Goal: Task Accomplishment & Management: Use online tool/utility

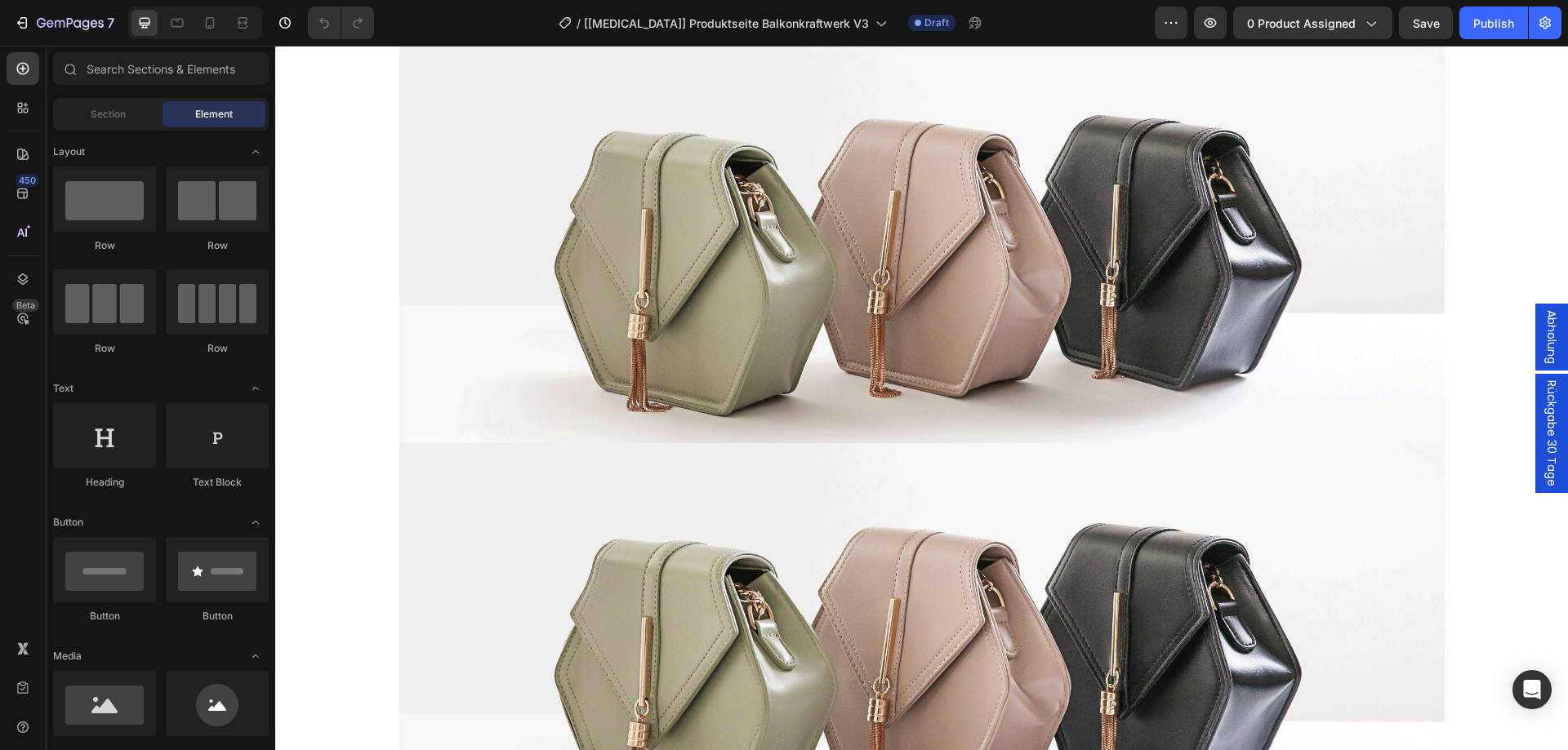
scroll to position [3645, 0]
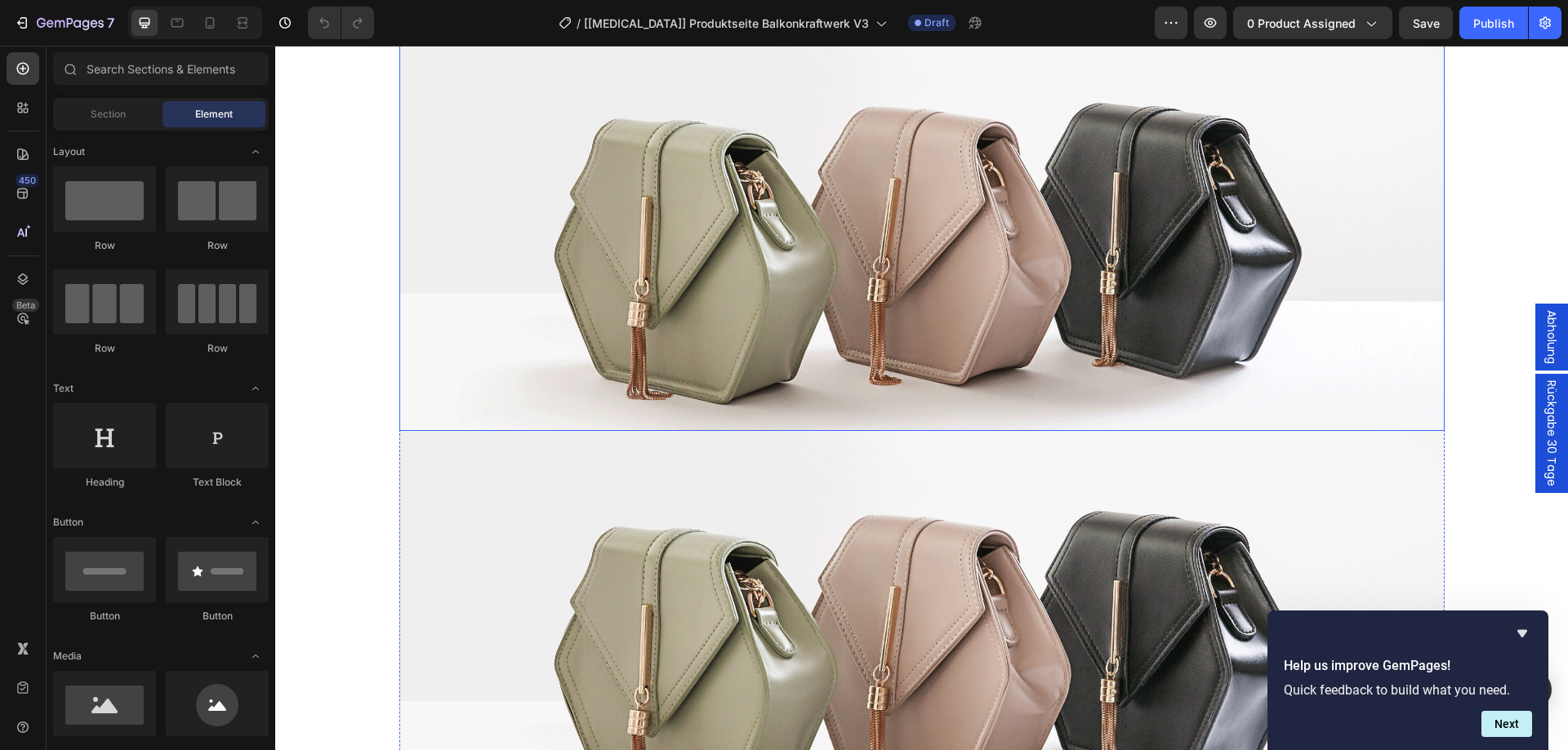
click at [687, 224] on img at bounding box center [921, 226] width 1045 height 408
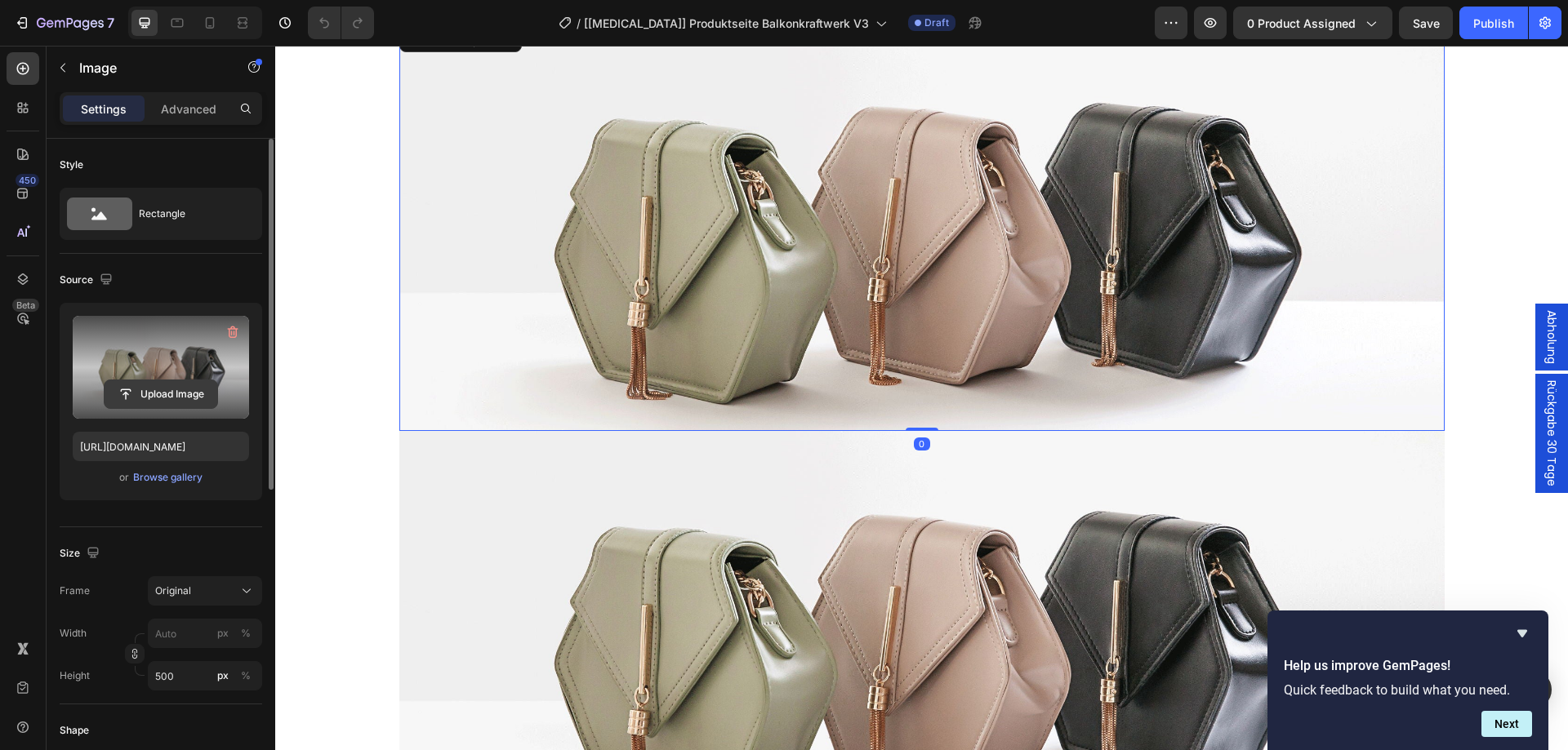
click at [171, 387] on input "file" at bounding box center [161, 394] width 113 height 28
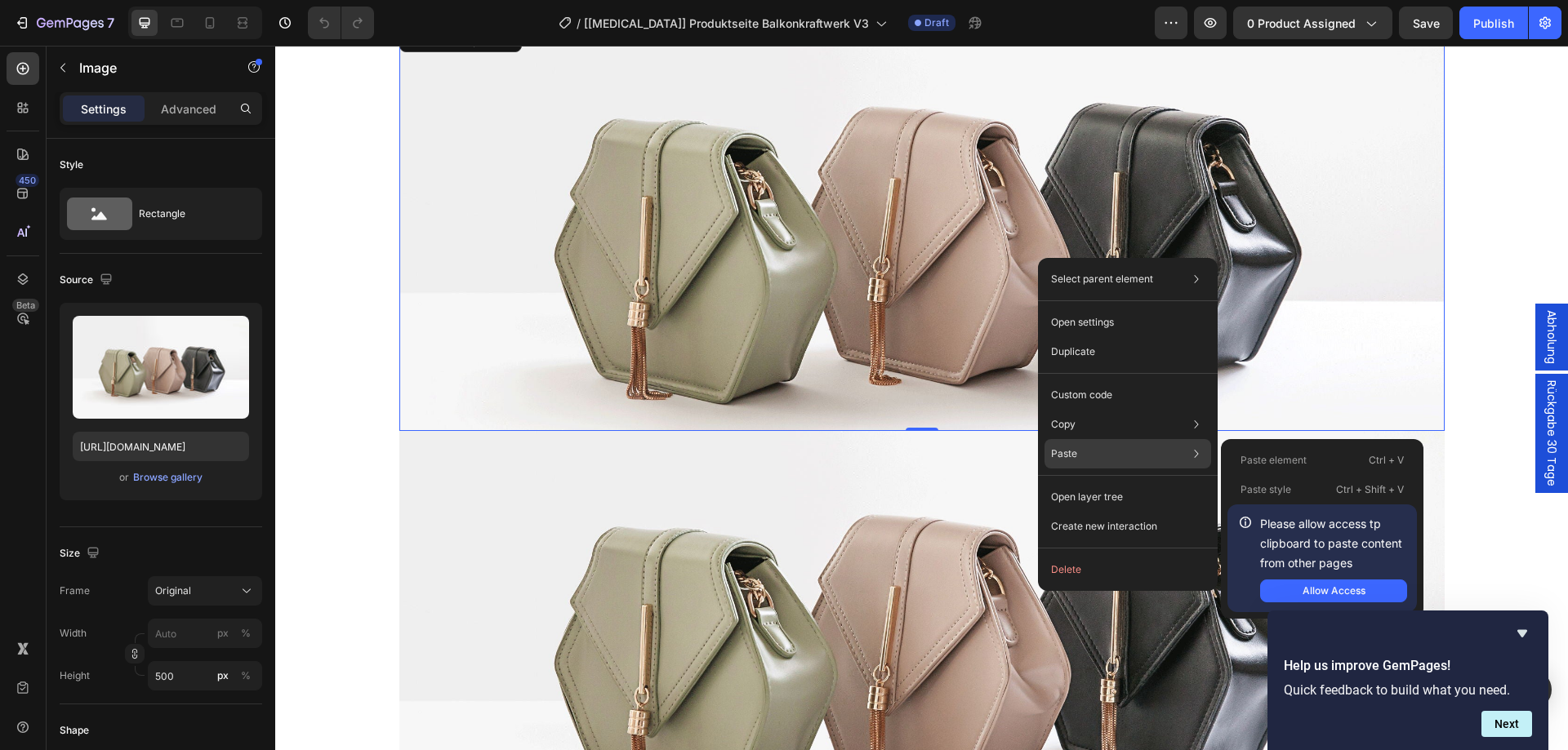
click at [1094, 454] on div "Paste Paste element Ctrl + V Paste style Ctrl + Shift + V Please allow access t…" at bounding box center [1128, 453] width 166 height 29
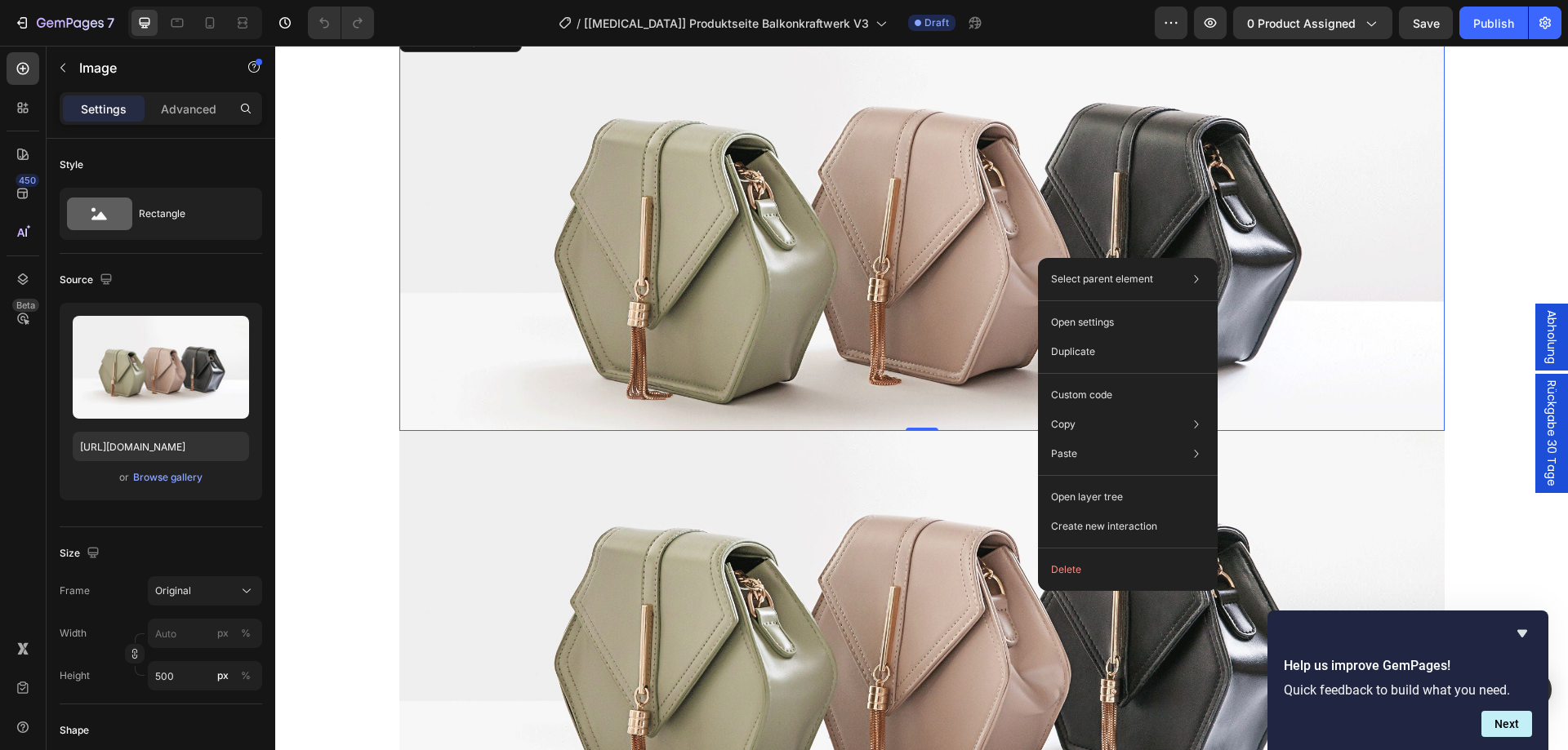
click at [879, 171] on img at bounding box center [921, 226] width 1045 height 408
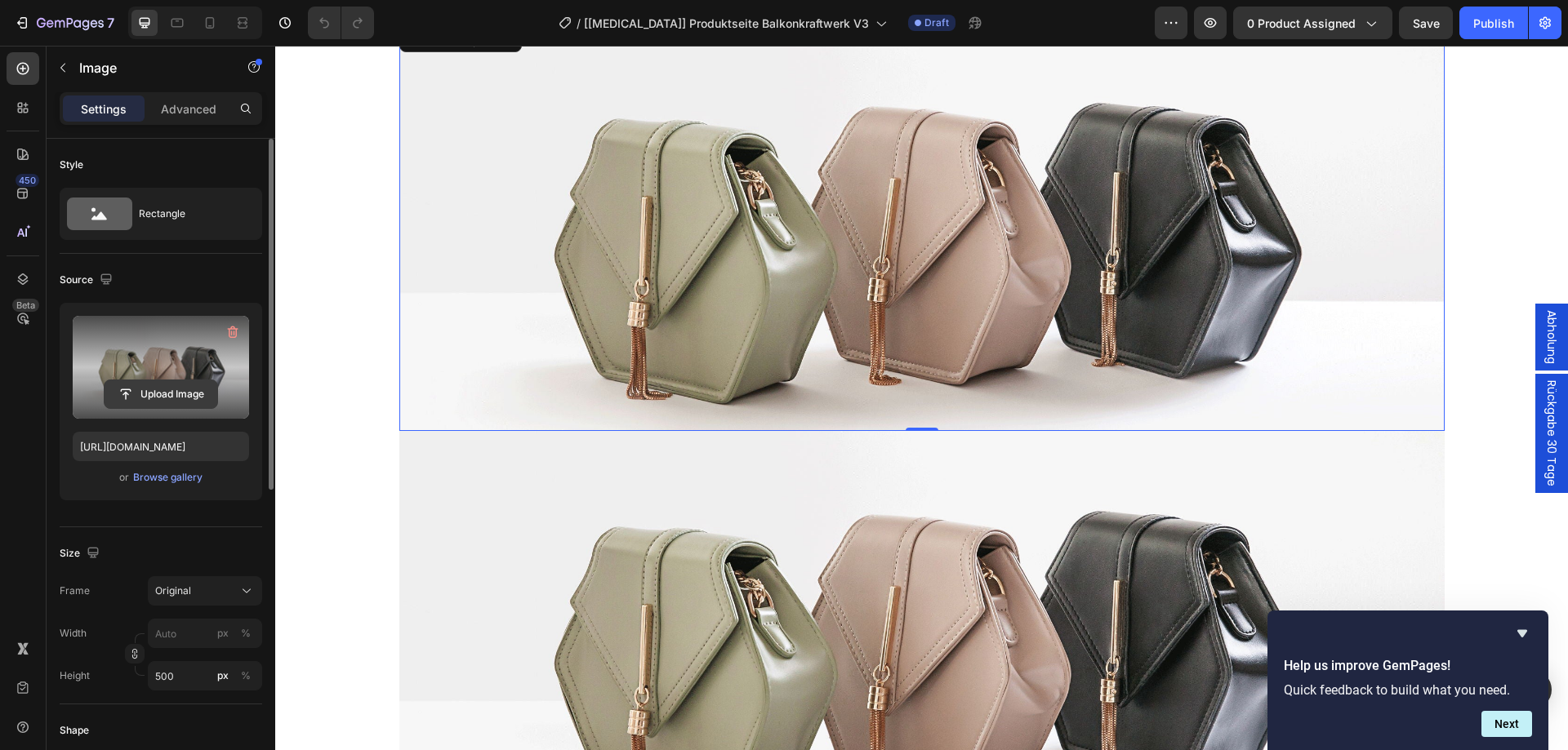
click at [159, 385] on input "file" at bounding box center [161, 394] width 113 height 28
click at [198, 390] on input "file" at bounding box center [161, 394] width 113 height 28
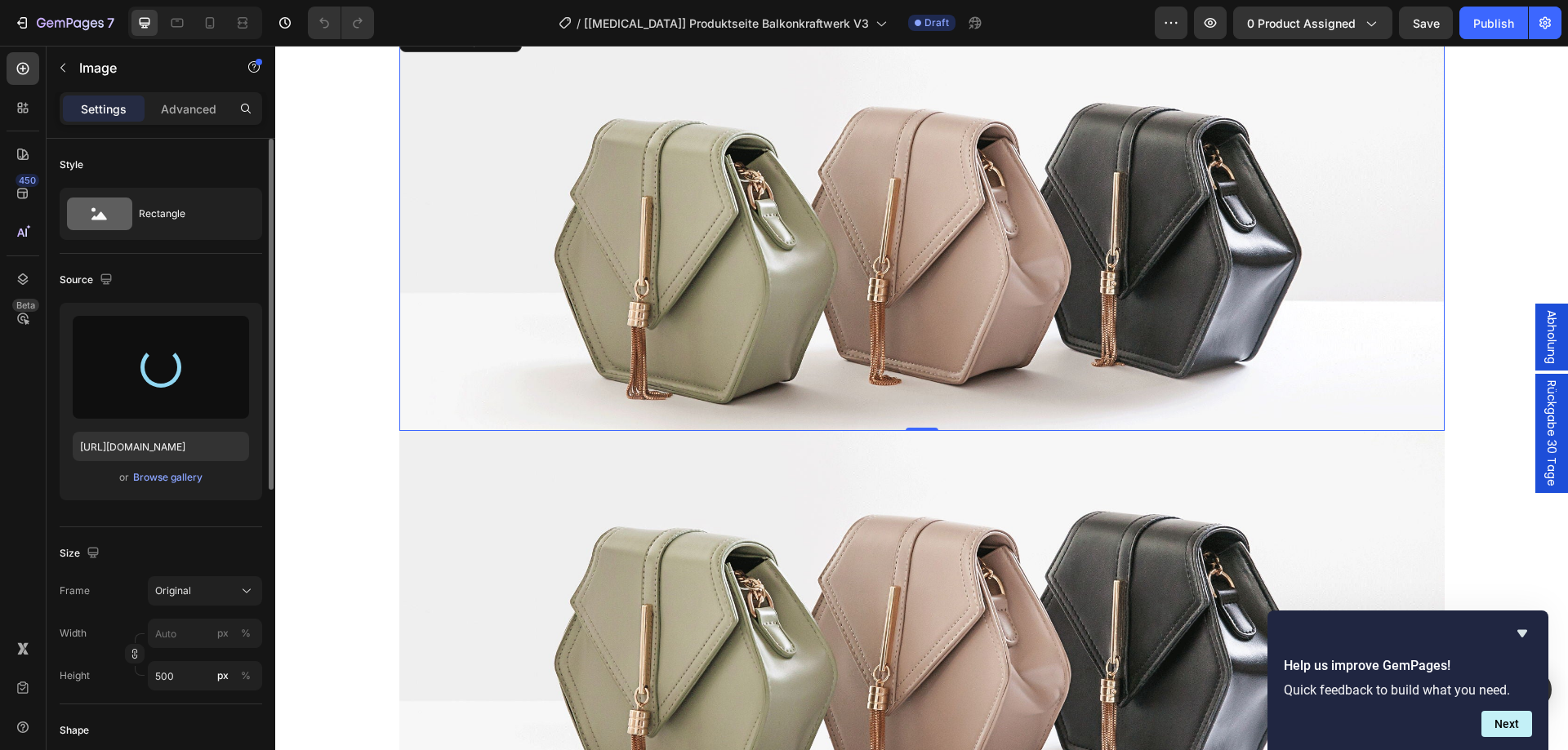
type input "[URL][DOMAIN_NAME]"
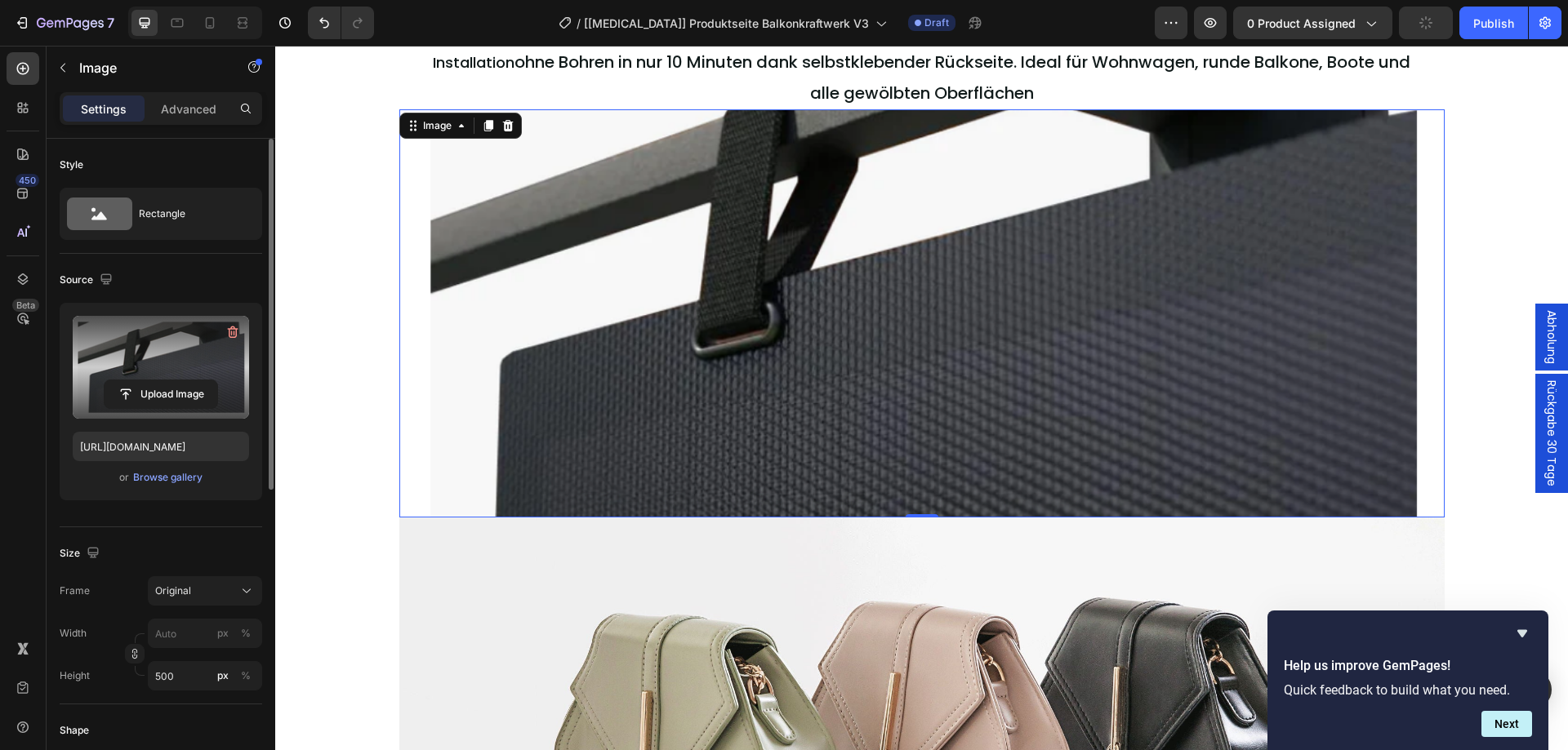
scroll to position [3536, 0]
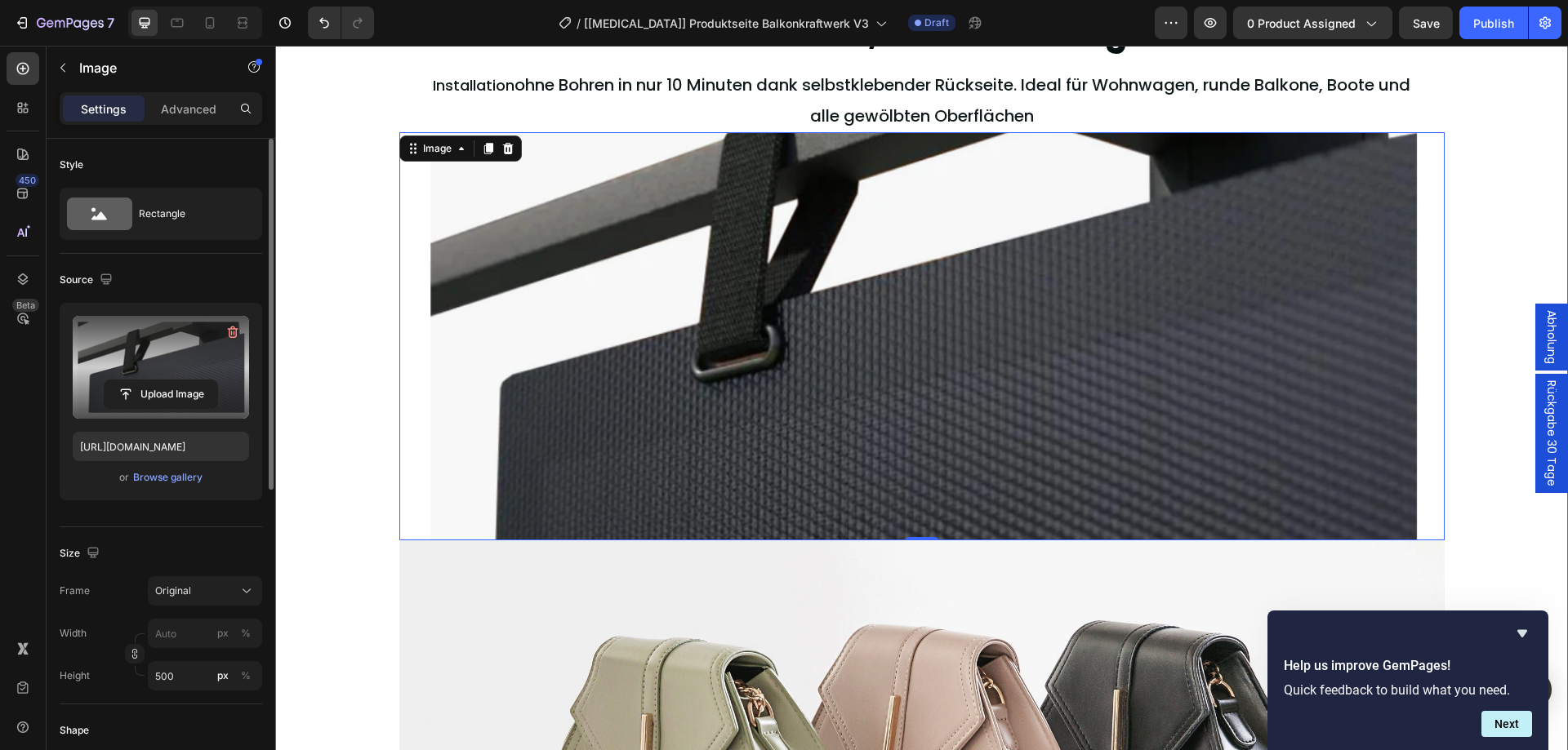
click at [345, 265] on div "Mühelose Installation, kein Werkzeug erforderlich Heading Installation ohne Boh…" at bounding box center [920, 502] width 1292 height 1008
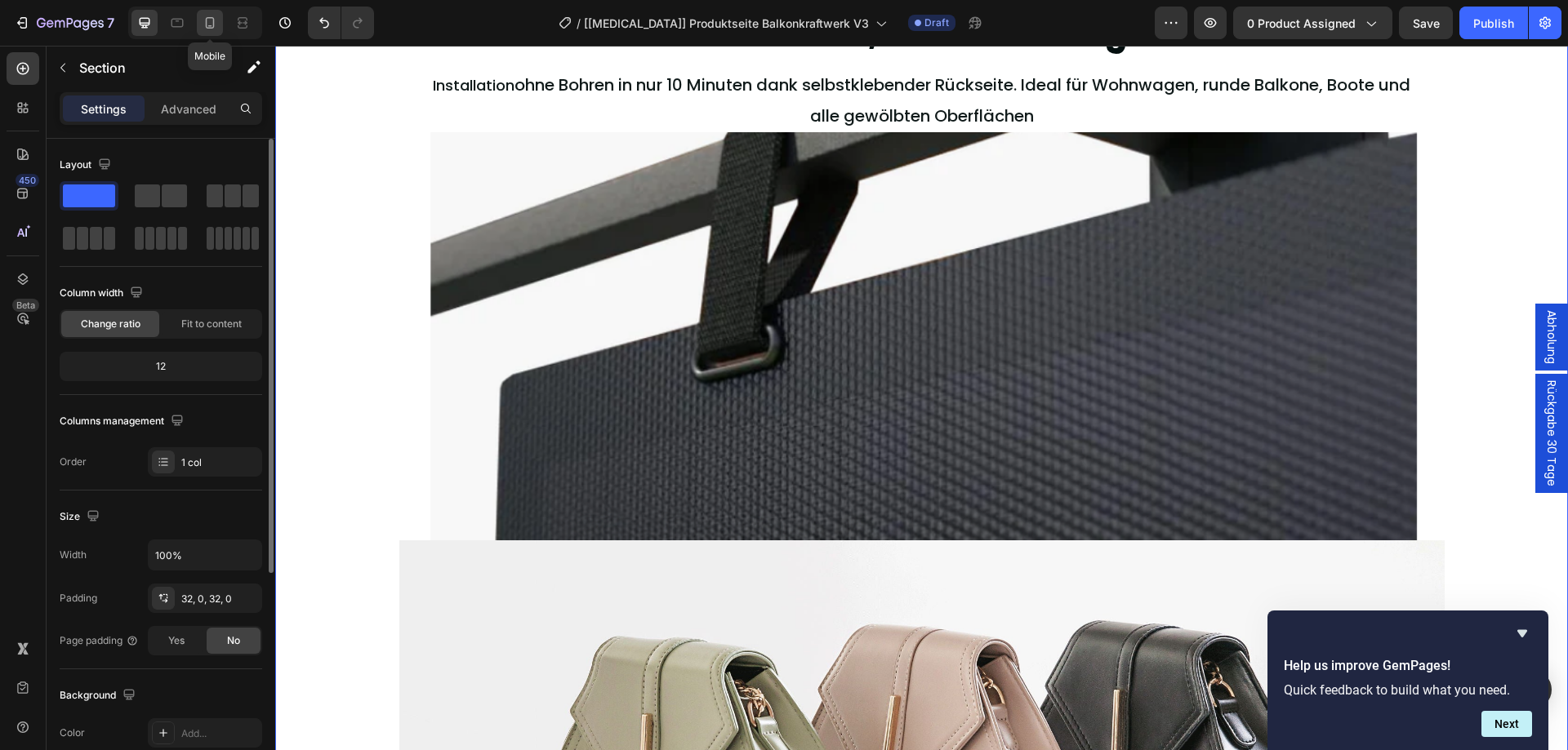
click at [222, 32] on div at bounding box center [210, 22] width 26 height 26
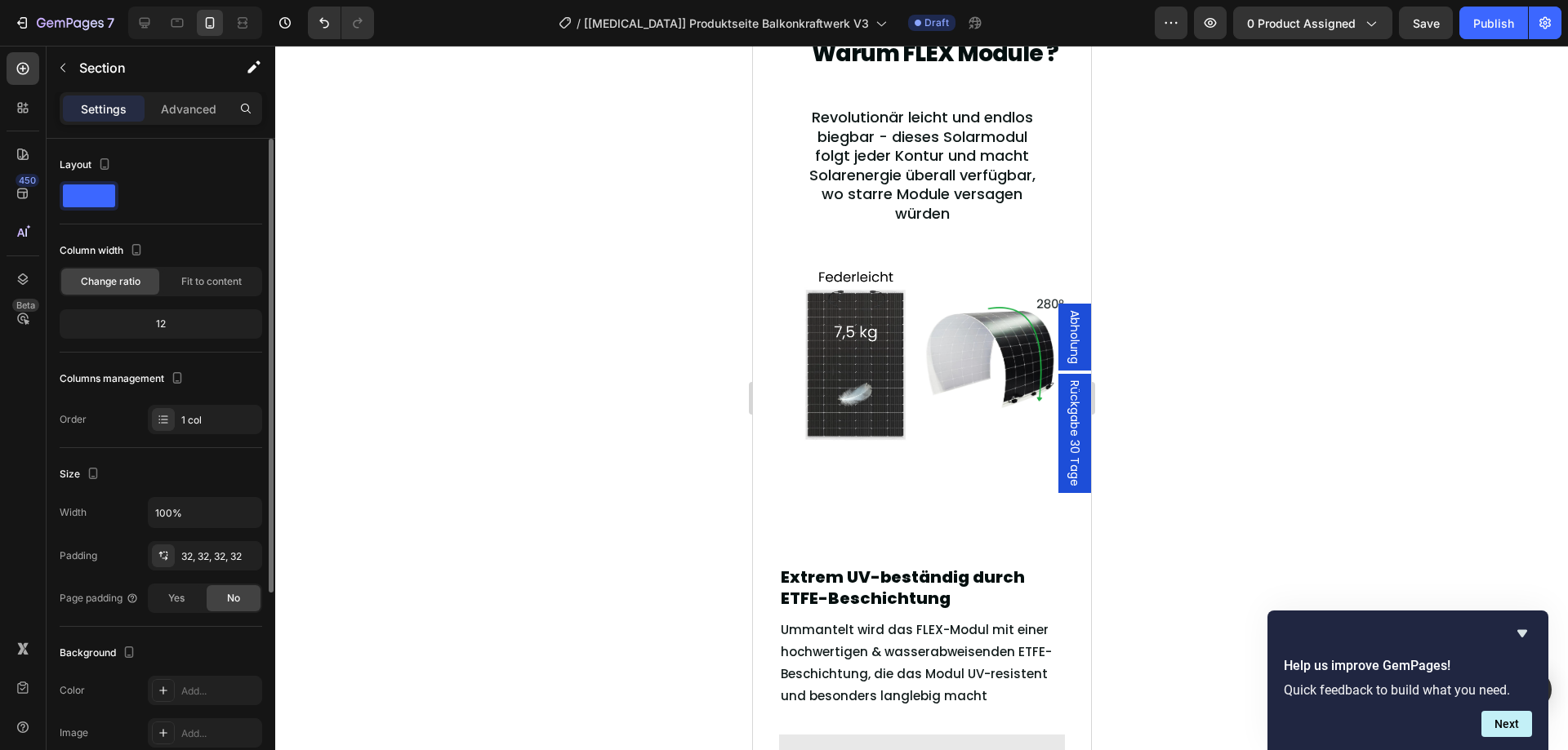
scroll to position [1829, 0]
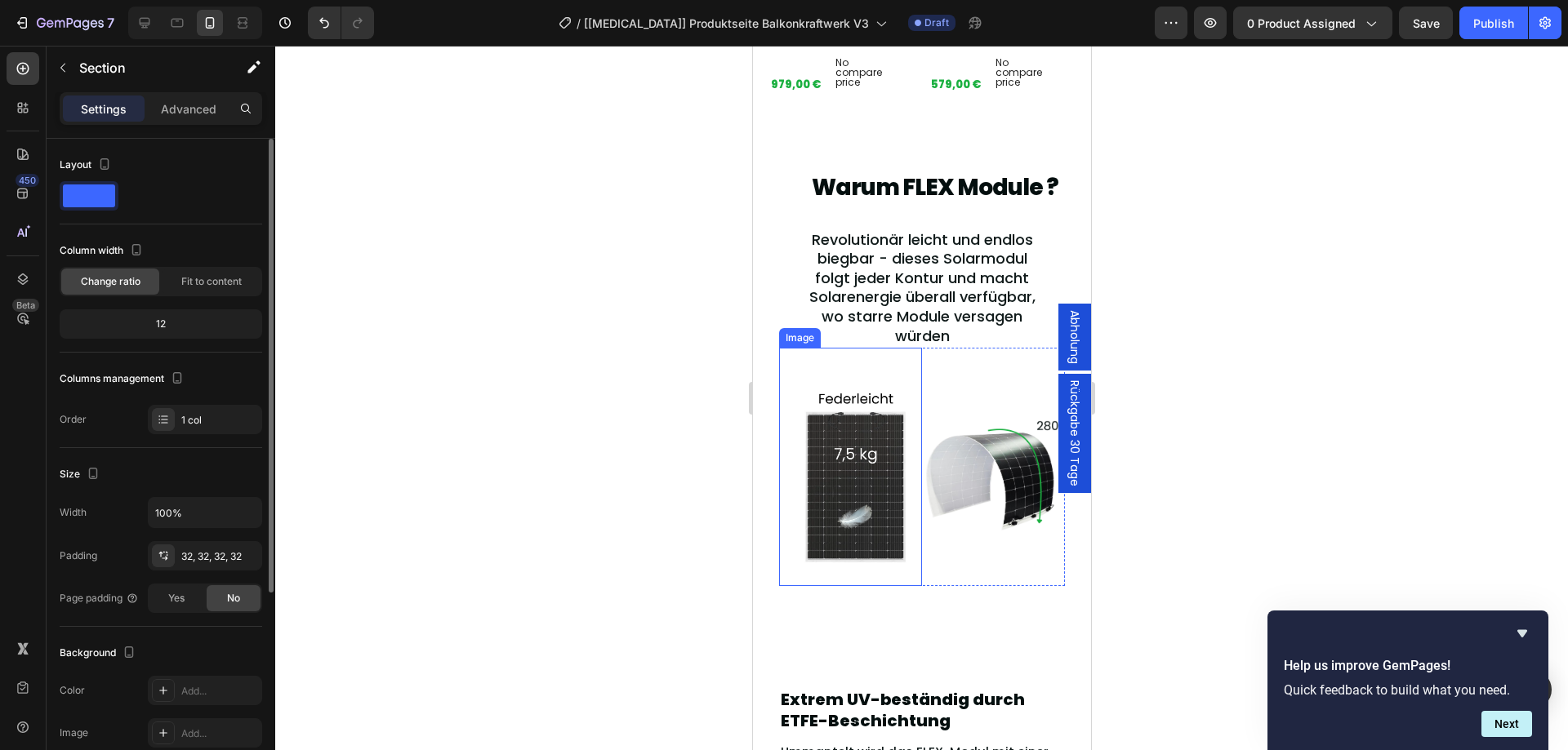
click at [889, 450] on img at bounding box center [849, 466] width 143 height 238
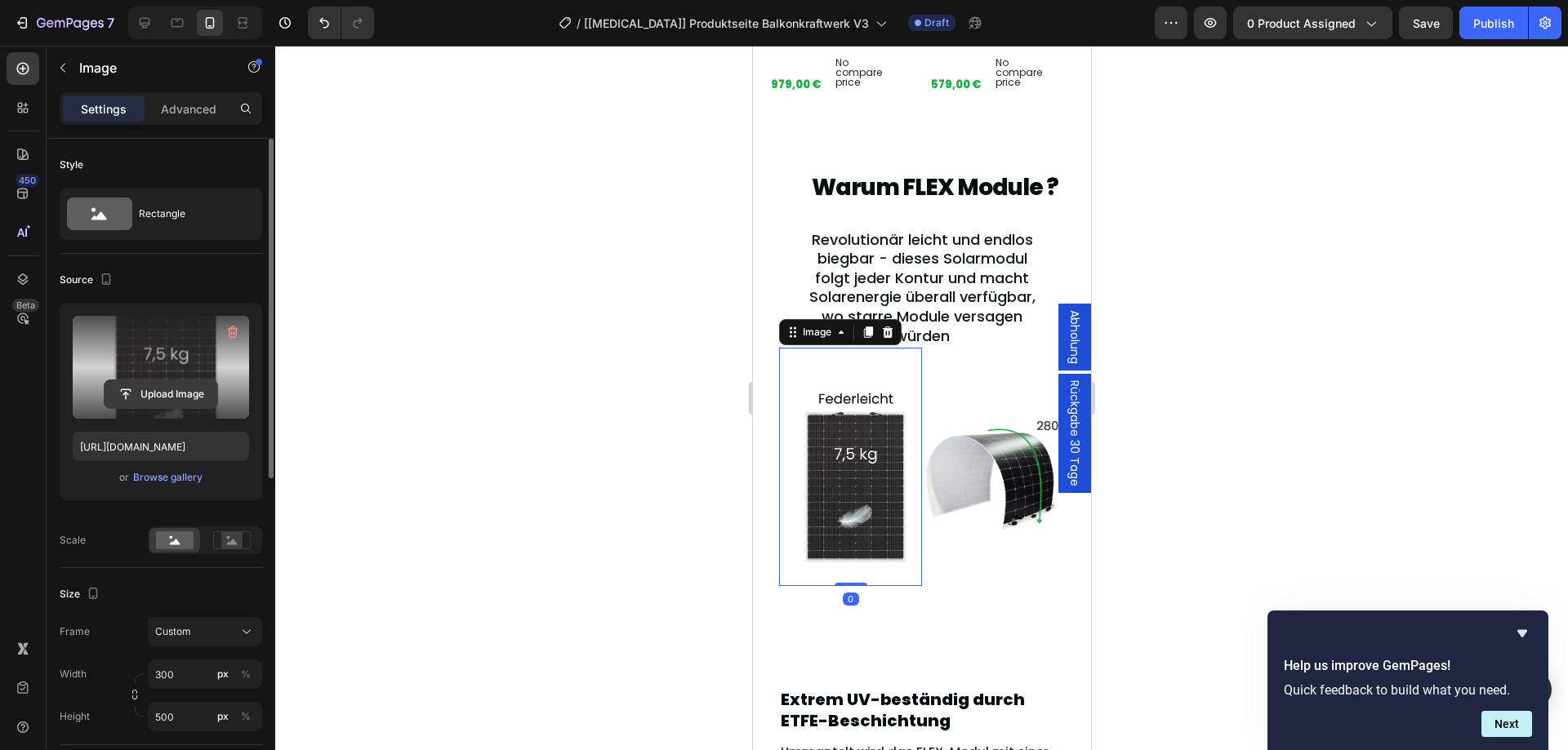
click at [164, 398] on input "file" at bounding box center [161, 394] width 113 height 28
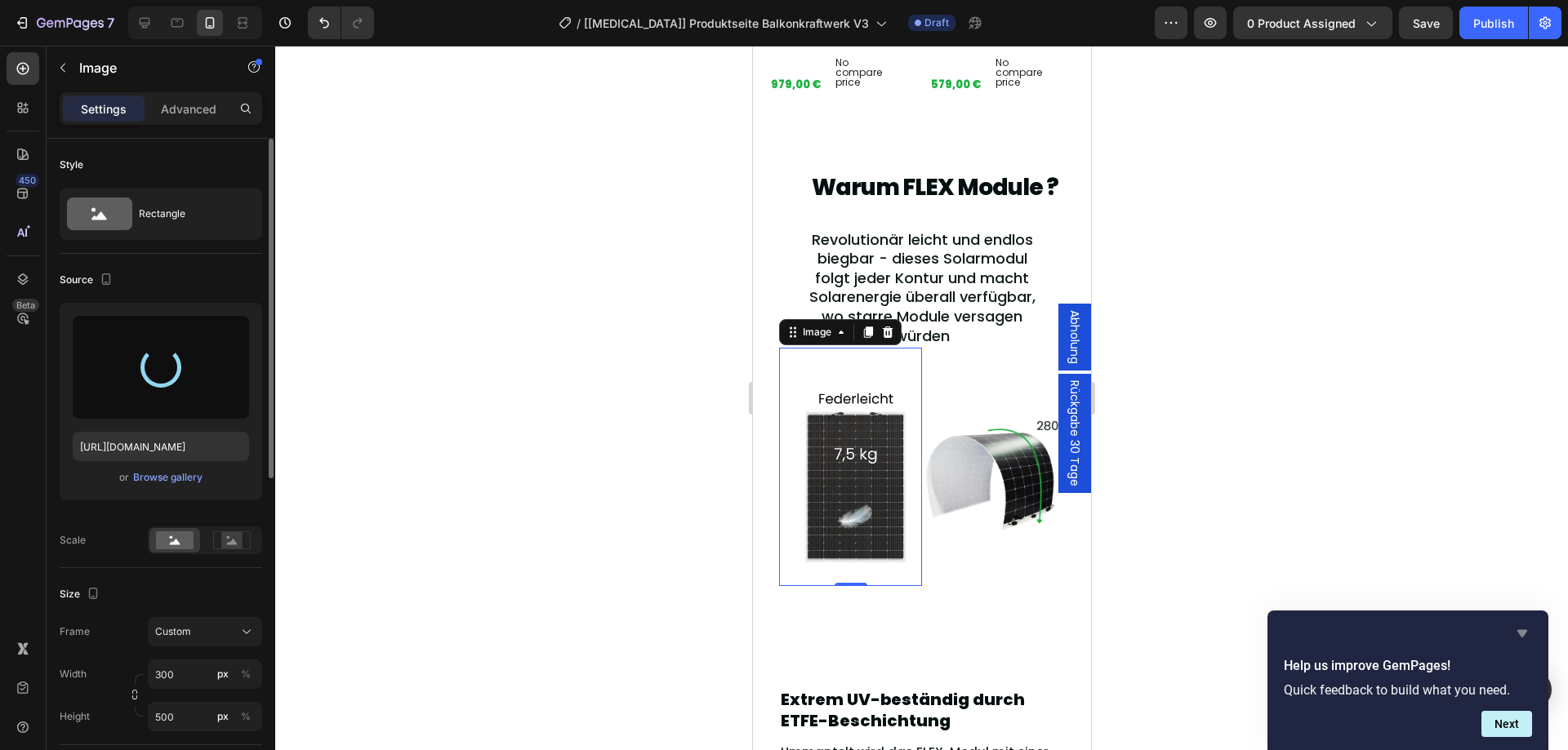
click at [1525, 636] on icon "Hide survey" at bounding box center [1521, 633] width 20 height 20
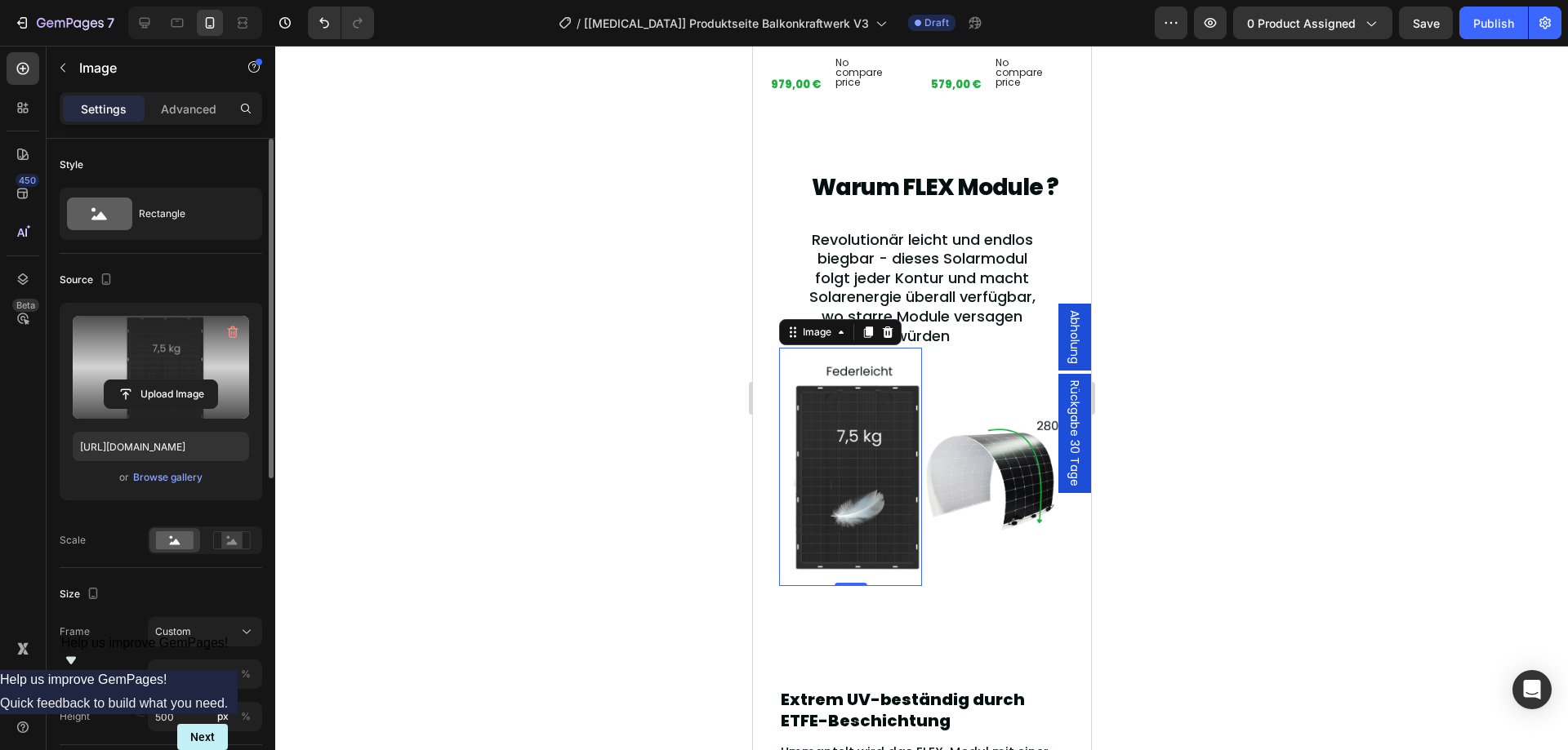
click at [852, 437] on img at bounding box center [849, 466] width 143 height 238
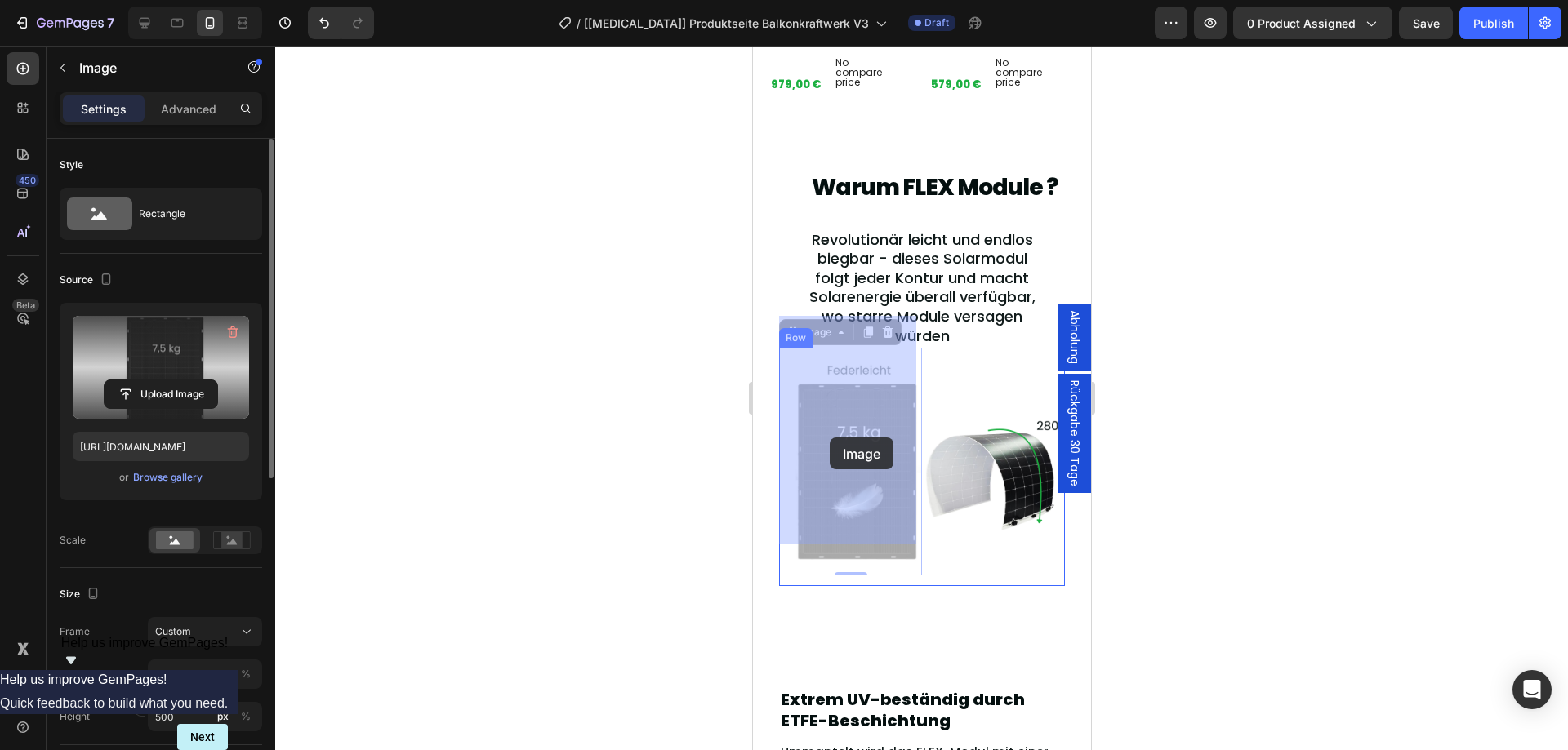
drag, startPoint x: 852, startPoint y: 437, endPoint x: 829, endPoint y: 437, distance: 23.0
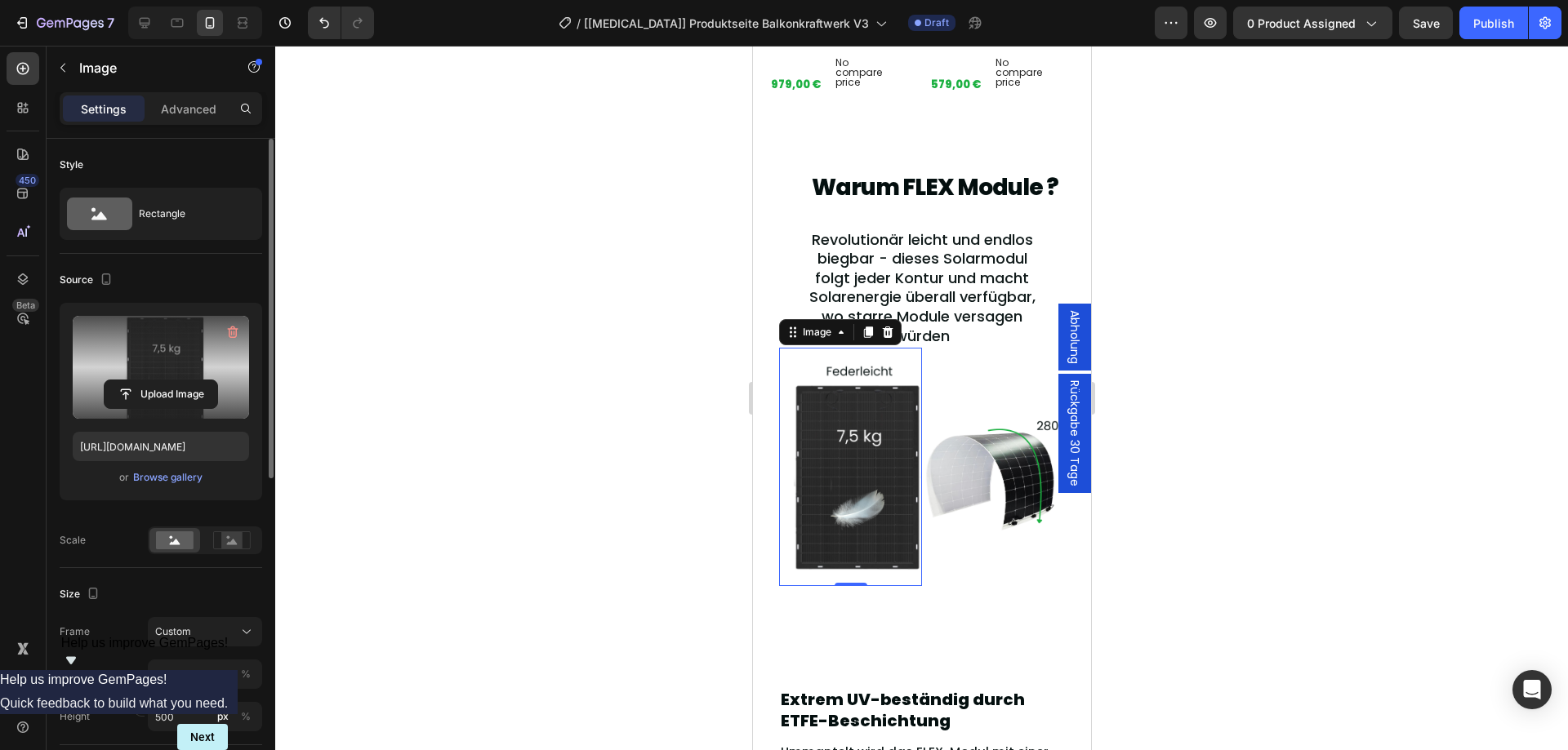
click at [829, 437] on img at bounding box center [849, 466] width 143 height 238
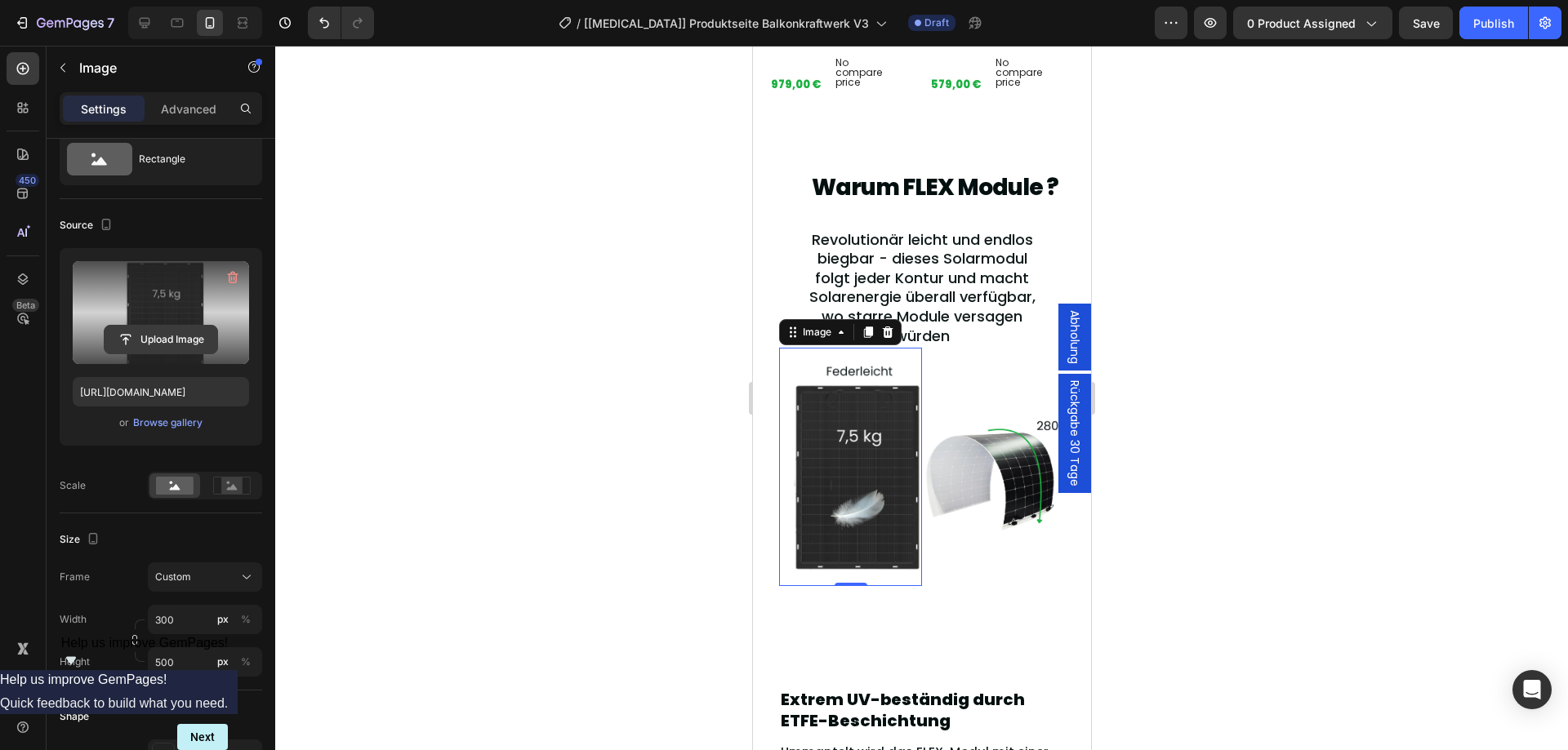
click at [175, 347] on input "file" at bounding box center [161, 340] width 113 height 28
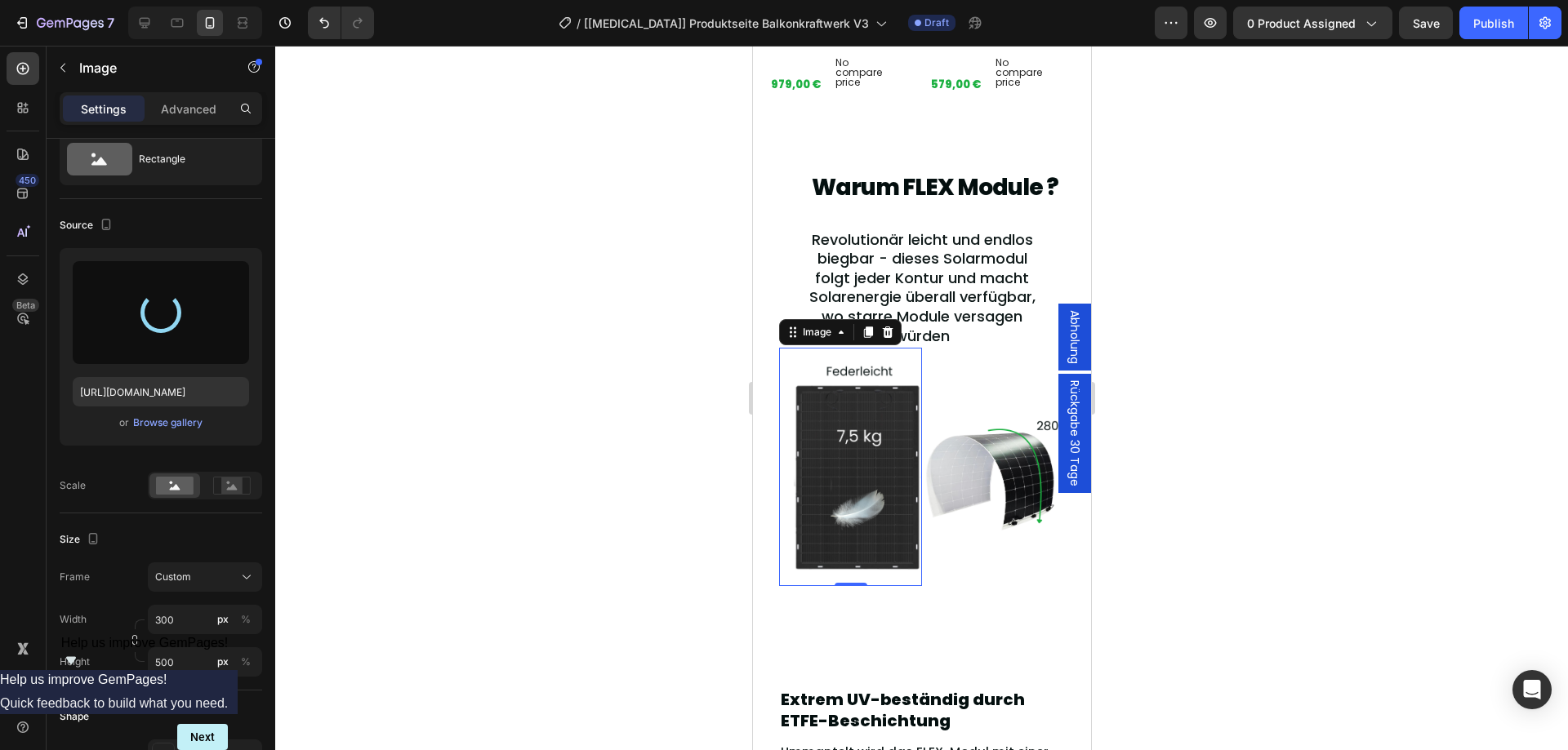
type input "[URL][DOMAIN_NAME]"
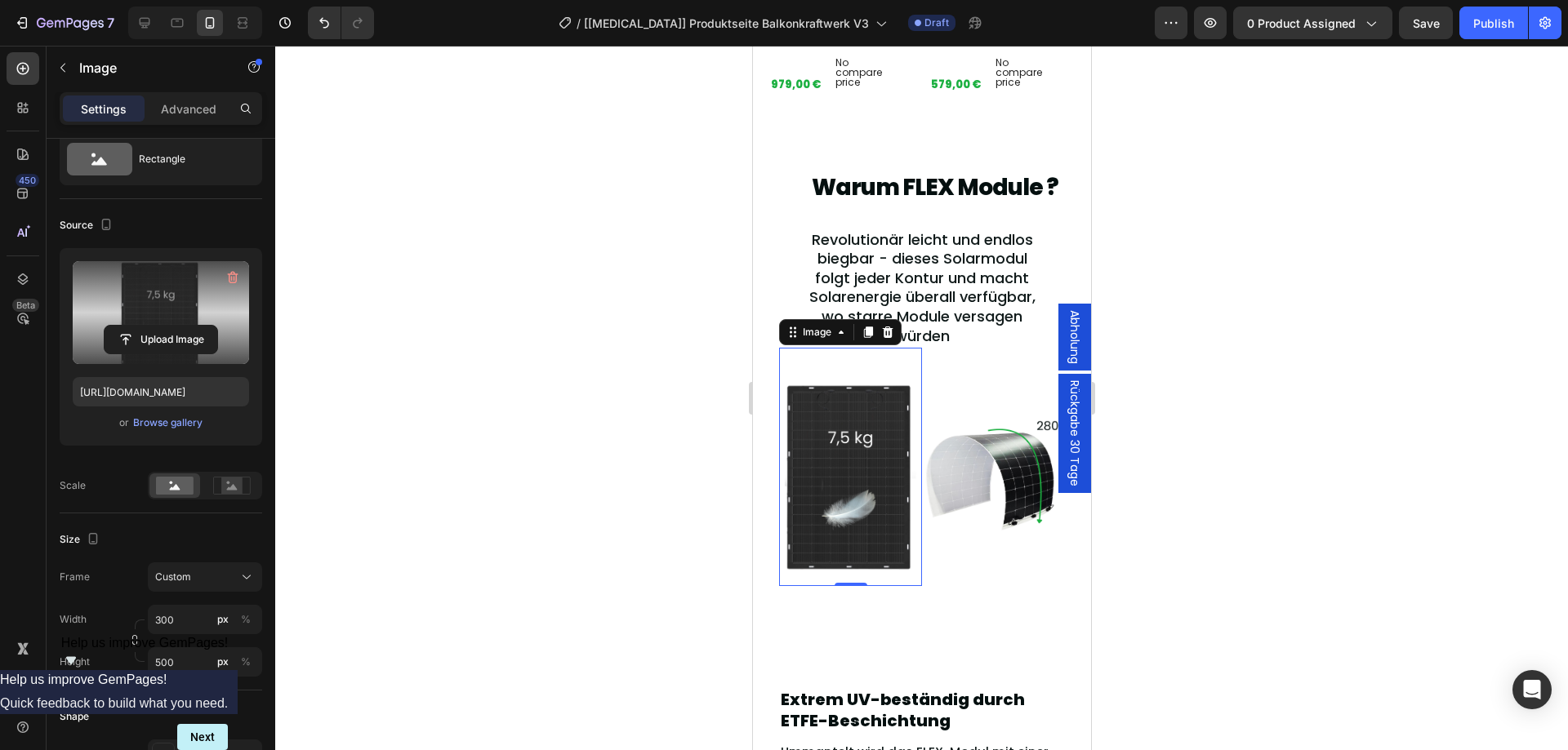
click at [863, 417] on img at bounding box center [849, 466] width 143 height 238
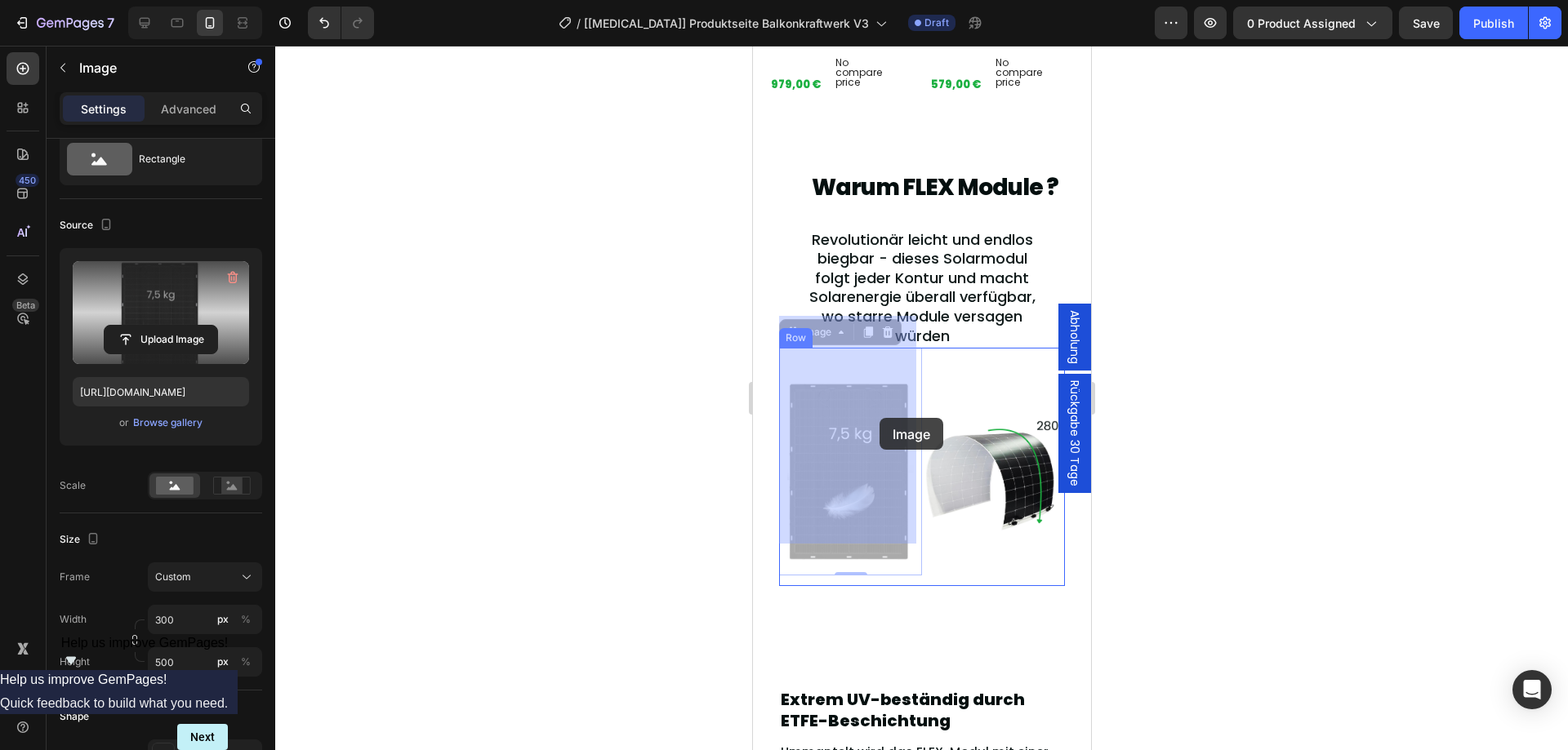
drag, startPoint x: 863, startPoint y: 417, endPoint x: 878, endPoint y: 417, distance: 15.0
drag, startPoint x: 859, startPoint y: 420, endPoint x: 904, endPoint y: 438, distance: 48.5
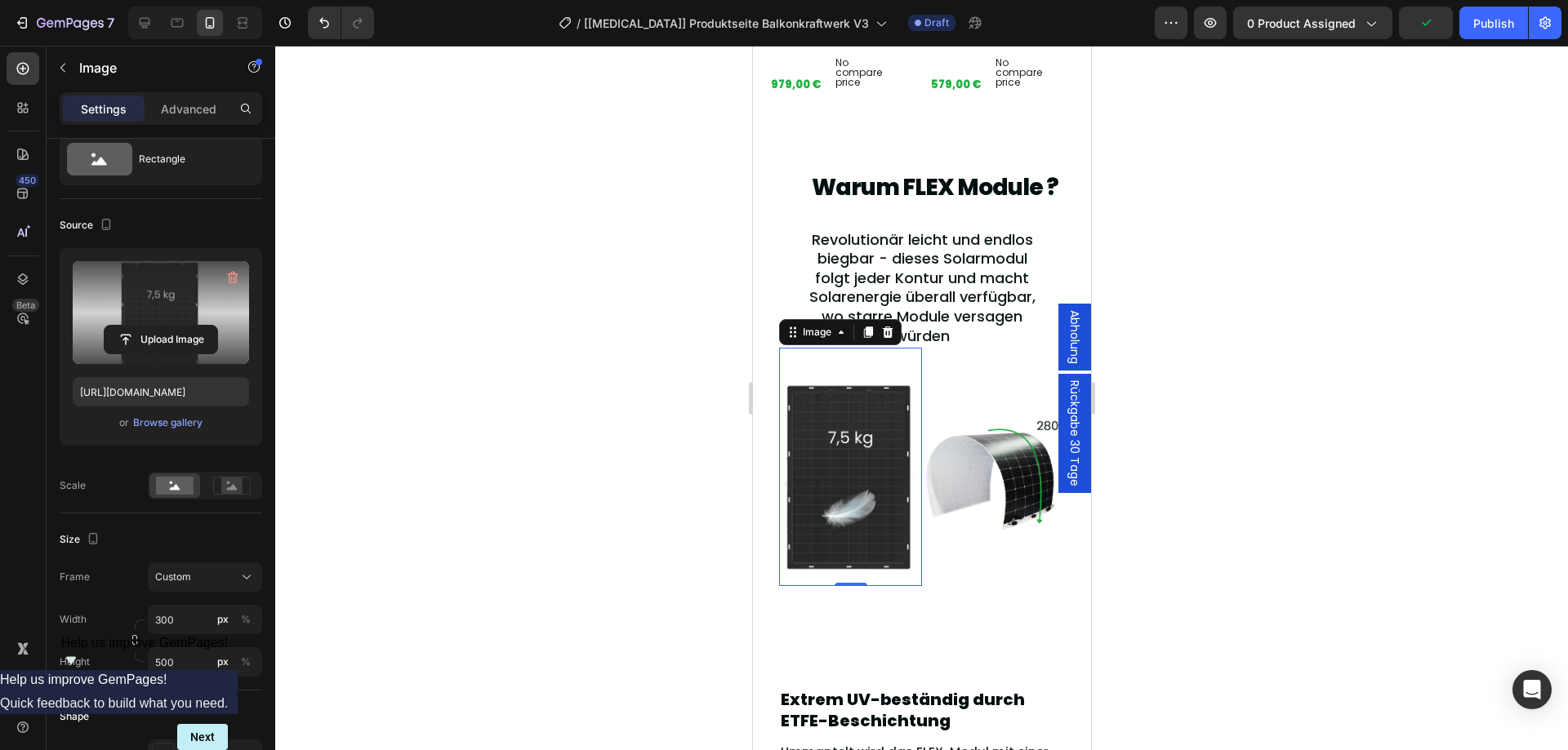
click at [834, 428] on img at bounding box center [849, 466] width 143 height 238
click at [868, 392] on img at bounding box center [849, 466] width 143 height 238
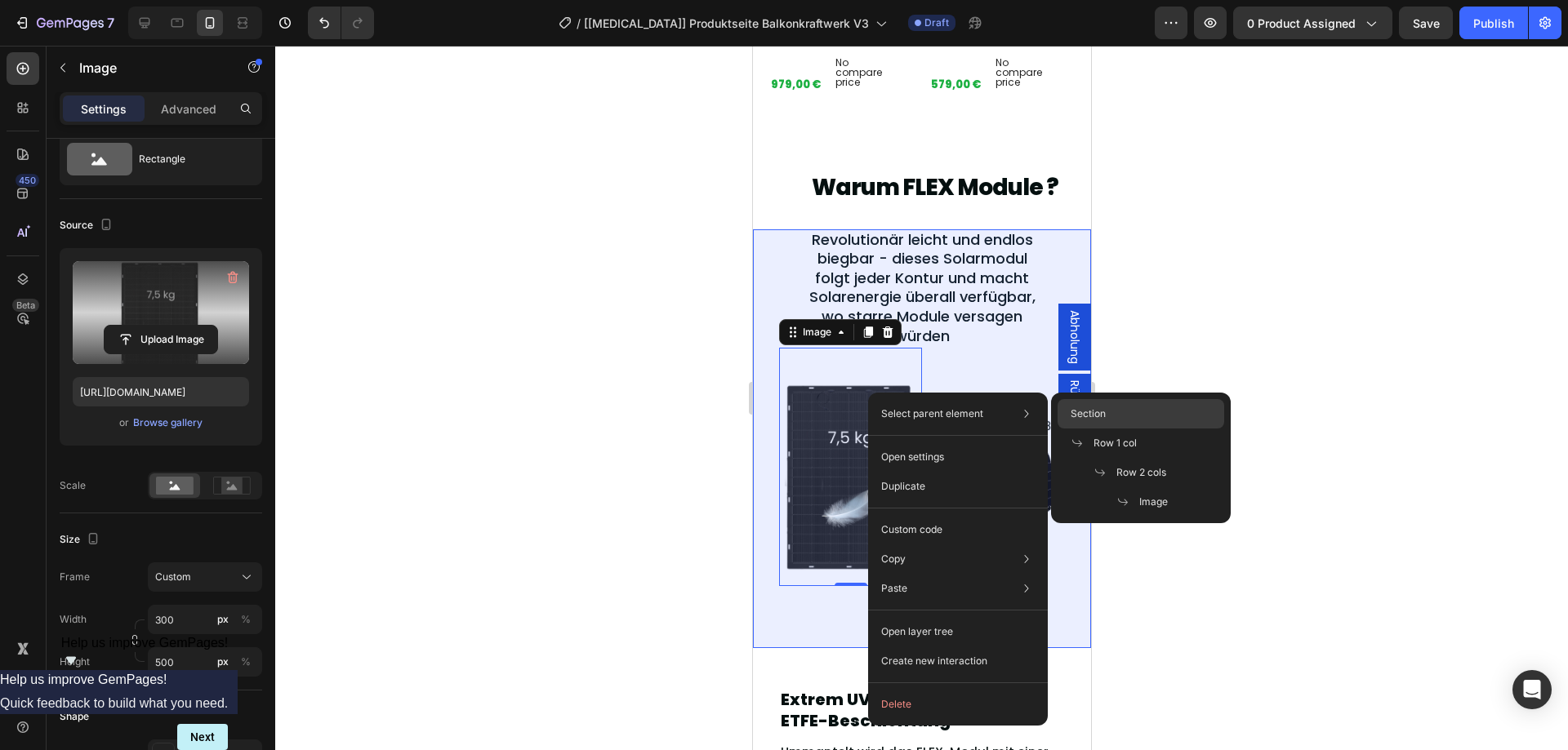
click at [1219, 401] on div "Section" at bounding box center [1140, 413] width 166 height 29
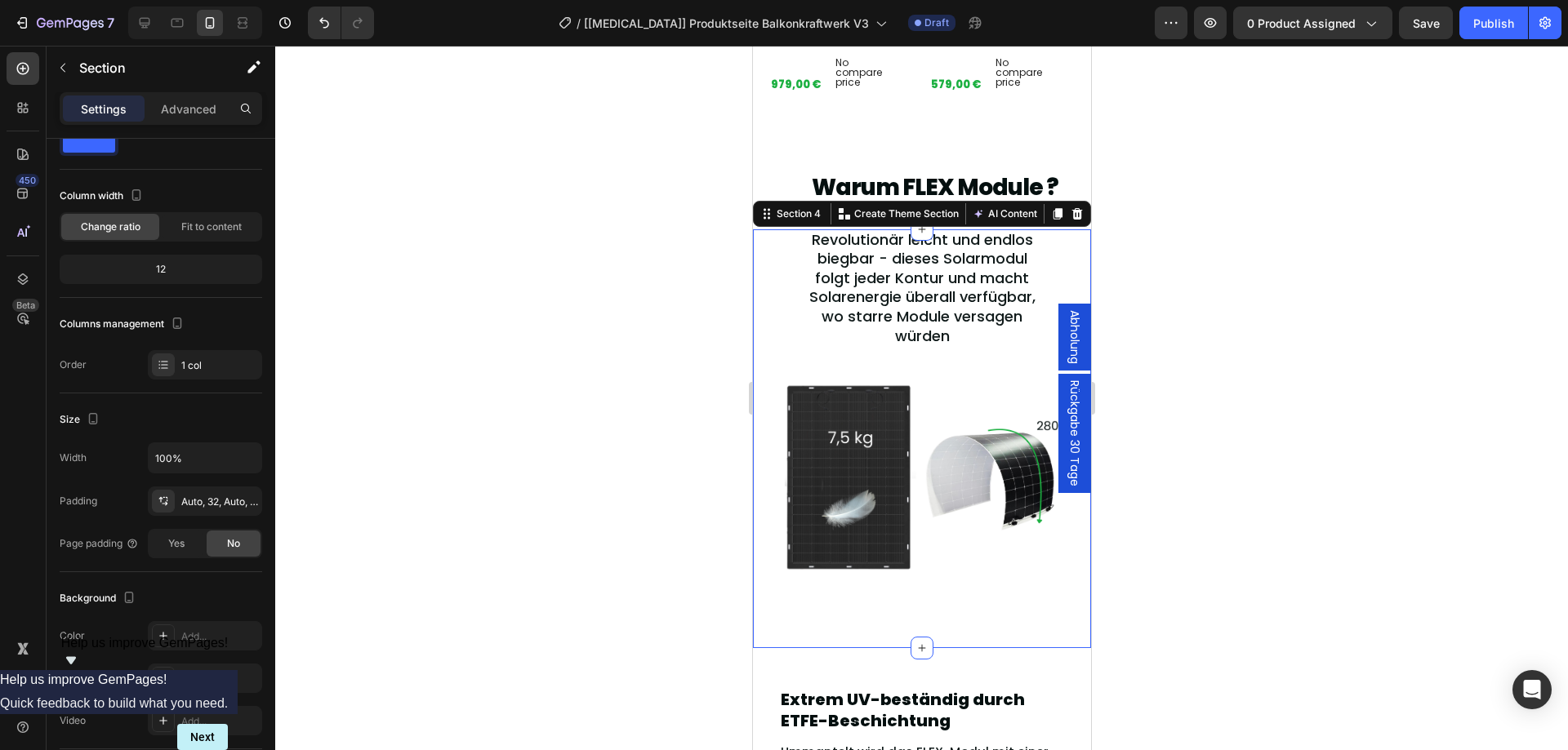
scroll to position [0, 0]
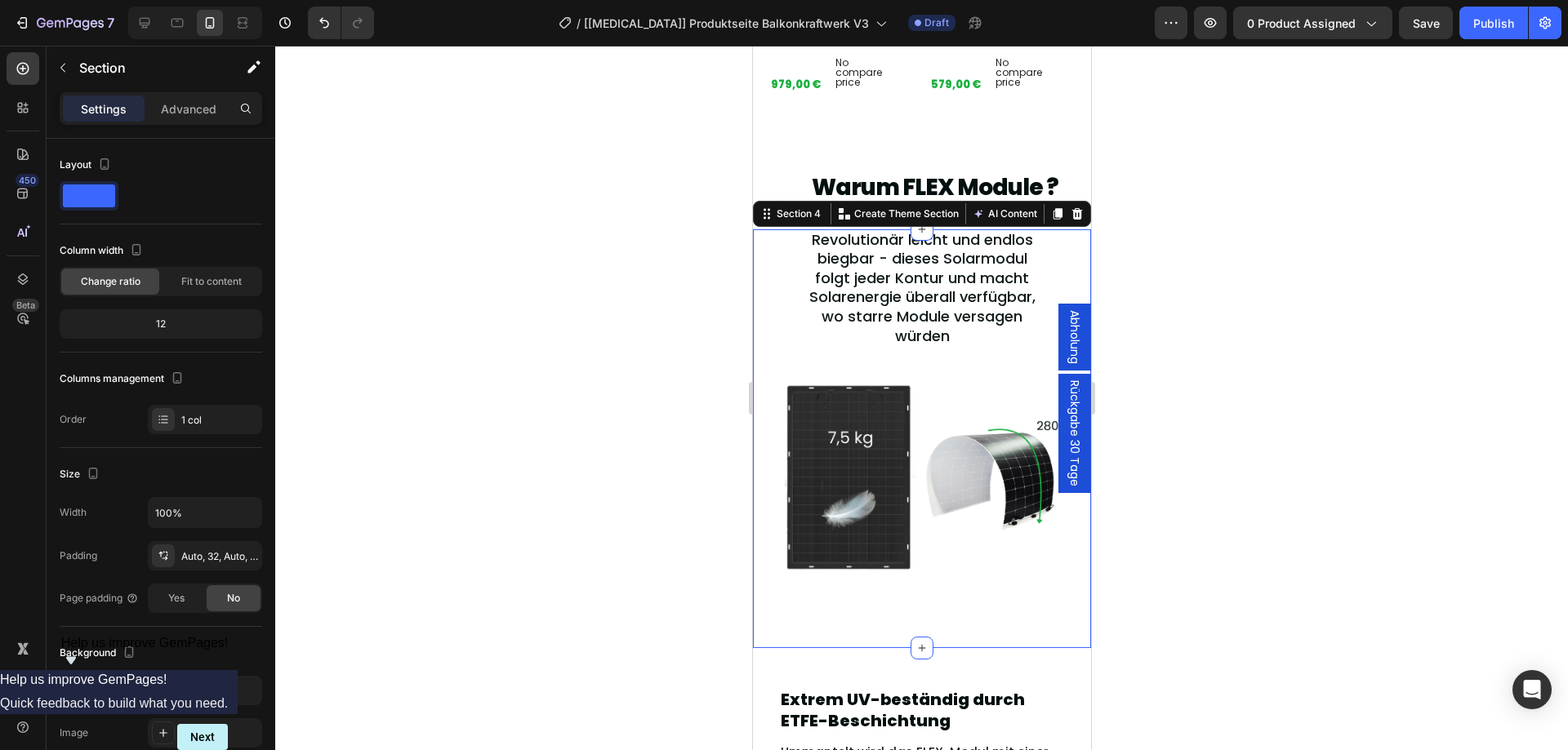
click at [484, 356] on div at bounding box center [920, 398] width 1292 height 704
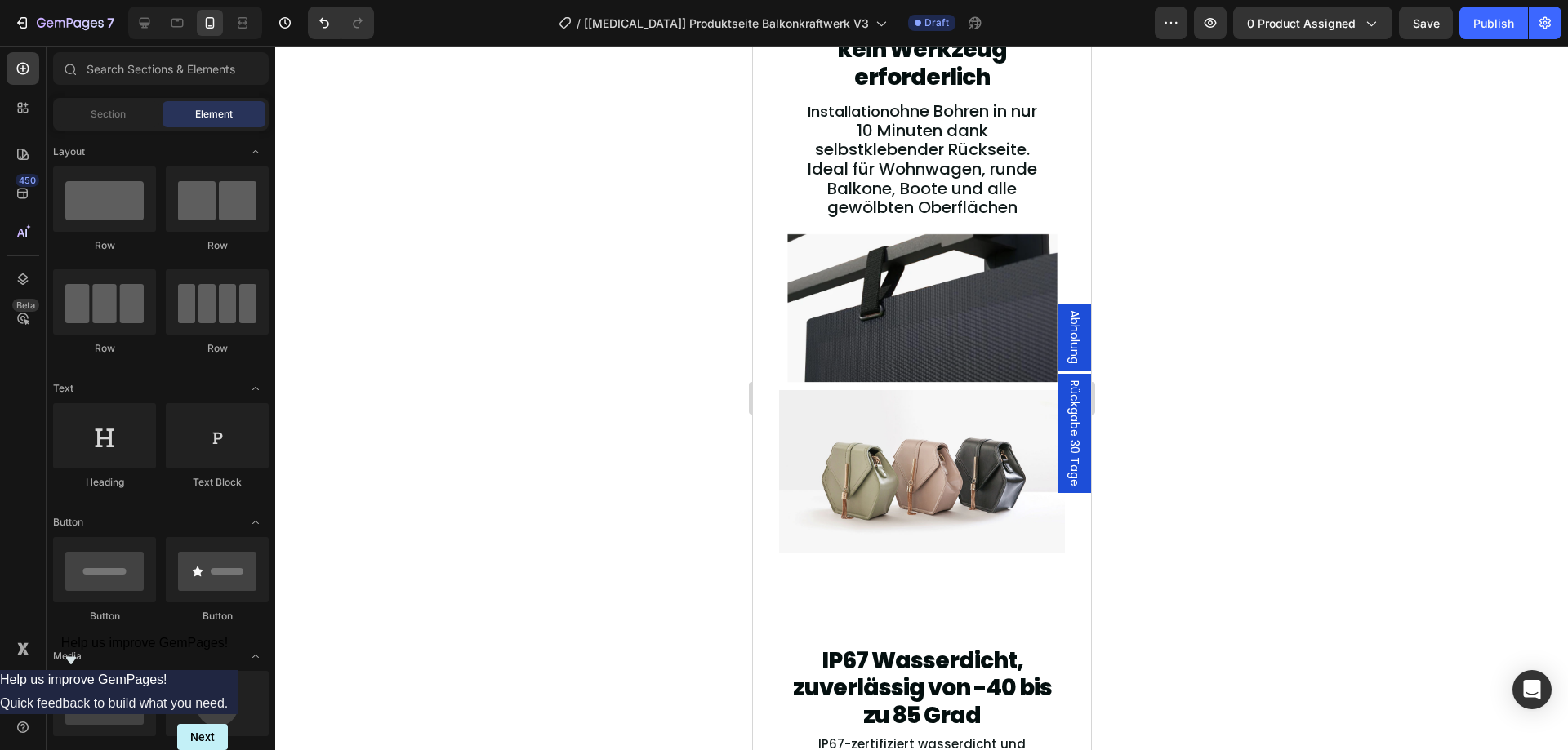
scroll to position [3190, 0]
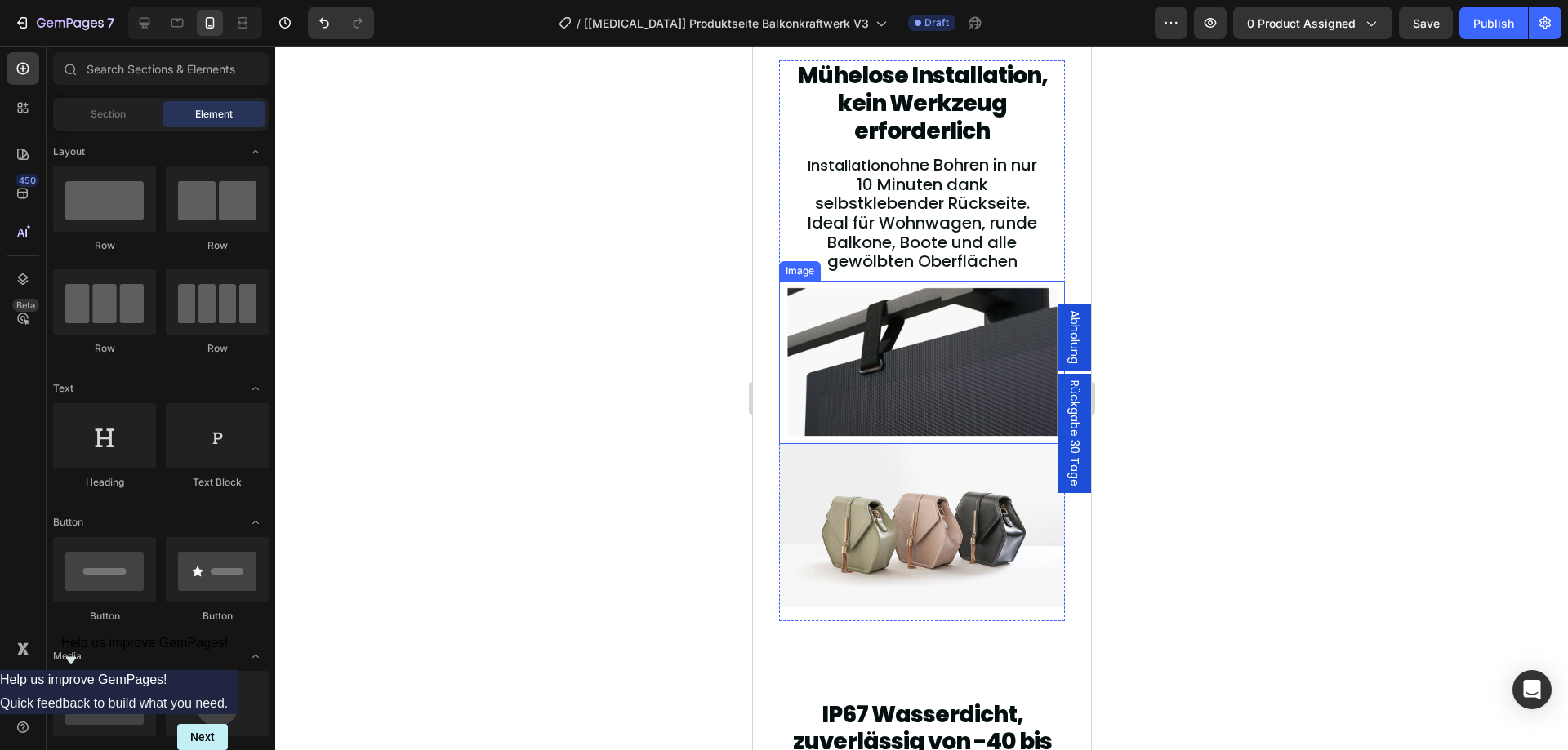
click at [846, 392] on img at bounding box center [921, 362] width 286 height 163
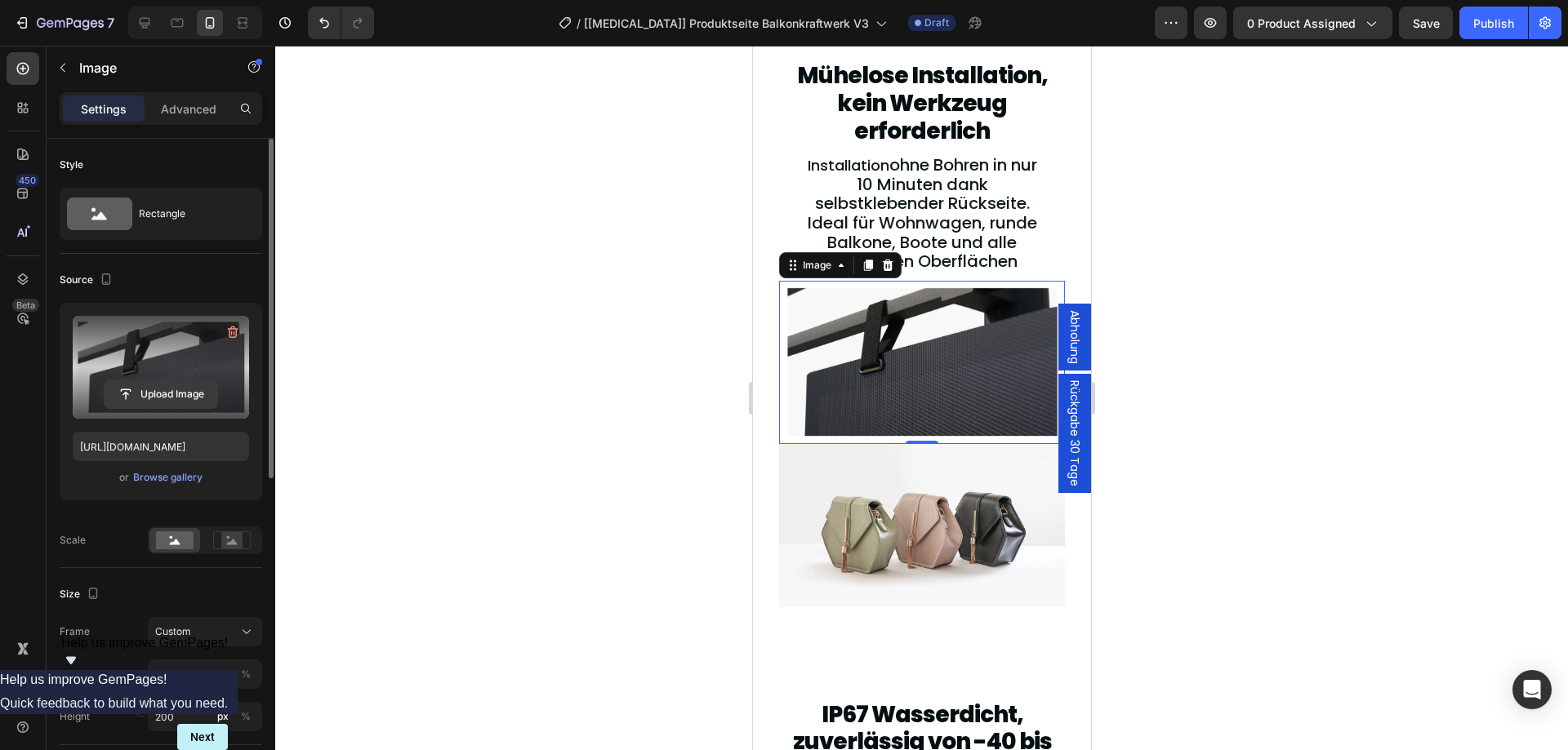
click at [165, 393] on input "file" at bounding box center [161, 394] width 113 height 28
type input "[URL][DOMAIN_NAME]"
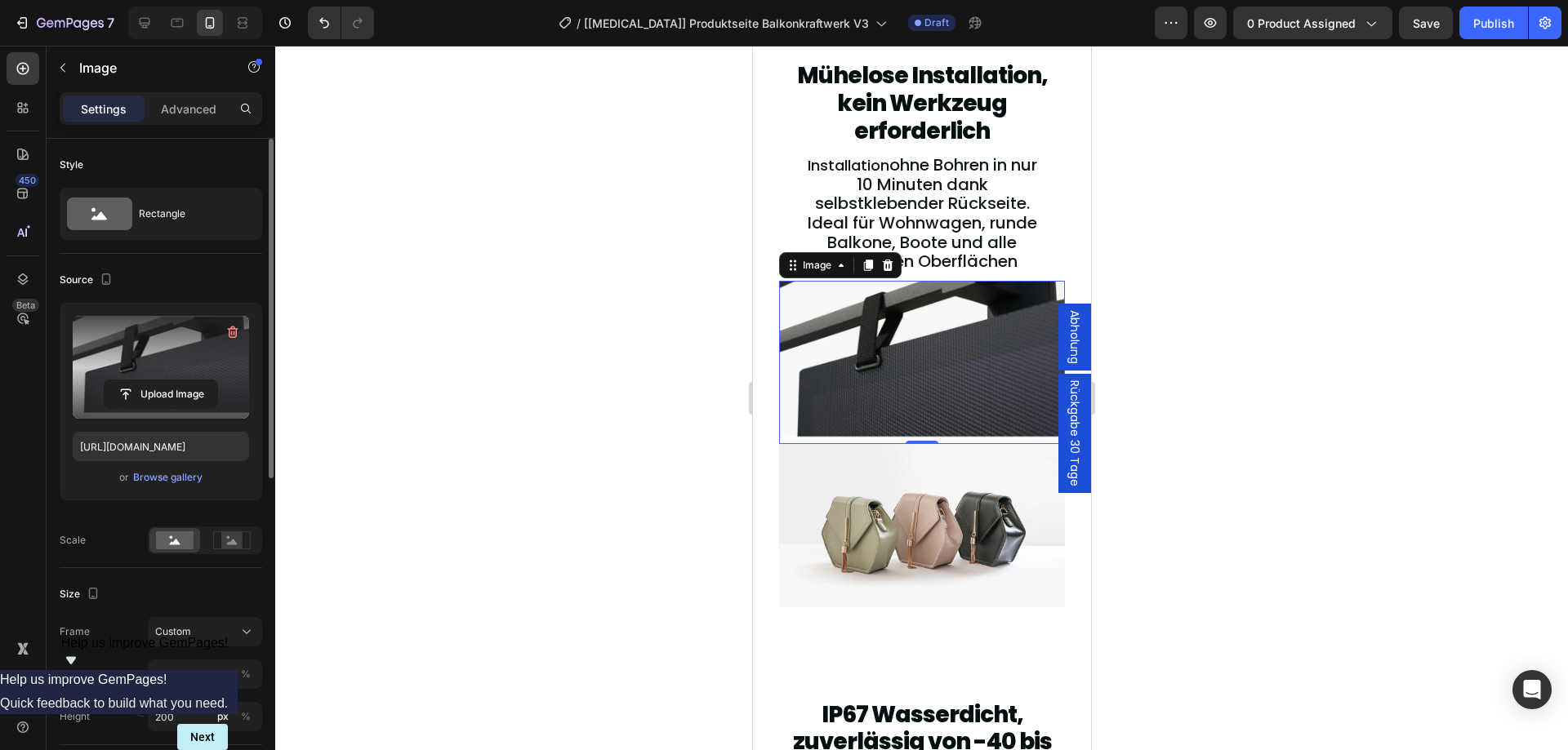
click at [510, 250] on div at bounding box center [920, 398] width 1292 height 704
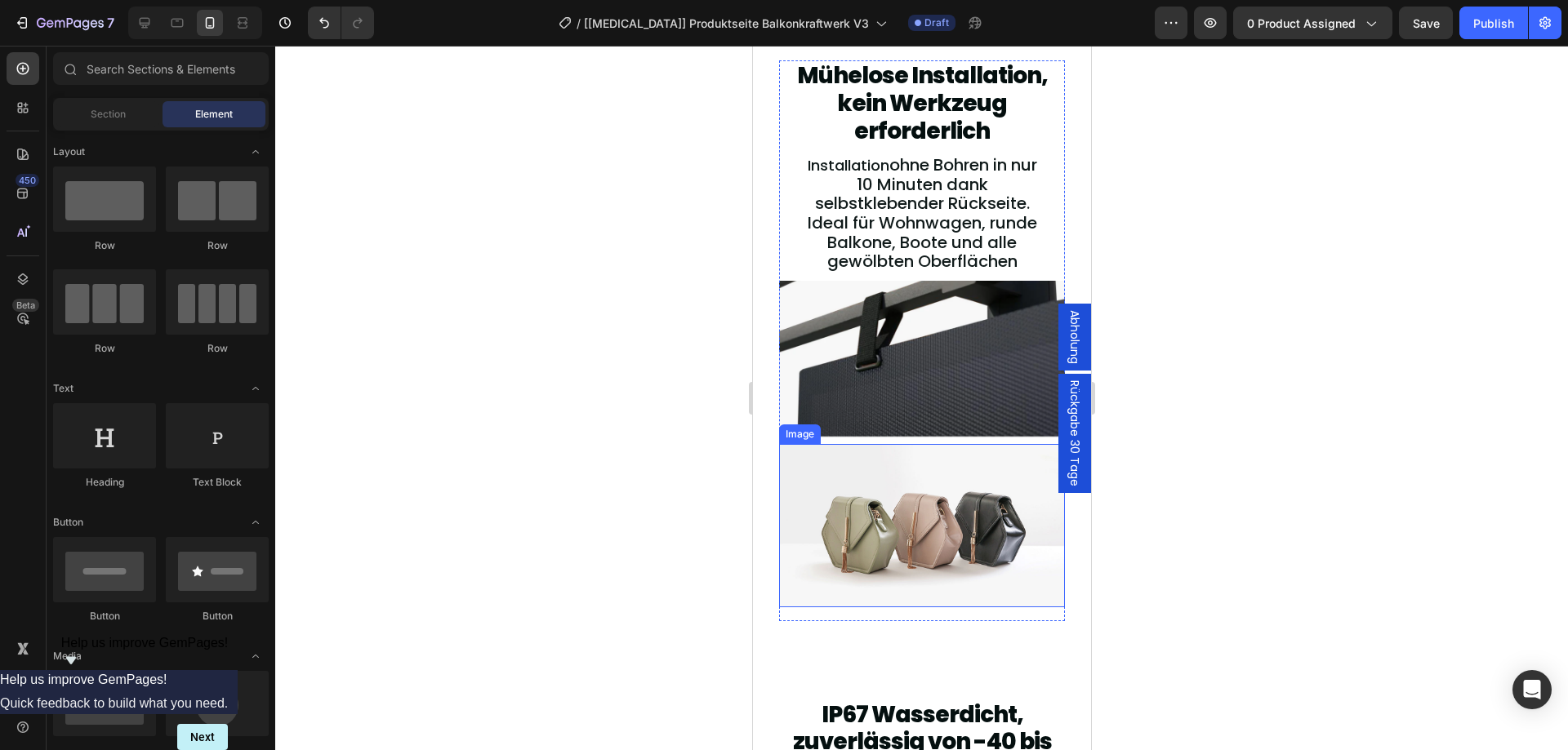
scroll to position [3134, 0]
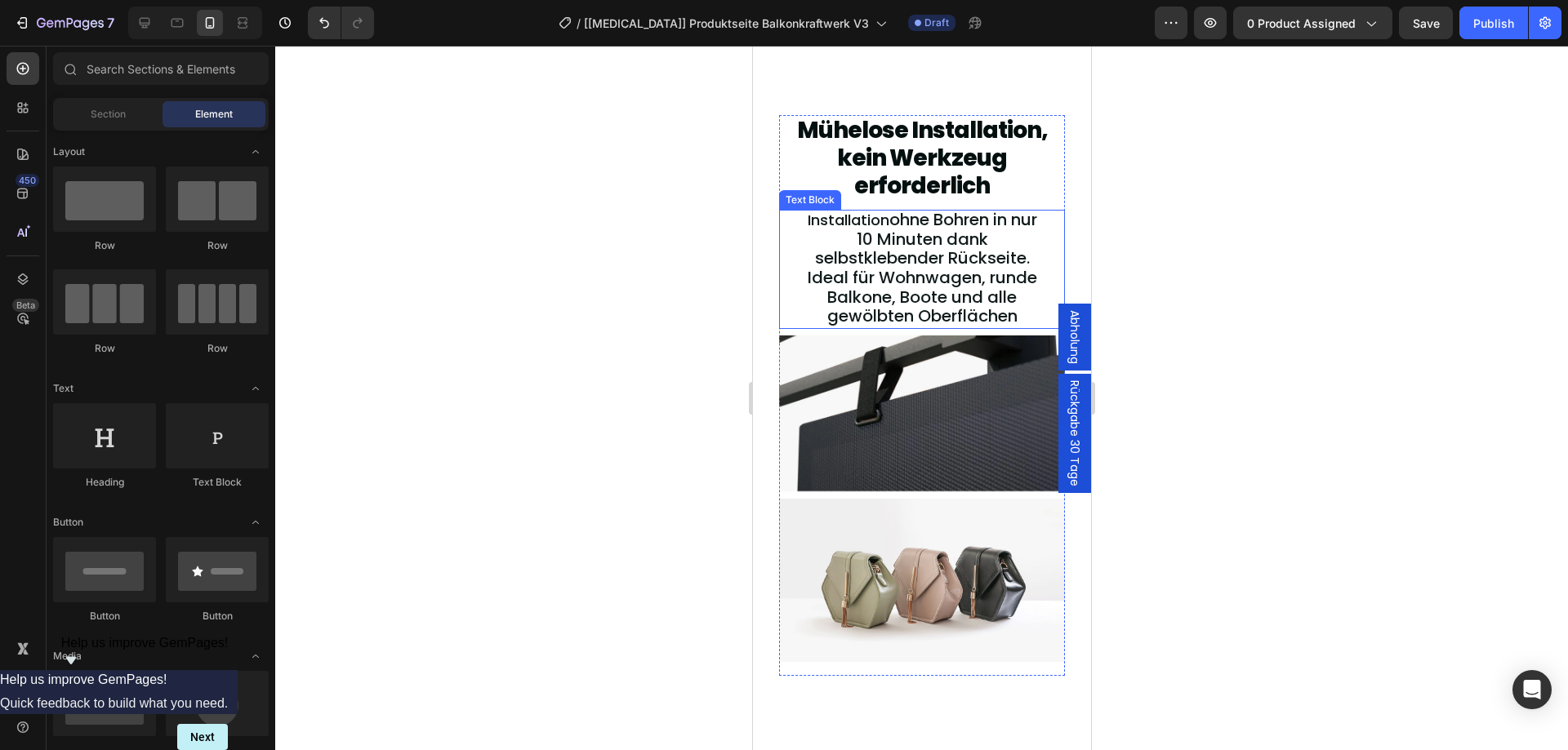
click at [926, 250] on span "ohne Bohren in nur 10 Minuten dank selbstklebender Rückseite. Ideal für Wohnwag…" at bounding box center [921, 268] width 230 height 120
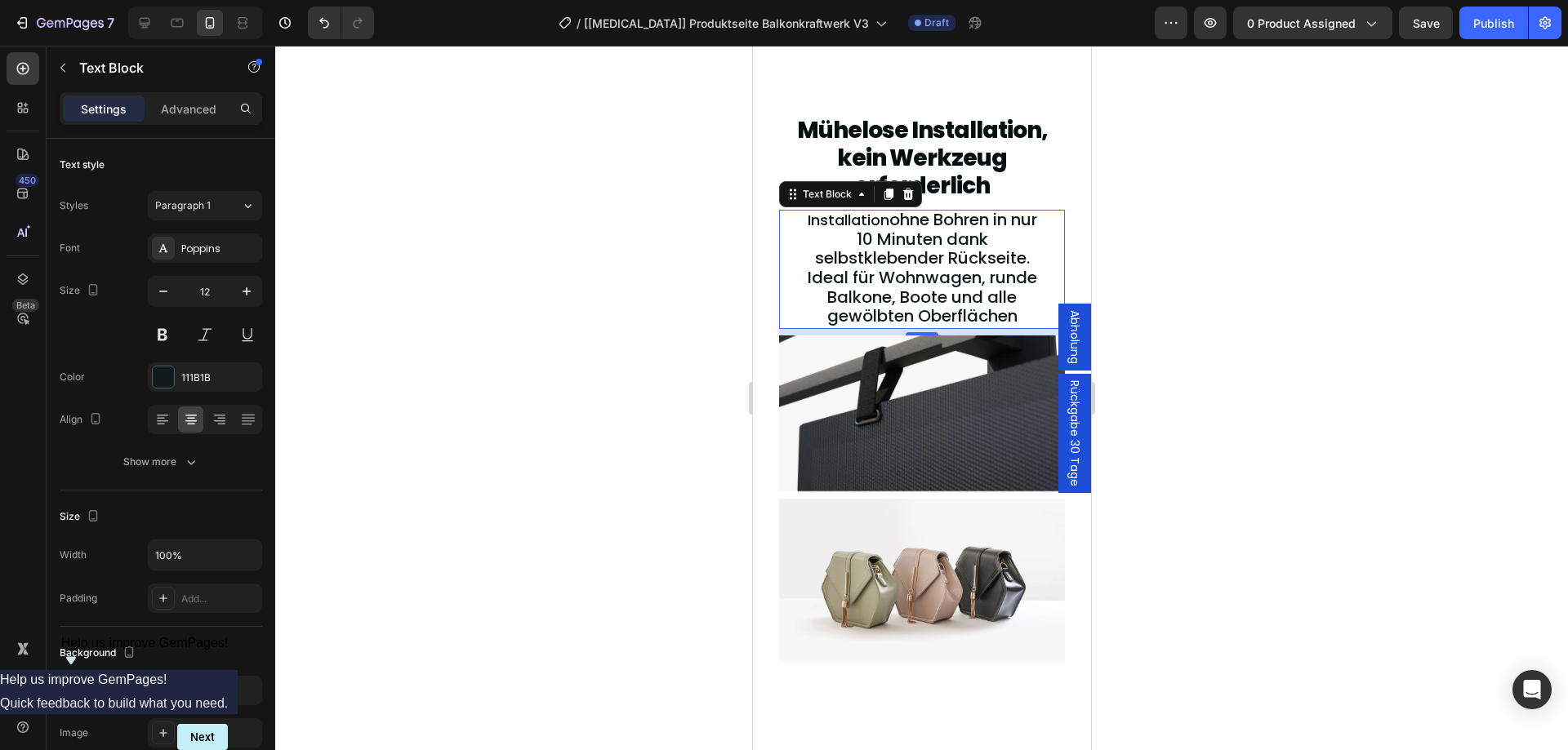
click at [836, 258] on p "Installation ohne Bohren in nur 10 Minuten dank selbstklebender Rückseite. Idea…" at bounding box center [920, 269] width 230 height 116
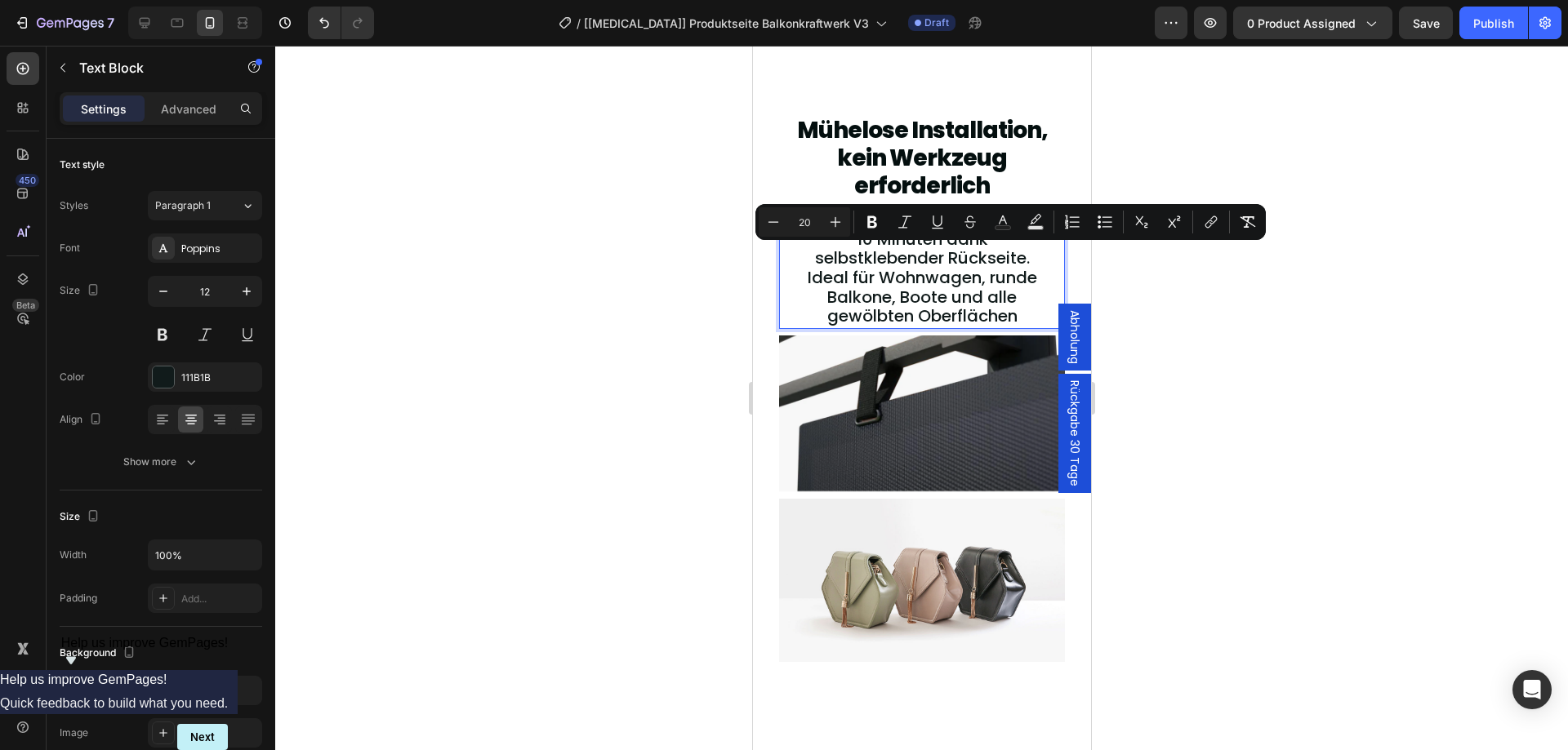
click at [896, 303] on span "ohne Bohren in nur 10 Minuten dank selbstklebender Rückseite. Ideal für Wohnwag…" at bounding box center [921, 268] width 230 height 120
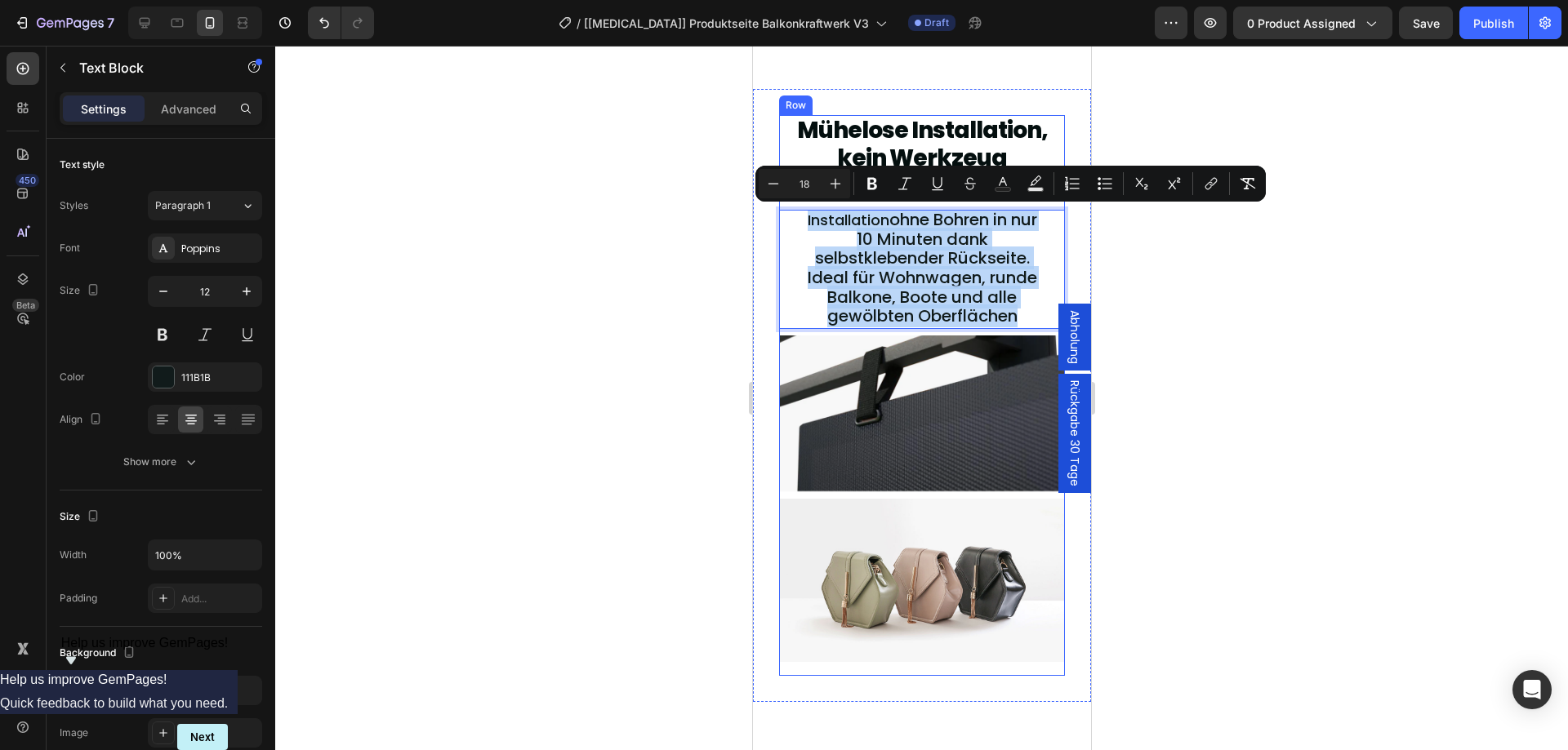
drag, startPoint x: 807, startPoint y: 220, endPoint x: 1020, endPoint y: 348, distance: 248.5
click at [1020, 348] on div "Mühelose Installation, kein Werkzeug erforderlich Heading Installation ohne Boh…" at bounding box center [921, 388] width 286 height 546
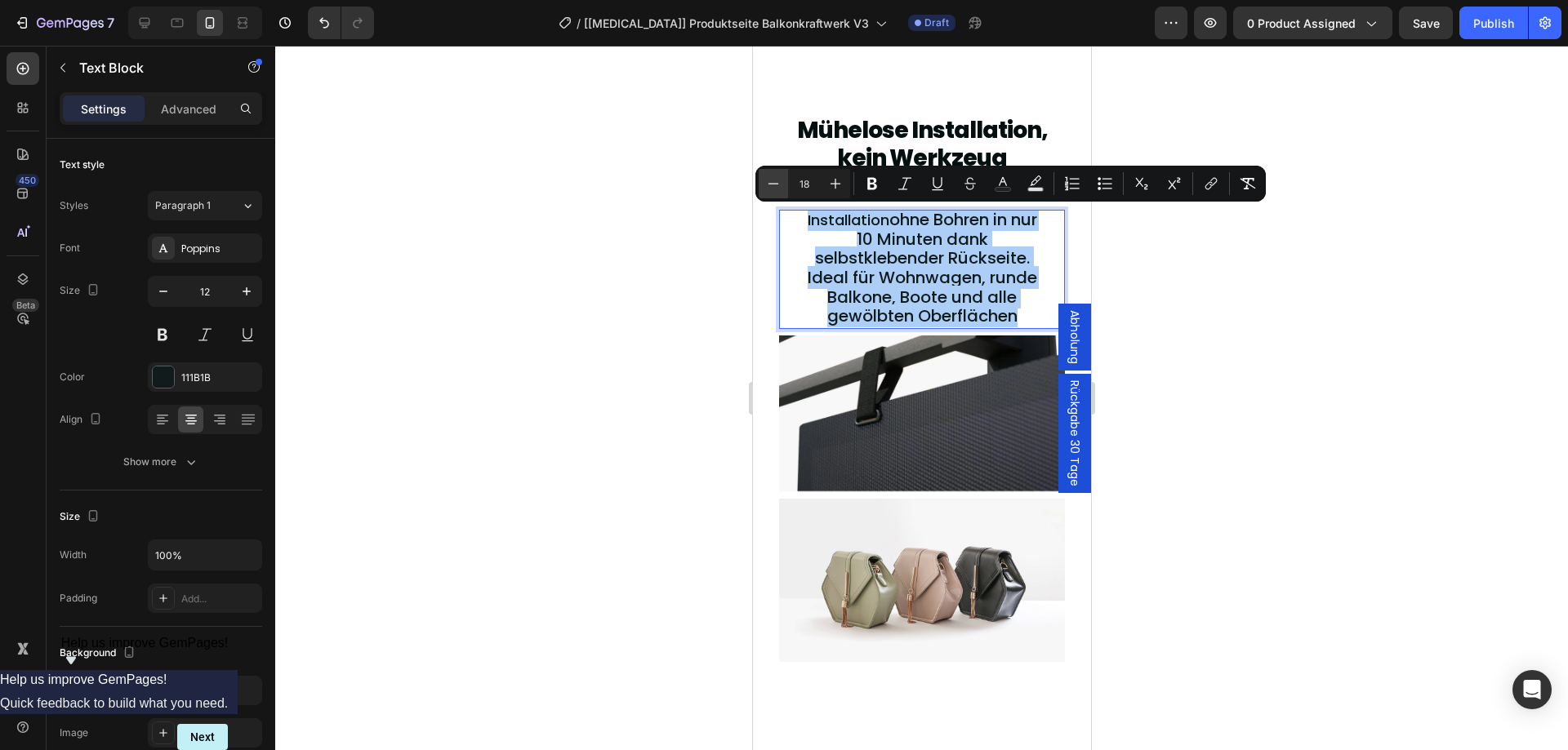
click at [766, 187] on icon "Editor contextual toolbar" at bounding box center [773, 183] width 16 height 16
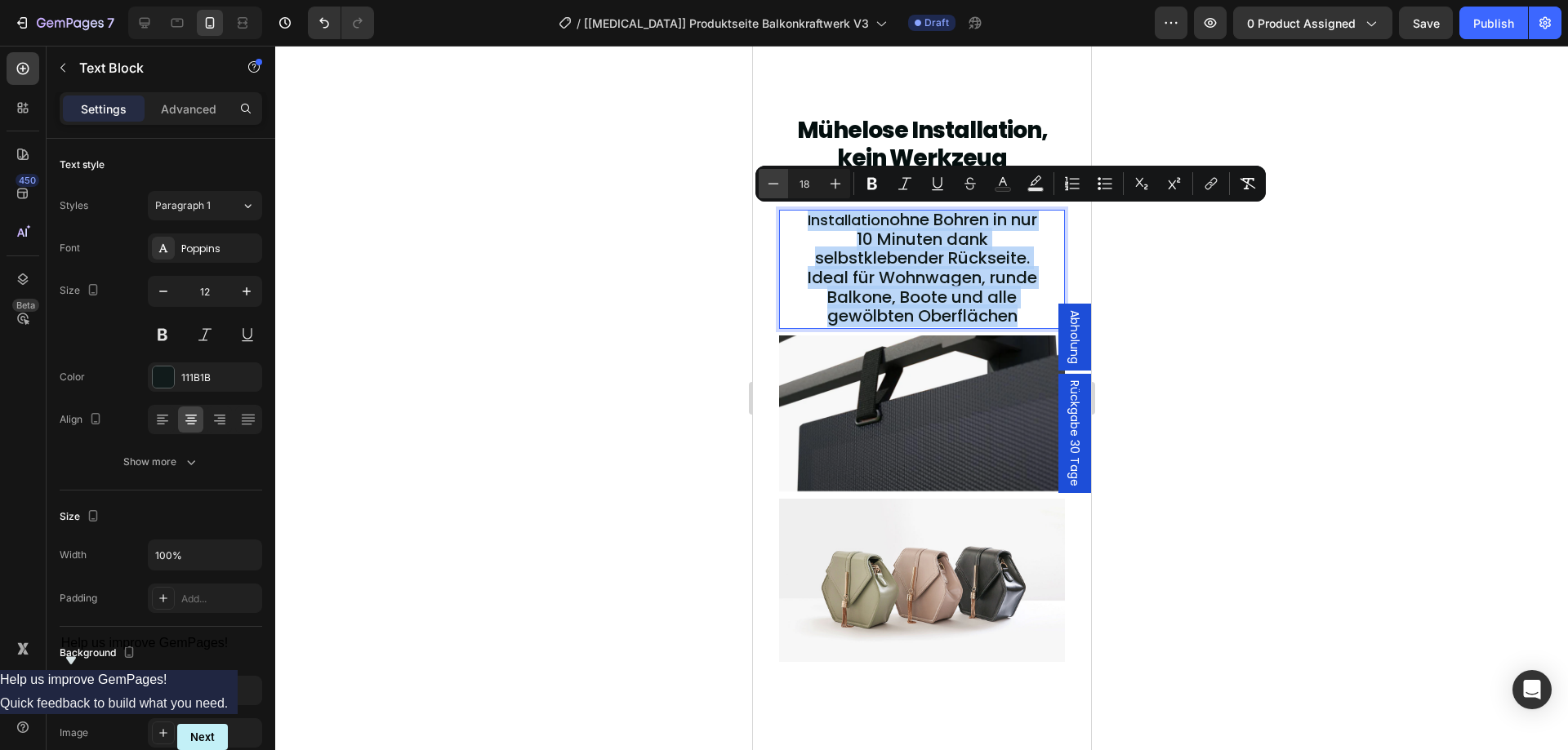
type input "17"
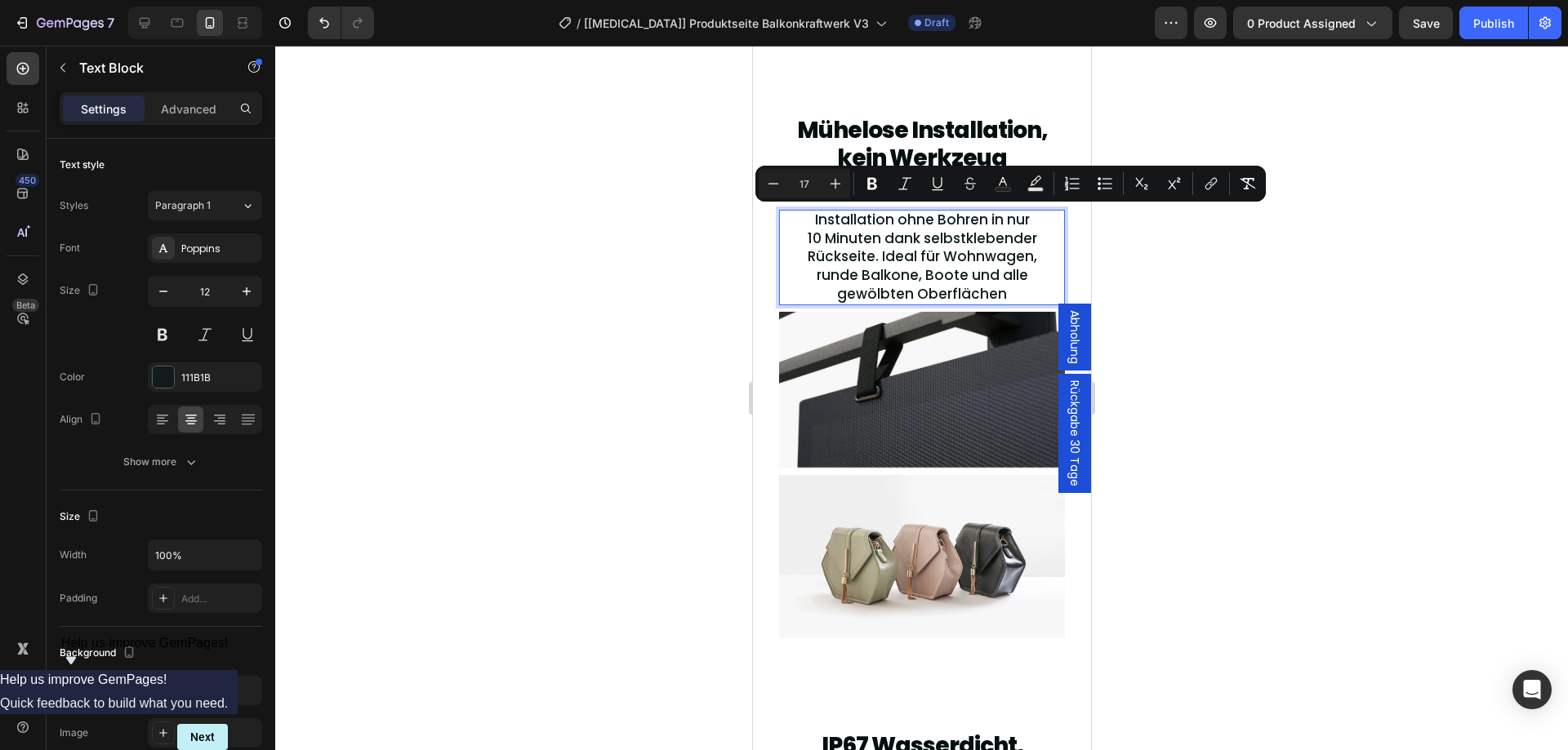
click at [1173, 316] on div at bounding box center [920, 398] width 1292 height 704
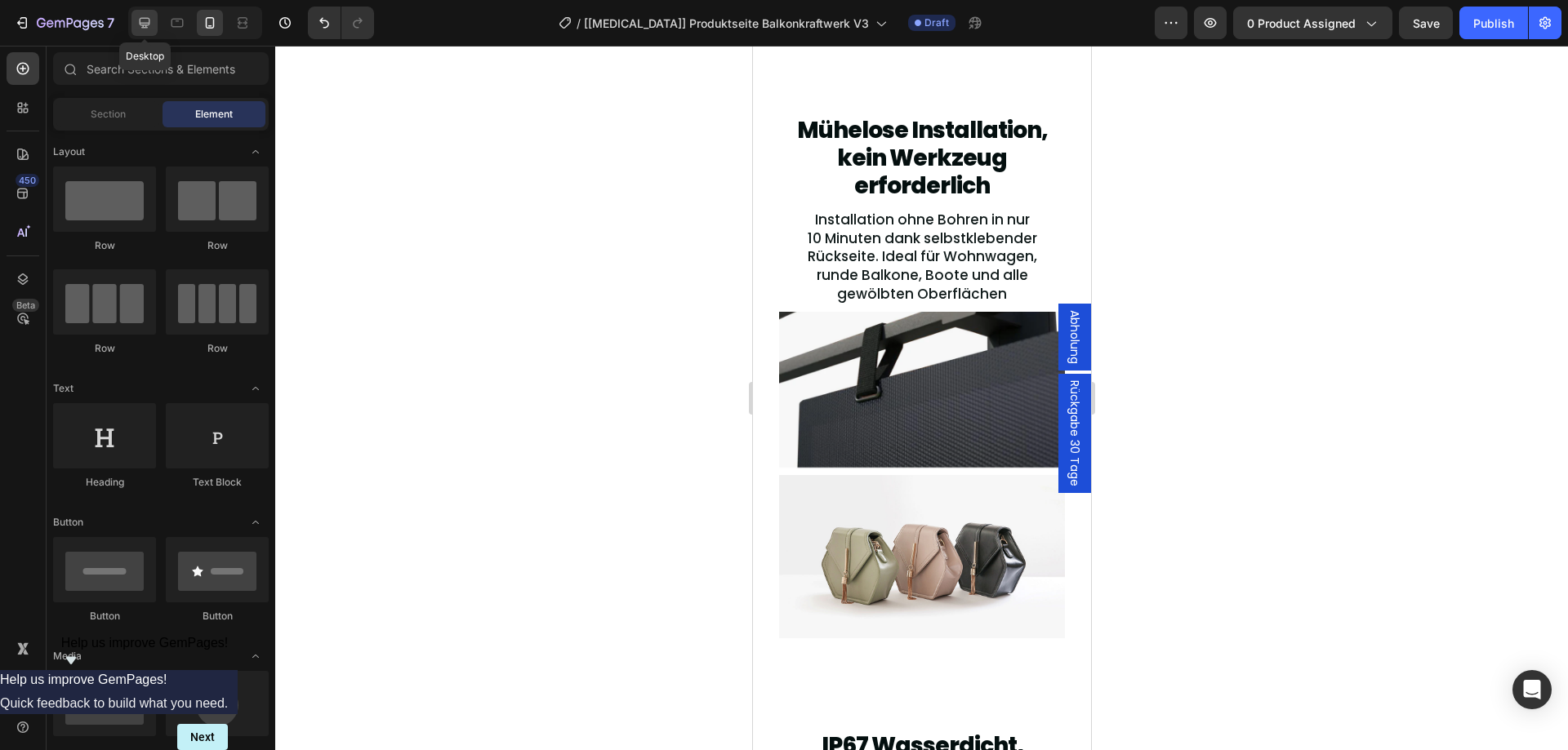
click at [141, 22] on icon at bounding box center [144, 22] width 16 height 16
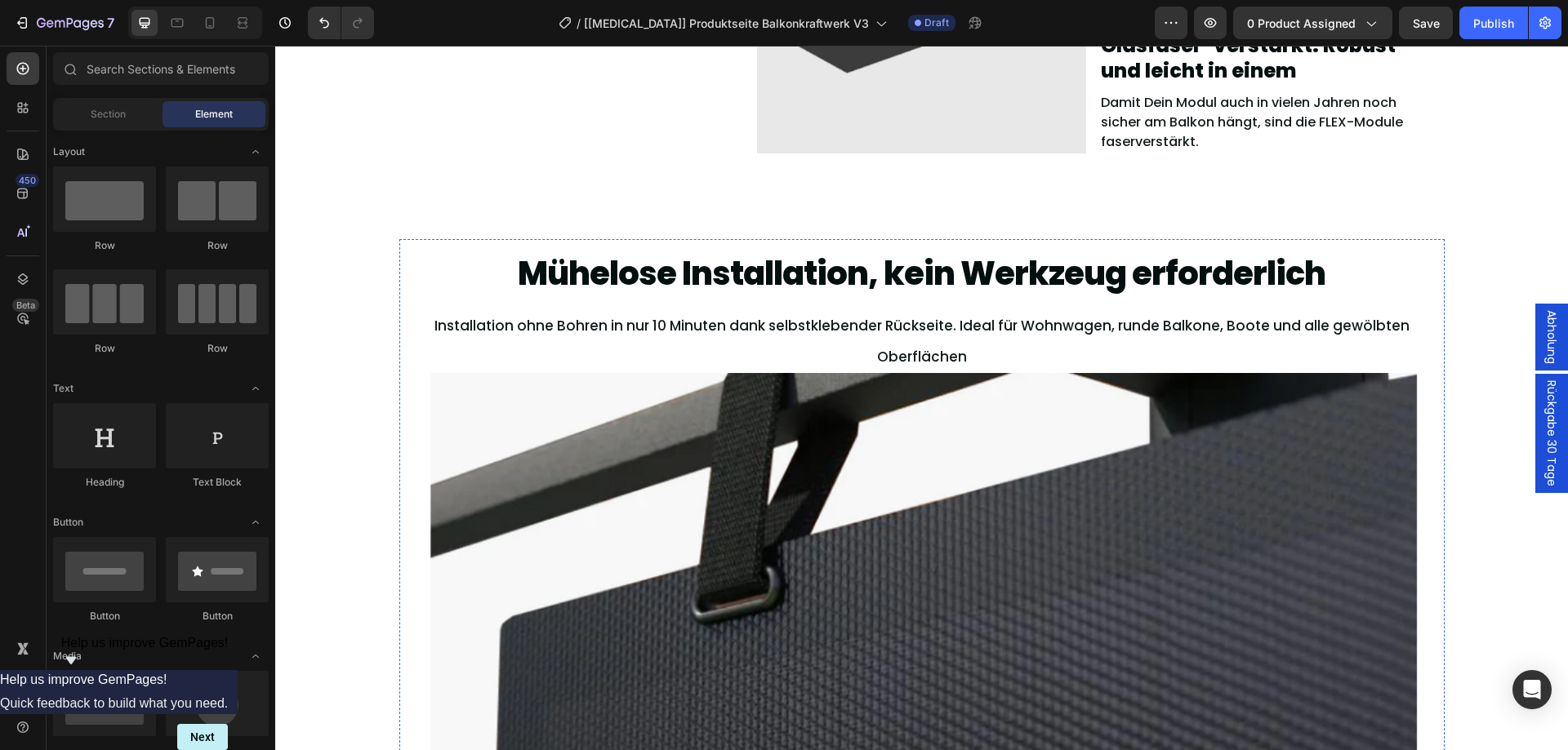
scroll to position [2753, 0]
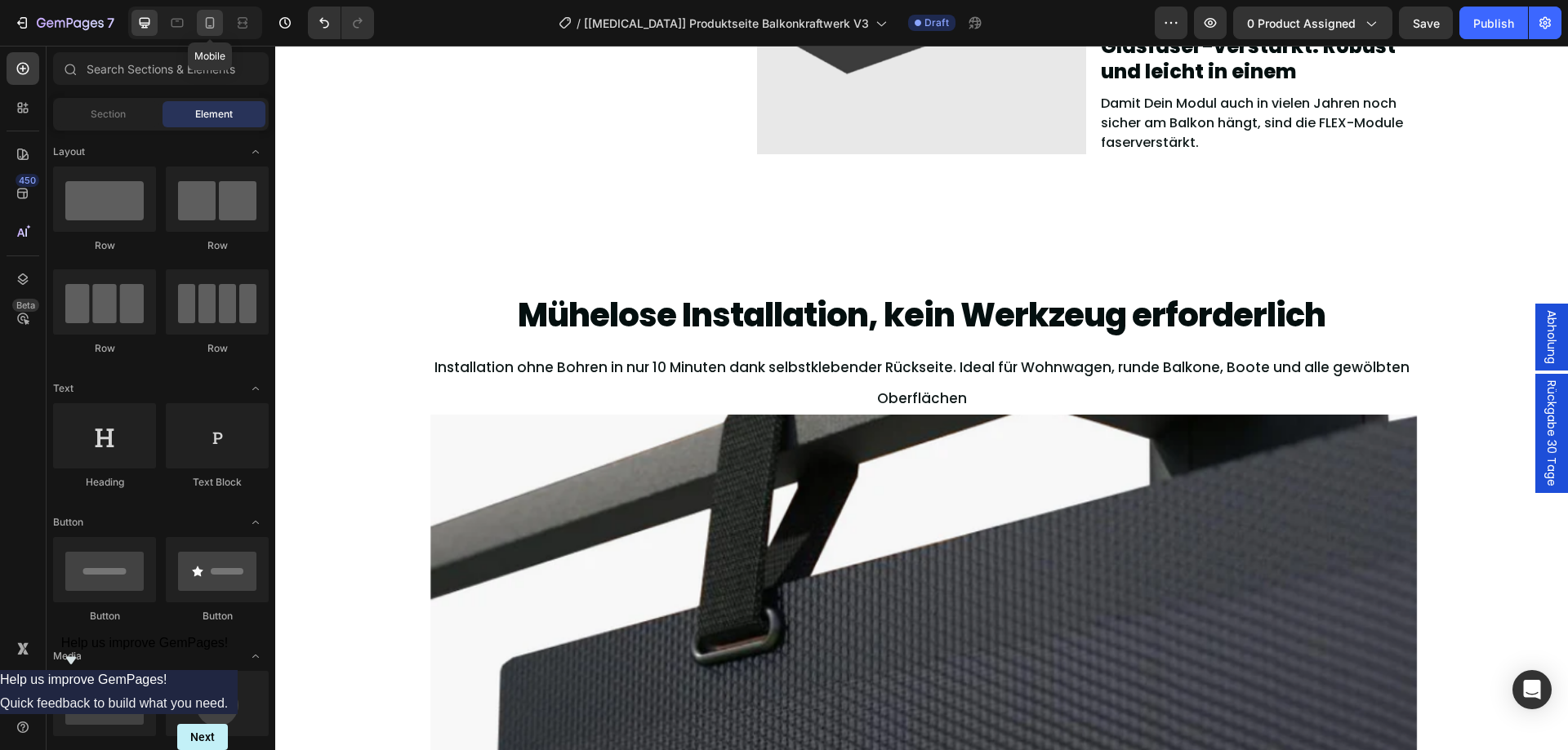
click at [212, 17] on icon at bounding box center [209, 22] width 16 height 16
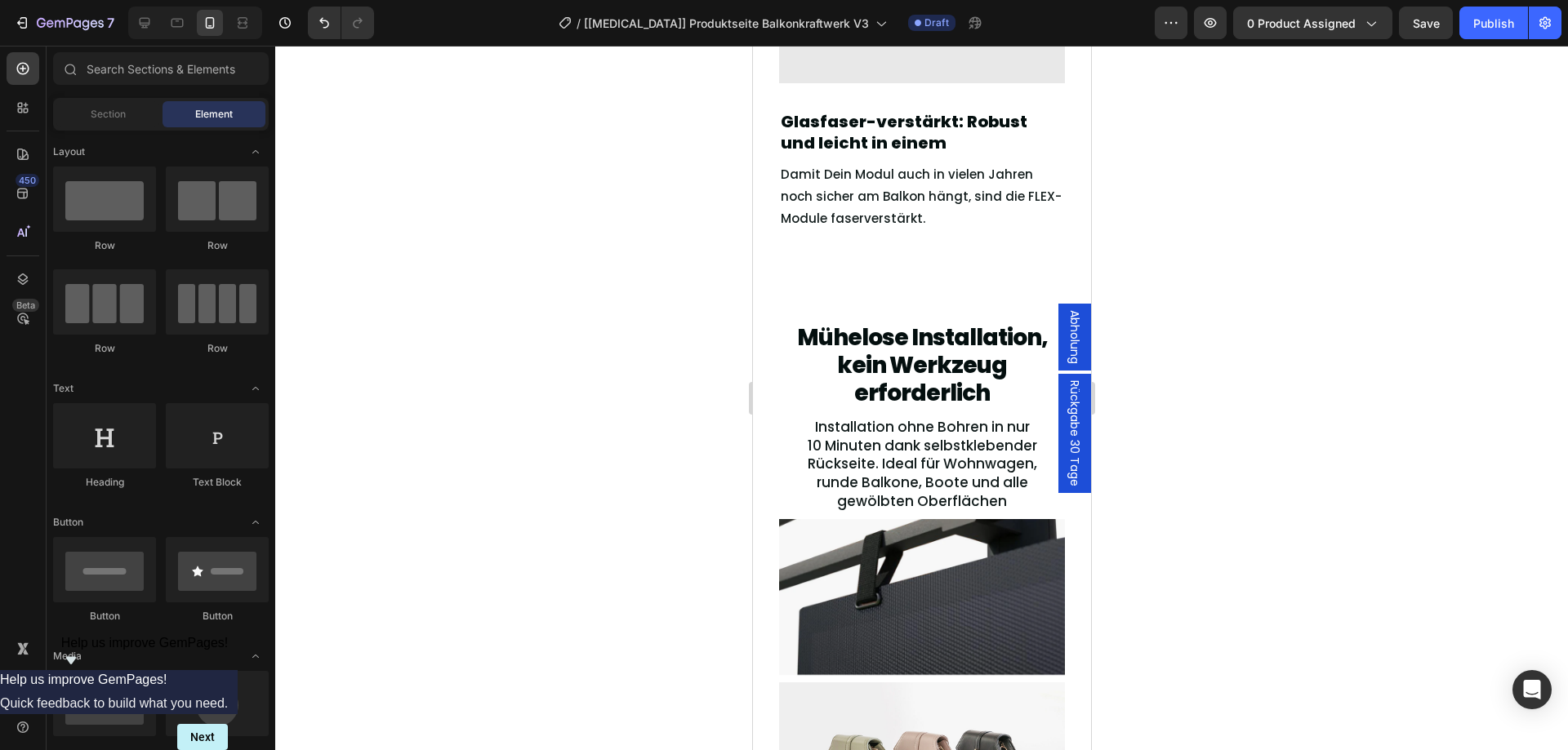
scroll to position [2906, 0]
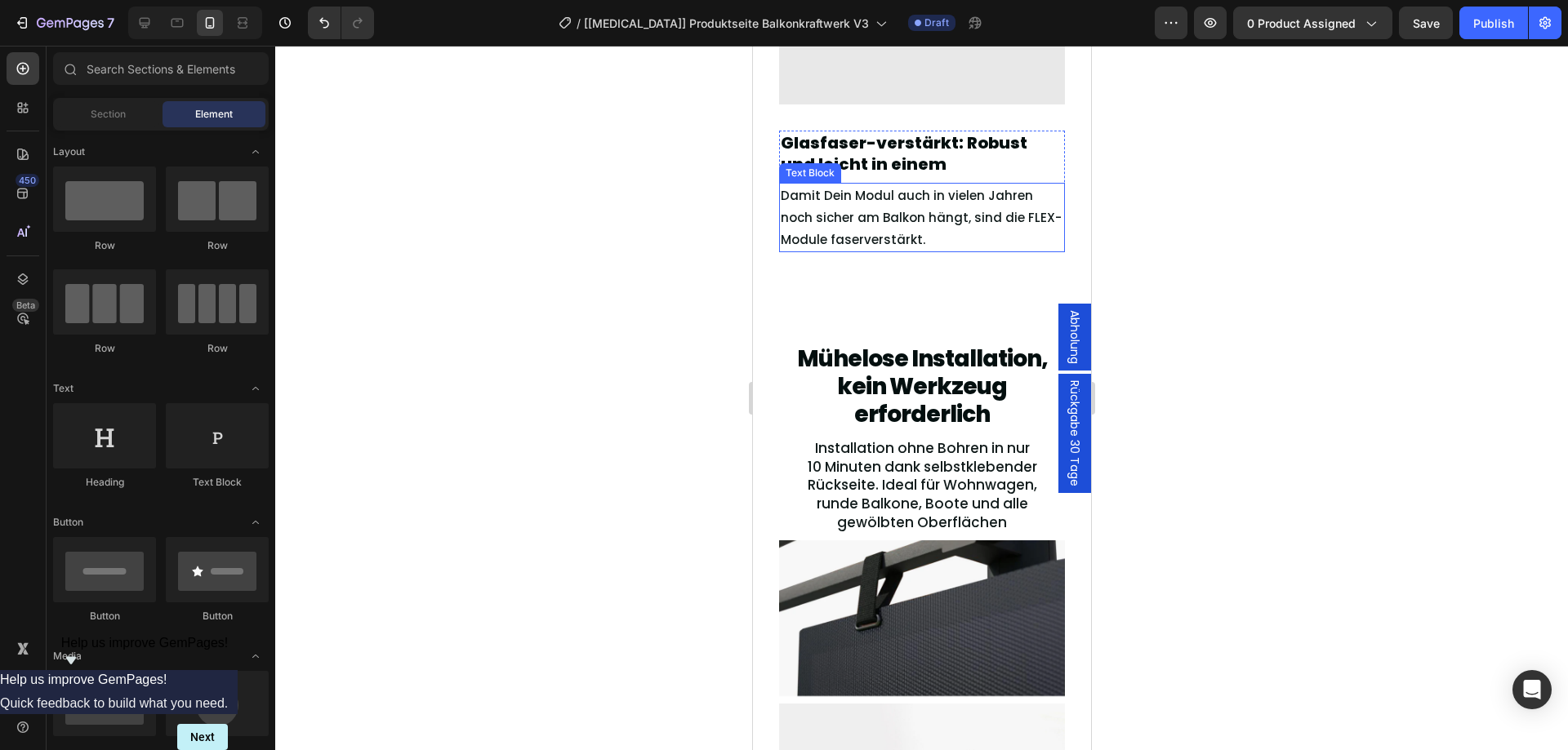
click at [893, 221] on p "Damit Dein Modul auch in vielen Jahren noch sicher am Balkon hängt, sind die FL…" at bounding box center [920, 217] width 282 height 66
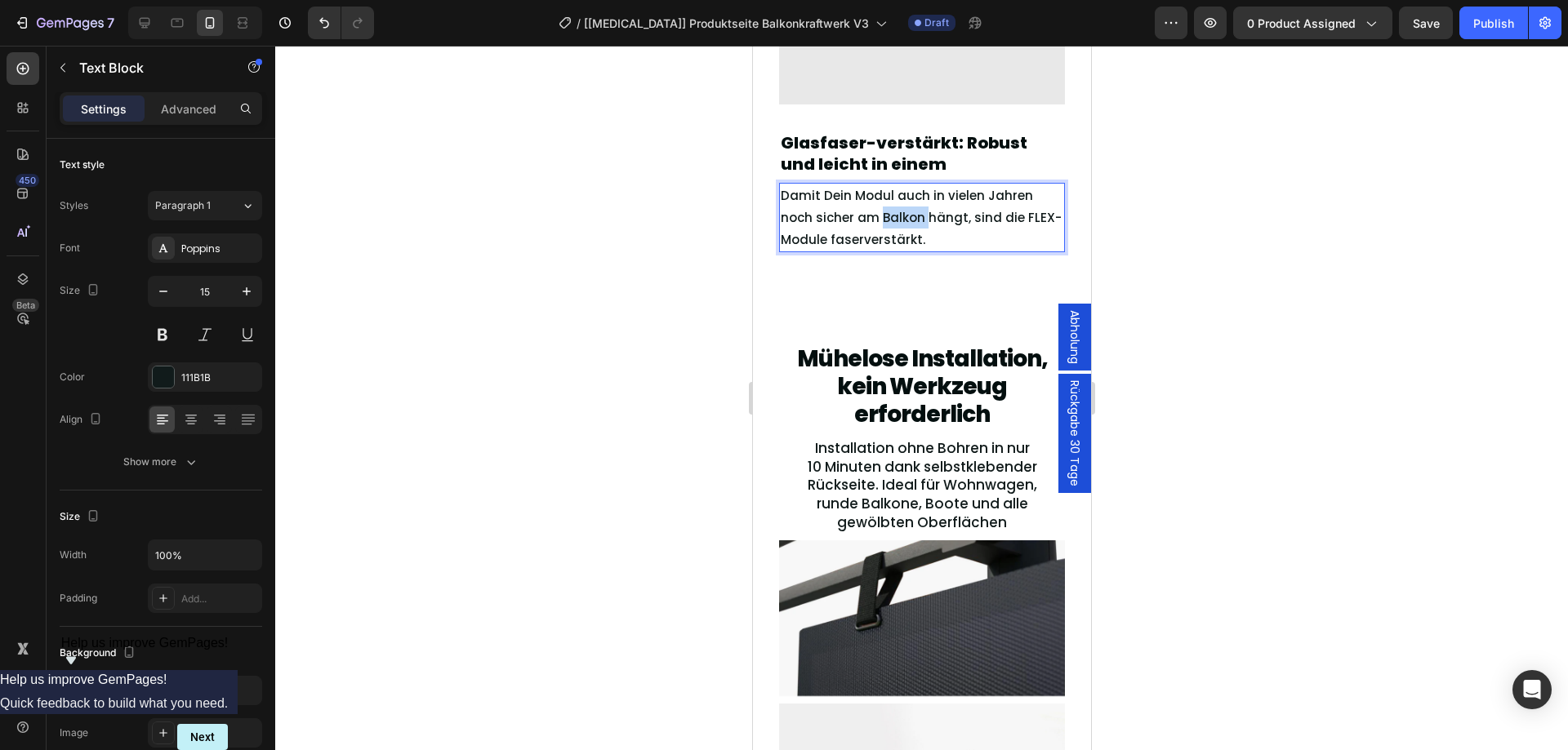
click at [893, 221] on p "Damit Dein Modul auch in vielen Jahren noch sicher am Balkon hängt, sind die FL…" at bounding box center [920, 217] width 282 height 66
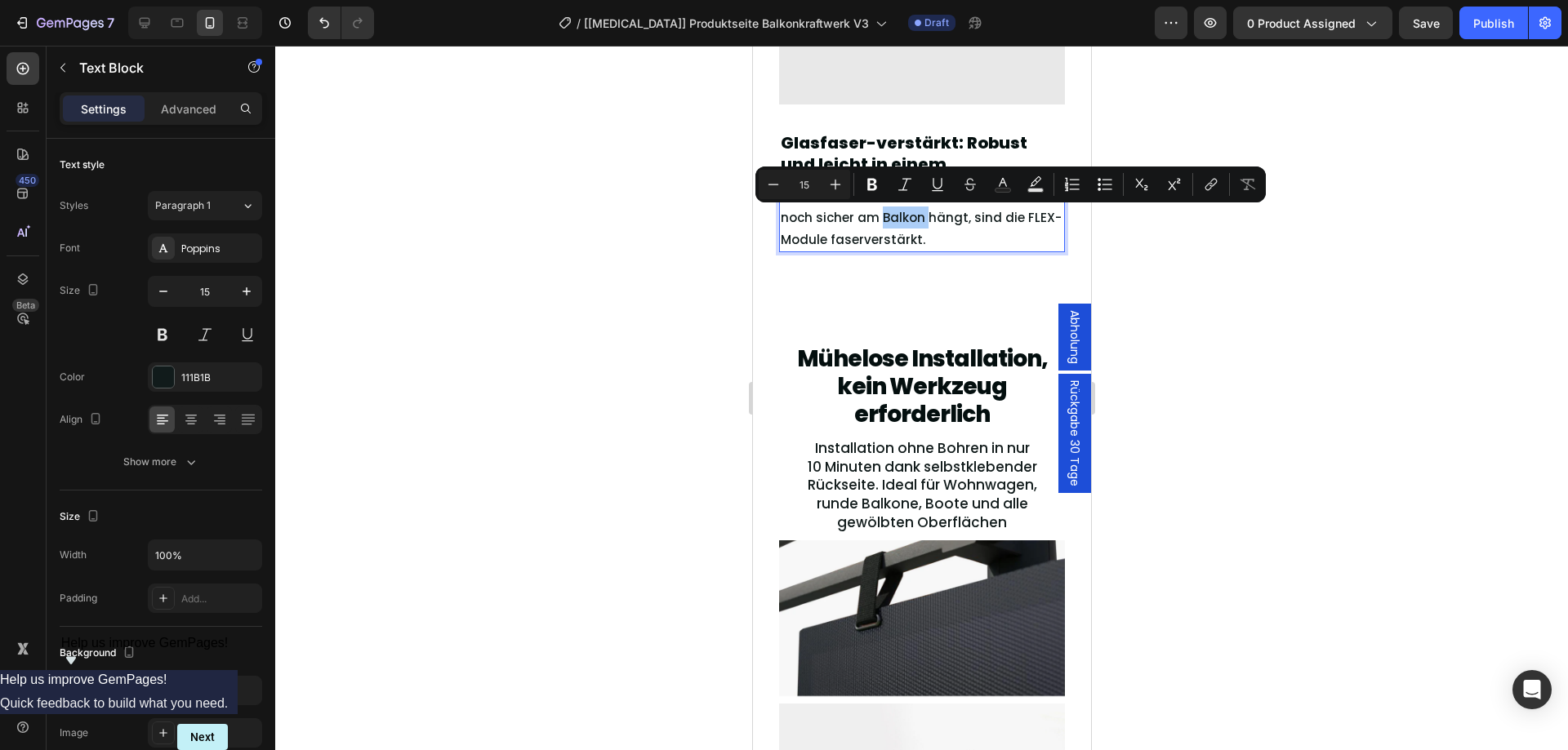
click at [1253, 261] on div at bounding box center [920, 398] width 1292 height 704
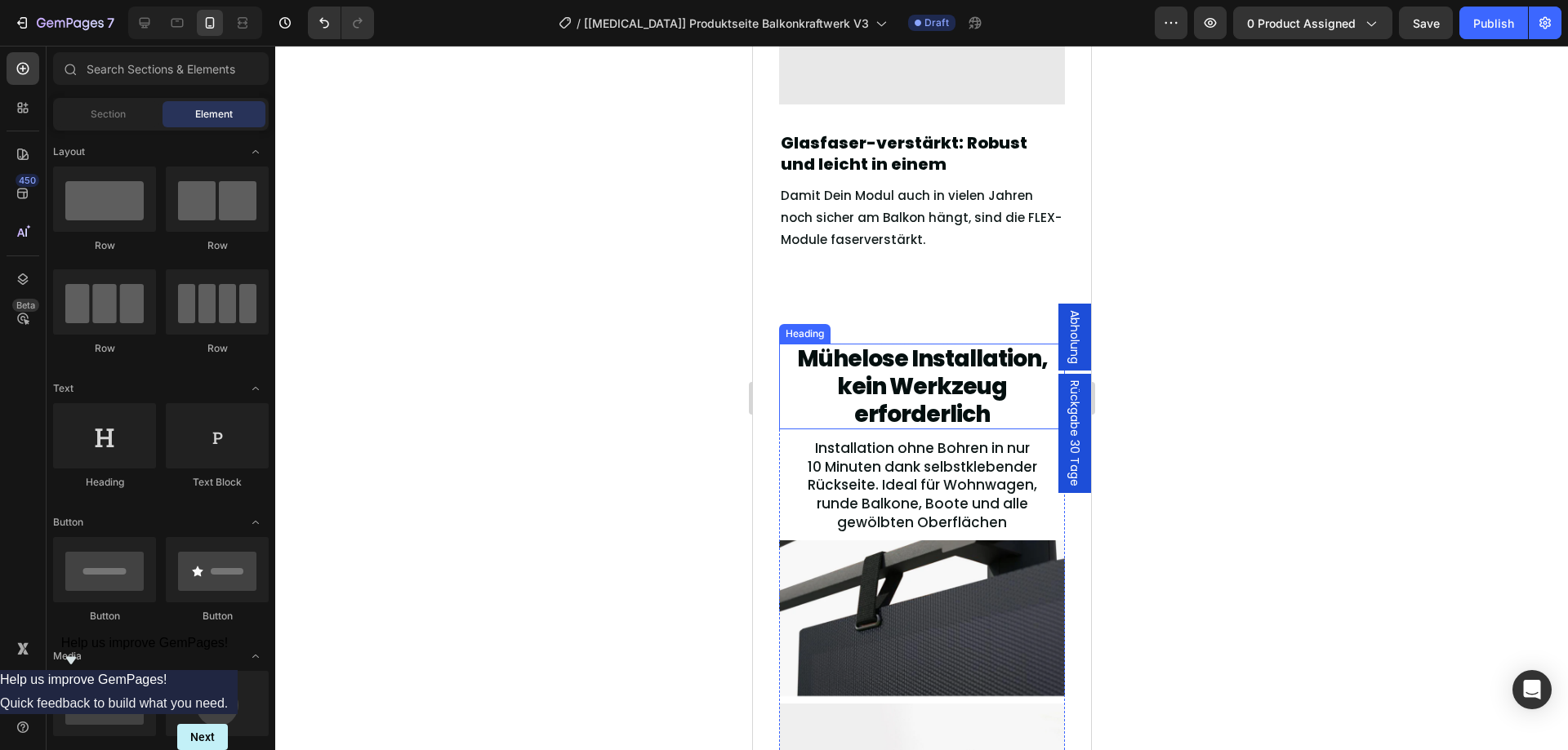
click at [914, 404] on h2 "Mühelose Installation, kein Werkzeug erforderlich" at bounding box center [921, 387] width 286 height 86
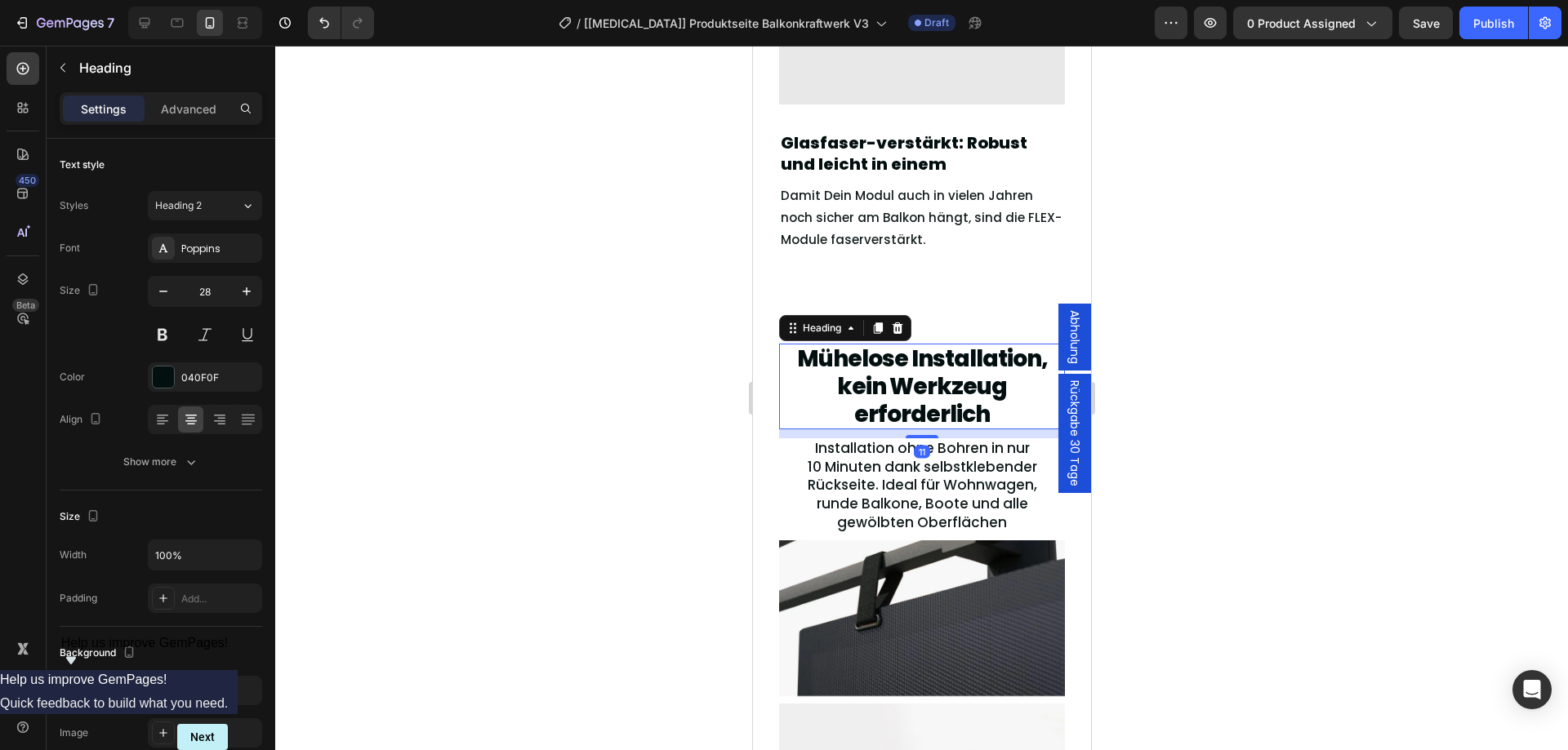
click at [914, 404] on h2 "Mühelose Installation, kein Werkzeug erforderlich" at bounding box center [921, 387] width 286 height 86
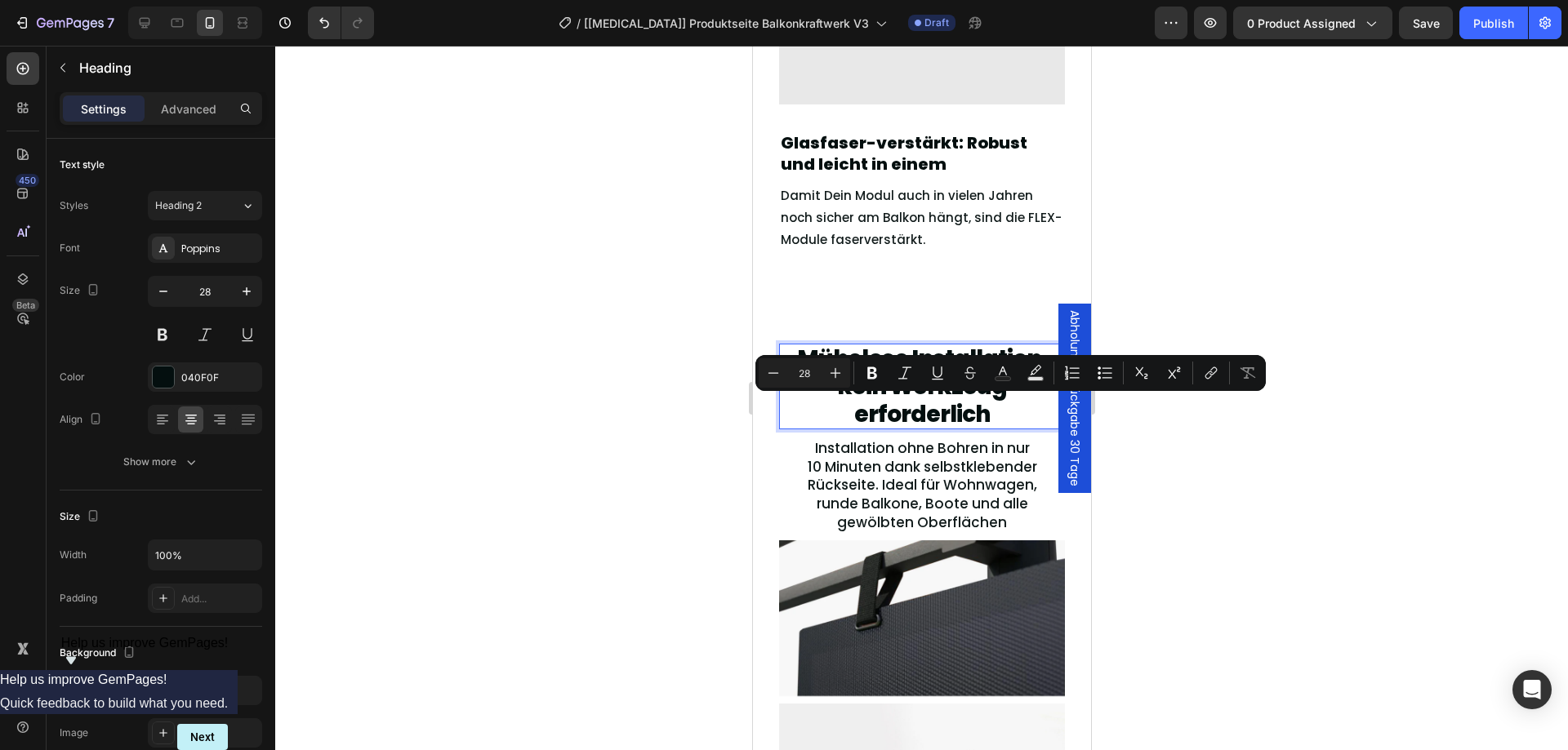
click at [914, 404] on p "Mühelose Installation, kein Werkzeug erforderlich" at bounding box center [920, 387] width 282 height 82
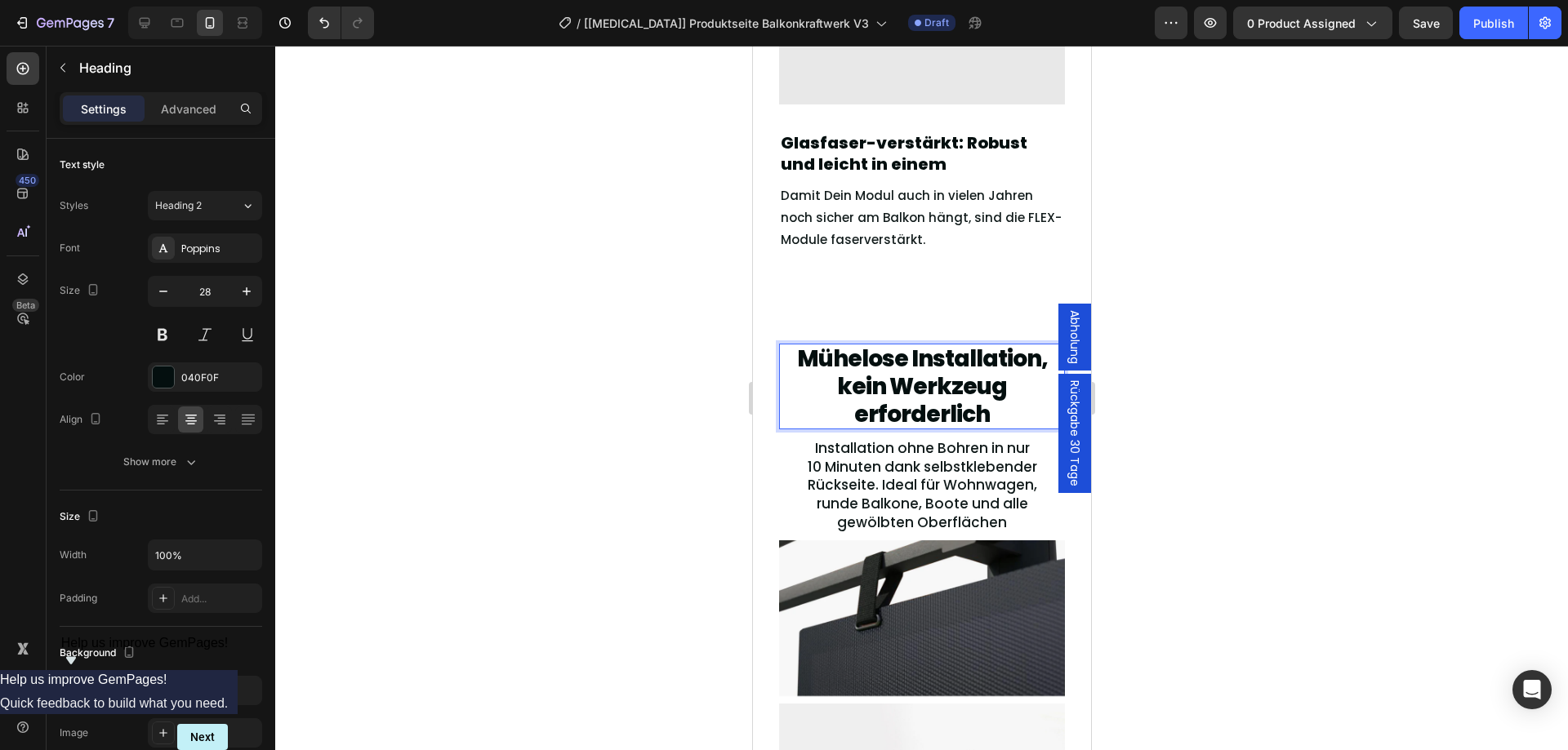
click at [803, 358] on p "Mühelose Installation, kein Werkzeug erforderlich" at bounding box center [920, 387] width 282 height 82
click at [803, 357] on p "Mühelose Installation, kein Werkzeug erforderlich" at bounding box center [920, 387] width 282 height 82
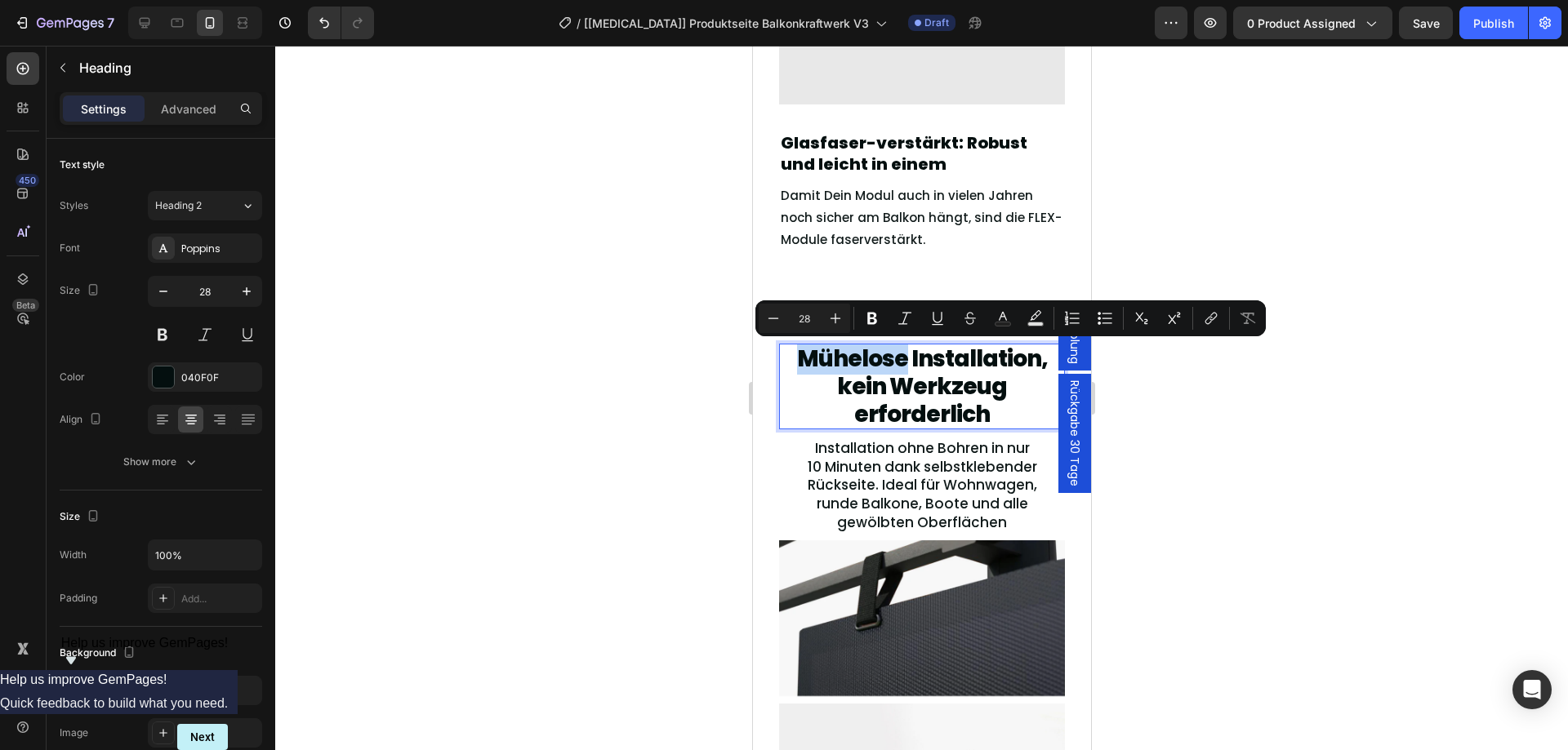
click at [803, 357] on p "Mühelose Installation, kein Werkzeug erforderlich" at bounding box center [920, 387] width 282 height 82
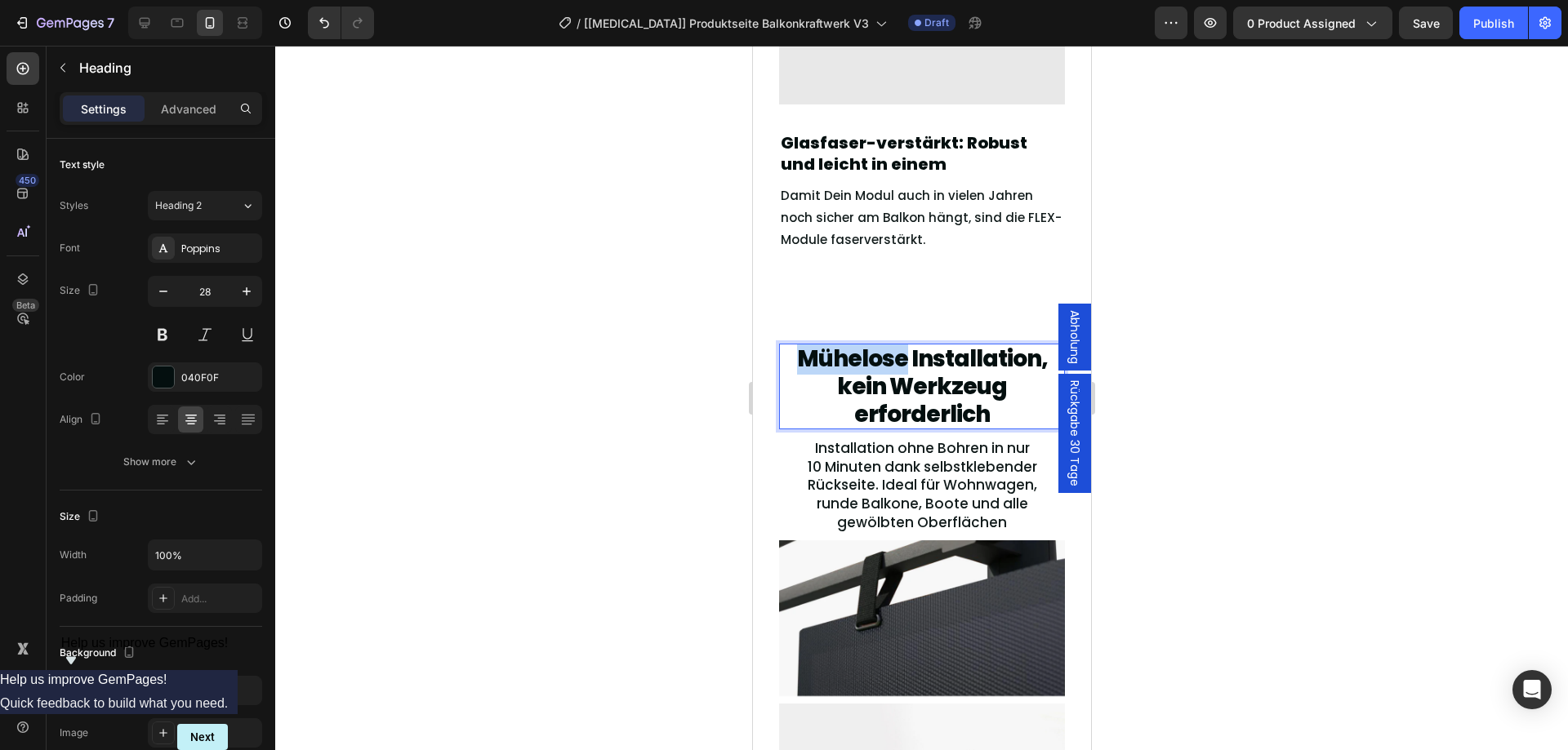
drag, startPoint x: 795, startPoint y: 352, endPoint x: 992, endPoint y: 414, distance: 206.5
click at [992, 414] on p "Mühelose Installation, kein Werkzeug erforderlich" at bounding box center [920, 387] width 282 height 82
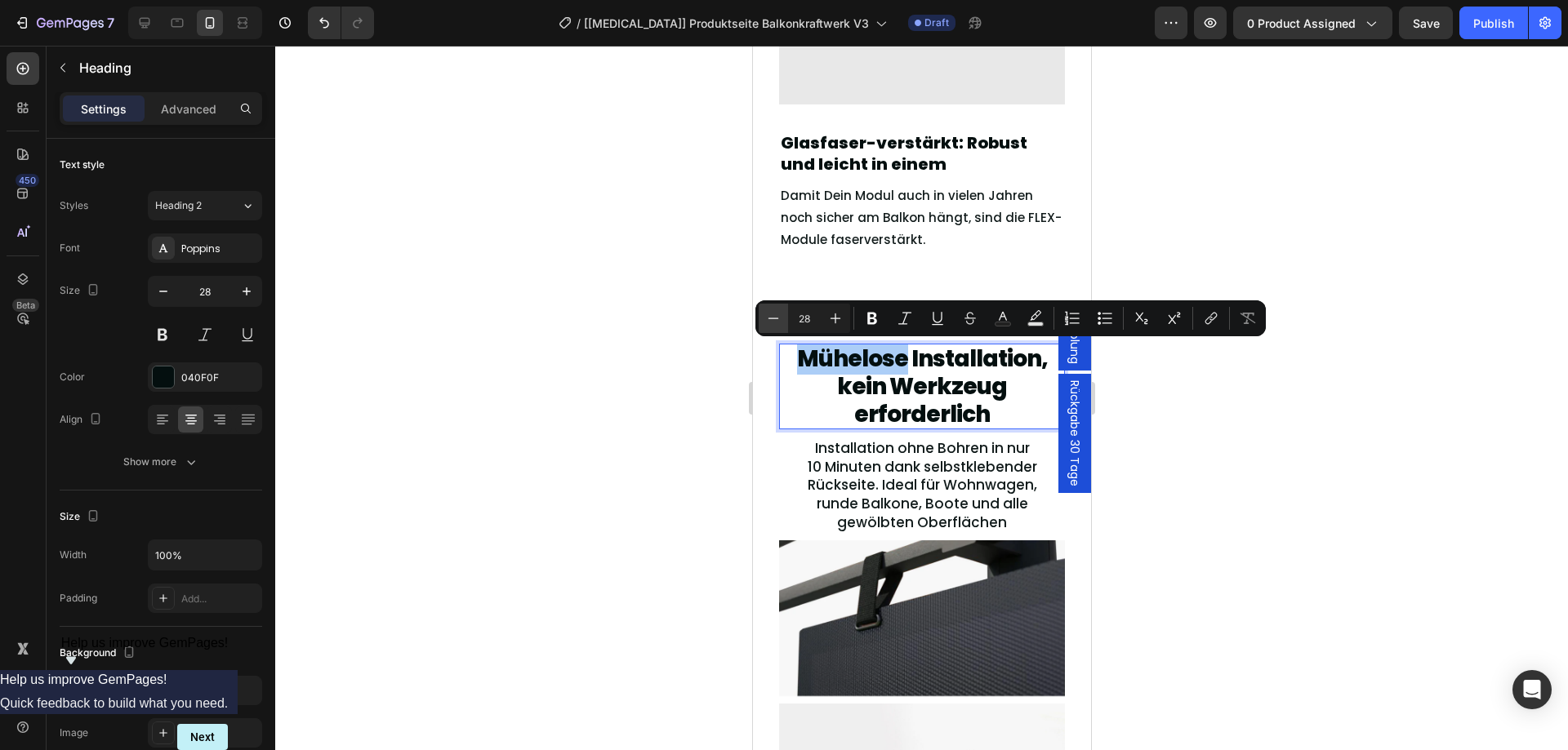
click at [772, 318] on icon "Editor contextual toolbar" at bounding box center [773, 318] width 16 height 16
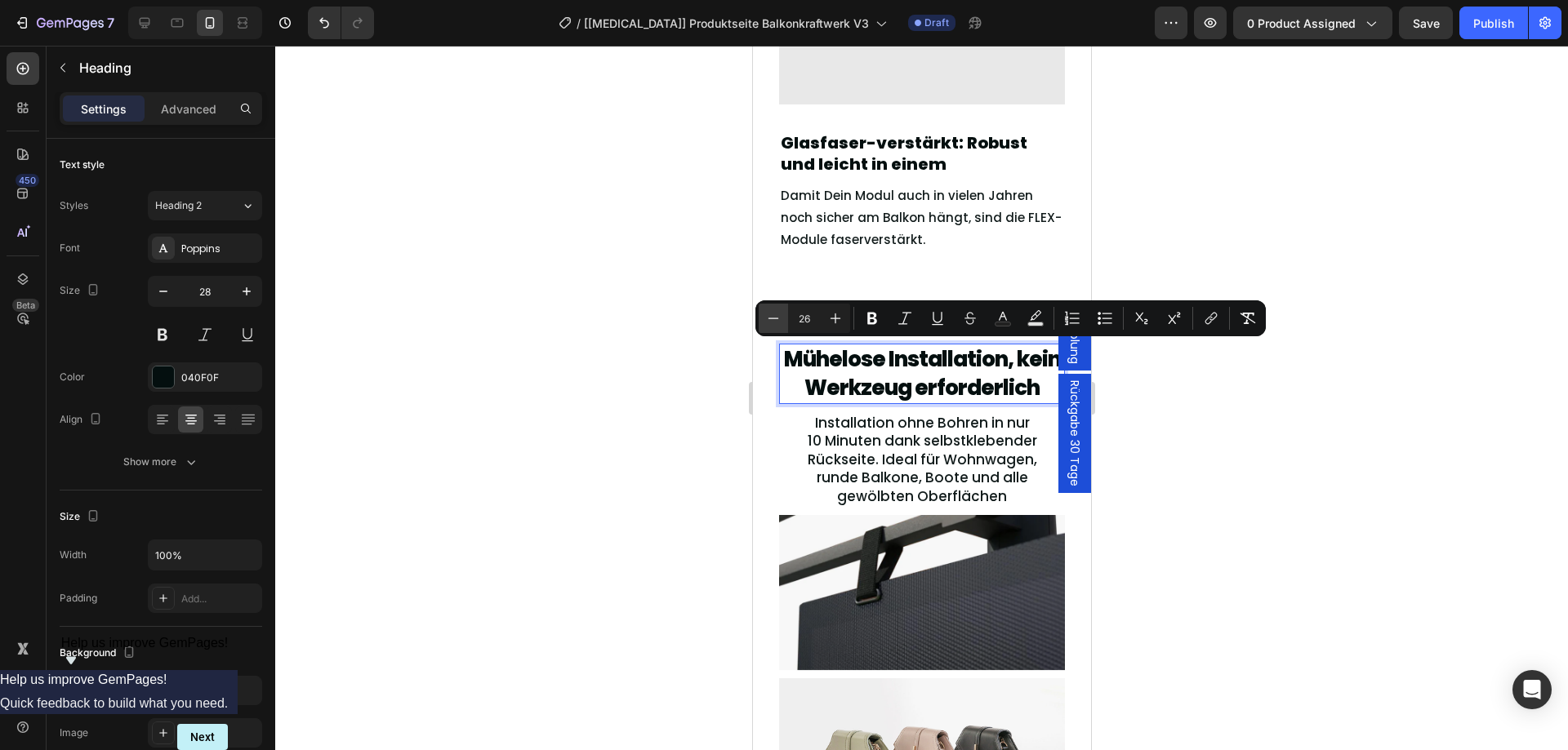
click at [772, 318] on icon "Editor contextual toolbar" at bounding box center [773, 318] width 16 height 16
type input "25"
click at [1323, 415] on div at bounding box center [920, 398] width 1292 height 704
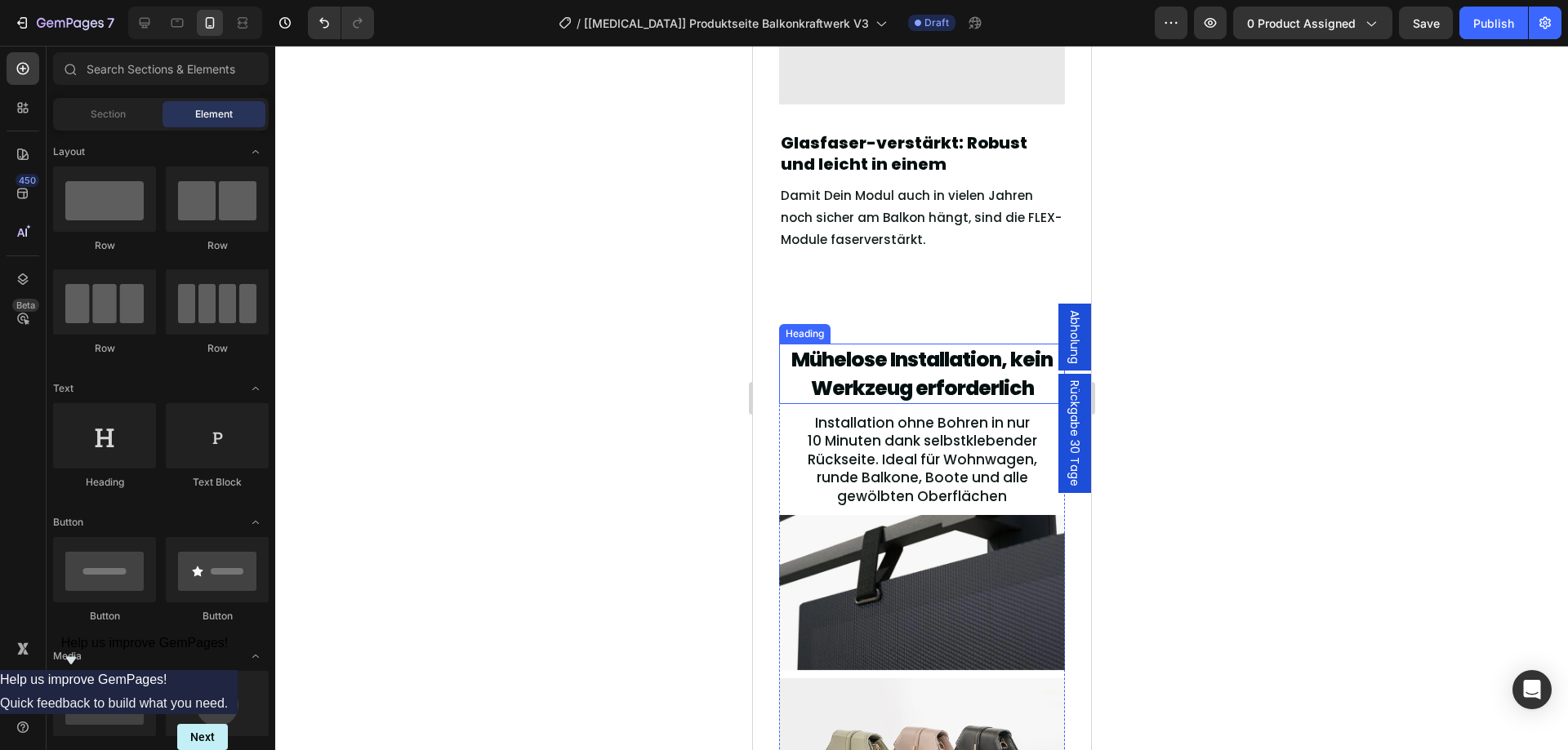
click at [928, 359] on span "Mühelose Installation, kein Werkzeug erforderlich" at bounding box center [921, 374] width 262 height 57
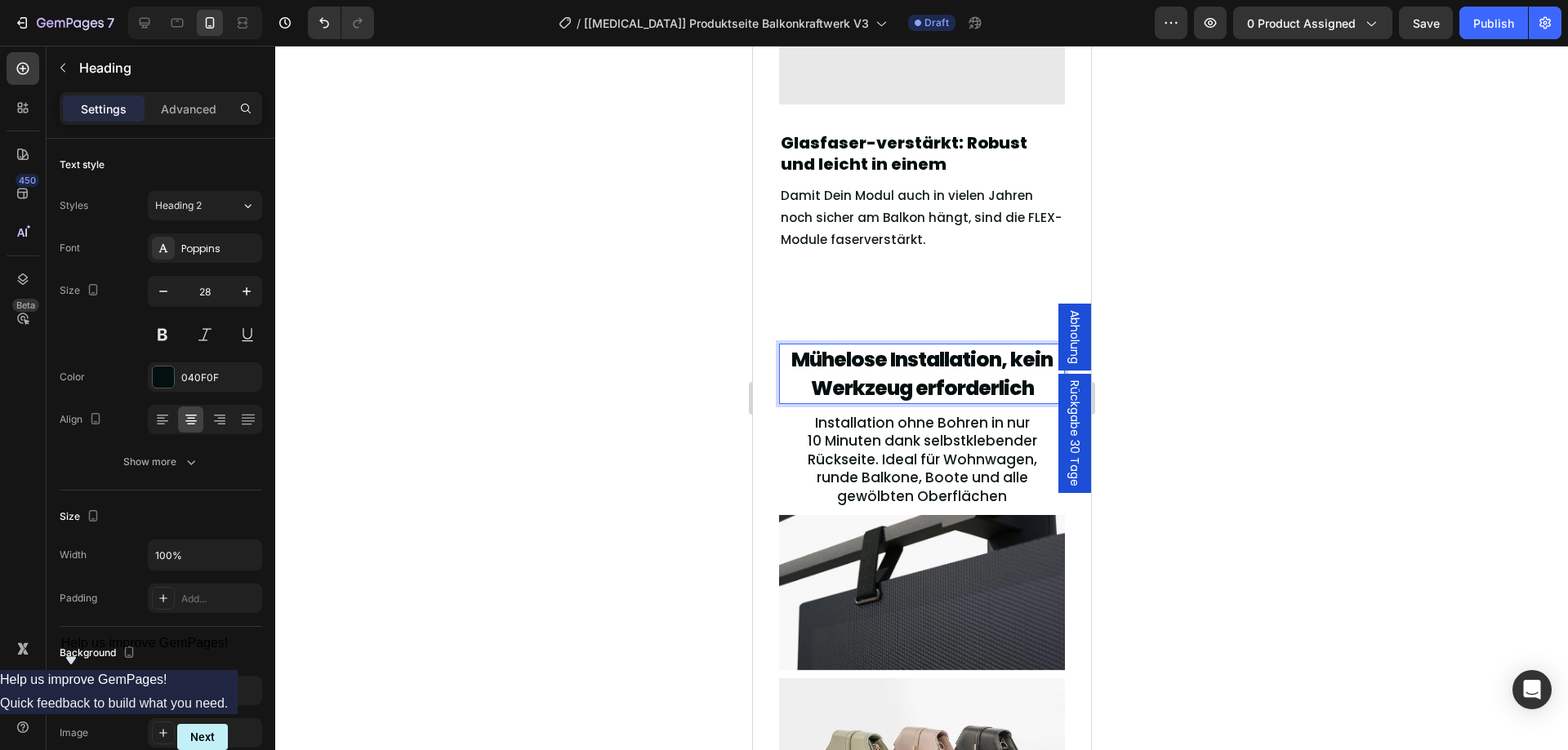
click at [928, 359] on span "Mühelose Installation, kein Werkzeug erforderlich" at bounding box center [921, 374] width 262 height 57
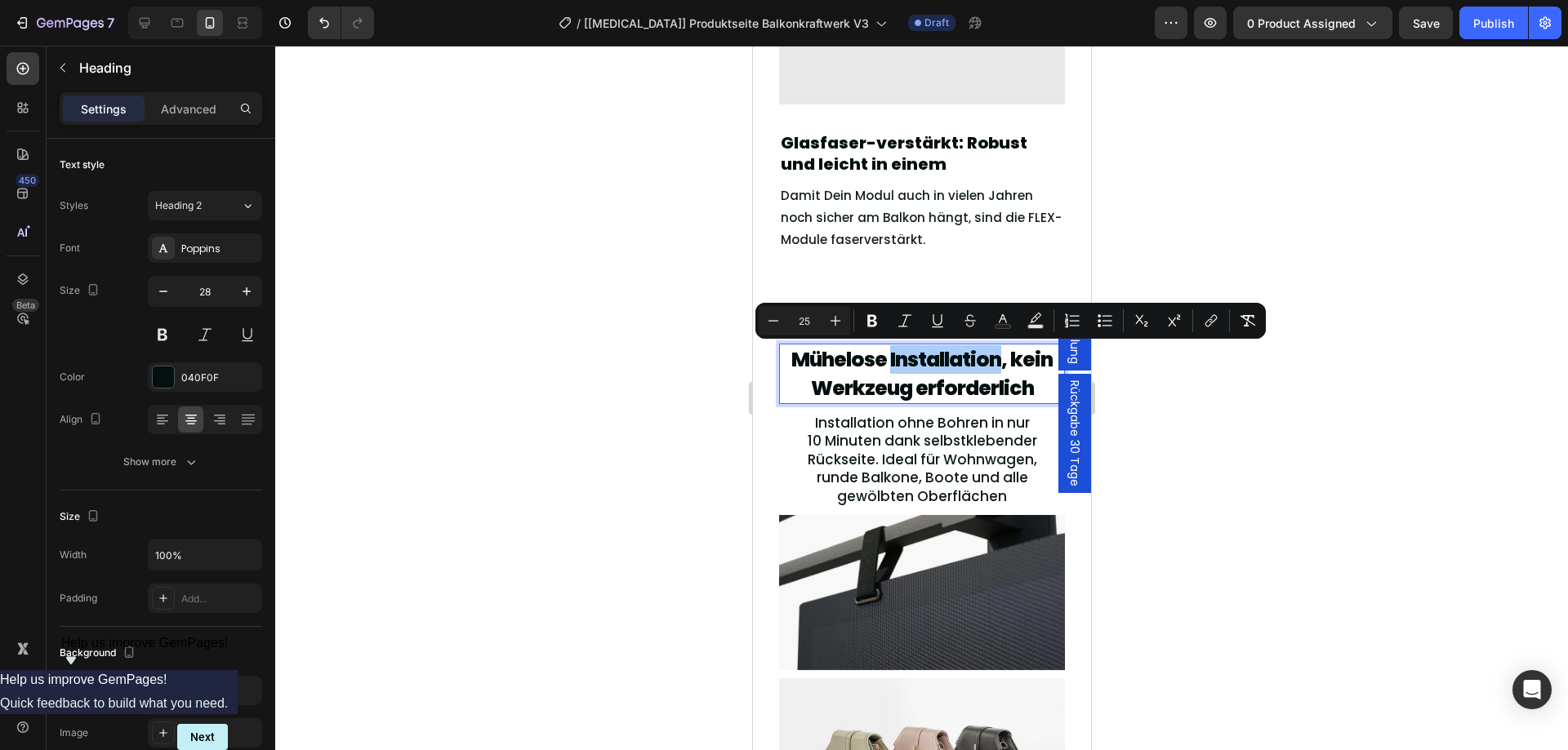
click at [1277, 405] on div at bounding box center [920, 398] width 1292 height 704
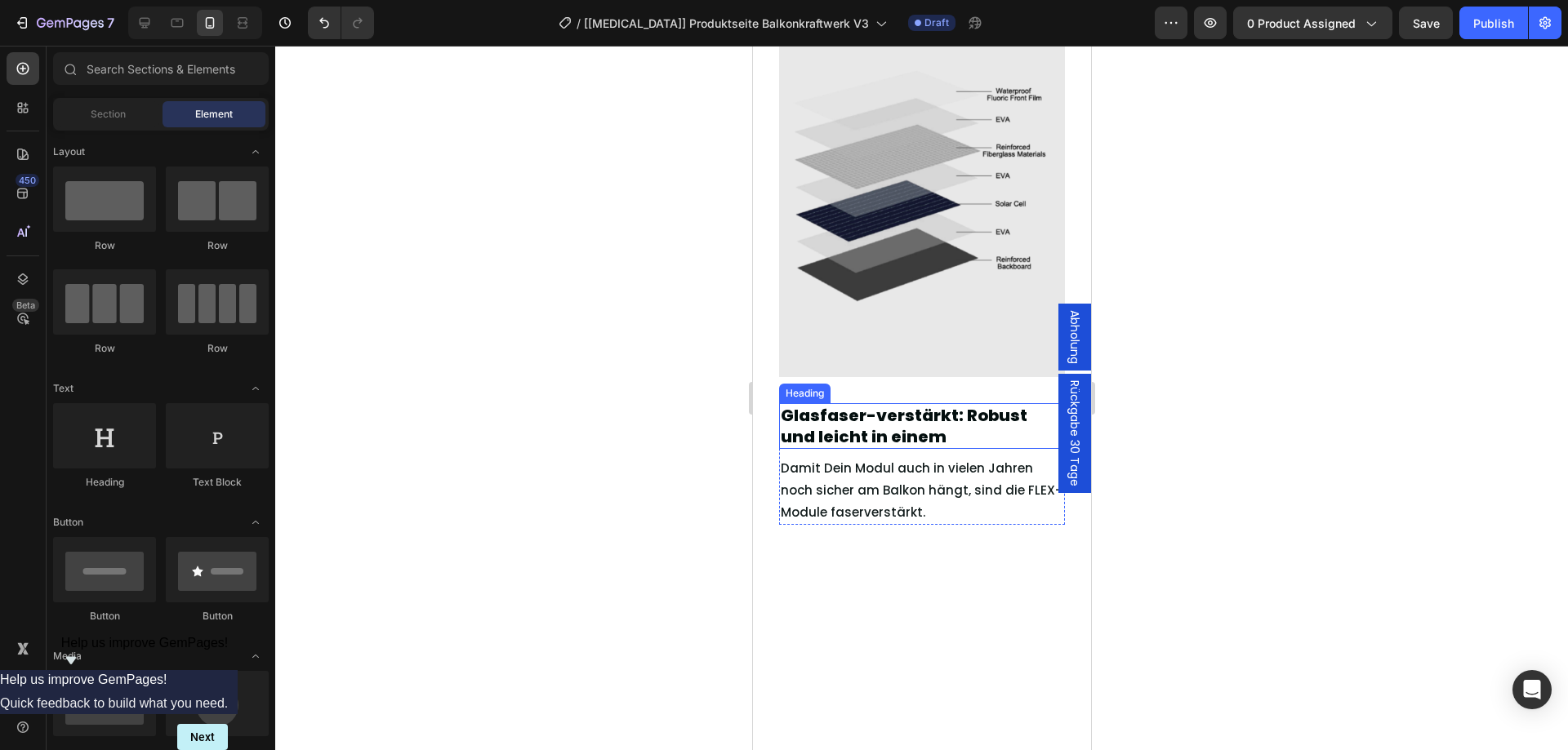
scroll to position [2307, 0]
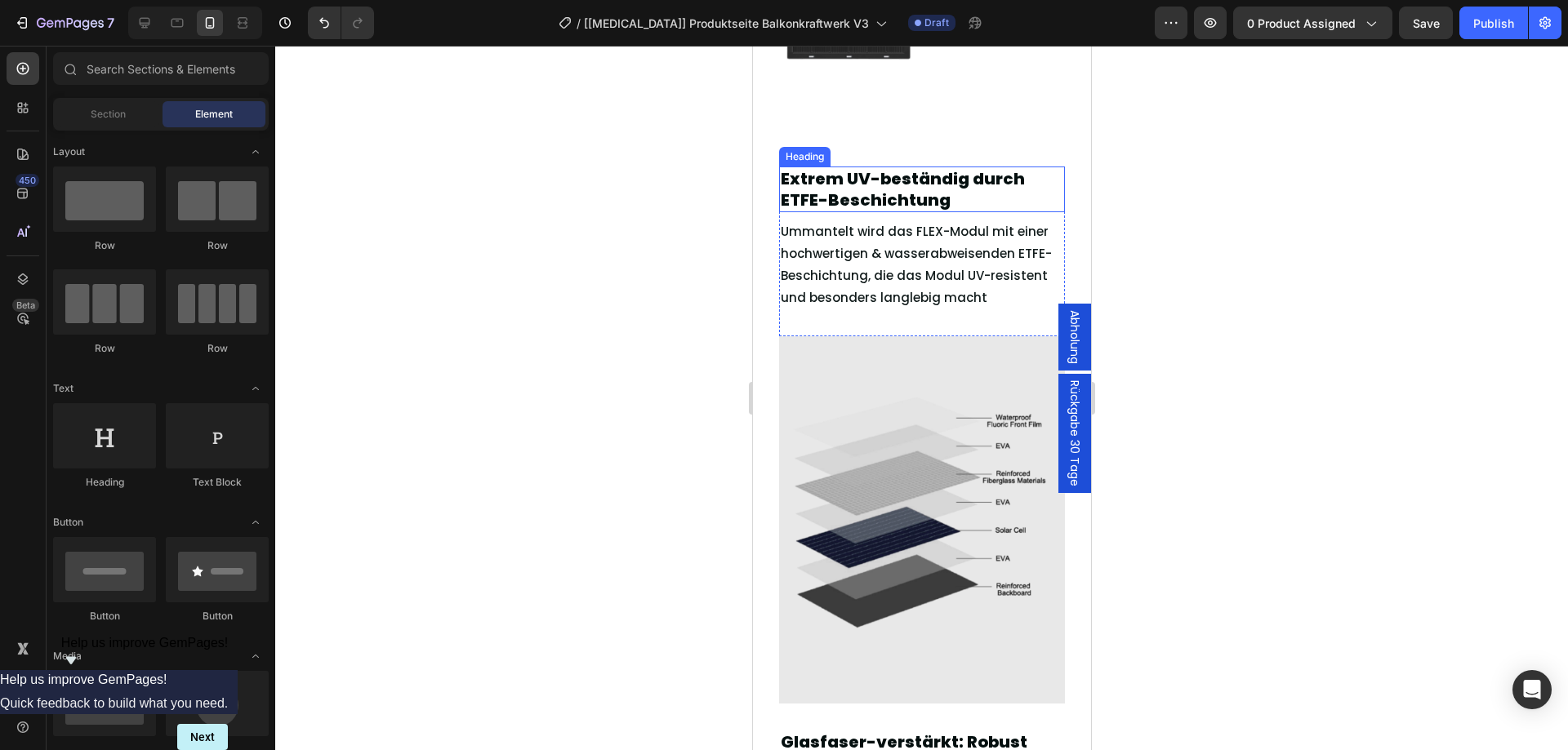
click at [924, 197] on h2 "Extrem UV-beständig durch ETFE-Beschichtung" at bounding box center [921, 189] width 286 height 46
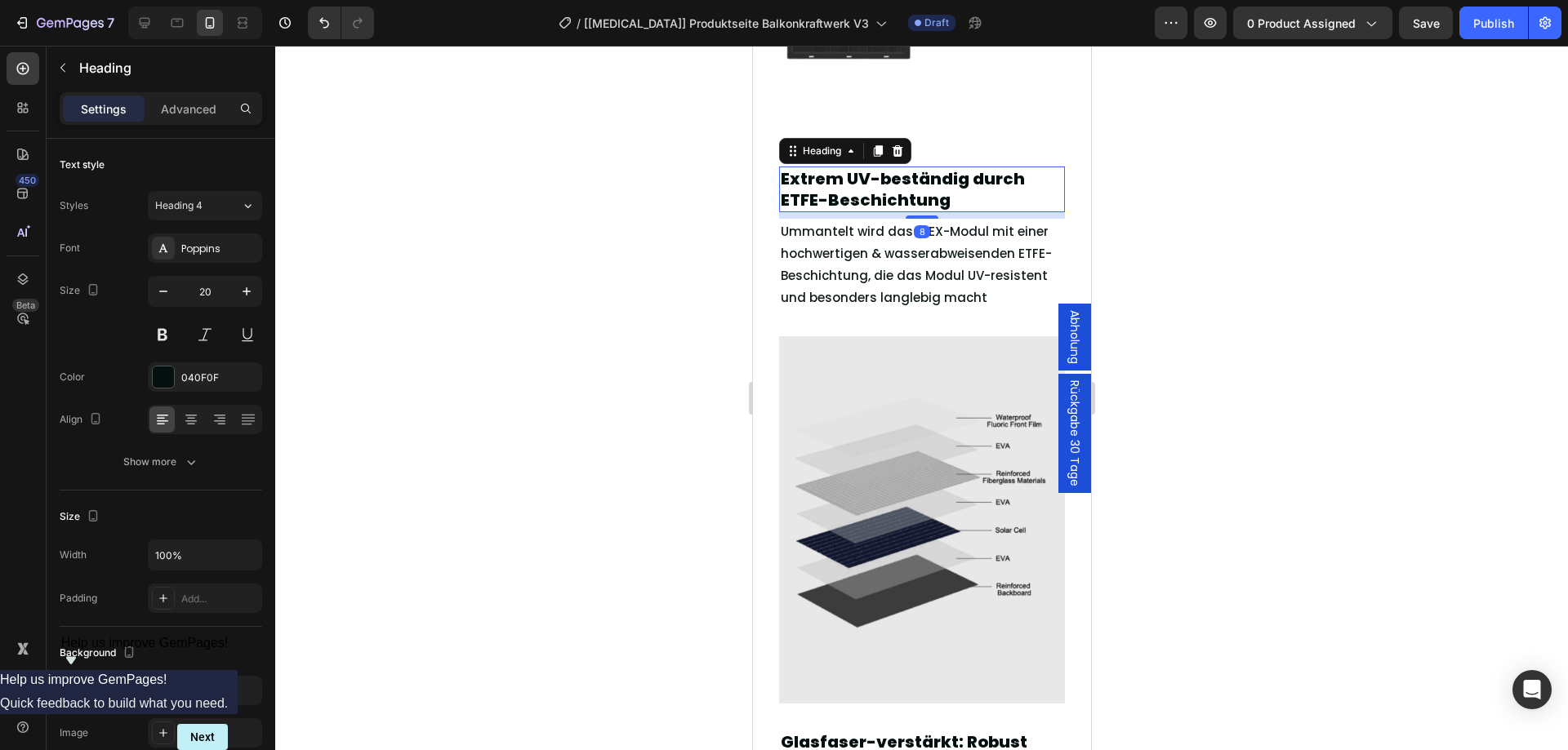
click at [924, 196] on h2 "Extrem UV-beständig durch ETFE-Beschichtung" at bounding box center [921, 189] width 286 height 46
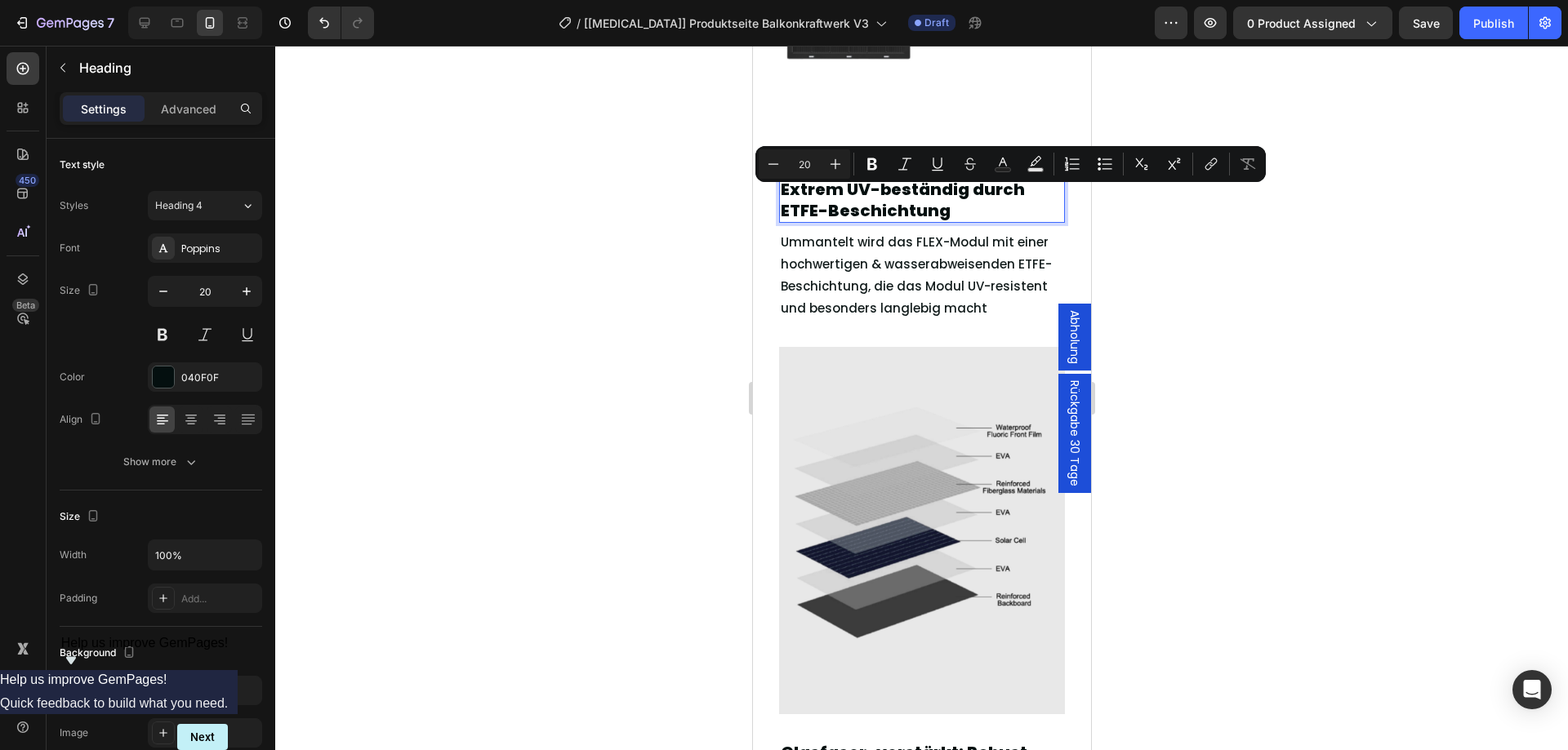
click at [1238, 600] on div at bounding box center [920, 398] width 1292 height 704
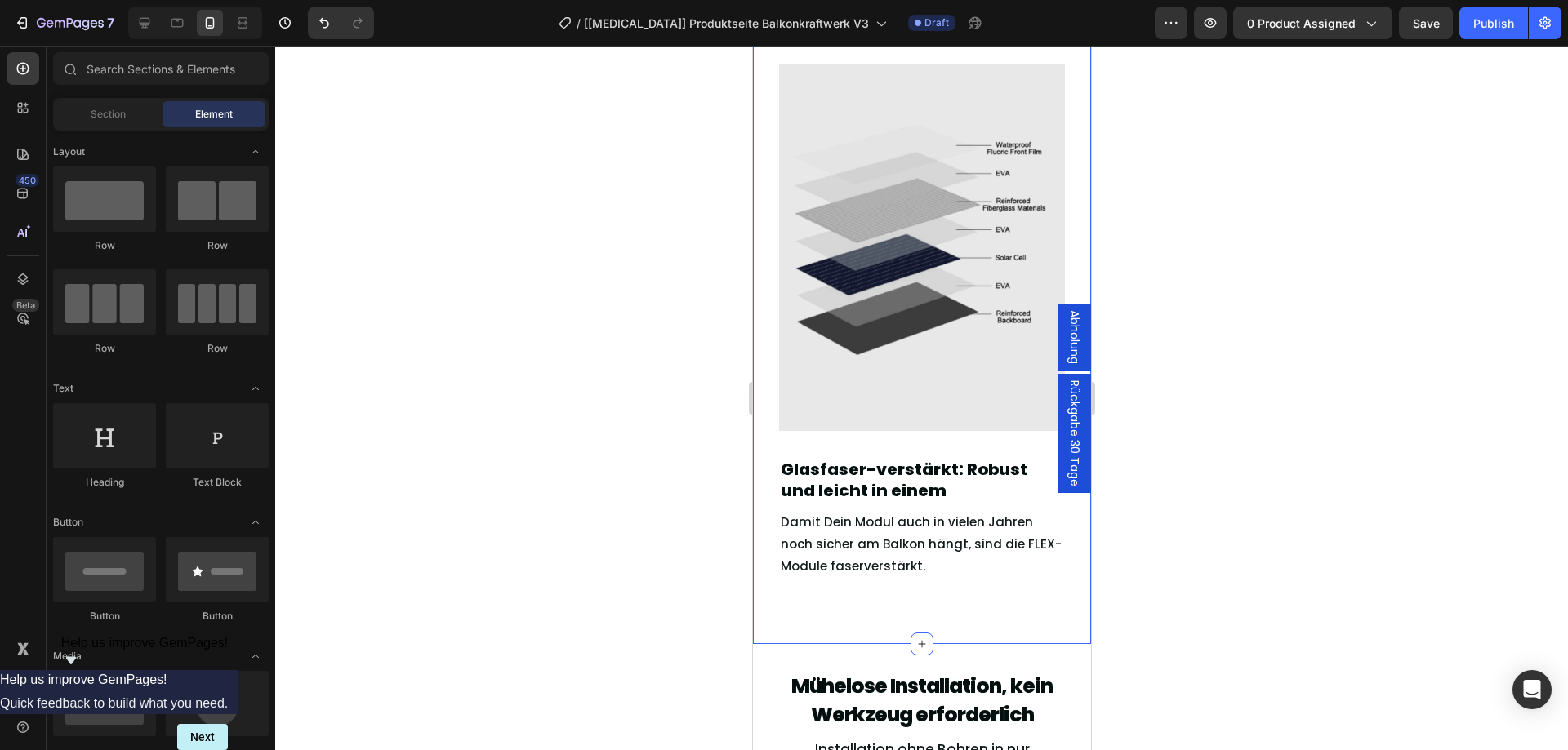
scroll to position [2851, 0]
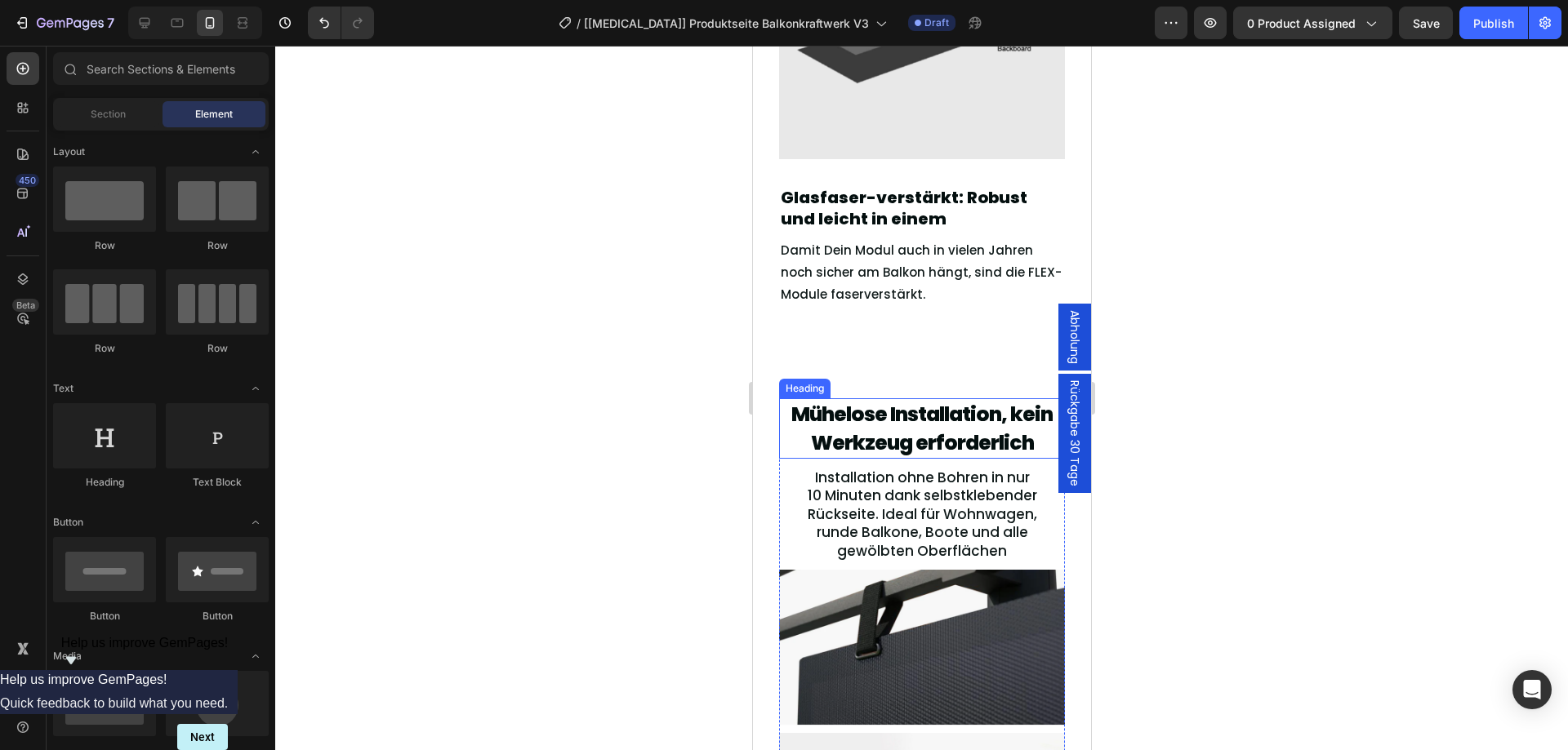
click at [944, 415] on span "Mühelose Installation, kein Werkzeug erforderlich" at bounding box center [921, 428] width 262 height 57
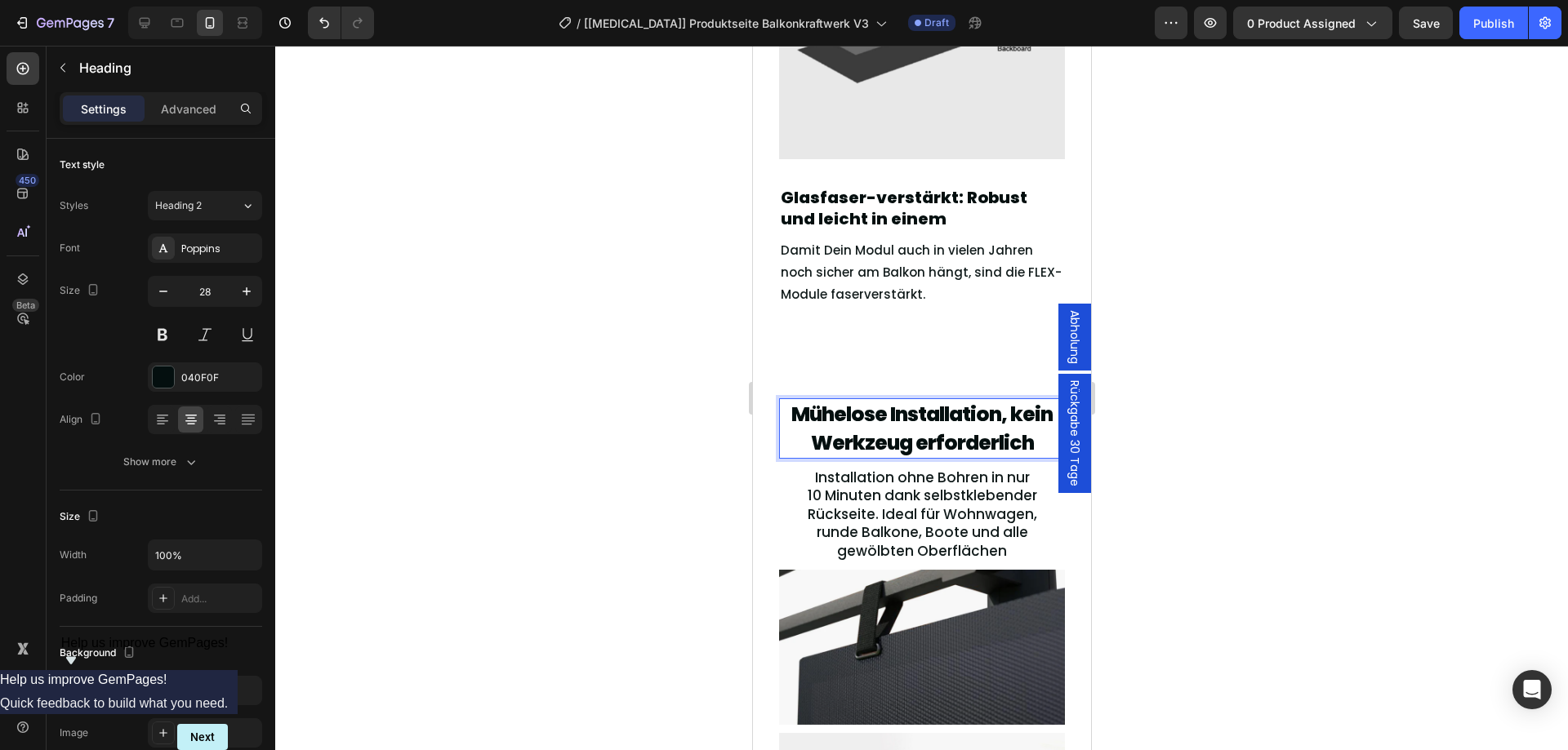
click at [842, 429] on span "Mühelose Installation, kein Werkzeug erforderlich" at bounding box center [921, 428] width 262 height 57
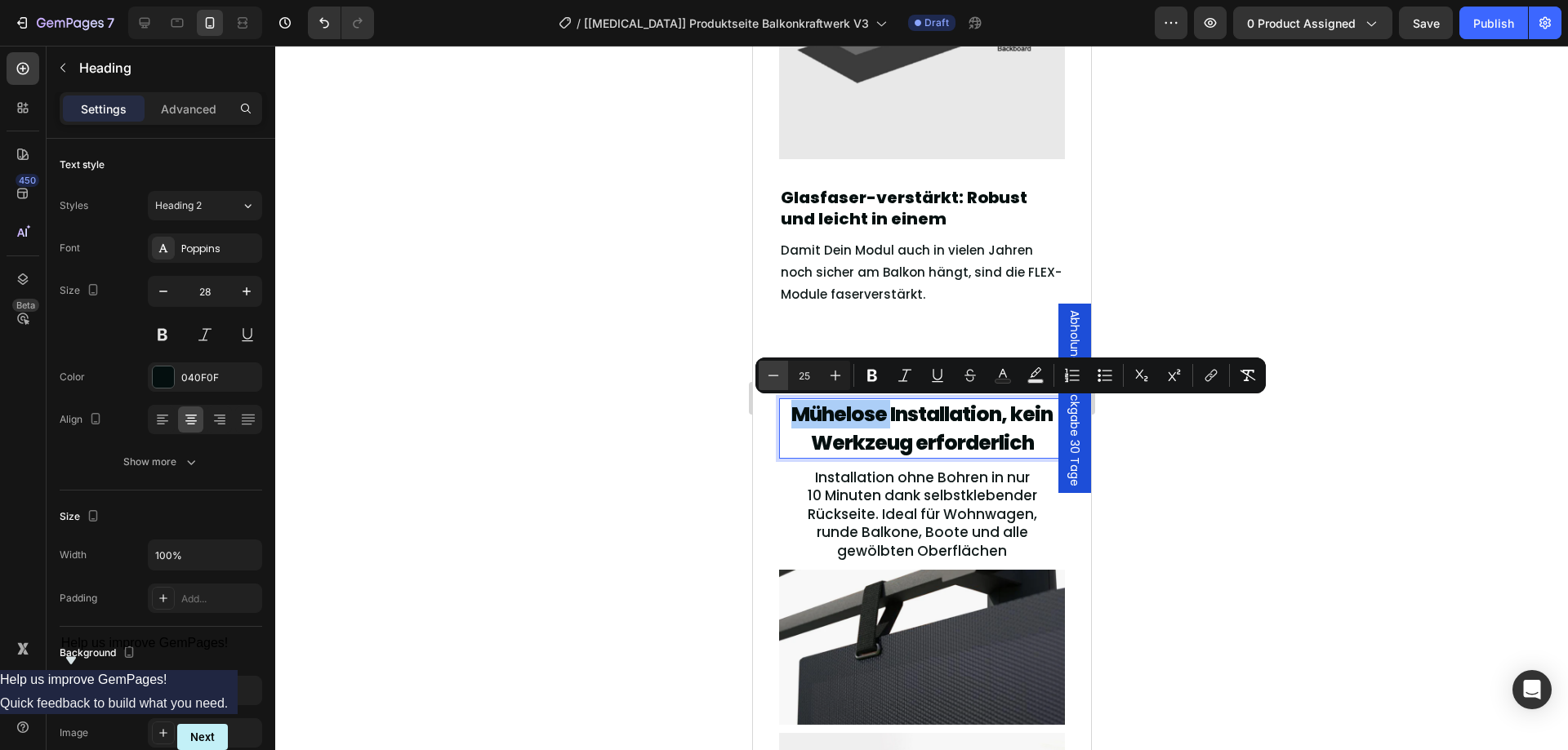
click at [777, 382] on icon "Editor contextual toolbar" at bounding box center [773, 375] width 16 height 16
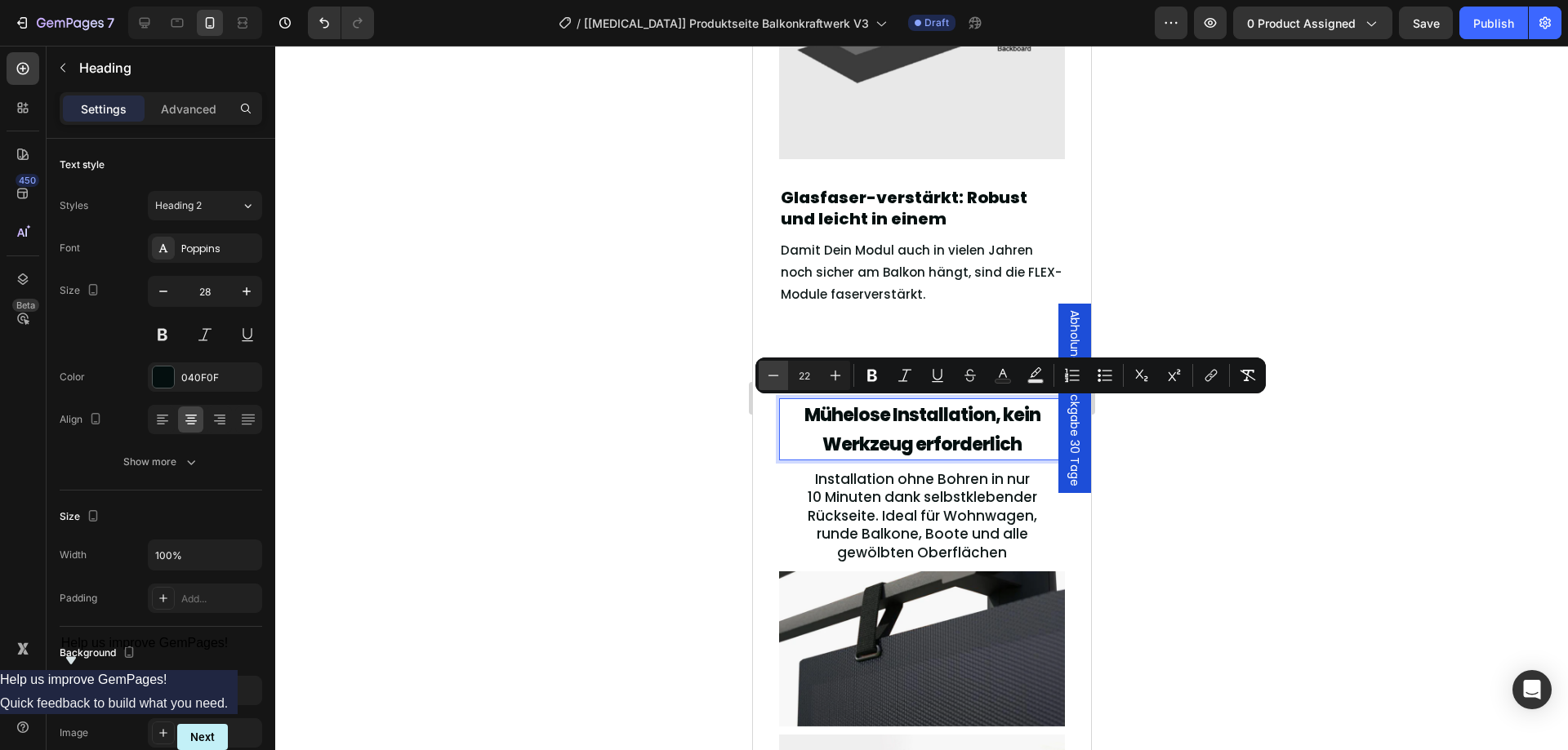
click at [777, 382] on icon "Editor contextual toolbar" at bounding box center [773, 375] width 16 height 16
type input "20"
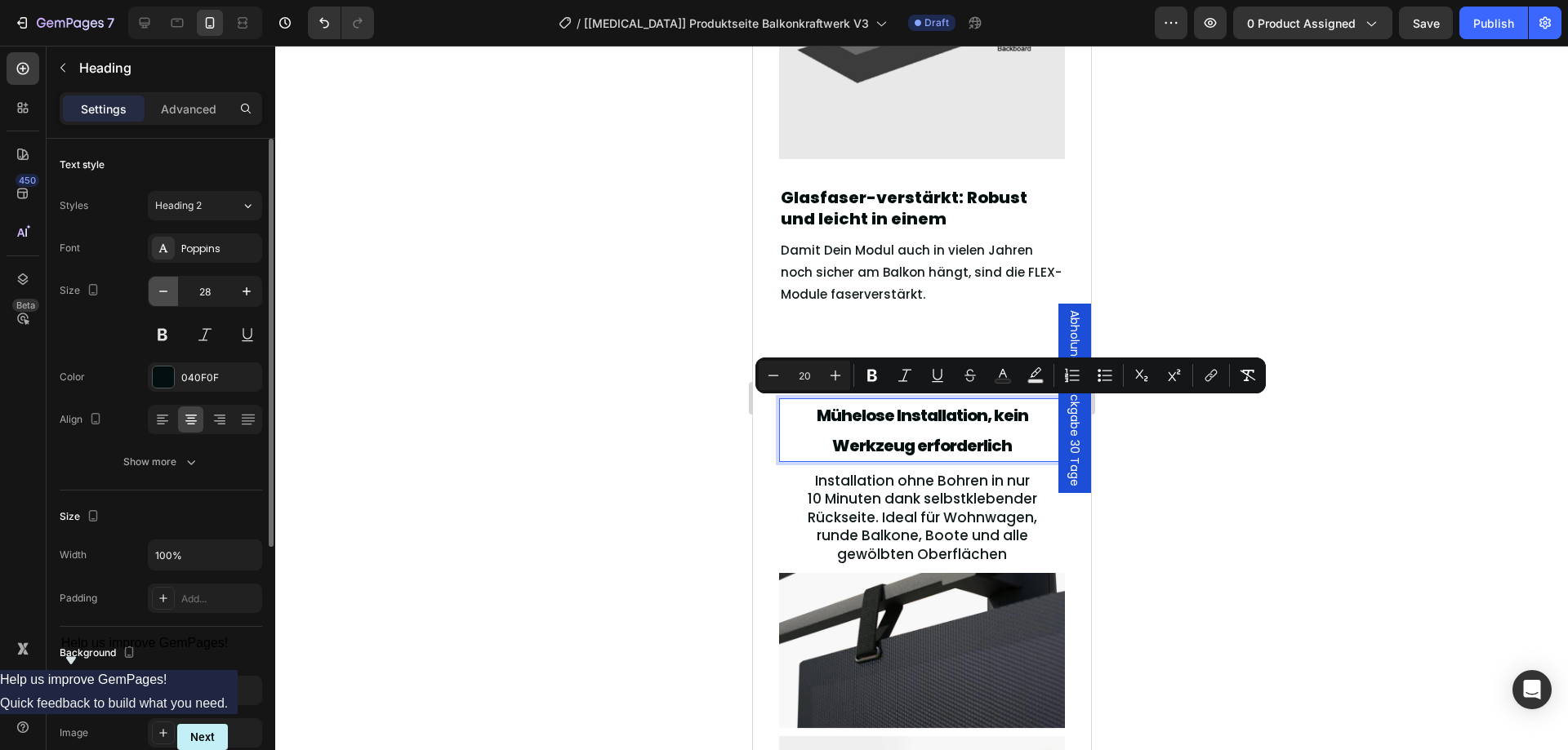
click at [161, 289] on icon "button" at bounding box center [163, 290] width 16 height 16
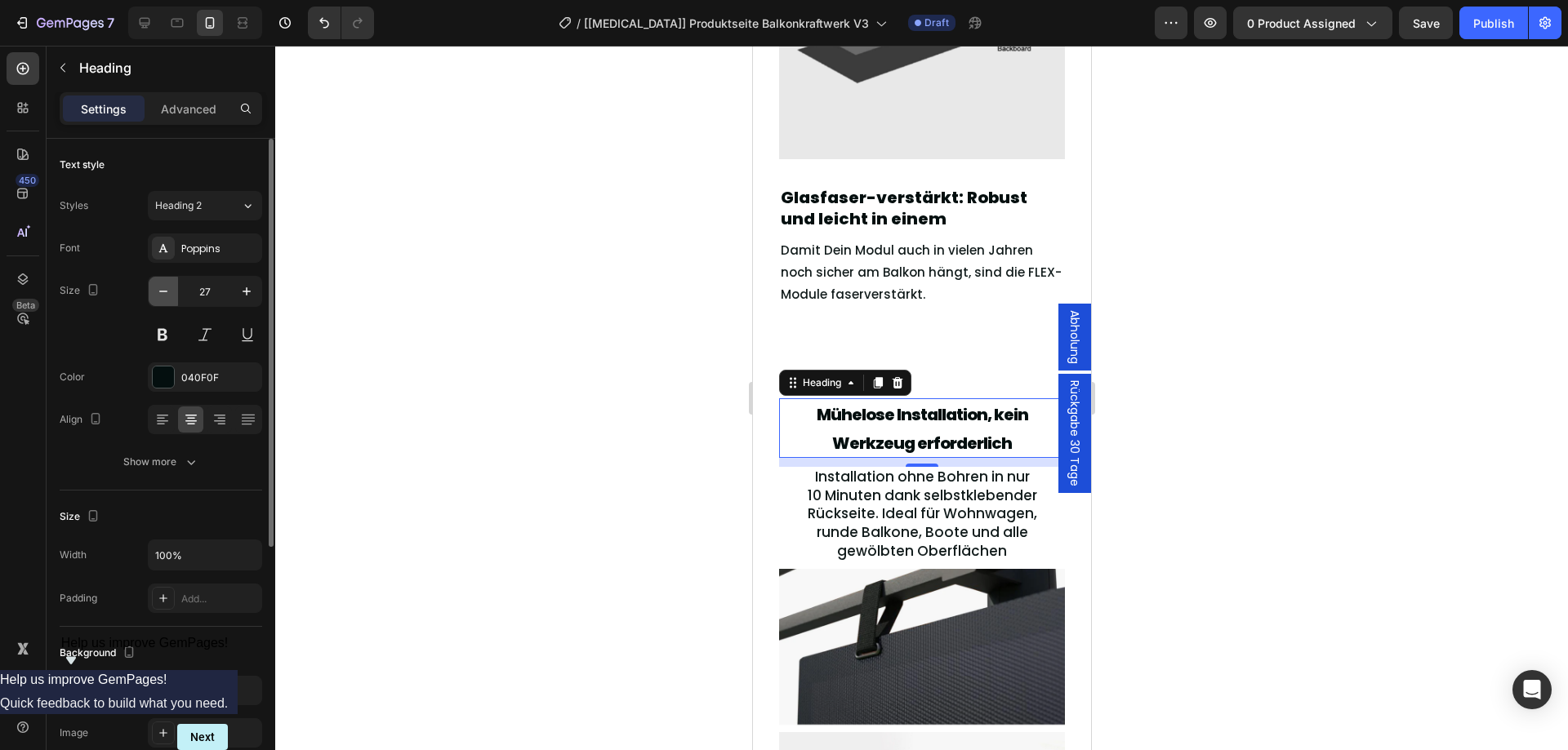
click at [161, 289] on icon "button" at bounding box center [163, 290] width 16 height 16
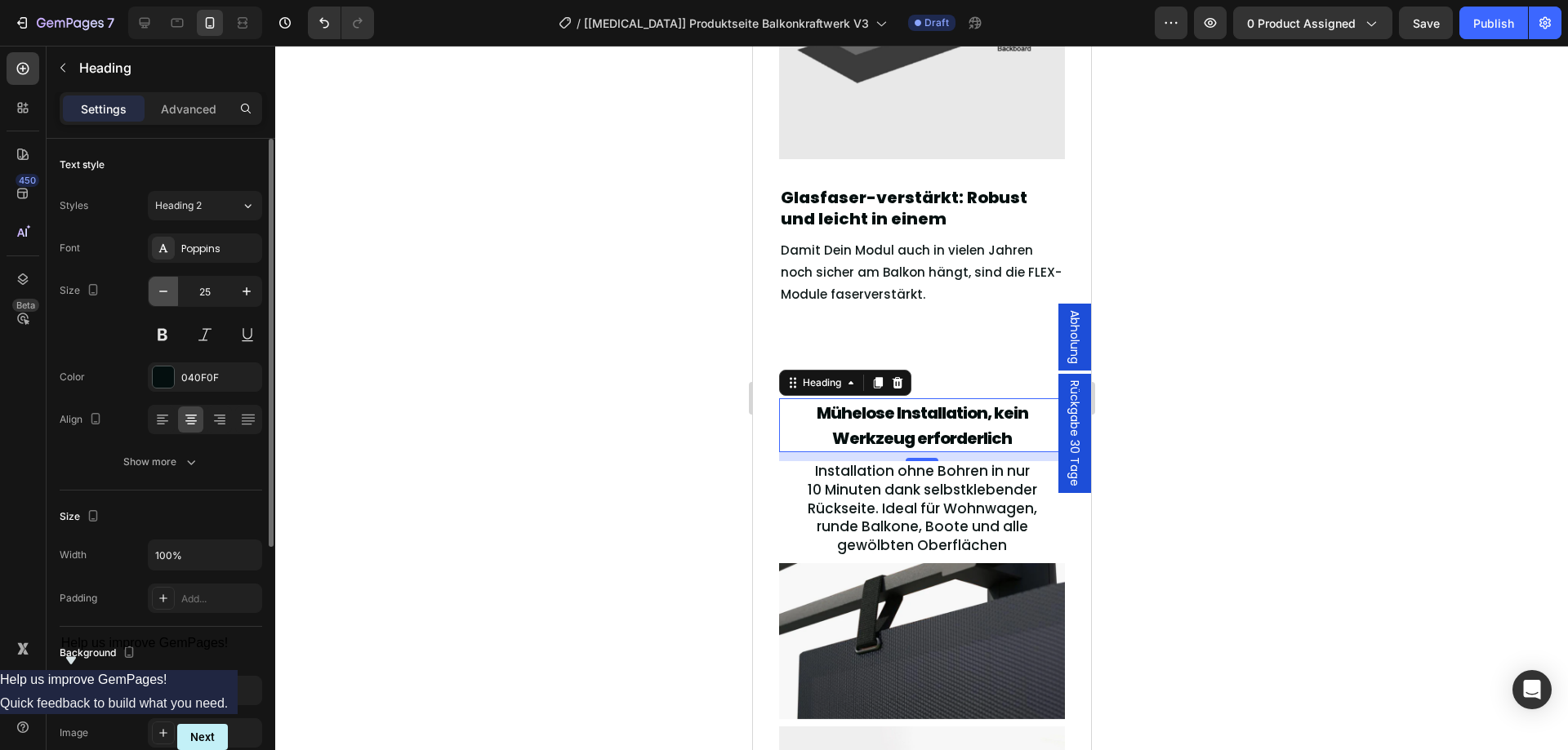
click at [161, 289] on icon "button" at bounding box center [163, 290] width 16 height 16
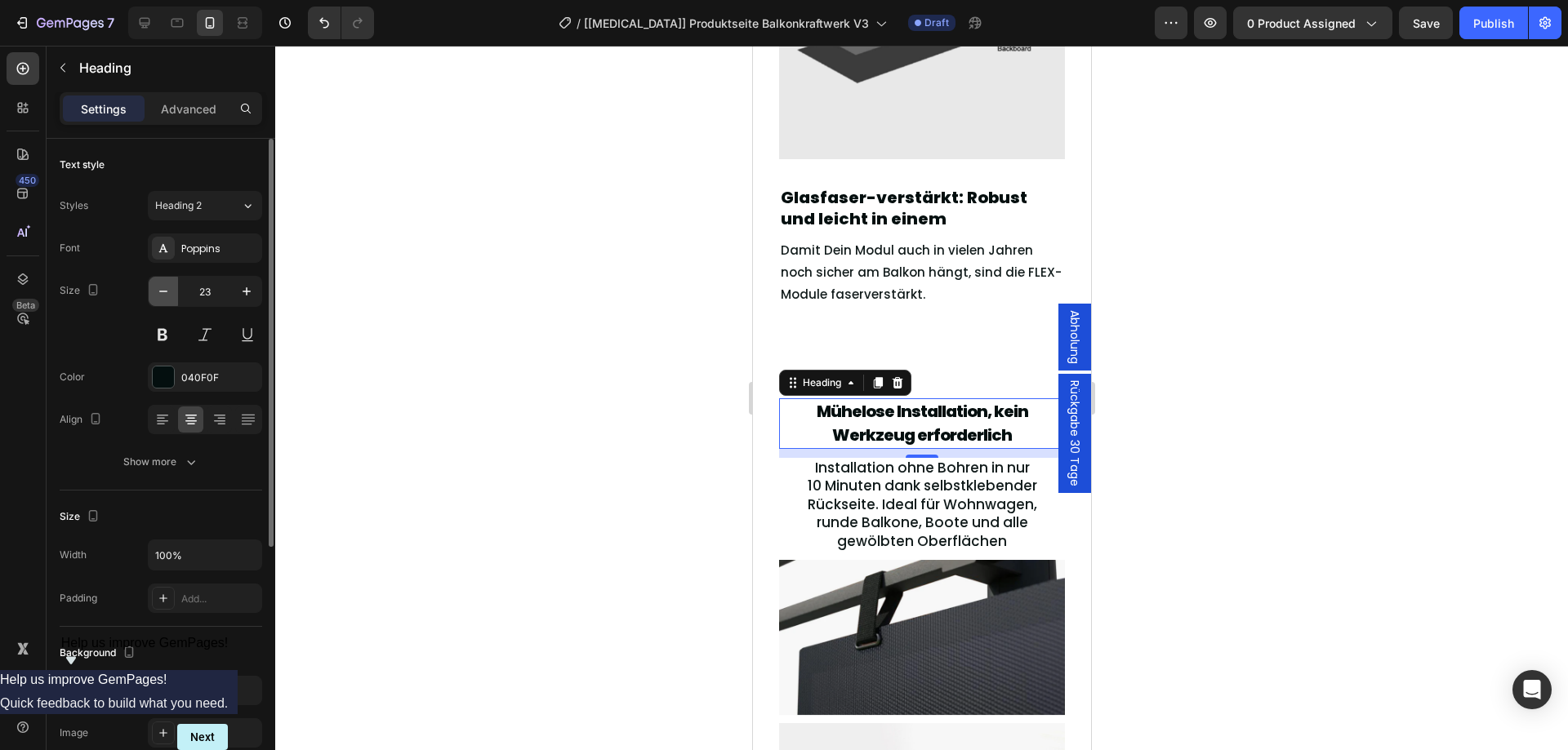
click at [161, 289] on icon "button" at bounding box center [163, 290] width 16 height 16
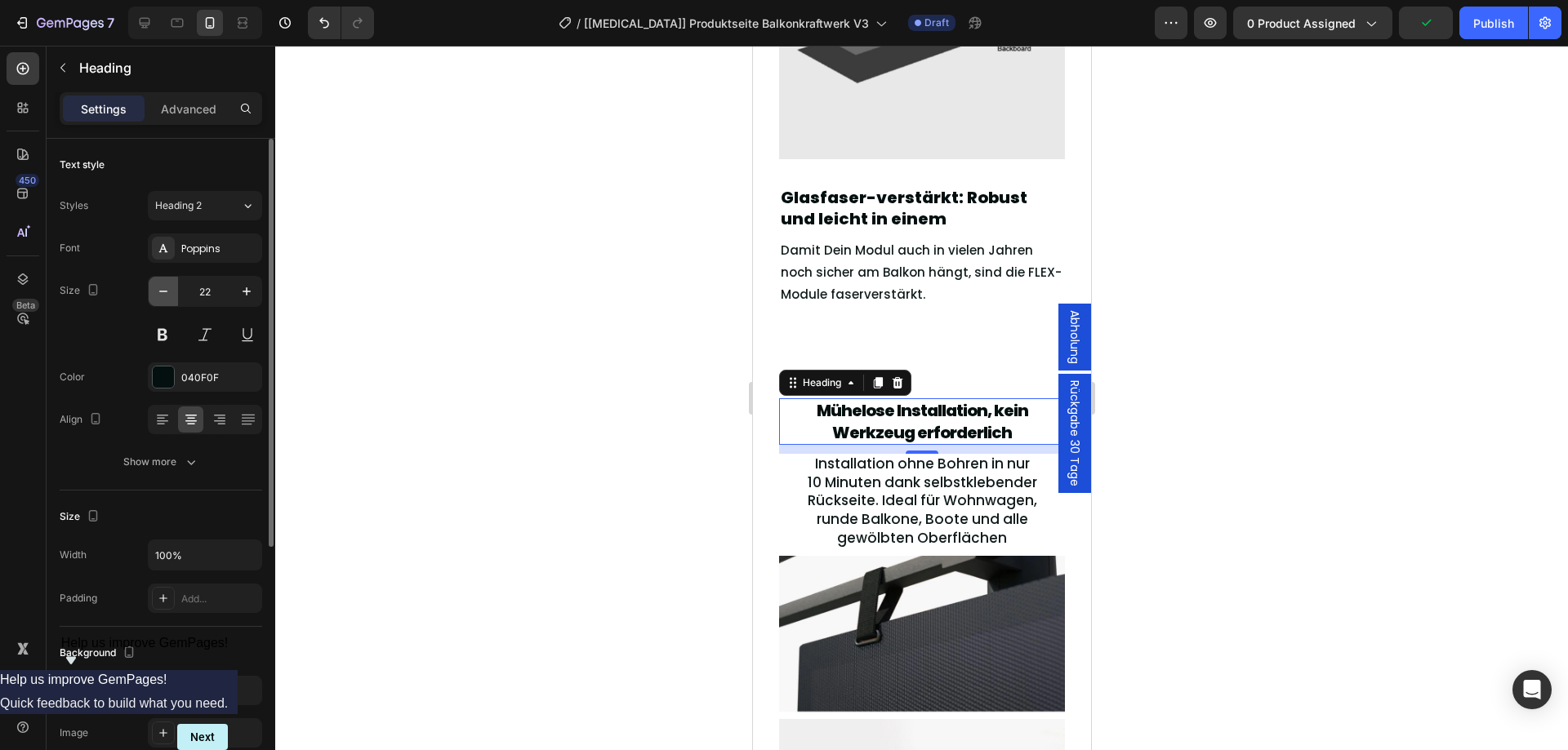
click at [161, 289] on icon "button" at bounding box center [163, 290] width 16 height 16
type input "20"
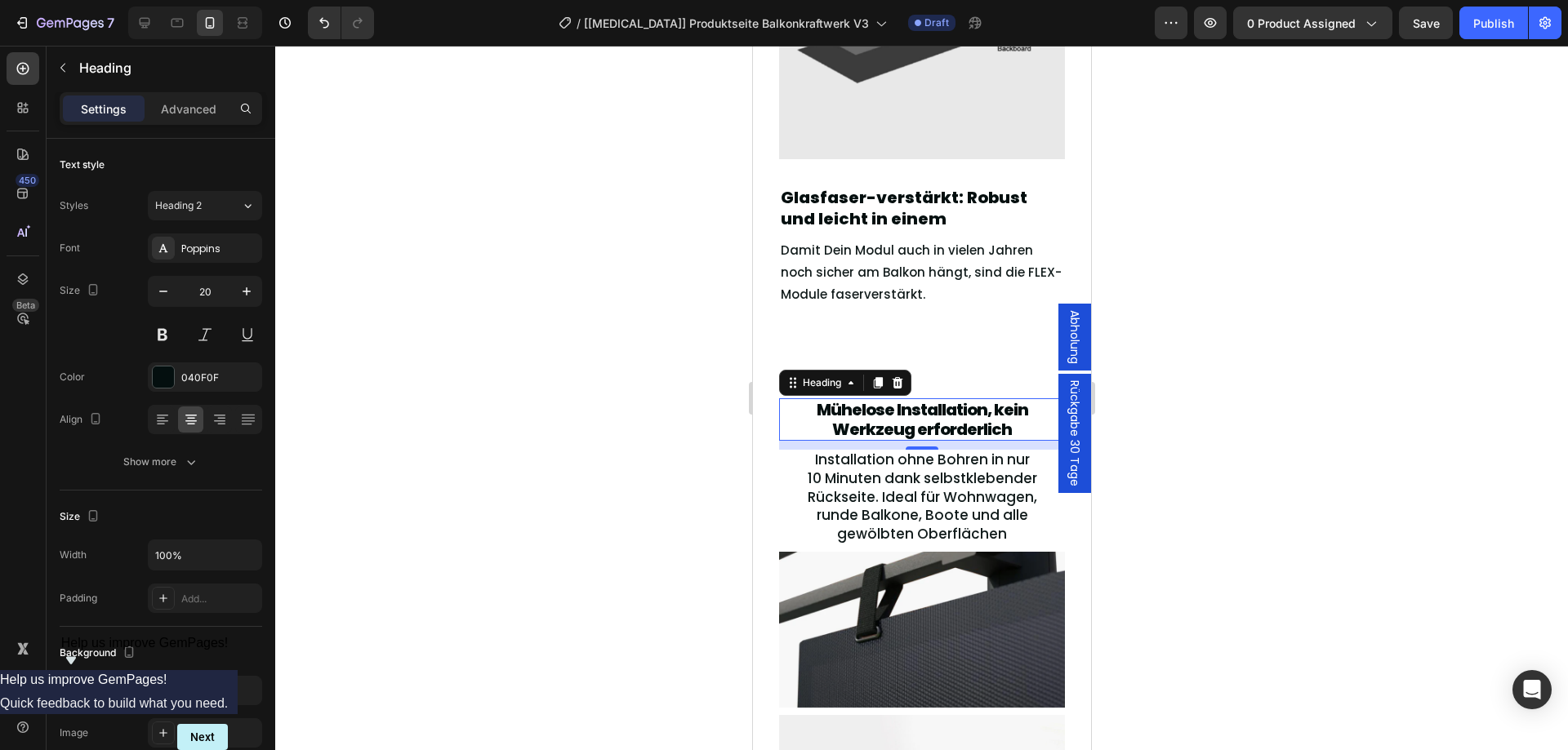
click at [534, 356] on div at bounding box center [920, 398] width 1292 height 704
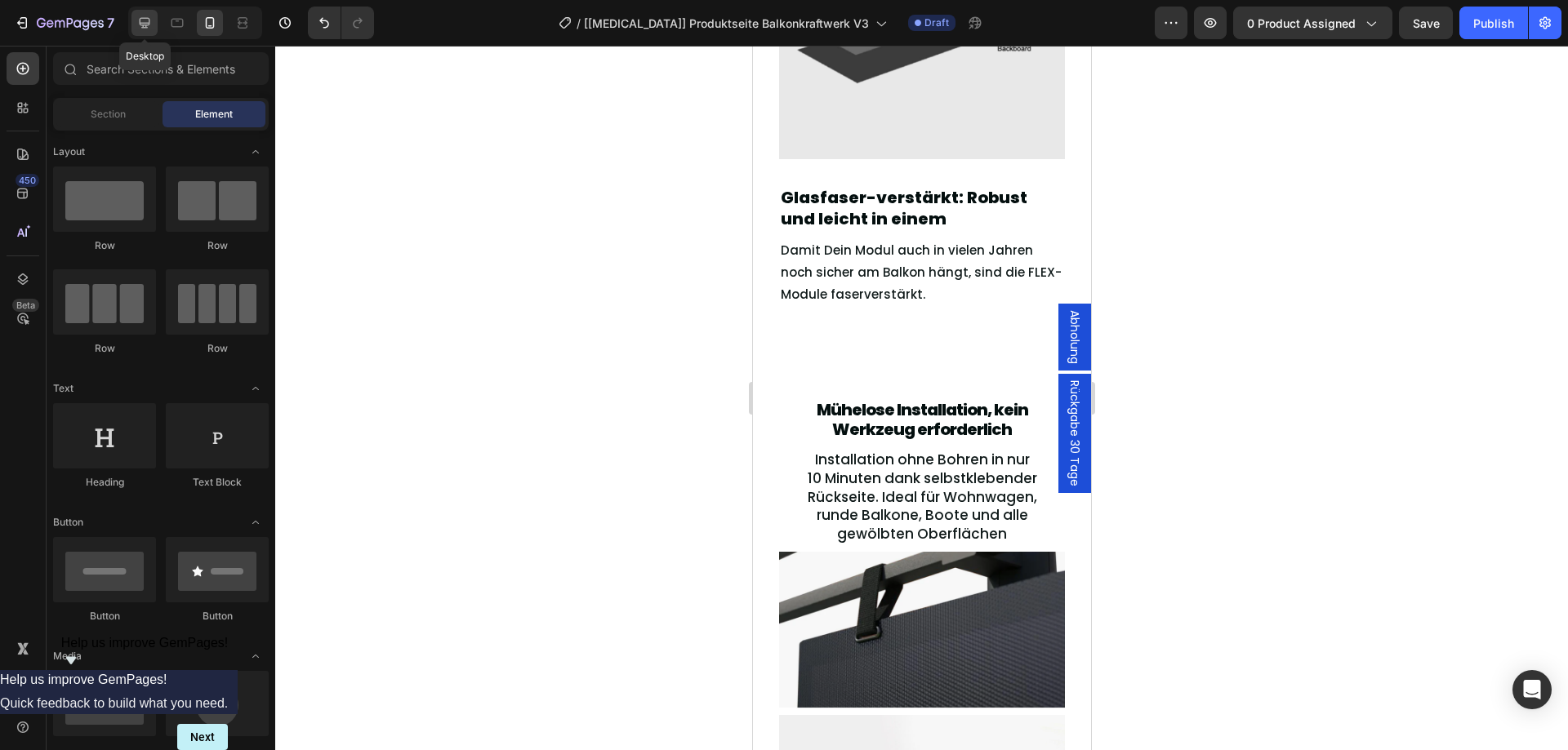
click at [153, 17] on div at bounding box center [145, 22] width 26 height 26
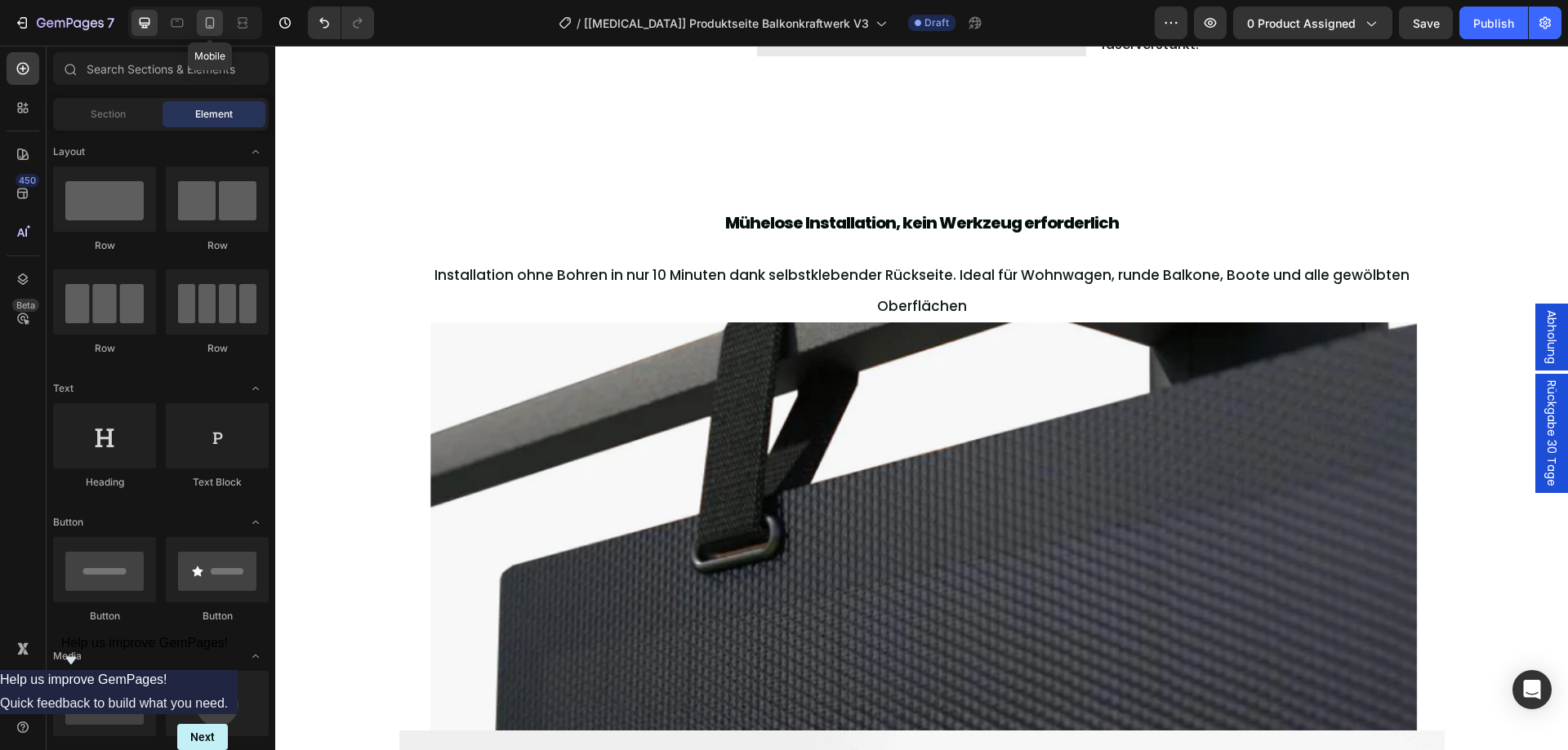
click at [208, 19] on icon at bounding box center [209, 22] width 16 height 16
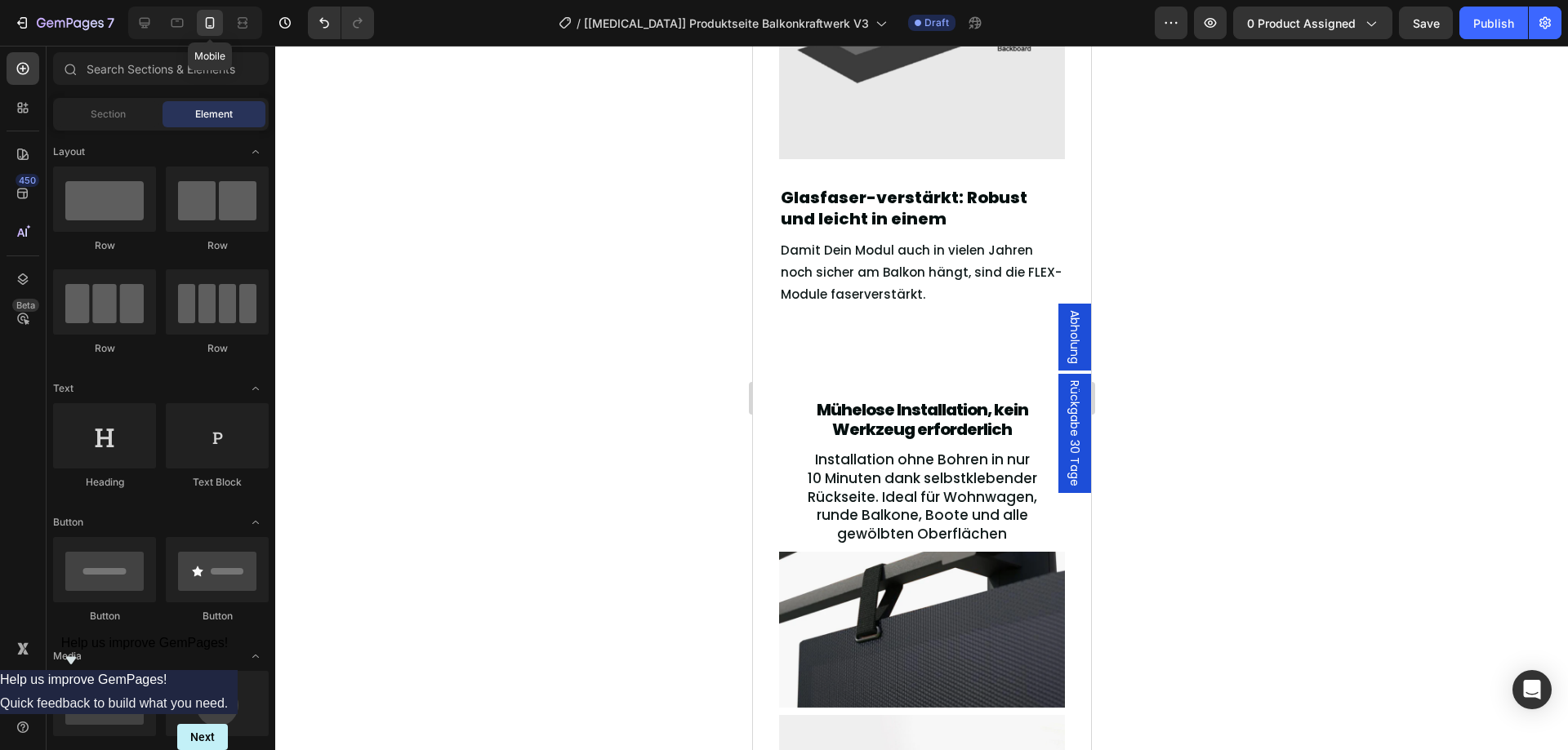
scroll to position [2917, 0]
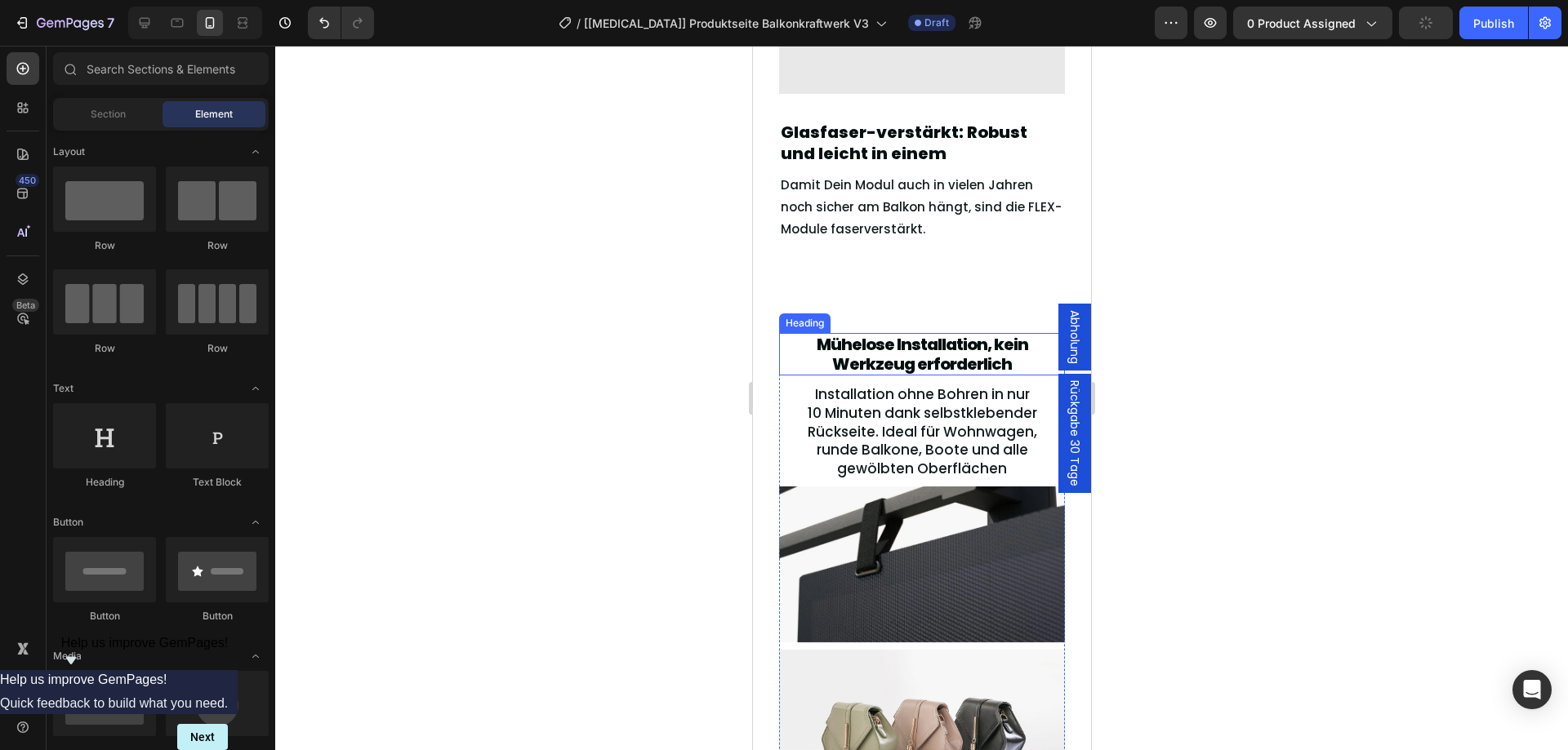
click at [885, 357] on span "Mühelose Installation, kein Werkzeug erforderlich" at bounding box center [921, 353] width 211 height 42
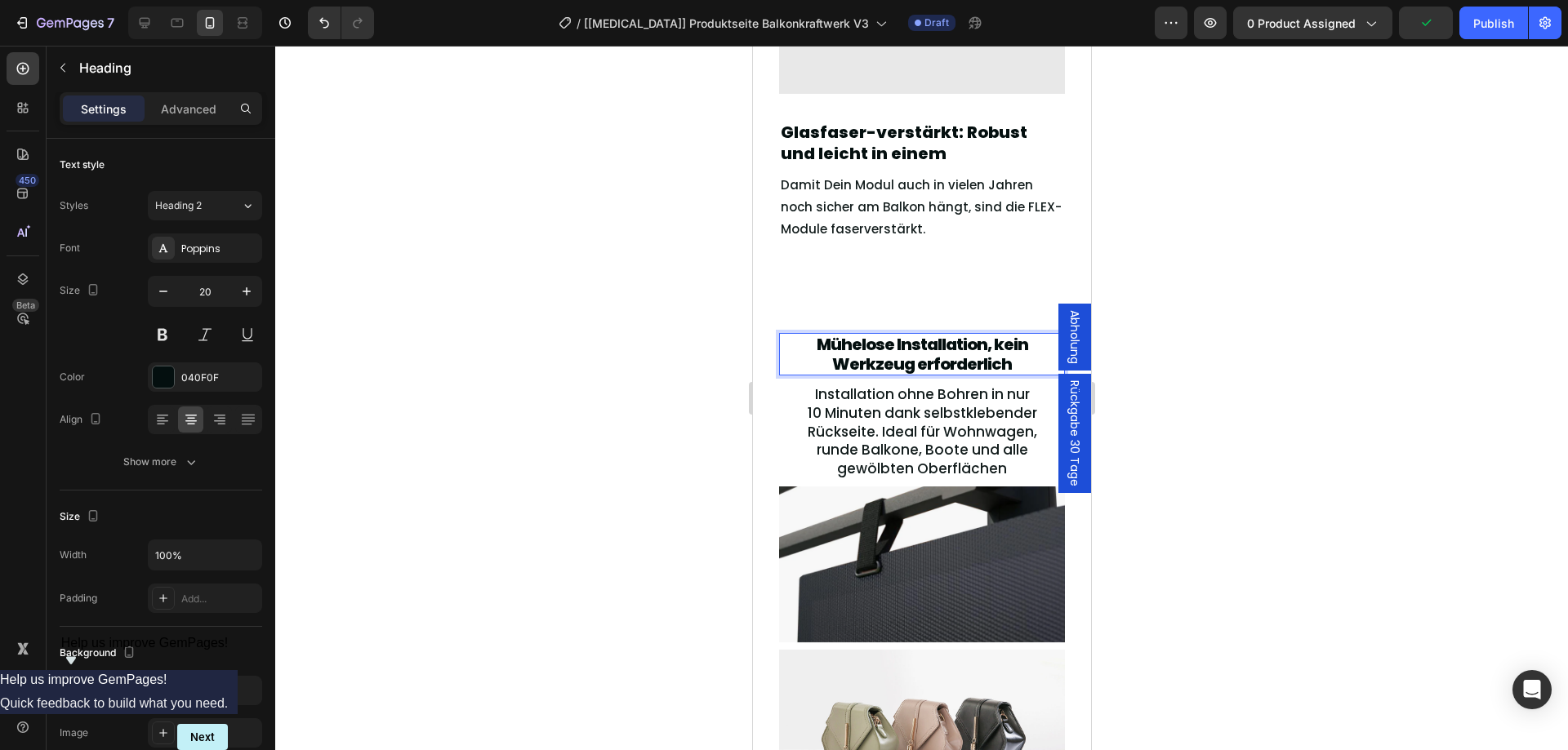
click at [885, 357] on span "Mühelose Installation, kein Werkzeug erforderlich" at bounding box center [921, 353] width 211 height 42
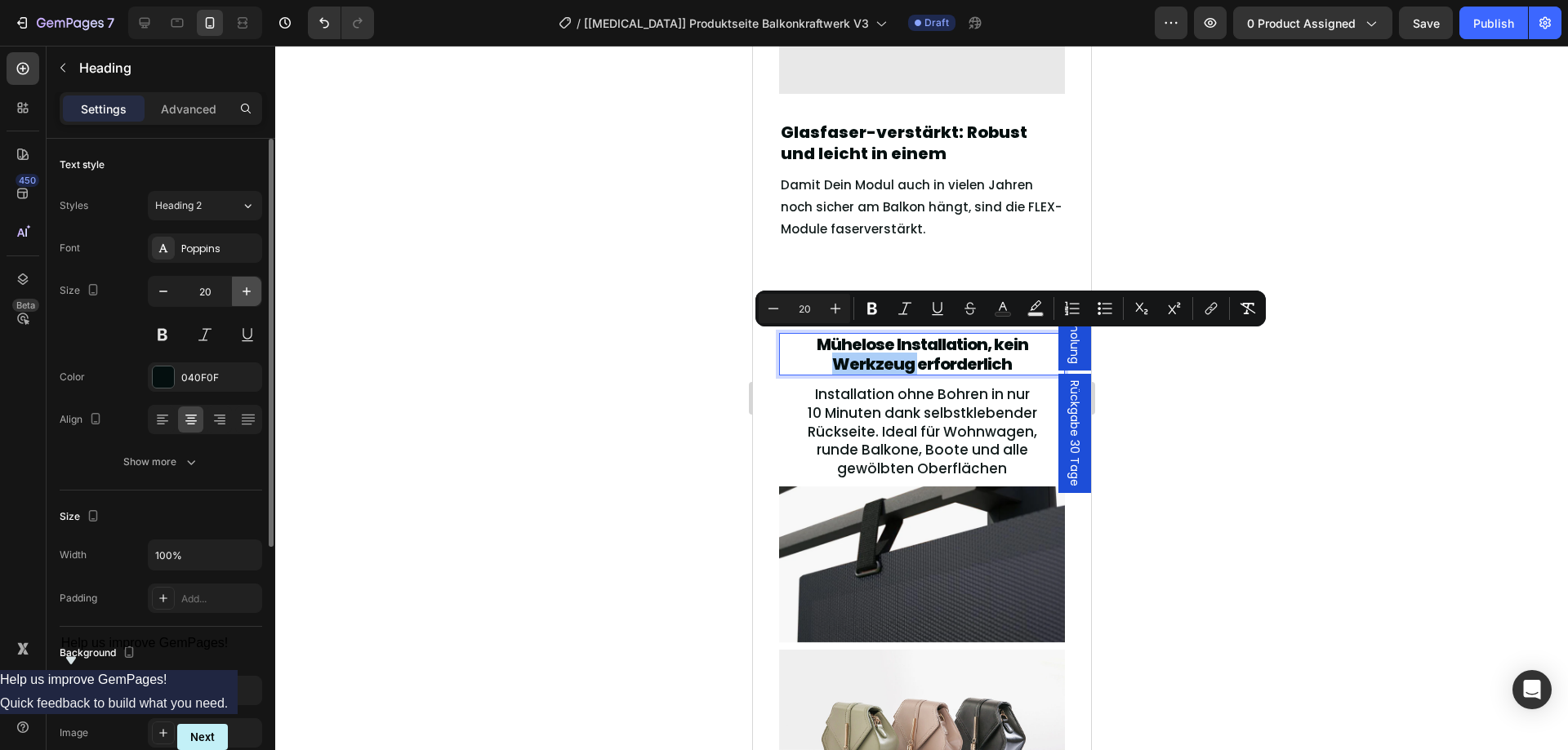
click at [246, 278] on button "button" at bounding box center [246, 290] width 29 height 29
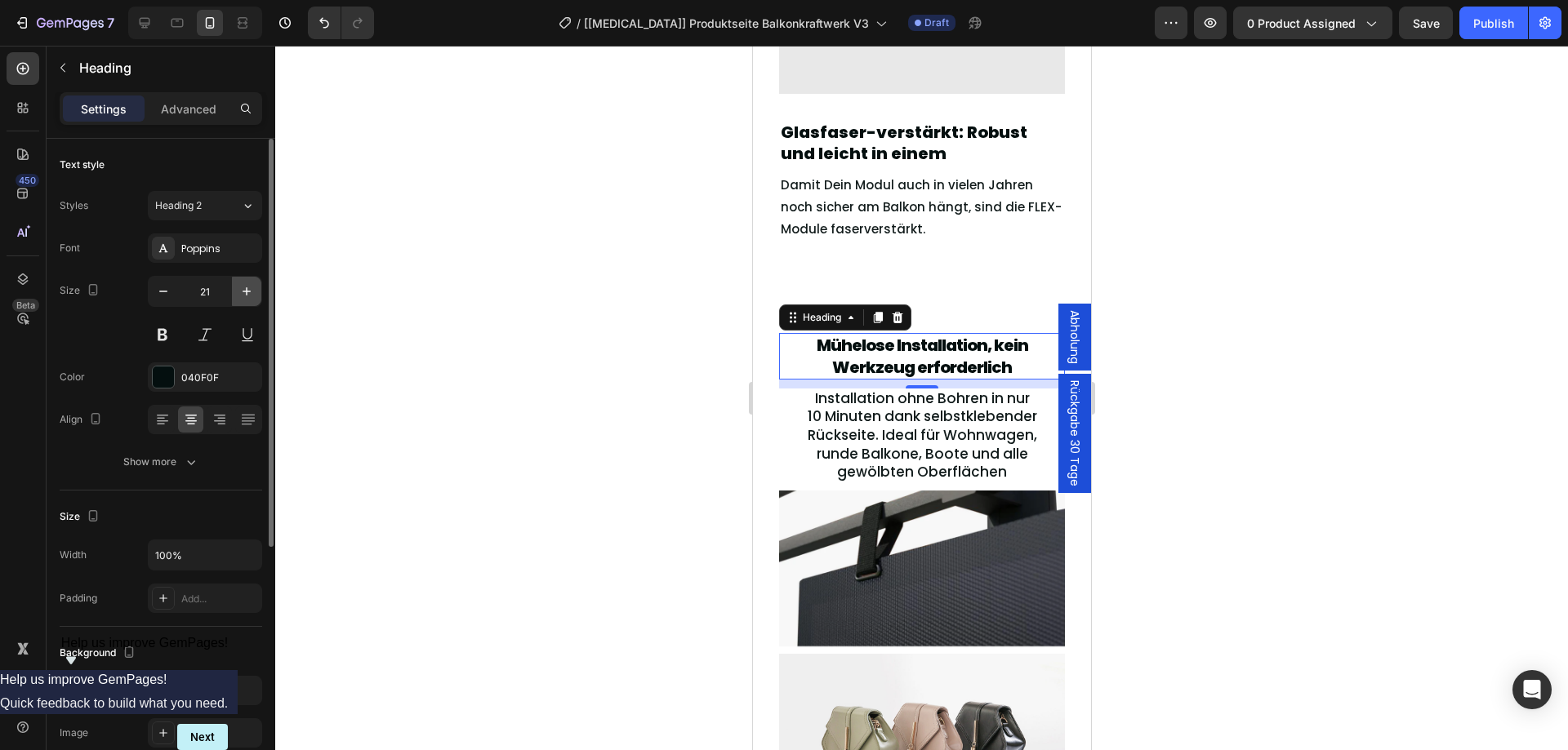
click at [246, 278] on button "button" at bounding box center [246, 290] width 29 height 29
type input "22"
click at [852, 133] on h2 "Glasfaser-verstärkt: Robust und leicht in einem" at bounding box center [921, 142] width 286 height 46
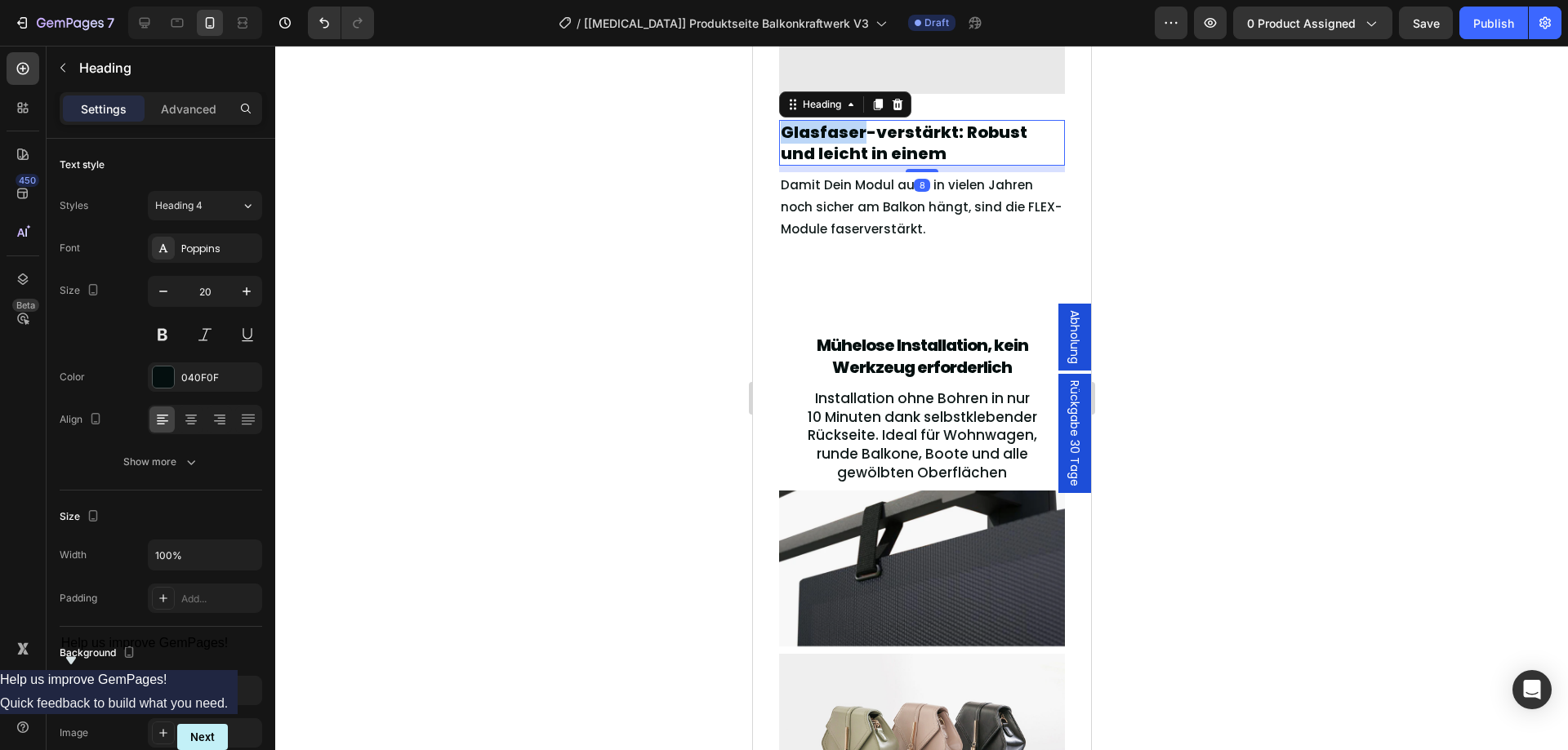
click at [852, 133] on h2 "Glasfaser-verstärkt: Robust und leicht in einem" at bounding box center [921, 142] width 286 height 46
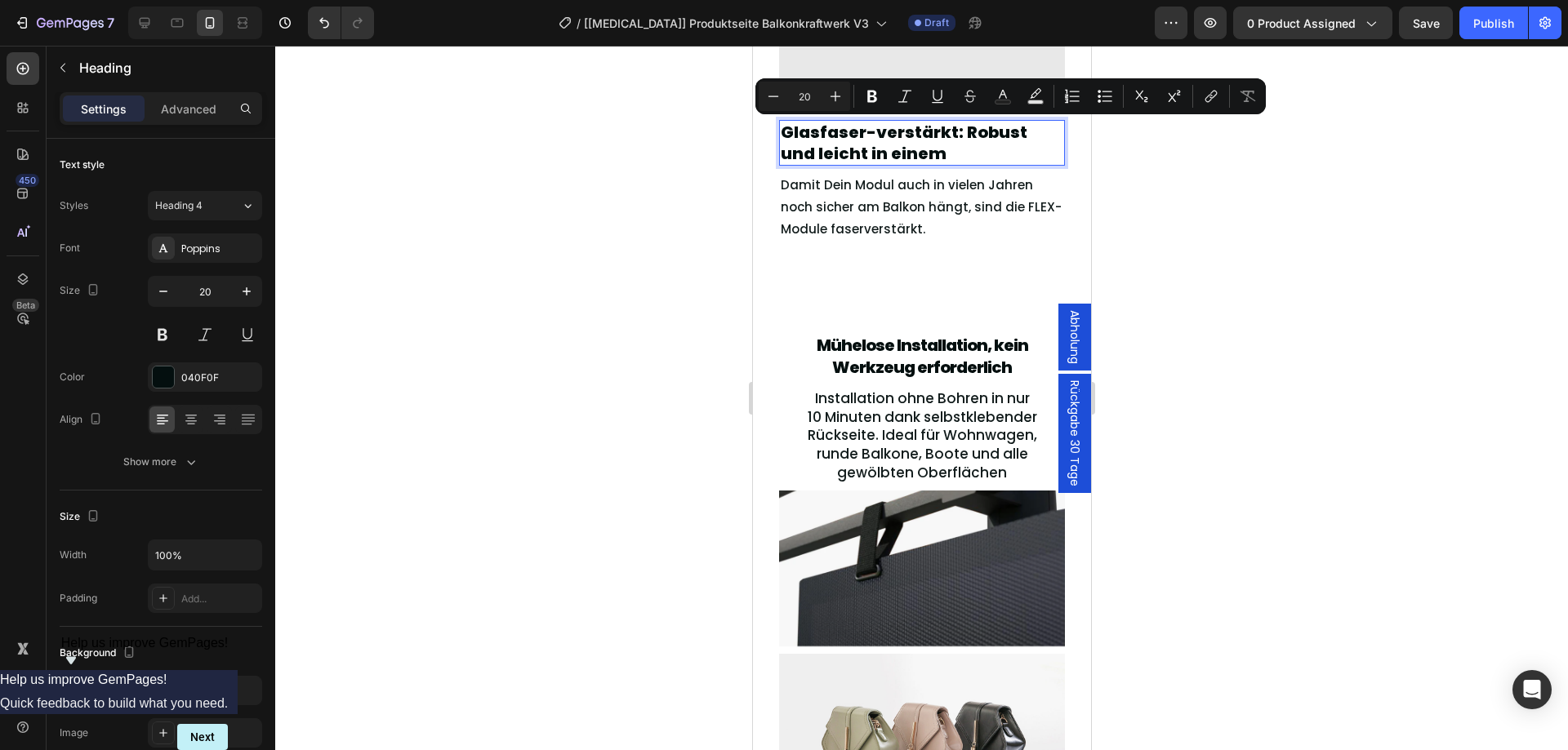
click at [896, 150] on p "Glasfaser-verstärkt: Robust und leicht in einem" at bounding box center [920, 142] width 282 height 42
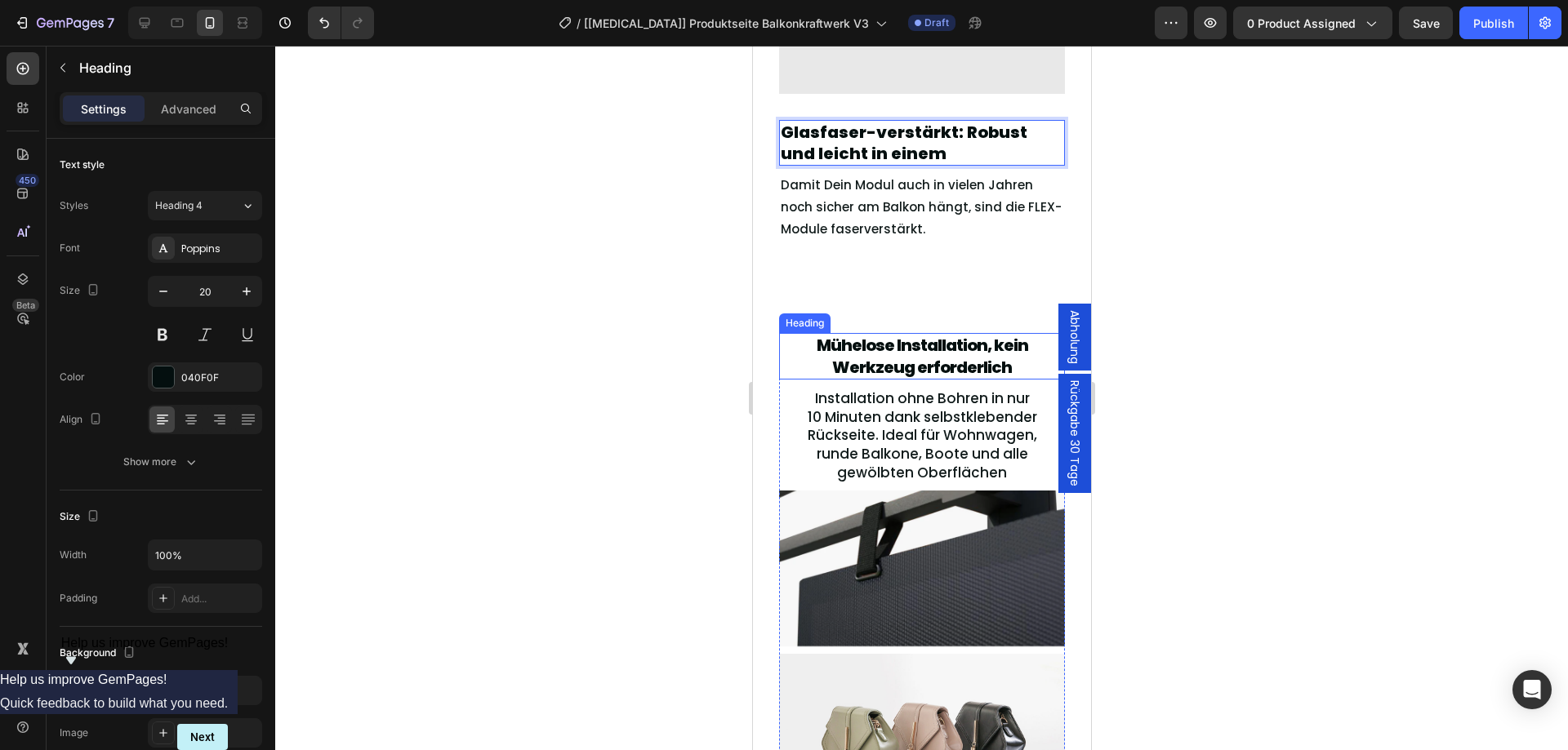
click at [861, 364] on span "Mühelose Installation, kein Werkzeug erforderlich" at bounding box center [921, 355] width 211 height 44
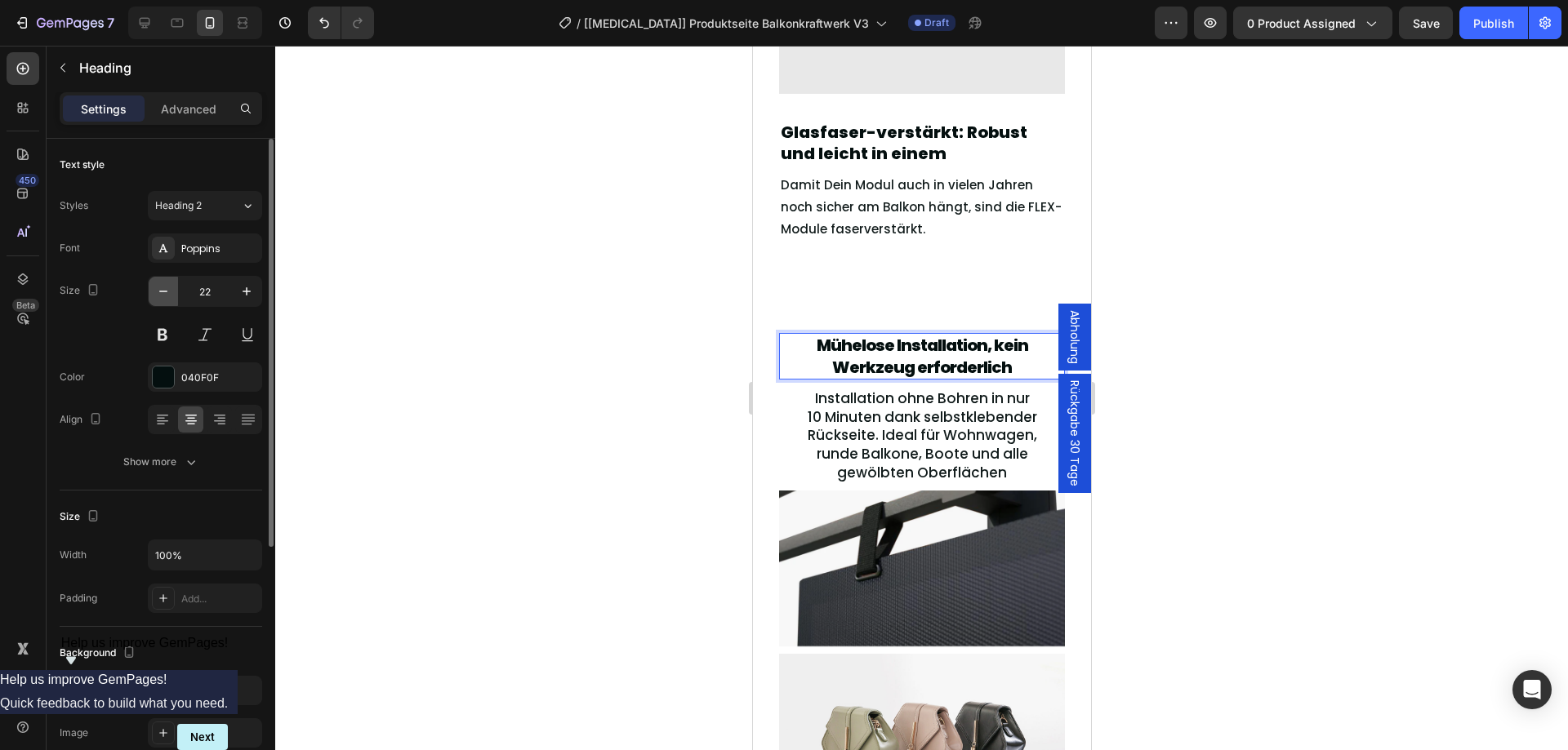
click at [176, 282] on button "button" at bounding box center [163, 290] width 29 height 29
type input "20"
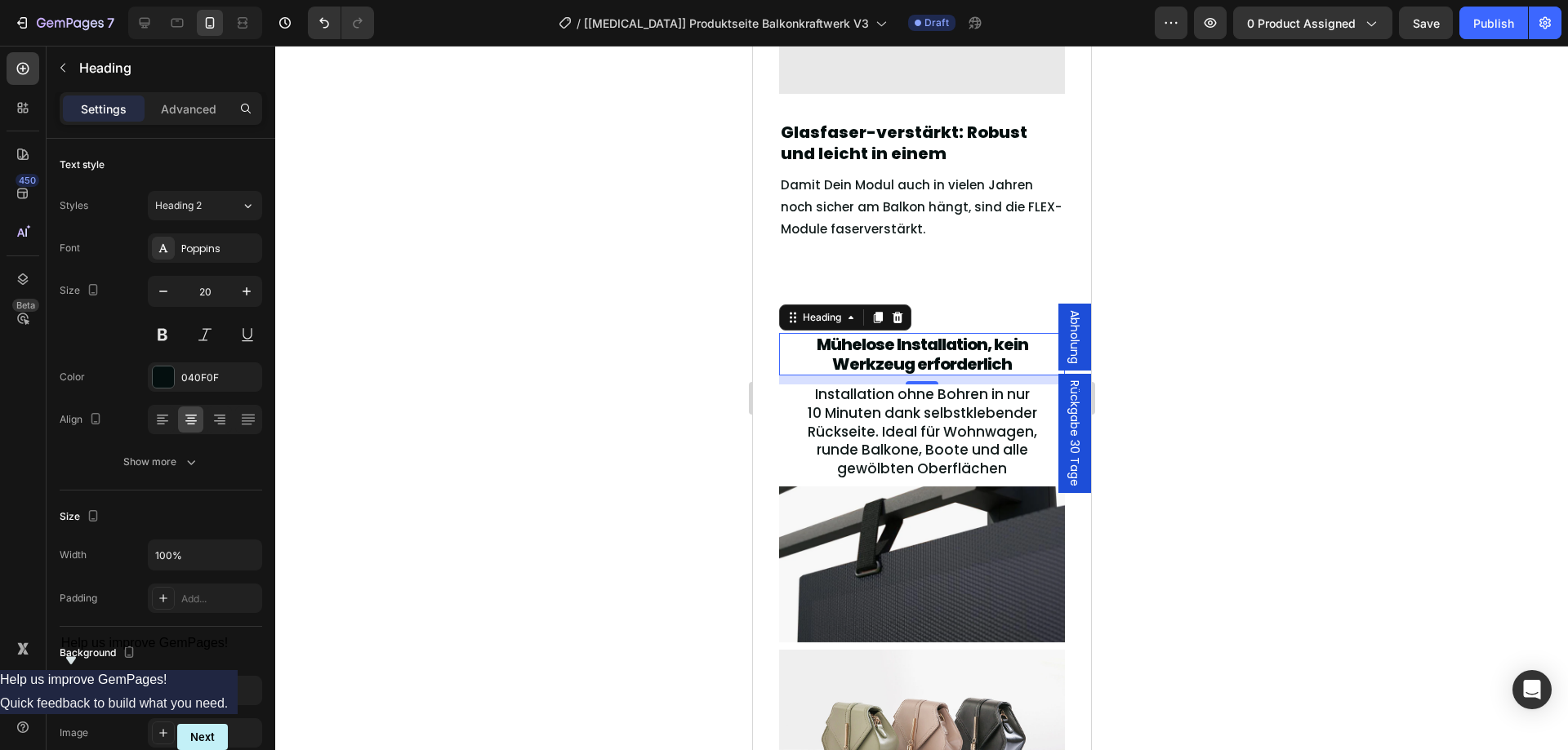
click at [946, 349] on span "Mühelose Installation, kein Werkzeug erforderlich" at bounding box center [921, 353] width 211 height 42
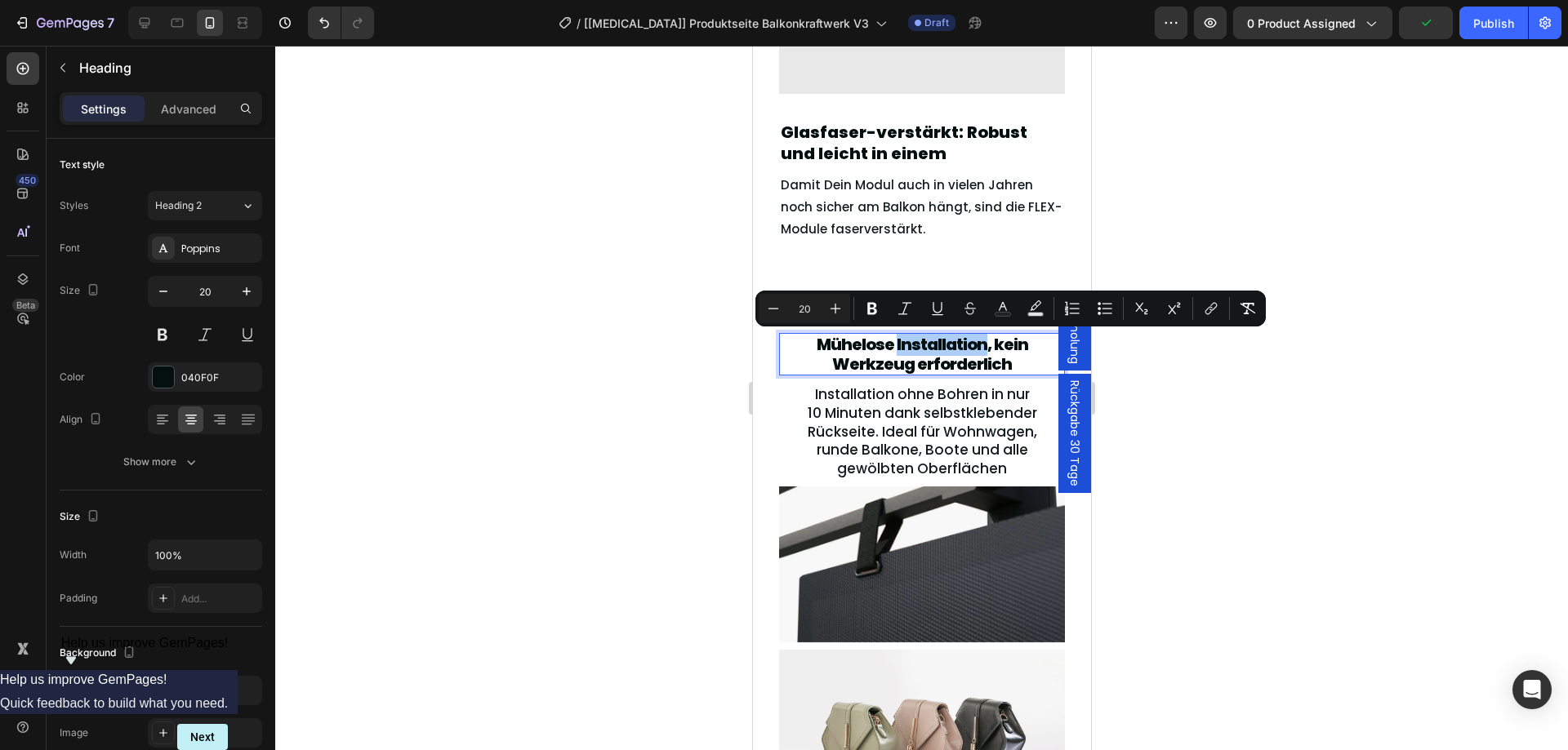
click at [1222, 382] on div at bounding box center [920, 398] width 1292 height 704
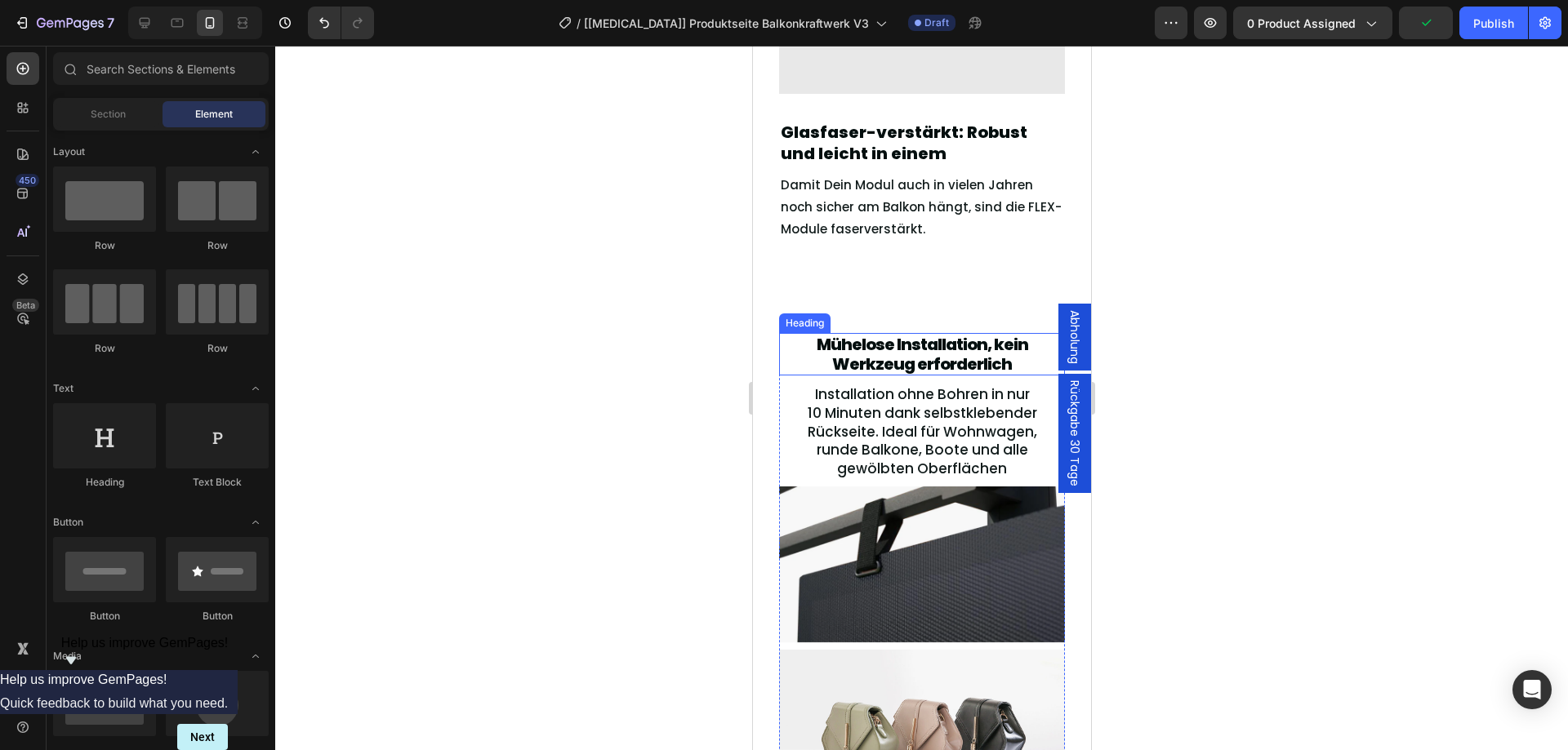
click at [907, 358] on span "Mühelose Installation, kein Werkzeug erforderlich" at bounding box center [921, 353] width 211 height 42
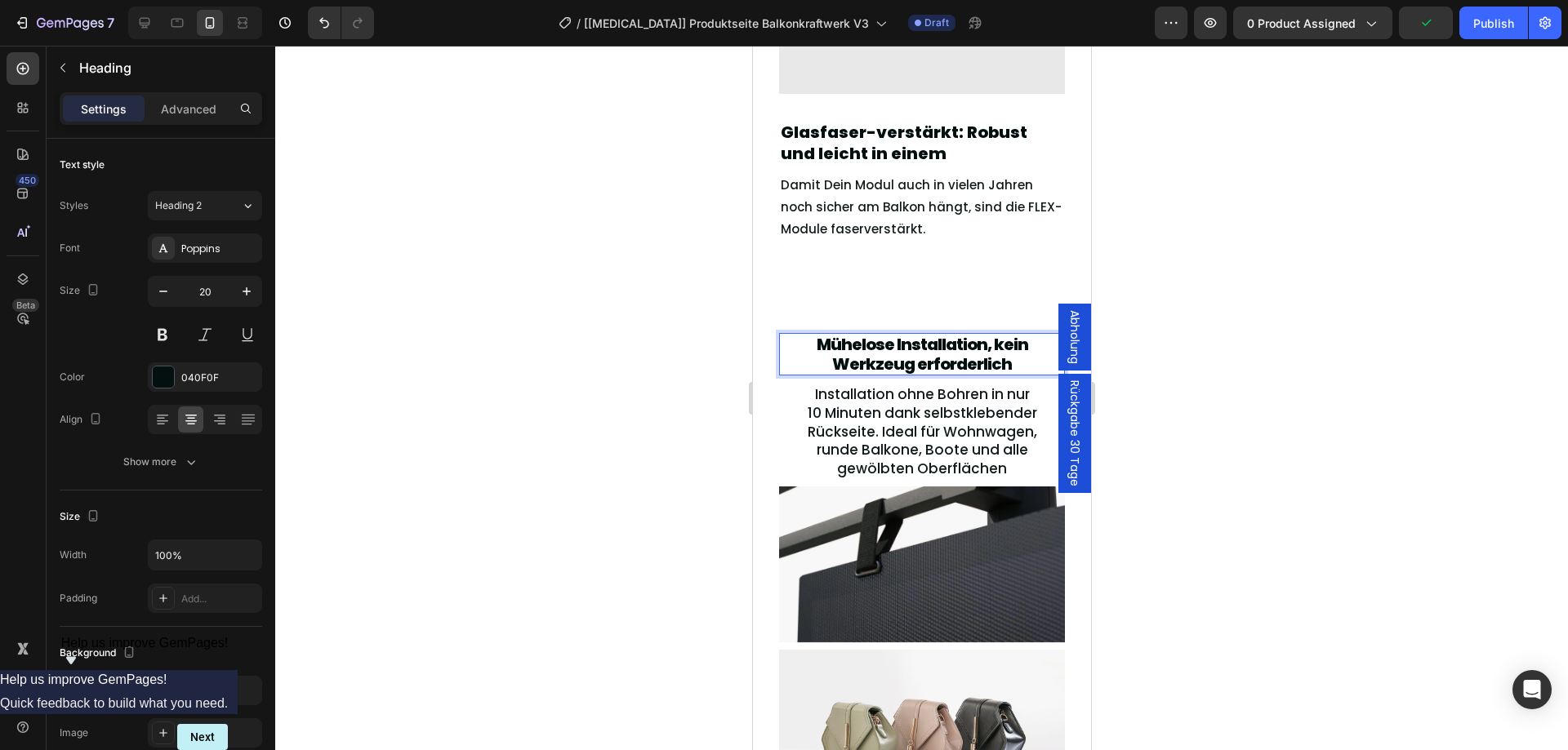
click at [907, 358] on span "Mühelose Installation, kein Werkzeug erforderlich" at bounding box center [921, 353] width 211 height 42
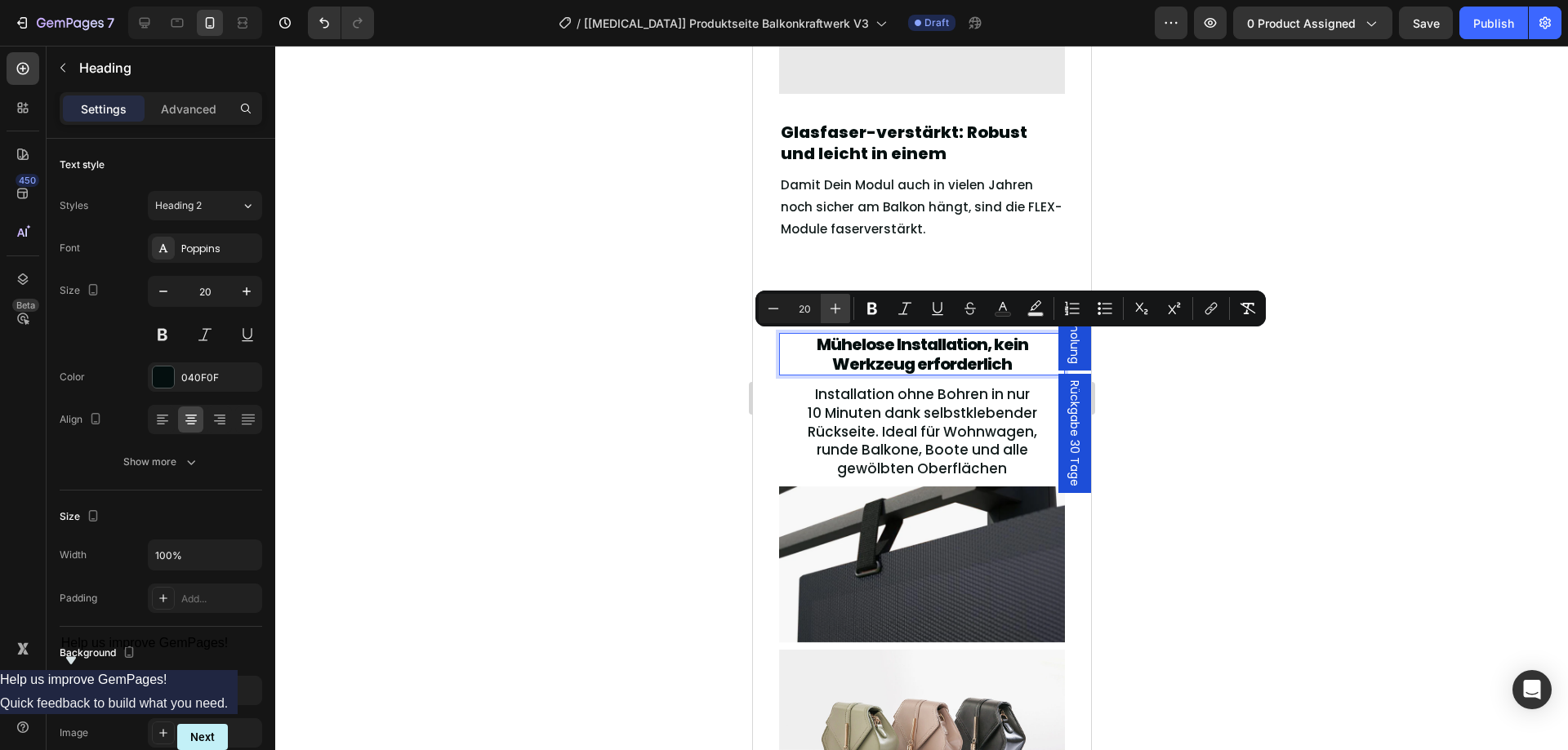
click at [831, 314] on icon "Editor contextual toolbar" at bounding box center [834, 308] width 16 height 16
type input "22"
click at [140, 16] on icon at bounding box center [144, 22] width 16 height 16
type input "40"
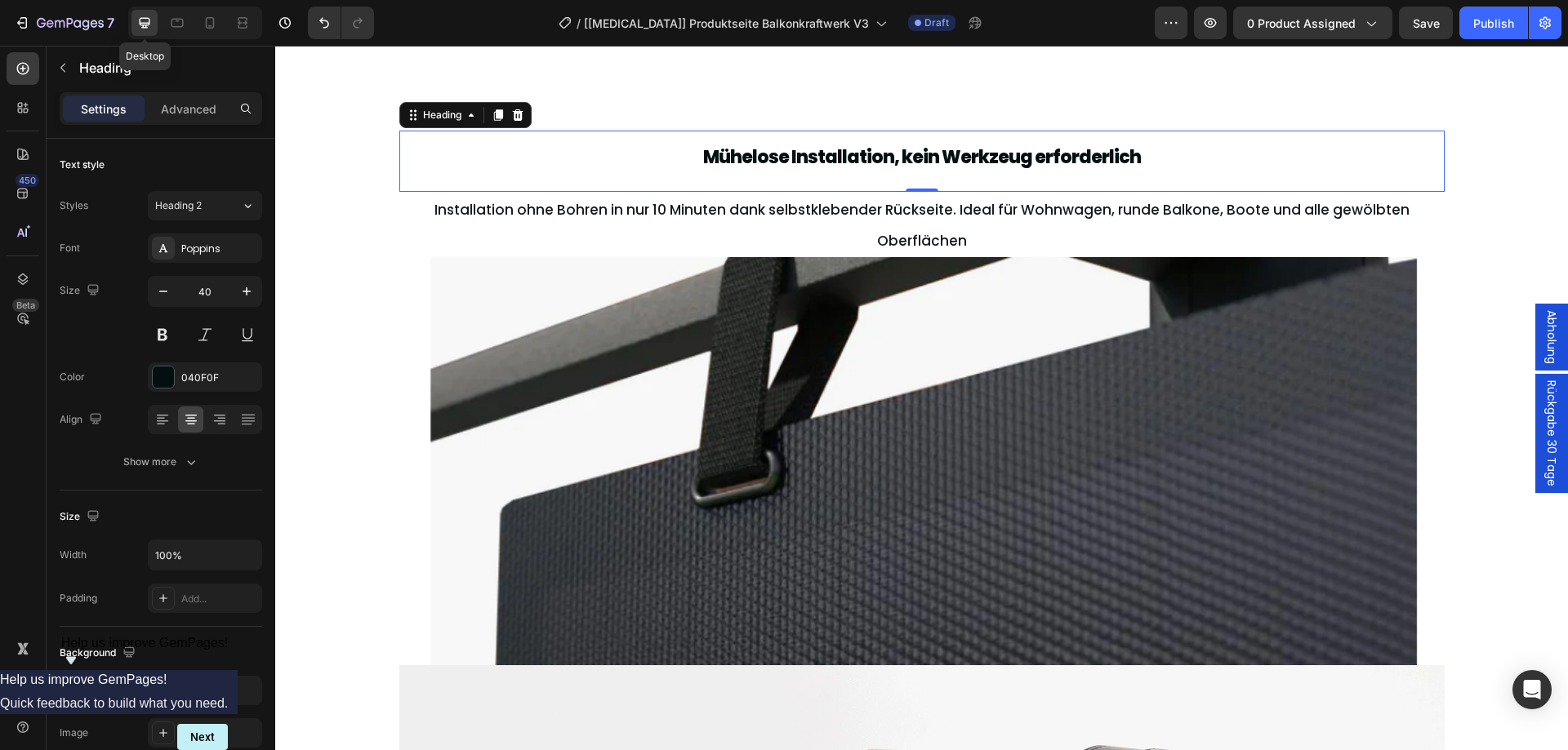
scroll to position [2944, 0]
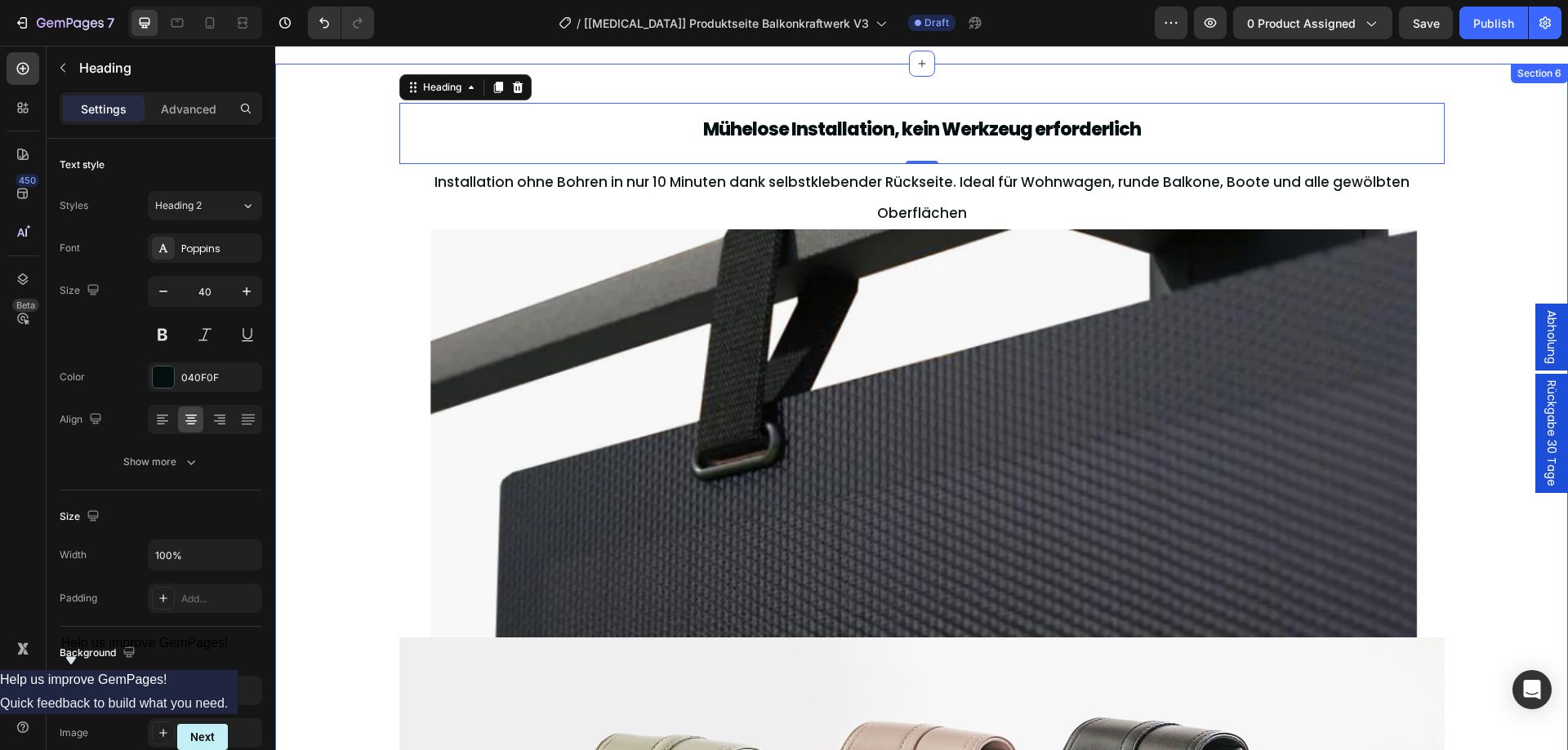
click at [349, 327] on div "⁠⁠⁠⁠⁠⁠⁠ Mühelose Installation, kein Werkzeug erforderlich Heading 11 Installati…" at bounding box center [920, 597] width 1292 height 1014
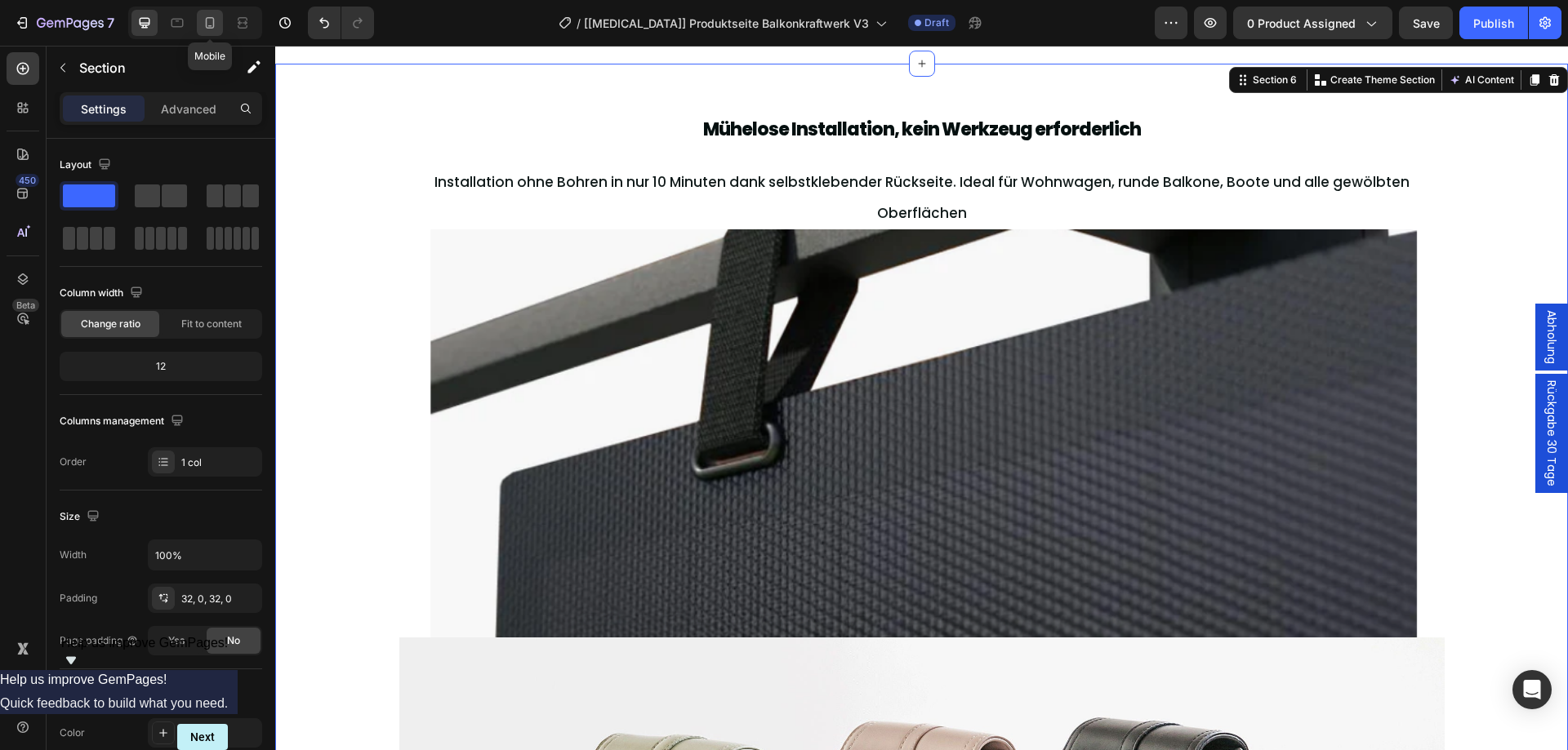
click at [221, 29] on div at bounding box center [210, 22] width 26 height 26
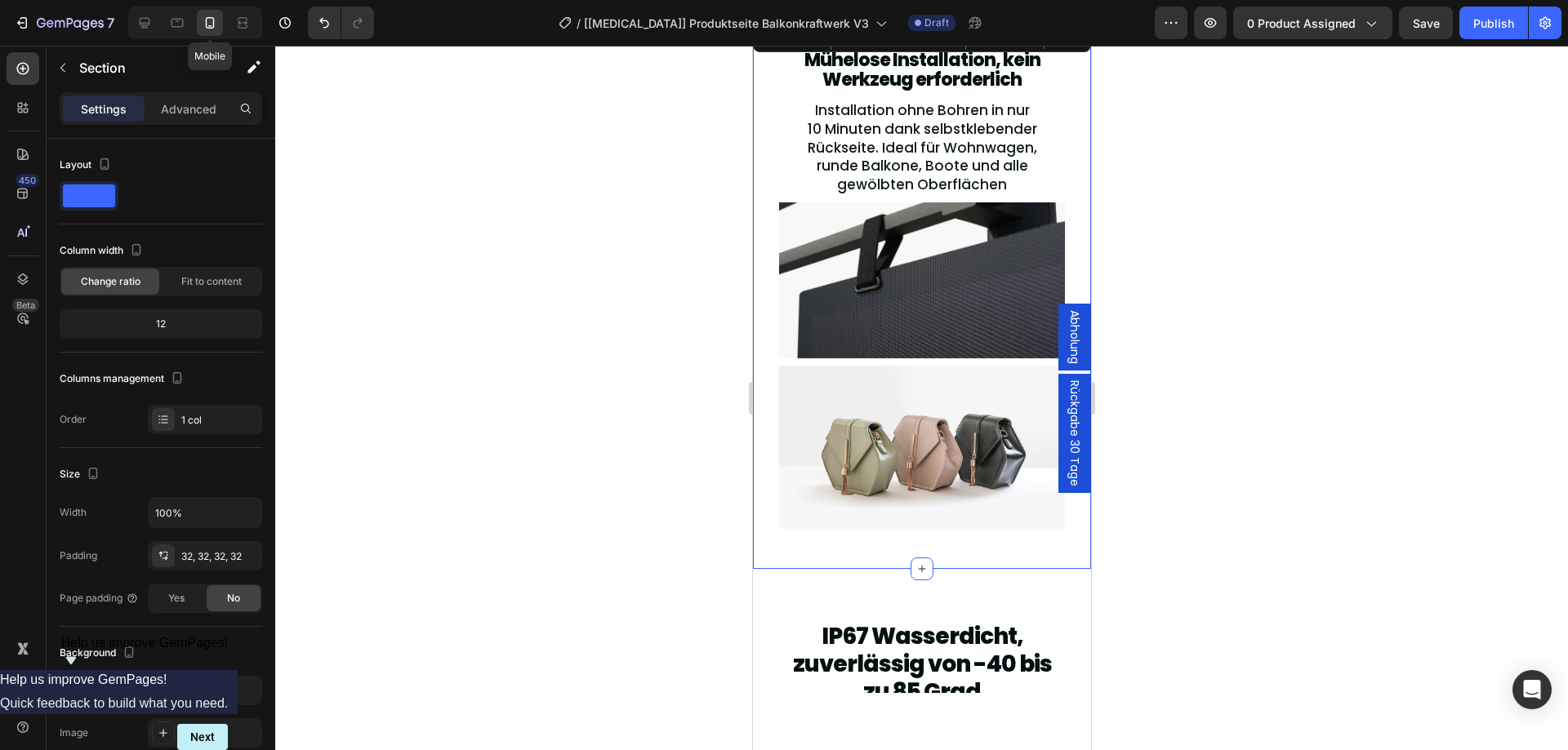
scroll to position [2865, 0]
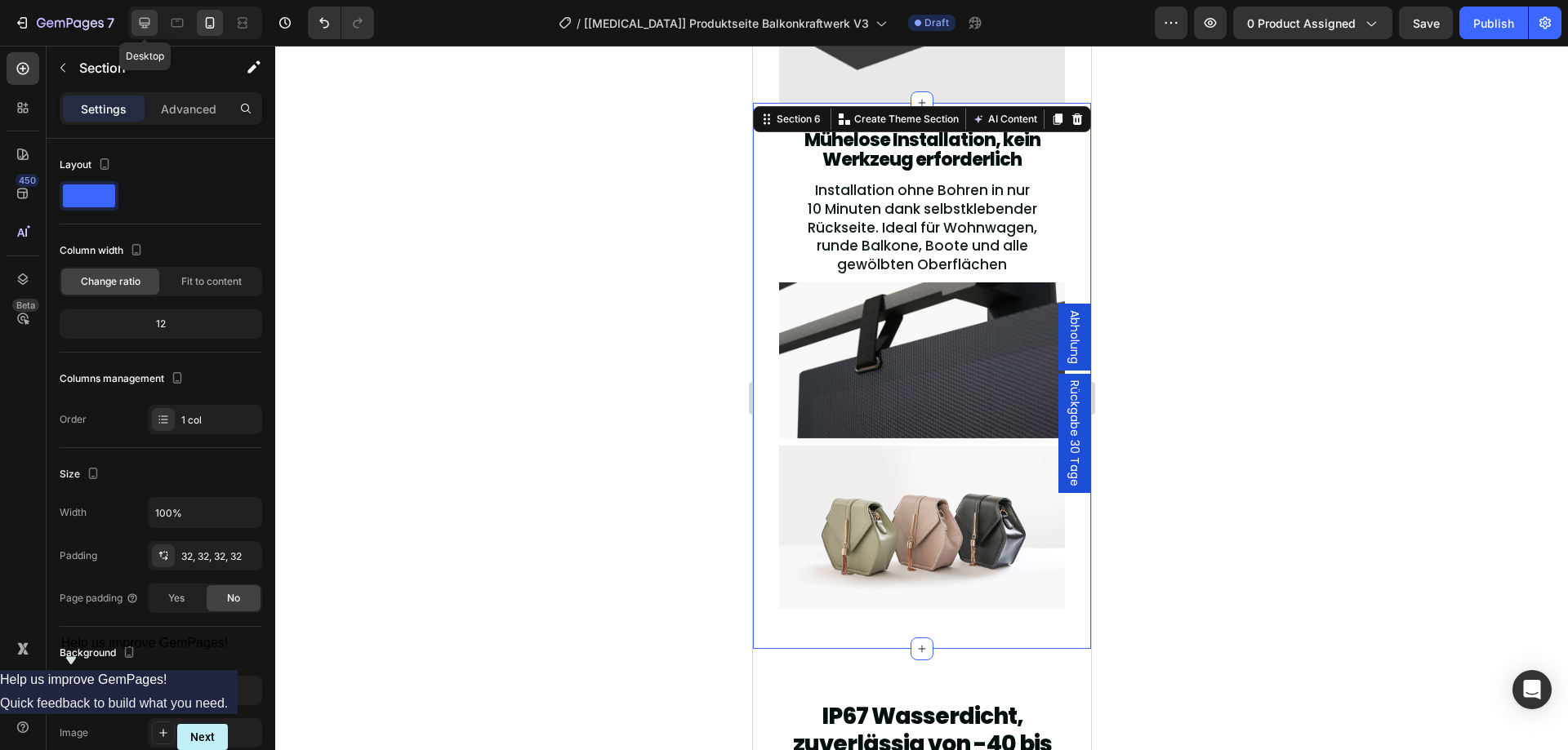
click at [152, 21] on icon at bounding box center [144, 22] width 16 height 16
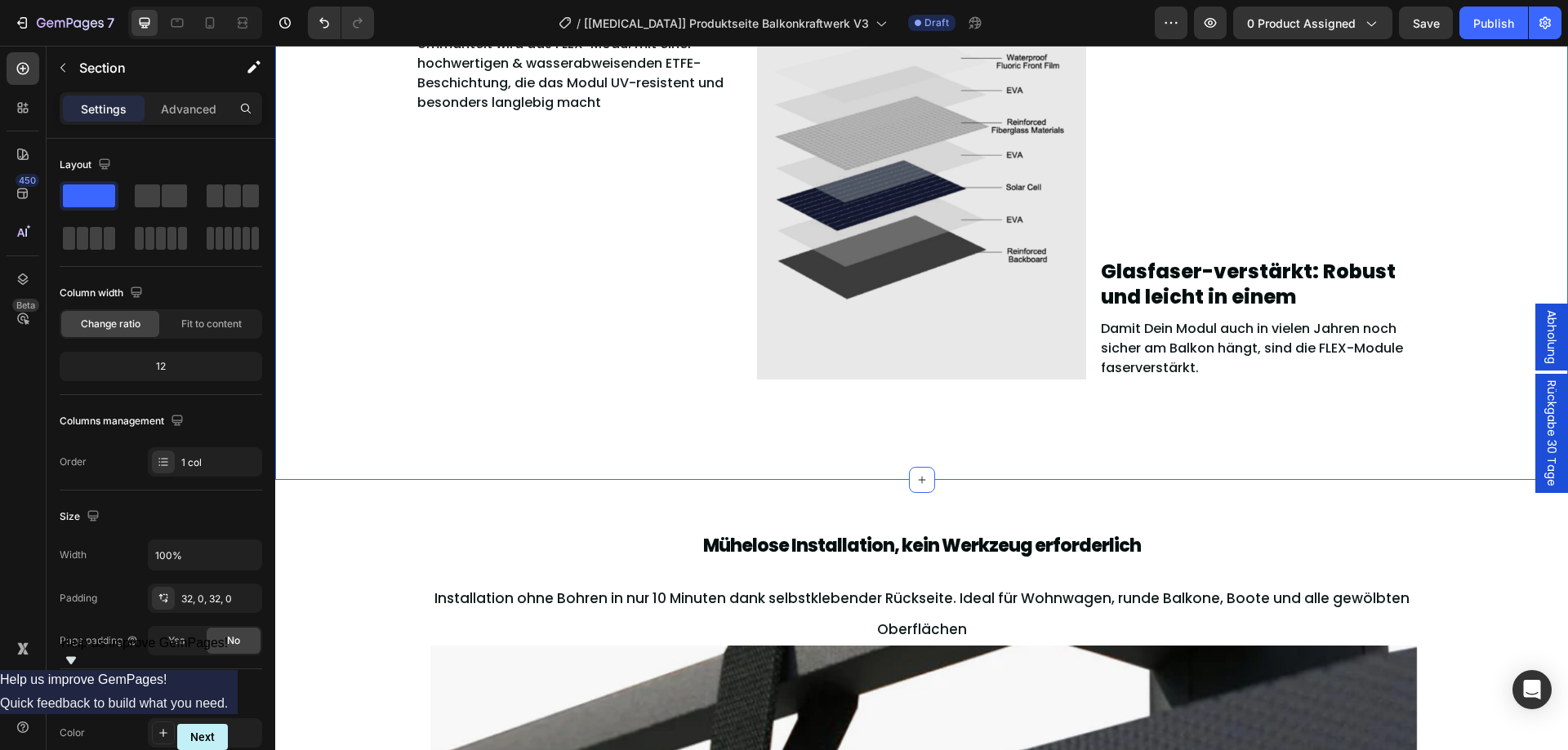
scroll to position [2538, 0]
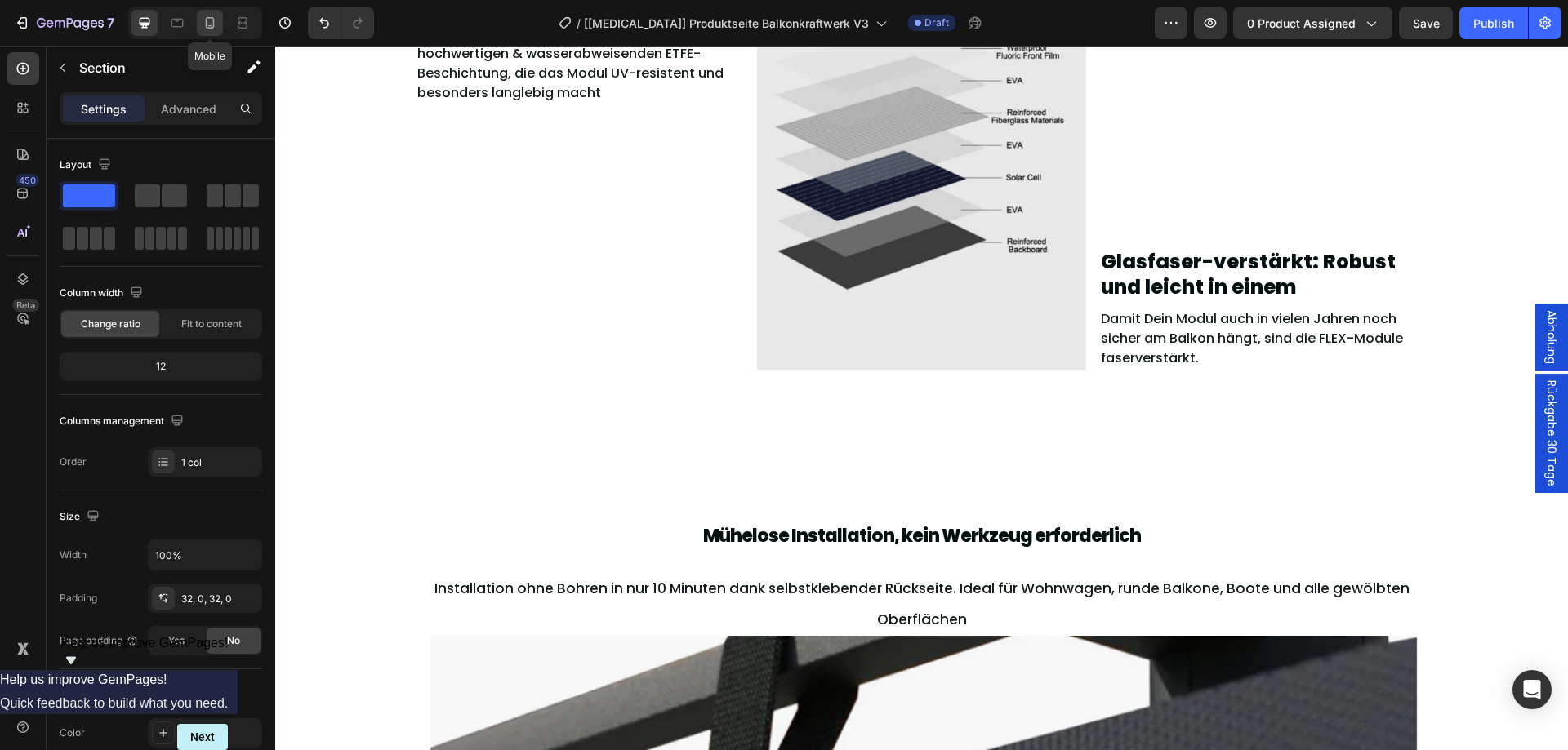
click at [218, 20] on icon at bounding box center [209, 22] width 16 height 16
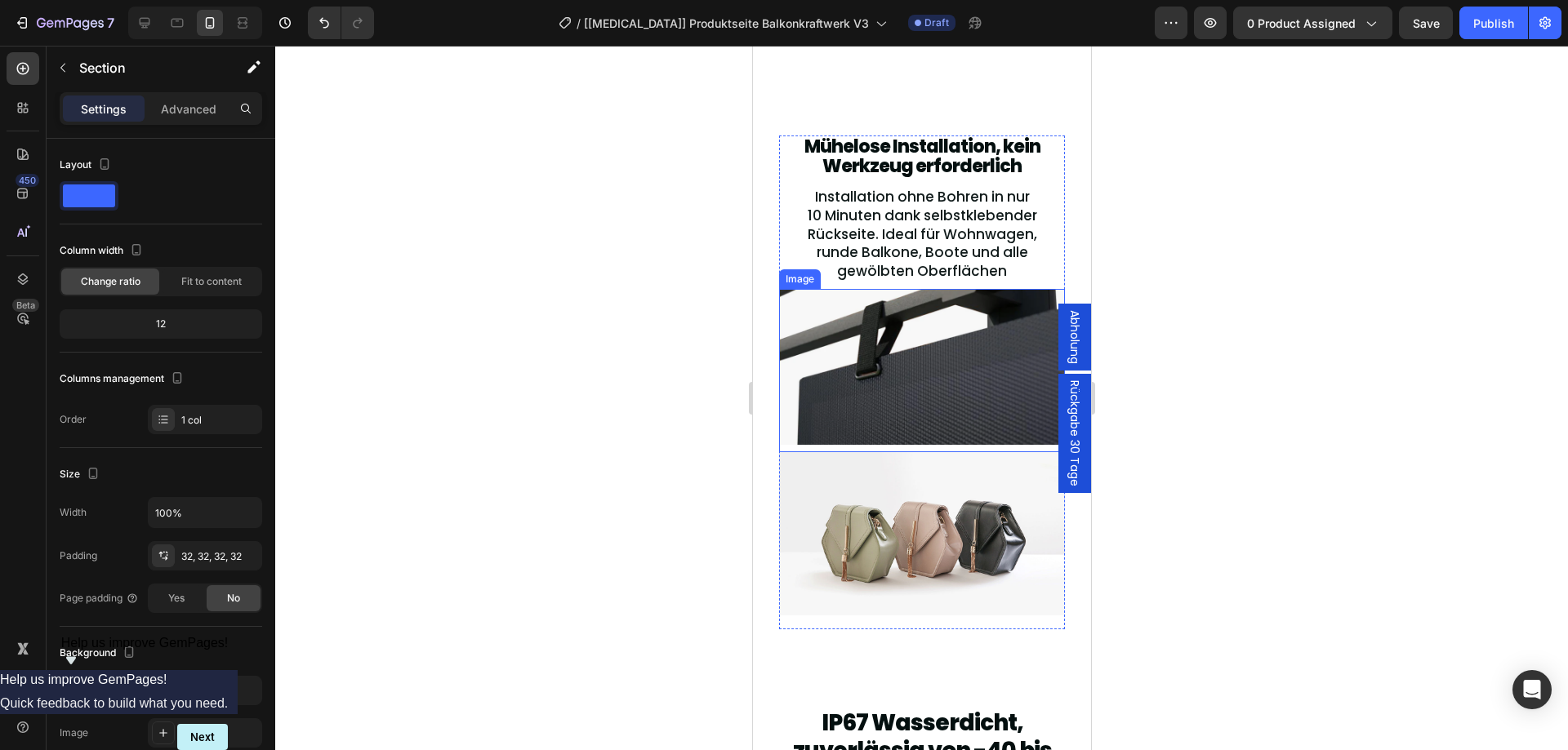
scroll to position [3120, 0]
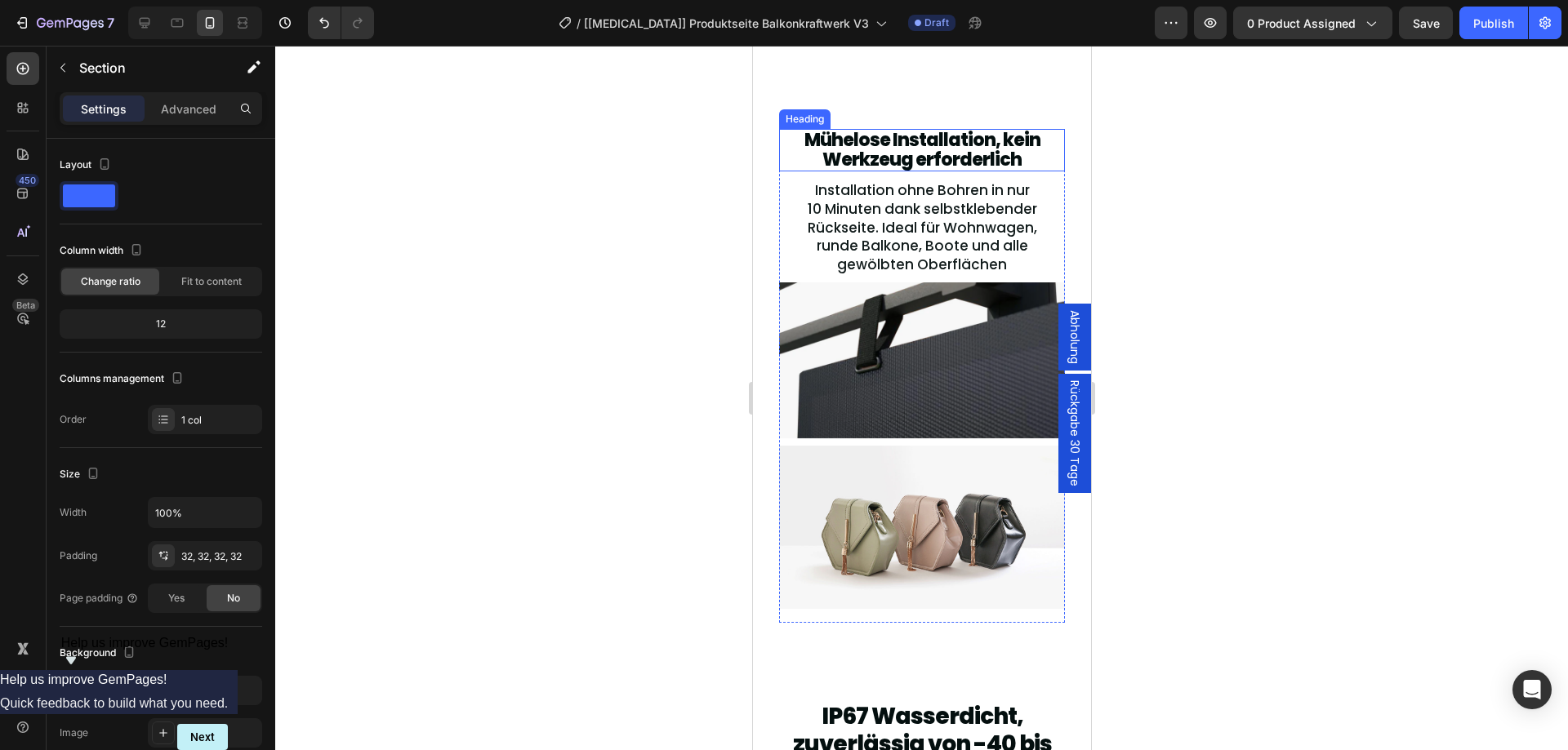
click at [923, 155] on span "Mühelose Installation, kein Werkzeug erforderlich" at bounding box center [921, 149] width 236 height 45
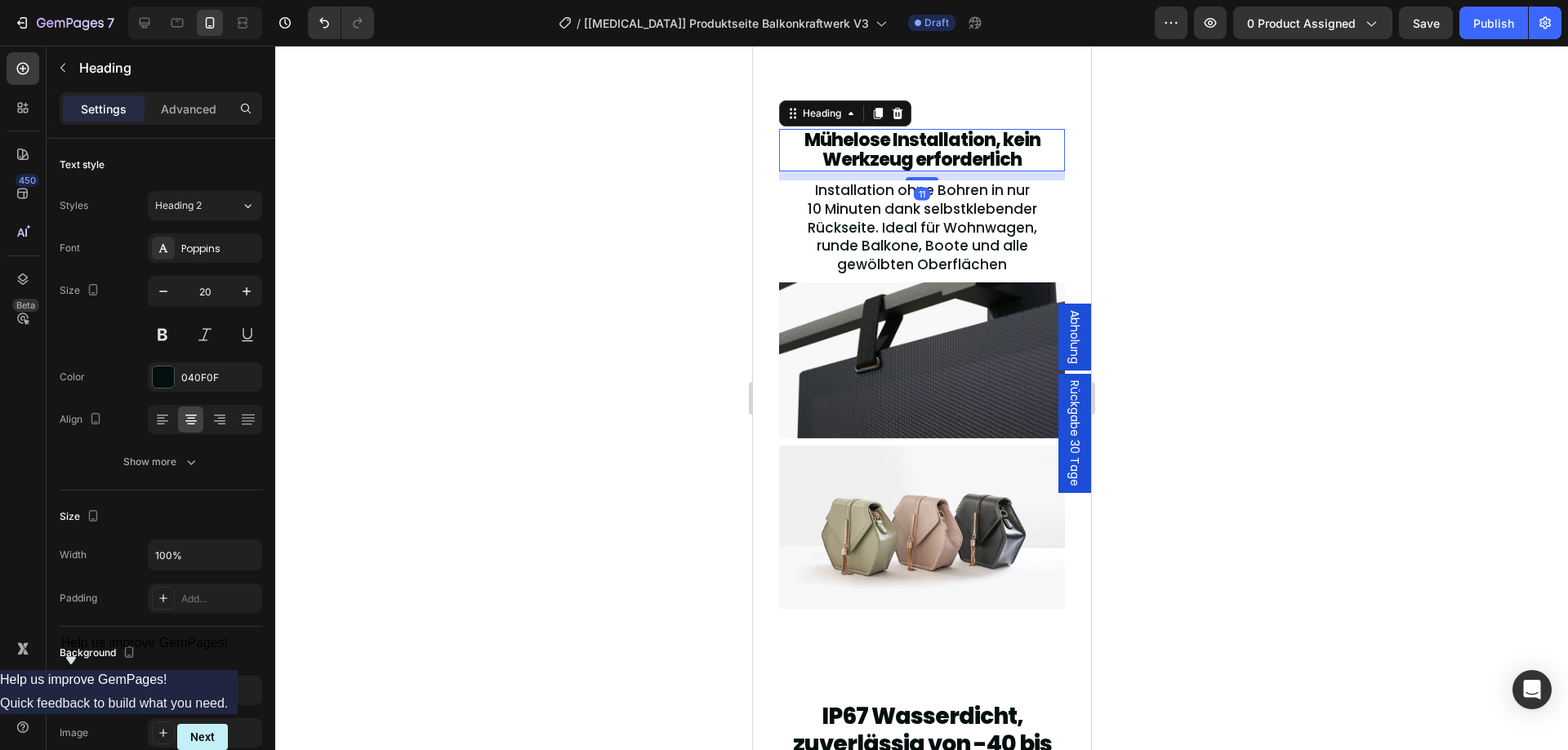
click at [923, 155] on span "Mühelose Installation, kein Werkzeug erforderlich" at bounding box center [921, 149] width 236 height 45
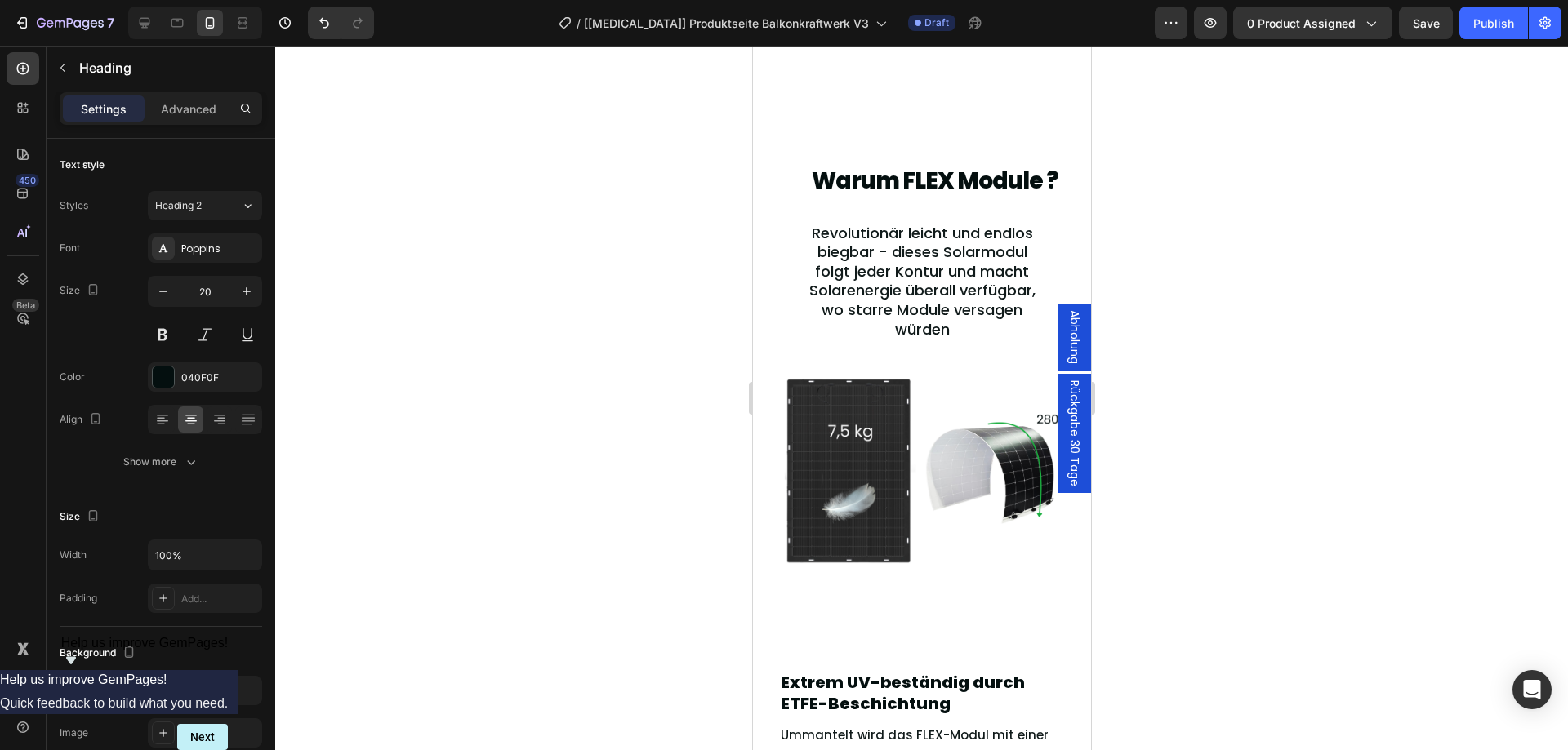
scroll to position [1706, 0]
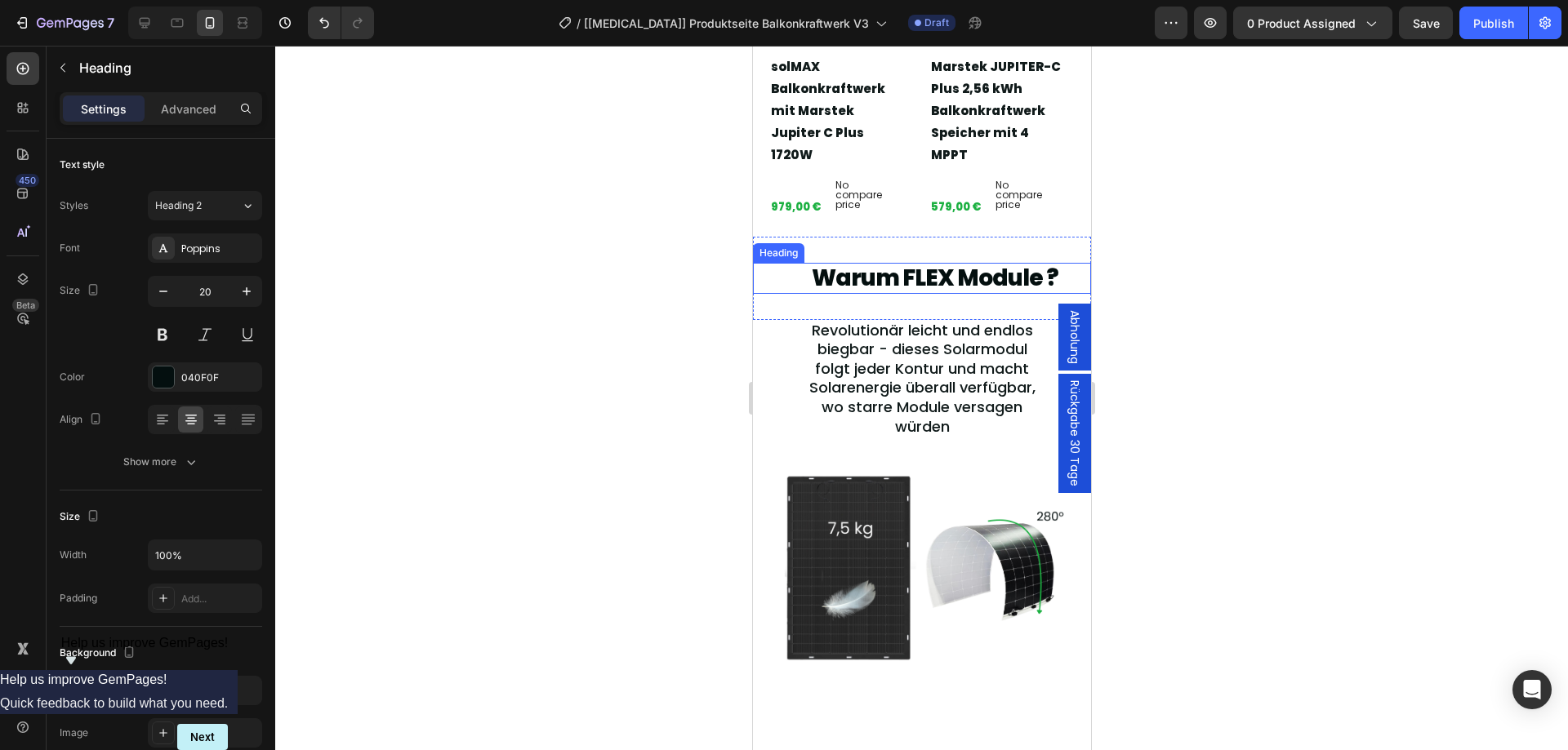
click at [947, 271] on h2 "Warum FLEX Module ?" at bounding box center [934, 277] width 312 height 31
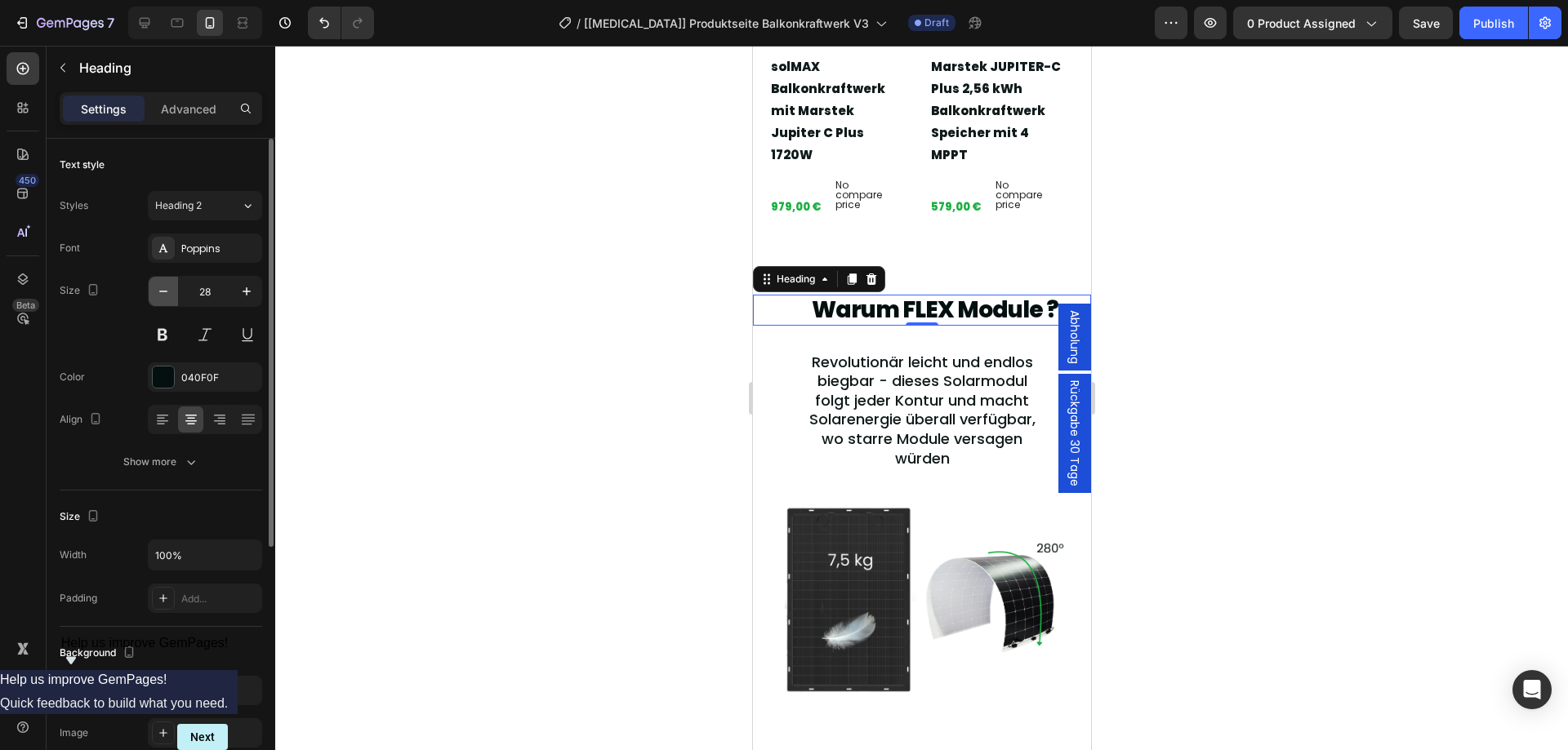
click at [153, 288] on button "button" at bounding box center [163, 290] width 29 height 29
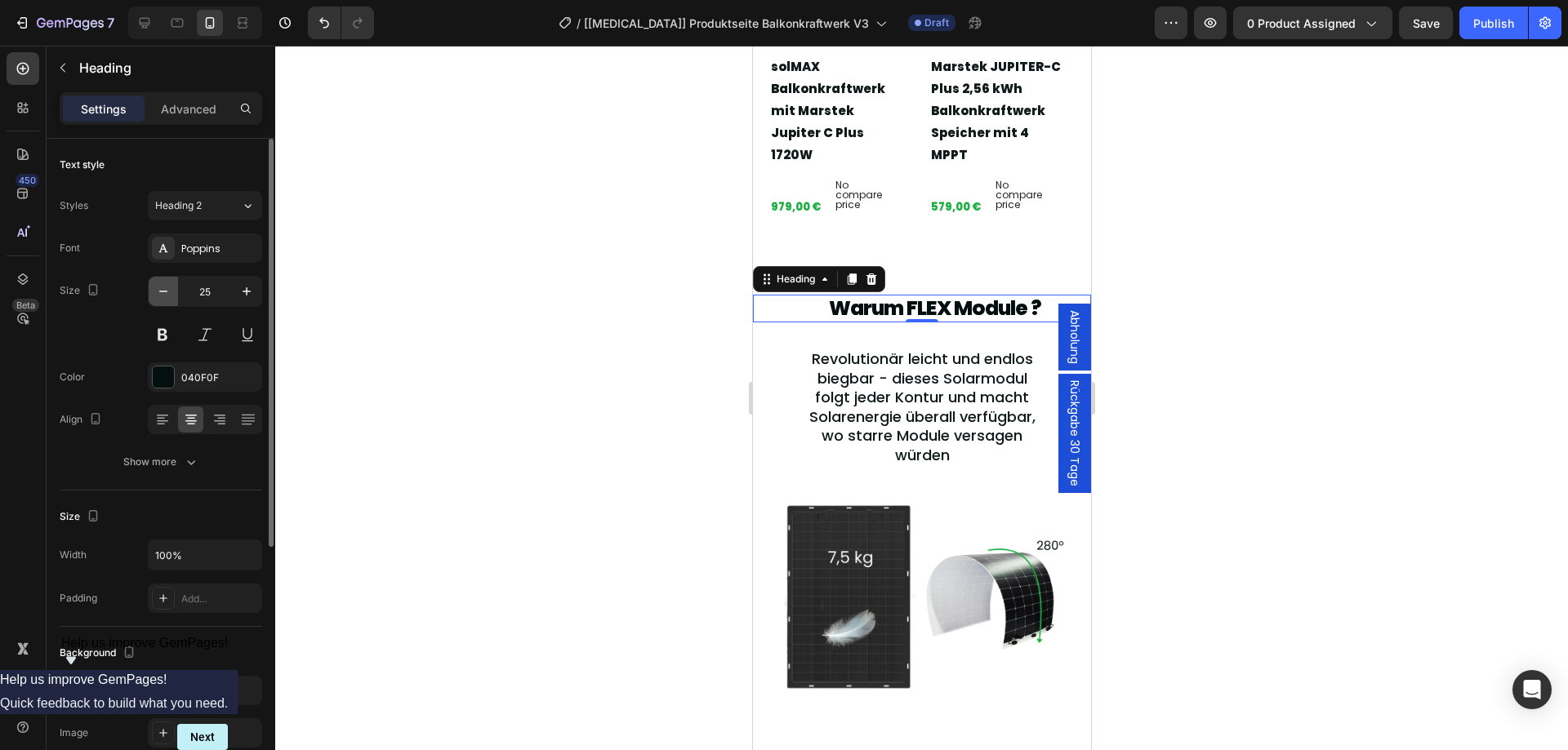
click at [153, 288] on button "button" at bounding box center [163, 290] width 29 height 29
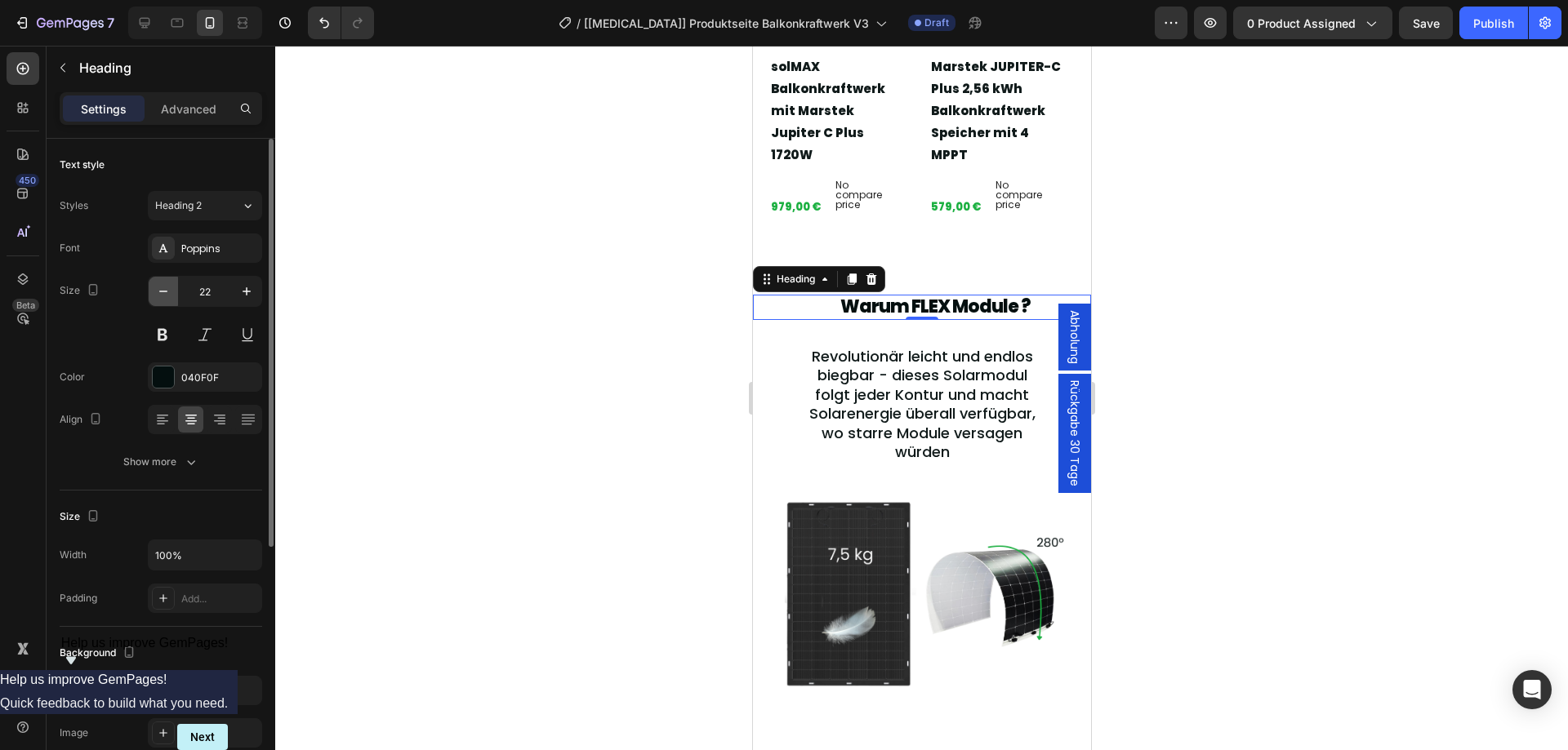
click at [153, 288] on button "button" at bounding box center [163, 290] width 29 height 29
type input "20"
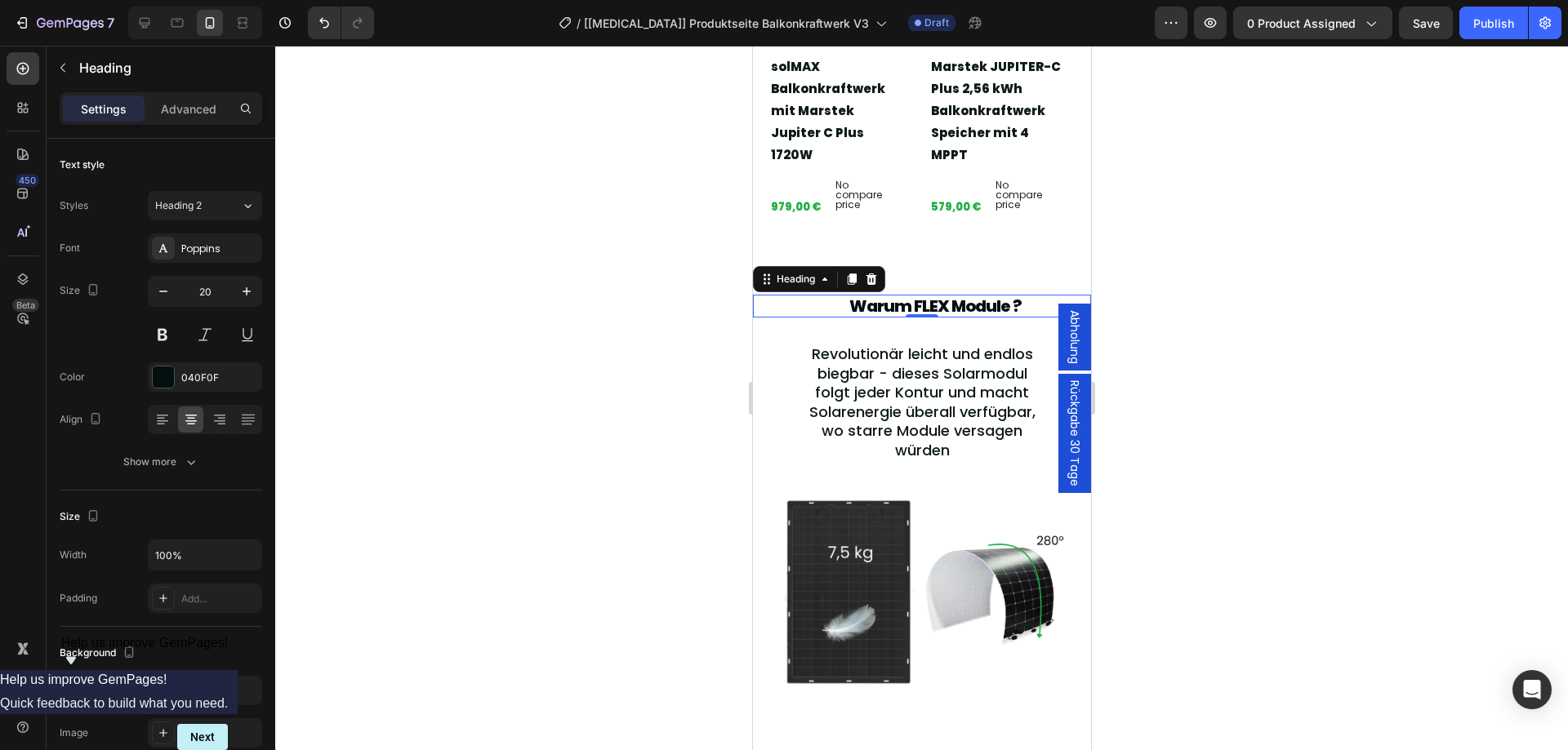
click at [936, 294] on h2 "Warum FLEX Module ?" at bounding box center [934, 305] width 312 height 22
click at [936, 296] on p "Warum FLEX Module ?" at bounding box center [934, 305] width 308 height 20
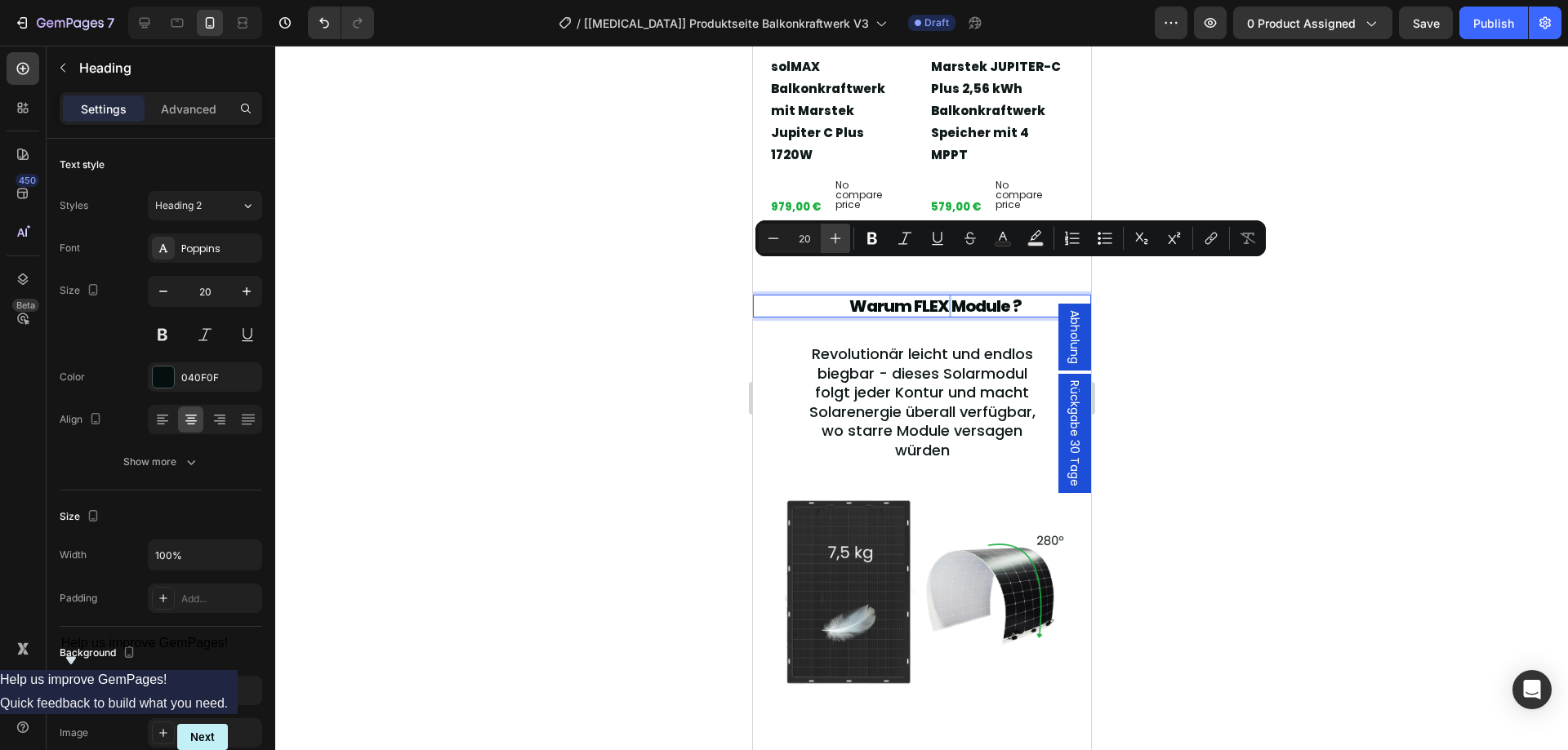
click at [839, 238] on icon "Editor contextual toolbar" at bounding box center [834, 237] width 16 height 16
click at [839, 238] on icon "Editor contextual toolbar" at bounding box center [835, 238] width 10 height 10
type input "22"
click at [255, 281] on button "button" at bounding box center [246, 290] width 29 height 29
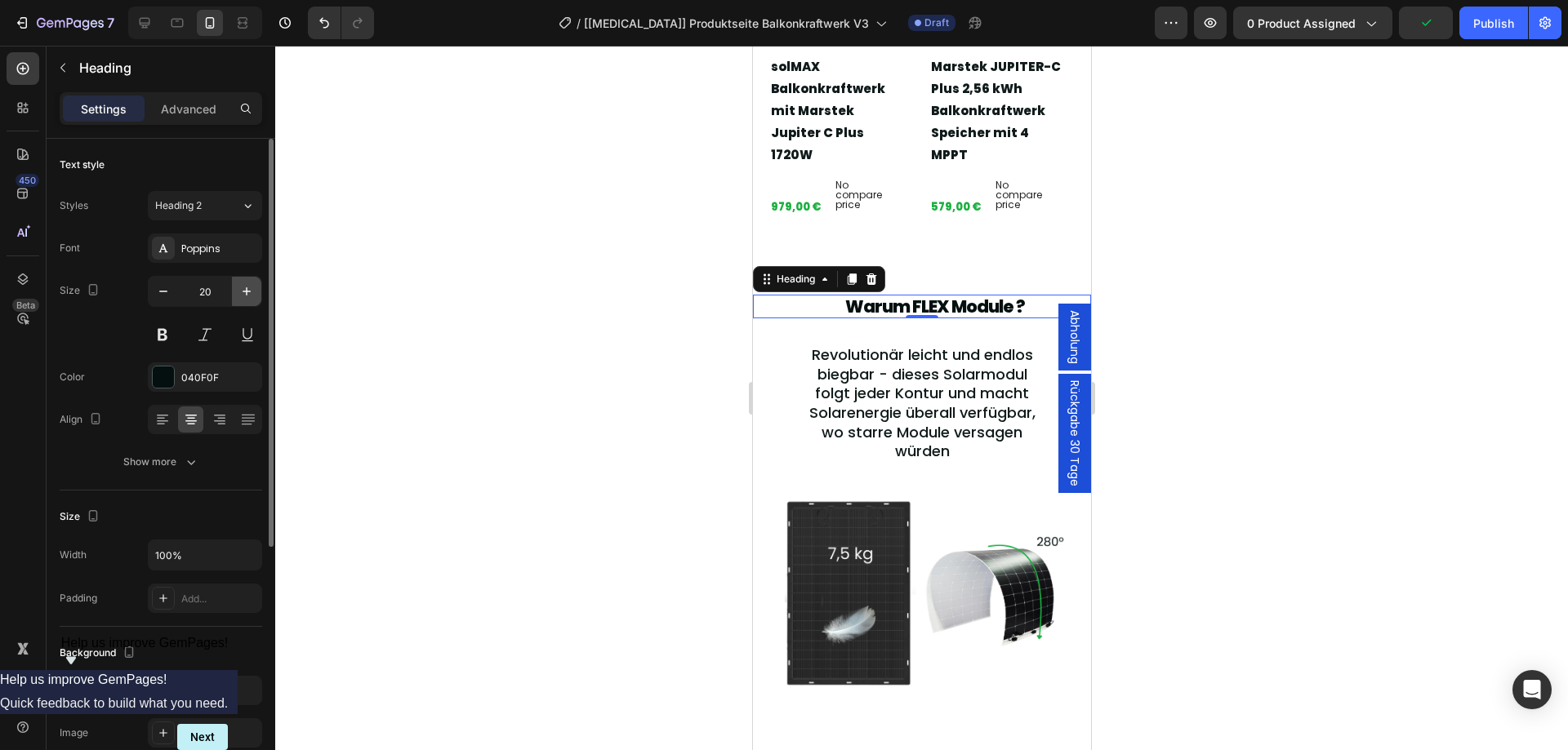
click at [255, 281] on button "button" at bounding box center [246, 290] width 29 height 29
type input "22"
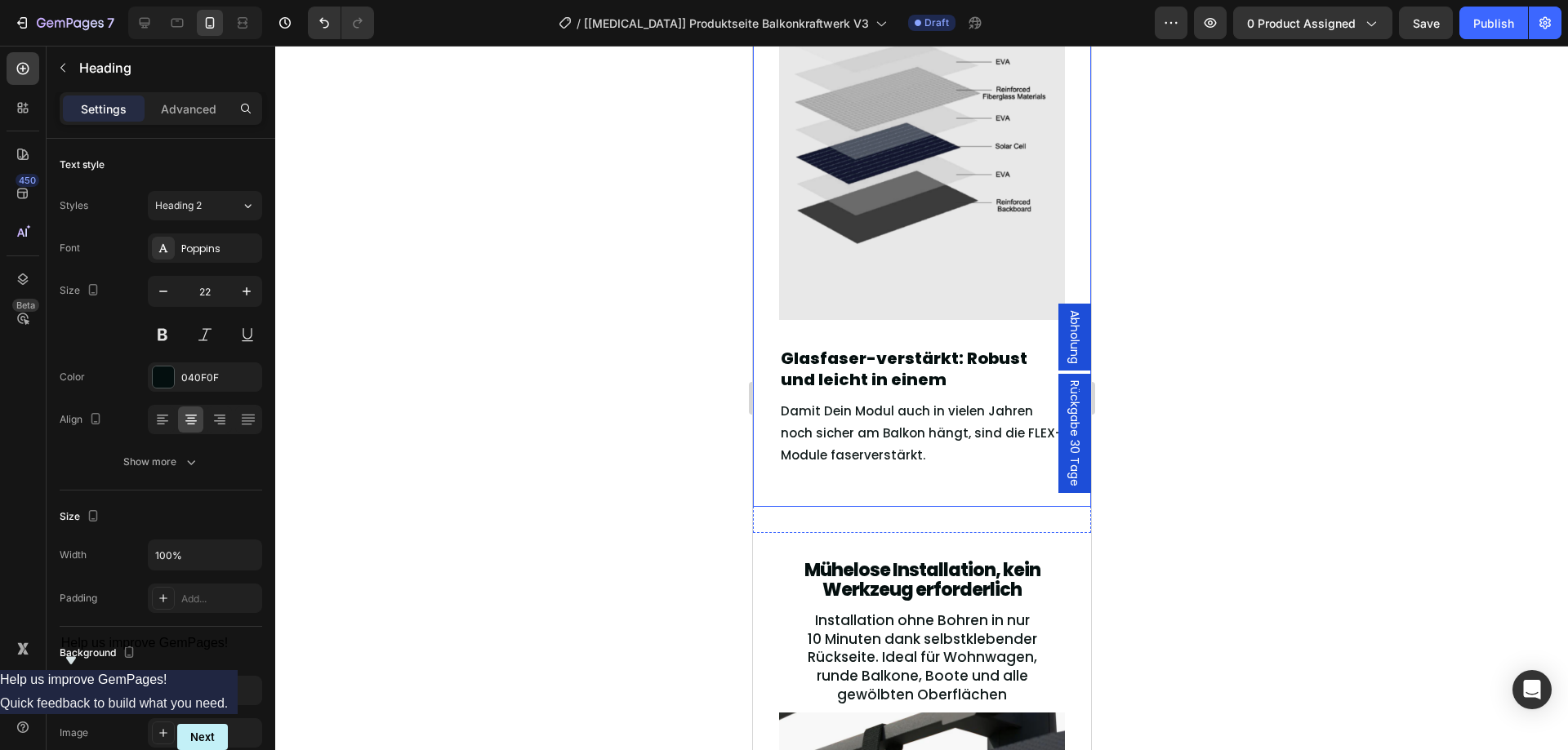
scroll to position [2739, 0]
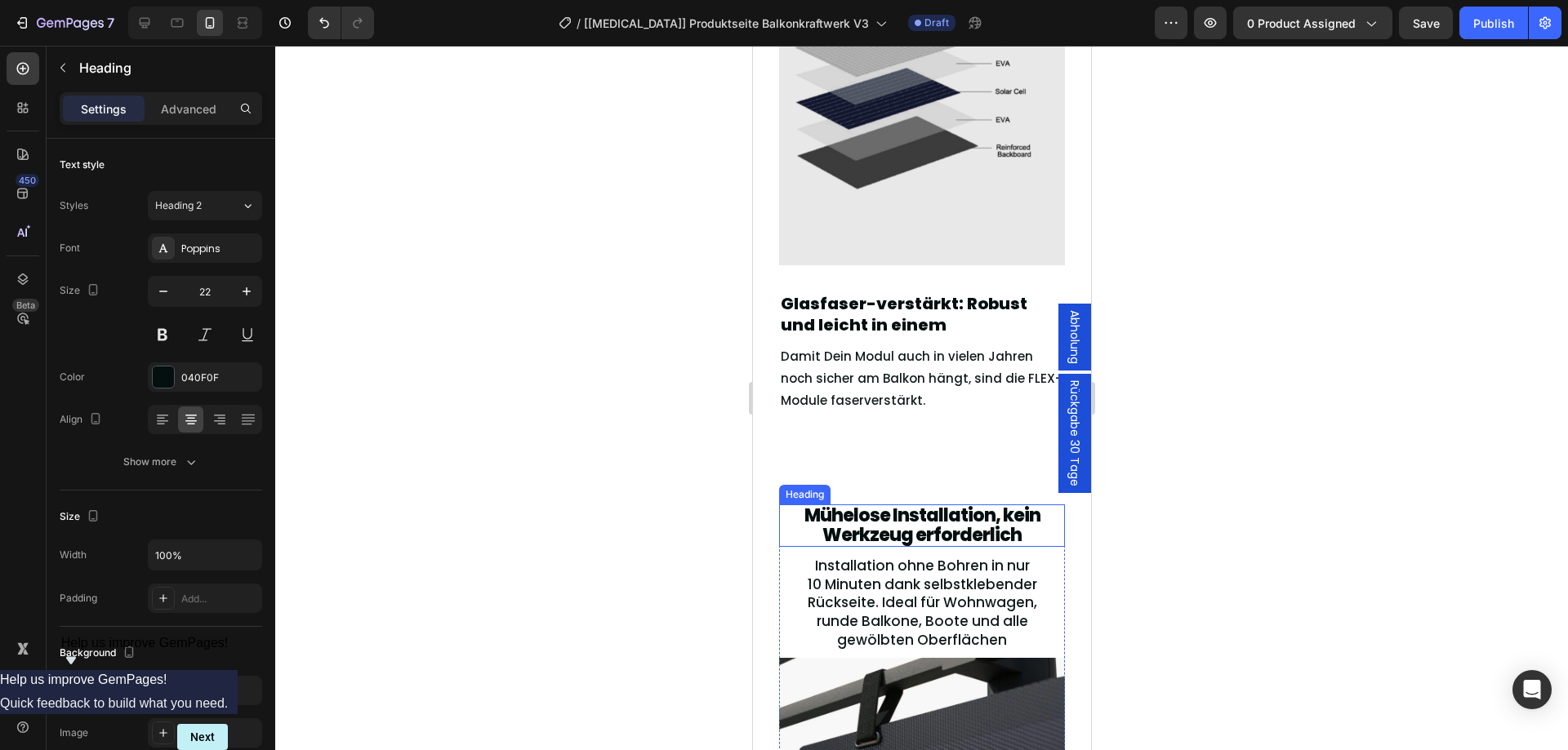
click at [900, 514] on span "Mühelose Installation, kein Werkzeug erforderlich" at bounding box center [921, 525] width 236 height 45
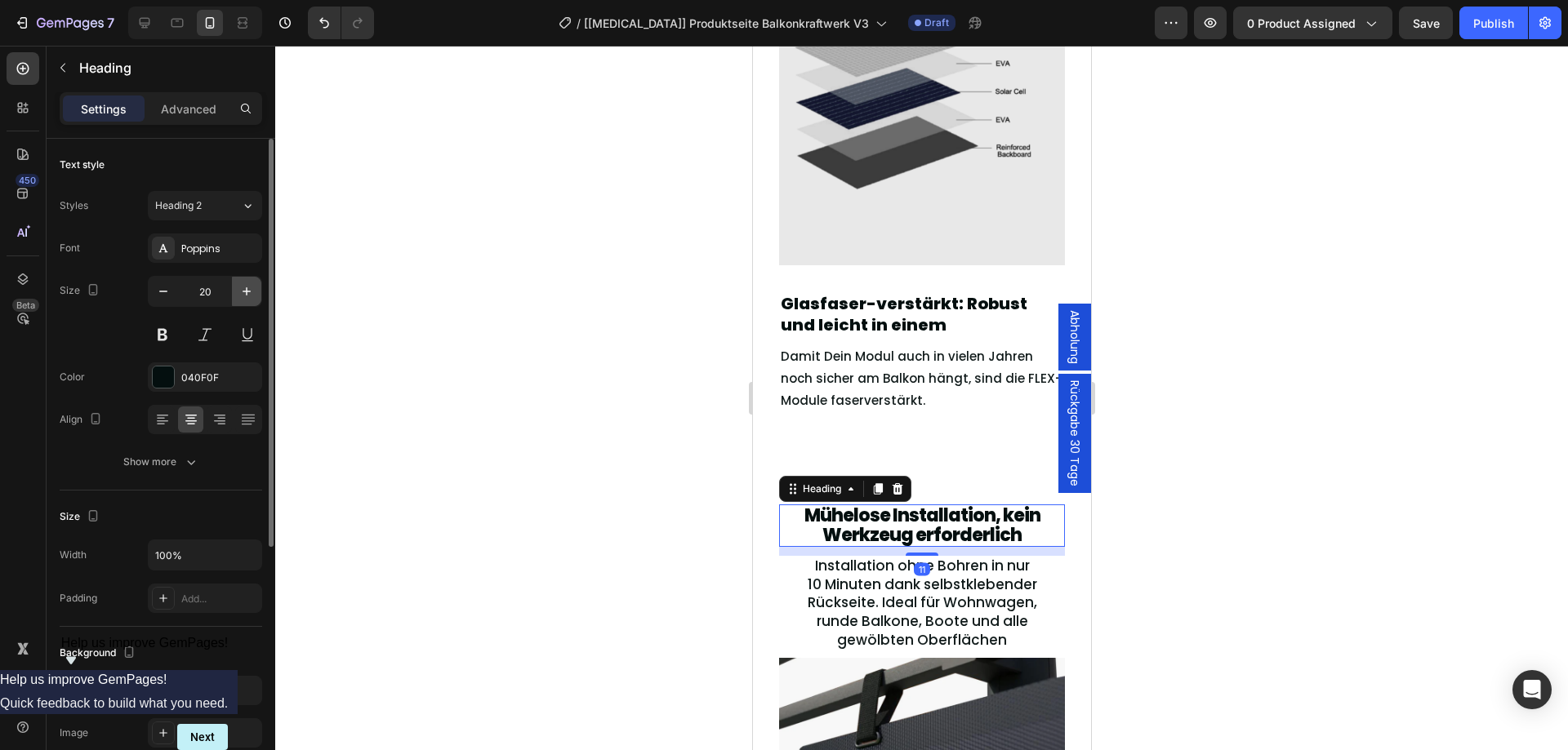
click at [239, 287] on icon "button" at bounding box center [246, 290] width 16 height 16
type input "22"
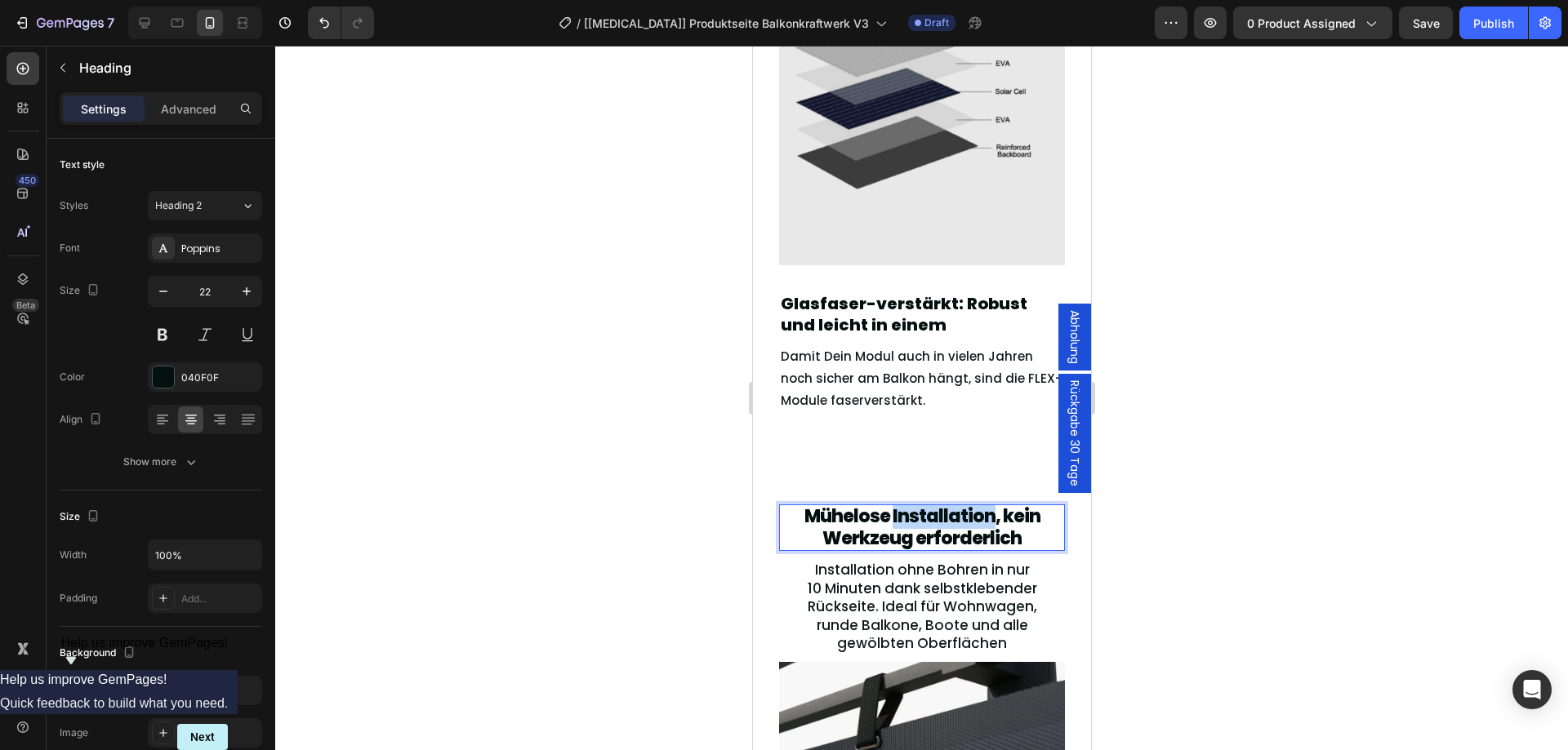
click at [904, 512] on span "Mühelose Installation, kein Werkzeug erforderlich" at bounding box center [921, 527] width 236 height 47
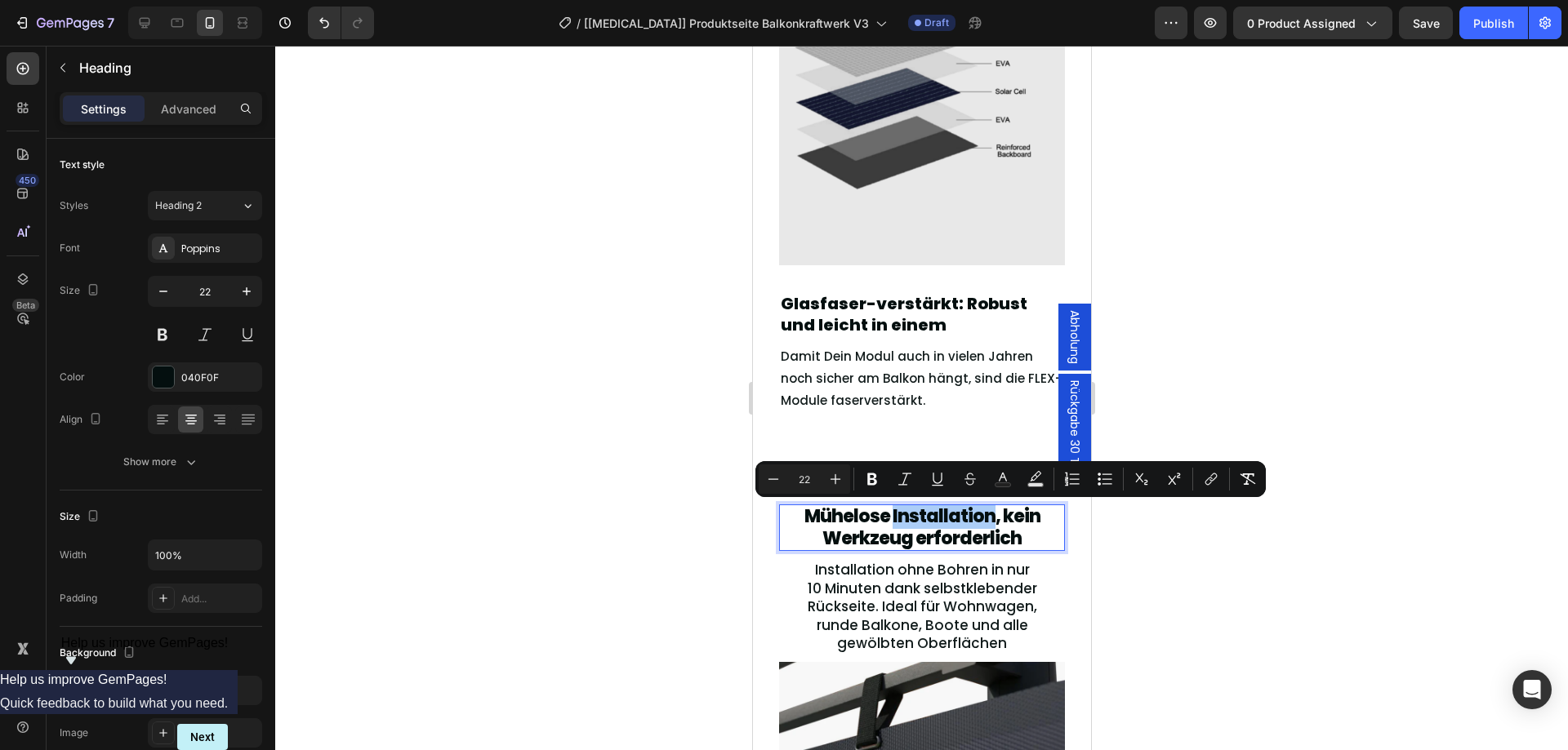
click at [1141, 564] on div at bounding box center [920, 398] width 1292 height 704
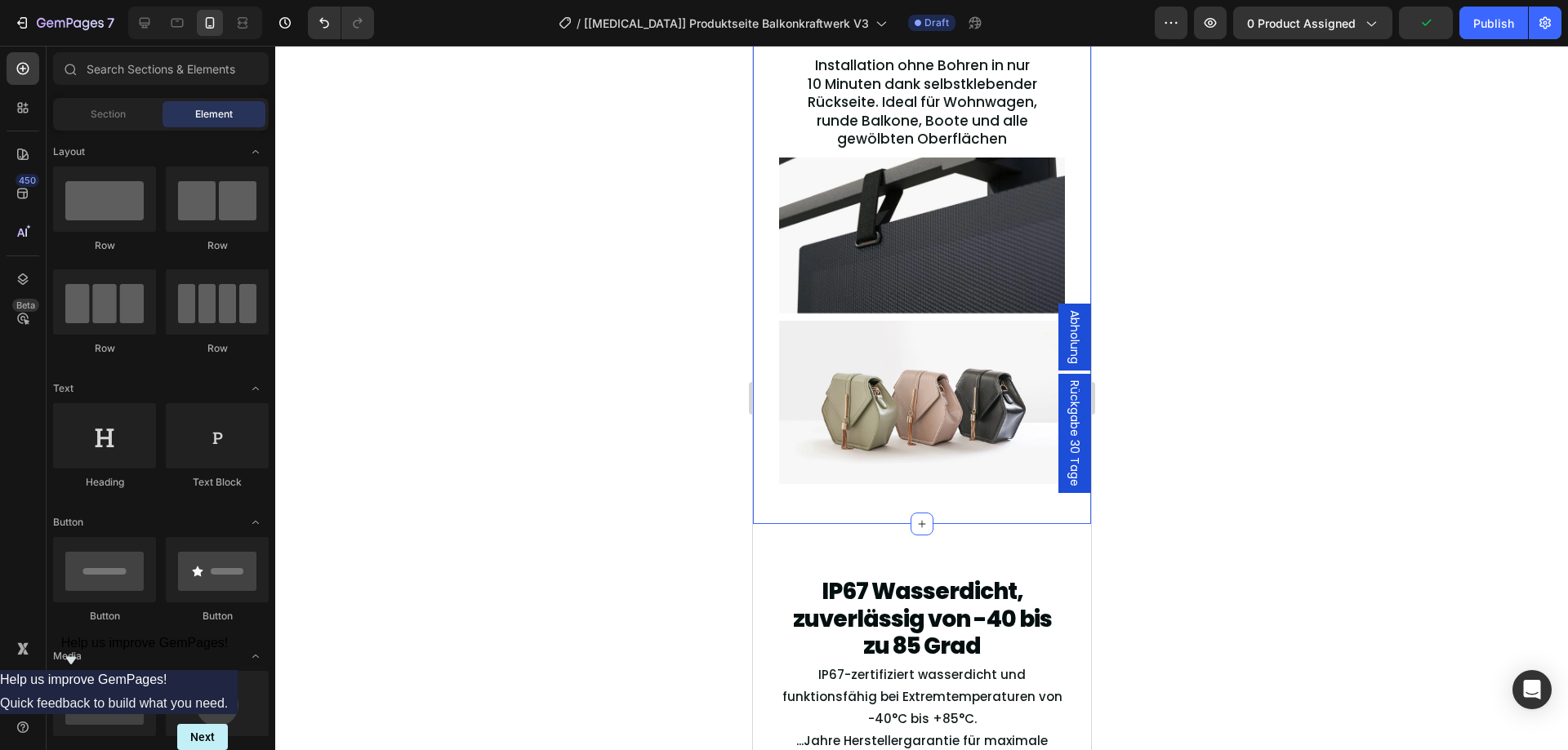
scroll to position [3447, 0]
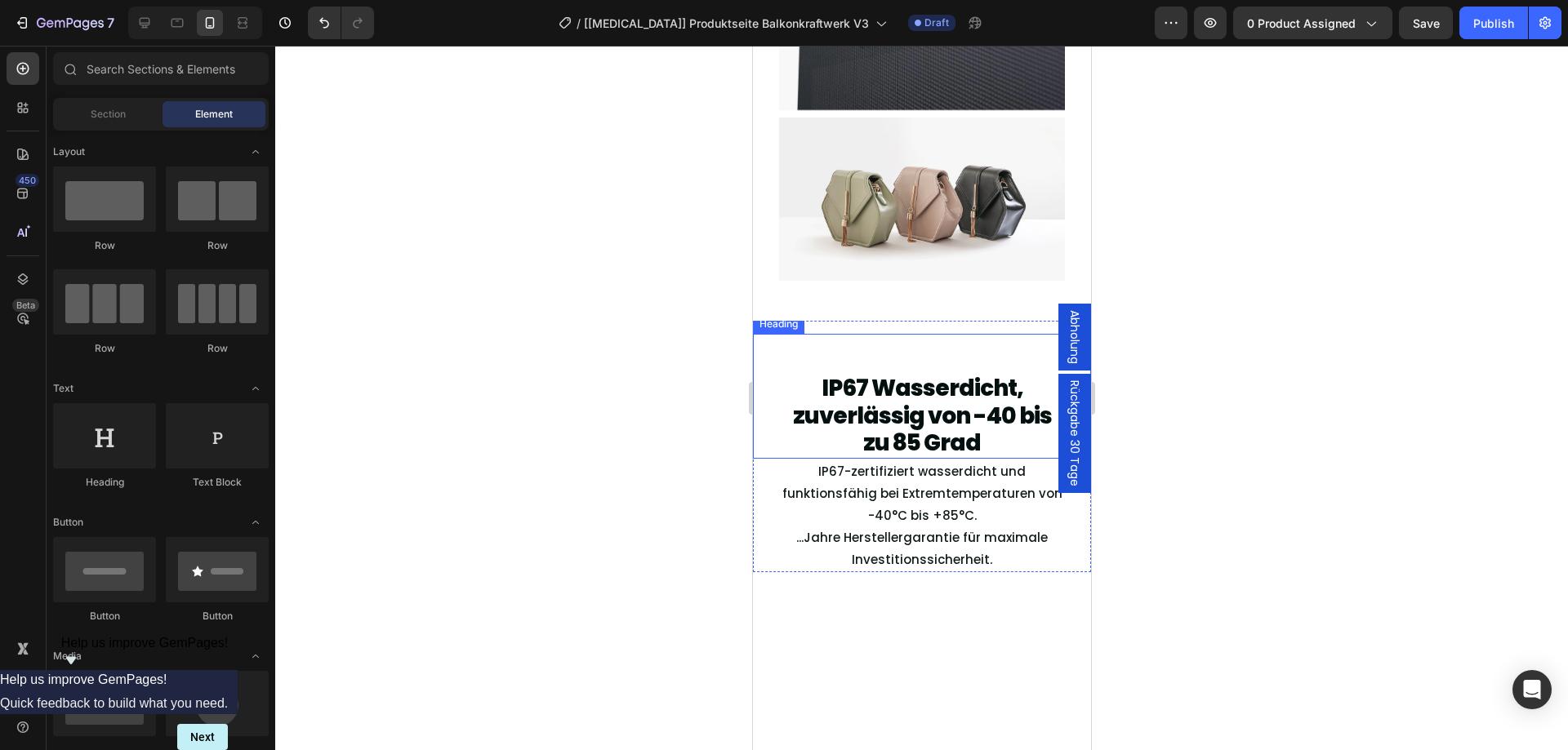
click at [934, 443] on h2 "IP67 Wasserdicht, zuverlässig von -40 bis zu 85 Grad" at bounding box center [921, 416] width 286 height 86
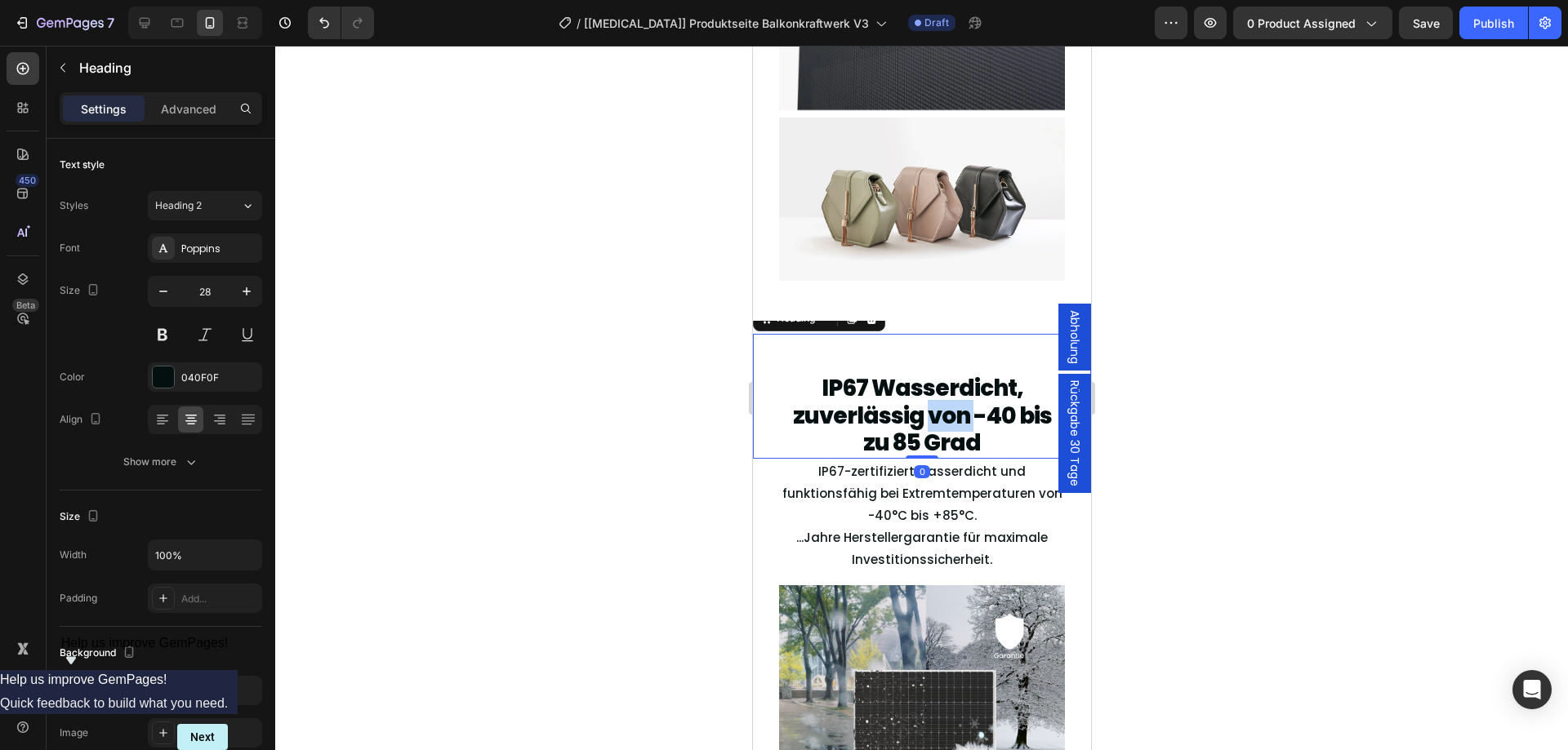
click at [934, 443] on h2 "IP67 Wasserdicht, zuverlässig von -40 bis zu 85 Grad" at bounding box center [921, 416] width 286 height 86
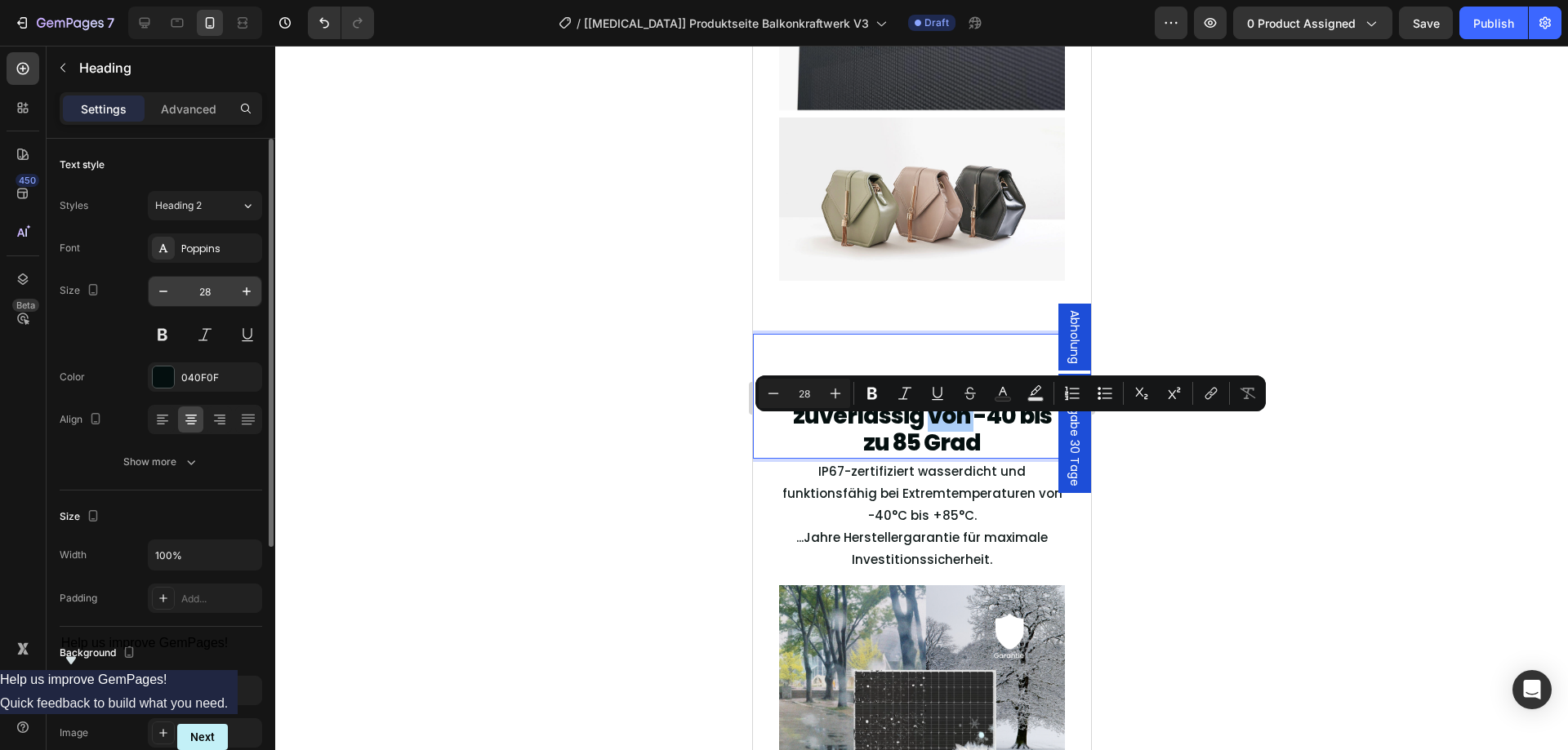
click at [178, 286] on input "28" at bounding box center [205, 290] width 54 height 29
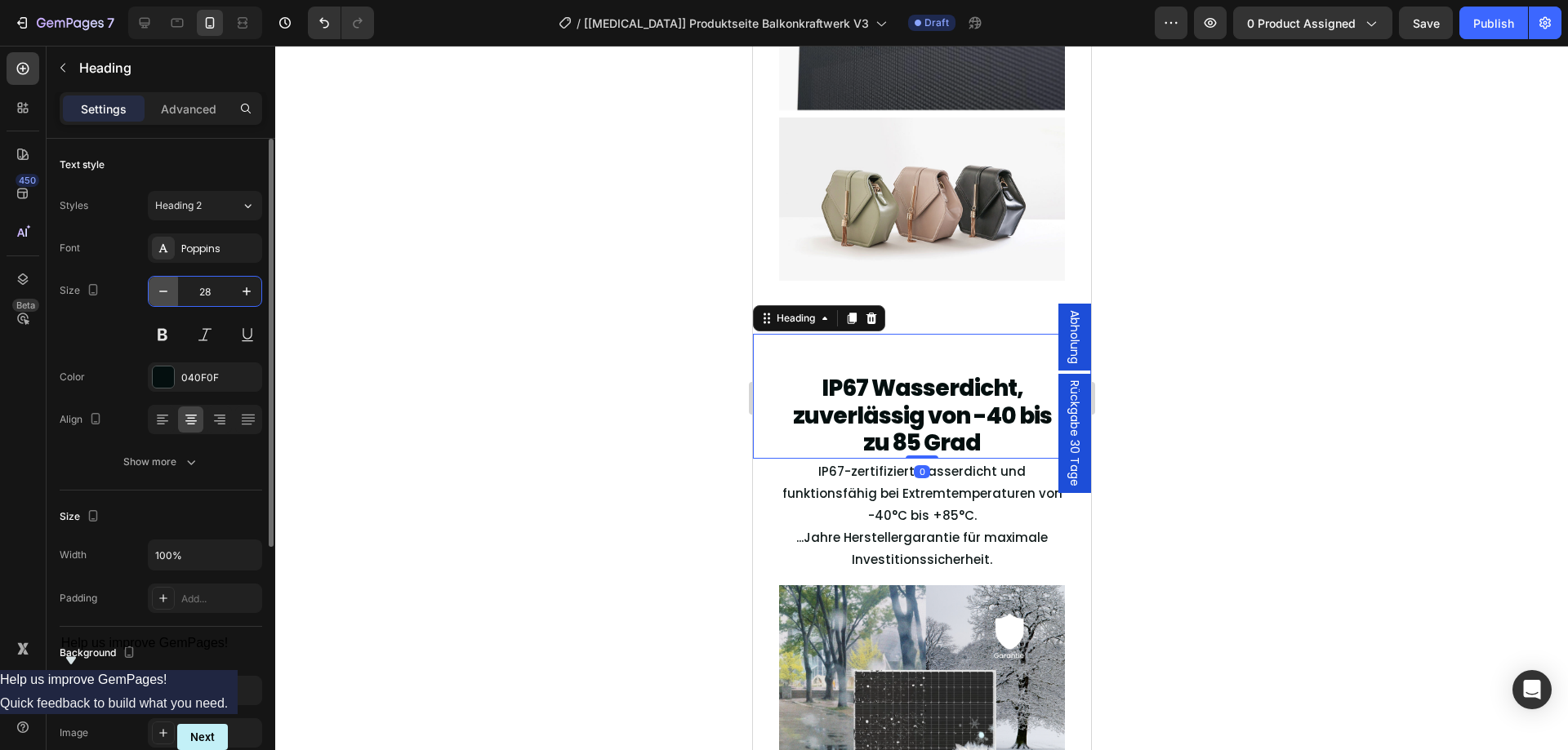
click at [167, 292] on icon "button" at bounding box center [163, 290] width 16 height 16
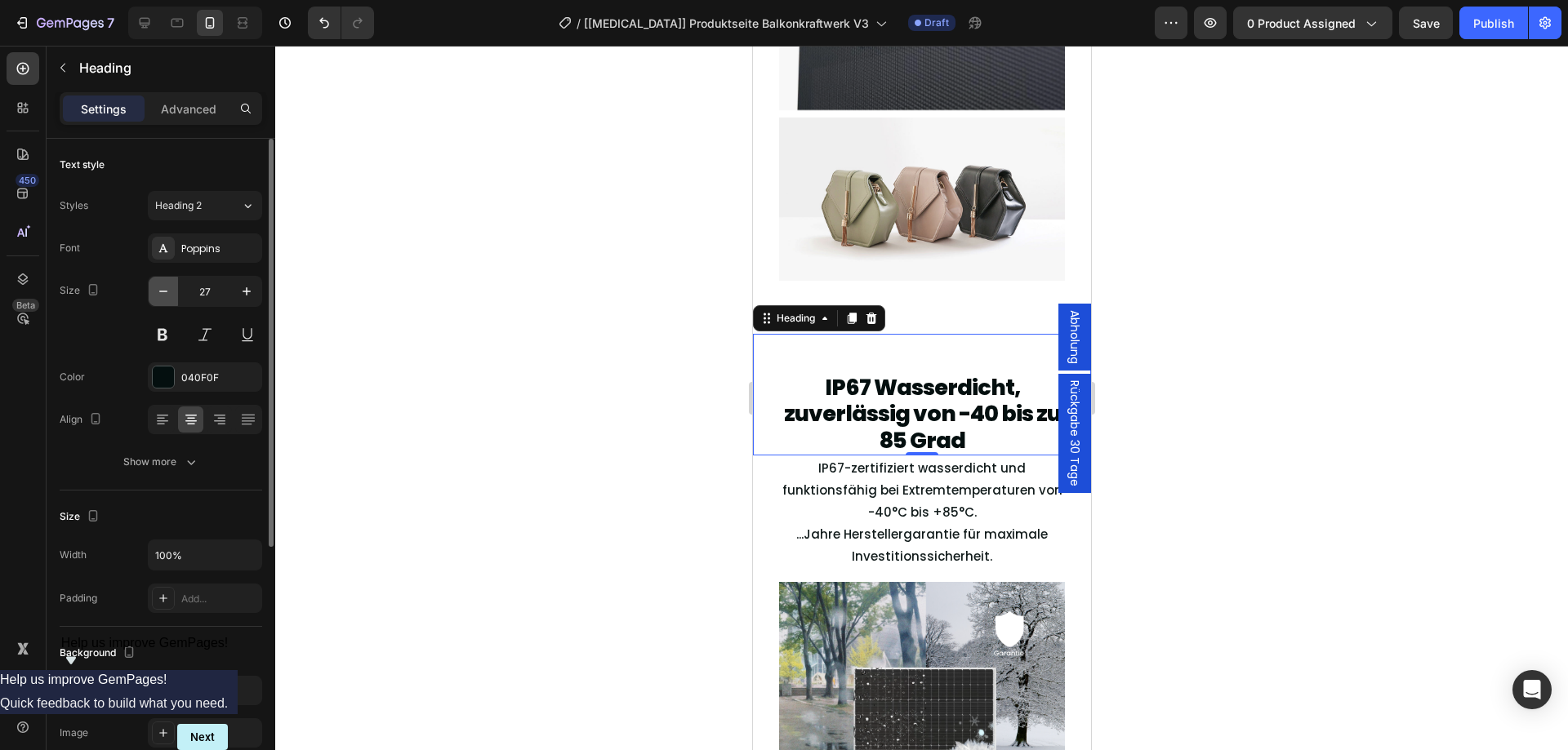
click at [167, 292] on icon "button" at bounding box center [163, 290] width 16 height 16
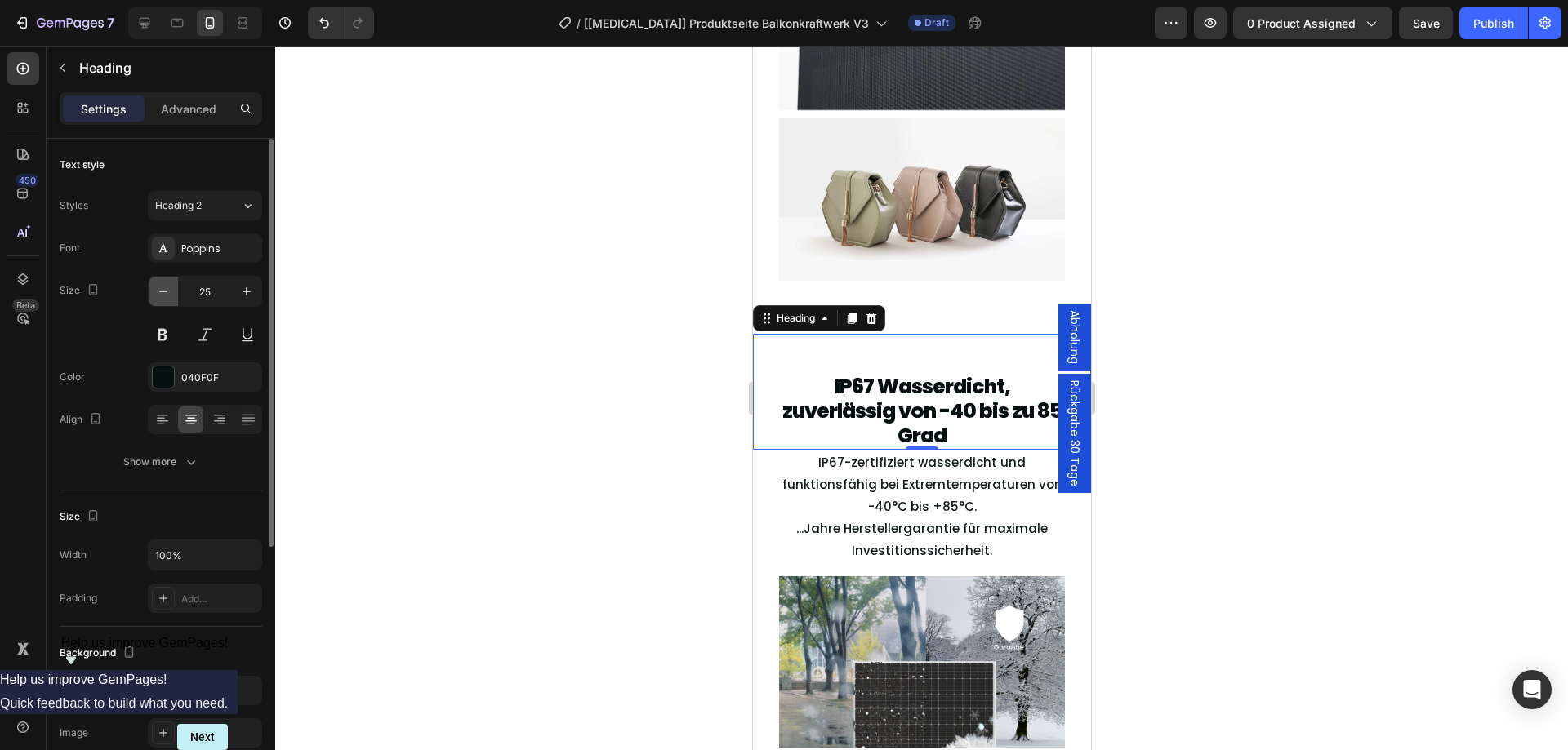
click at [167, 292] on icon "button" at bounding box center [163, 290] width 16 height 16
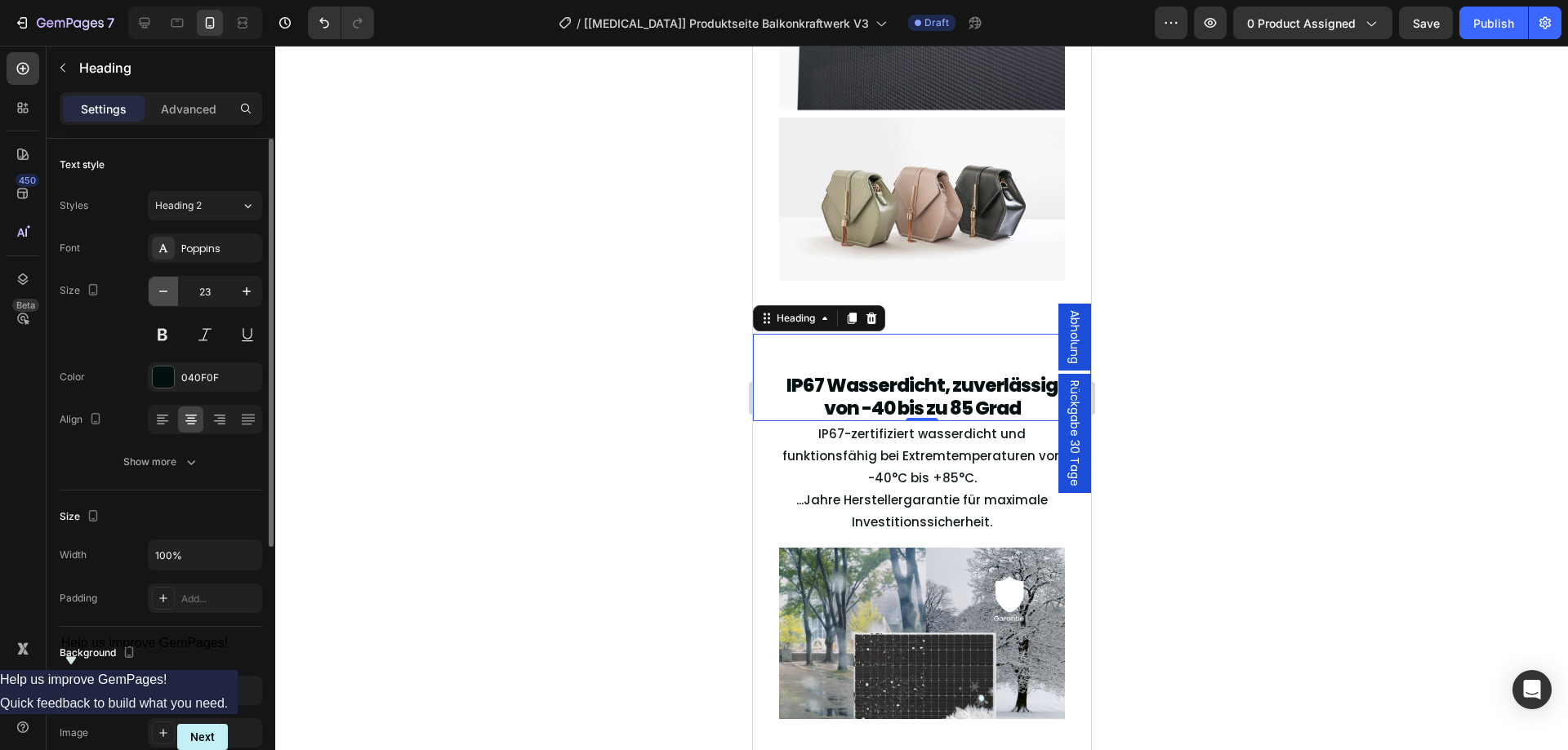
click at [167, 292] on icon "button" at bounding box center [163, 290] width 16 height 16
type input "22"
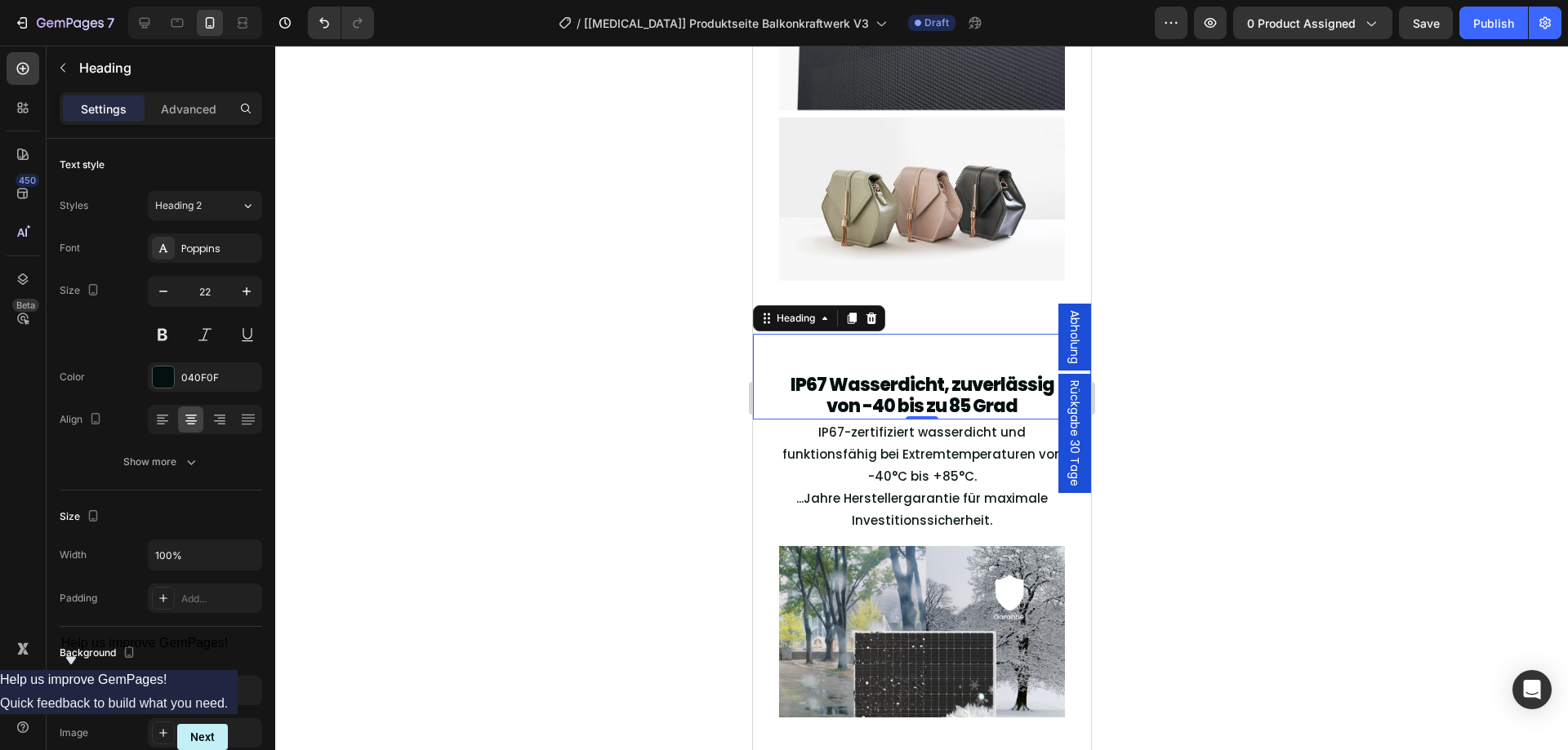
click at [1291, 339] on div at bounding box center [920, 398] width 1292 height 704
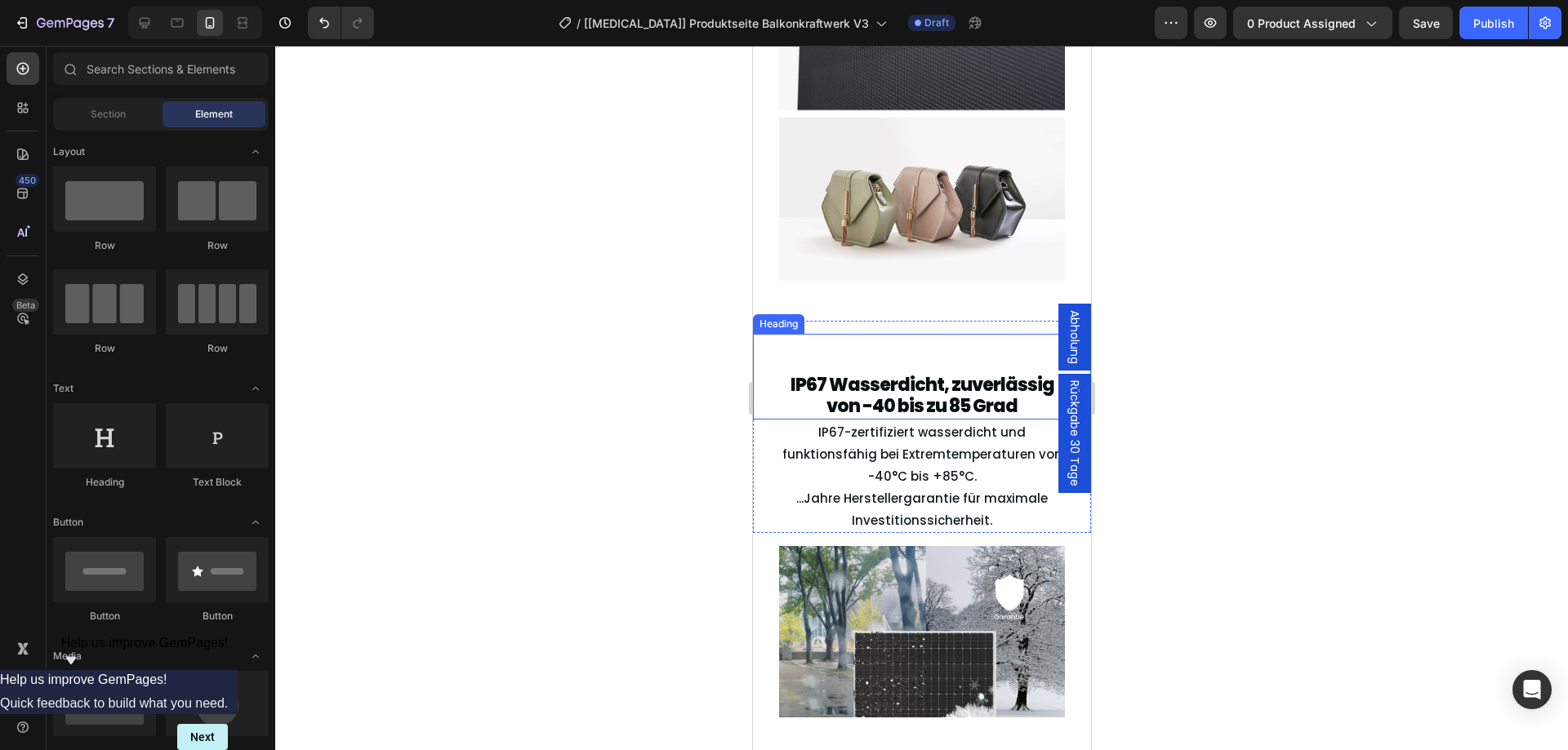
click at [898, 412] on p "IP67 Wasserdicht, zuverlässig von -40 bis zu 85 Grad" at bounding box center [920, 396] width 282 height 43
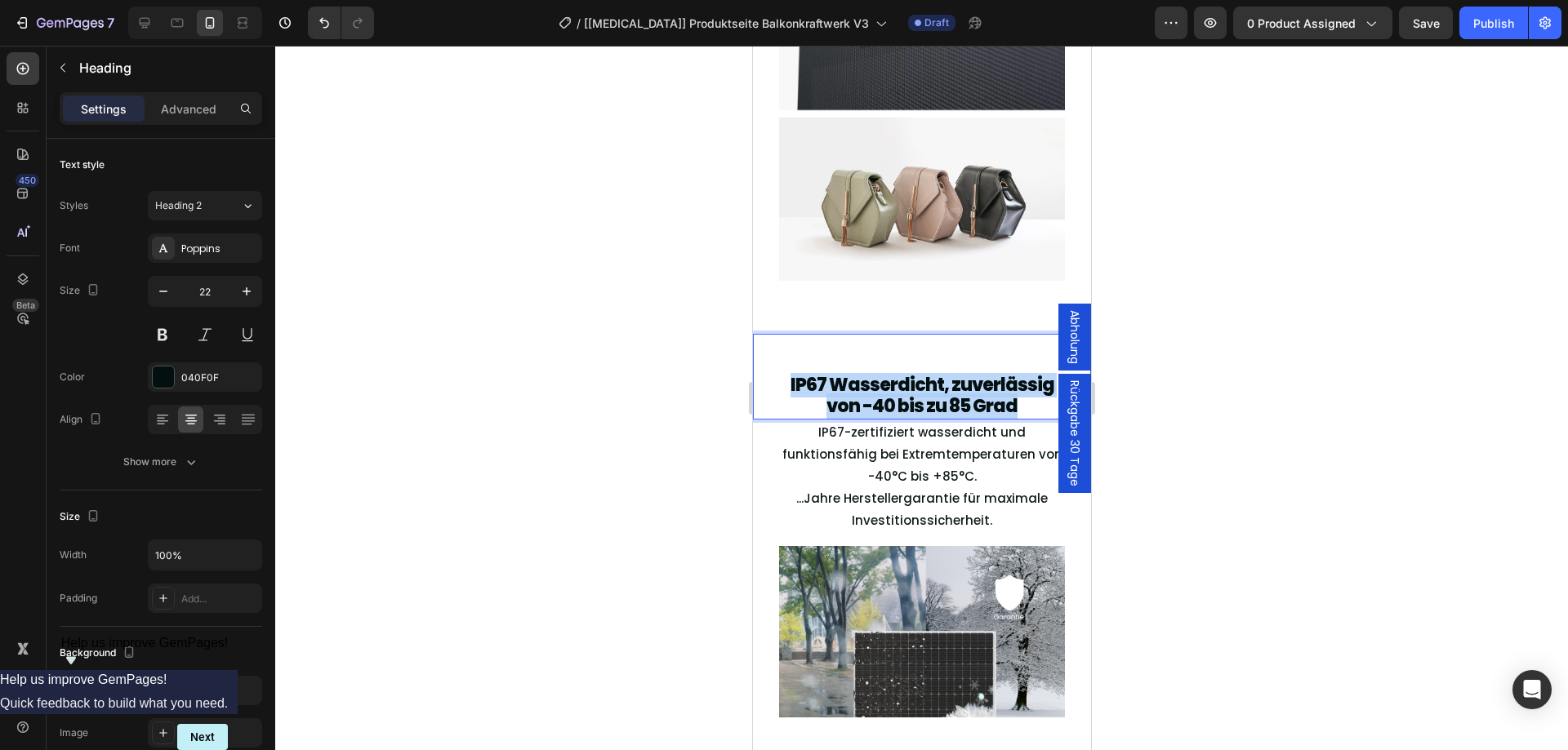
click at [898, 412] on p "IP67 Wasserdicht, zuverlässig von -40 bis zu 85 Grad" at bounding box center [920, 396] width 282 height 43
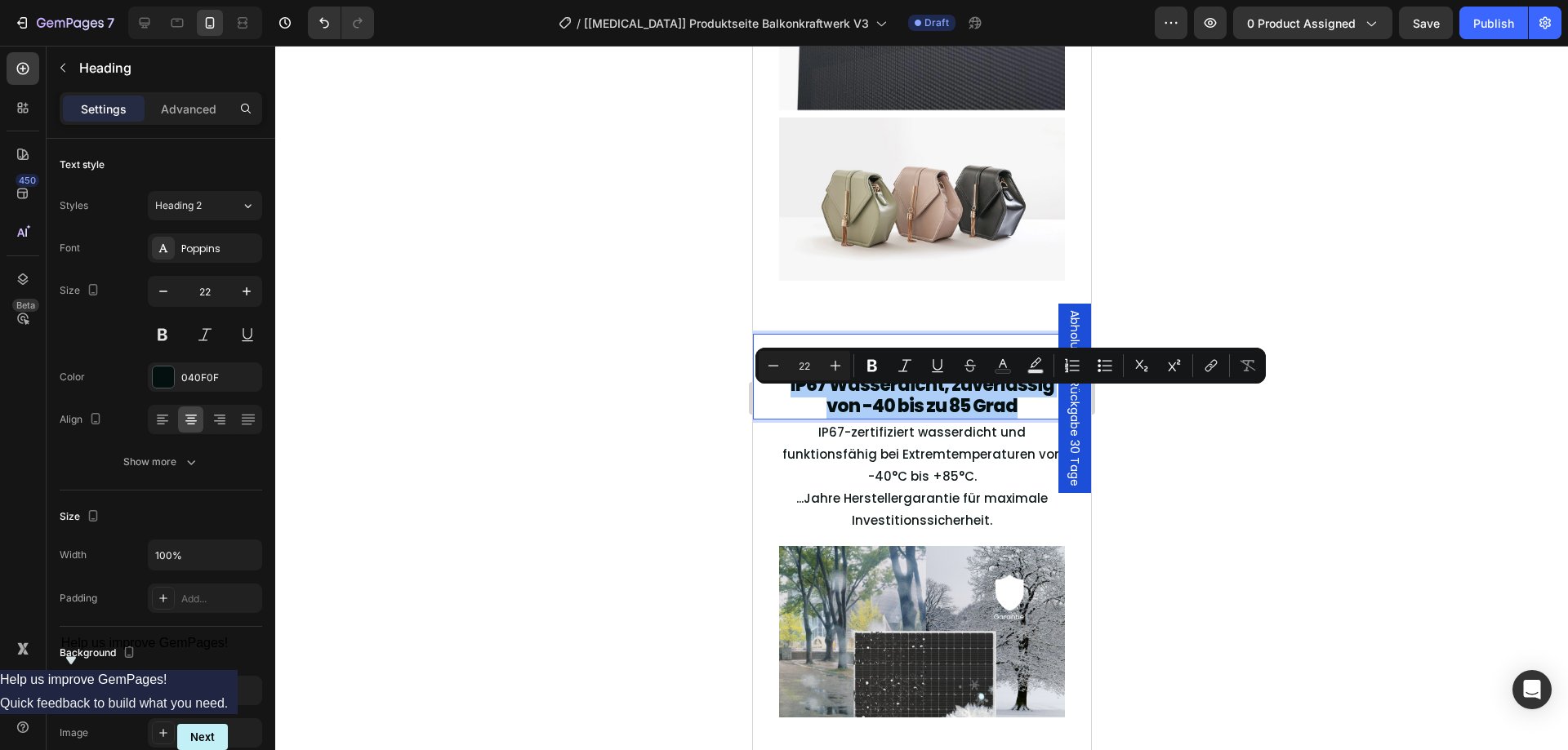
click at [1557, 487] on div at bounding box center [920, 398] width 1292 height 704
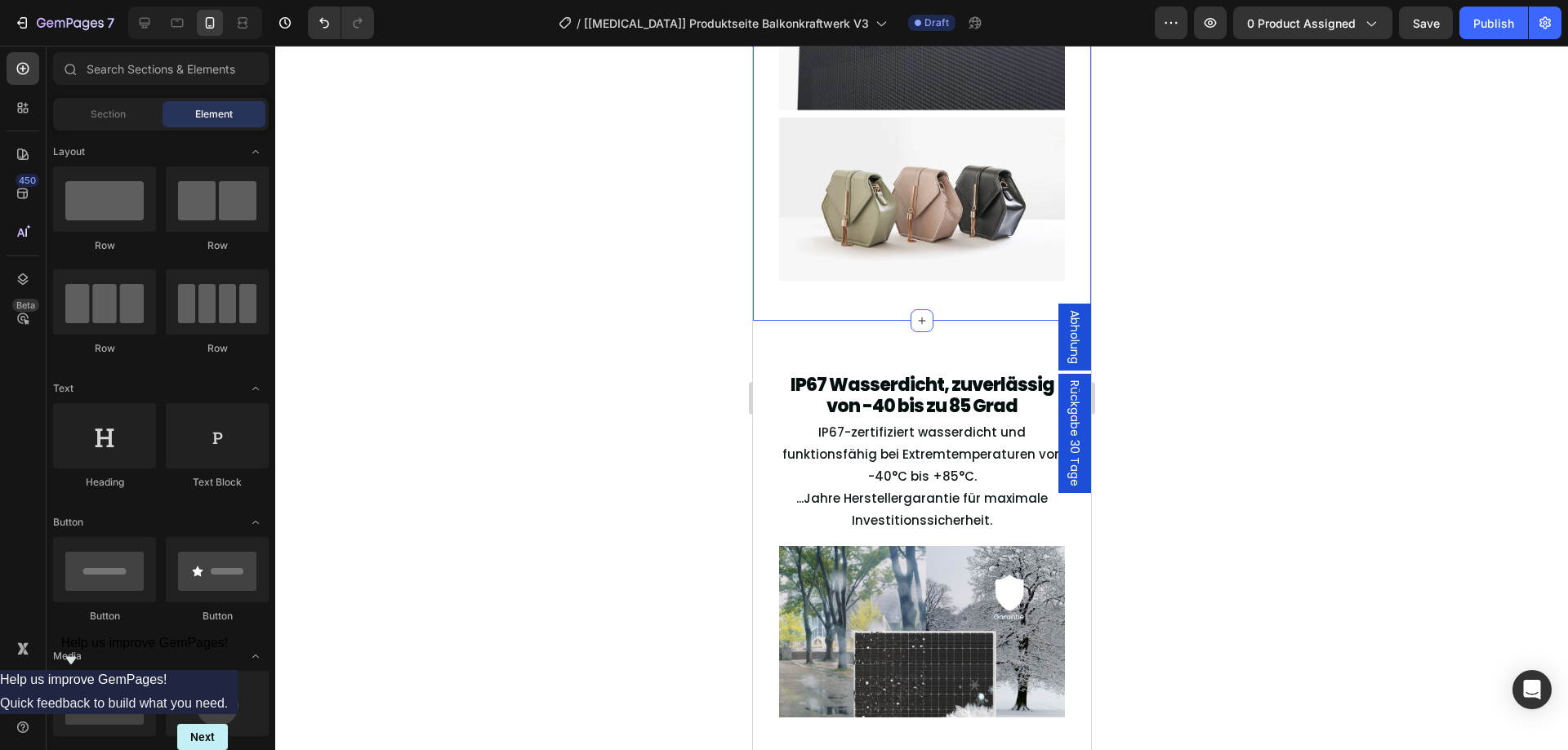
click at [967, 294] on div "⁠⁠⁠⁠⁠⁠⁠ Mühelose Installation, kein Werkzeug erforderlich Heading Installation …" at bounding box center [921, 45] width 286 height 498
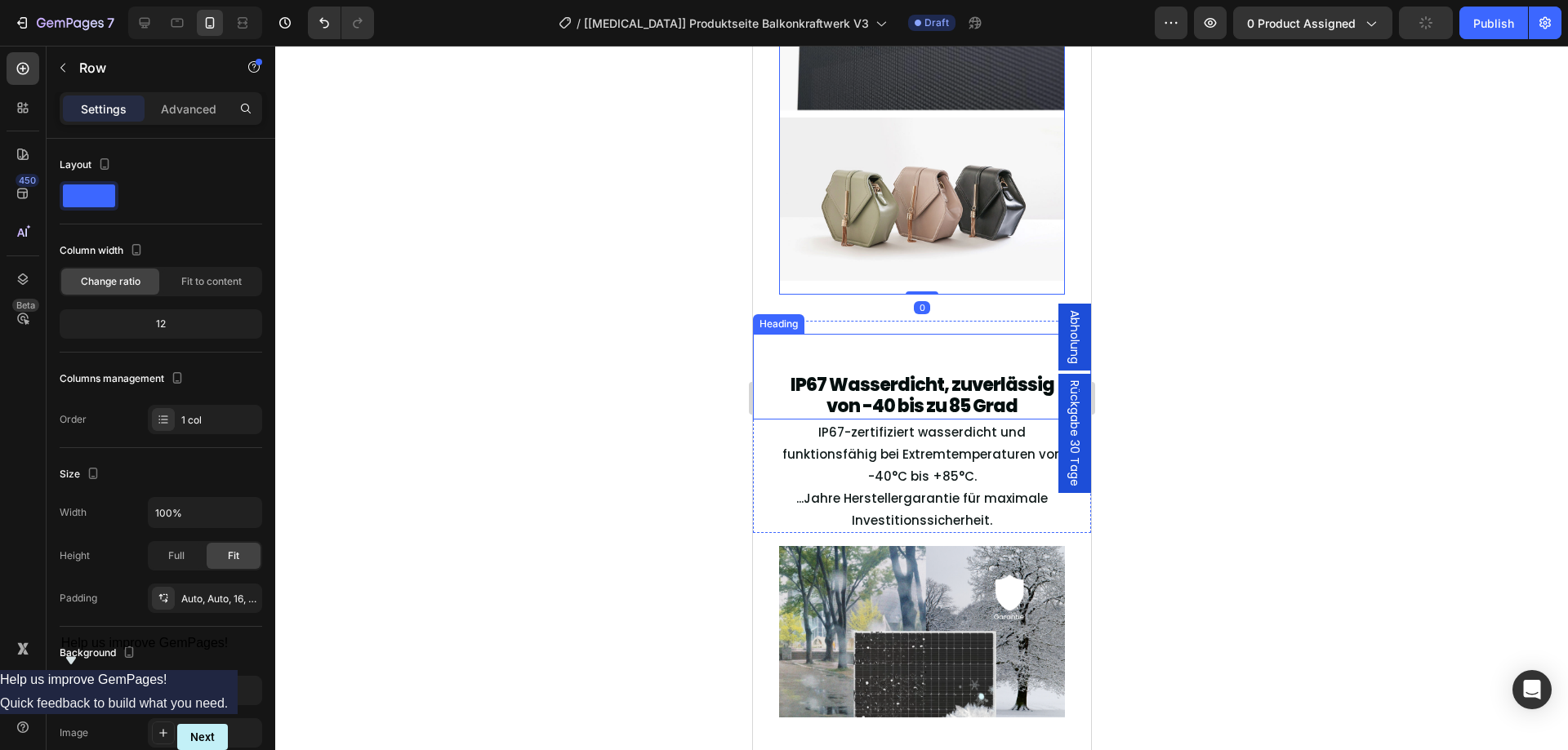
click at [963, 361] on div "IP67 Wasserdicht, zuverlässig von -40 bis zu 85 Grad Heading" at bounding box center [921, 376] width 338 height 86
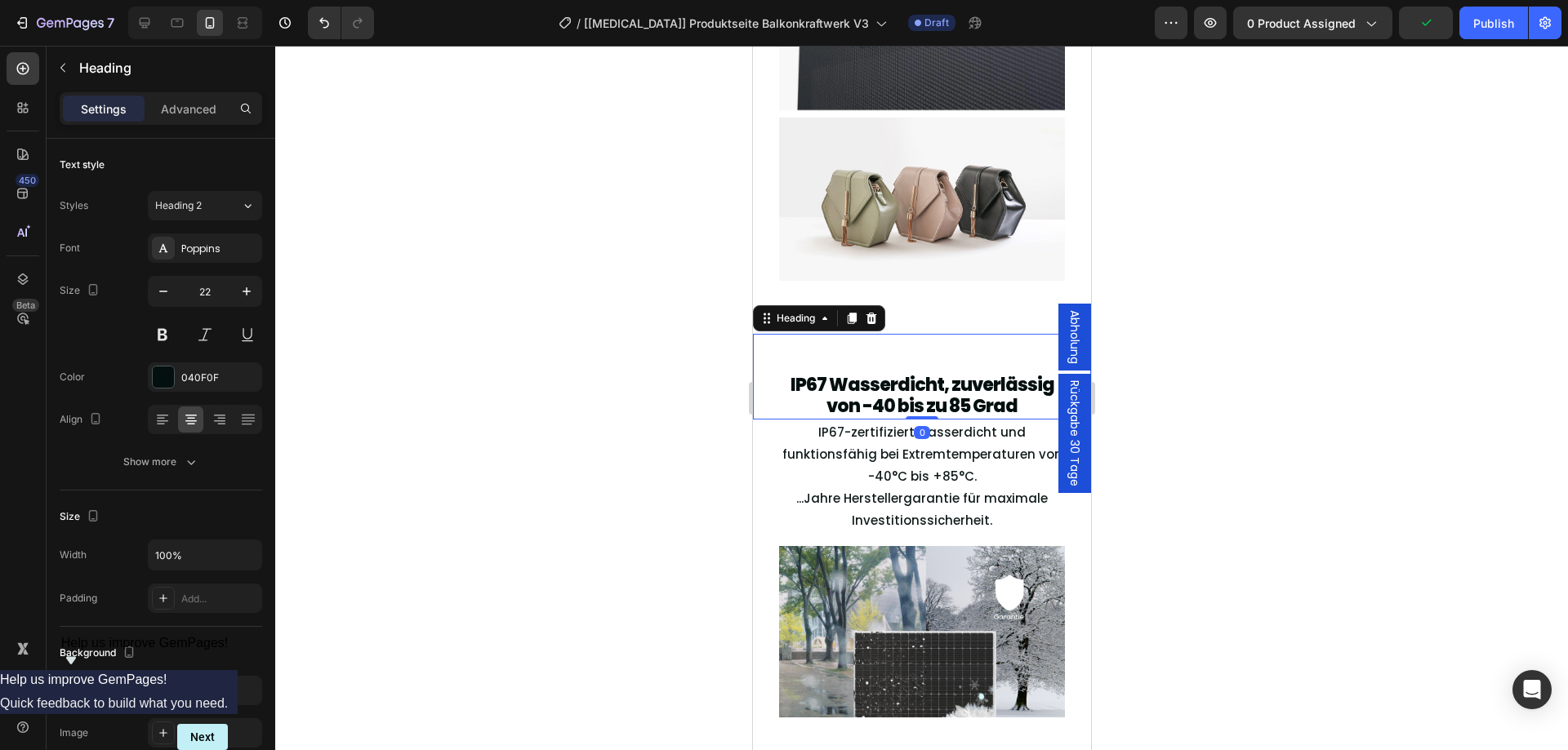
click at [928, 355] on div "IP67 Wasserdicht, zuverlässig von -40 bis zu 85 Grad Heading 0" at bounding box center [921, 376] width 338 height 86
click at [1271, 381] on div at bounding box center [920, 398] width 1292 height 704
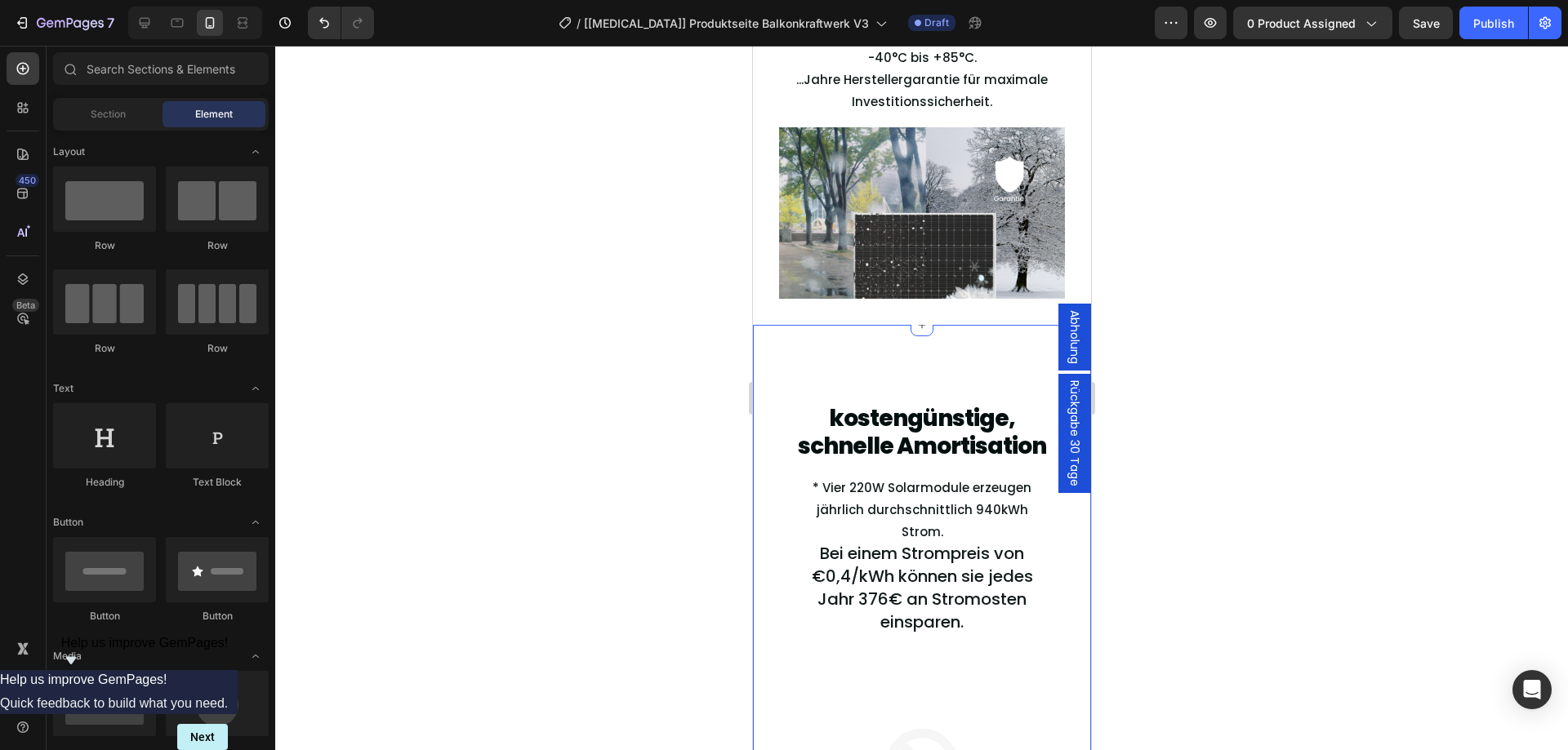
scroll to position [3937, 0]
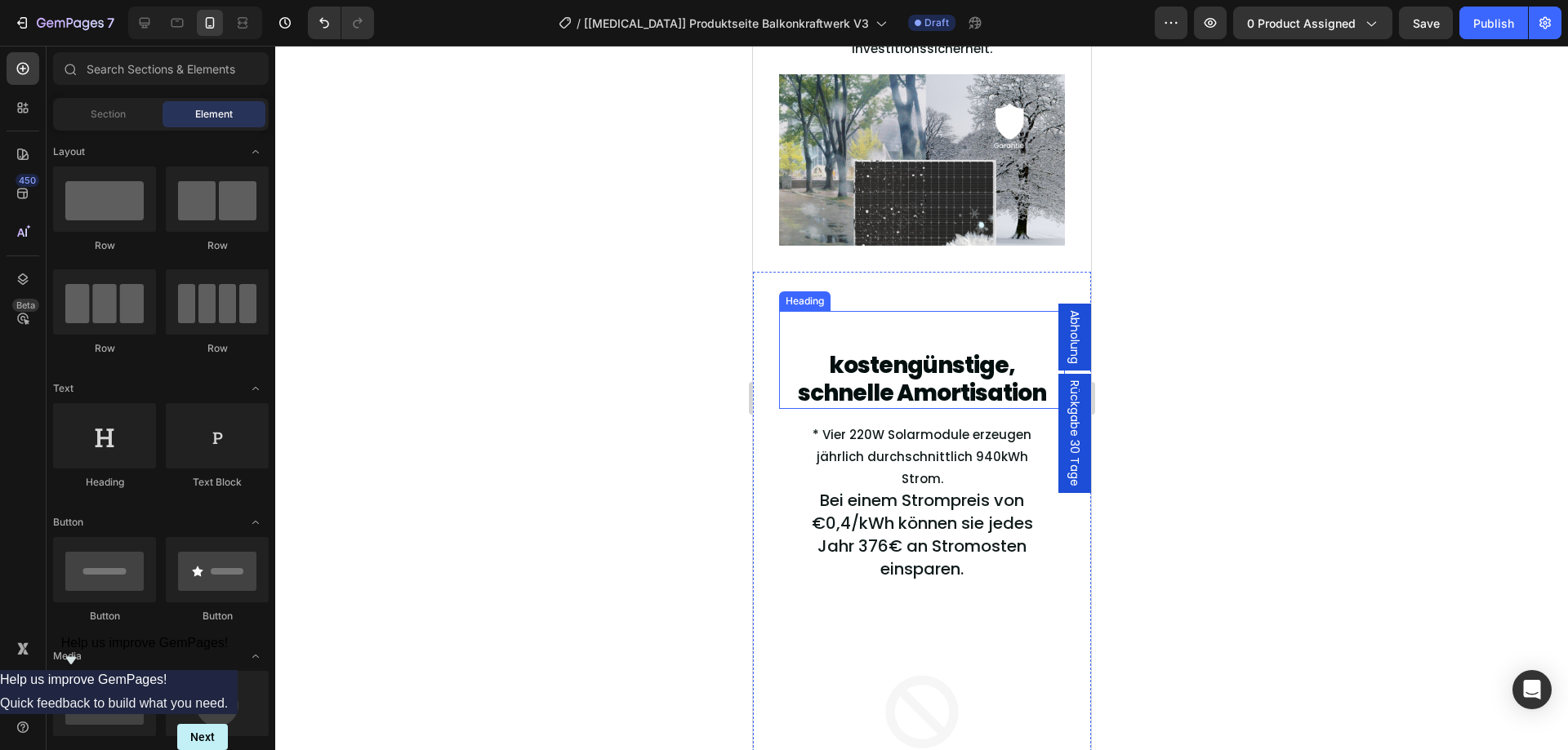
click at [915, 378] on h2 "kostengünstige, schnelle Amortisation" at bounding box center [921, 379] width 286 height 58
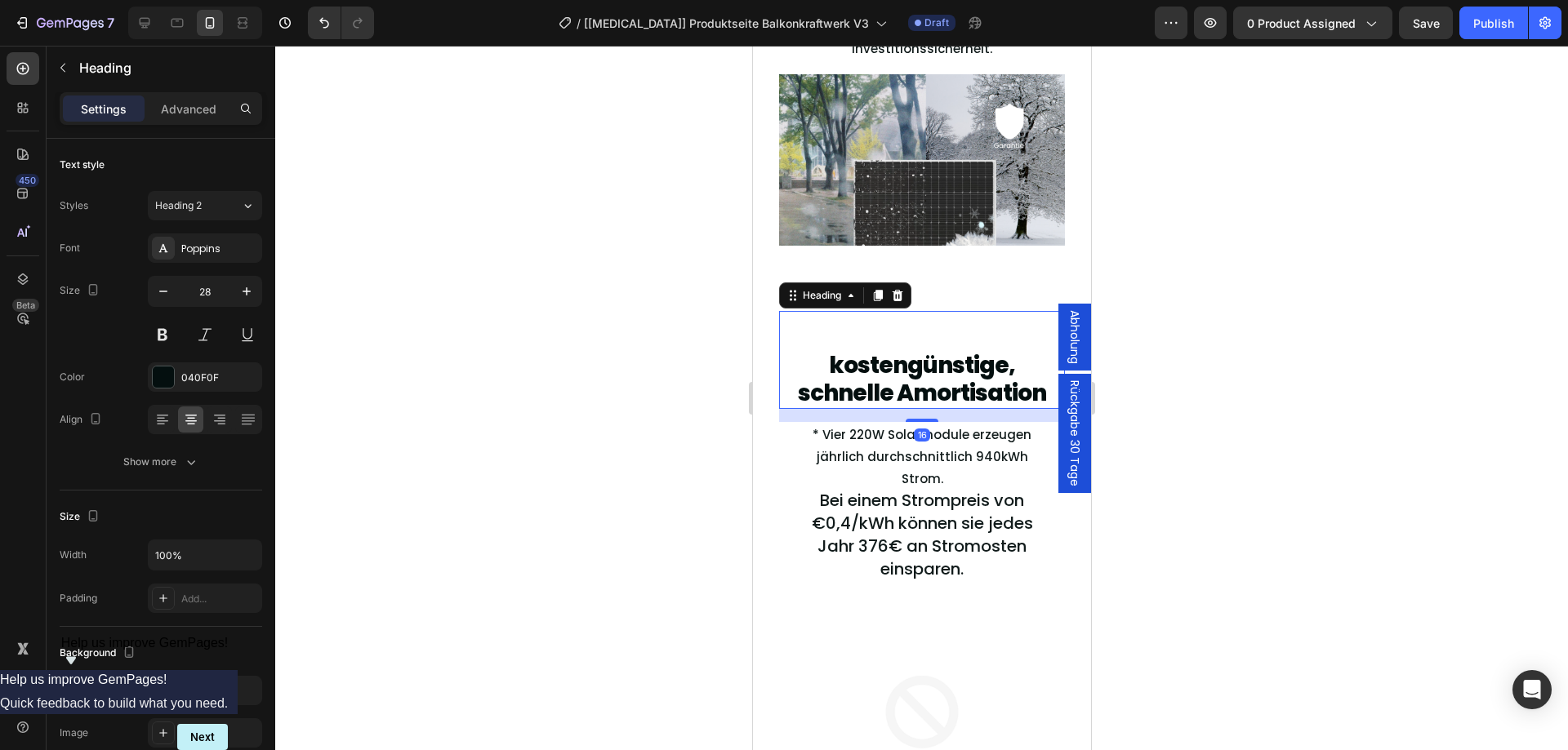
click at [915, 378] on h2 "kostengünstige, schnelle Amortisation" at bounding box center [921, 379] width 286 height 58
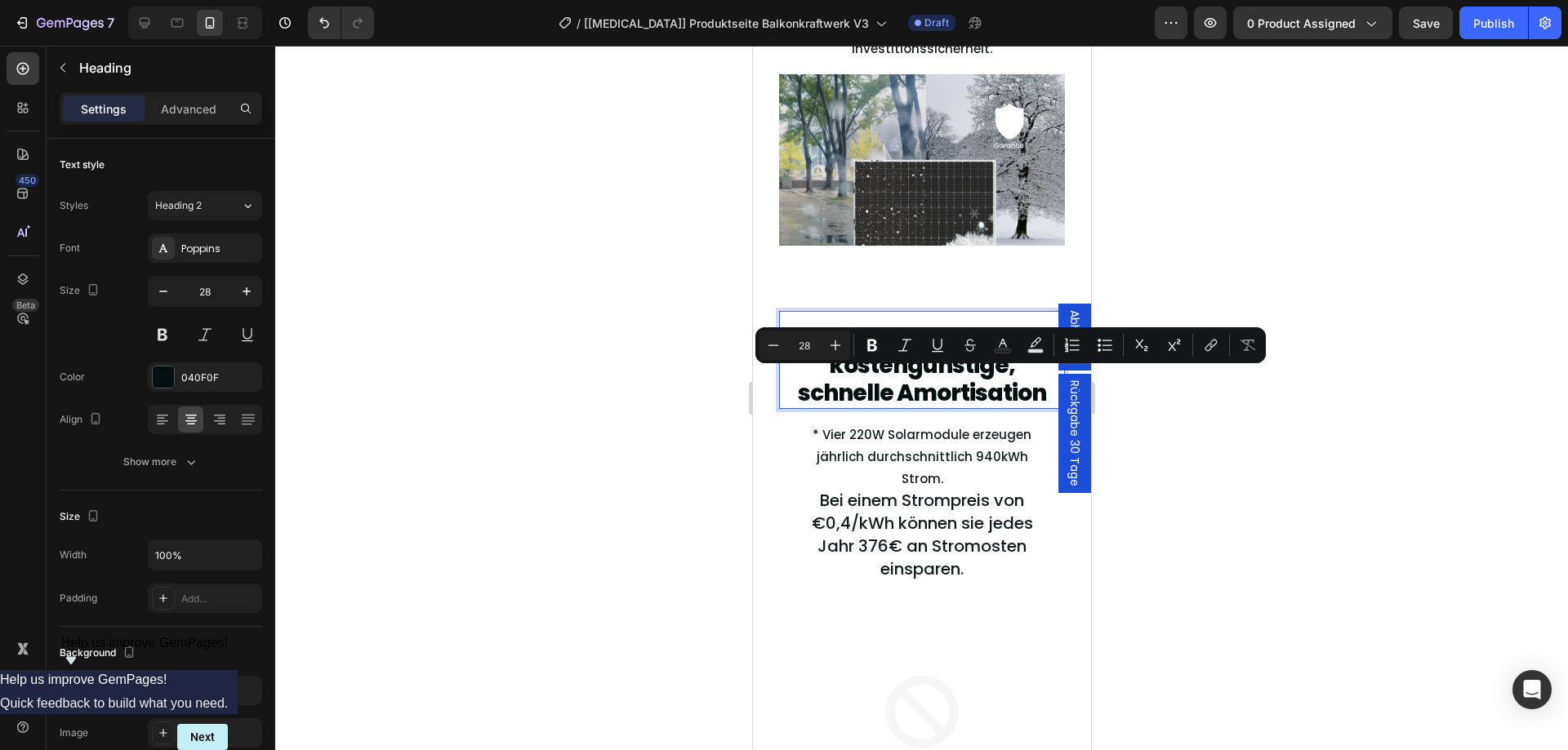
click at [852, 390] on p "kostengünstige, schnelle Amortisation" at bounding box center [920, 379] width 282 height 55
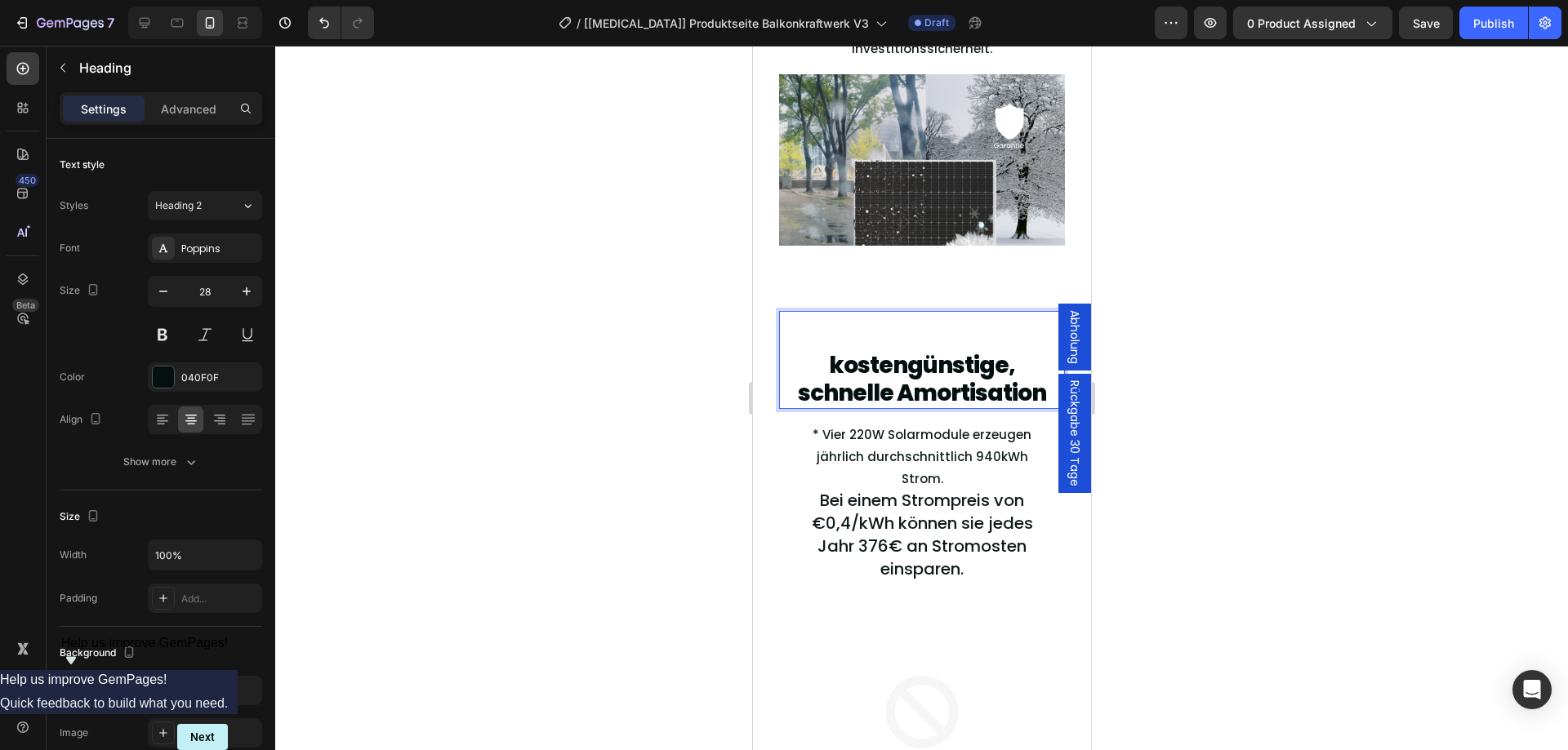
click at [811, 359] on p "kostengünstige, schnelle Amortisation" at bounding box center [920, 379] width 282 height 55
click at [178, 289] on button "button" at bounding box center [163, 290] width 29 height 29
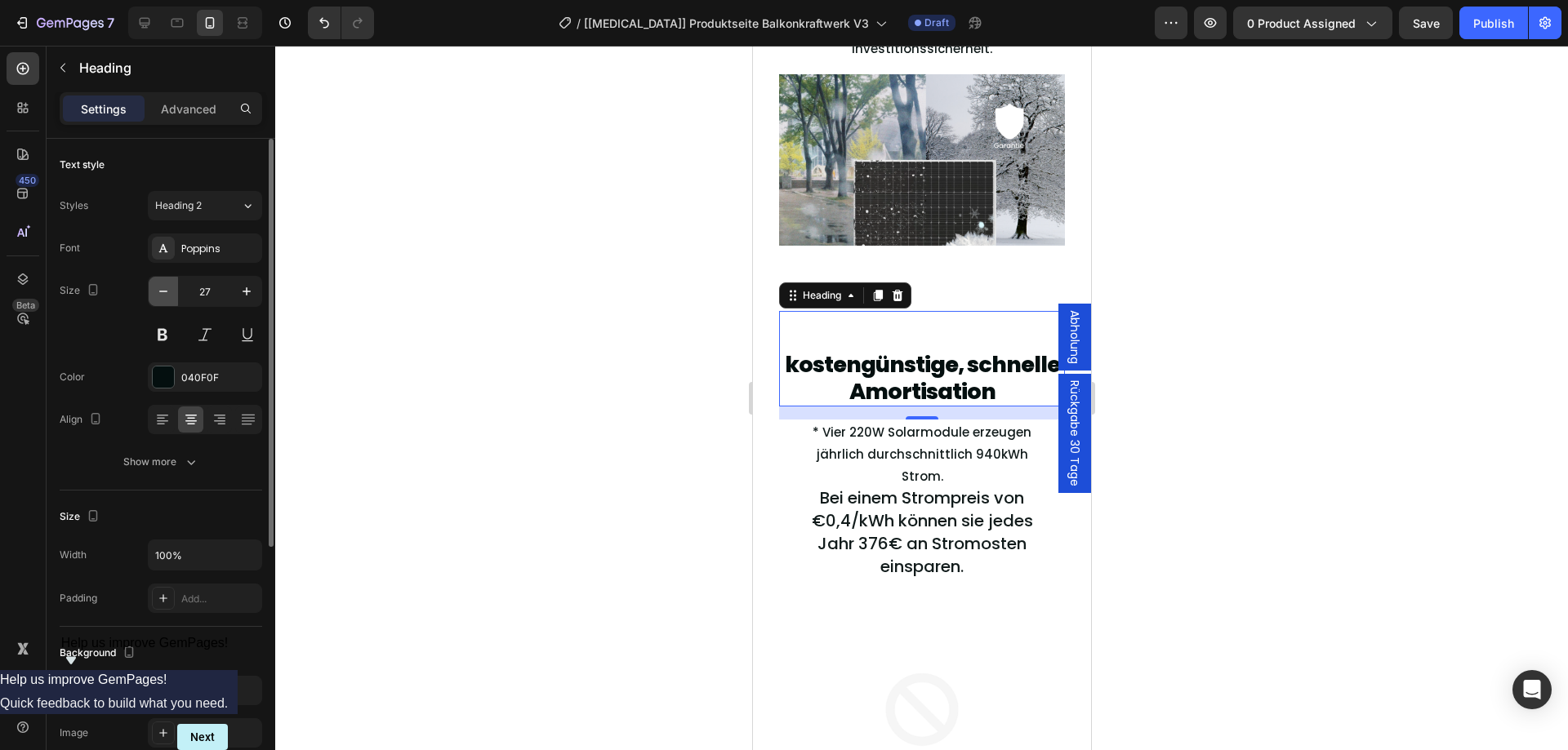
click at [178, 289] on button "button" at bounding box center [163, 290] width 29 height 29
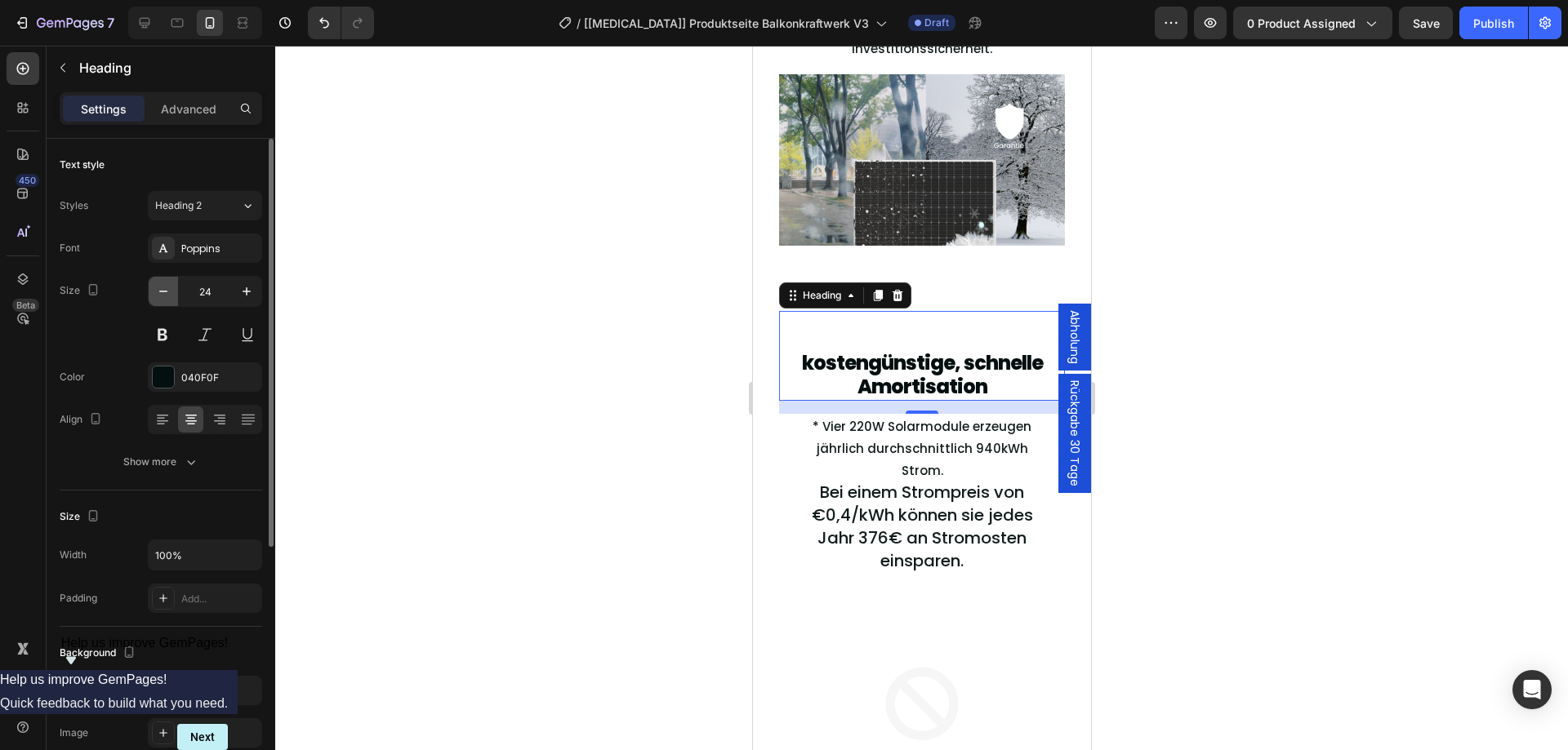
click at [178, 289] on button "button" at bounding box center [163, 290] width 29 height 29
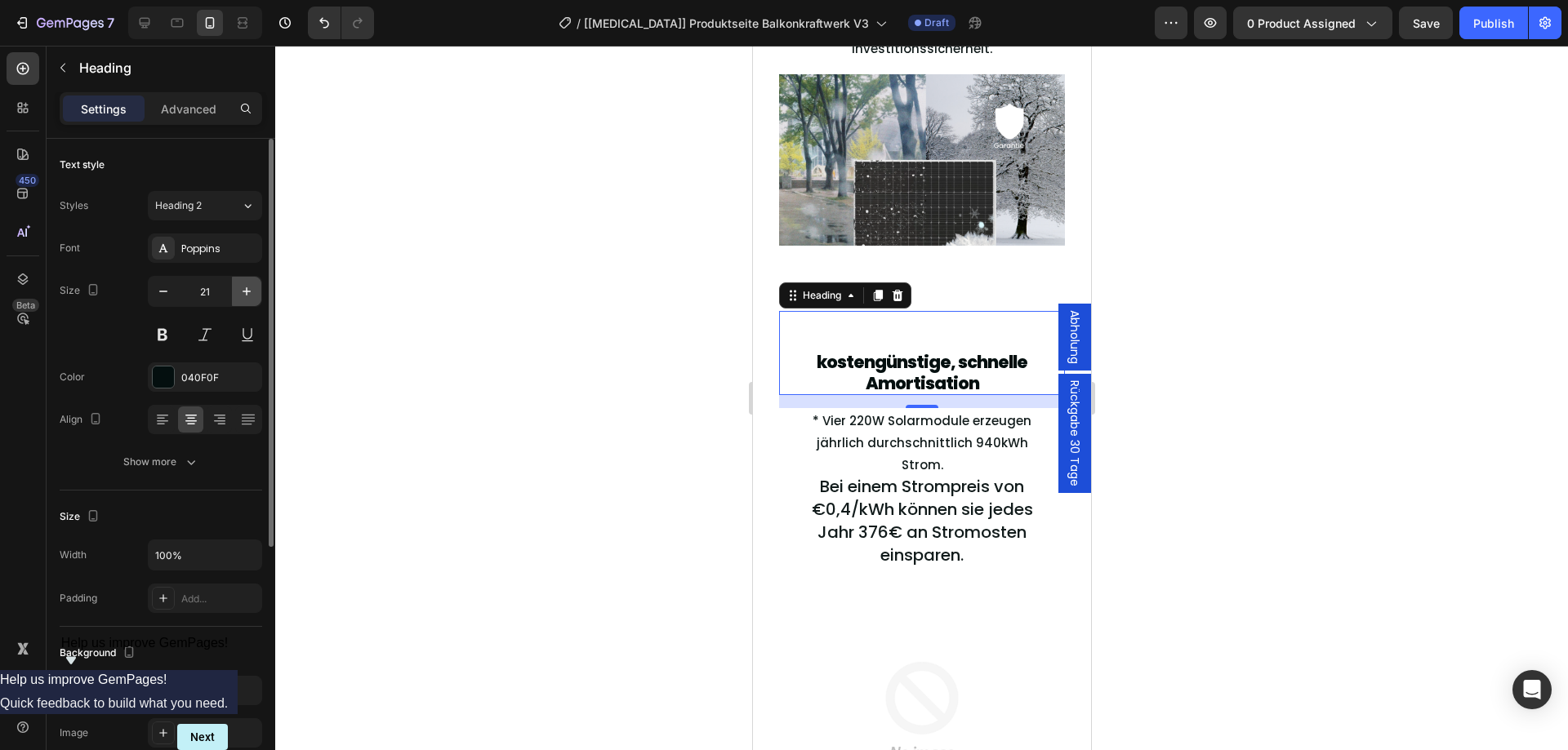
click at [233, 290] on button "button" at bounding box center [246, 290] width 29 height 29
type input "22"
click at [982, 320] on div "kostengünstige, schnelle Amortisation Heading 16" at bounding box center [921, 354] width 286 height 86
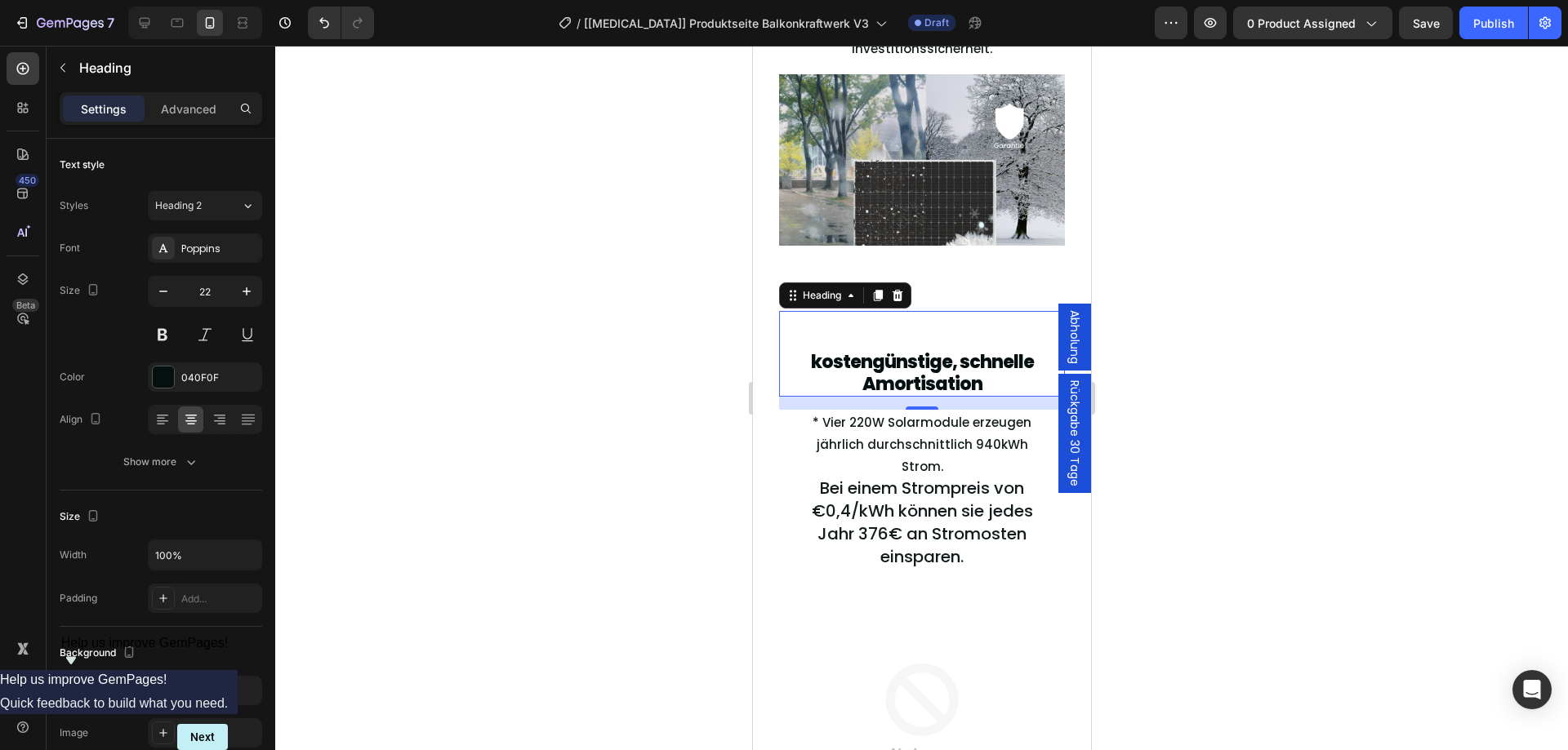
click at [982, 320] on div "kostengünstige, schnelle Amortisation Heading 16" at bounding box center [921, 354] width 286 height 86
click at [943, 361] on p "kostengünstige, schnelle Amortisation" at bounding box center [920, 374] width 282 height 43
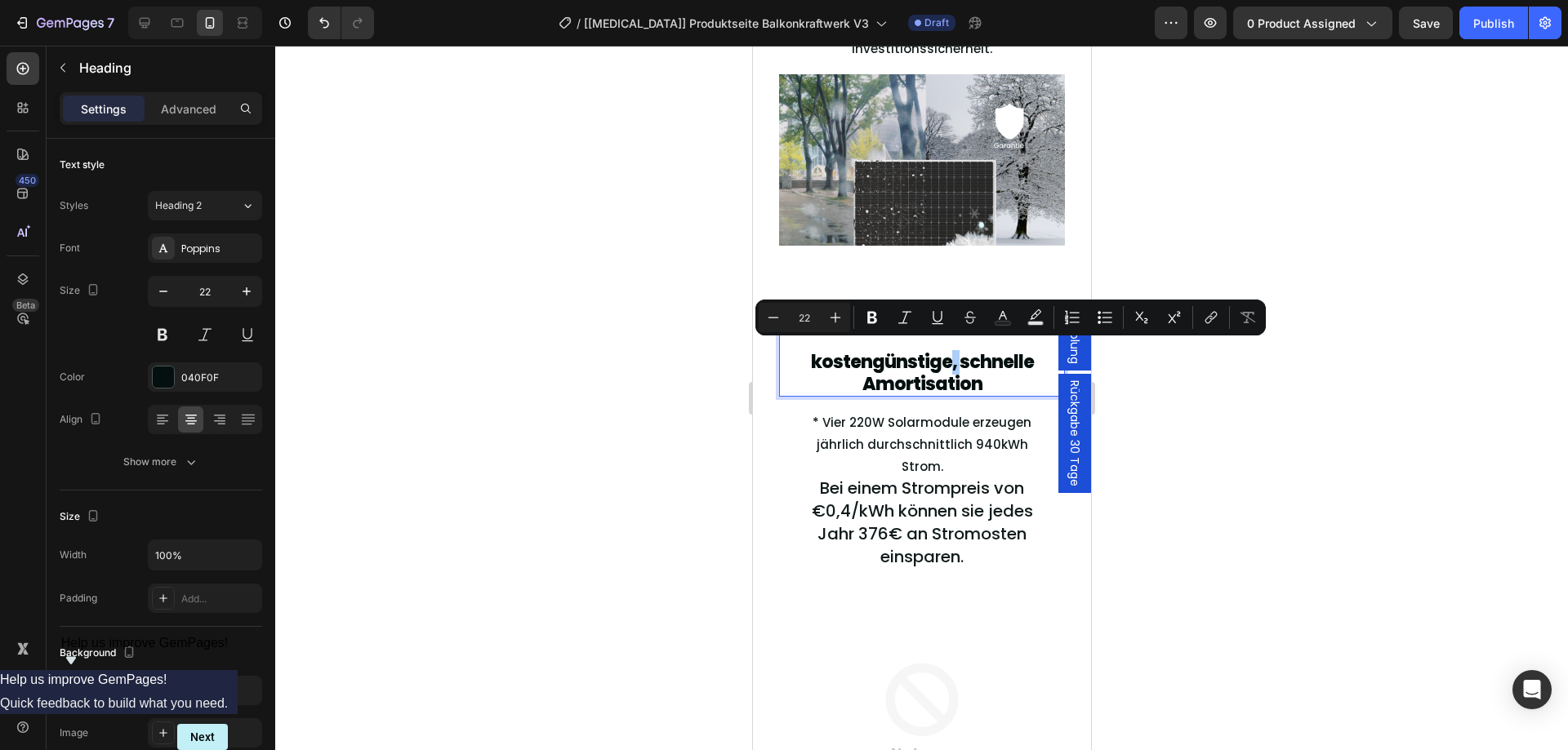
click at [1269, 450] on div at bounding box center [920, 398] width 1292 height 704
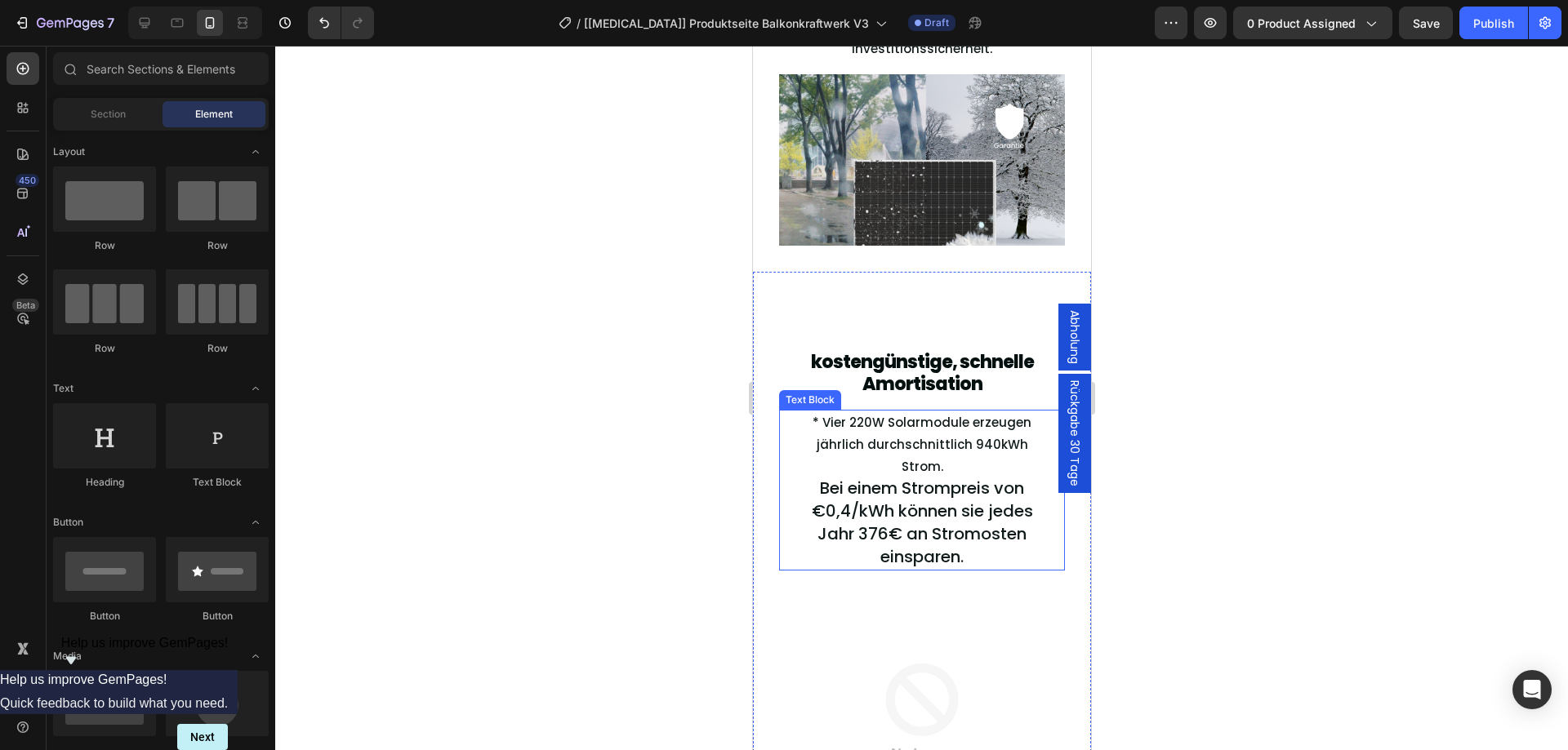
click at [826, 498] on span "Bei einem Strompreis von €0,4/kWh können sie jedes Jahr 376€ an Stromosten eins…" at bounding box center [921, 522] width 221 height 92
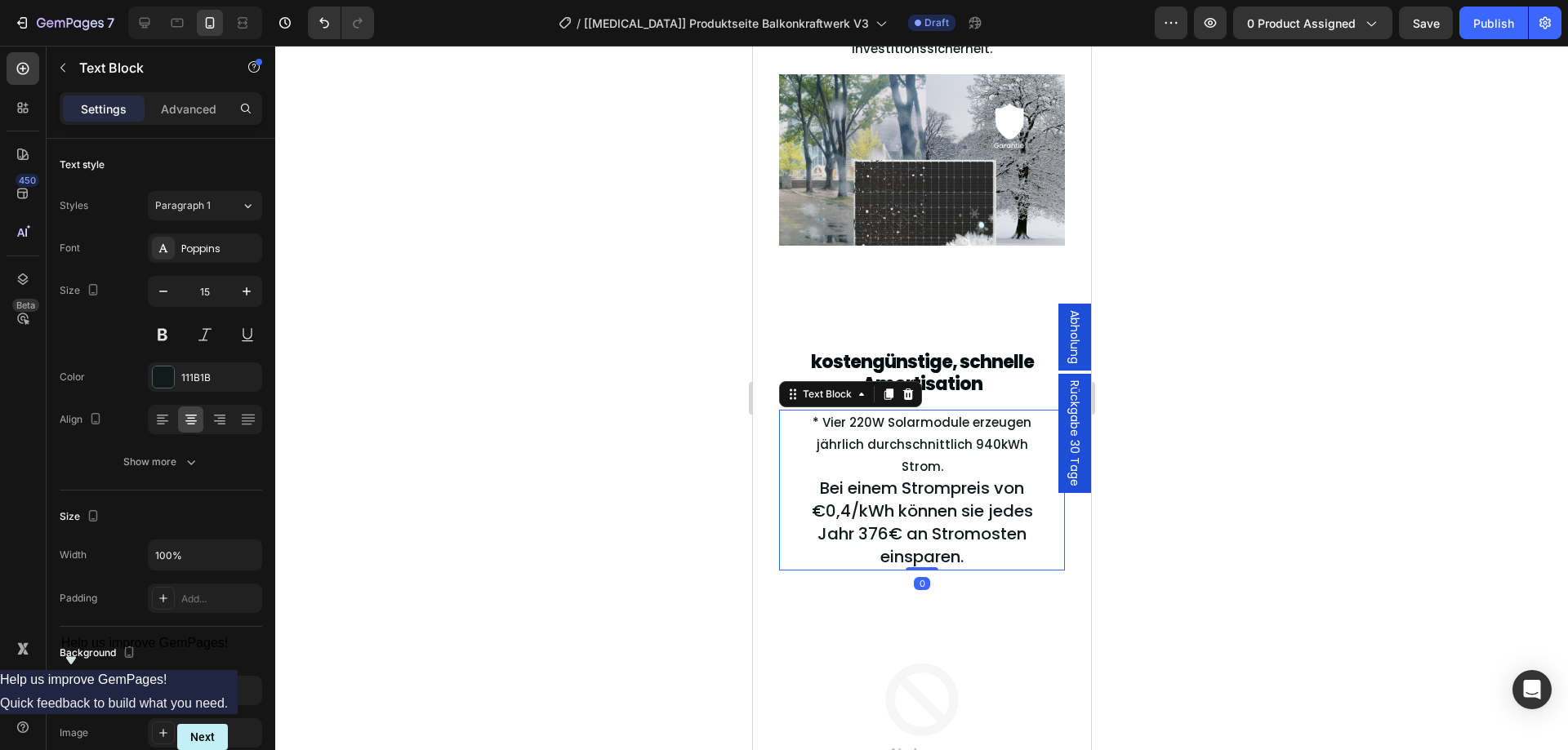
click at [906, 516] on span "Bei einem Strompreis von €0,4/kWh können sie jedes Jahr 376€ an Stromosten eins…" at bounding box center [921, 522] width 221 height 92
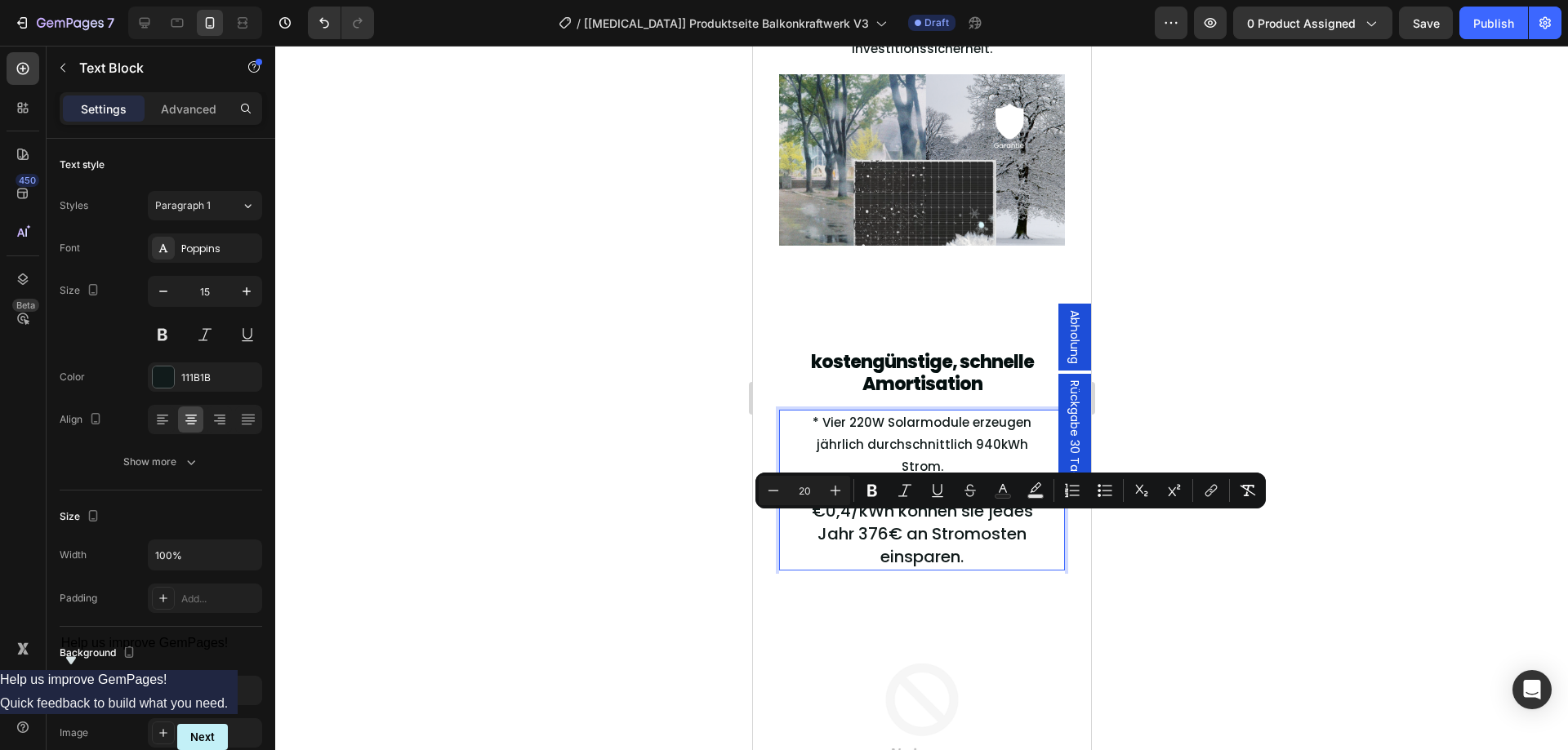
click at [1023, 553] on p "Bei einem Strompreis von €0,4/kWh können sie jedes Jahr 376€ an Stromosten eins…" at bounding box center [920, 523] width 230 height 92
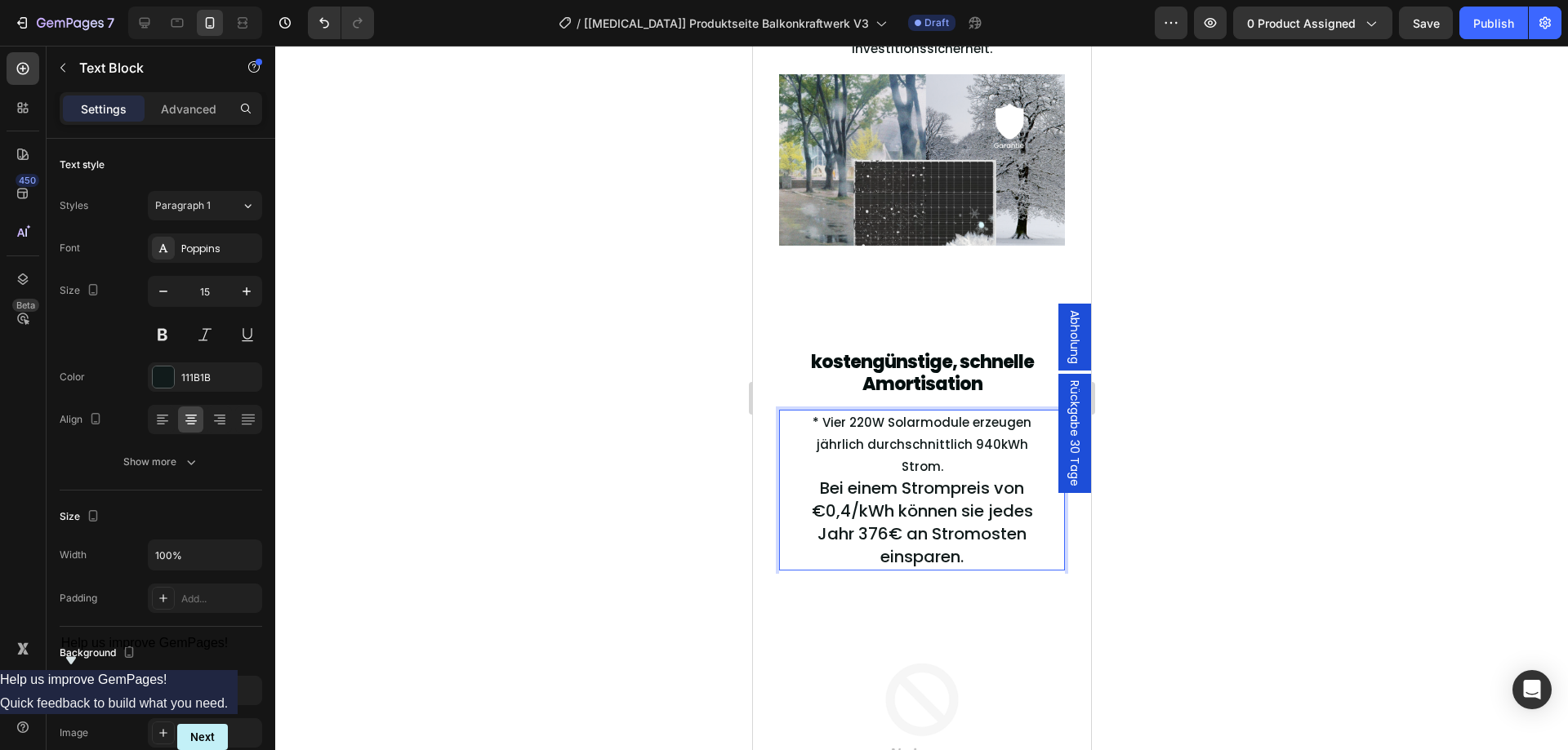
click at [1023, 553] on p "Bei einem Strompreis von €0,4/kWh können sie jedes Jahr 376€ an Stromosten eins…" at bounding box center [920, 523] width 230 height 92
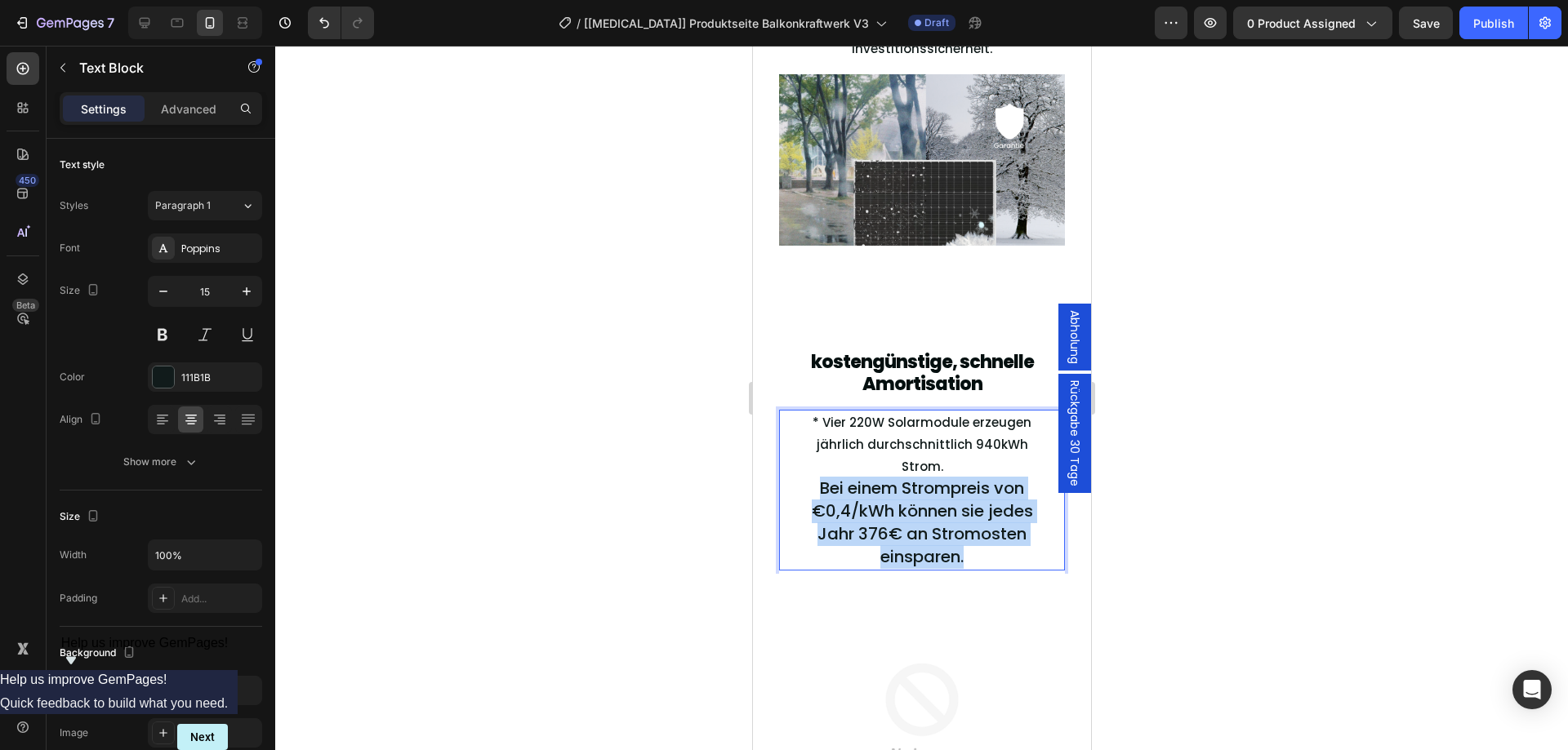
click at [1023, 553] on p "Bei einem Strompreis von €0,4/kWh können sie jedes Jahr 376€ an Stromosten eins…" at bounding box center [920, 523] width 230 height 92
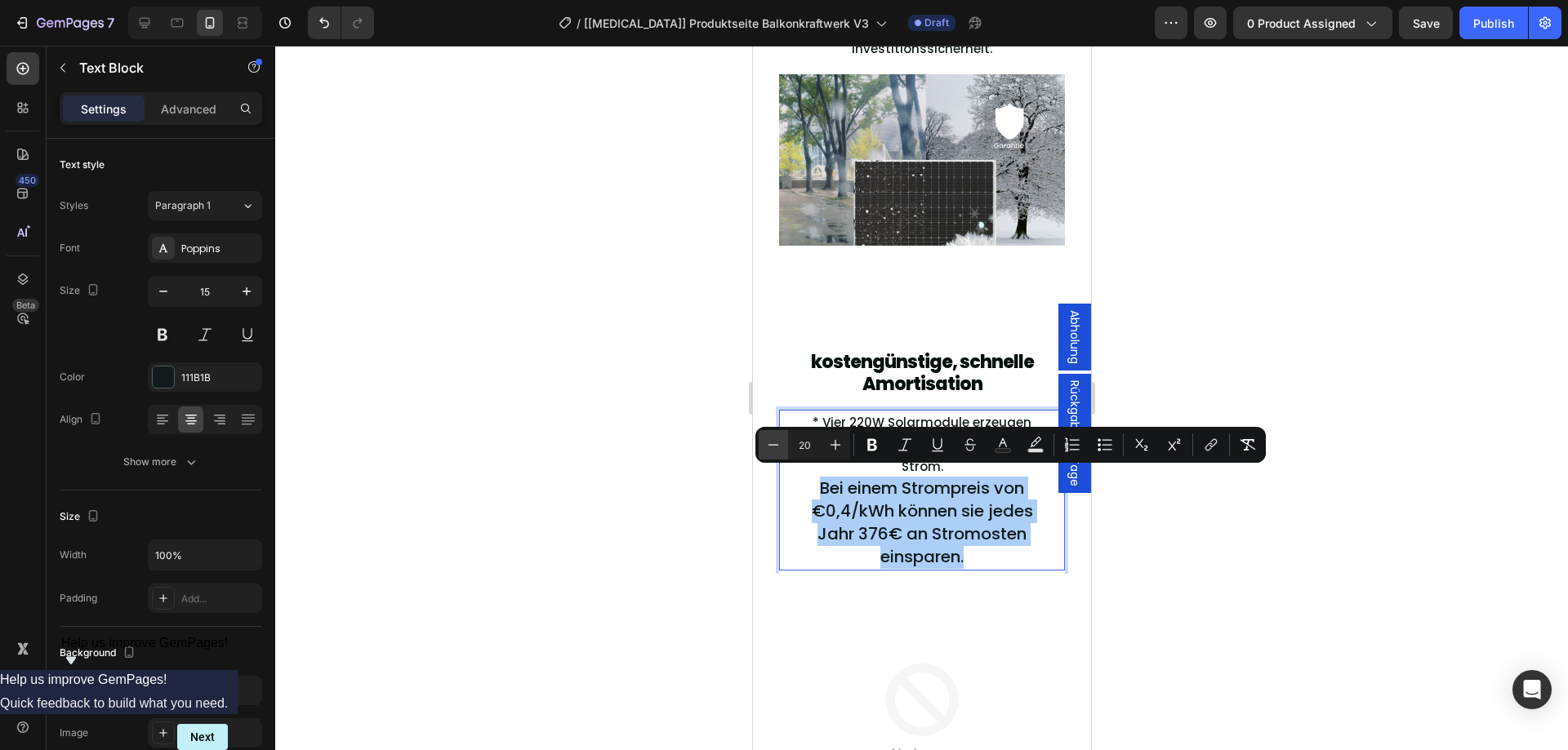
click at [764, 445] on button "Minus" at bounding box center [773, 444] width 29 height 29
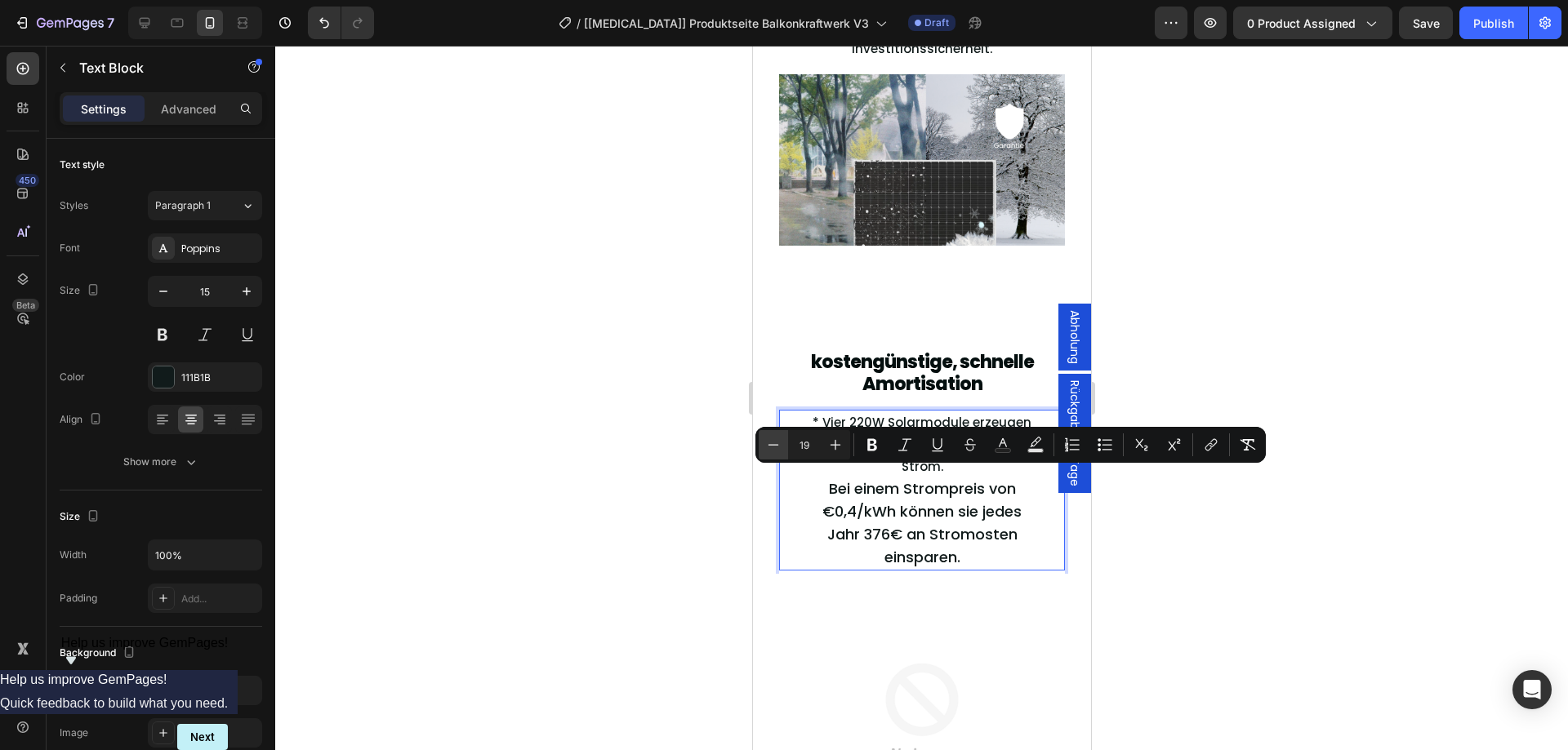
type input "18"
click at [1295, 587] on div at bounding box center [920, 398] width 1292 height 704
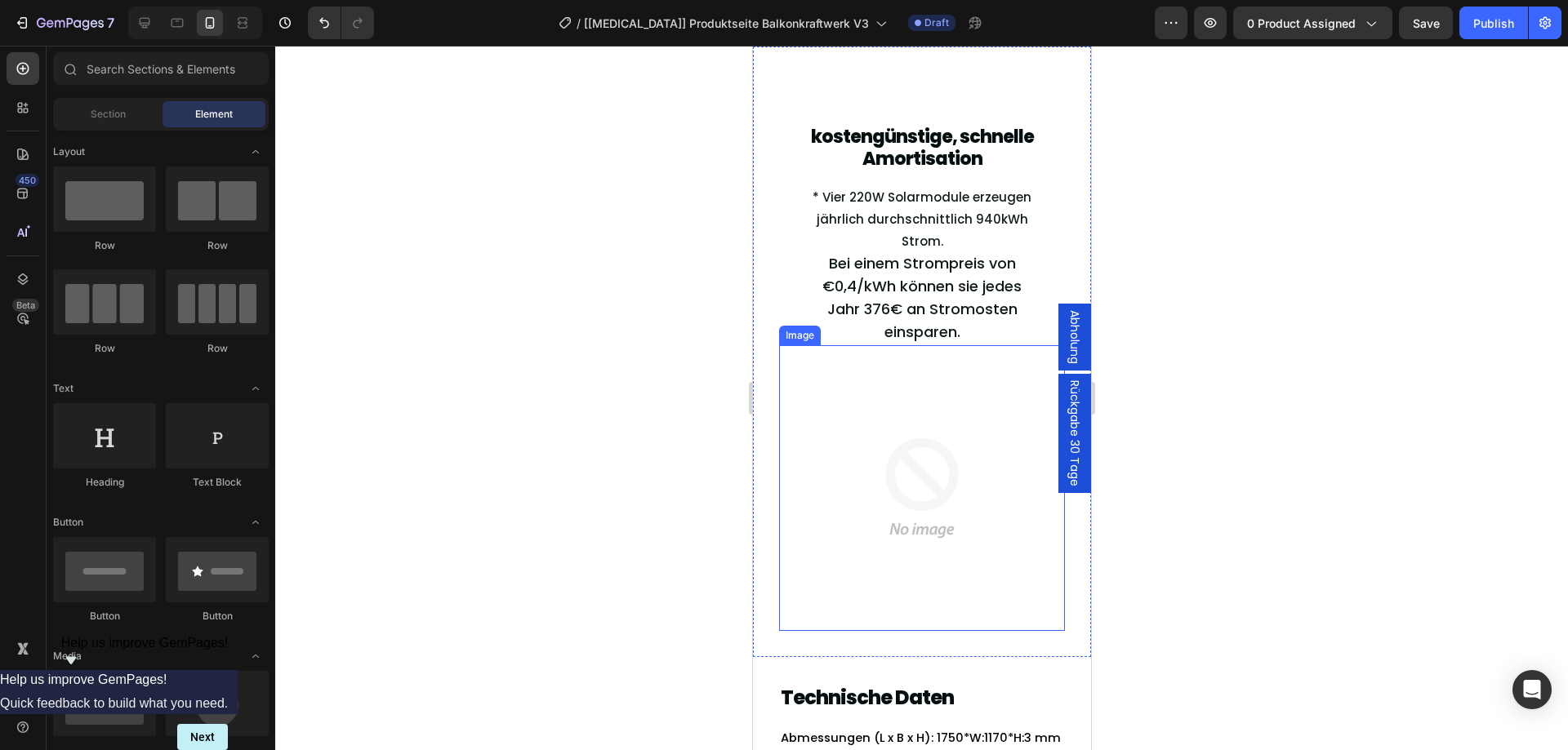
scroll to position [4372, 0]
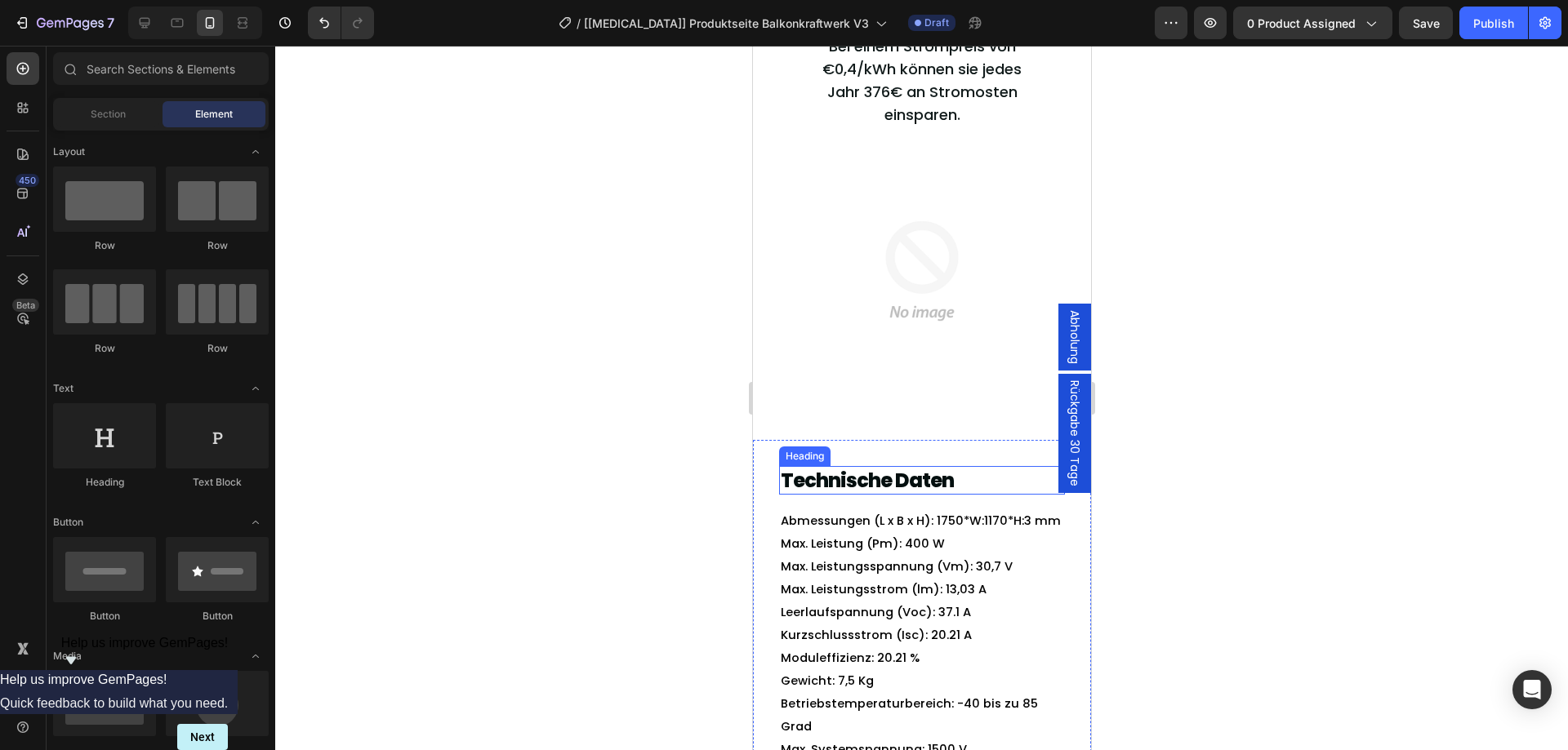
click at [850, 473] on h2 "Technische Daten" at bounding box center [908, 480] width 260 height 29
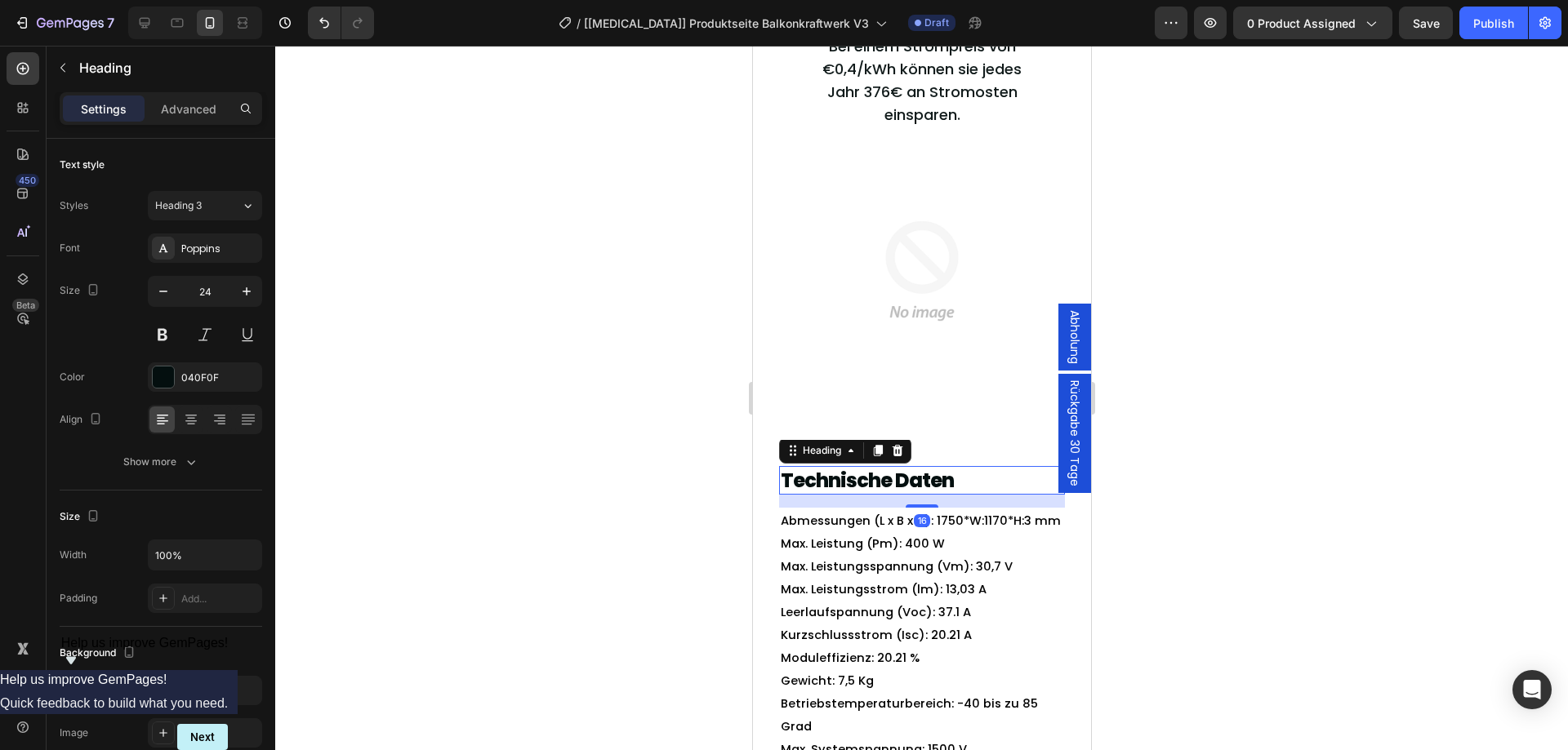
click at [850, 473] on h2 "Technische Daten" at bounding box center [908, 480] width 260 height 29
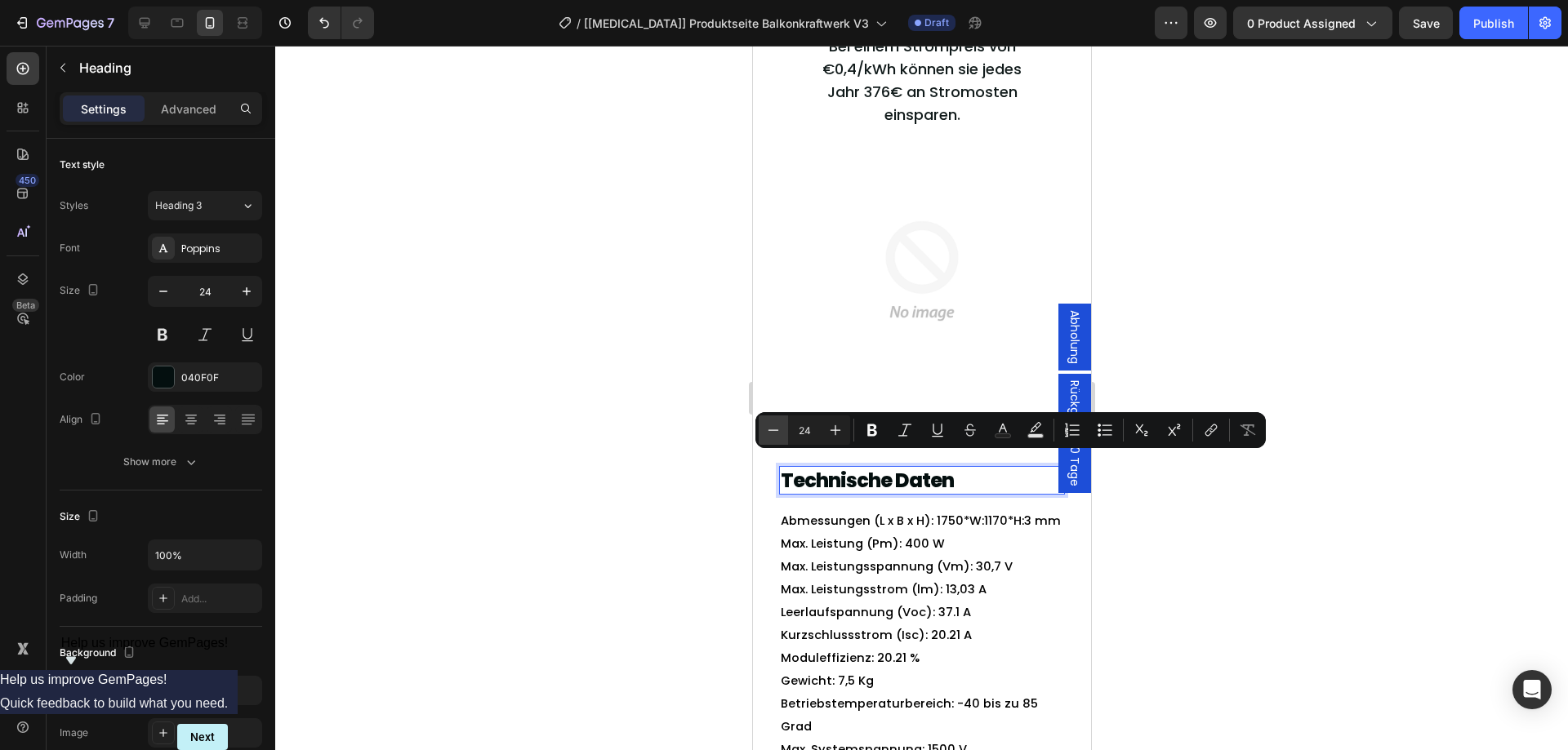
click at [763, 428] on button "Minus" at bounding box center [773, 430] width 29 height 29
type input "22"
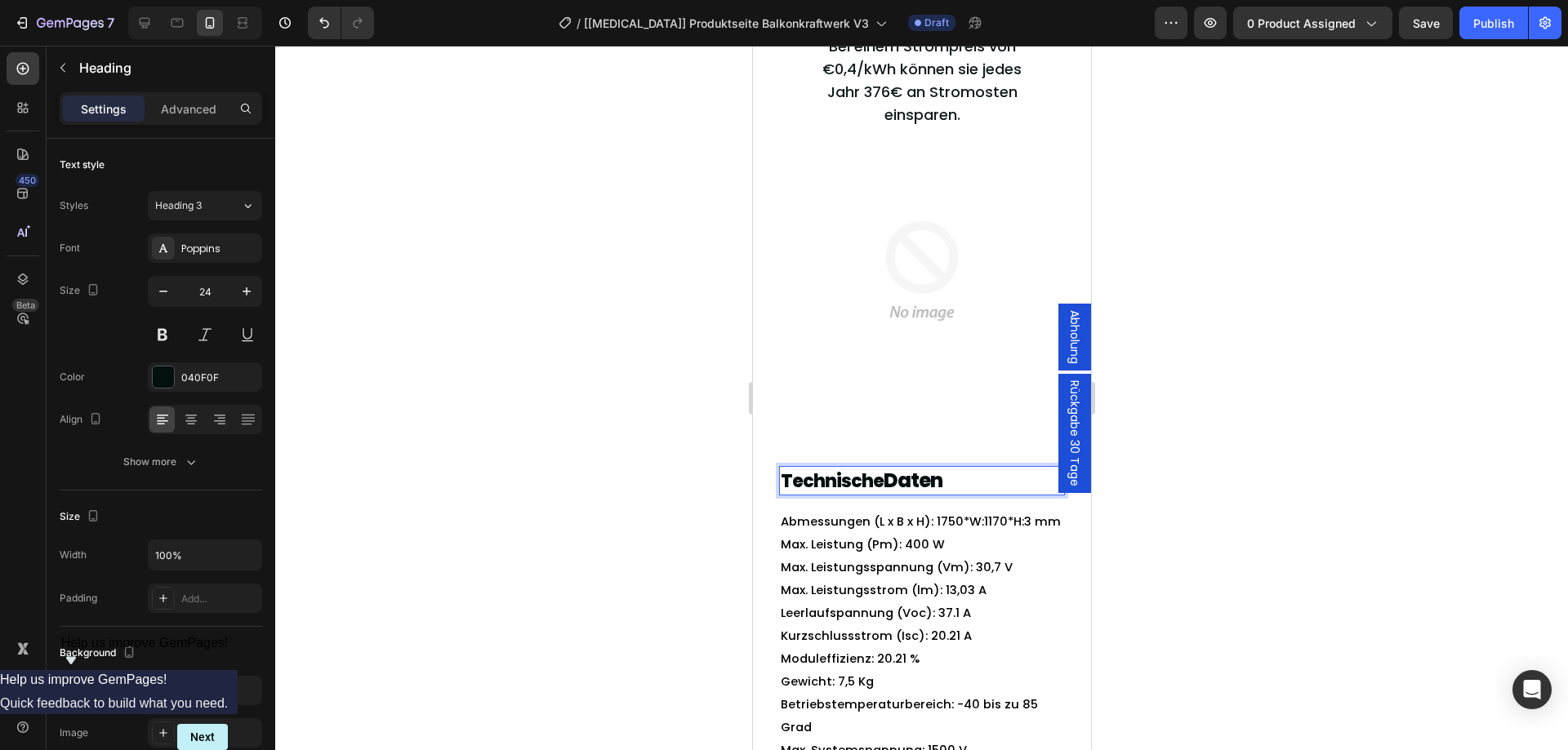
click at [905, 469] on p "Technische Daten" at bounding box center [907, 481] width 256 height 26
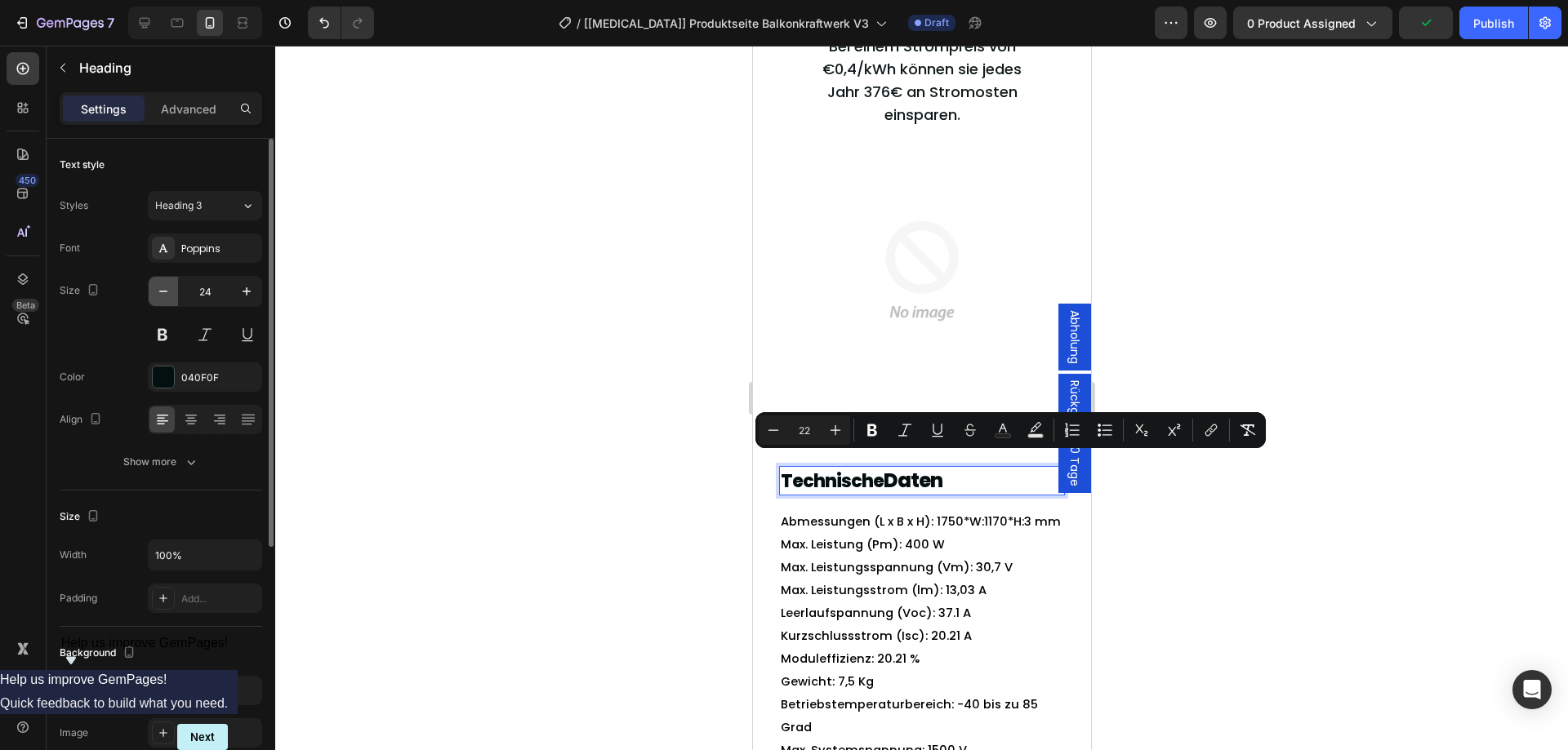
click at [173, 293] on button "button" at bounding box center [163, 290] width 29 height 29
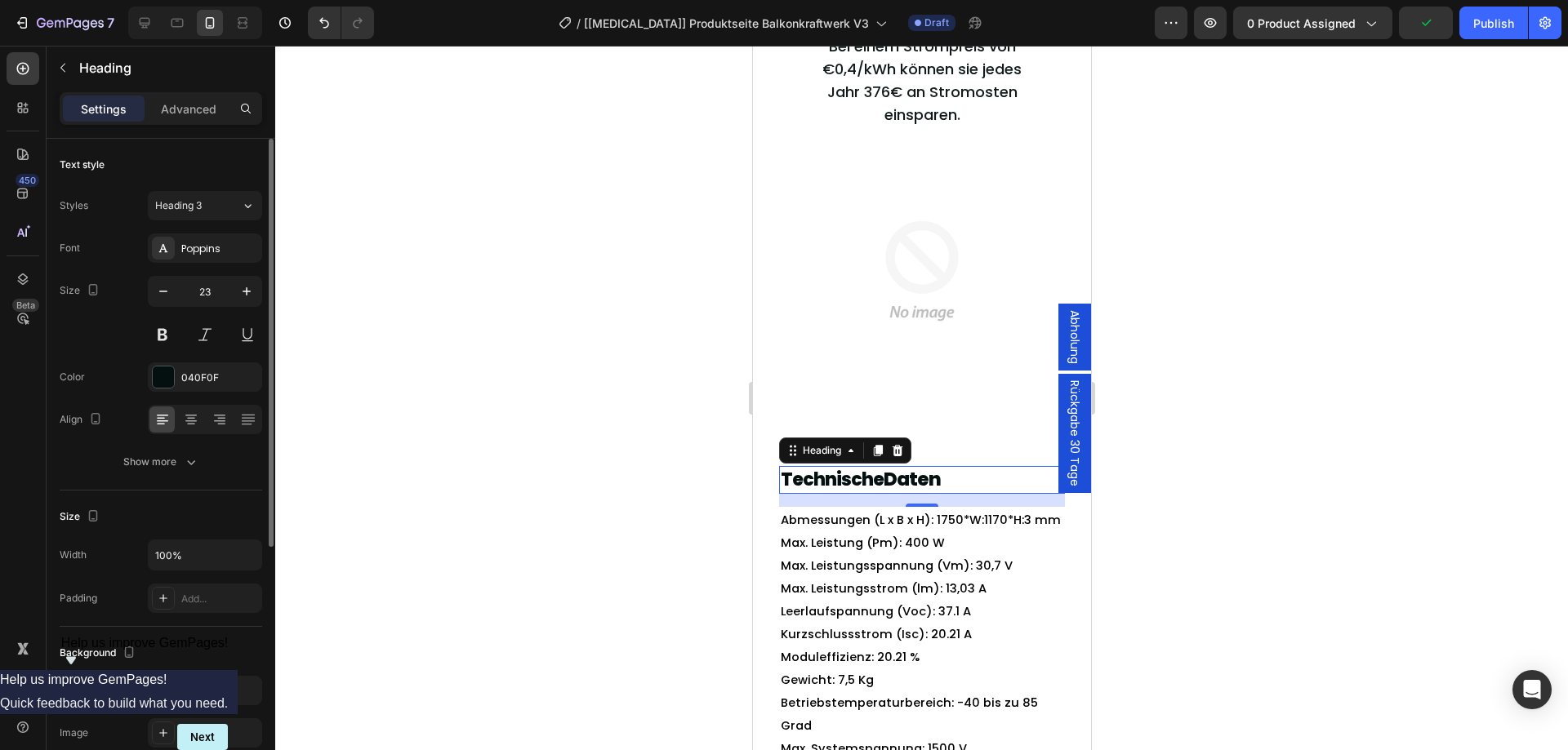
type input "22"
click at [521, 406] on div at bounding box center [920, 398] width 1292 height 704
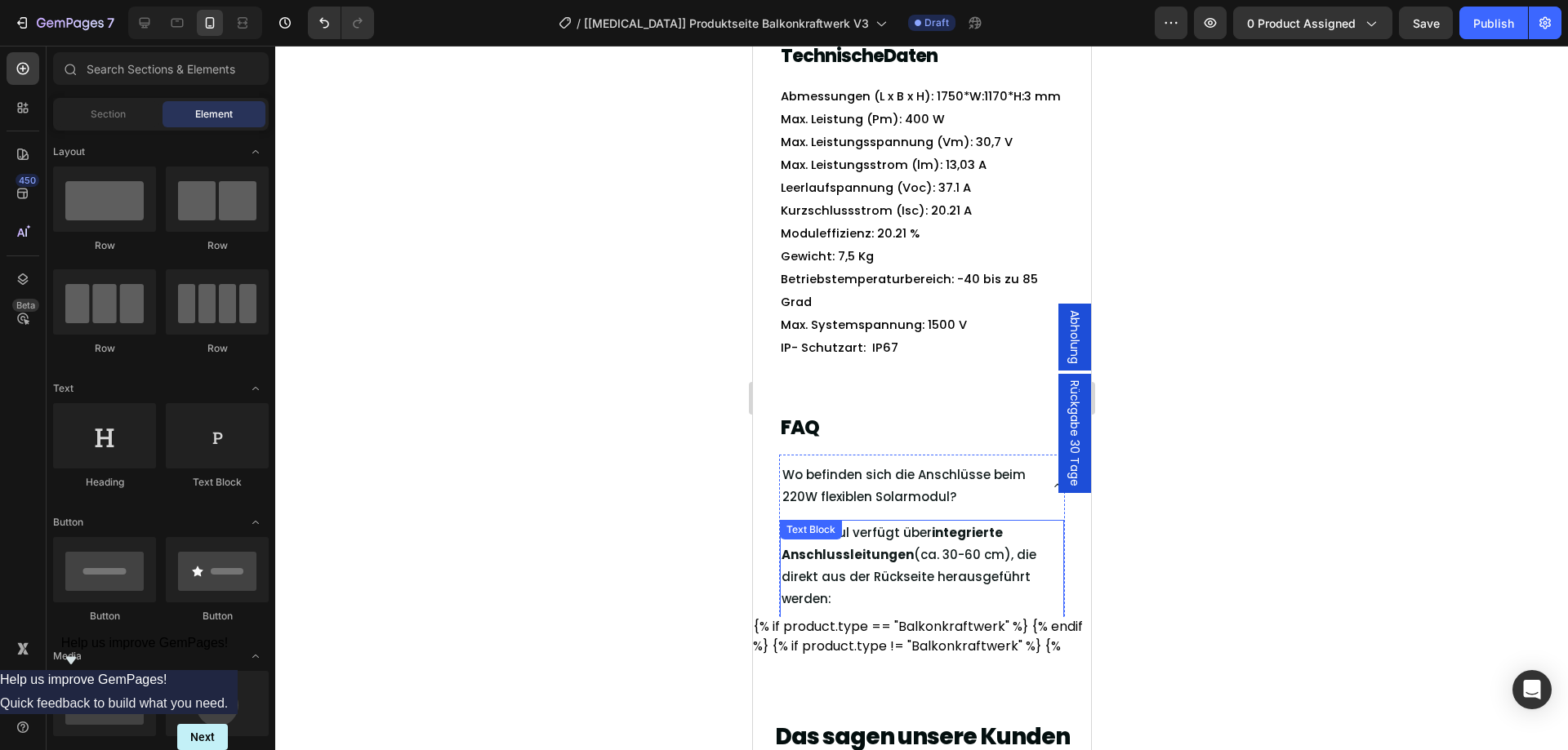
scroll to position [4861, 0]
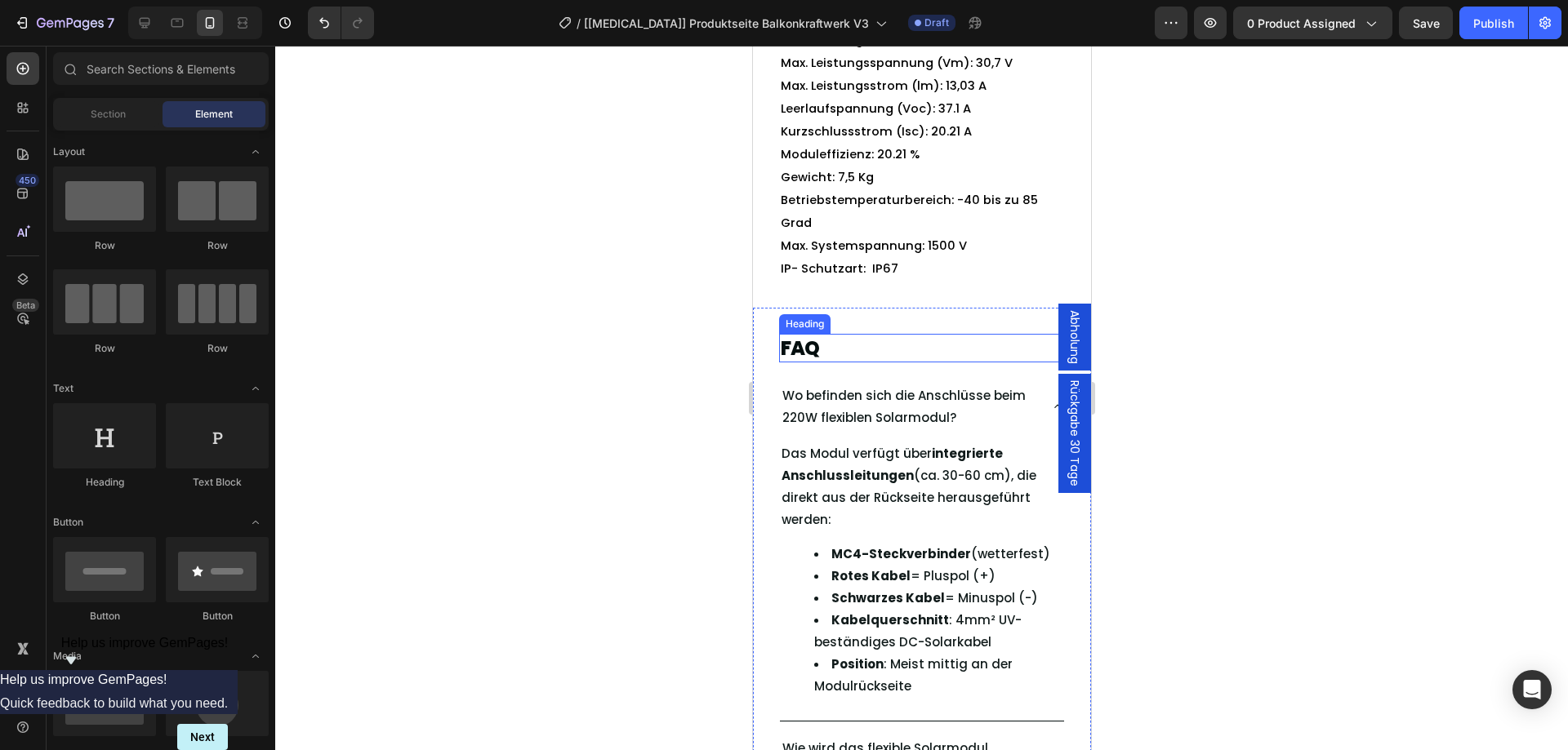
click at [816, 362] on h2 "FAQ" at bounding box center [921, 347] width 286 height 29
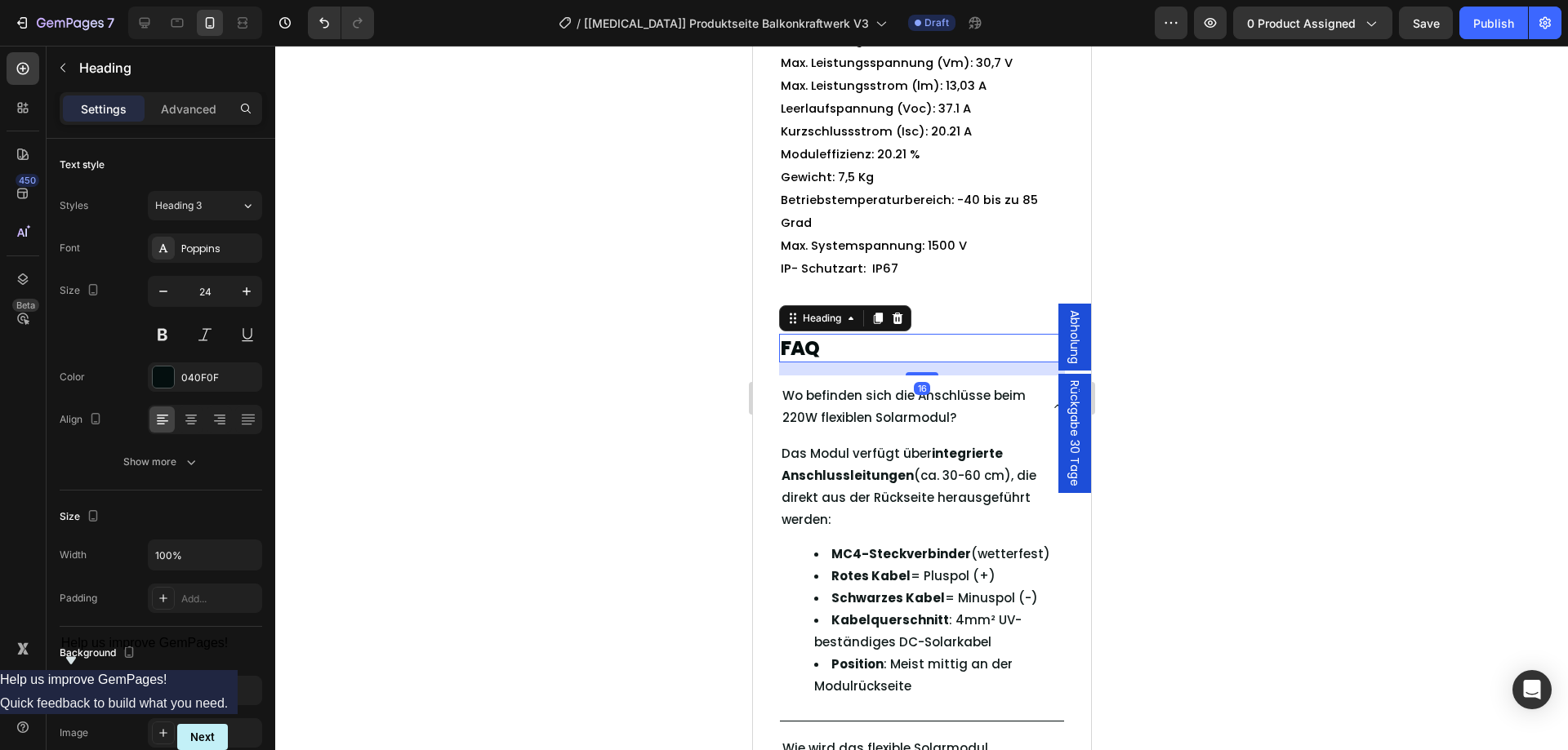
click at [816, 362] on h2 "FAQ" at bounding box center [921, 347] width 286 height 29
click at [816, 361] on p "FAQ" at bounding box center [920, 347] width 282 height 25
click at [803, 361] on p "FAQ" at bounding box center [920, 347] width 282 height 25
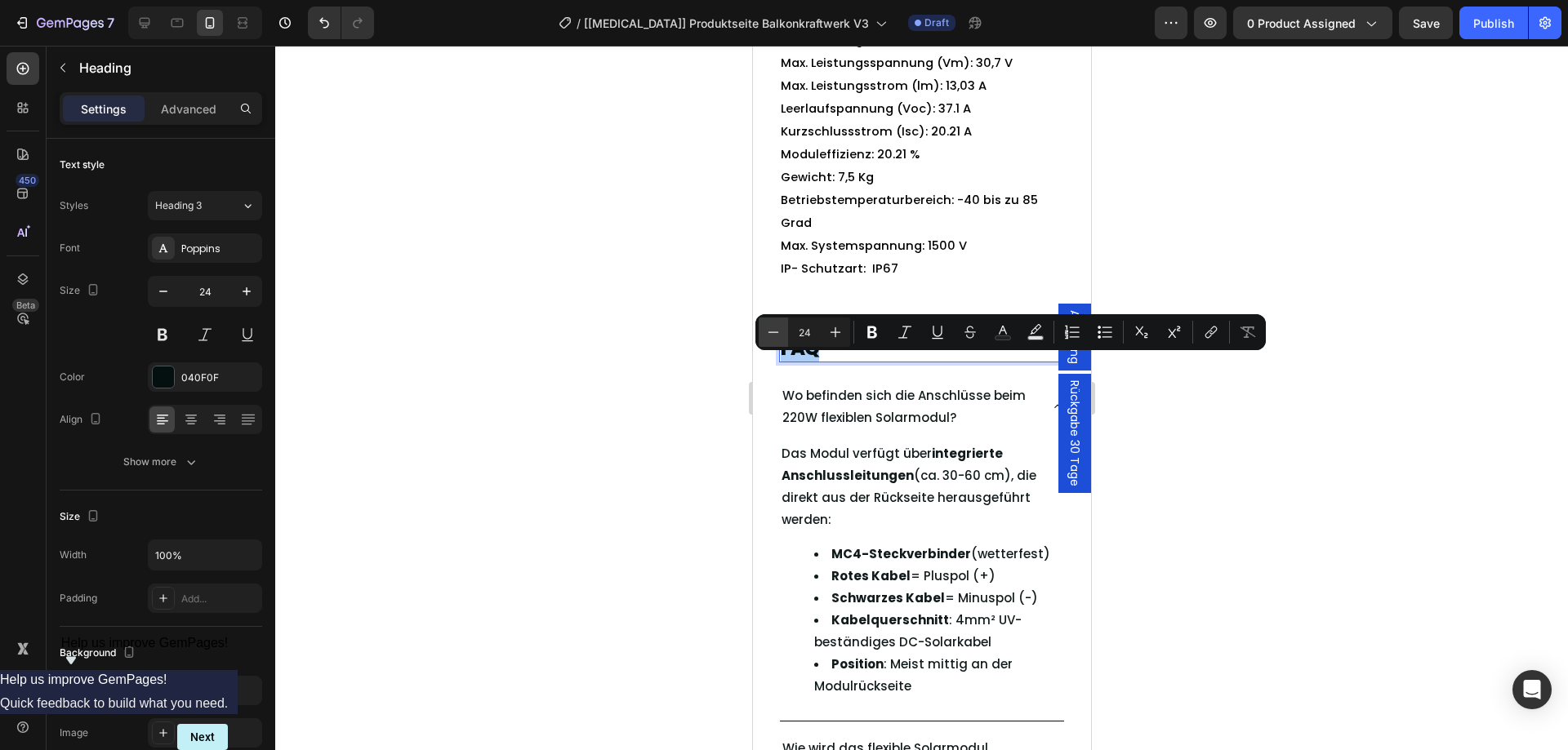
click at [764, 330] on button "Minus" at bounding box center [773, 332] width 29 height 29
type input "22"
click at [161, 295] on icon "button" at bounding box center [163, 290] width 16 height 16
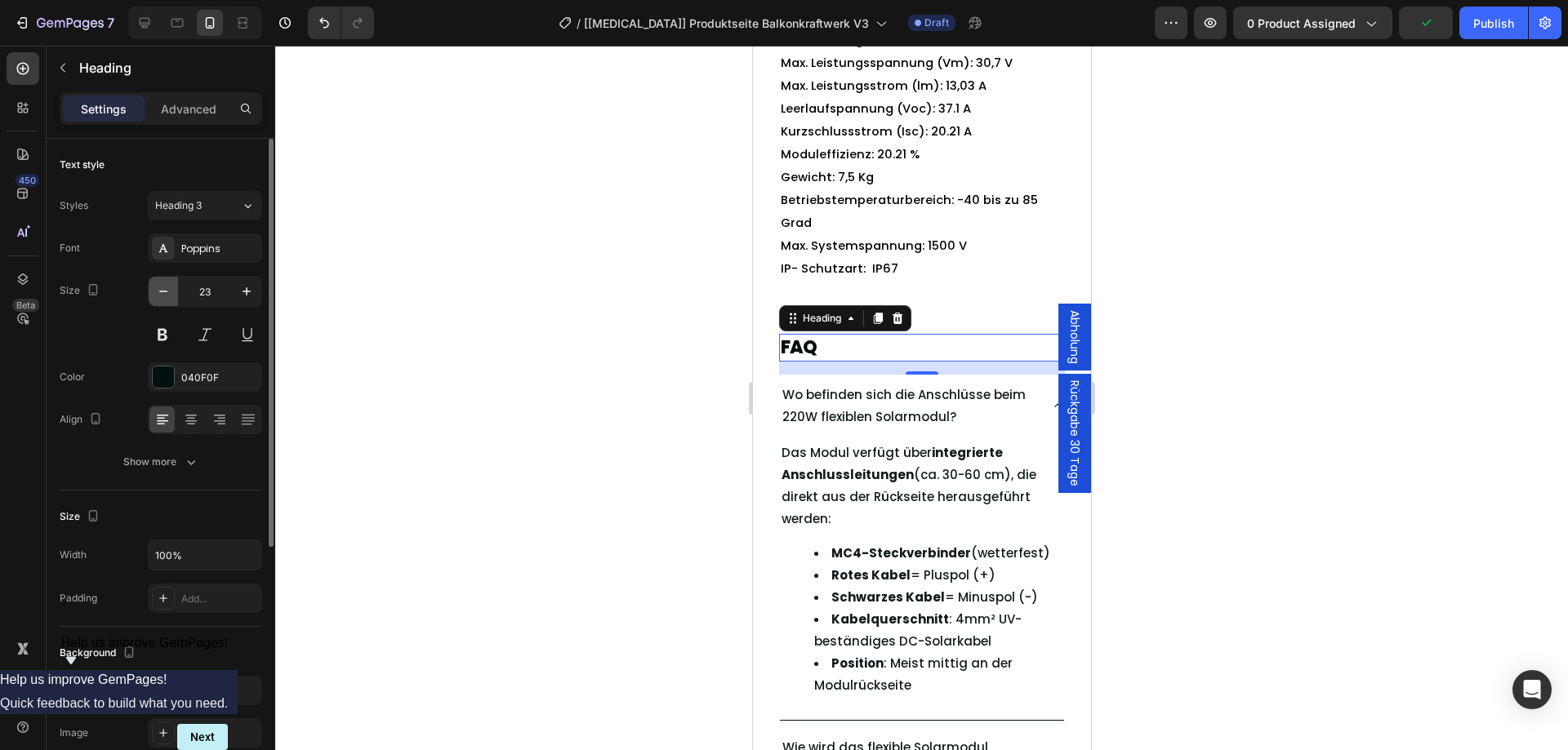
type input "22"
click at [798, 359] on span "FAQ" at bounding box center [797, 346] width 36 height 25
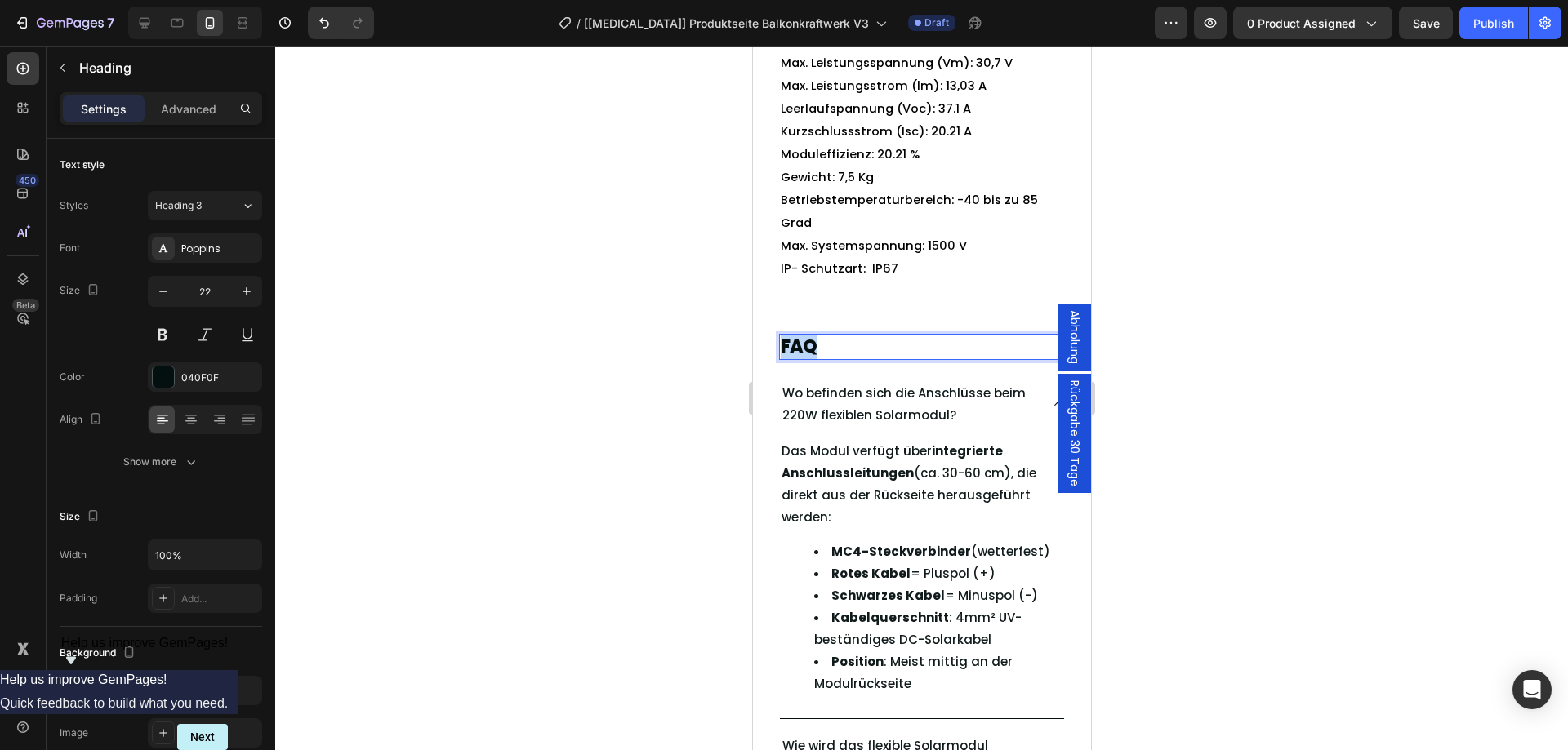
click at [798, 359] on span "FAQ" at bounding box center [797, 346] width 36 height 25
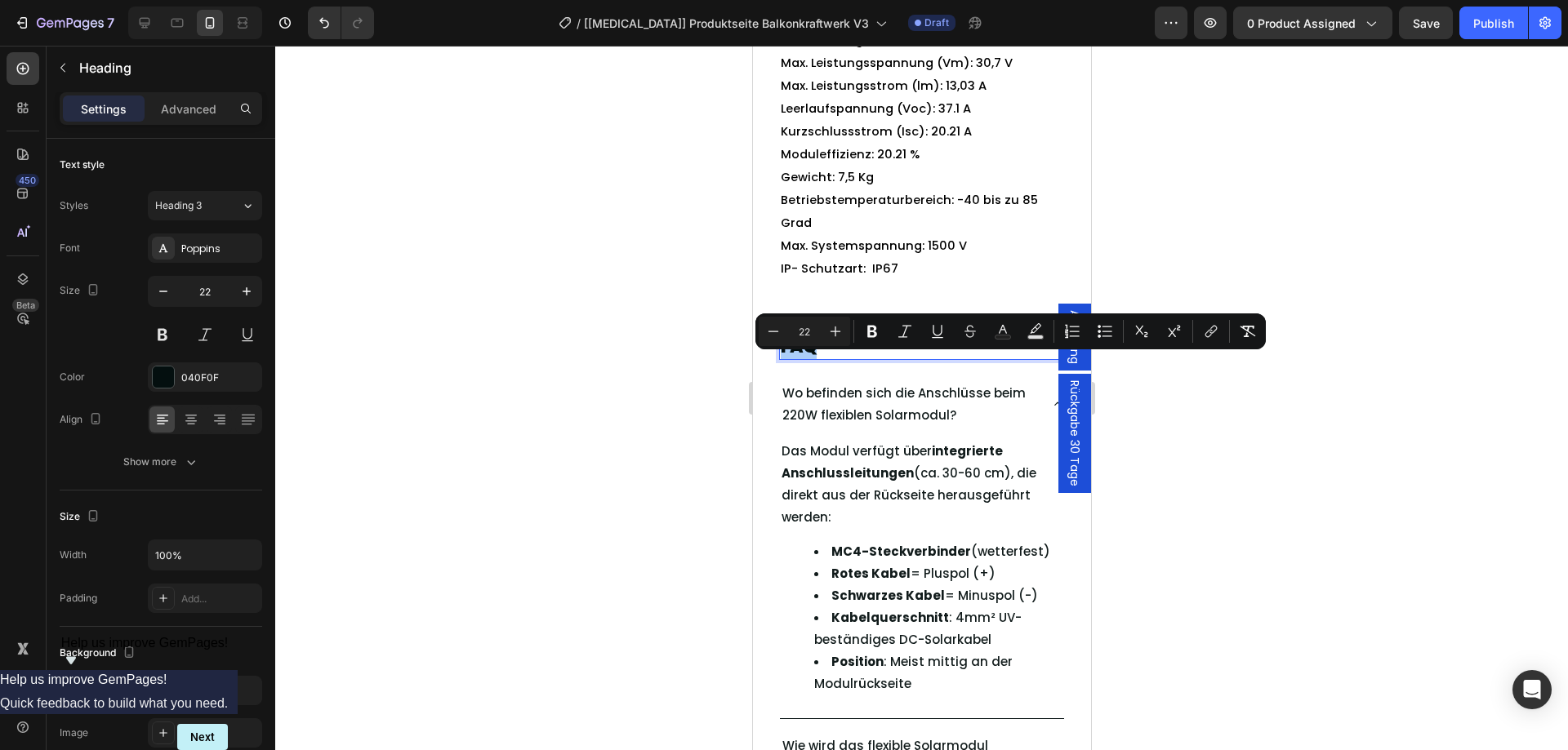
click at [591, 406] on div at bounding box center [920, 398] width 1292 height 704
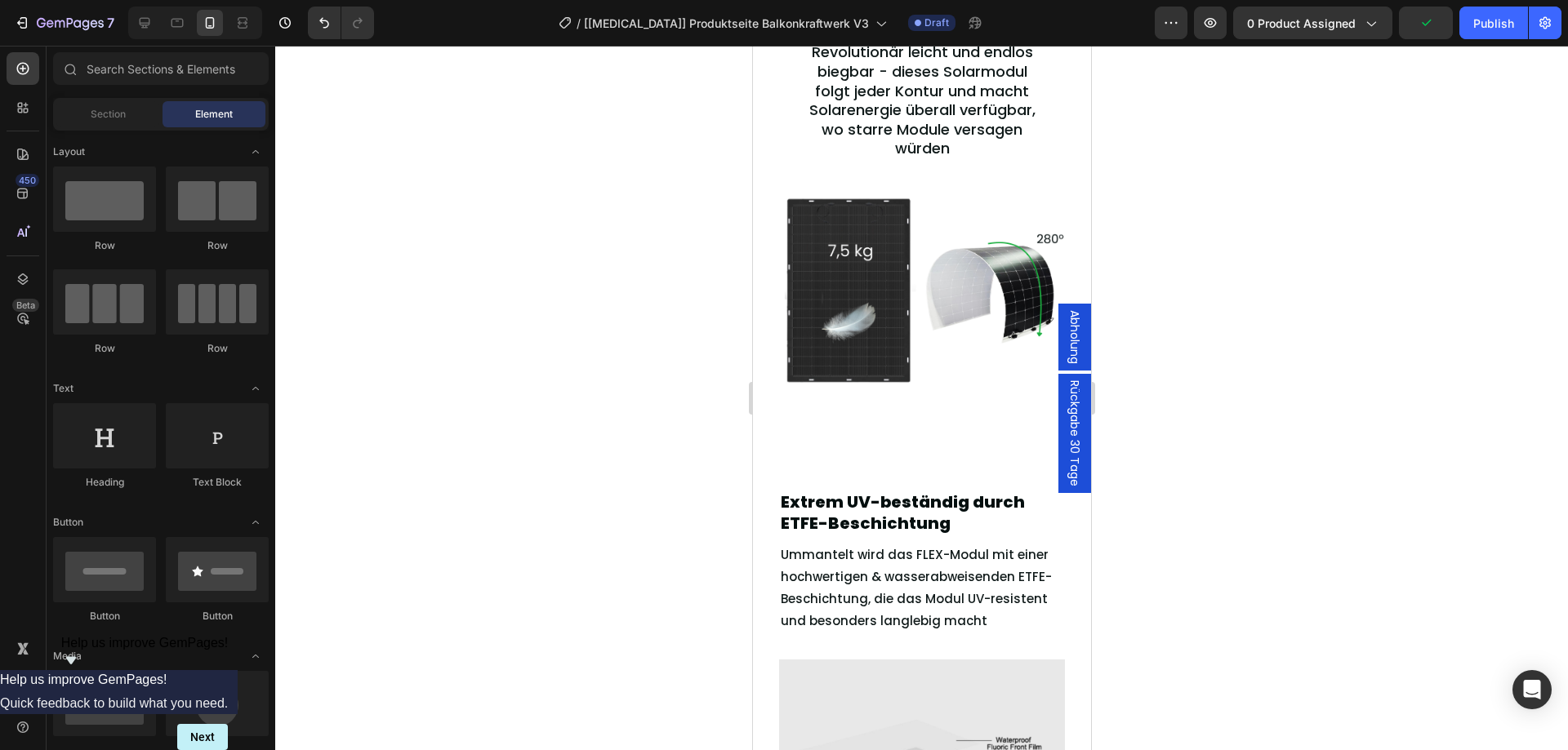
scroll to position [1706, 0]
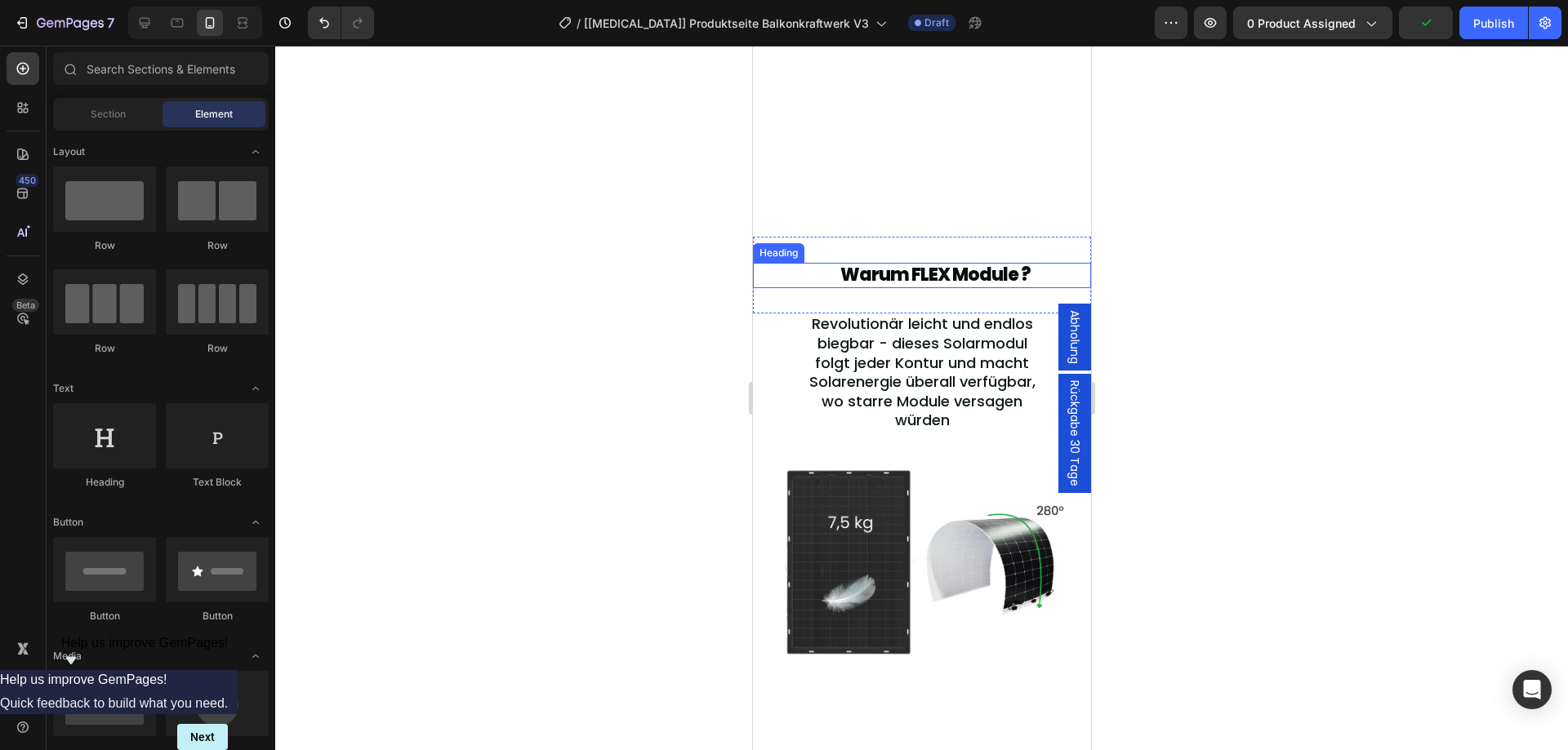
click at [930, 279] on h2 "Warum FLEX Module ?" at bounding box center [934, 275] width 312 height 24
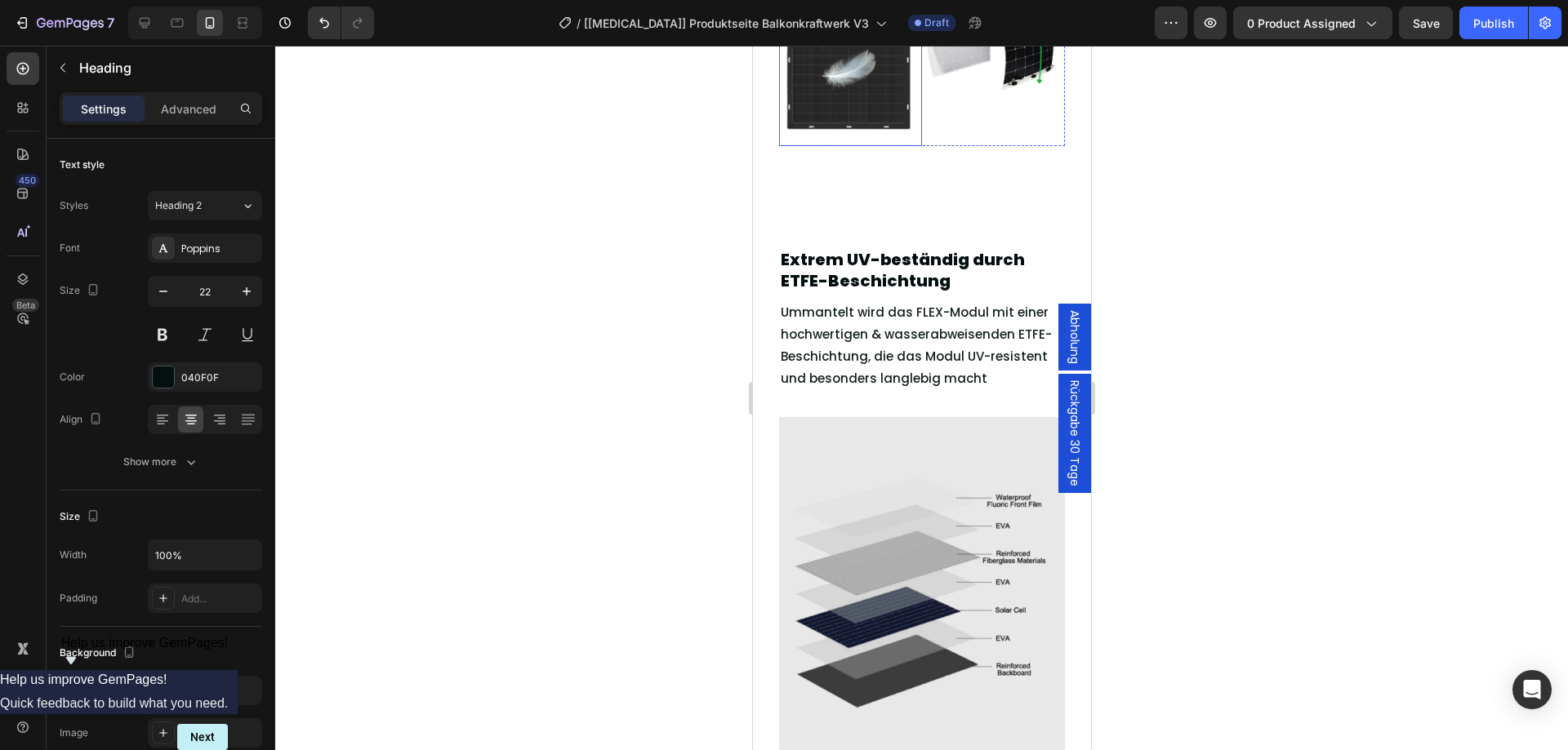
scroll to position [2413, 0]
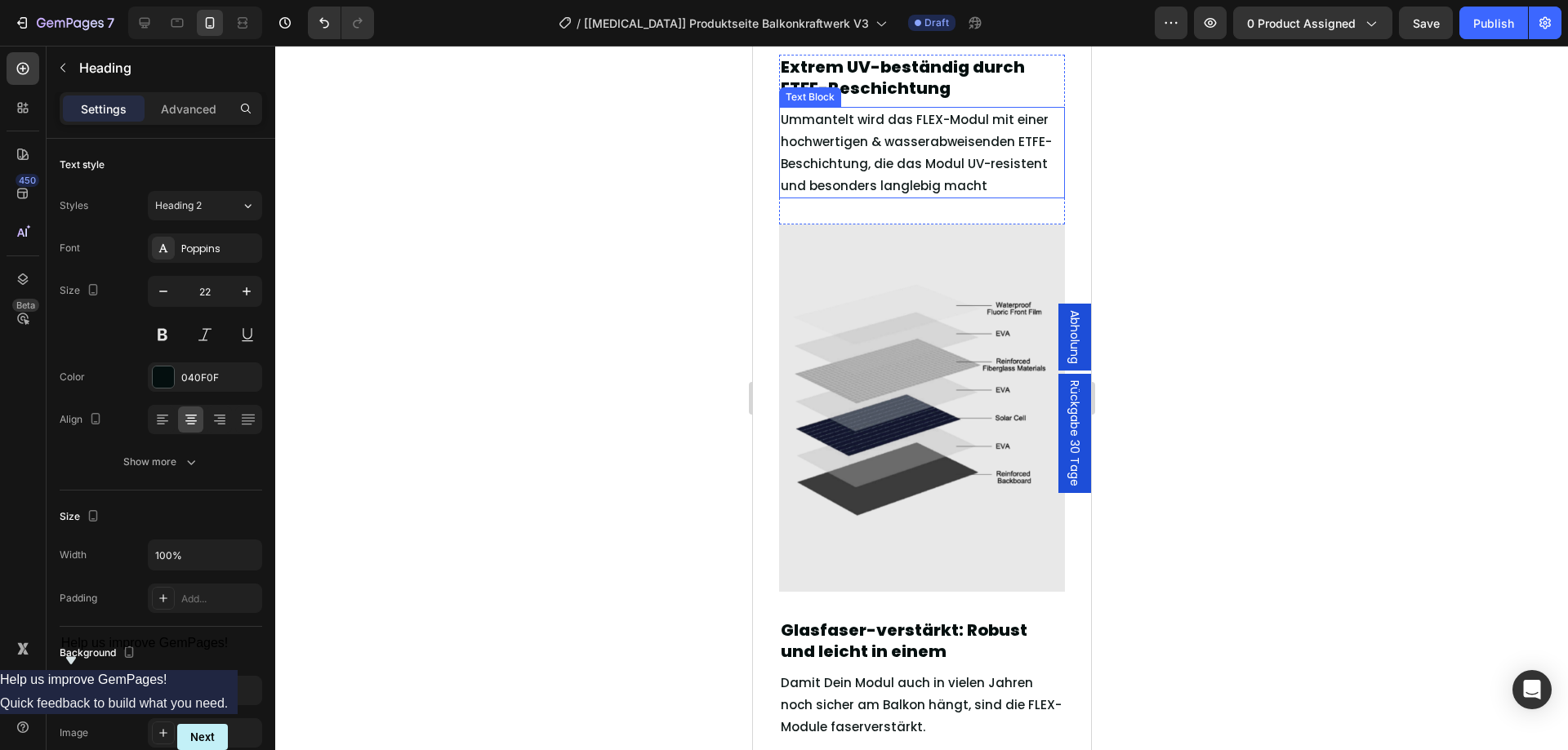
click at [867, 167] on p "Ummantelt wird das FLEX-Modul mit einer hochwertigen & wasserabweisenden ETFE-B…" at bounding box center [920, 152] width 282 height 88
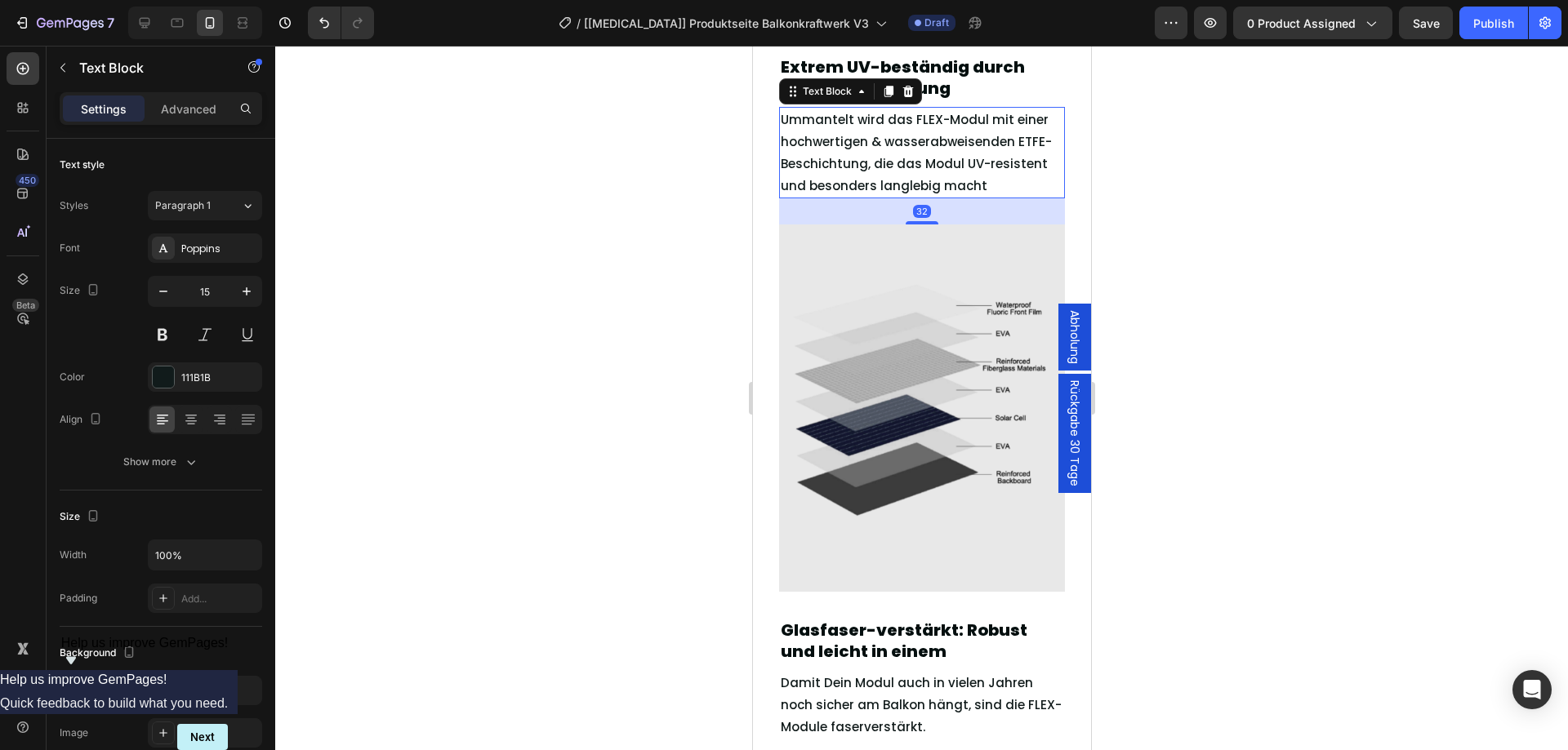
click at [867, 167] on p "Ummantelt wird das FLEX-Modul mit einer hochwertigen & wasserabweisenden ETFE-B…" at bounding box center [920, 152] width 282 height 88
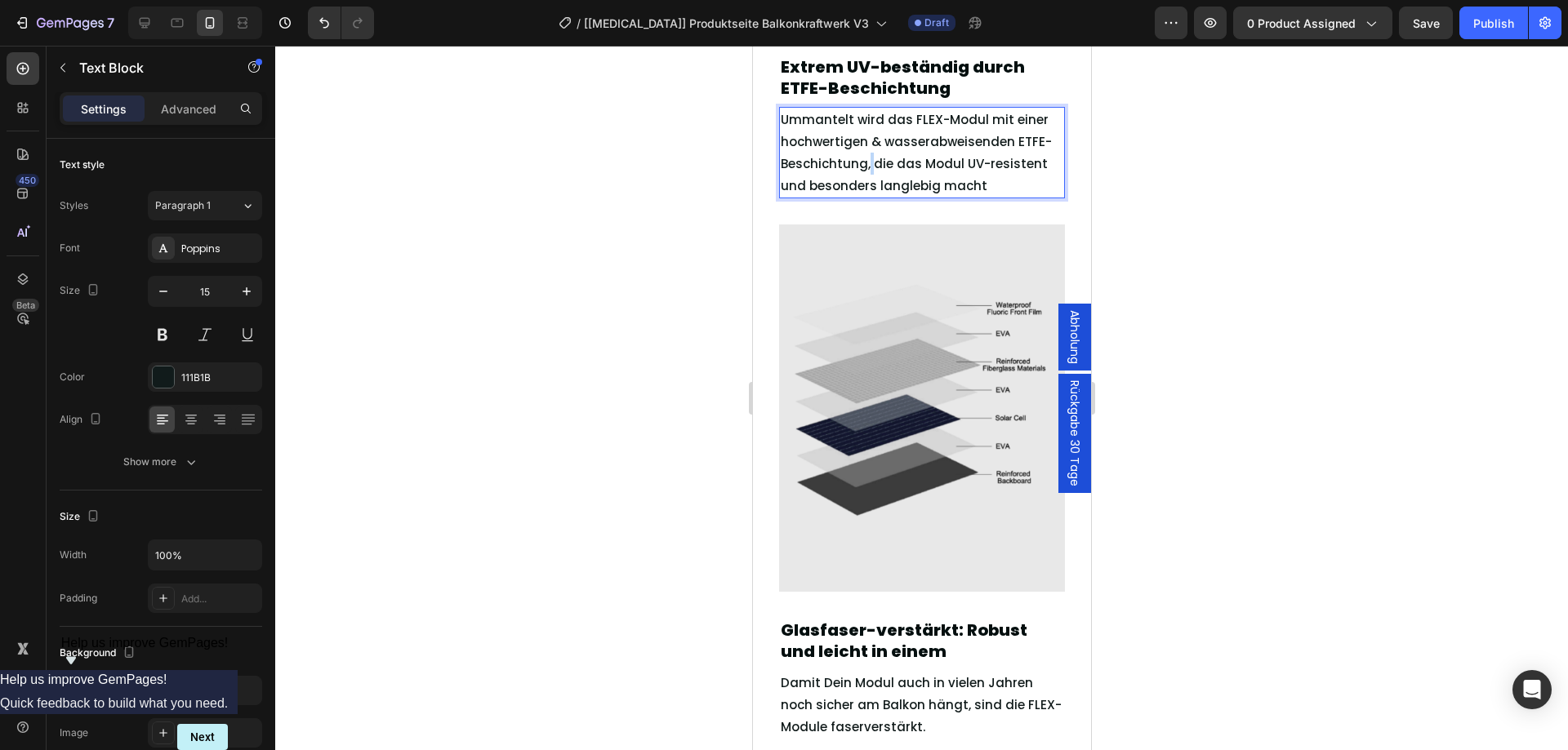
click at [867, 167] on p "Ummantelt wird das FLEX-Modul mit einer hochwertigen & wasserabweisenden ETFE-B…" at bounding box center [920, 152] width 282 height 88
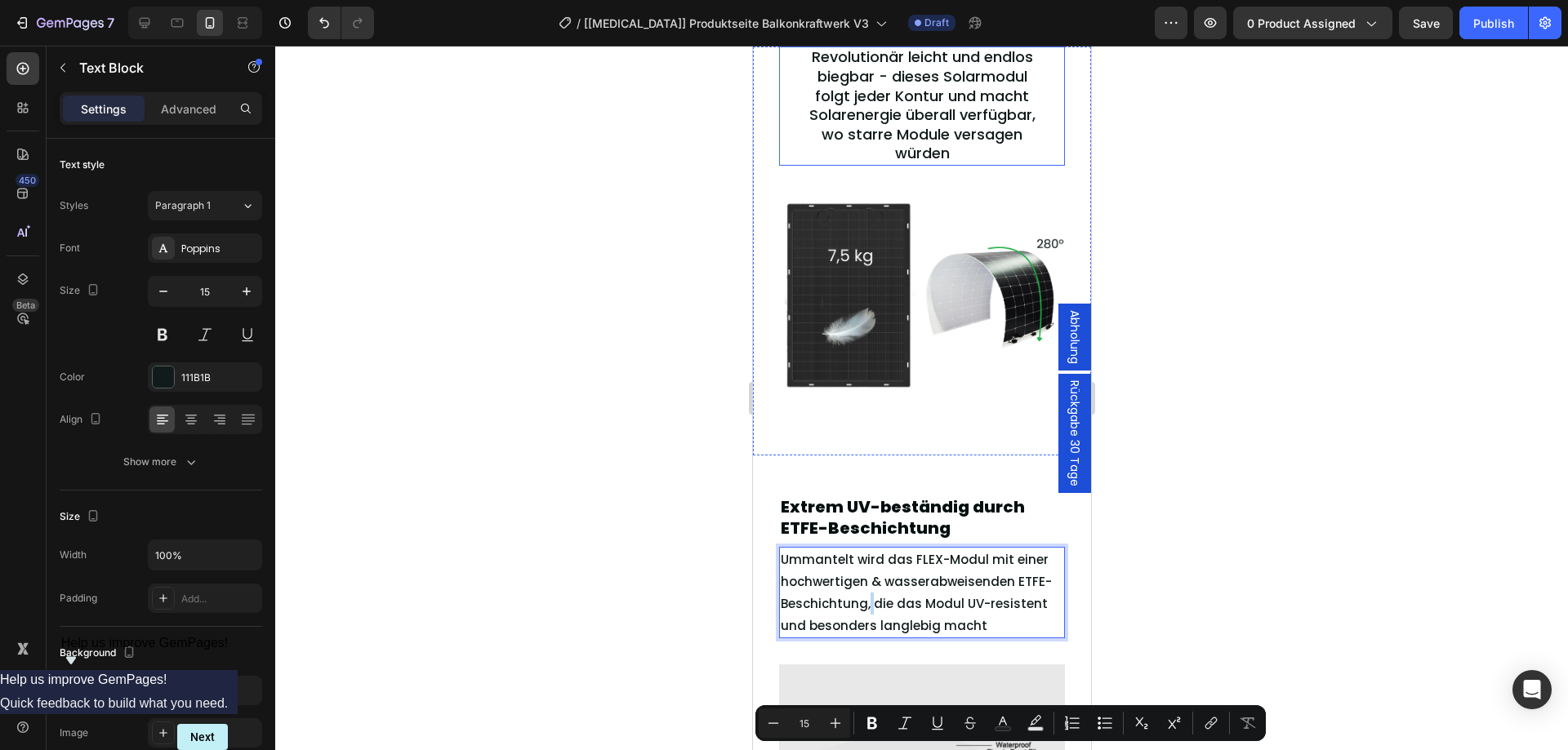
click at [929, 163] on span "Revolutionär leicht und endlos biegbar - dieses Solarmodul folgt jeder Kontur u…" at bounding box center [921, 105] width 226 height 117
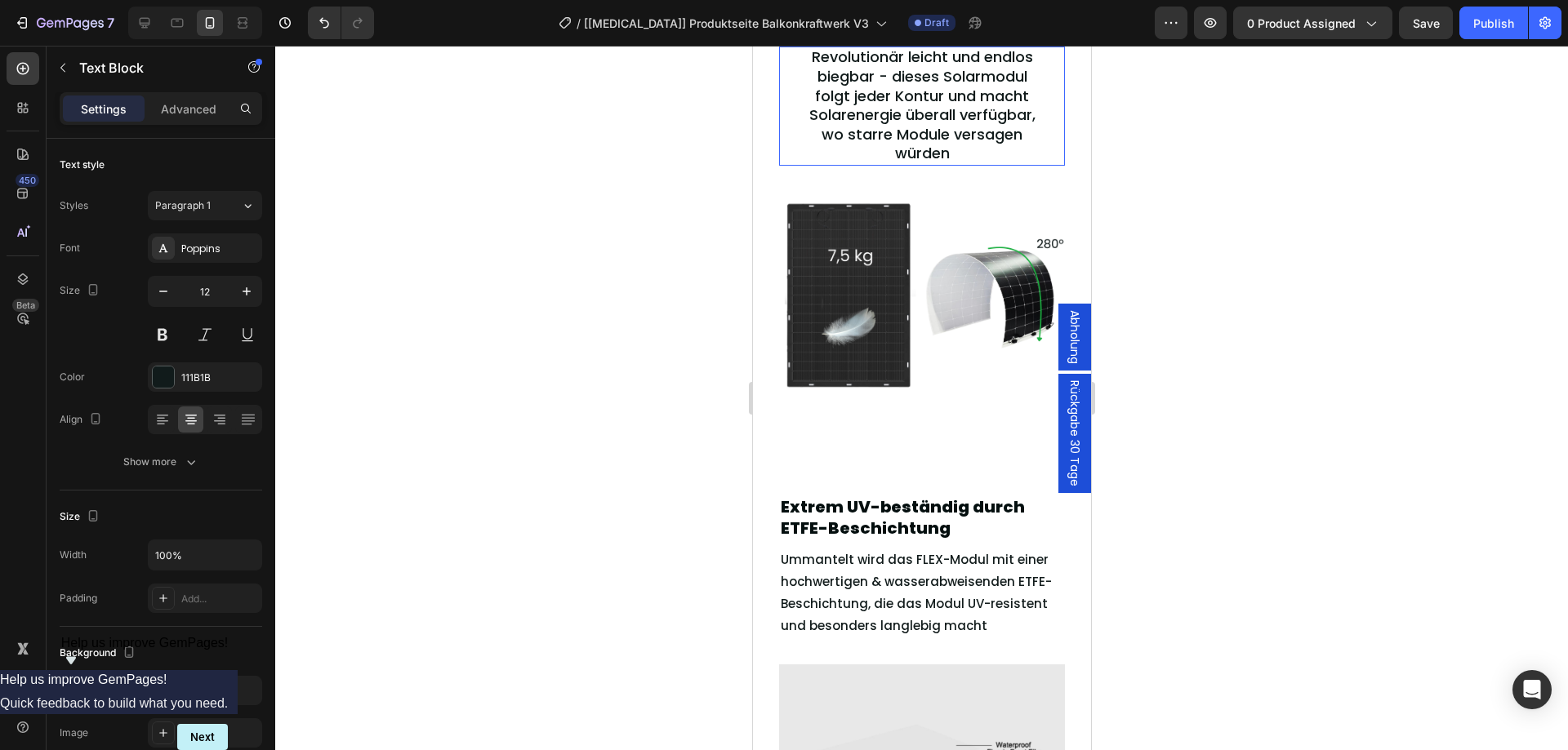
scroll to position [1815, 0]
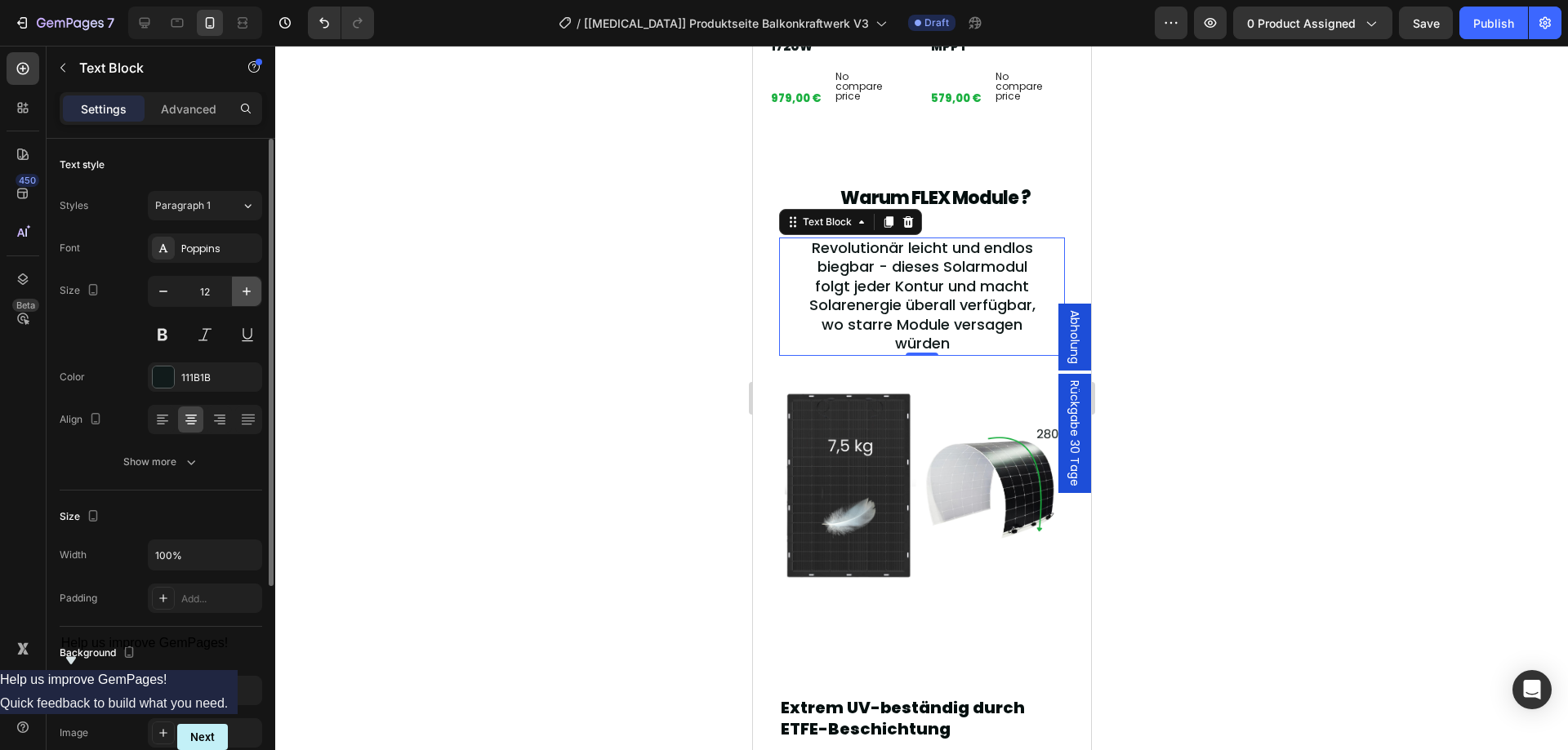
click at [240, 294] on icon "button" at bounding box center [246, 290] width 16 height 16
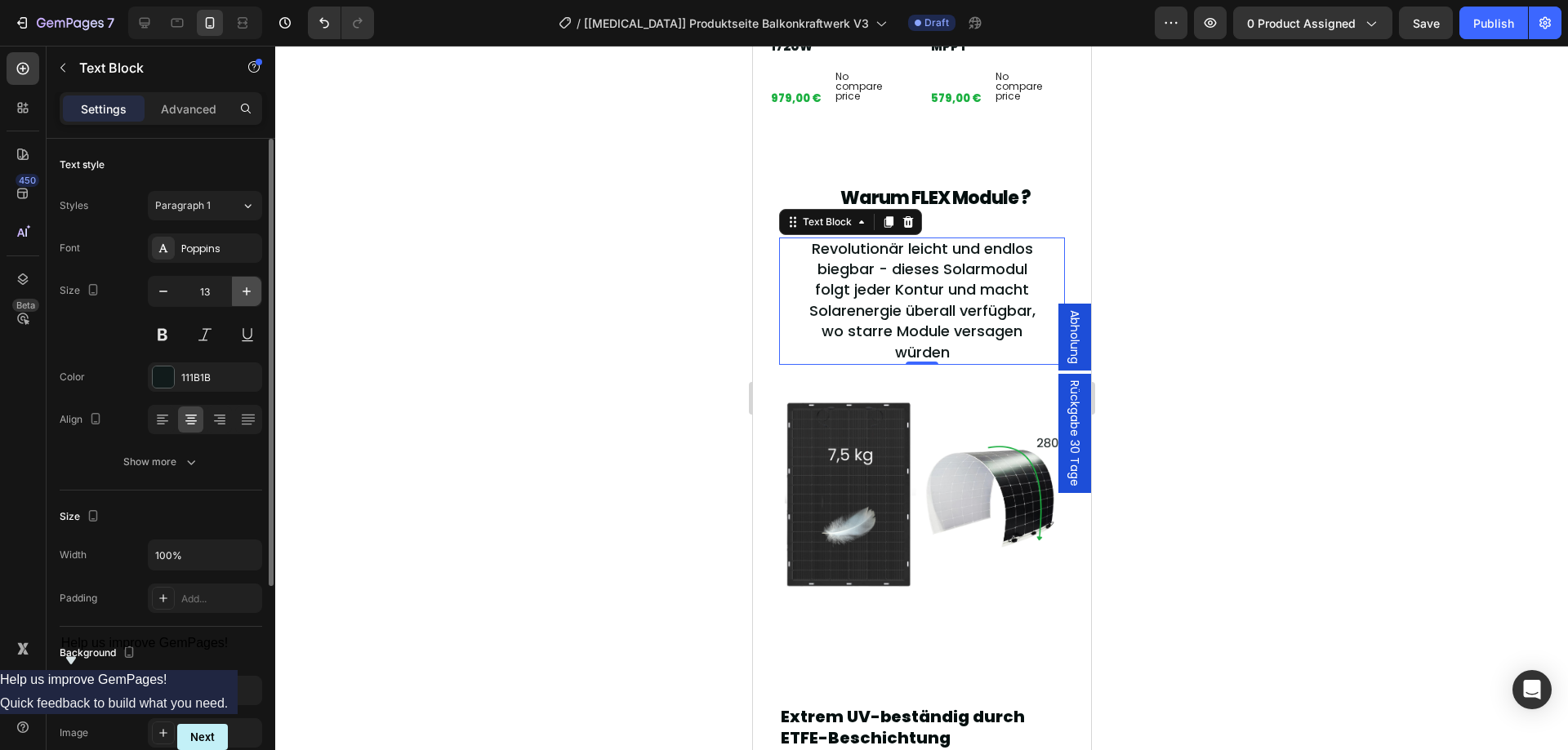
click at [240, 294] on icon "button" at bounding box center [246, 290] width 16 height 16
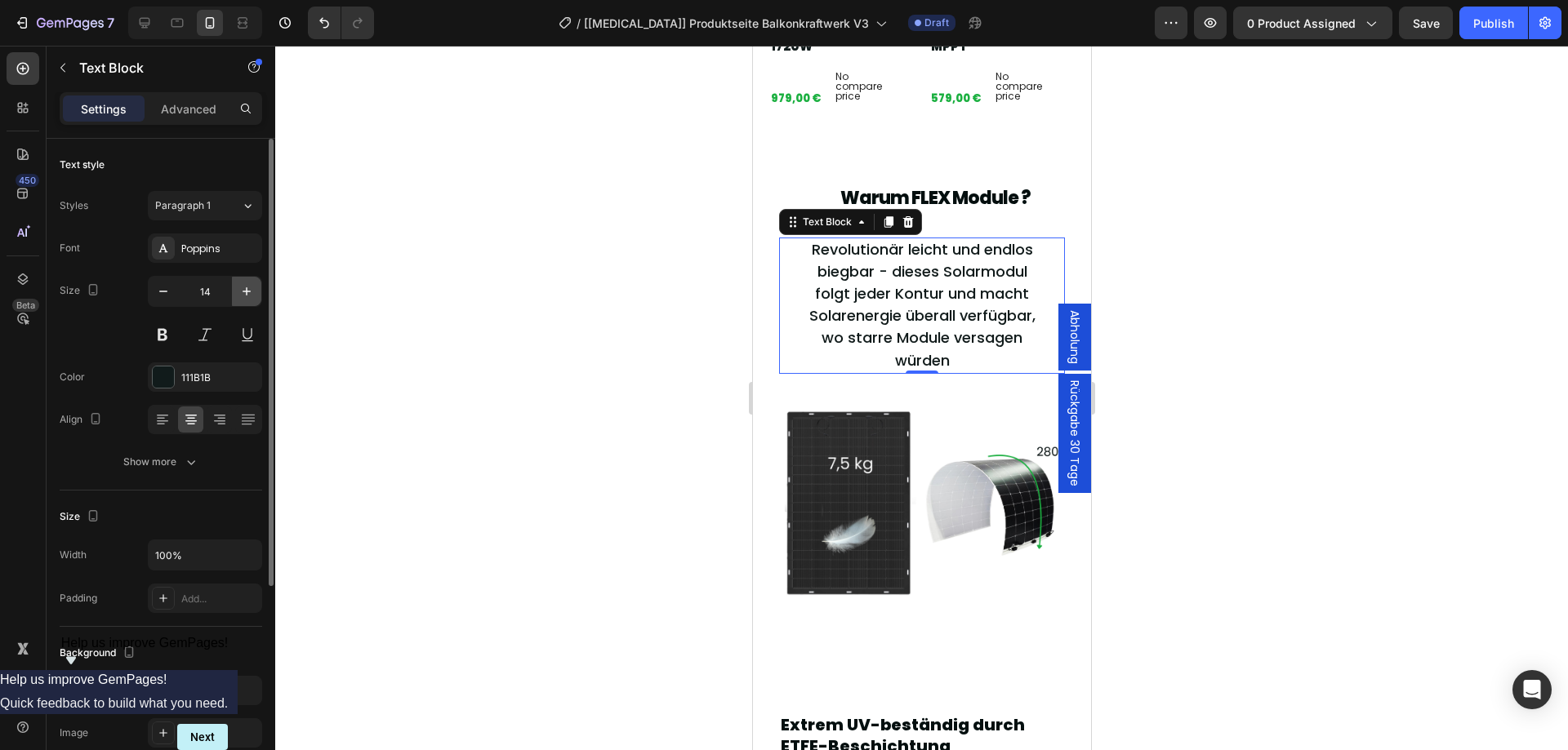
click at [240, 294] on icon "button" at bounding box center [246, 290] width 16 height 16
type input "15"
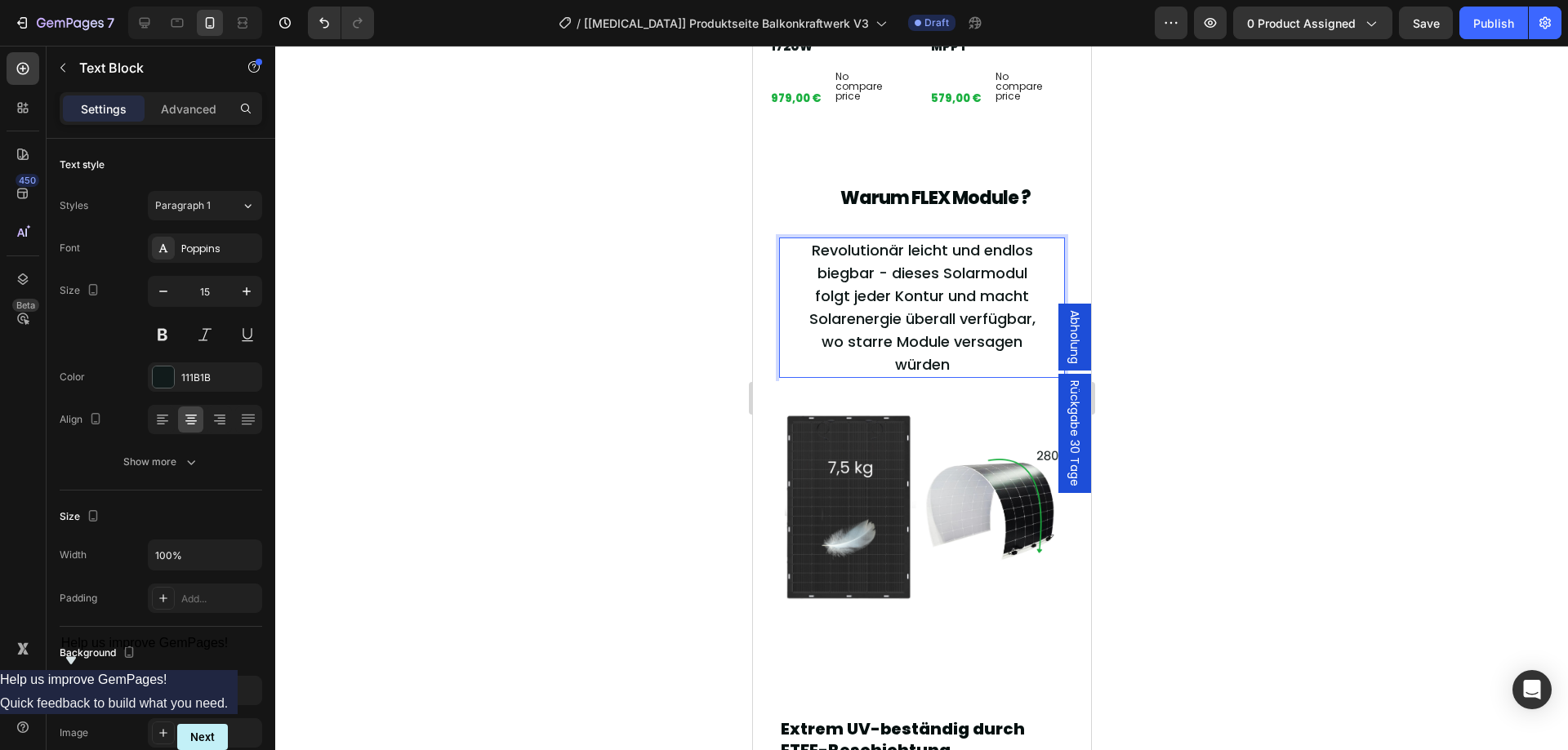
click at [850, 273] on span "Revolutionär leicht und endlos biegbar - dieses Solarmodul folgt jeder Kontur u…" at bounding box center [921, 307] width 226 height 134
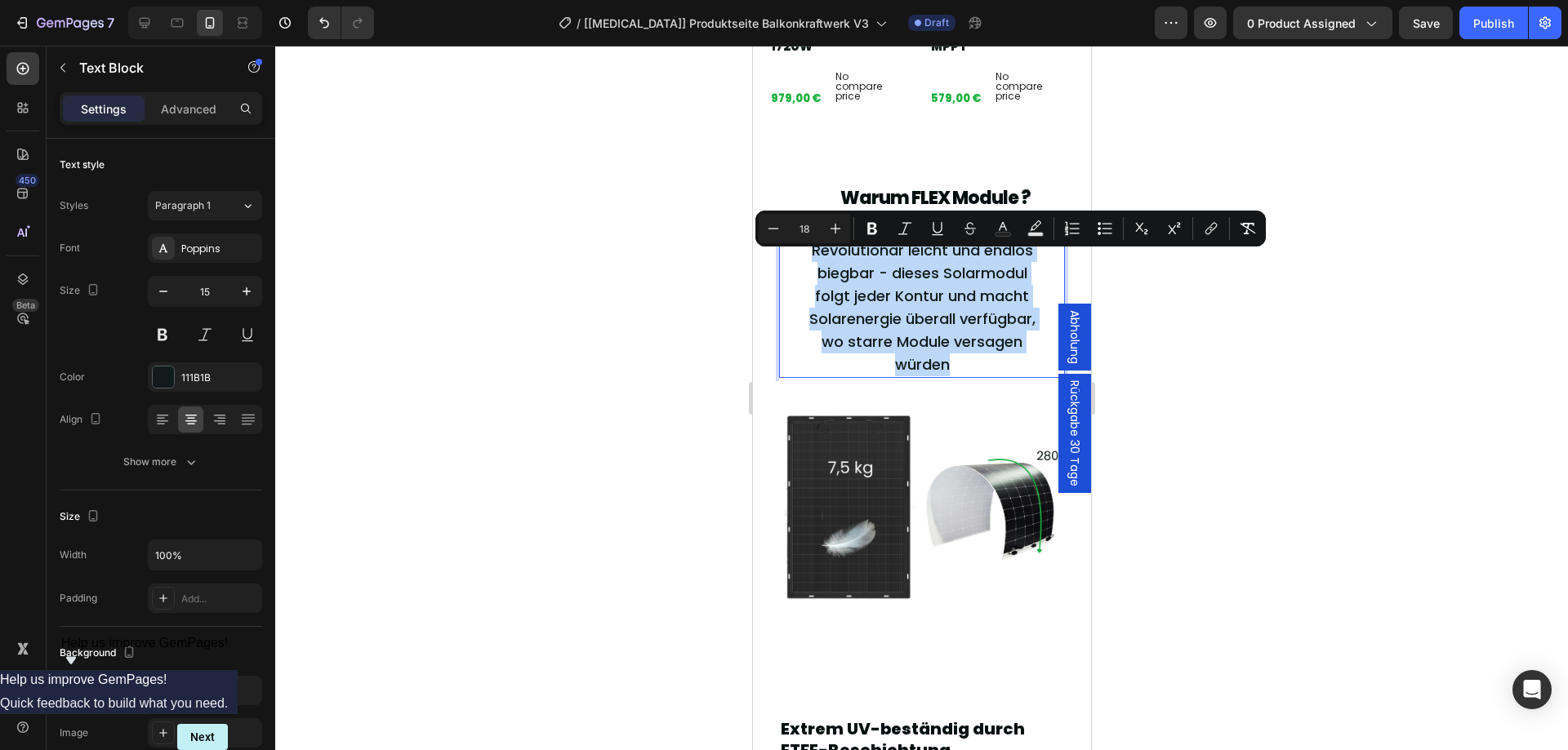
click at [850, 273] on span "Revolutionär leicht und endlos biegbar - dieses Solarmodul folgt jeder Kontur u…" at bounding box center [921, 307] width 226 height 134
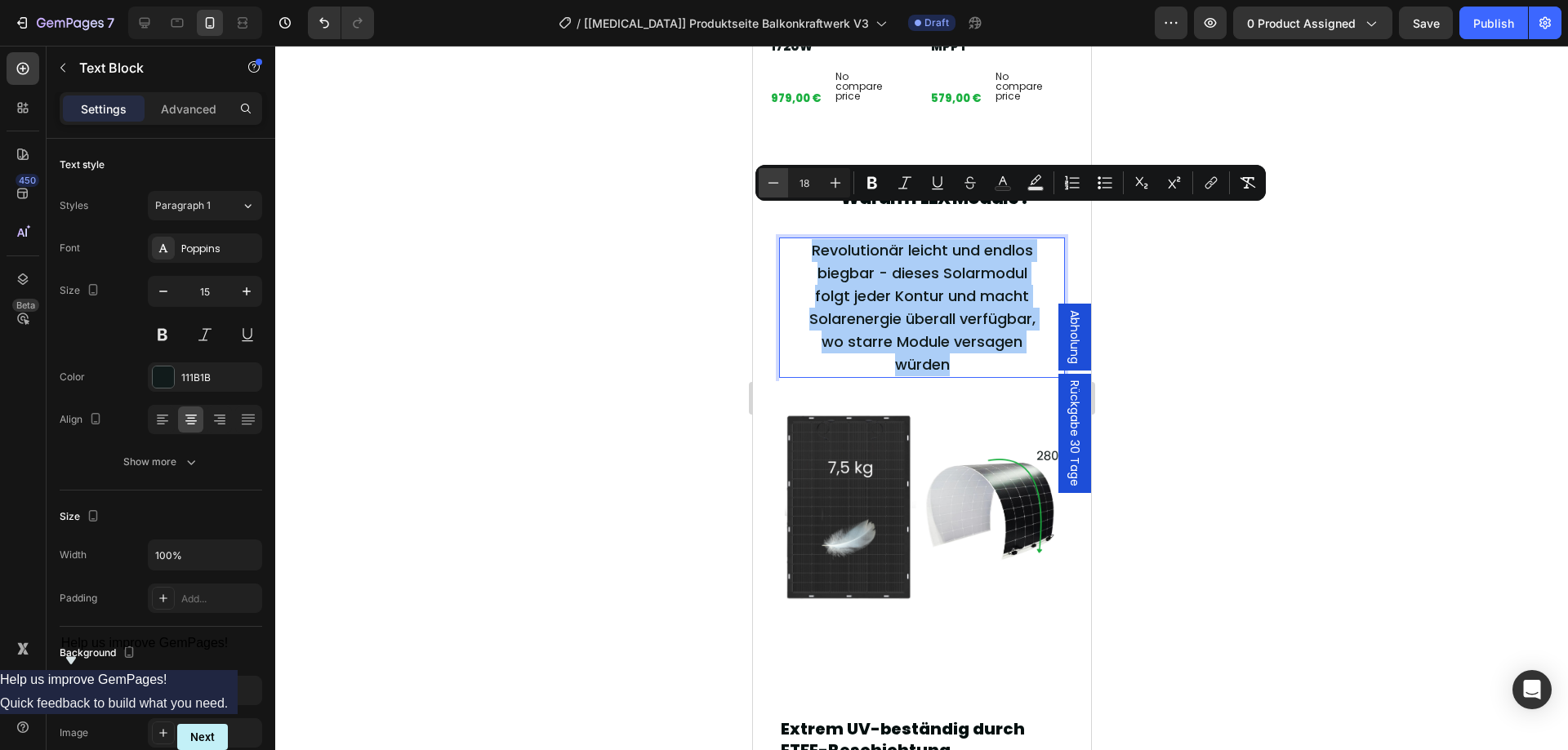
click at [777, 186] on icon "Editor contextual toolbar" at bounding box center [773, 182] width 16 height 16
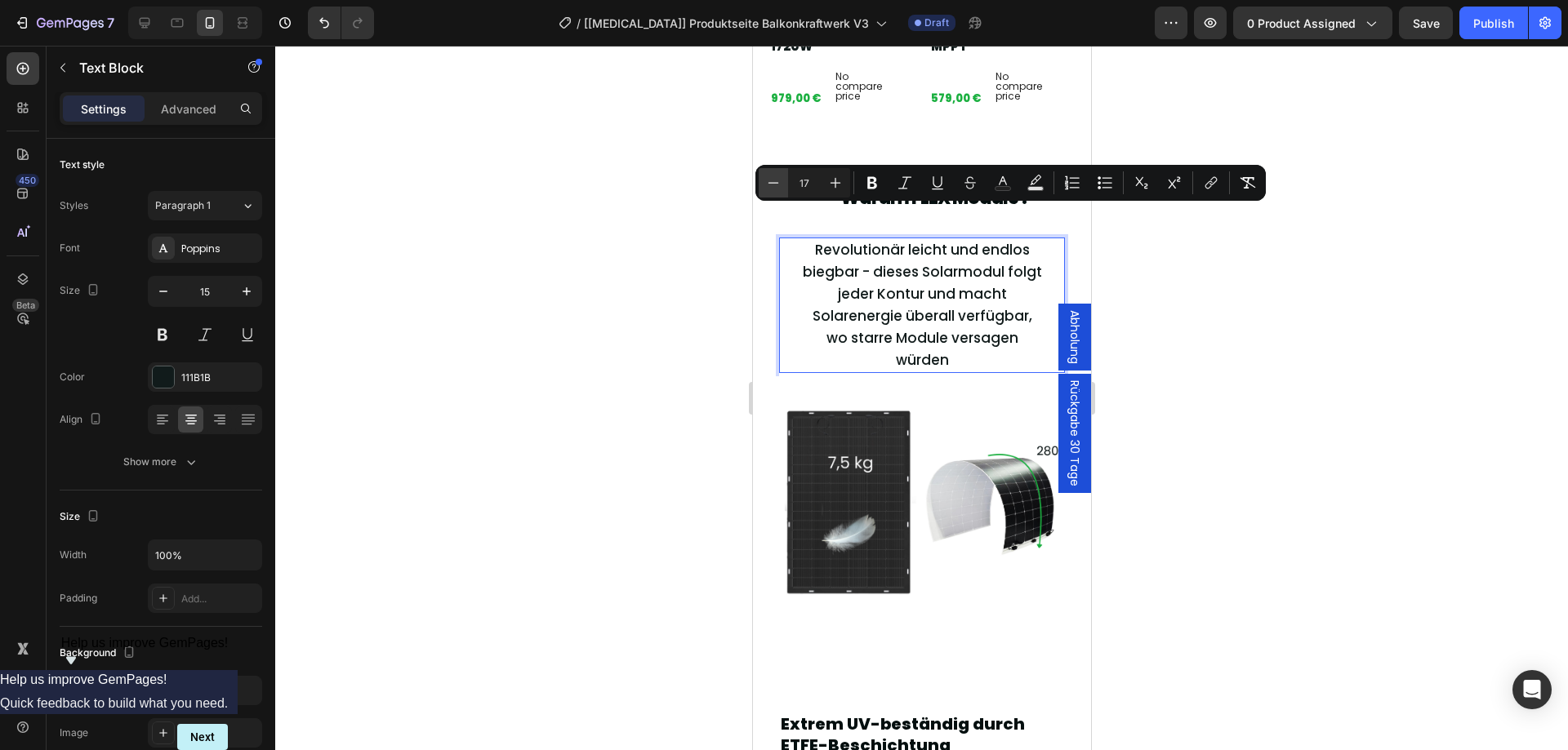
click at [777, 186] on icon "Editor contextual toolbar" at bounding box center [773, 182] width 16 height 16
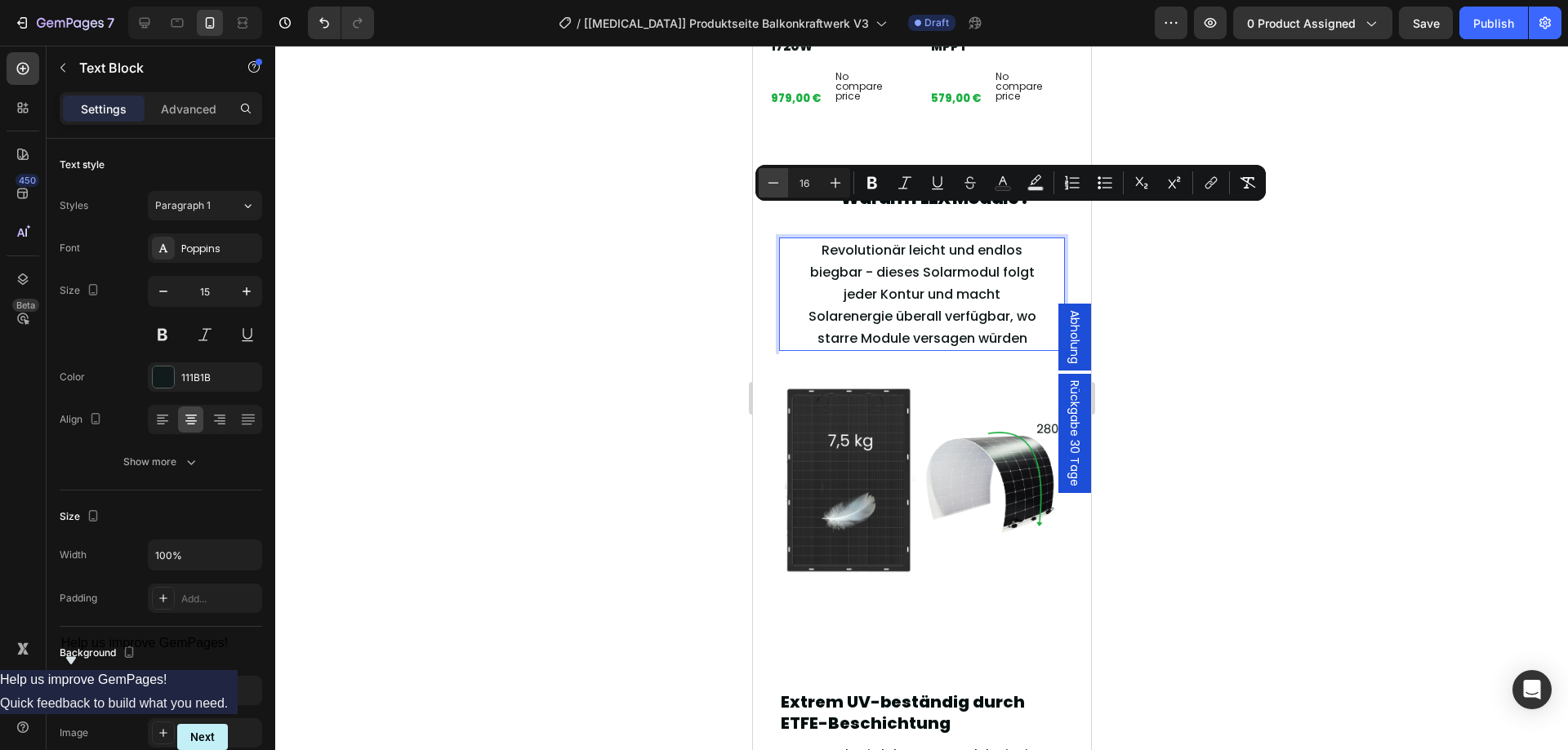
click at [777, 186] on icon "Editor contextual toolbar" at bounding box center [773, 182] width 16 height 16
type input "15"
click at [1243, 347] on div at bounding box center [920, 398] width 1292 height 704
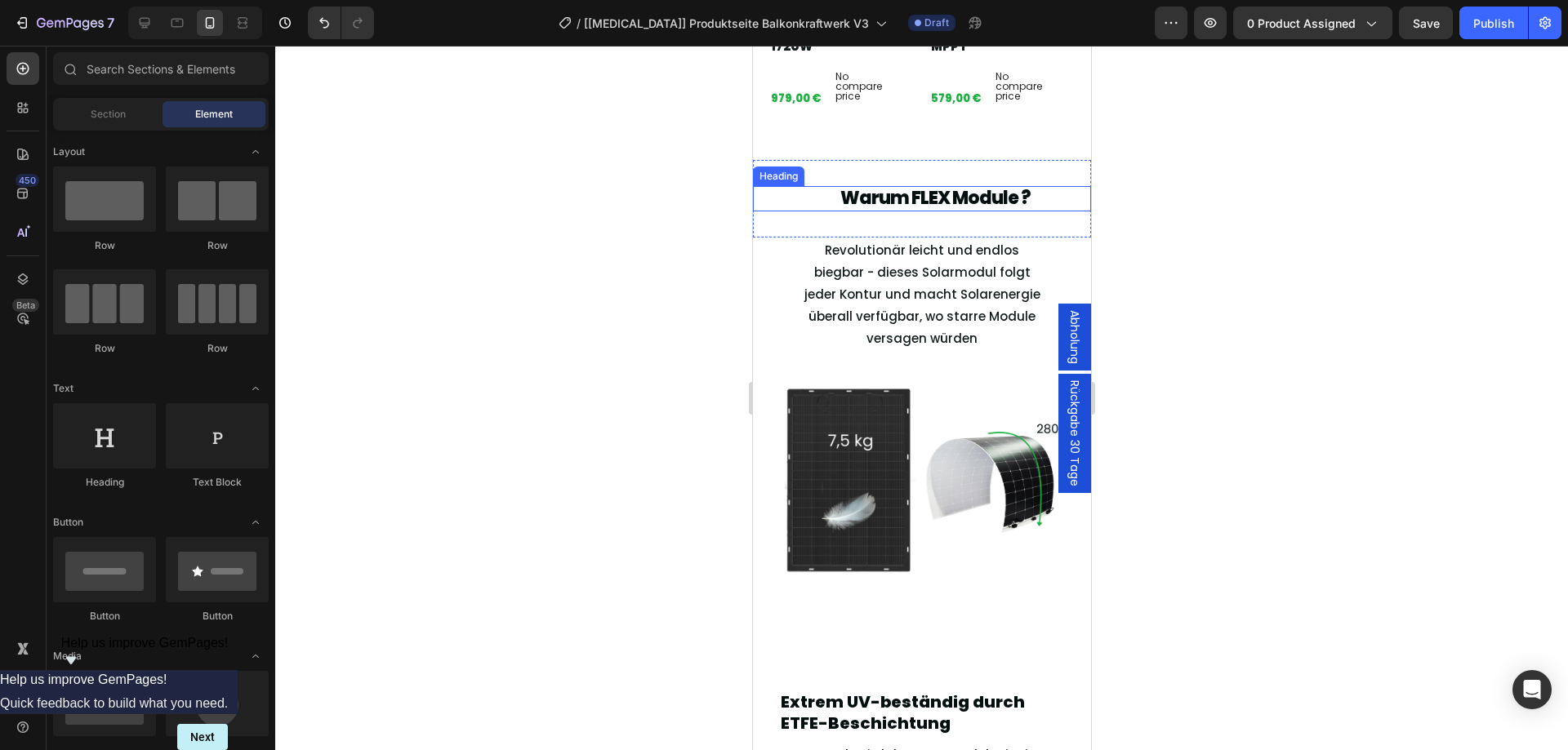
click at [957, 186] on h2 "Warum FLEX Module ?" at bounding box center [934, 198] width 312 height 24
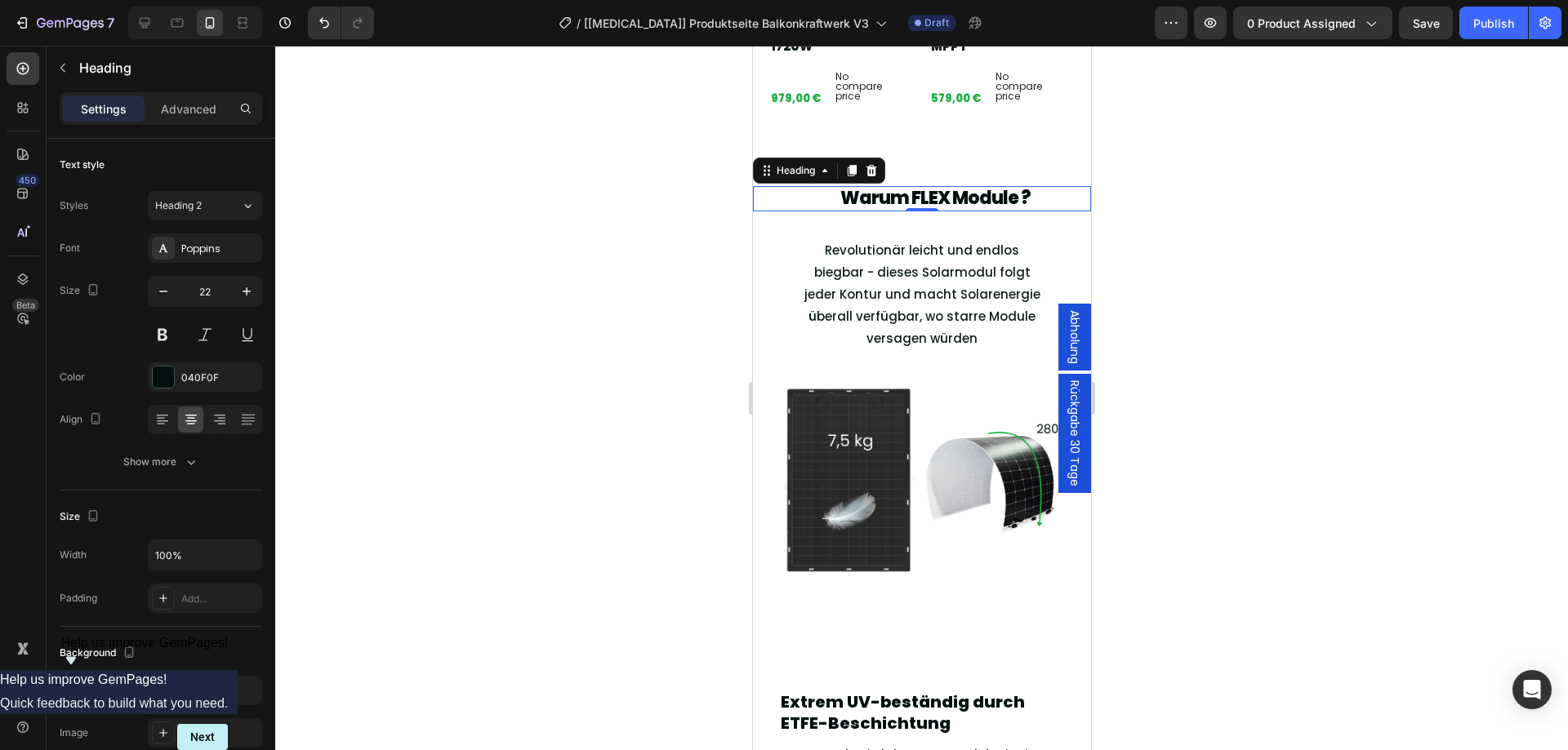
click at [837, 186] on h2 "Warum FLEX Module ?" at bounding box center [934, 198] width 312 height 24
click at [210, 97] on div "Advanced" at bounding box center [188, 108] width 81 height 26
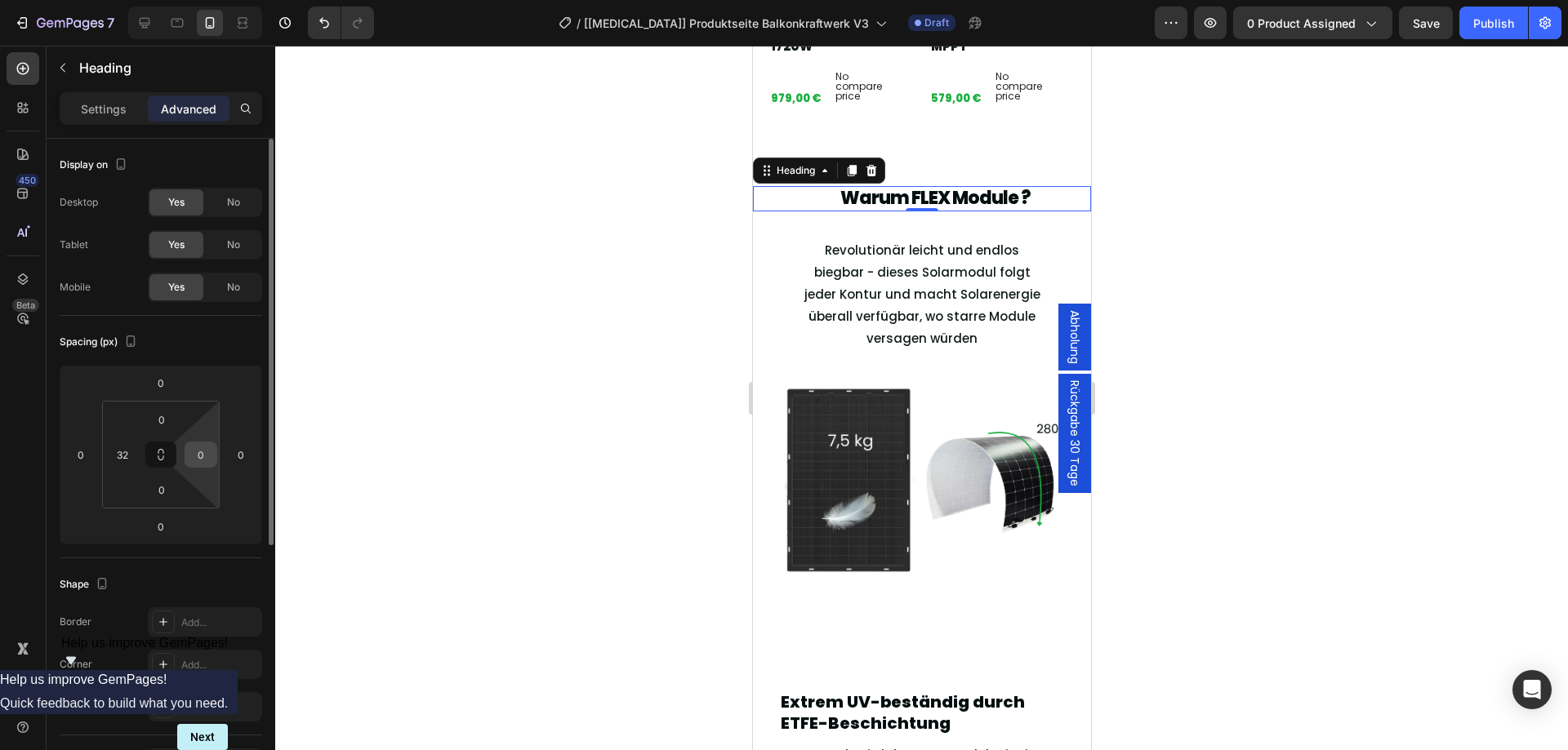
click at [197, 456] on input "0" at bounding box center [201, 455] width 24 height 24
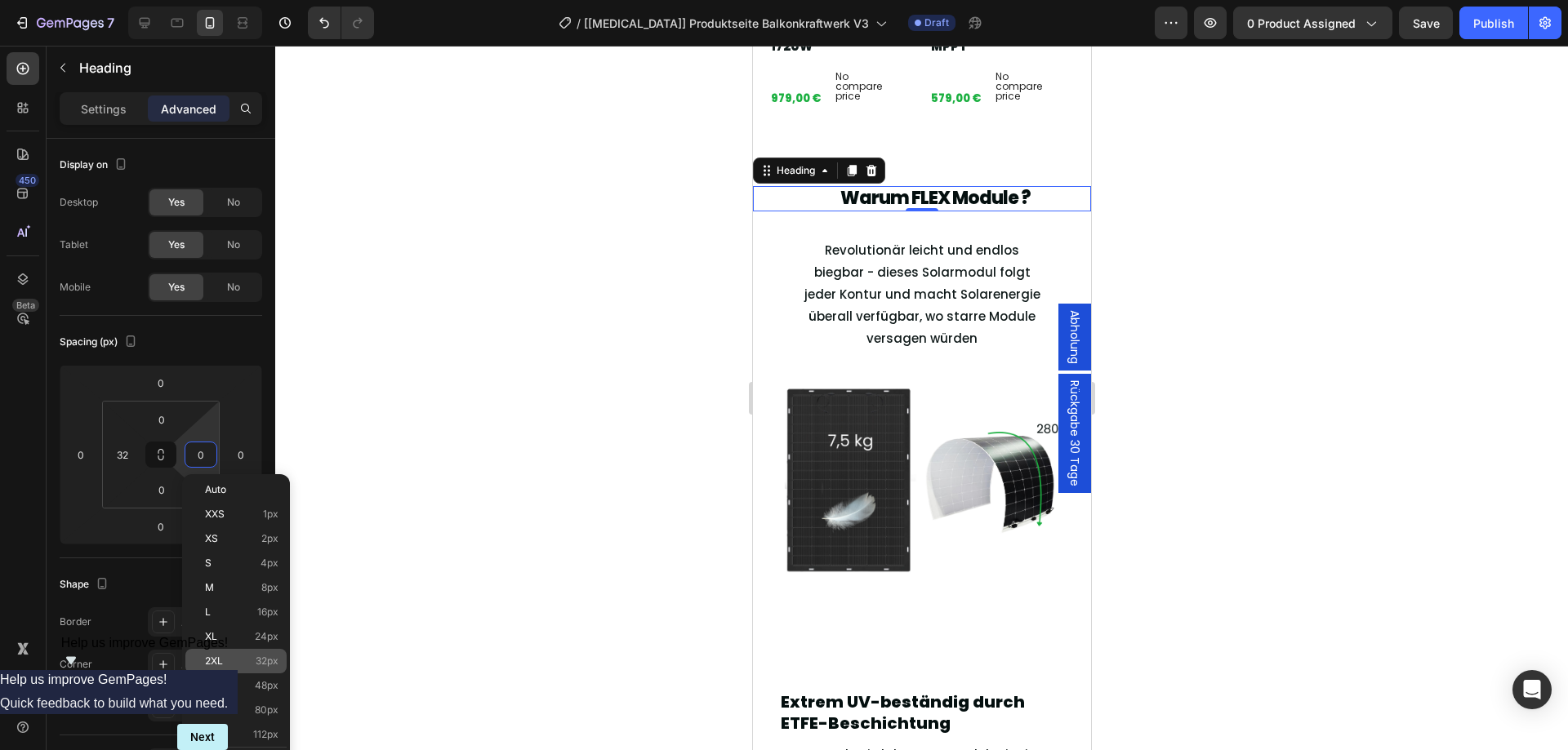
click at [251, 656] on p "2XL 32px" at bounding box center [241, 661] width 74 height 11
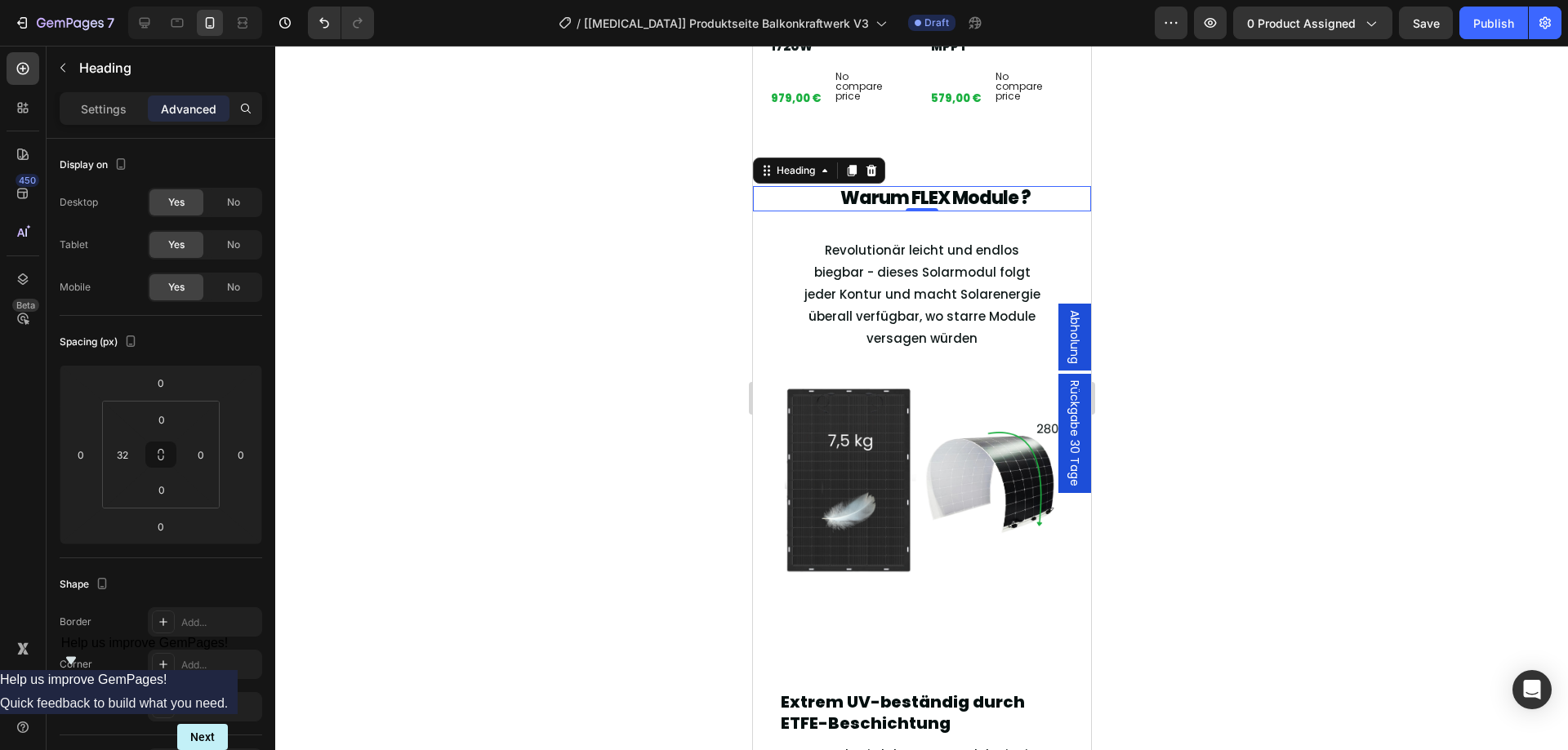
type input "32"
click at [507, 449] on div at bounding box center [920, 398] width 1292 height 704
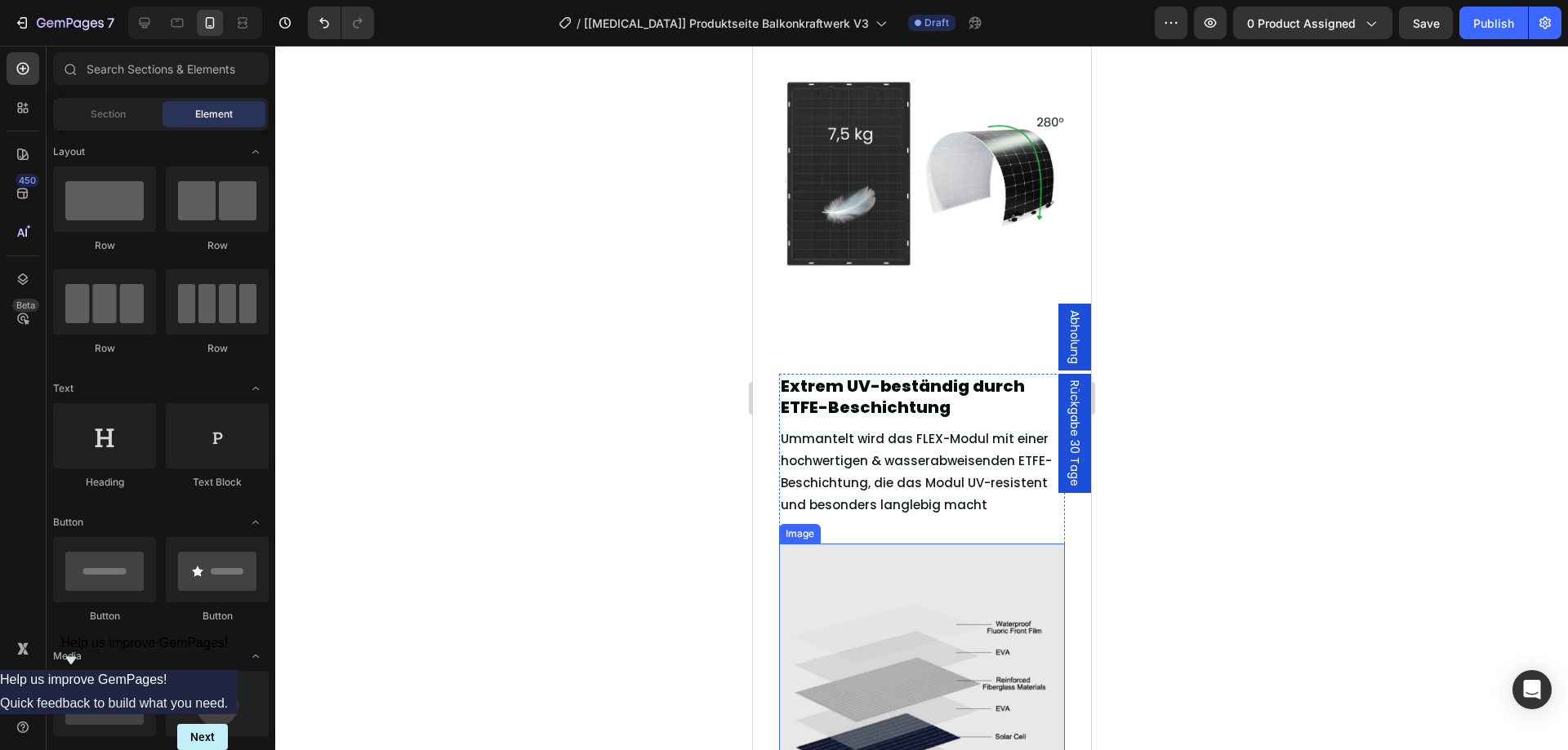
scroll to position [2087, 0]
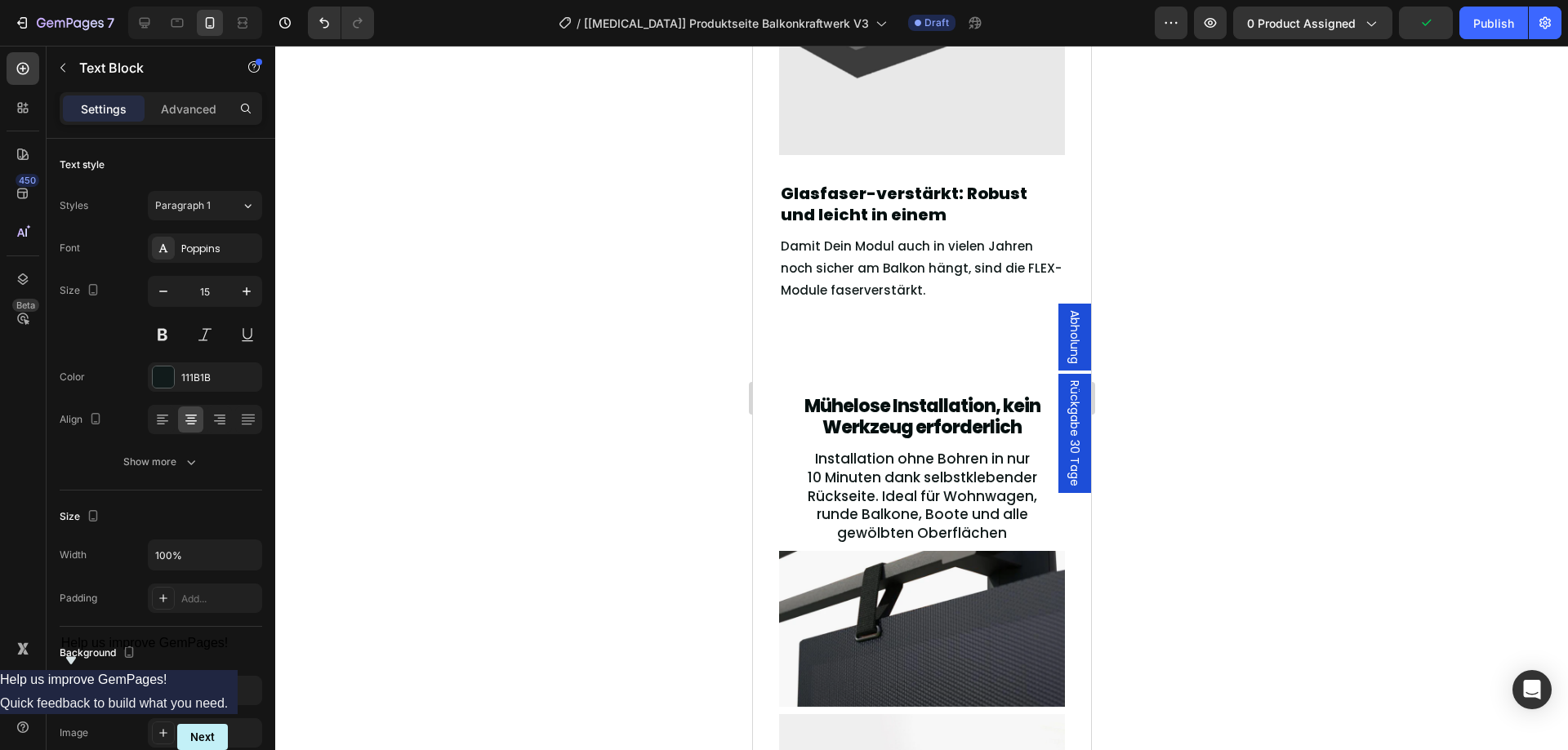
scroll to position [3012, 0]
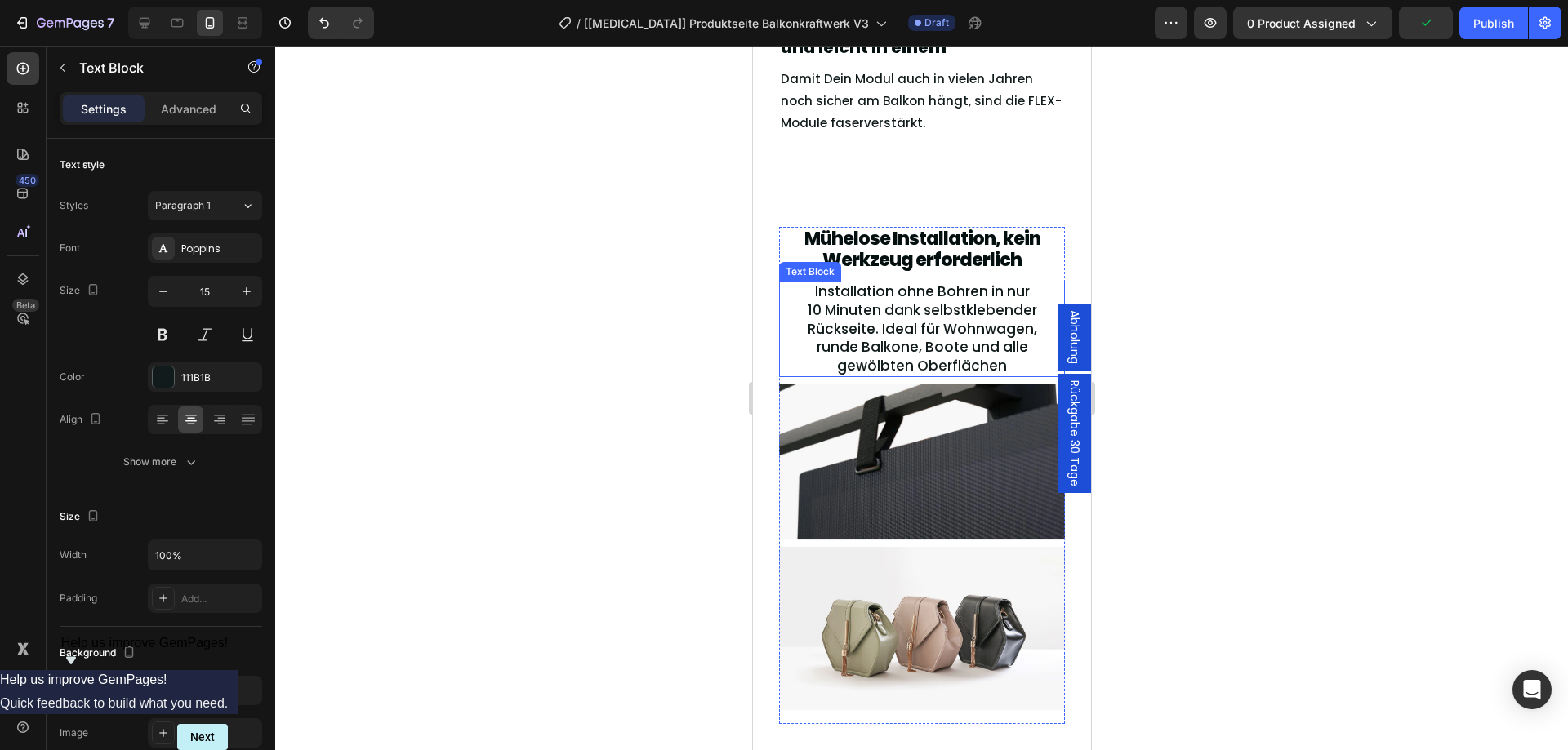
click at [870, 301] on span "Installation ohne Bohren in nur 10 Minuten dank selbstklebender Rückseite. Idea…" at bounding box center [921, 328] width 230 height 93
click at [930, 315] on span "Installation ohne Bohren in nur 10 Minuten dank selbstklebender Rückseite. Idea…" at bounding box center [921, 328] width 230 height 93
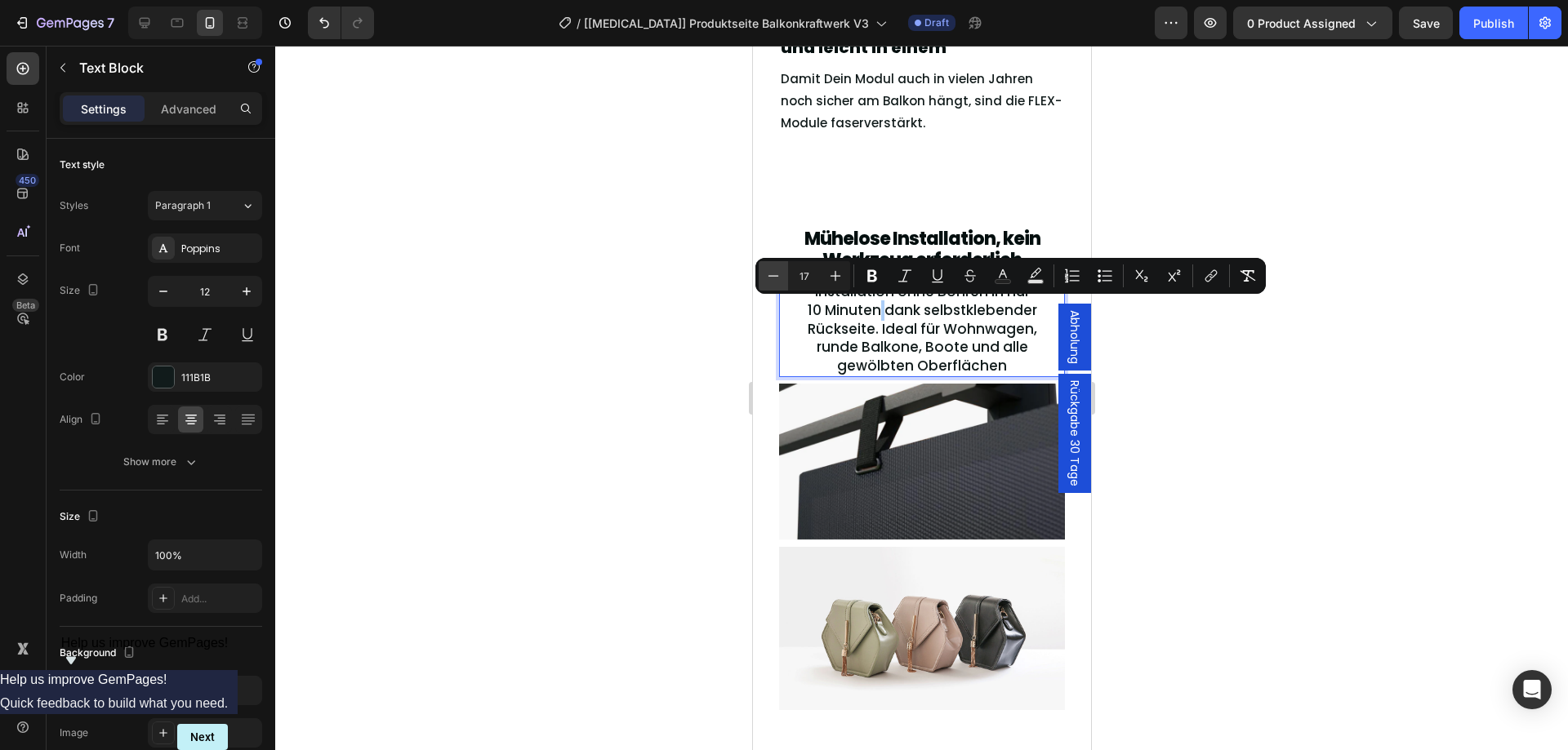
click at [776, 275] on icon "Editor contextual toolbar" at bounding box center [773, 276] width 16 height 16
type input "17"
click at [850, 317] on p "Installation ohne Bohren in nur 10 Minuten dank selbstklebender Rückseite. Idea…" at bounding box center [920, 329] width 230 height 92
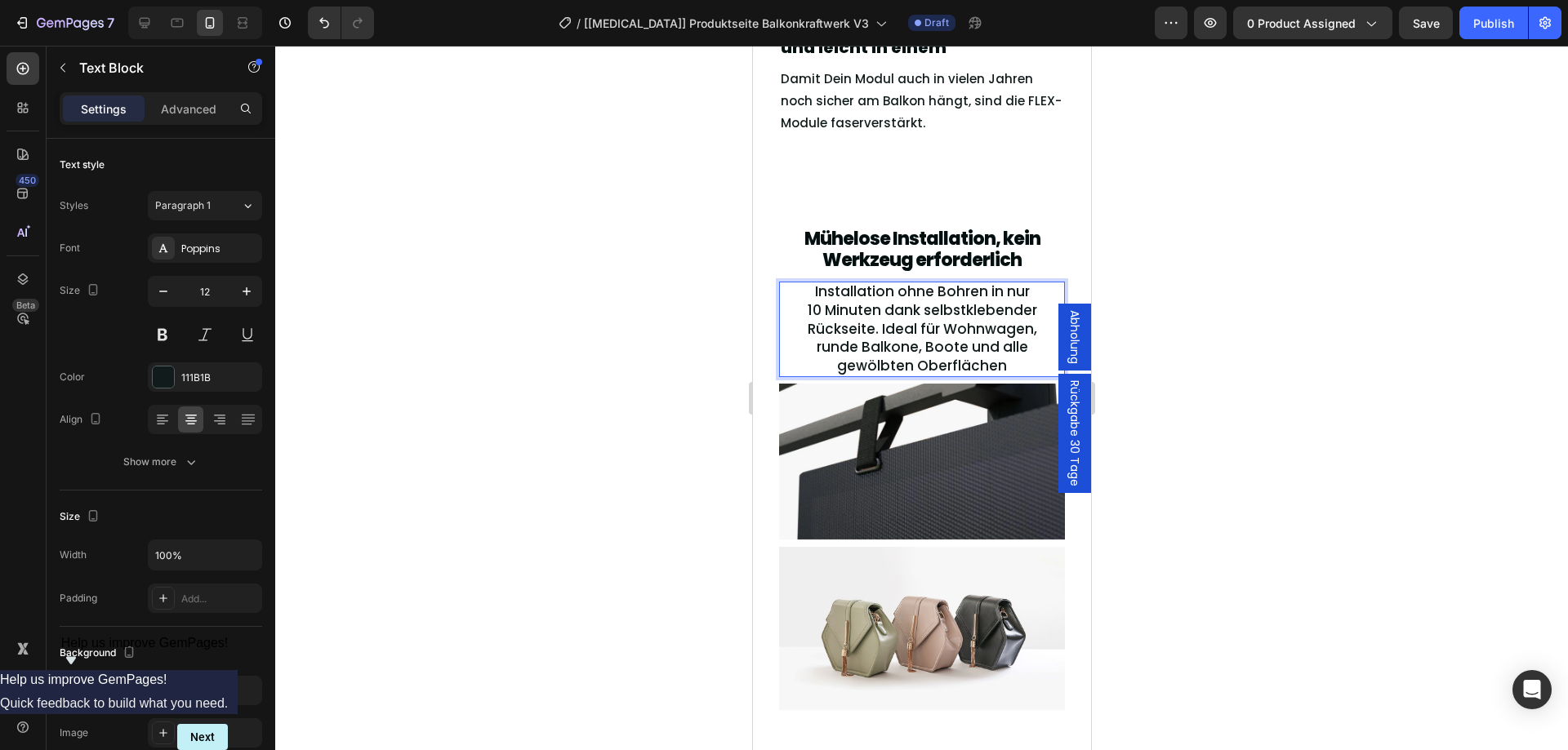
click at [850, 317] on p "Installation ohne Bohren in nur 10 Minuten dank selbstklebender Rückseite. Idea…" at bounding box center [920, 329] width 230 height 92
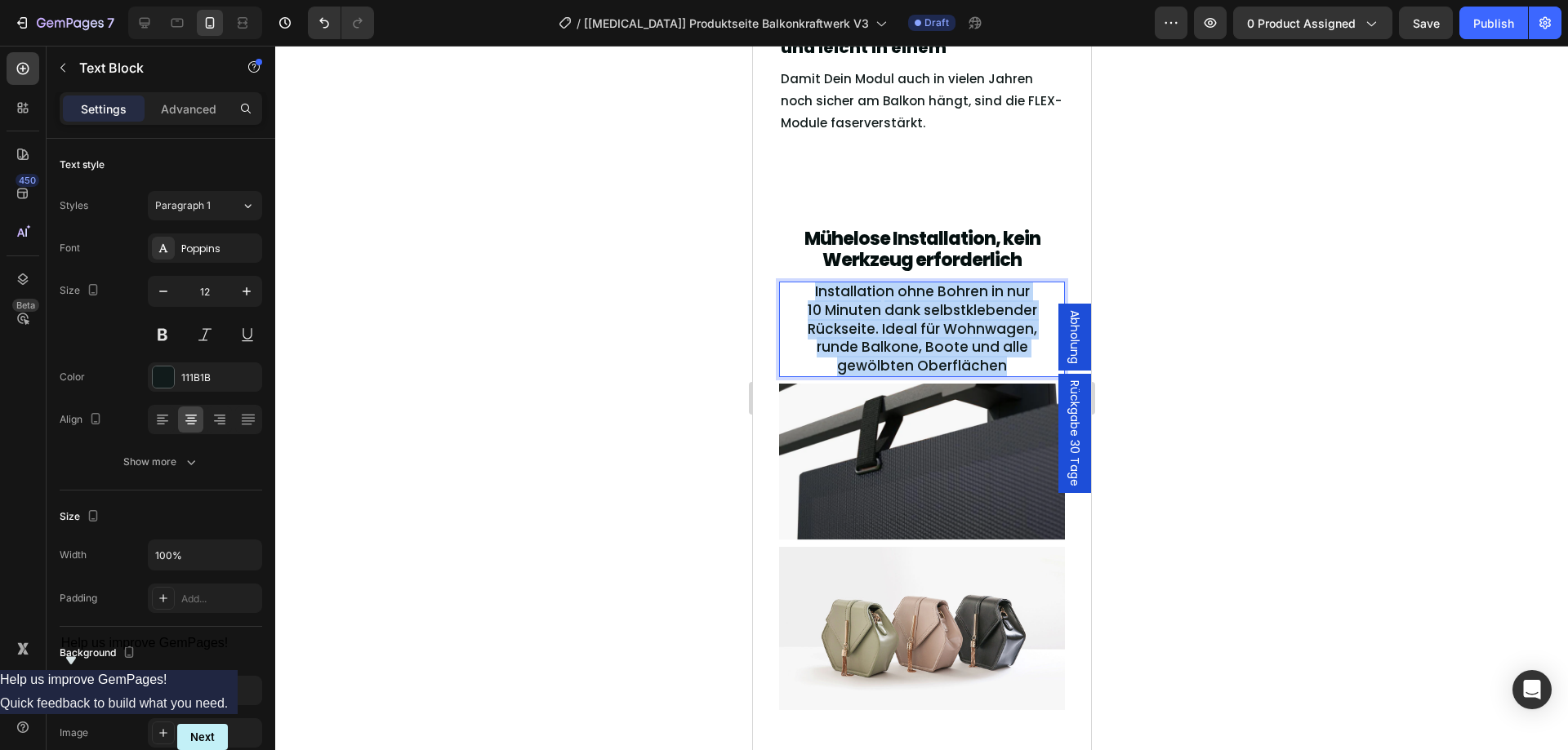
click at [850, 317] on p "Installation ohne Bohren in nur 10 Minuten dank selbstklebender Rückseite. Idea…" at bounding box center [920, 329] width 230 height 92
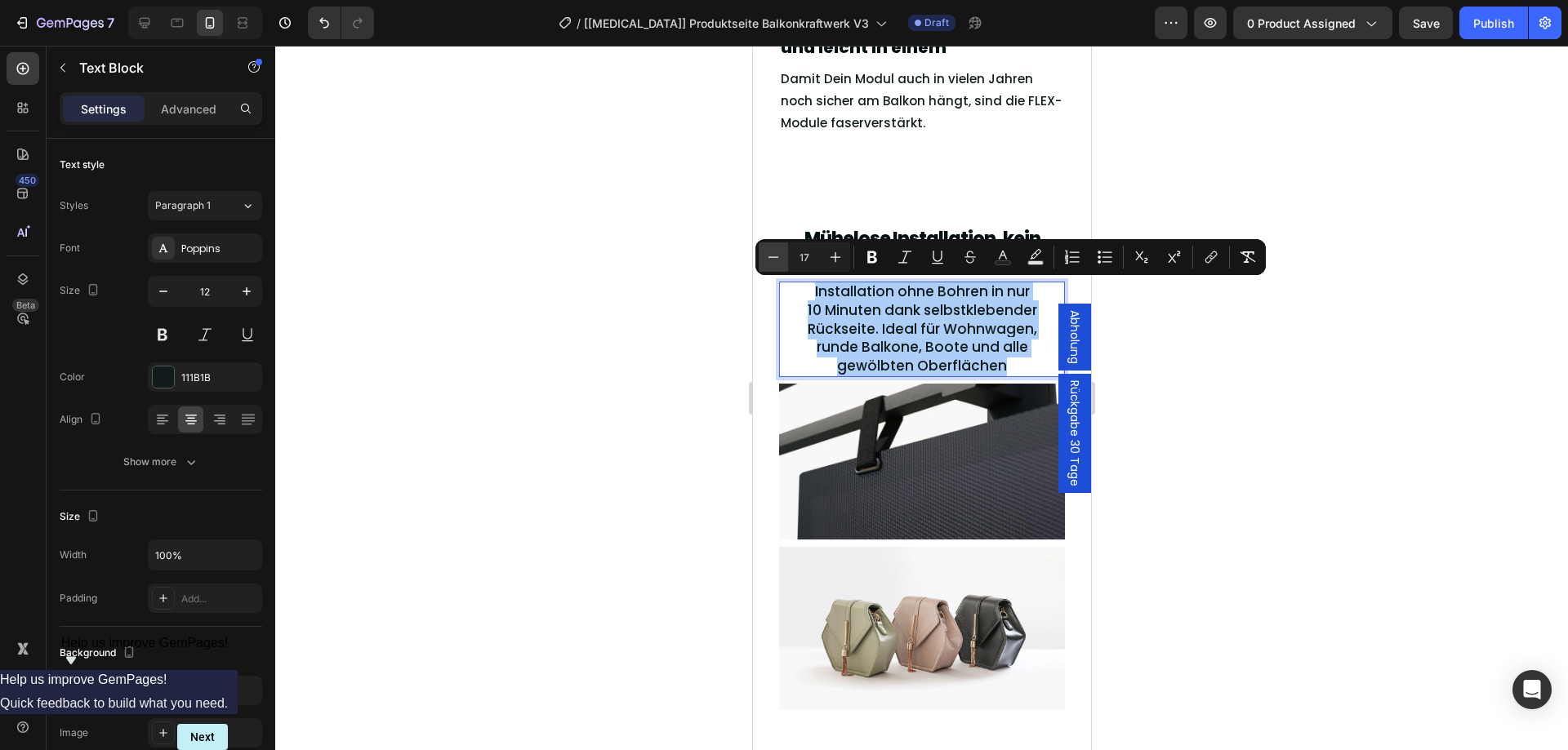
click at [778, 255] on icon "Editor contextual toolbar" at bounding box center [773, 256] width 16 height 16
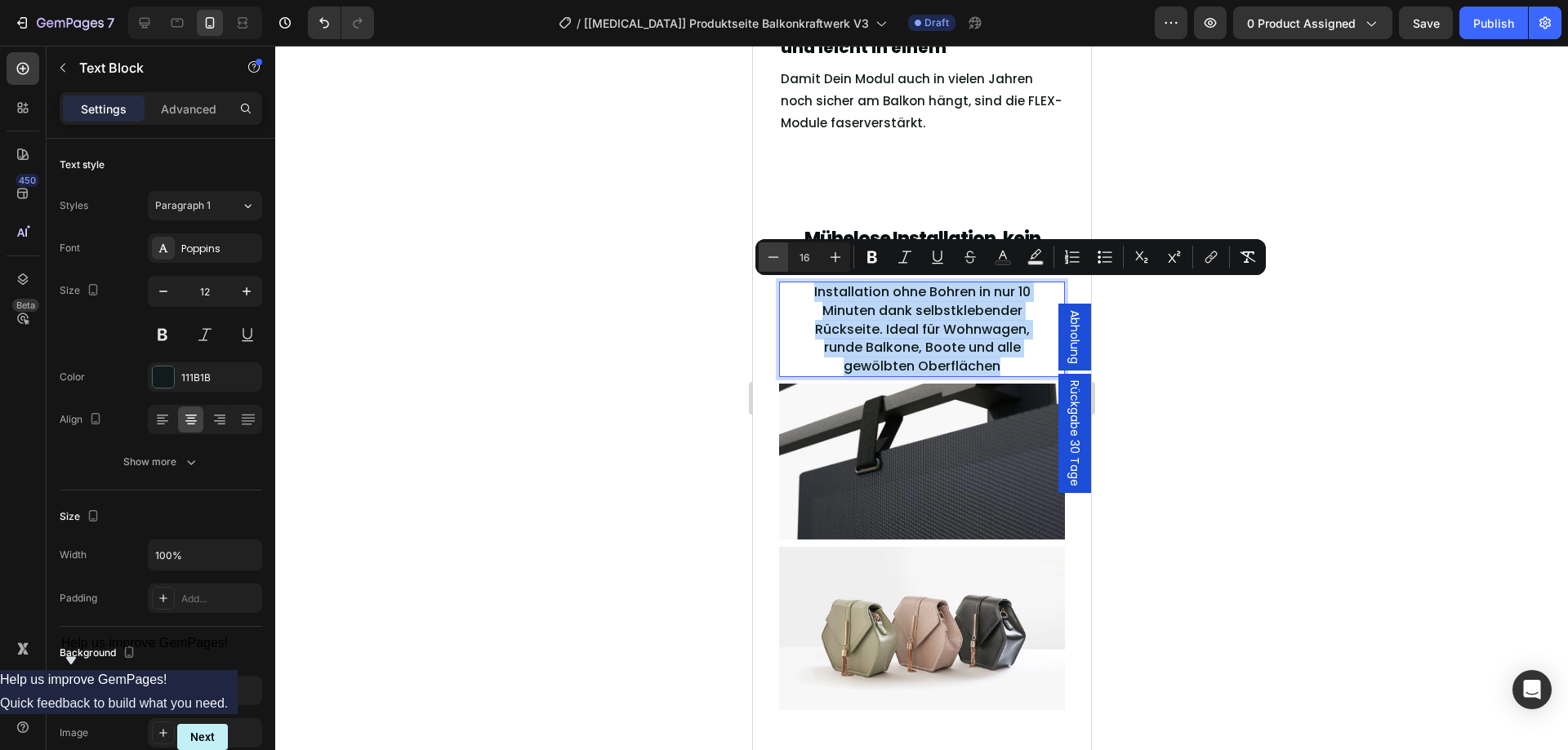
type input "15"
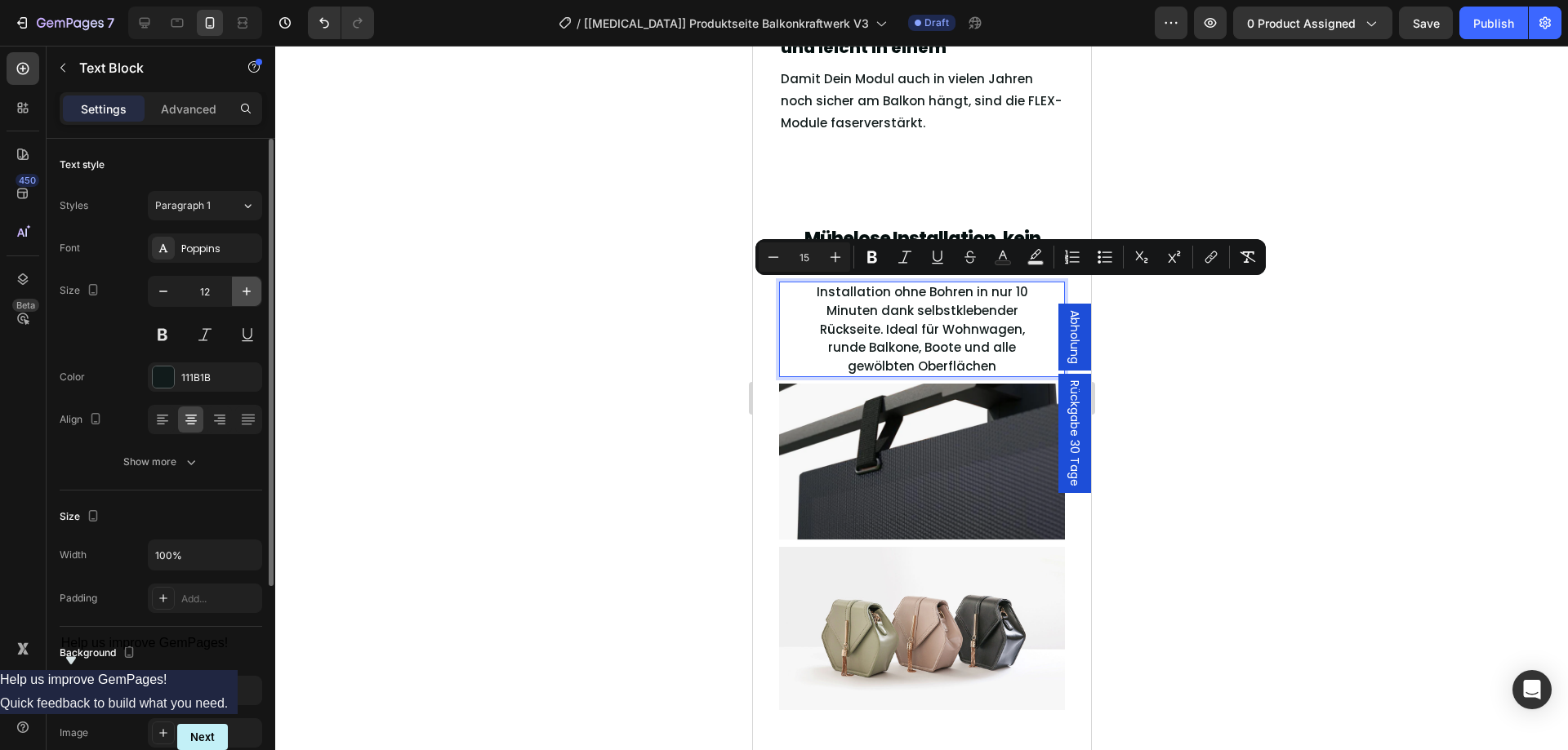
click at [235, 281] on button "button" at bounding box center [246, 290] width 29 height 29
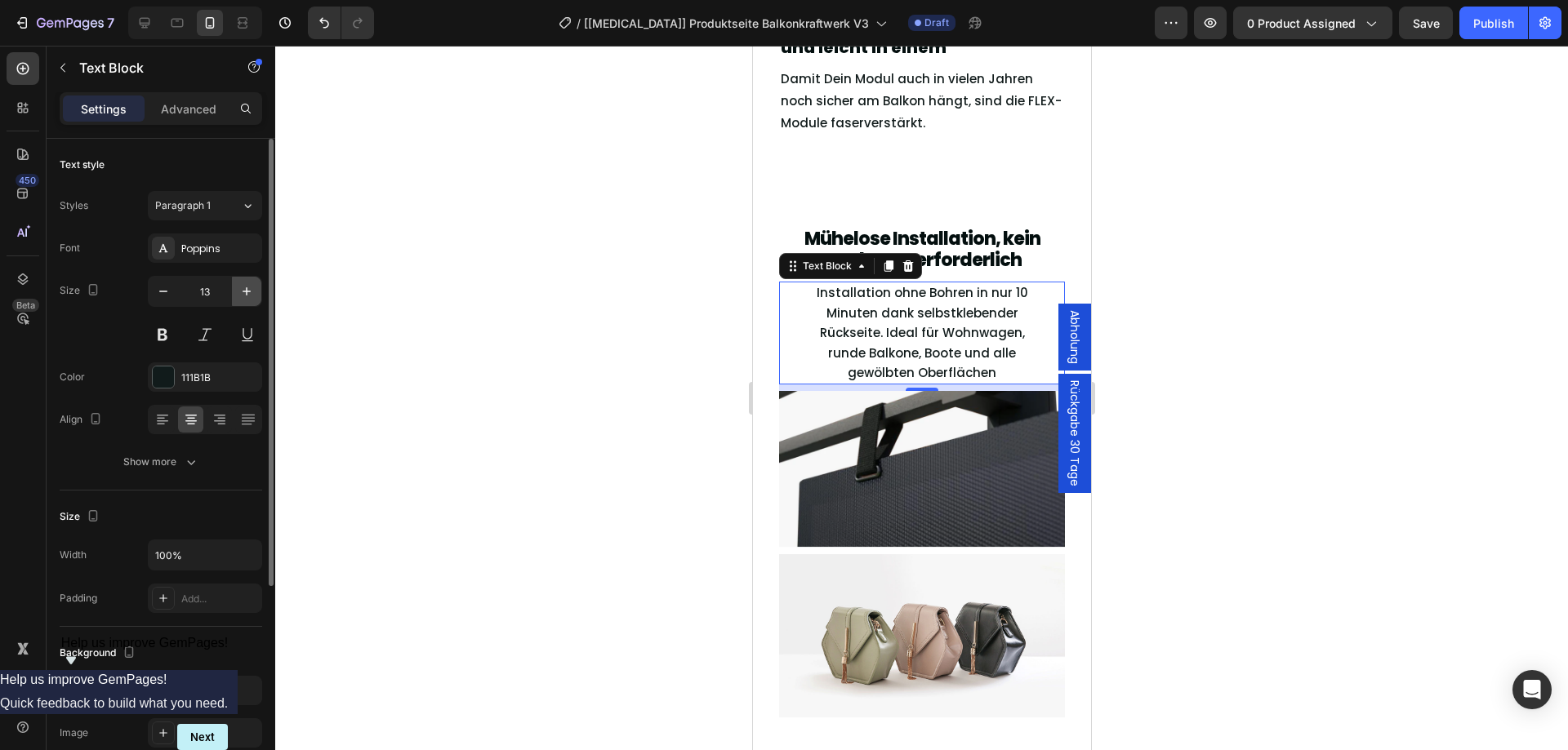
click at [235, 281] on button "button" at bounding box center [246, 290] width 29 height 29
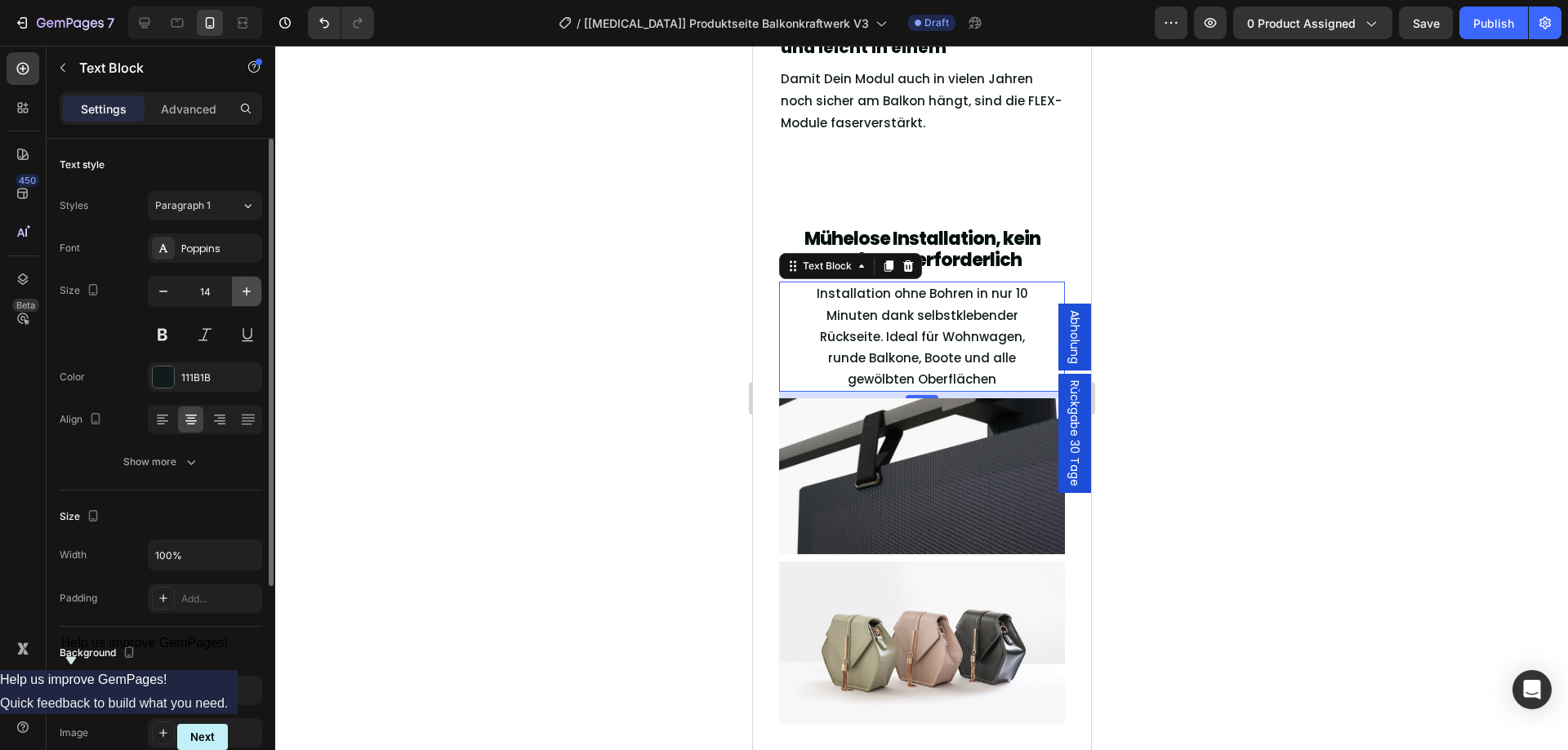
click at [250, 279] on button "button" at bounding box center [246, 290] width 29 height 29
type input "15"
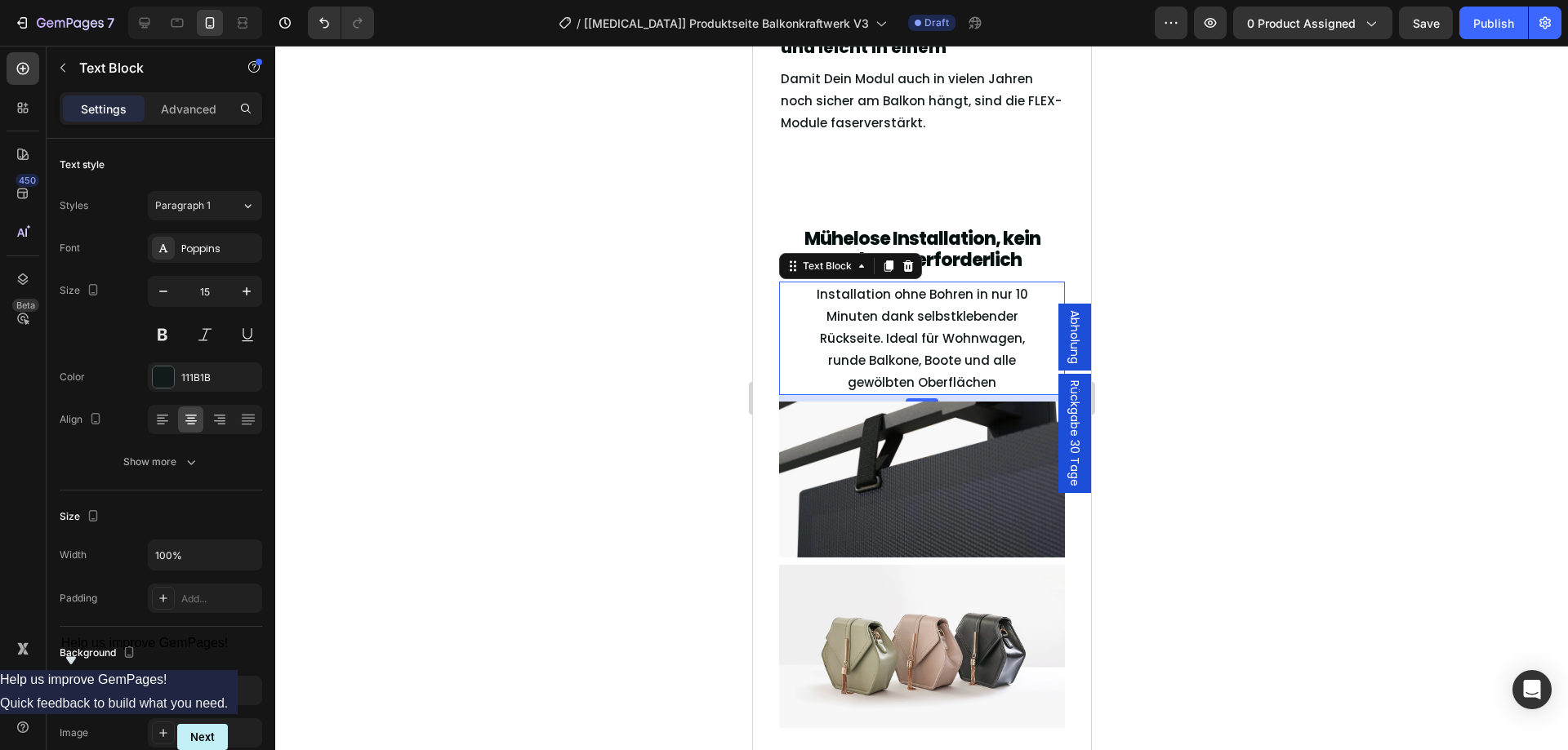
click at [456, 299] on div at bounding box center [920, 398] width 1292 height 704
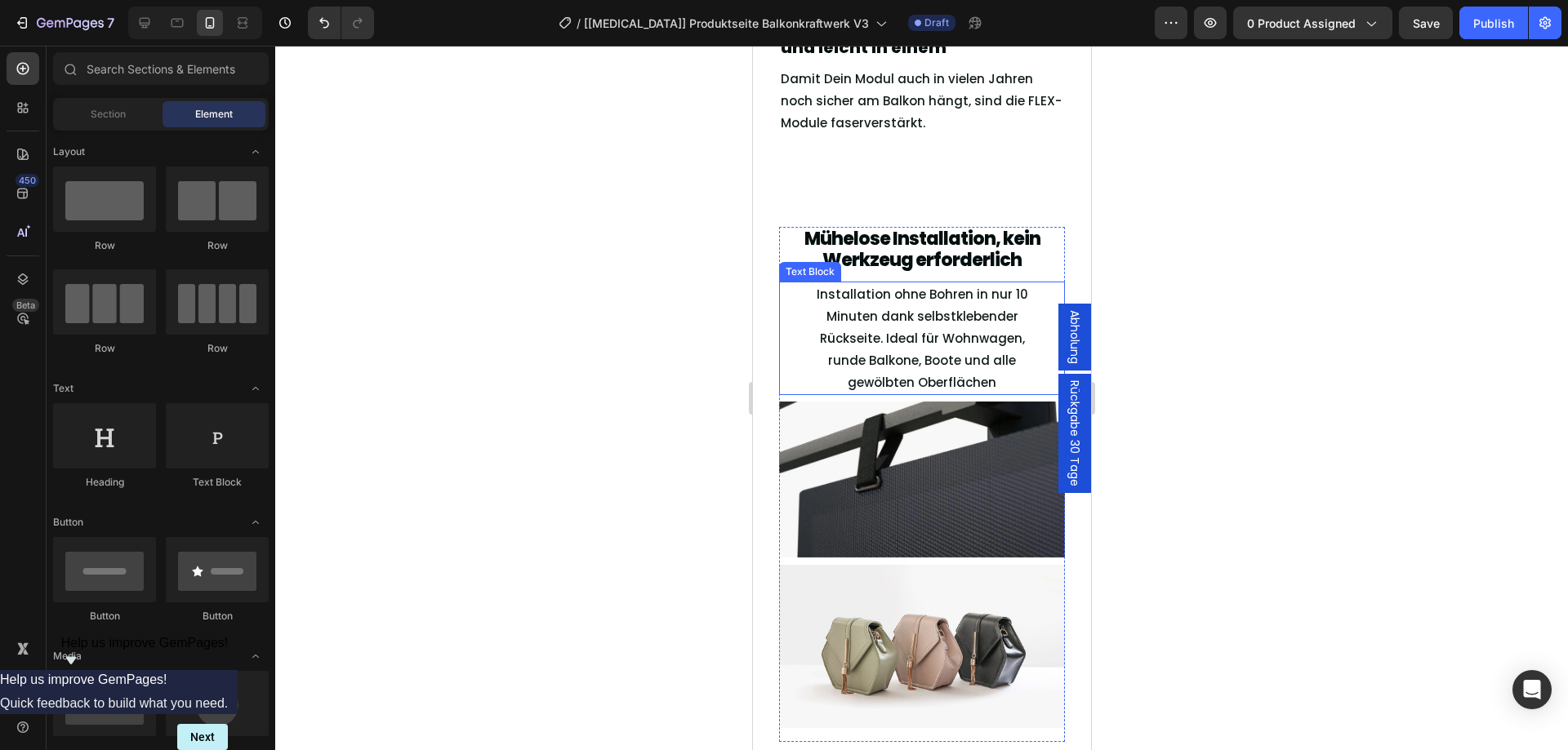
click at [902, 322] on span "Installation ohne Bohren in nur 10 Minuten dank selbstklebender Rückseite. Idea…" at bounding box center [921, 338] width 211 height 106
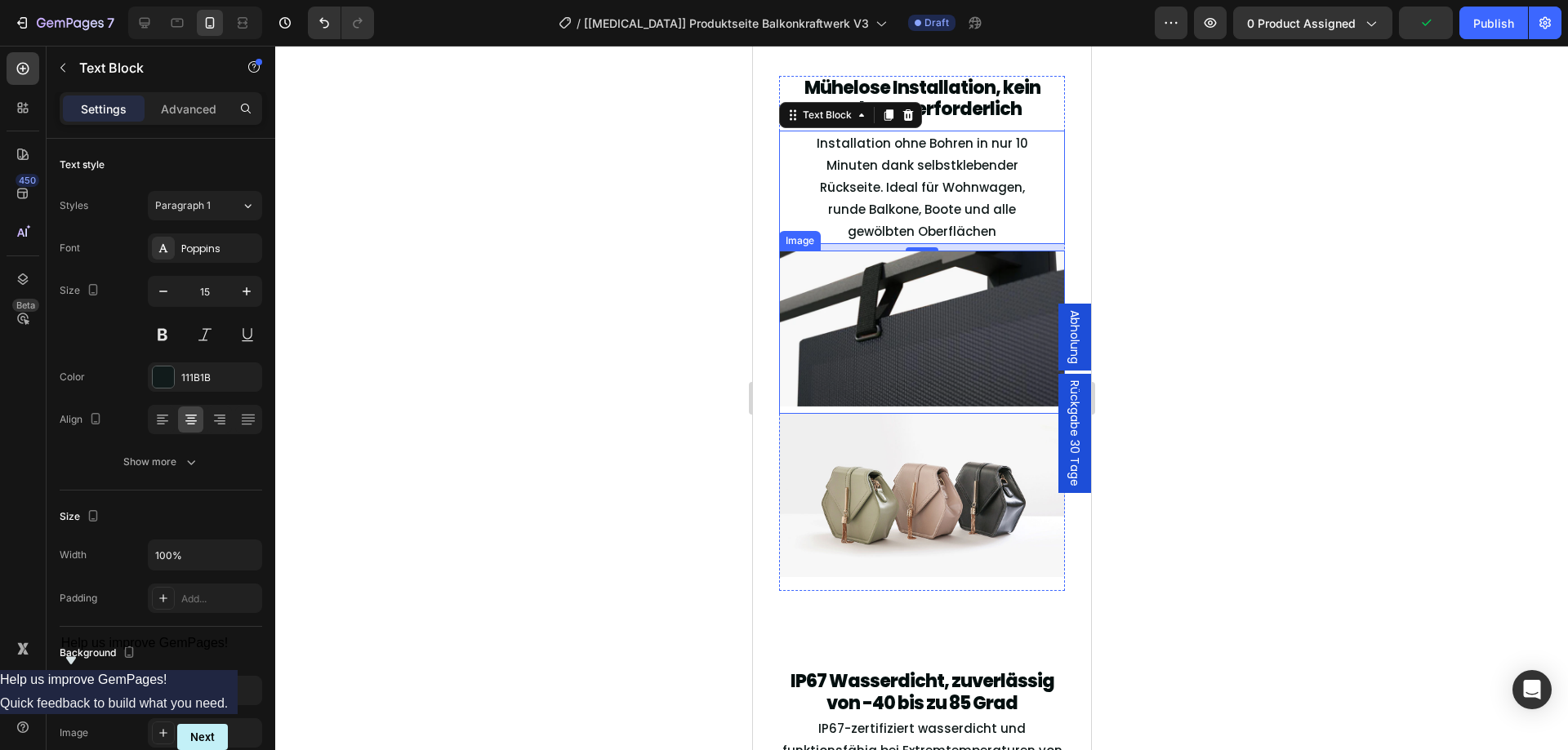
scroll to position [3176, 0]
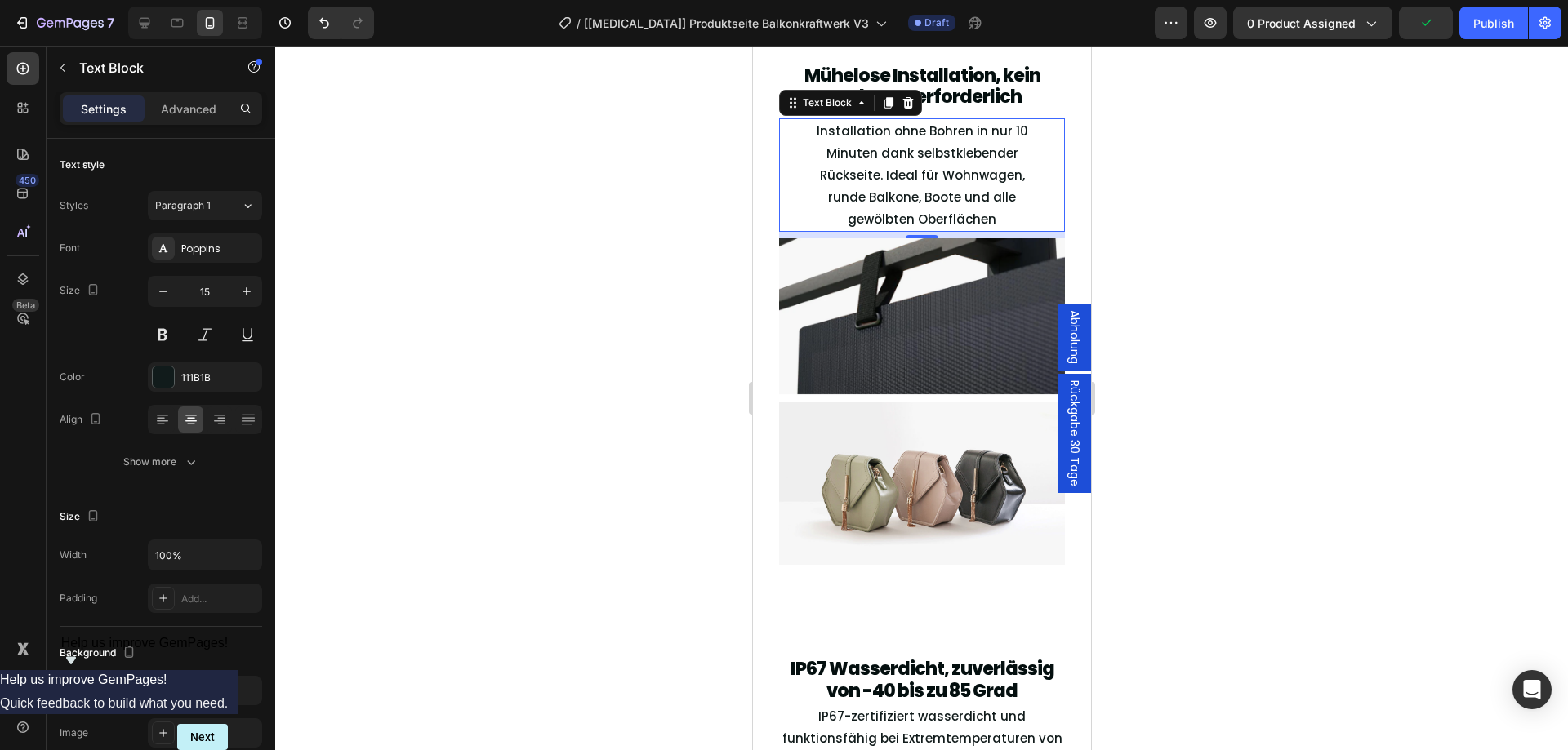
click at [633, 321] on div at bounding box center [920, 398] width 1292 height 704
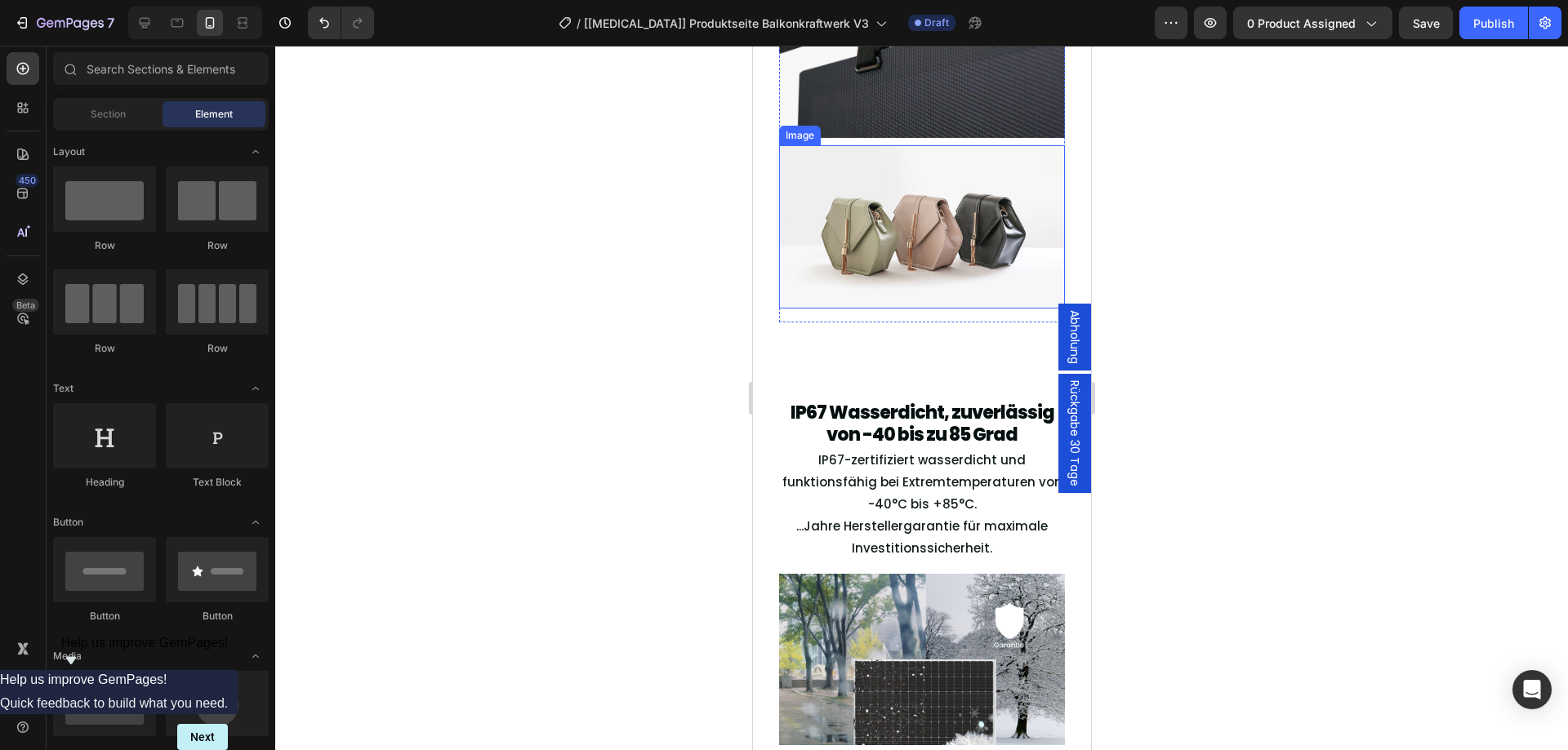
scroll to position [3447, 0]
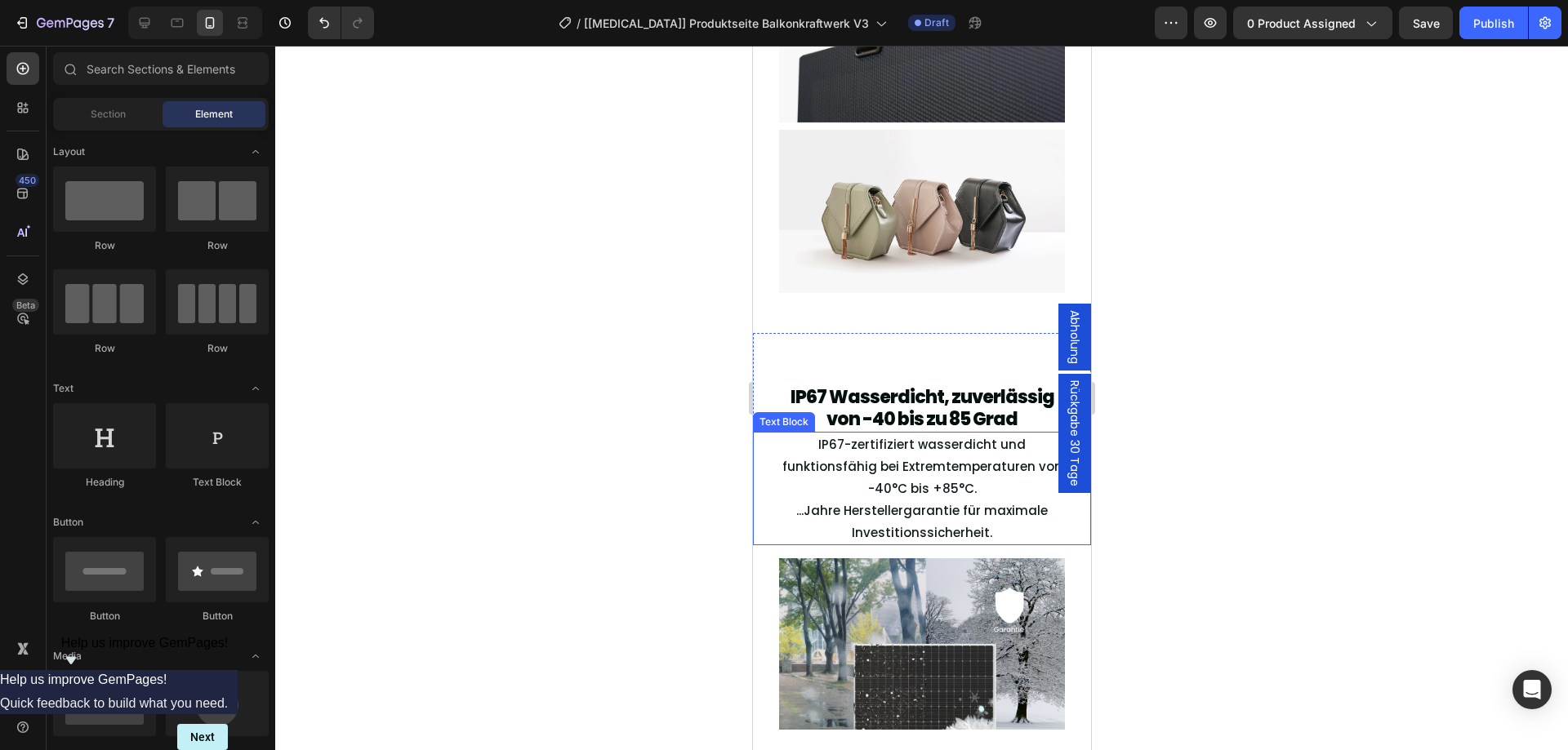
click at [909, 477] on p "IP67-zertifiziert wasserdicht und funktionsfähig bei Extremtemperaturen von -40…" at bounding box center [920, 466] width 282 height 66
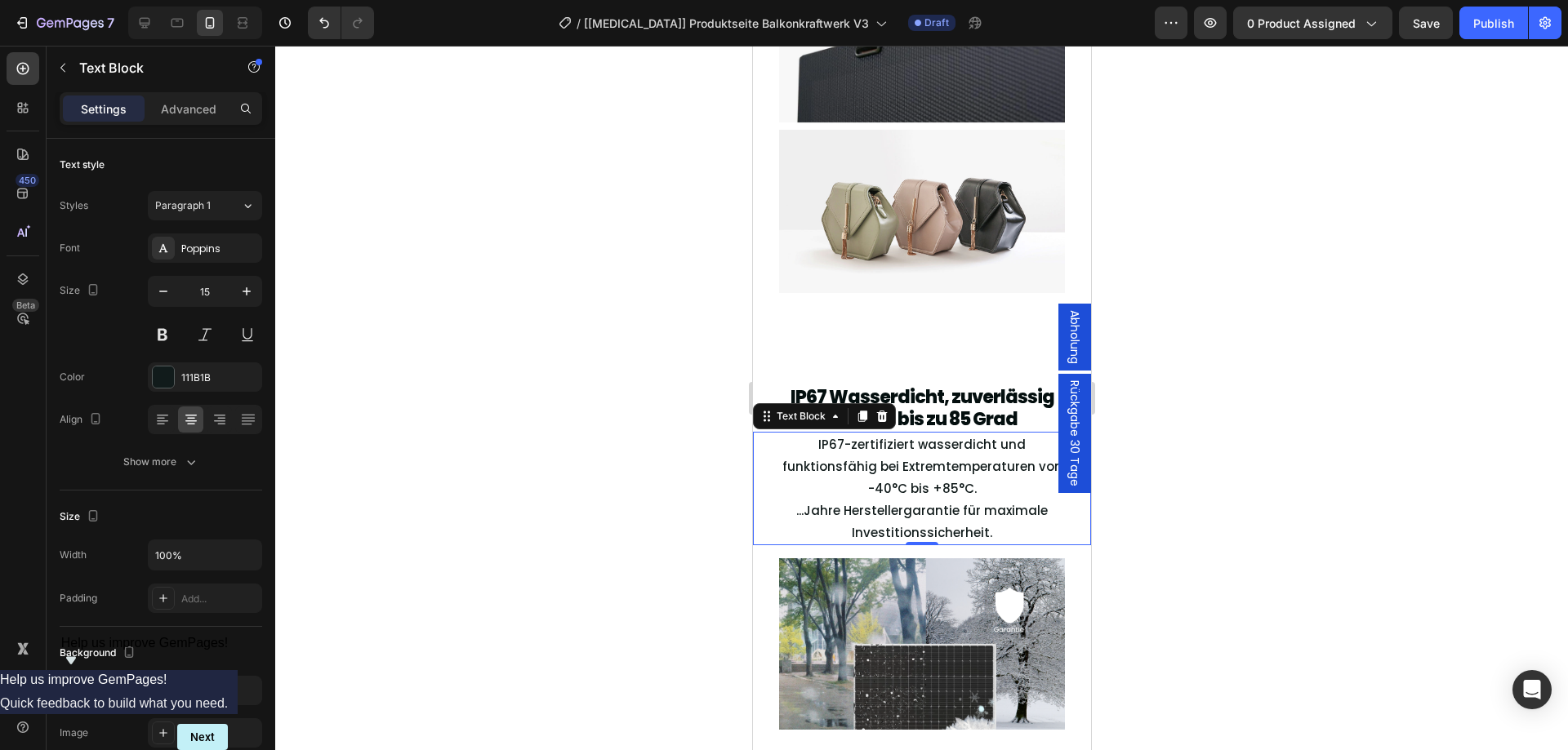
click at [909, 477] on p "IP67-zertifiziert wasserdicht und funktionsfähig bei Extremtemperaturen von -40…" at bounding box center [920, 466] width 282 height 66
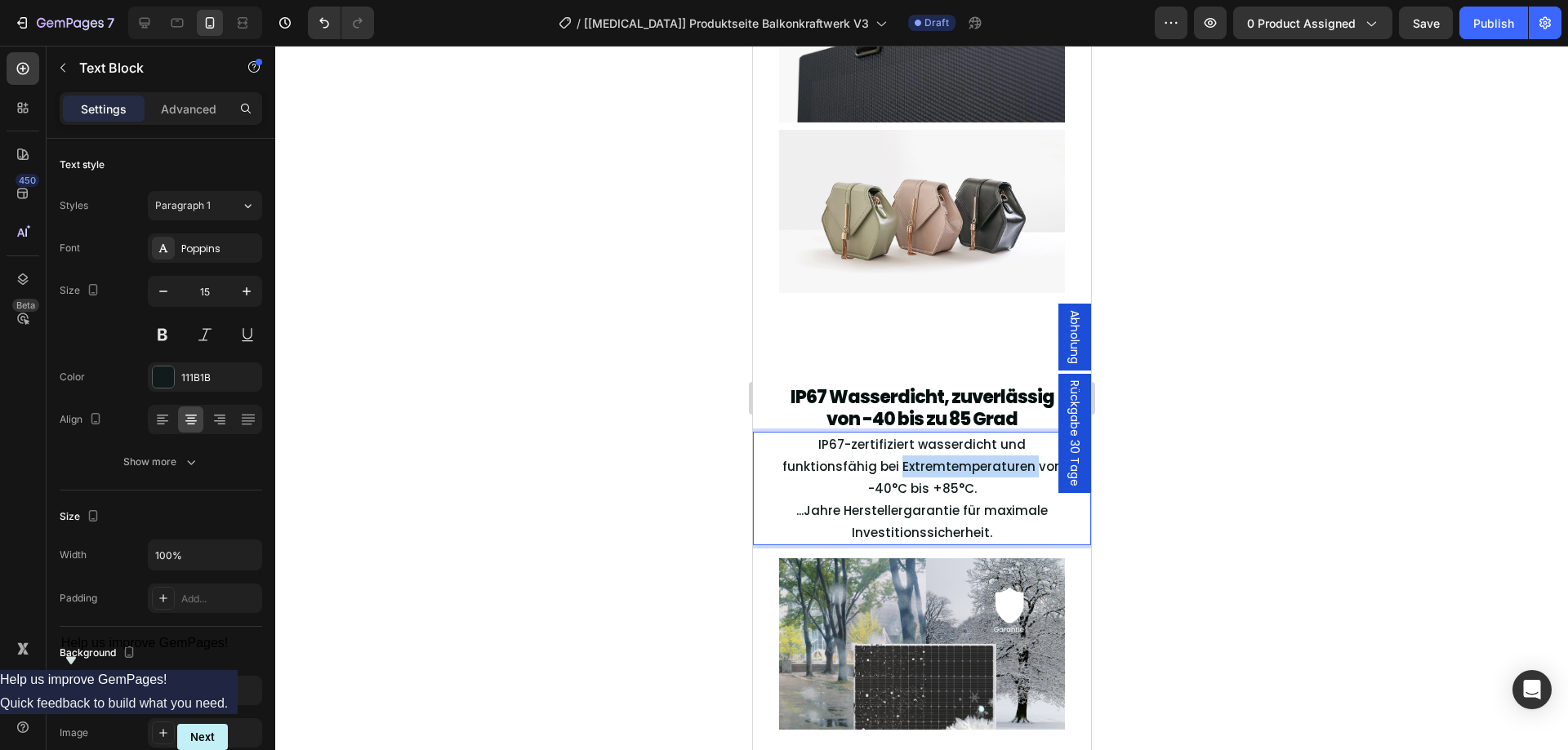
click at [909, 477] on p "IP67-zertifiziert wasserdicht und funktionsfähig bei Extremtemperaturen von -40…" at bounding box center [920, 466] width 282 height 66
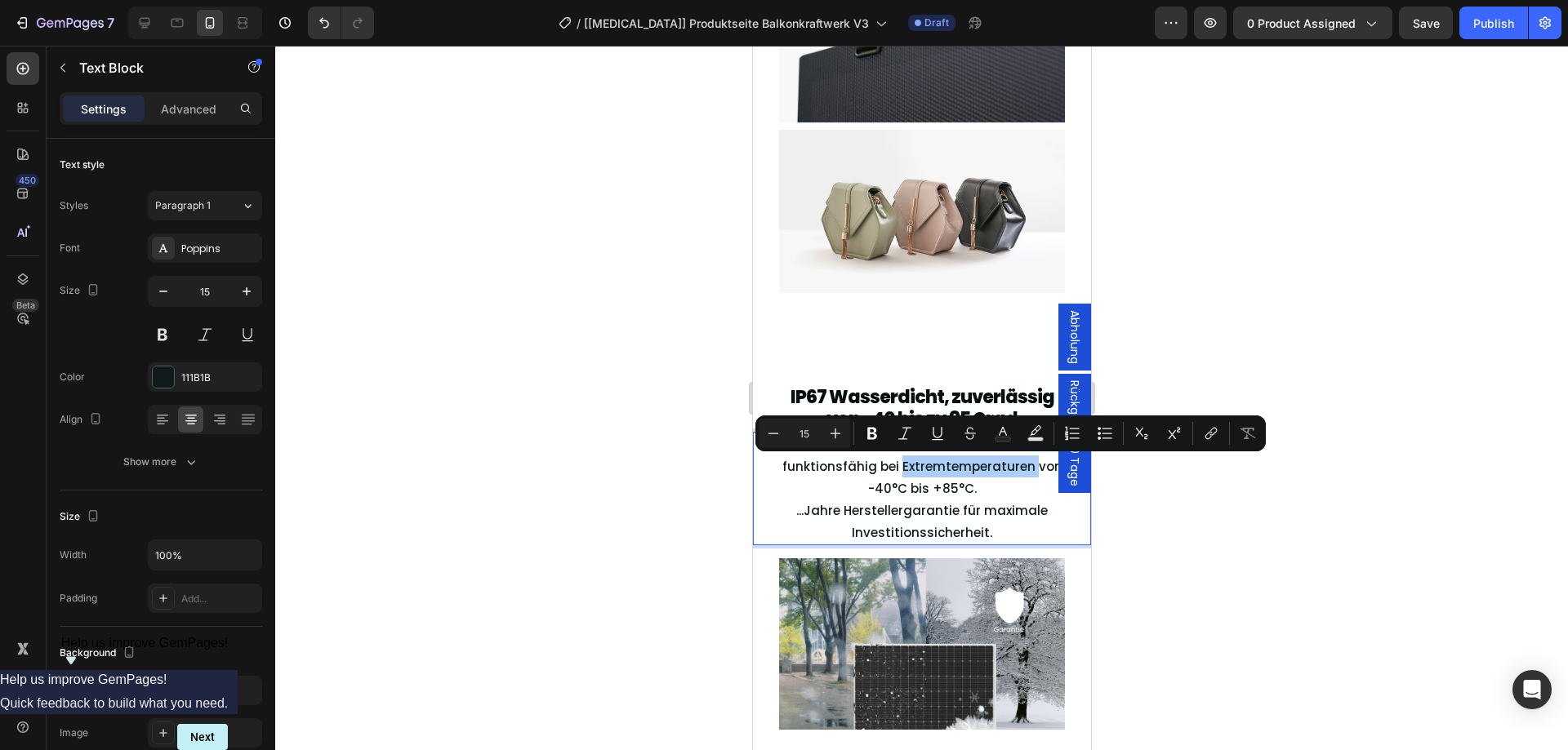
click at [625, 483] on div at bounding box center [920, 398] width 1292 height 704
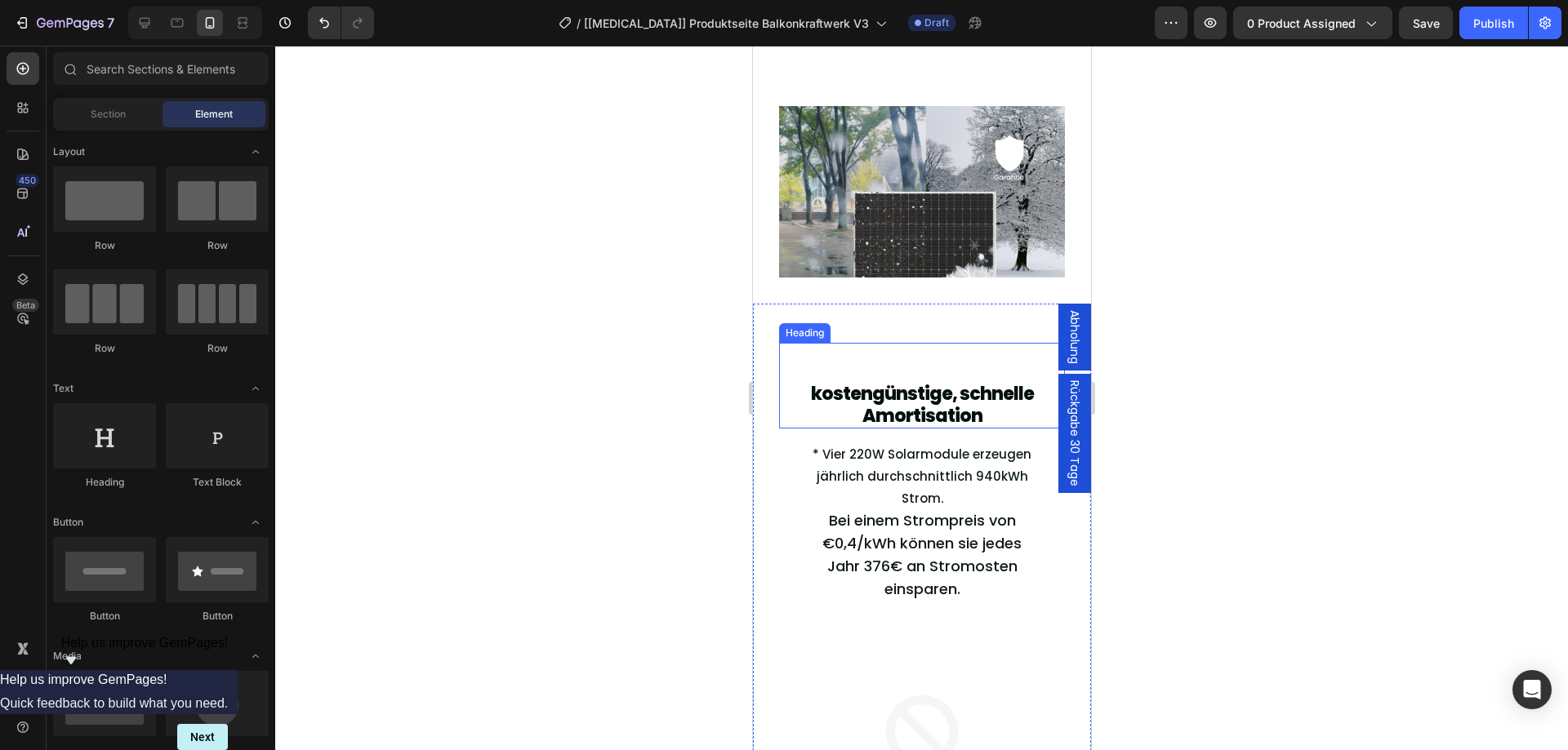
scroll to position [3991, 0]
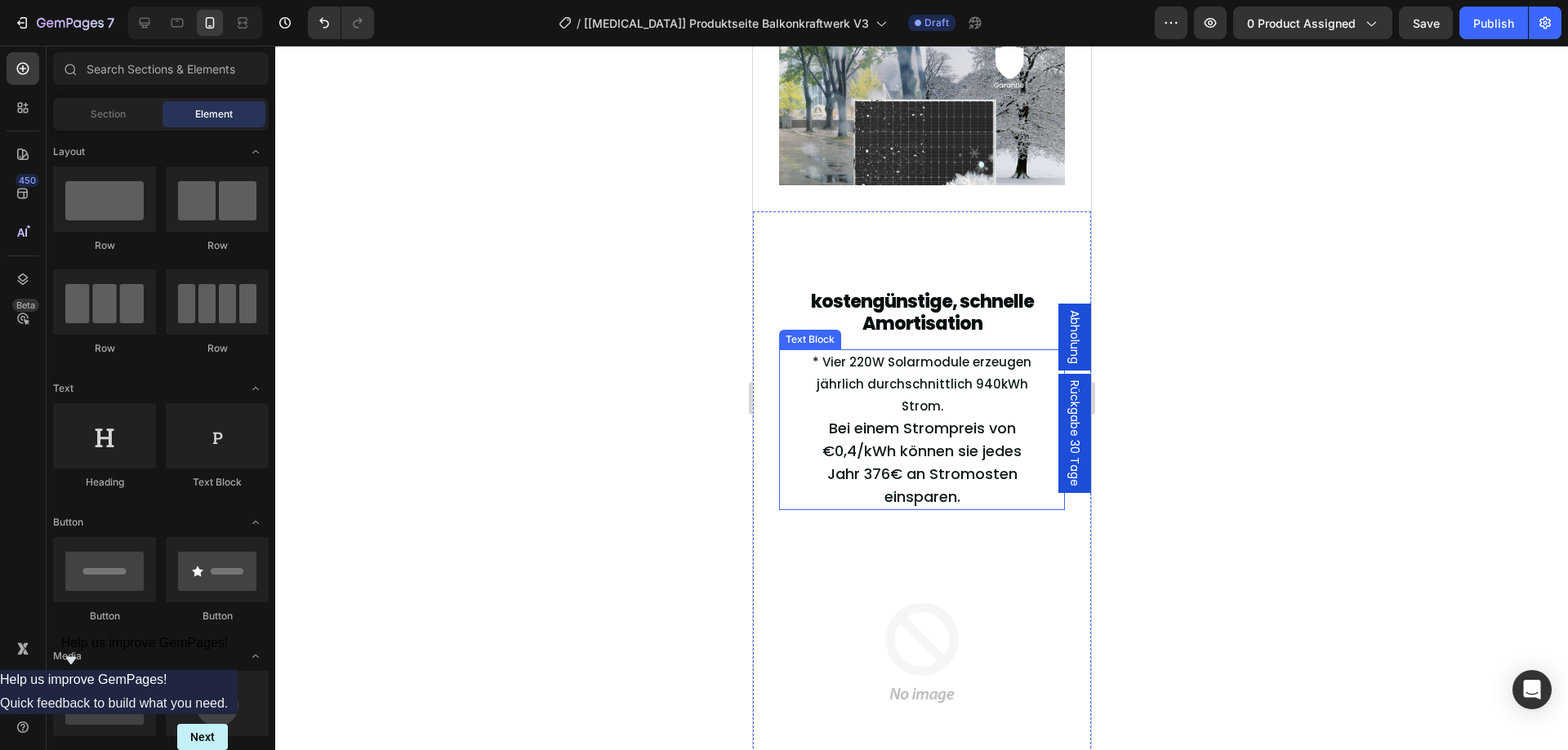
click at [897, 378] on p "* Vier 220W Solarmodule erzeugen jährlich durchschnittlich 940kWh Strom." at bounding box center [920, 384] width 230 height 66
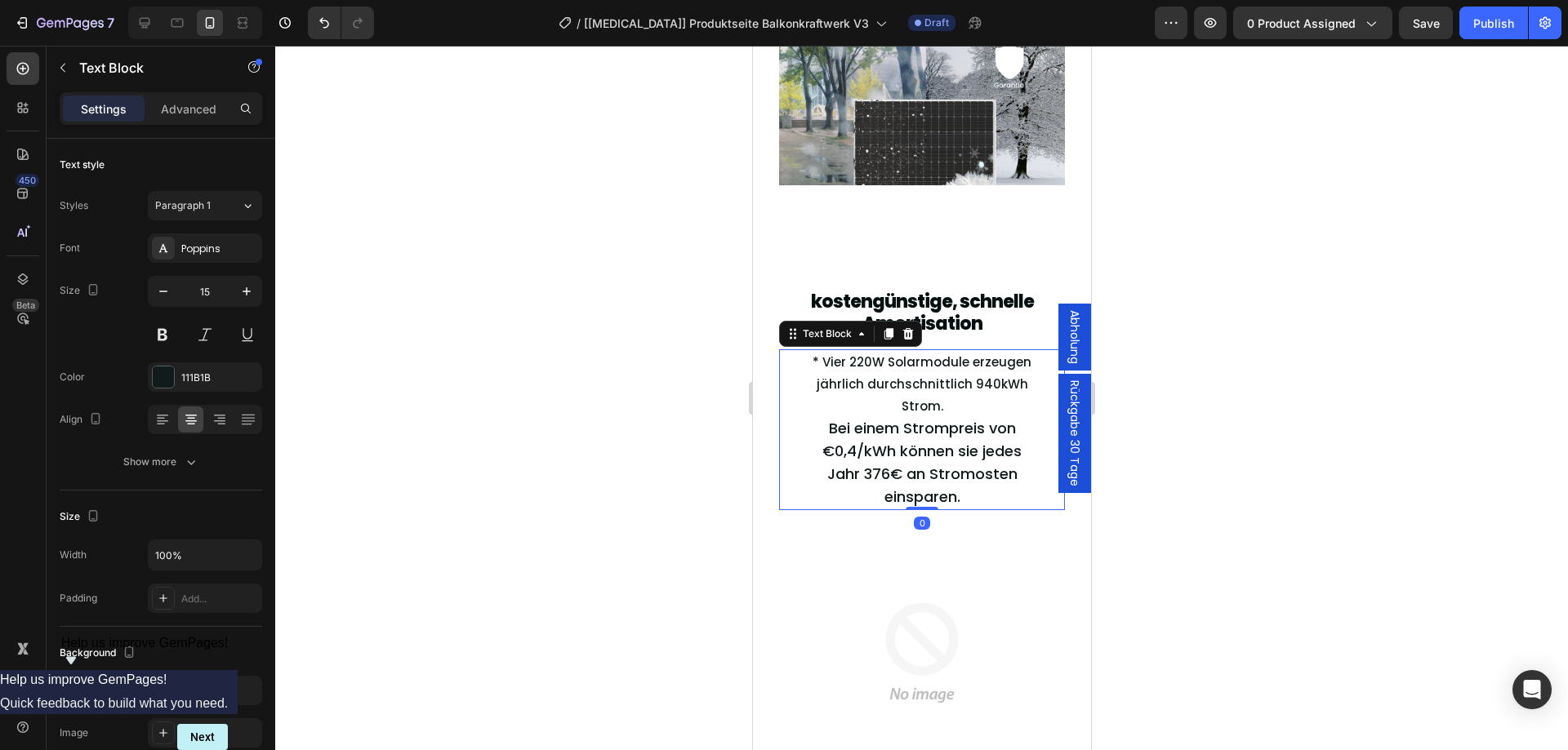
click at [897, 378] on p "* Vier 220W Solarmodule erzeugen jährlich durchschnittlich 940kWh Strom." at bounding box center [920, 384] width 230 height 66
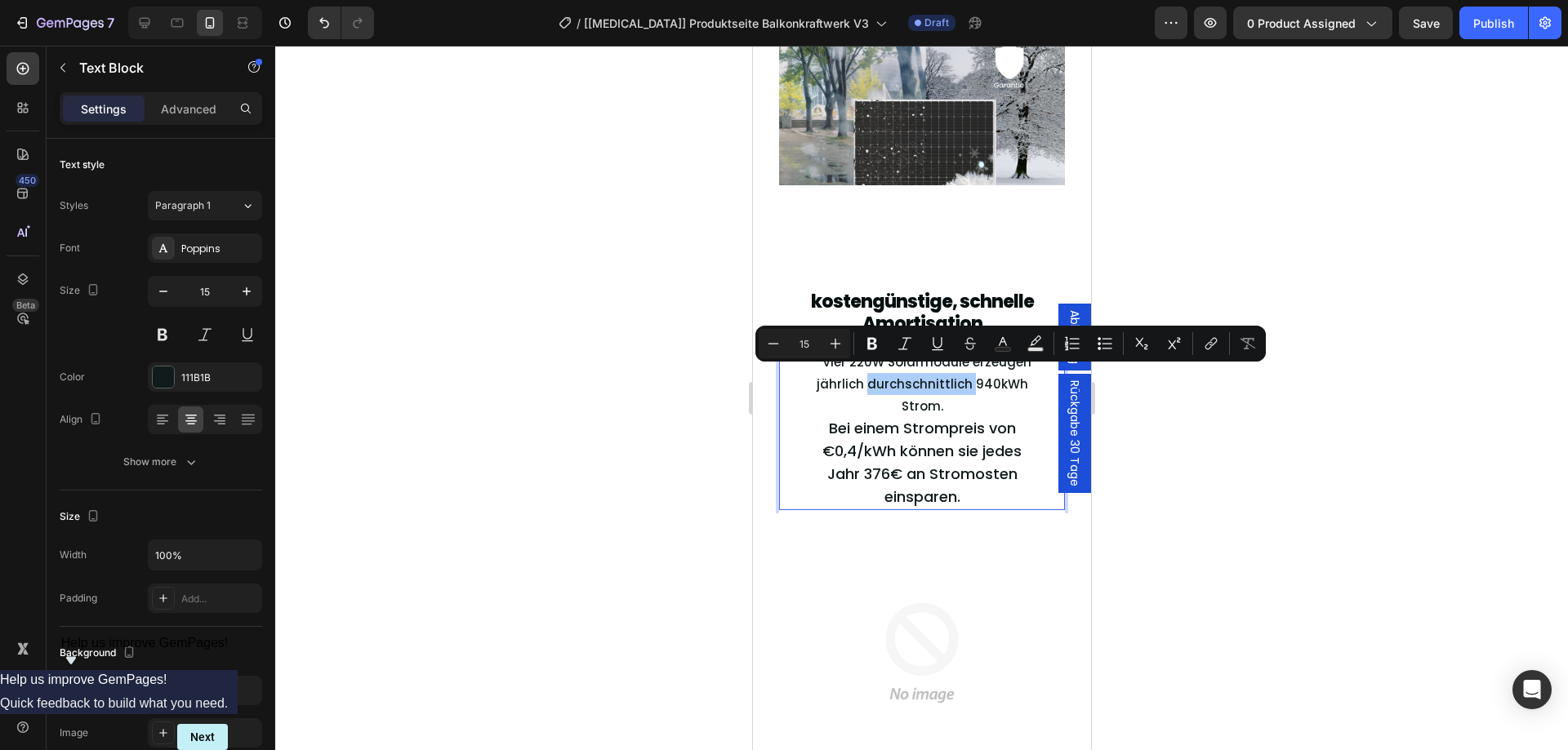
click at [534, 482] on div at bounding box center [920, 398] width 1292 height 704
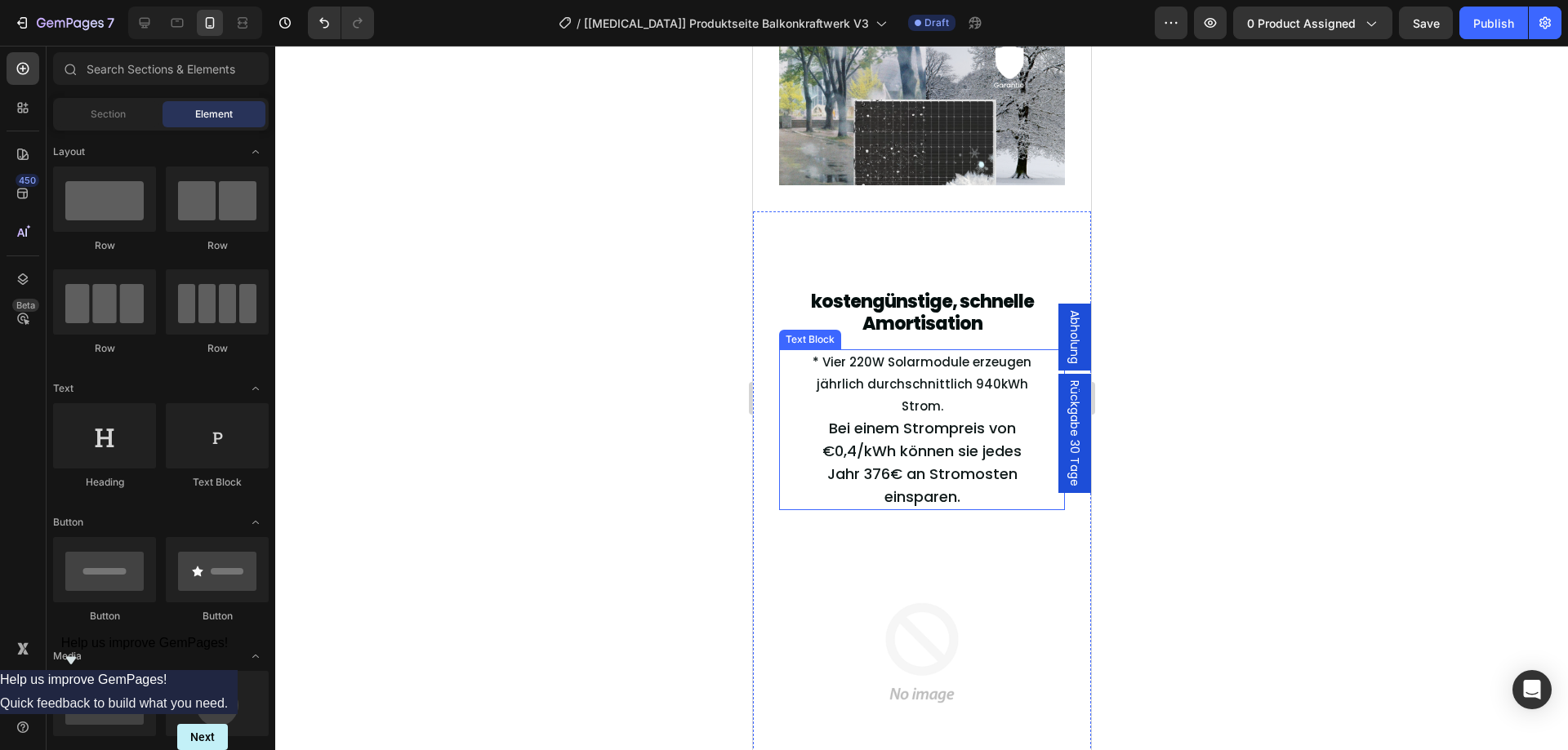
click at [909, 441] on span "Bei einem Strompreis von €0,4/kWh können sie jedes Jahr 376€ an Stromosten eins…" at bounding box center [920, 461] width 199 height 89
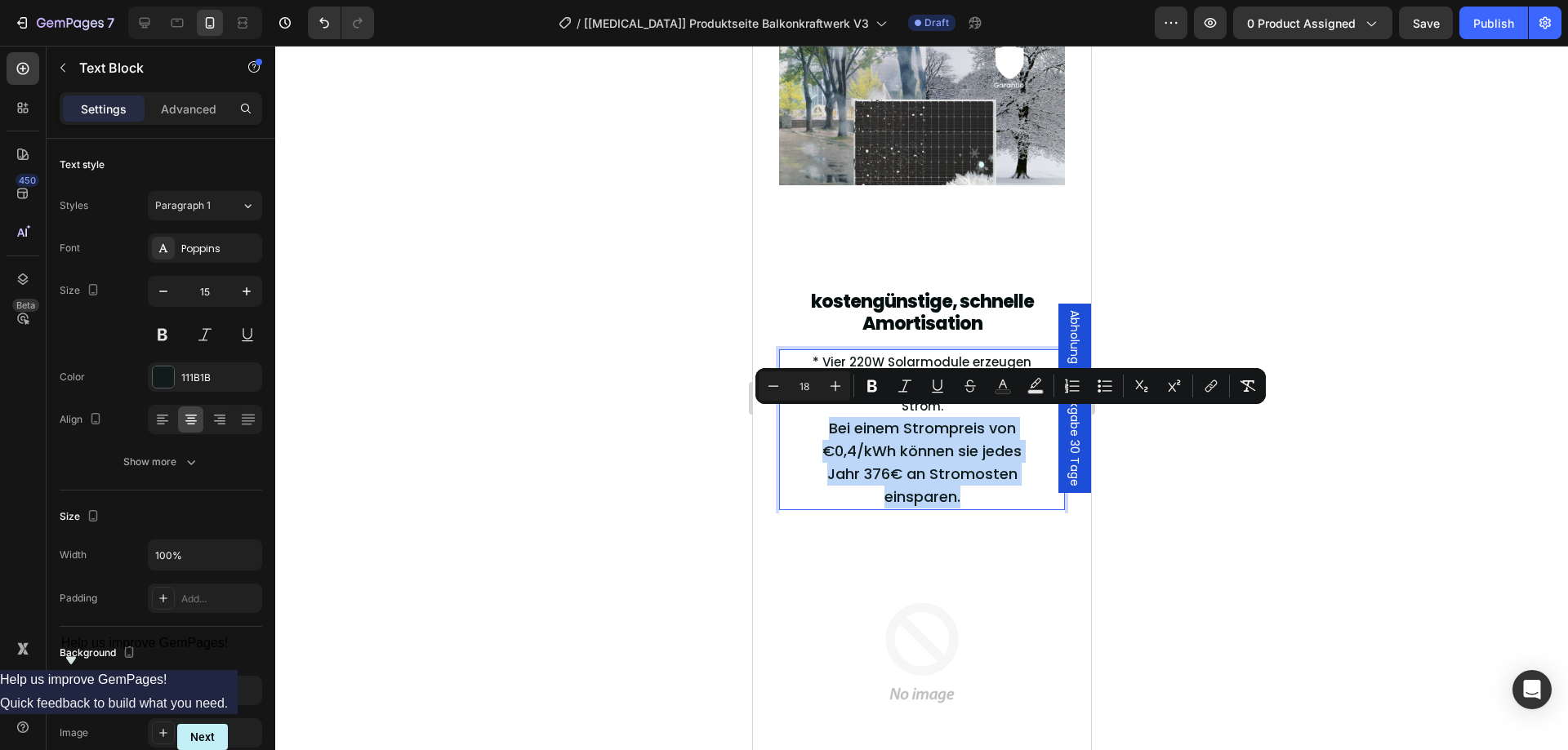
drag, startPoint x: 824, startPoint y: 423, endPoint x: 986, endPoint y: 491, distance: 175.7
click at [1199, 492] on div at bounding box center [920, 398] width 1292 height 704
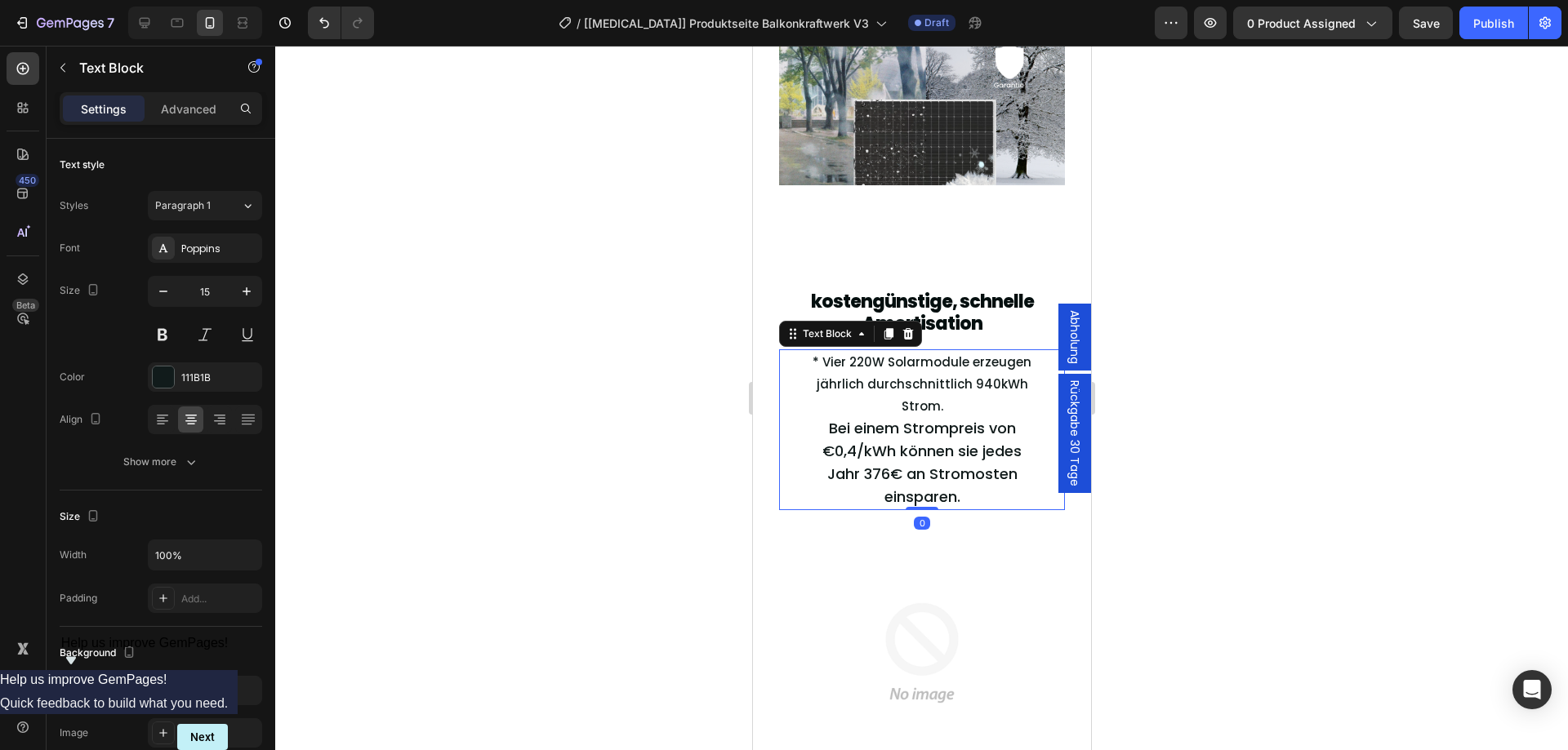
click at [1118, 489] on div at bounding box center [920, 398] width 1292 height 704
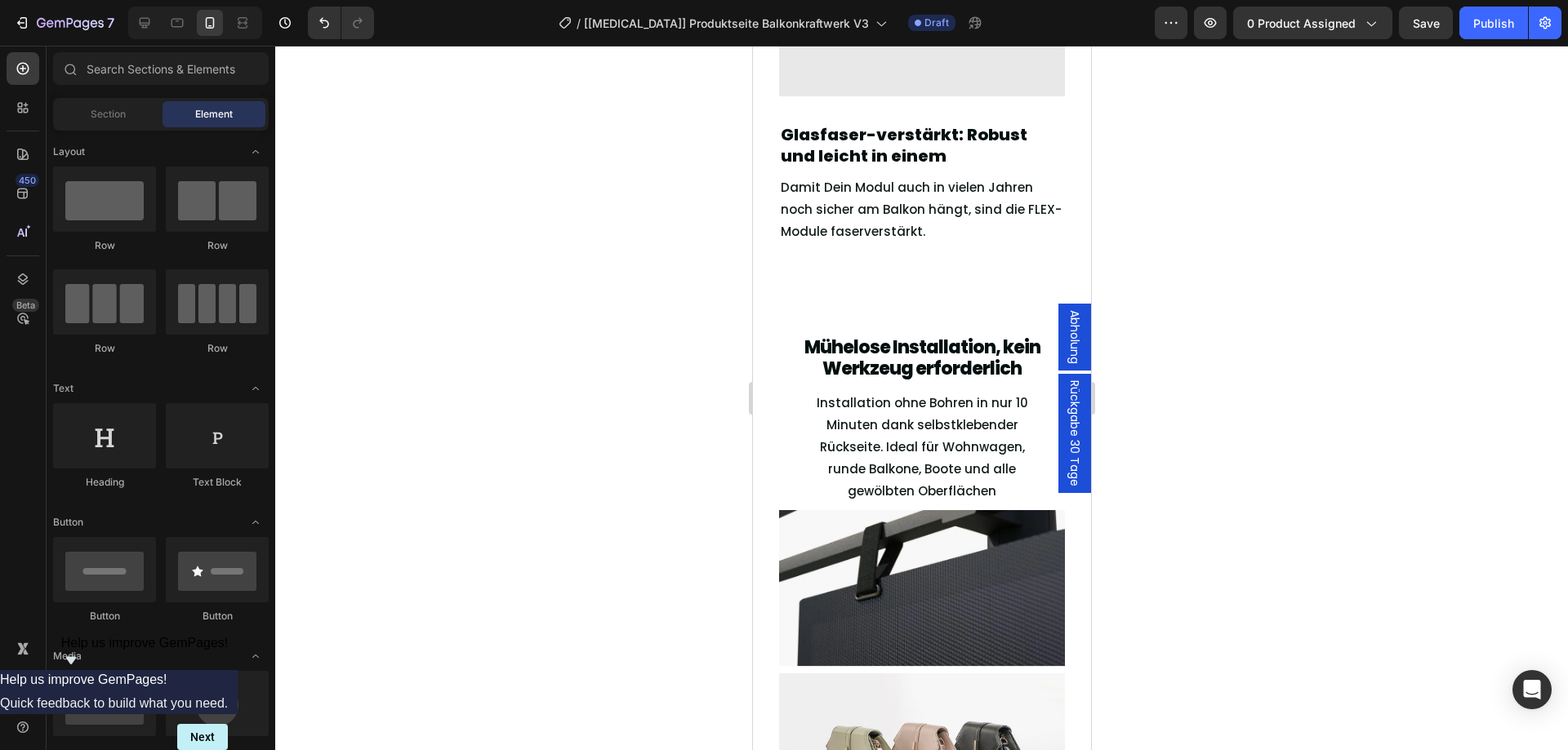
scroll to position [2903, 0]
click at [976, 346] on span "Mühelose Installation, kein Werkzeug erforderlich" at bounding box center [921, 359] width 236 height 47
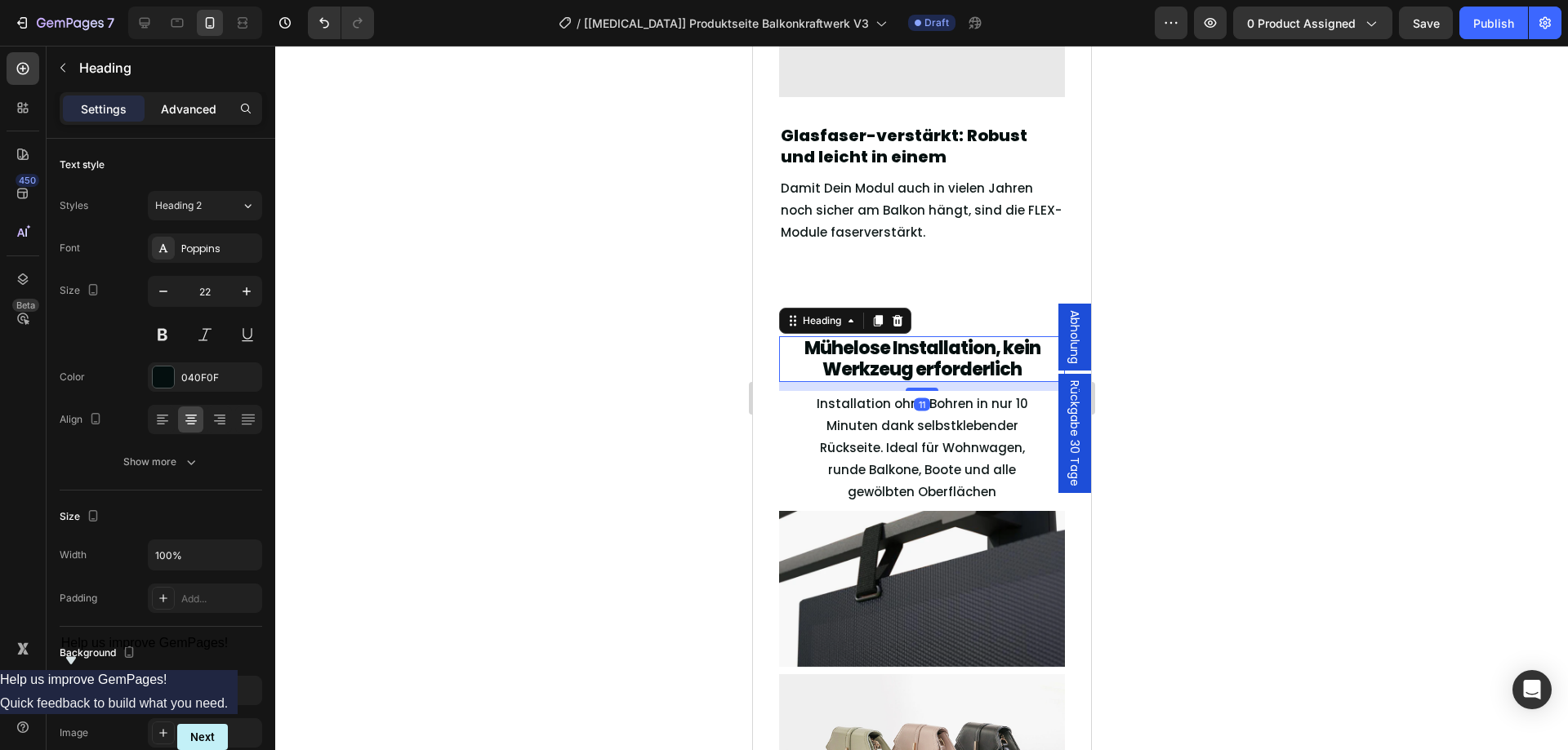
click at [200, 118] on div "Advanced" at bounding box center [188, 108] width 81 height 26
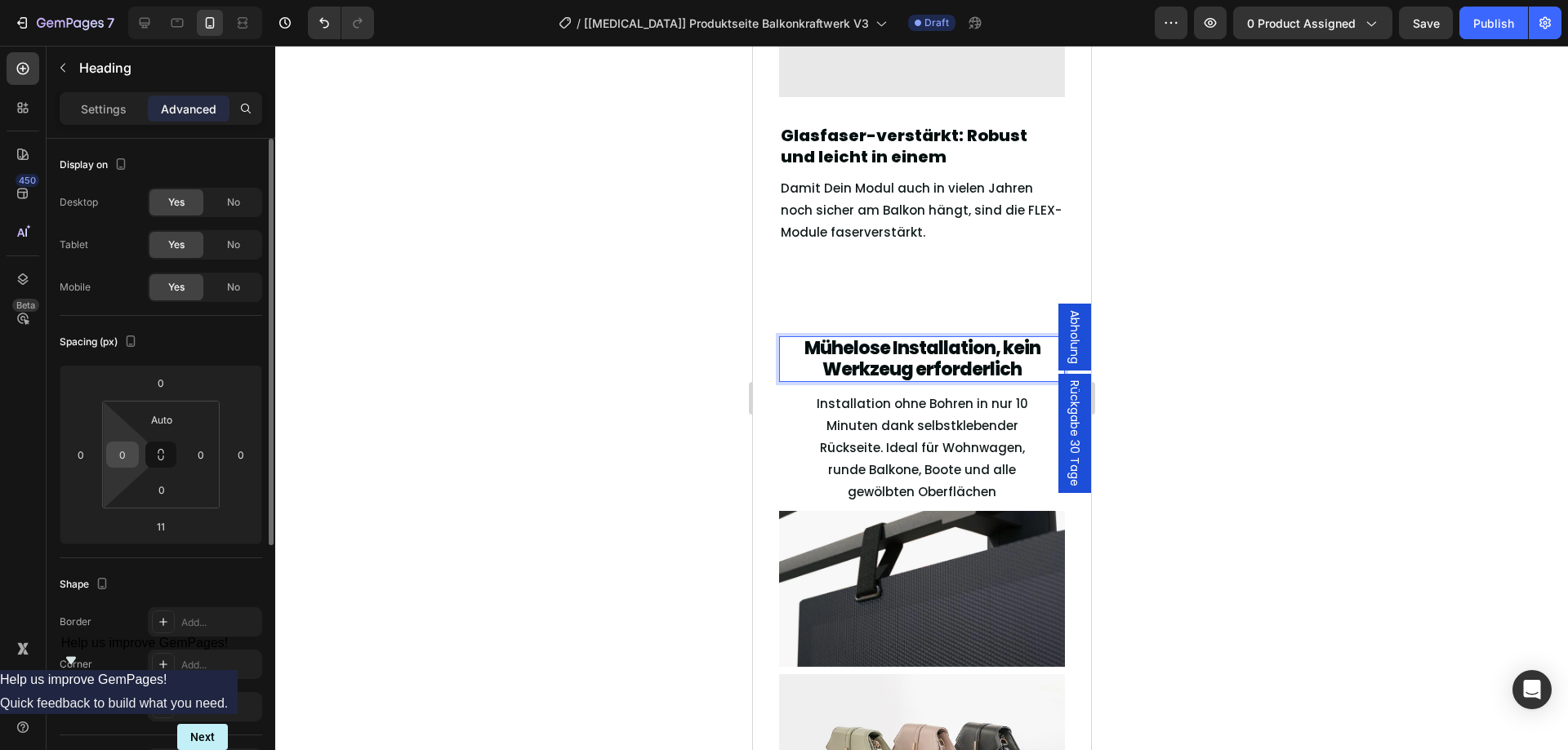
click at [121, 462] on input "0" at bounding box center [122, 455] width 24 height 24
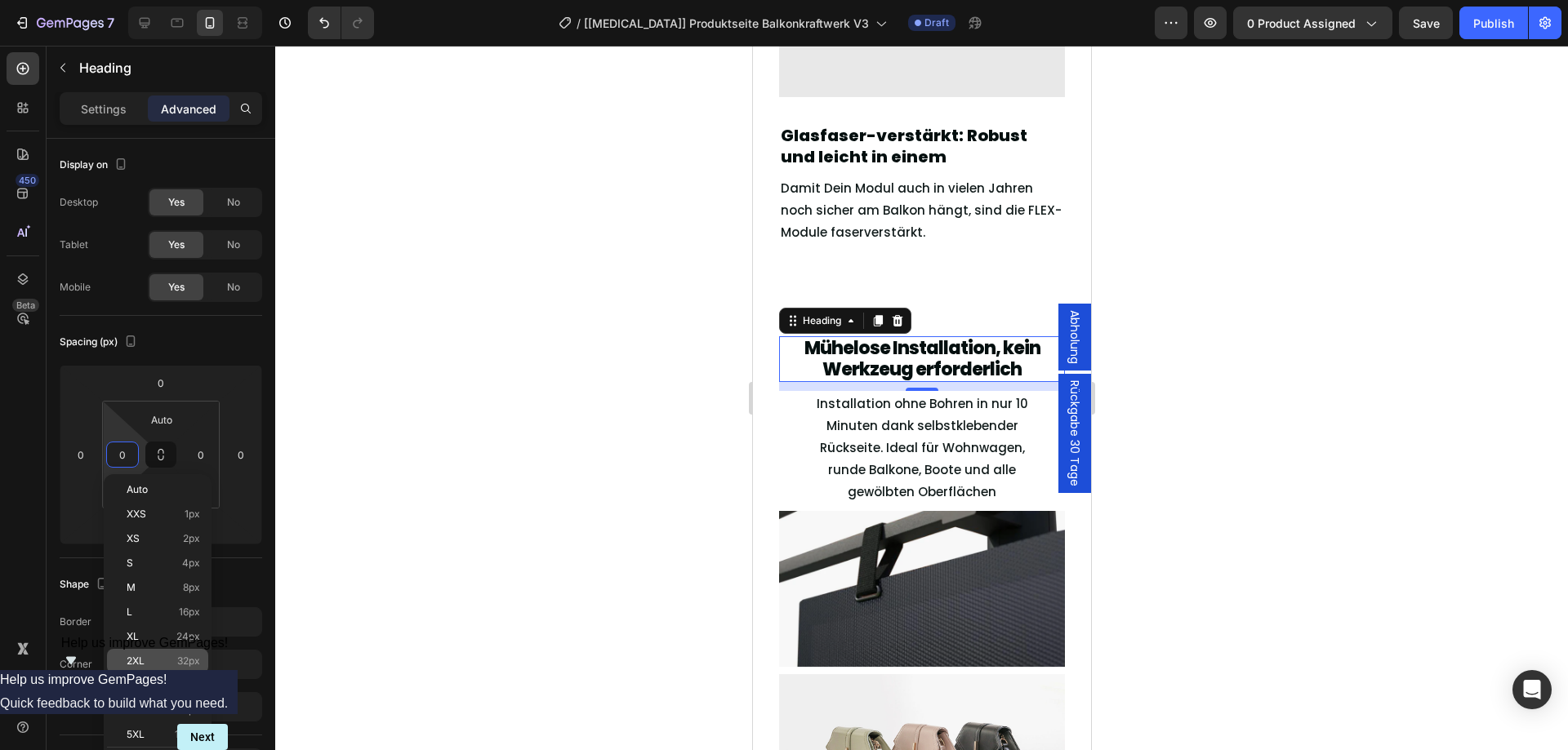
click at [167, 657] on p "2XL 32px" at bounding box center [163, 661] width 74 height 11
type input "32"
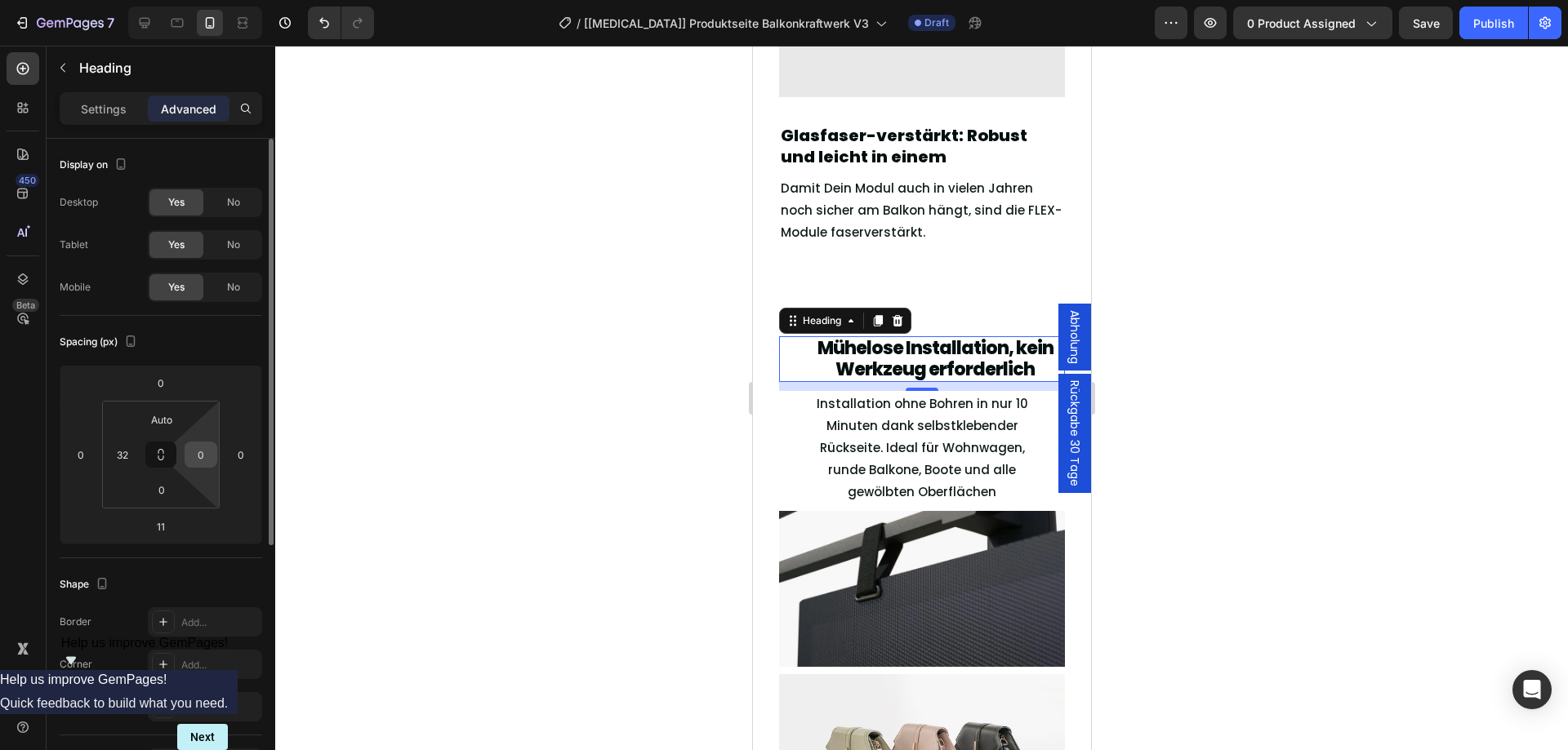
click at [205, 462] on input "0" at bounding box center [201, 455] width 24 height 24
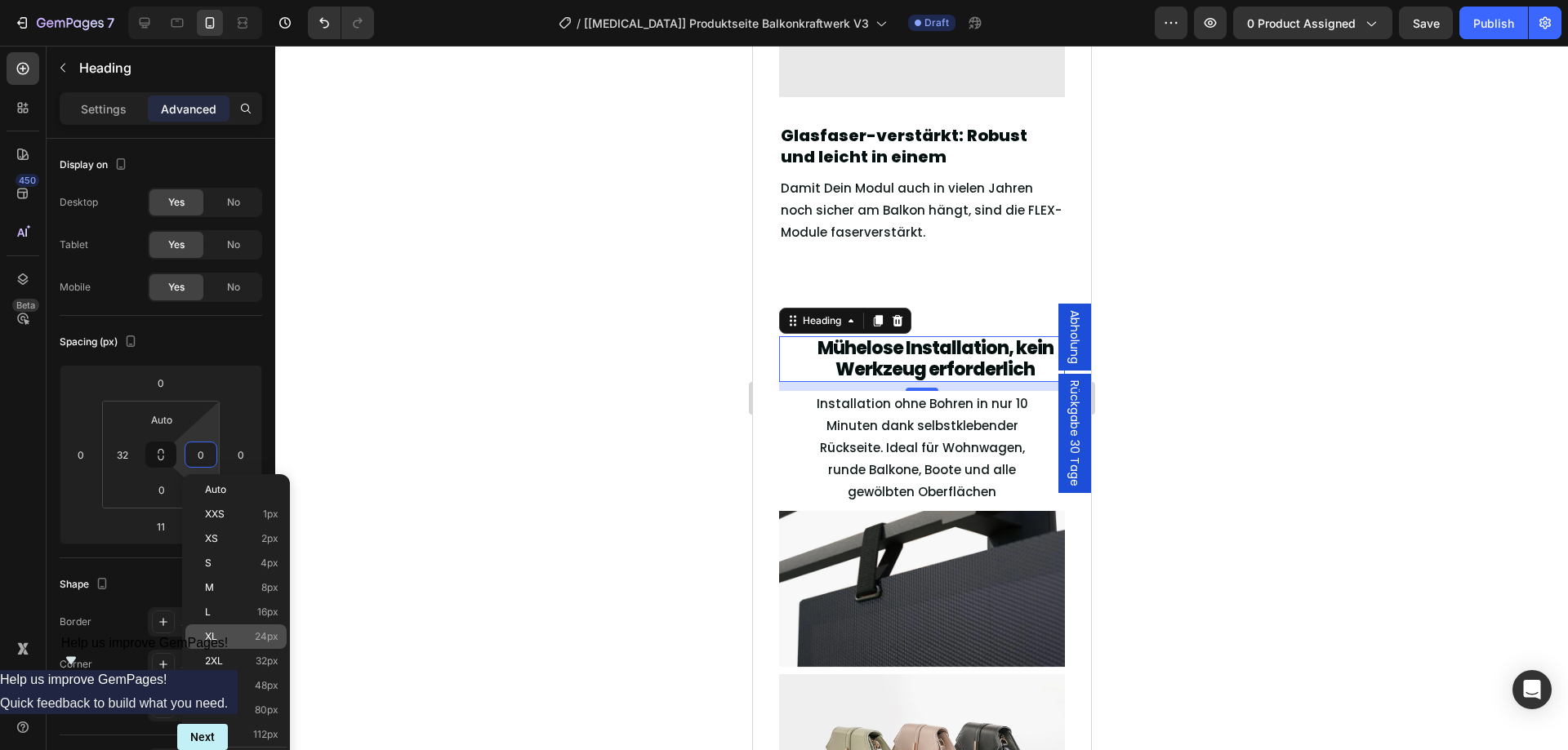
click at [227, 648] on div "XL 24px" at bounding box center [235, 636] width 101 height 24
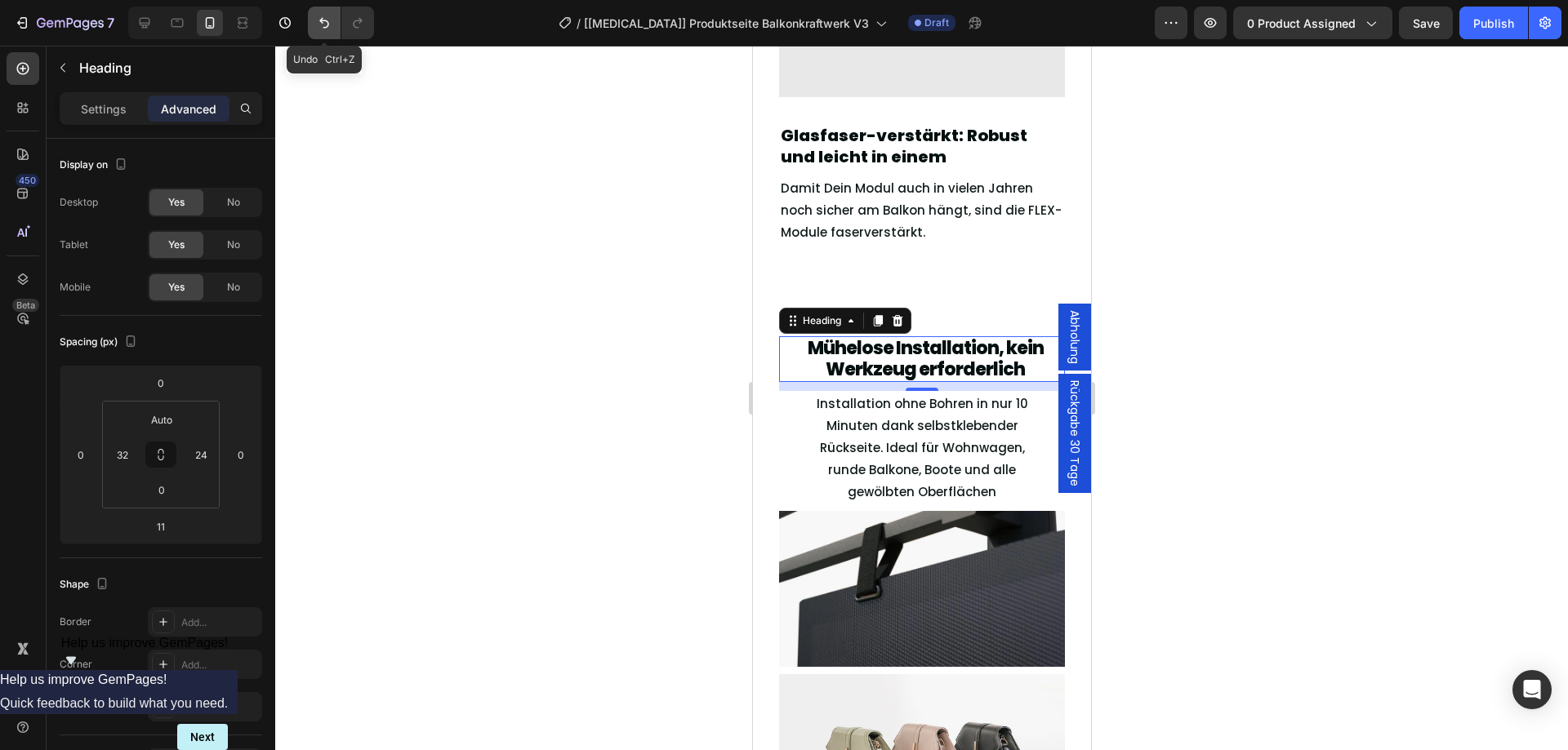
click at [335, 23] on button "Undo/Redo" at bounding box center [323, 22] width 33 height 33
type input "0"
click at [335, 23] on button "Undo/Redo" at bounding box center [323, 22] width 33 height 33
click at [326, 23] on icon "Undo/Redo" at bounding box center [323, 22] width 16 height 16
type input "0"
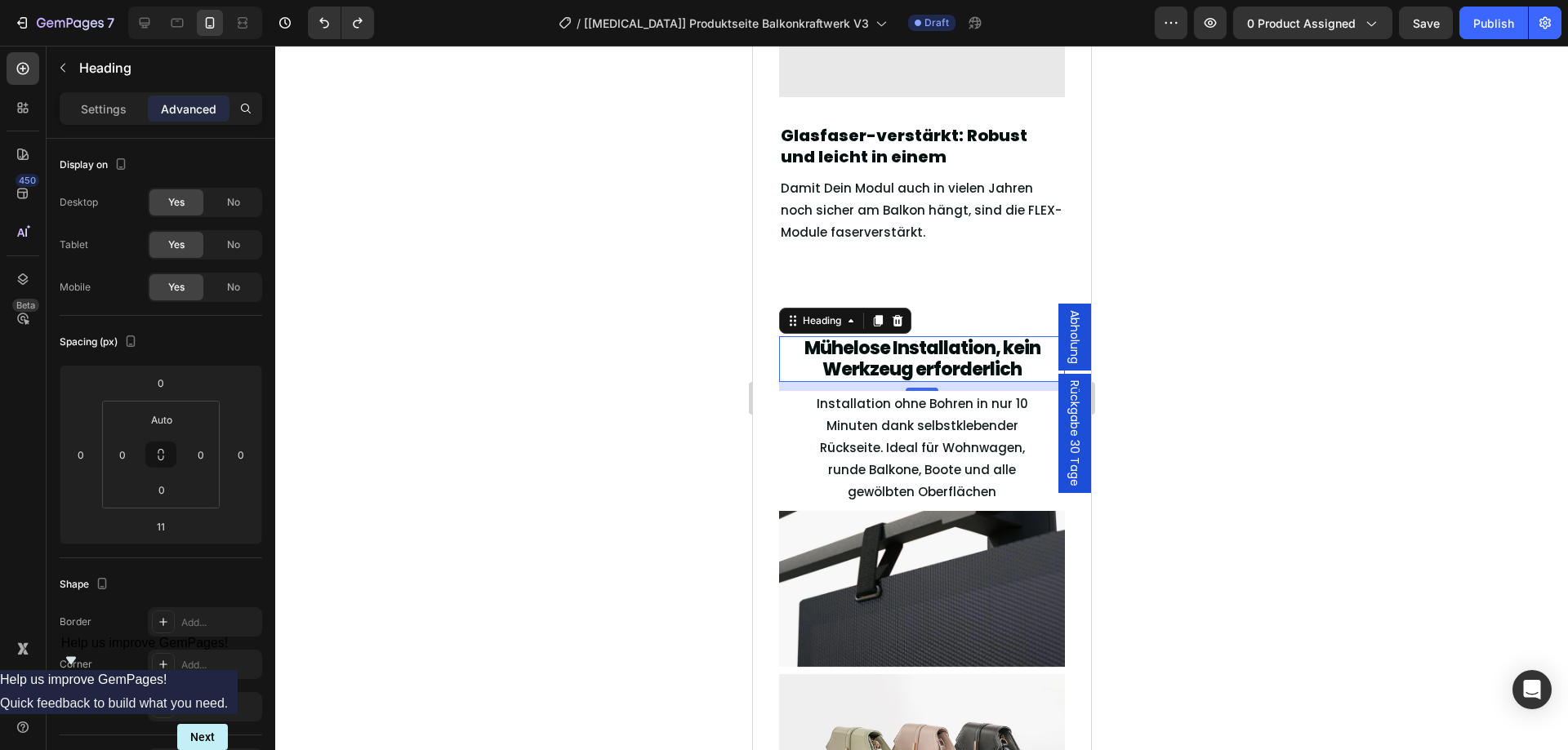
click at [492, 318] on div at bounding box center [920, 398] width 1292 height 704
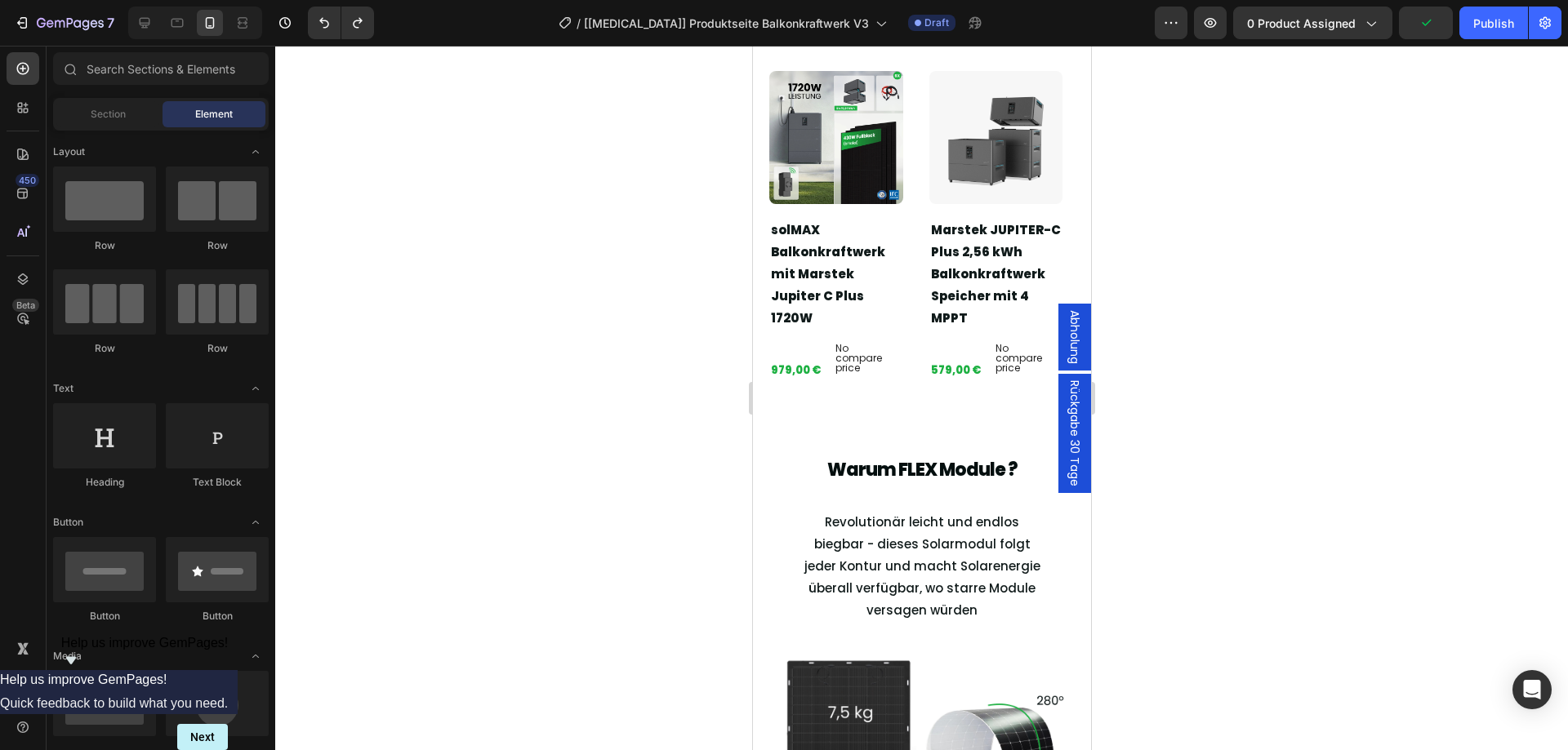
scroll to position [1489, 0]
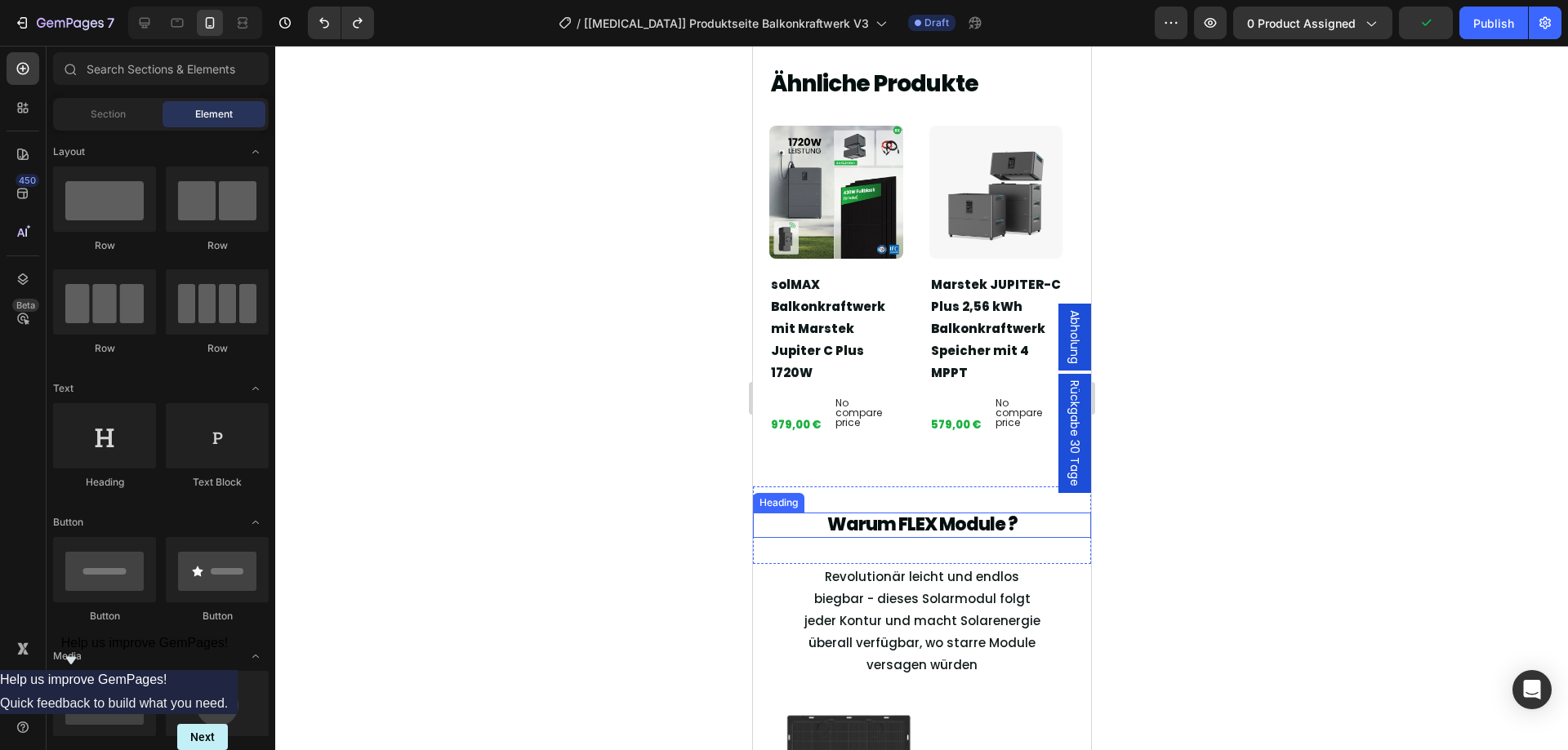
click at [853, 513] on h2 "Warum FLEX Module ?" at bounding box center [921, 525] width 286 height 24
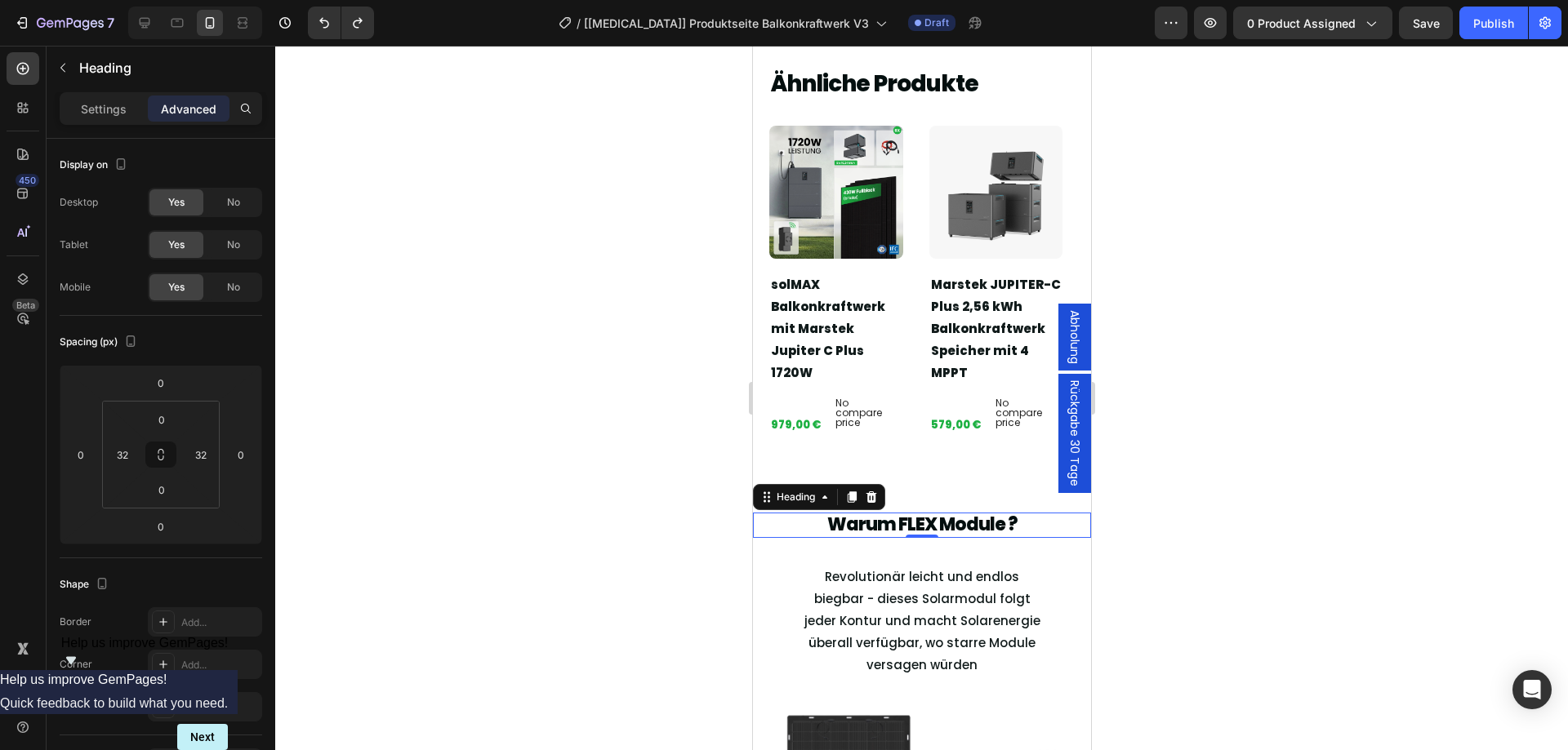
click at [947, 513] on h2 "Warum FLEX Module ?" at bounding box center [921, 525] width 286 height 24
click at [947, 514] on p "Warum FLEX Module ?" at bounding box center [920, 524] width 282 height 21
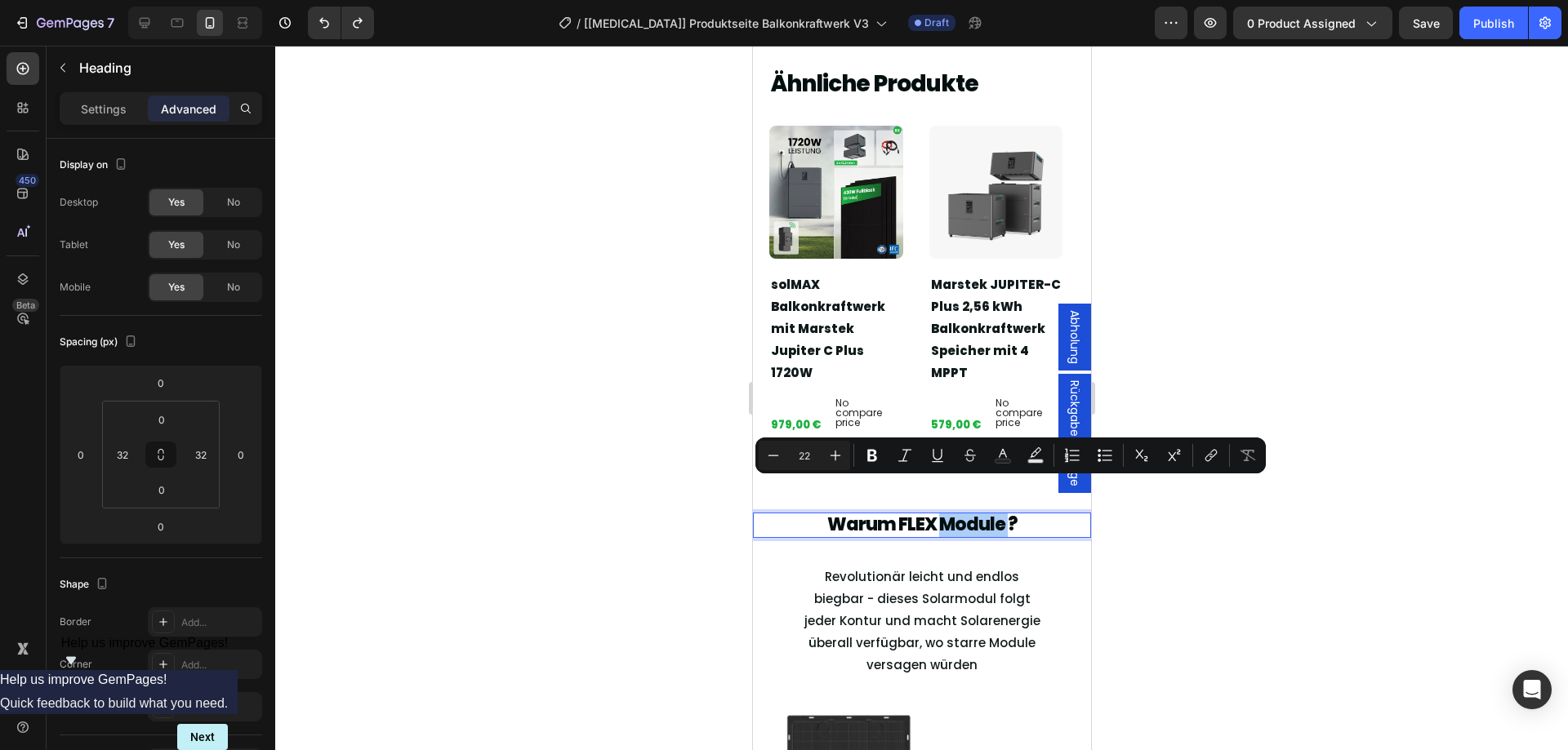
click at [628, 324] on div at bounding box center [920, 398] width 1292 height 704
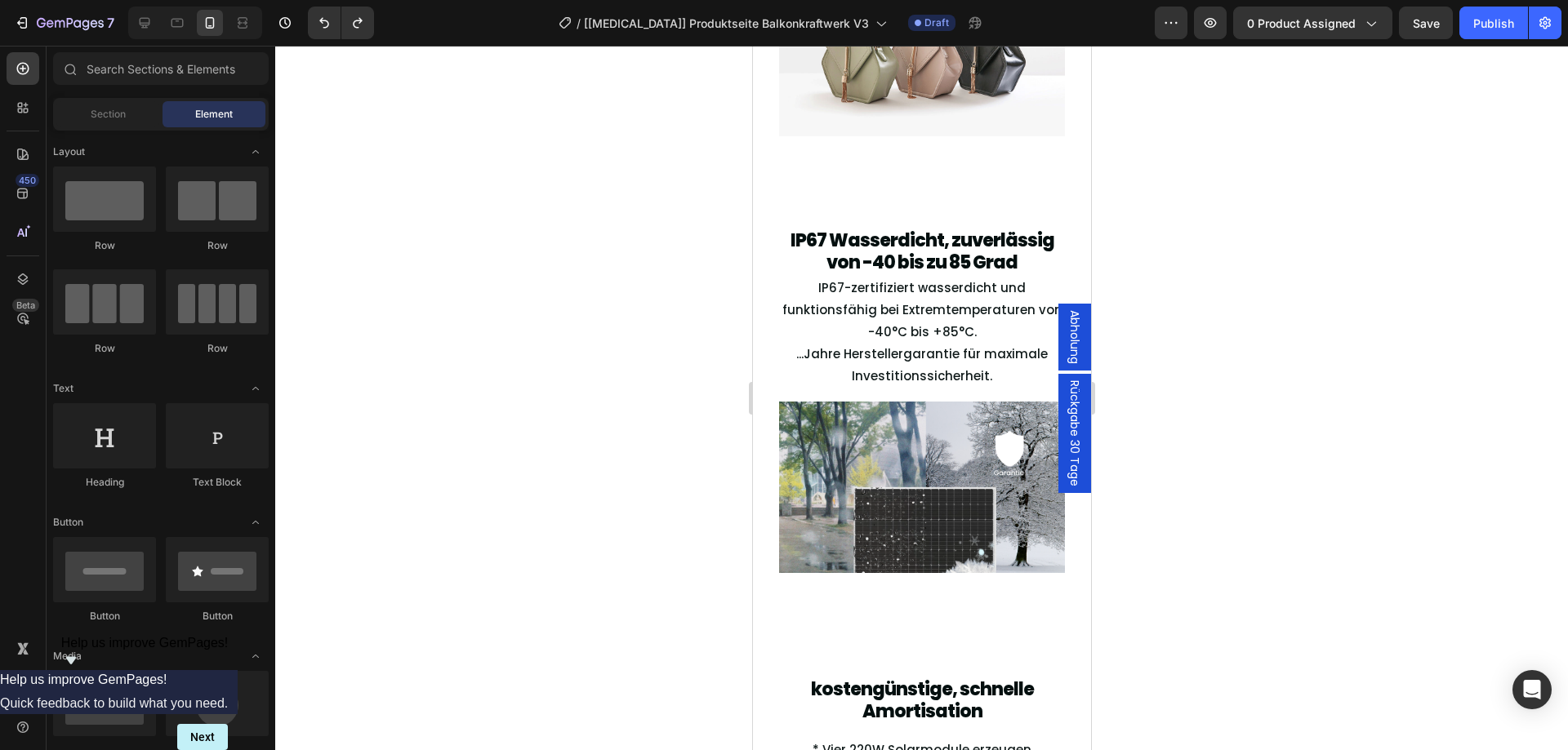
scroll to position [3610, 0]
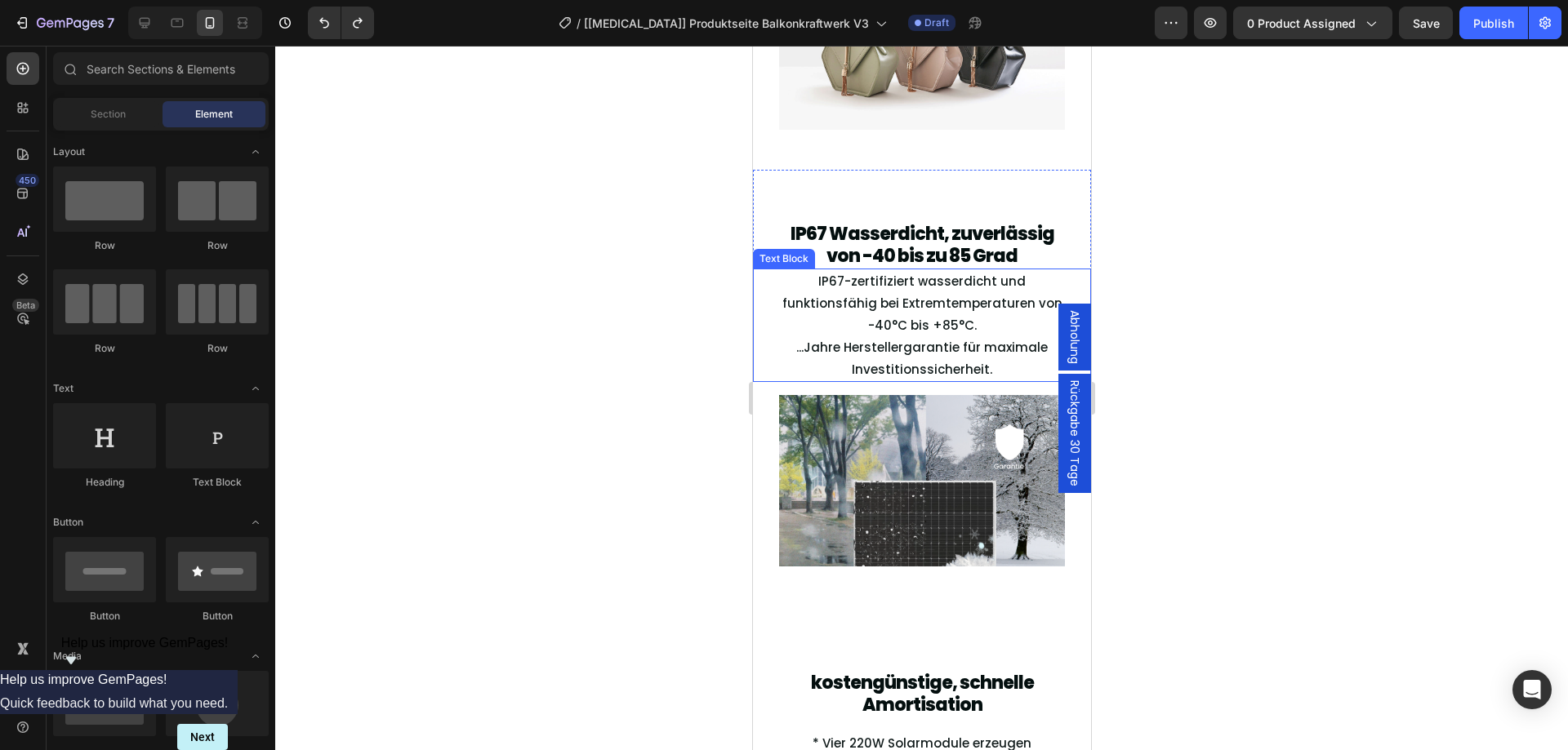
click at [799, 346] on p "...Jahre Herstellergarantie für maximale Investitionssicherheit." at bounding box center [920, 358] width 282 height 44
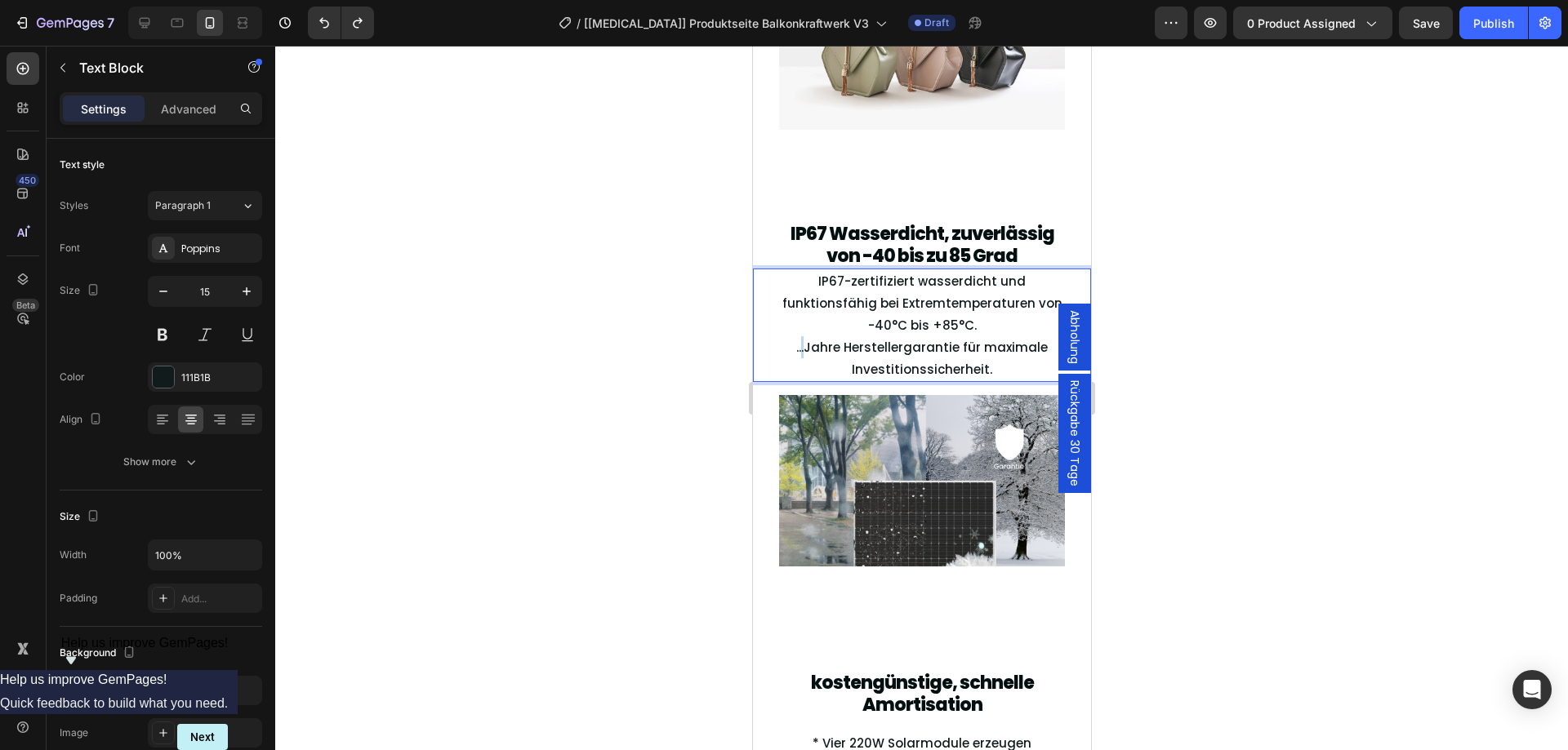
click at [799, 346] on p "...Jahre Herstellergarantie für maximale Investitionssicherheit." at bounding box center [920, 358] width 282 height 44
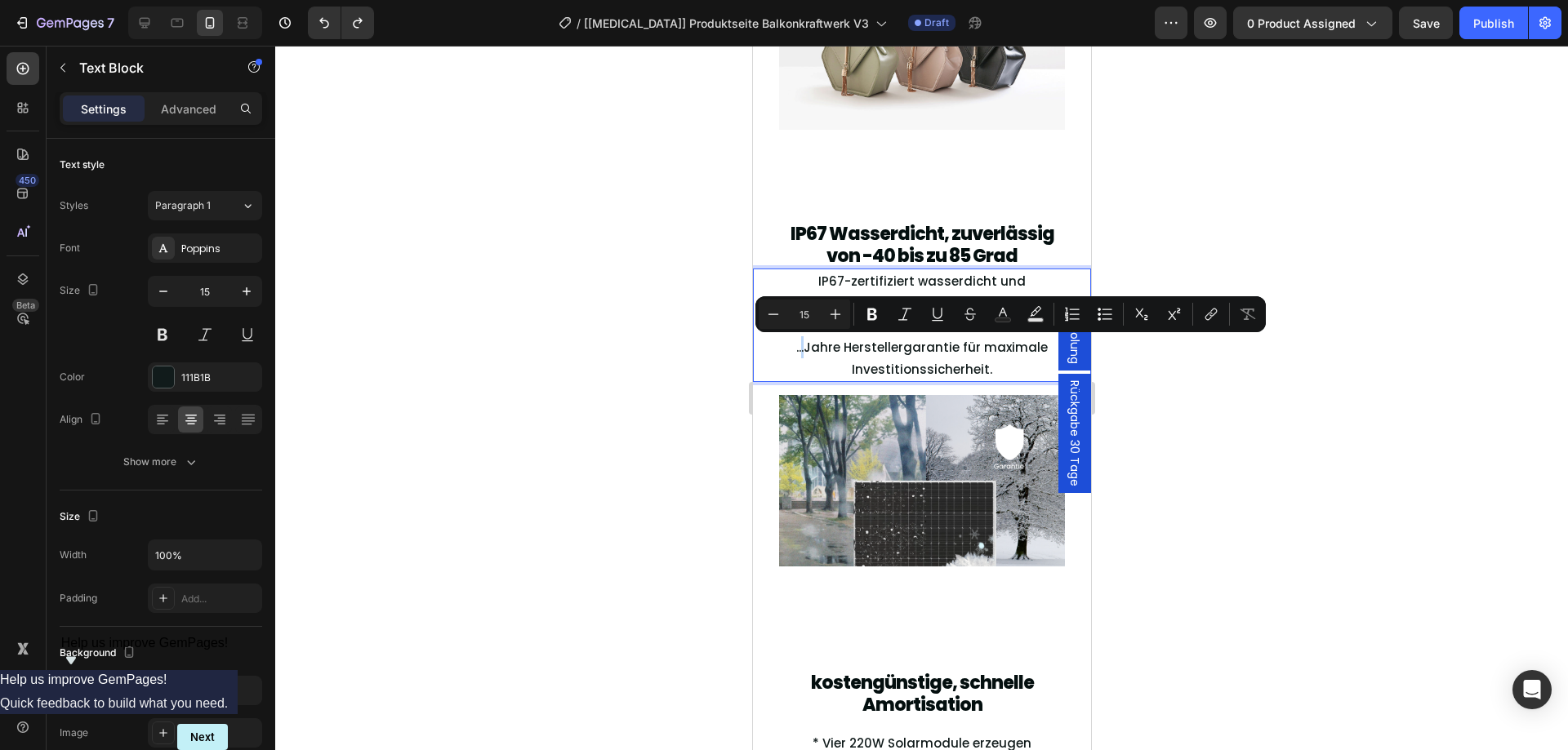
click at [799, 346] on p "...Jahre Herstellergarantie für maximale Investitionssicherheit." at bounding box center [920, 358] width 282 height 44
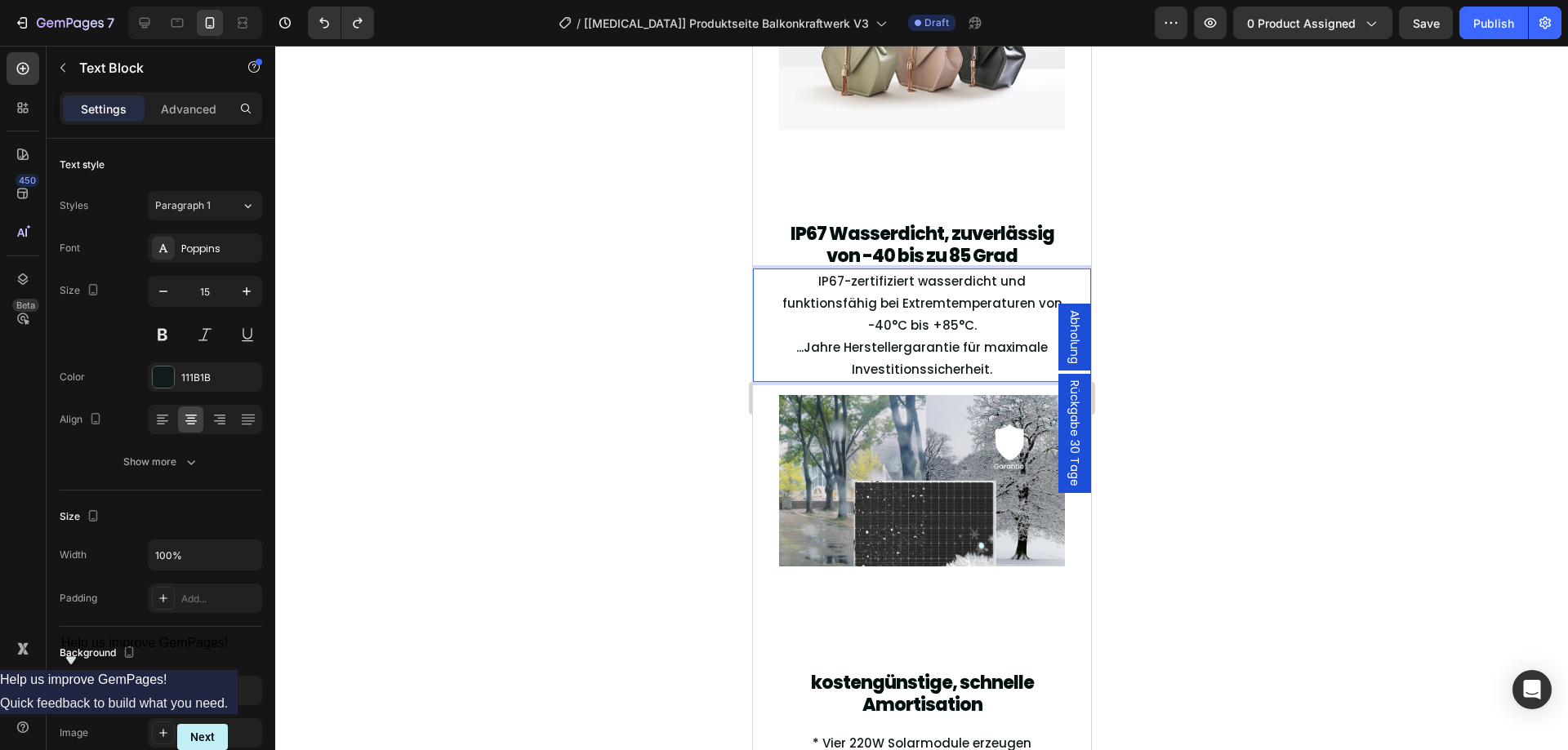
click at [793, 350] on p "...Jahre Herstellergarantie für maximale Investitionssicherheit." at bounding box center [920, 358] width 282 height 44
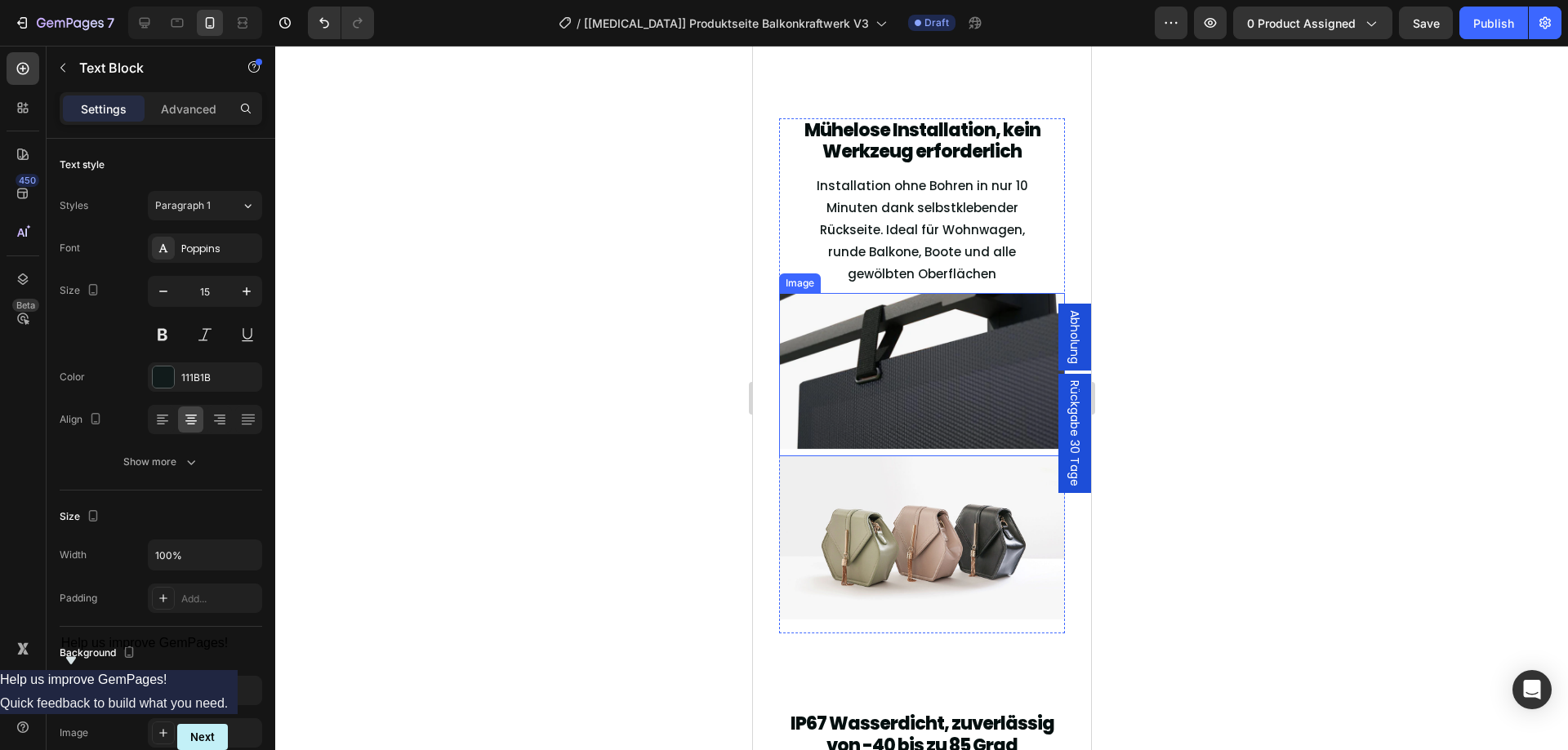
scroll to position [3176, 0]
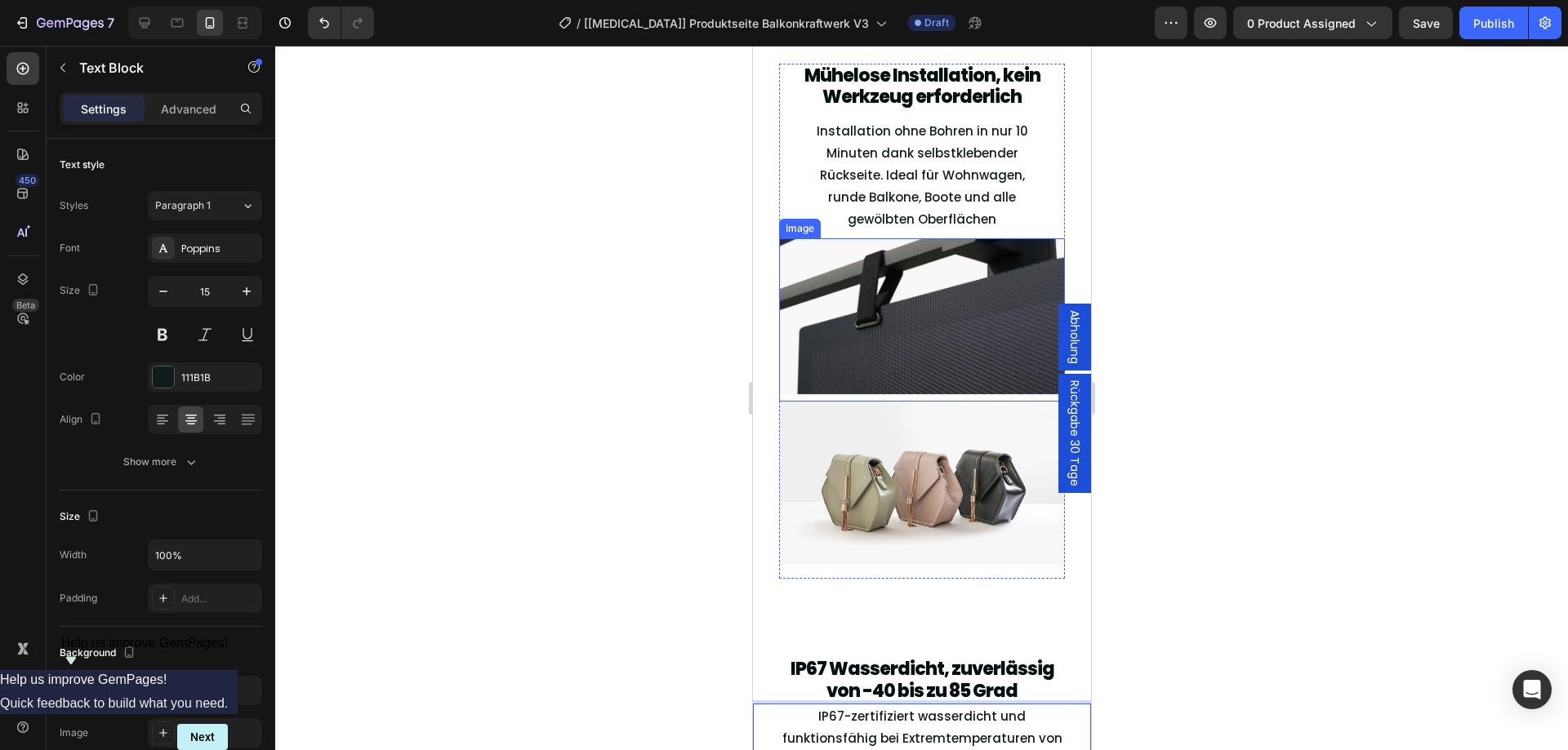
click at [949, 369] on img at bounding box center [921, 319] width 286 height 163
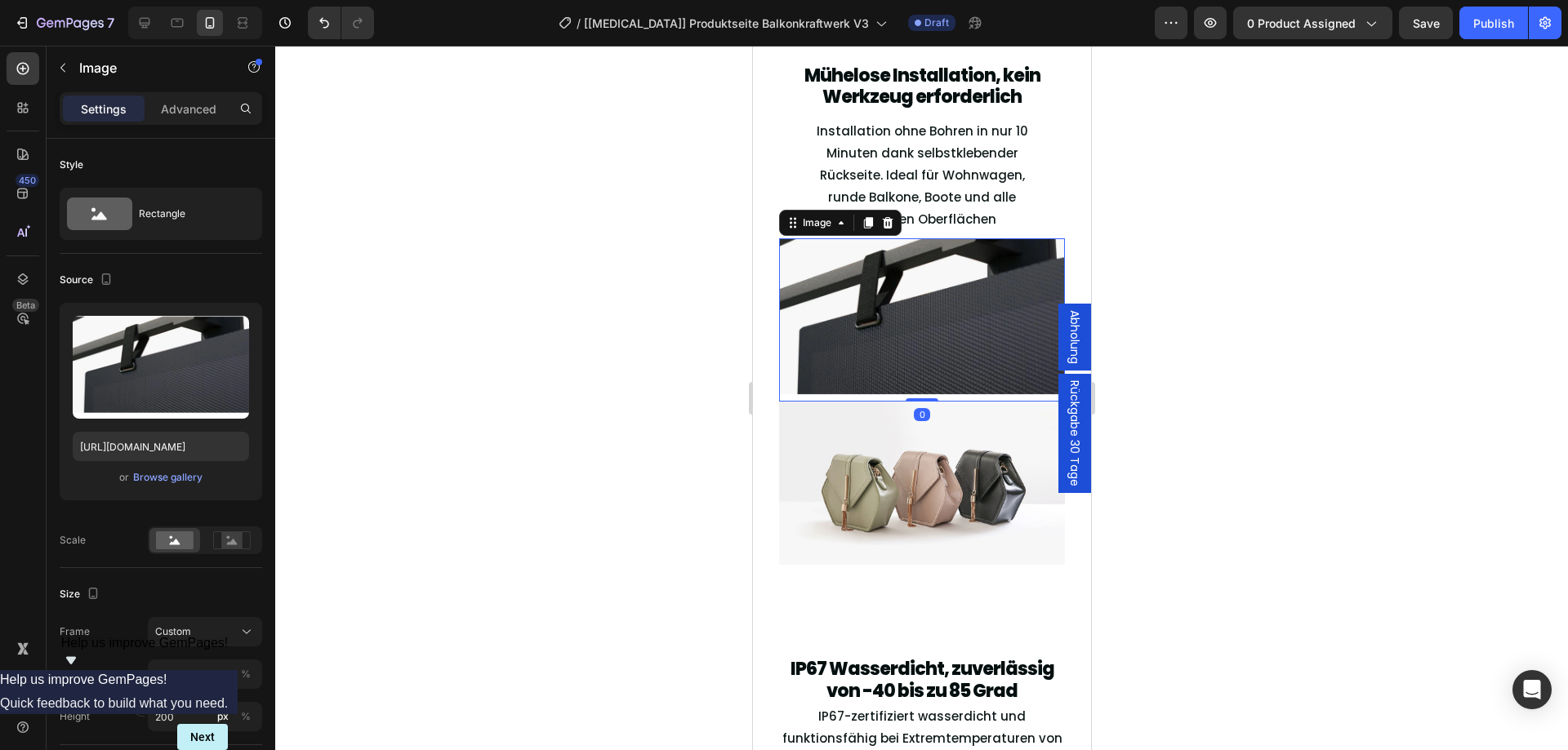
drag, startPoint x: 914, startPoint y: 398, endPoint x: 917, endPoint y: 385, distance: 13.3
click at [917, 385] on div "Image 0" at bounding box center [921, 319] width 286 height 163
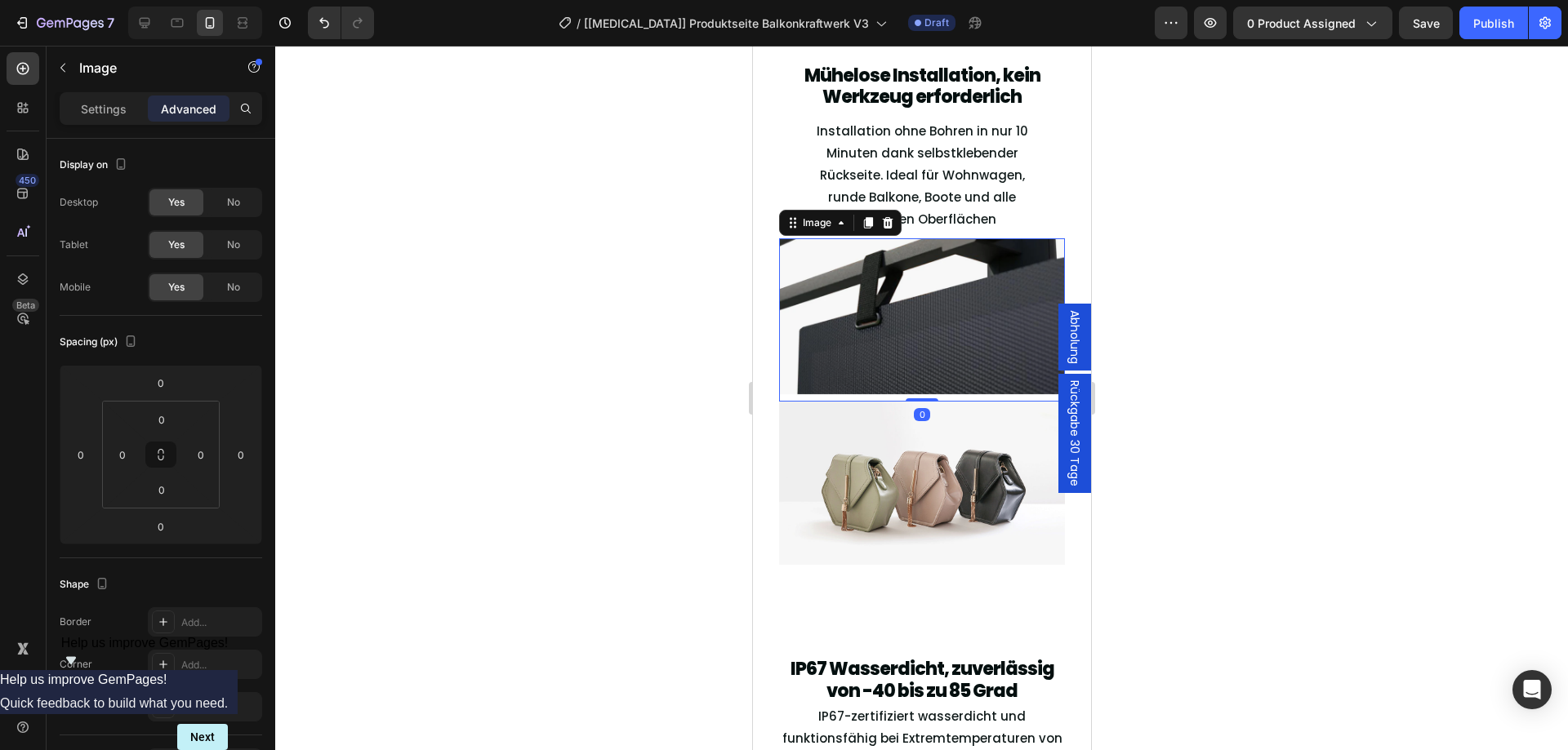
click at [954, 352] on img at bounding box center [921, 319] width 286 height 163
click at [1194, 376] on div at bounding box center [920, 398] width 1292 height 704
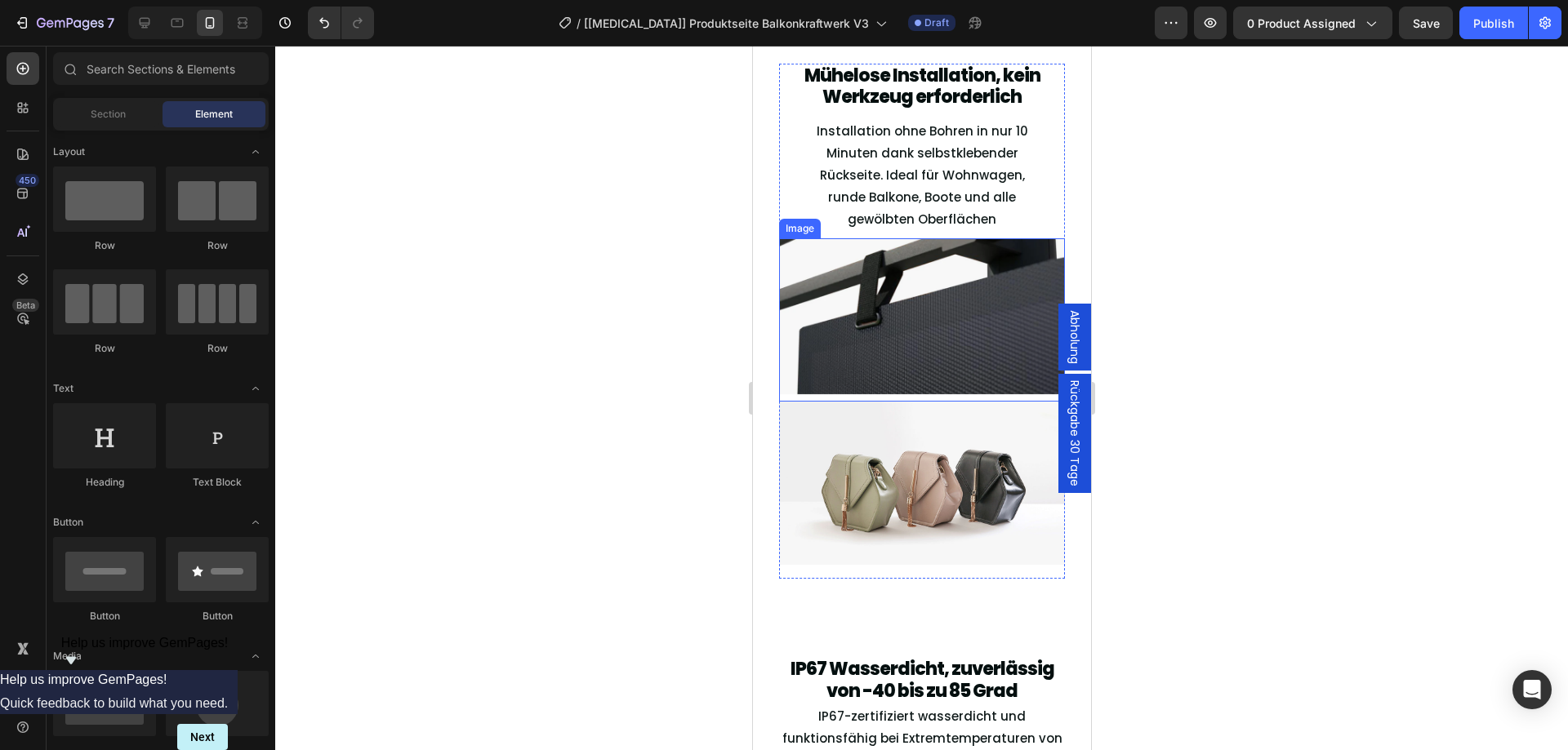
click at [844, 278] on img at bounding box center [921, 319] width 286 height 163
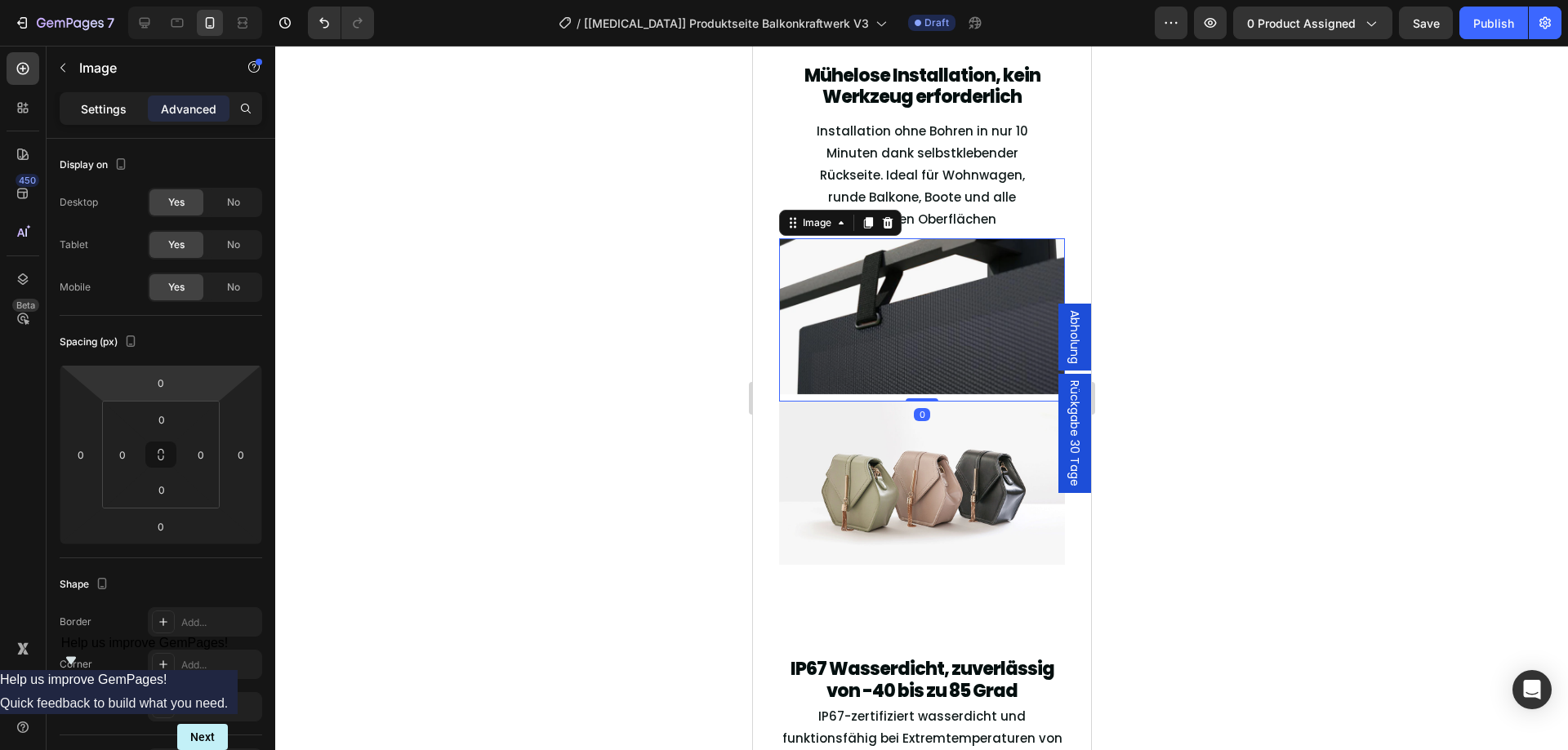
click at [132, 111] on div "Settings" at bounding box center [103, 108] width 81 height 26
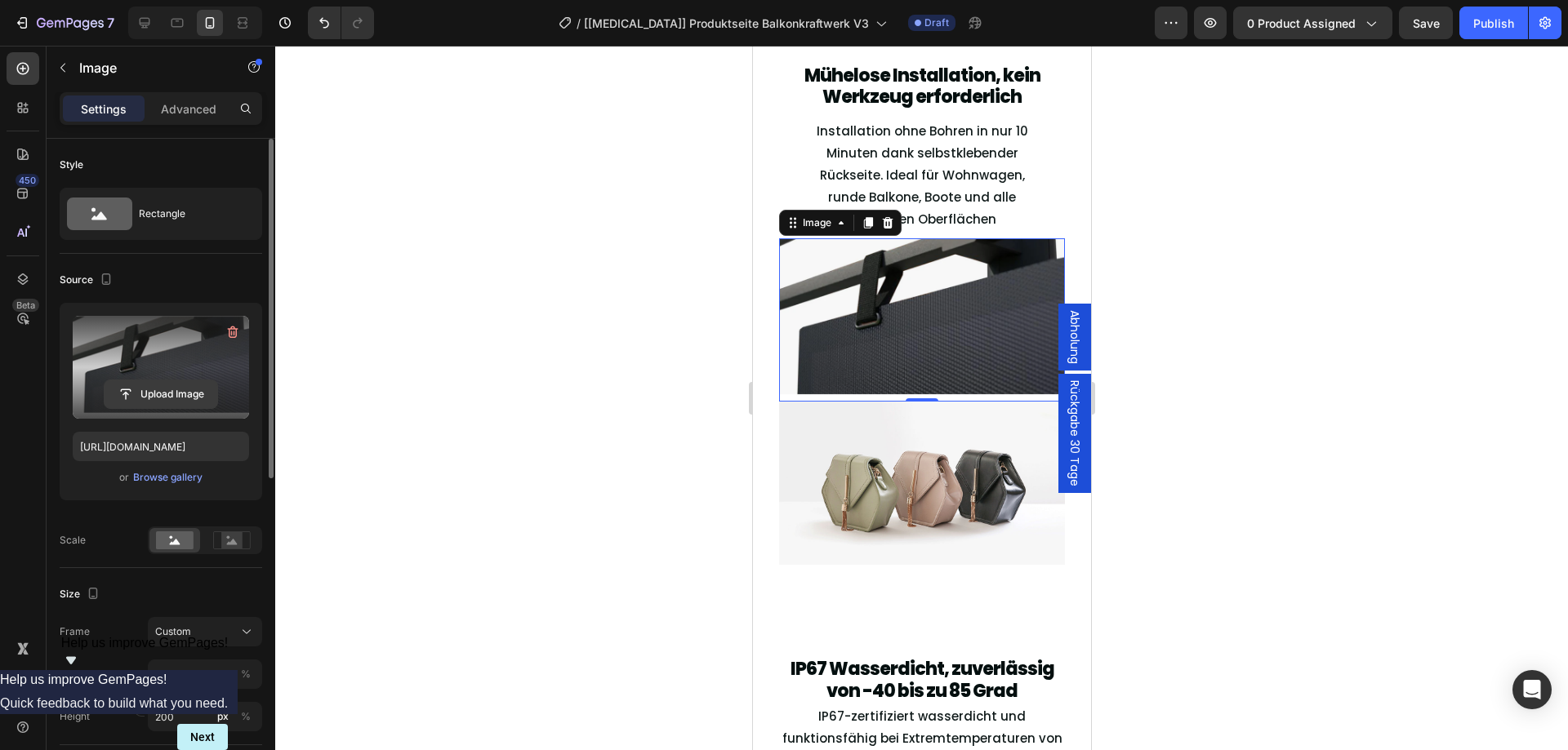
click at [145, 391] on input "file" at bounding box center [161, 394] width 113 height 28
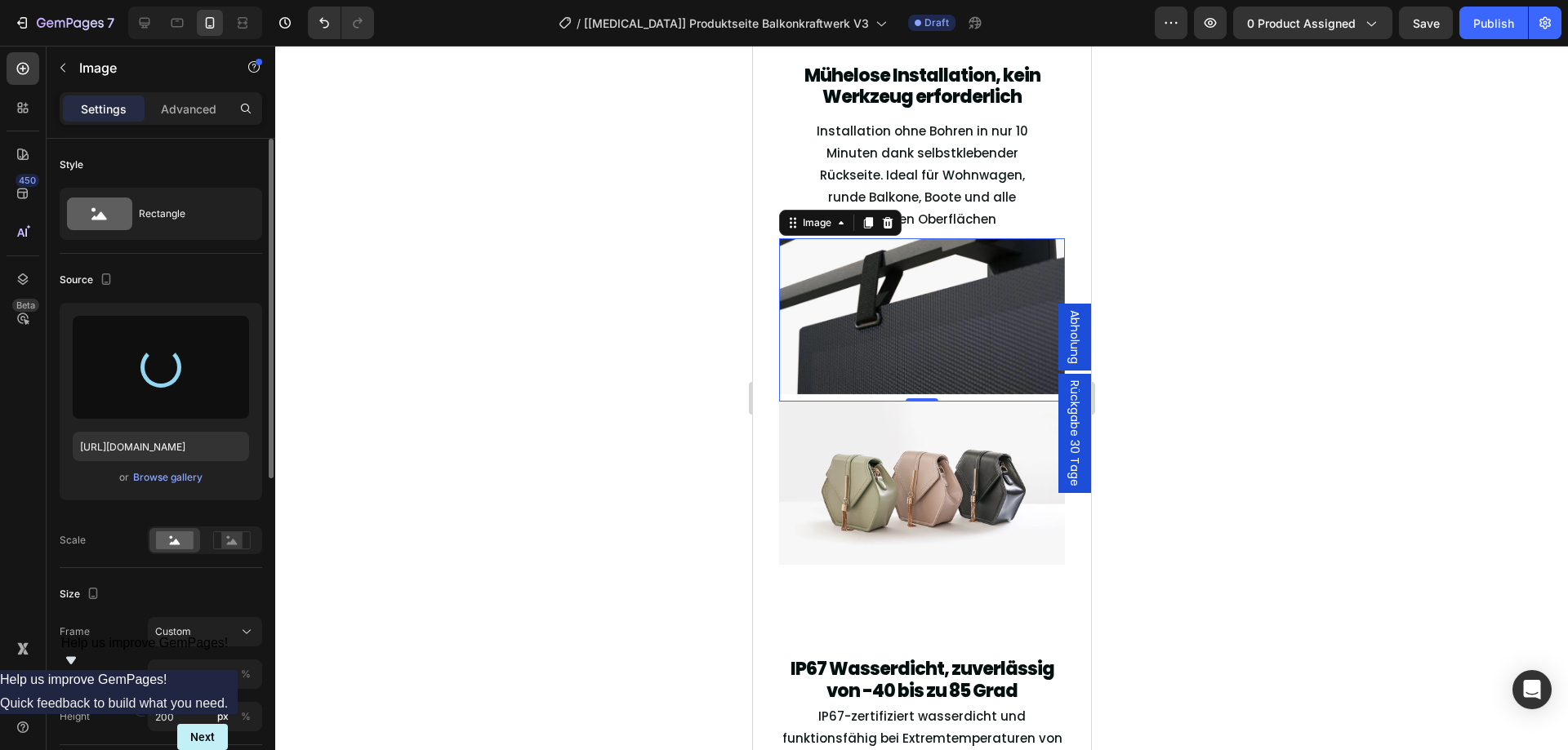
type input "[URL][DOMAIN_NAME]"
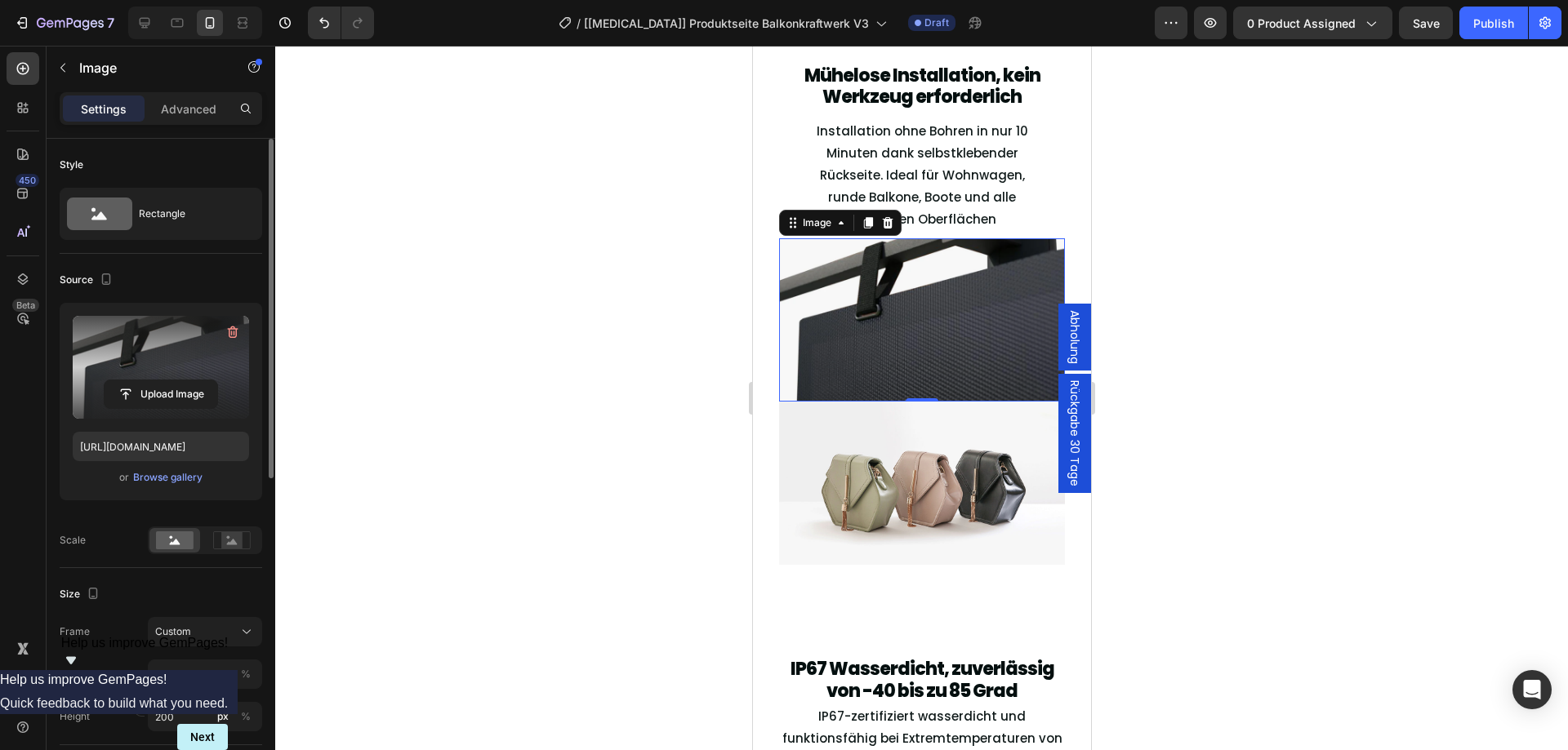
click at [1257, 436] on div at bounding box center [920, 398] width 1292 height 704
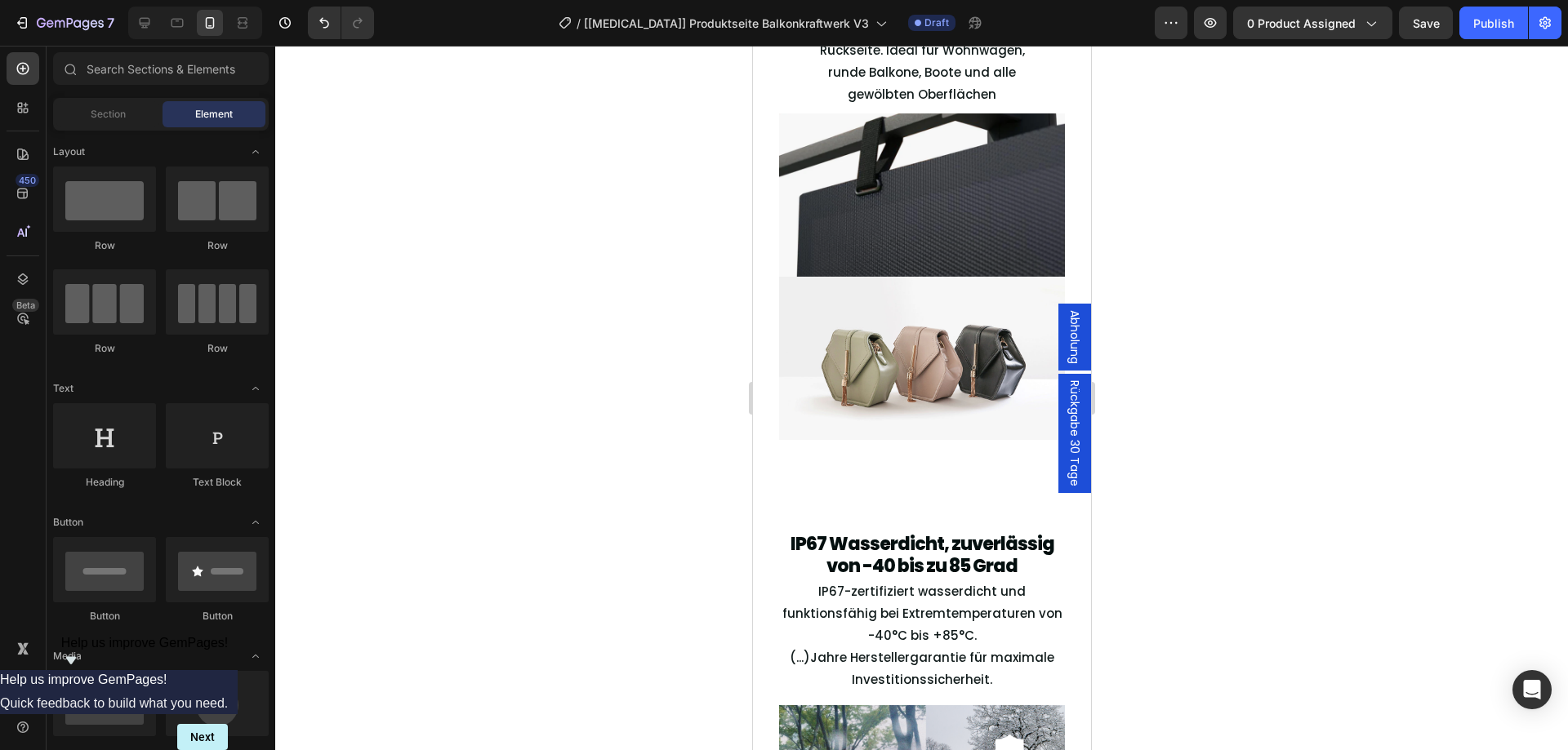
scroll to position [3284, 0]
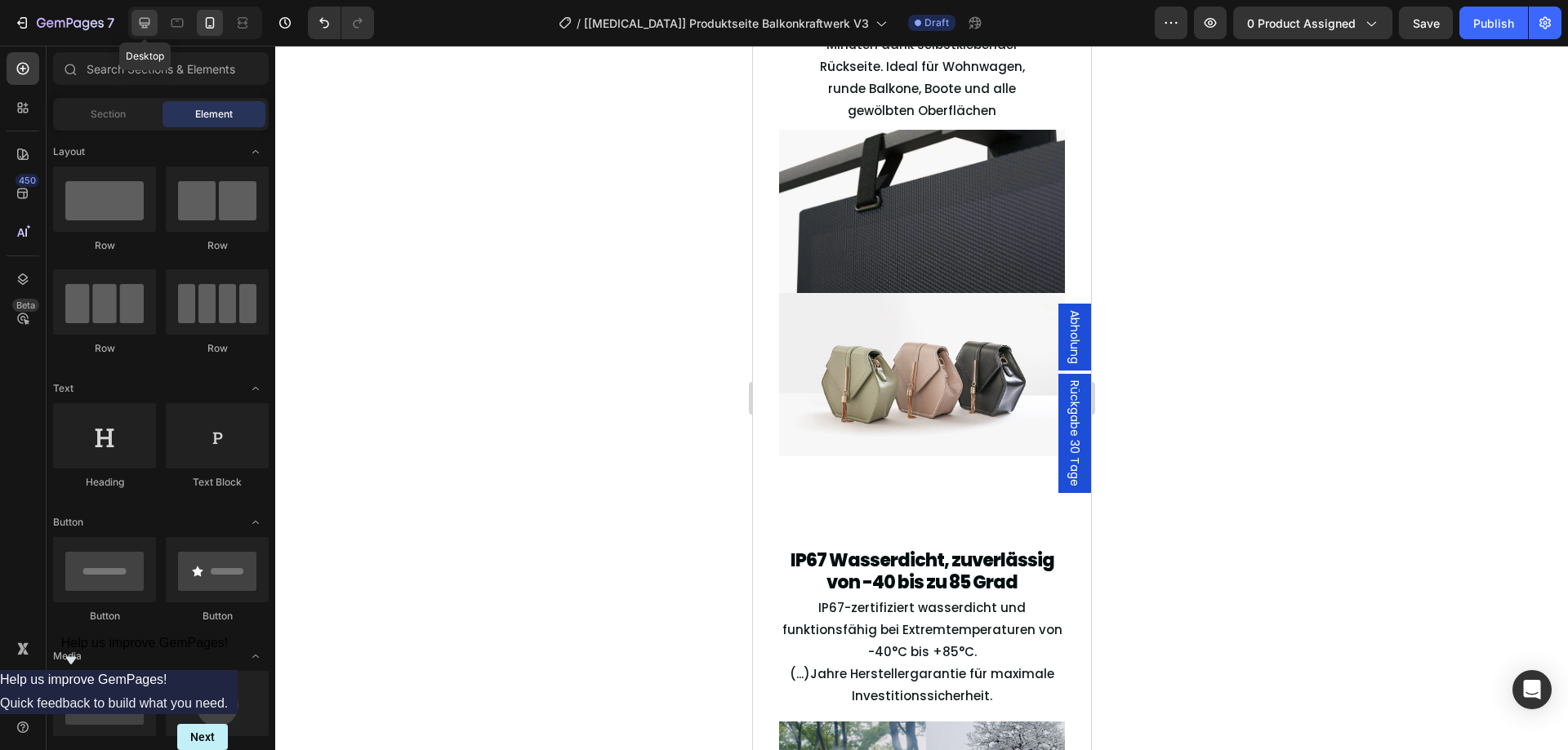
click at [143, 21] on icon at bounding box center [144, 22] width 16 height 16
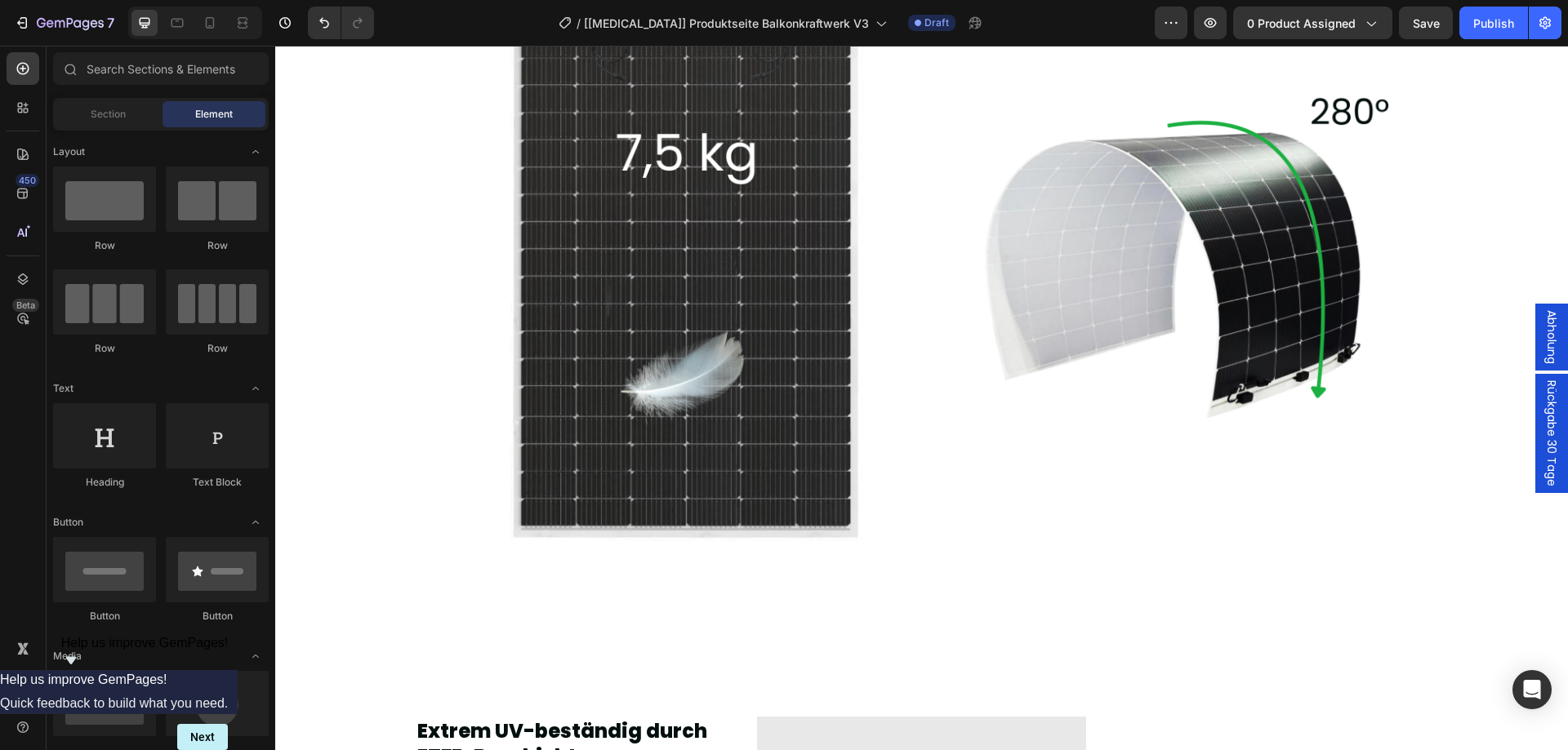
scroll to position [2142, 0]
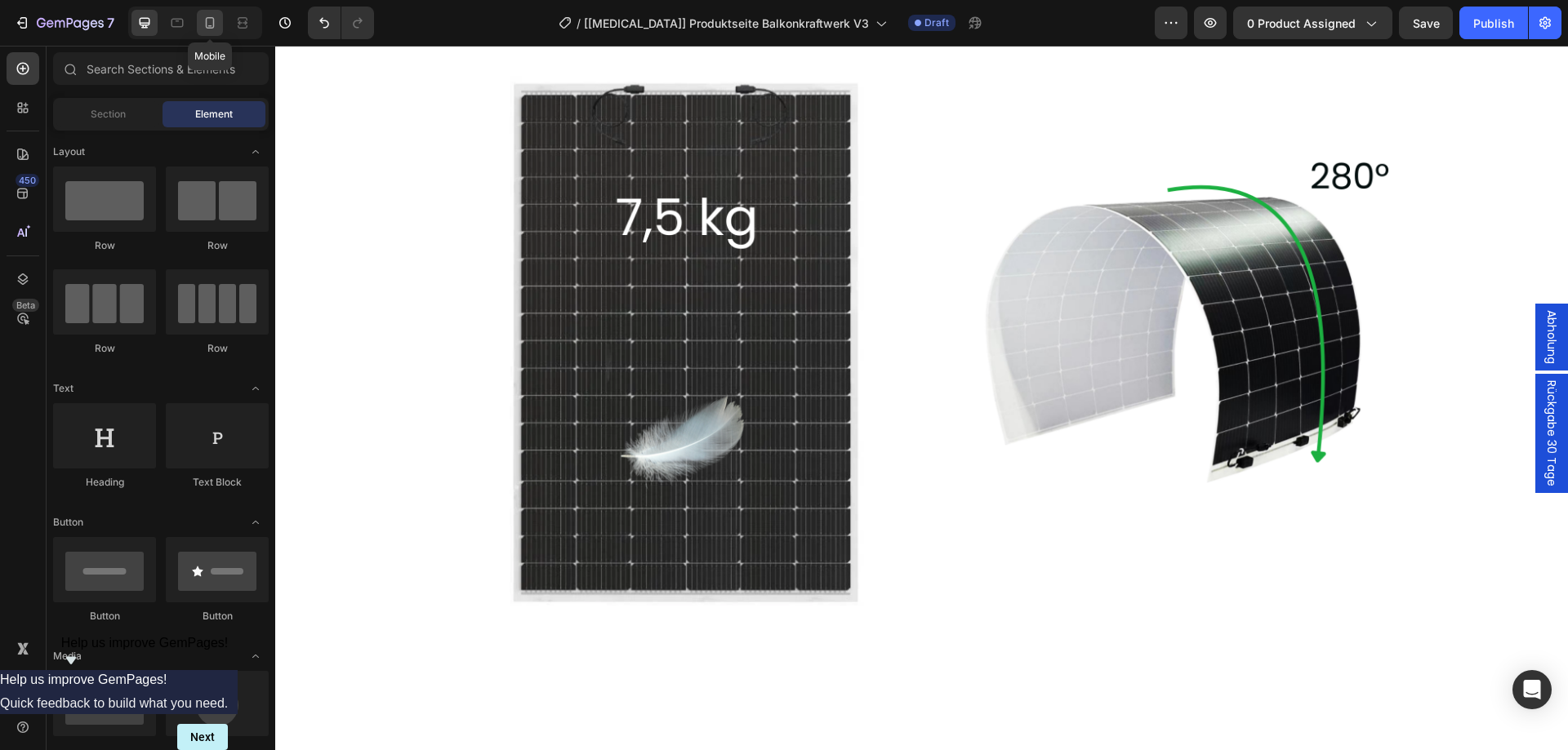
click at [211, 22] on icon at bounding box center [209, 22] width 16 height 16
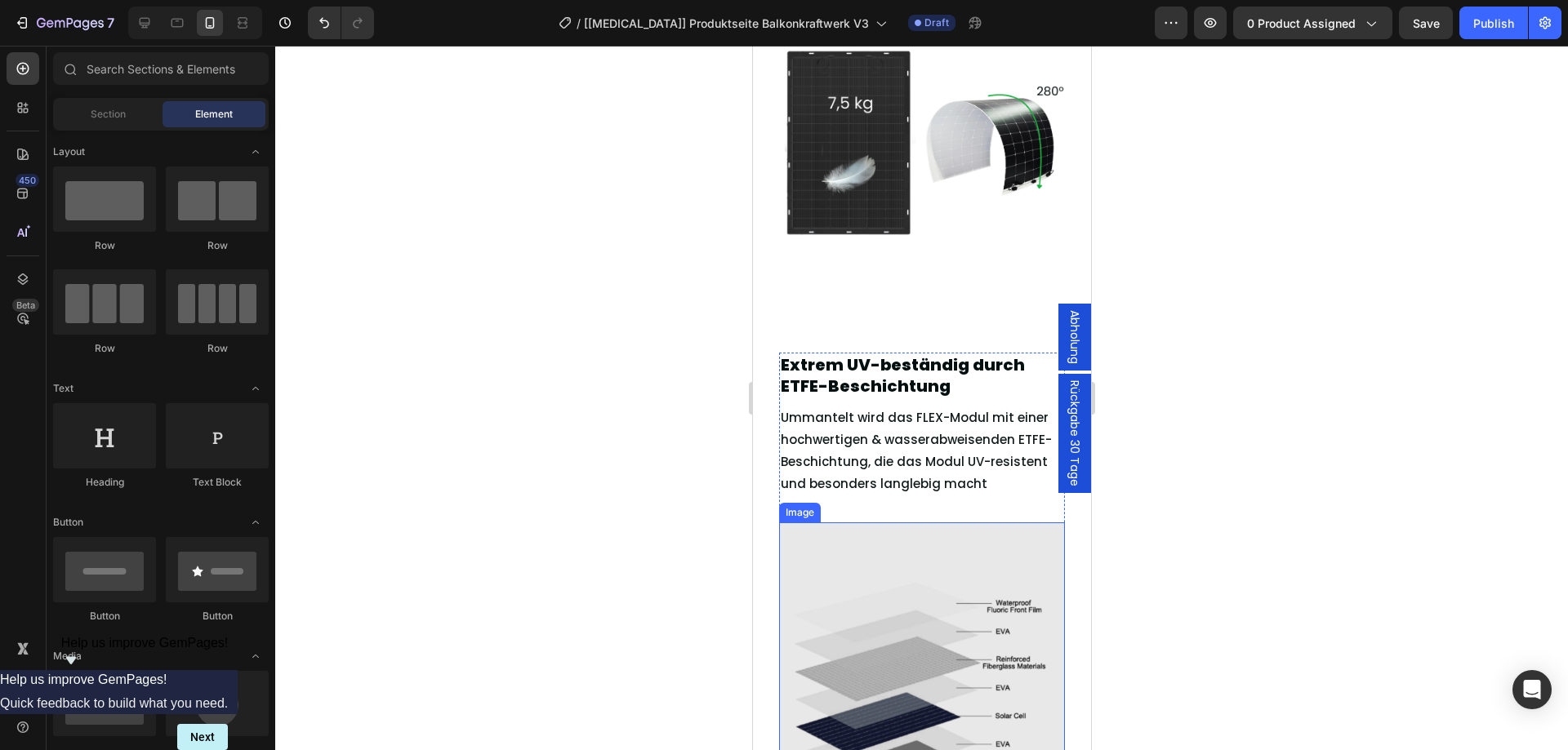
scroll to position [2000, 0]
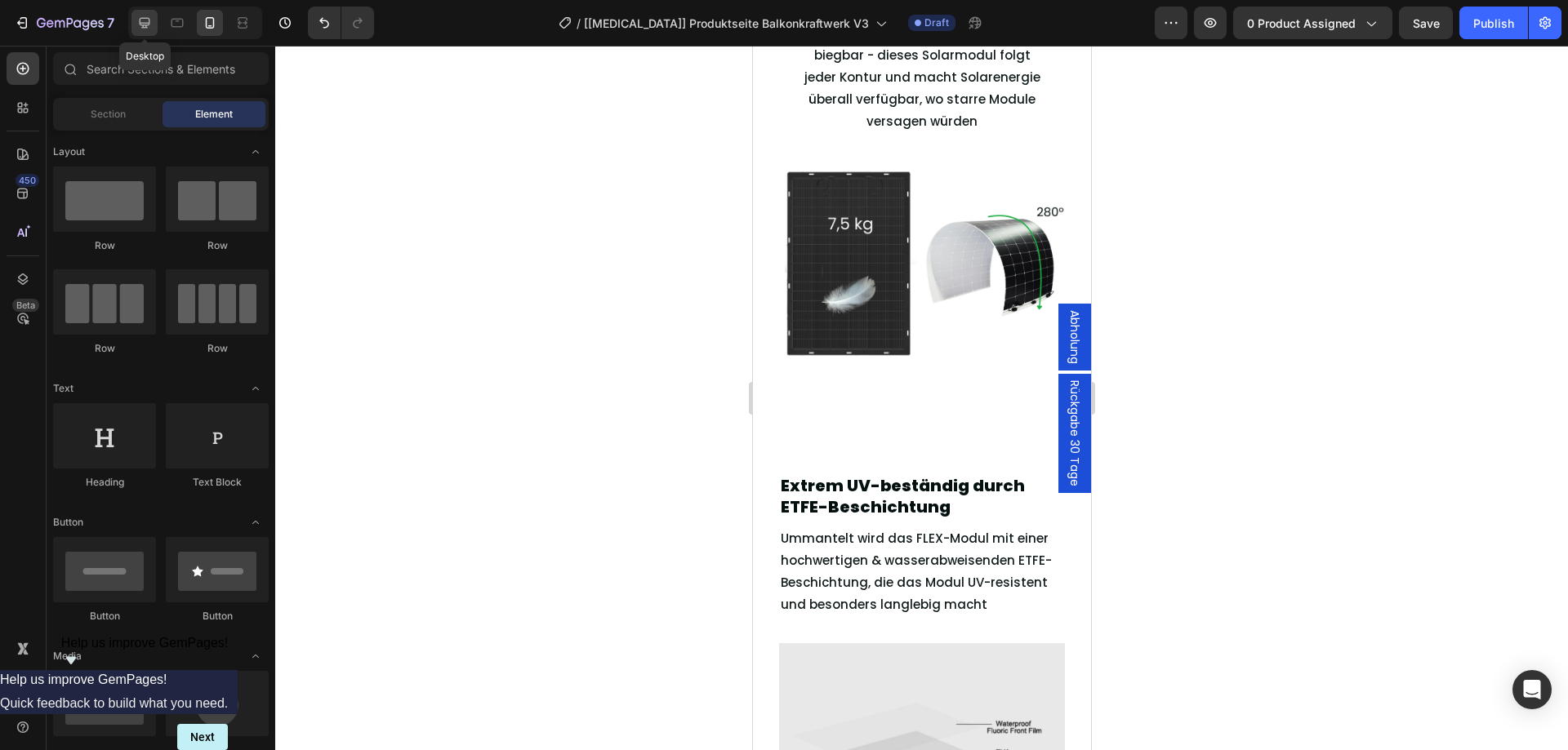
click at [142, 21] on icon at bounding box center [144, 22] width 16 height 16
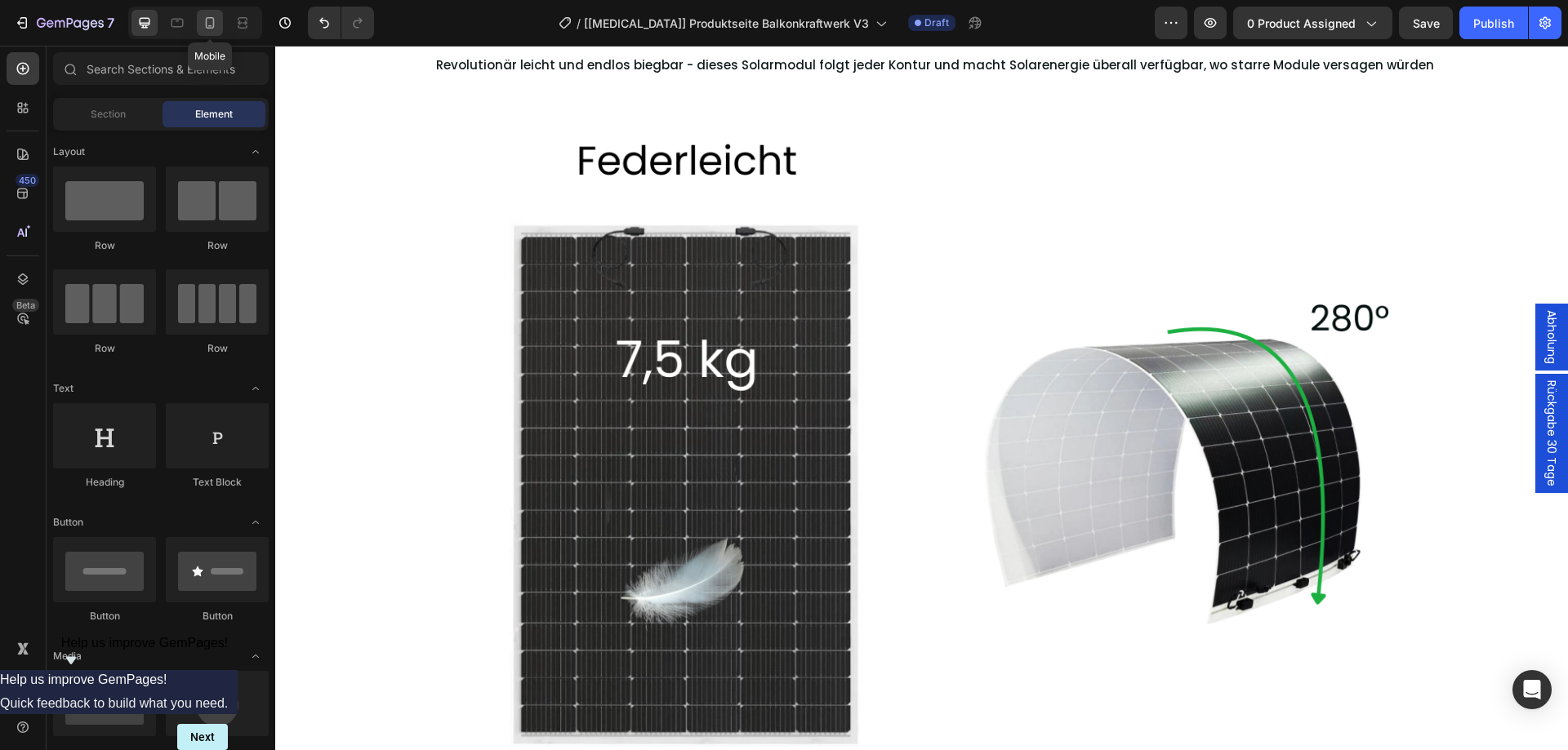
click at [203, 24] on icon at bounding box center [209, 22] width 16 height 16
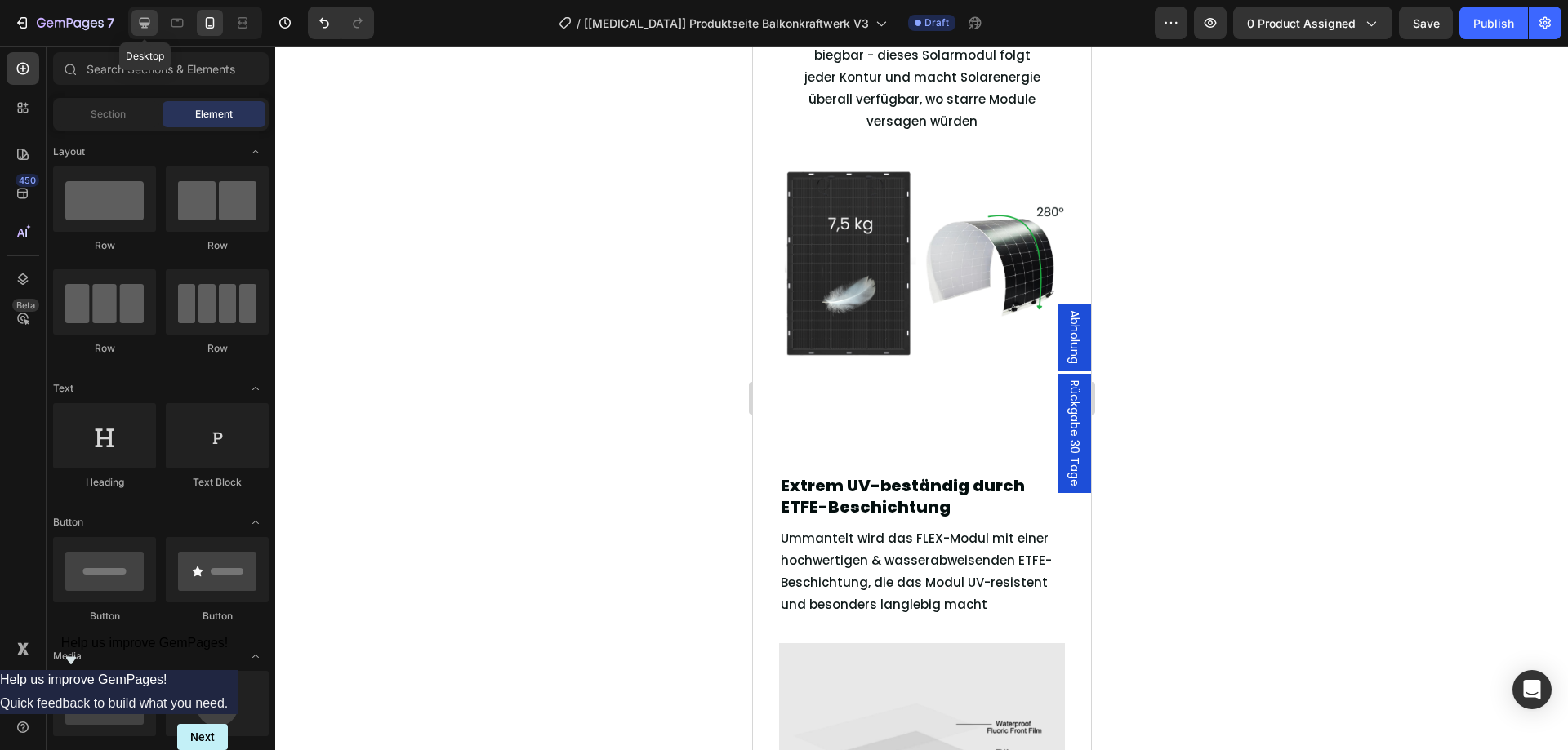
click at [139, 25] on icon at bounding box center [144, 22] width 16 height 16
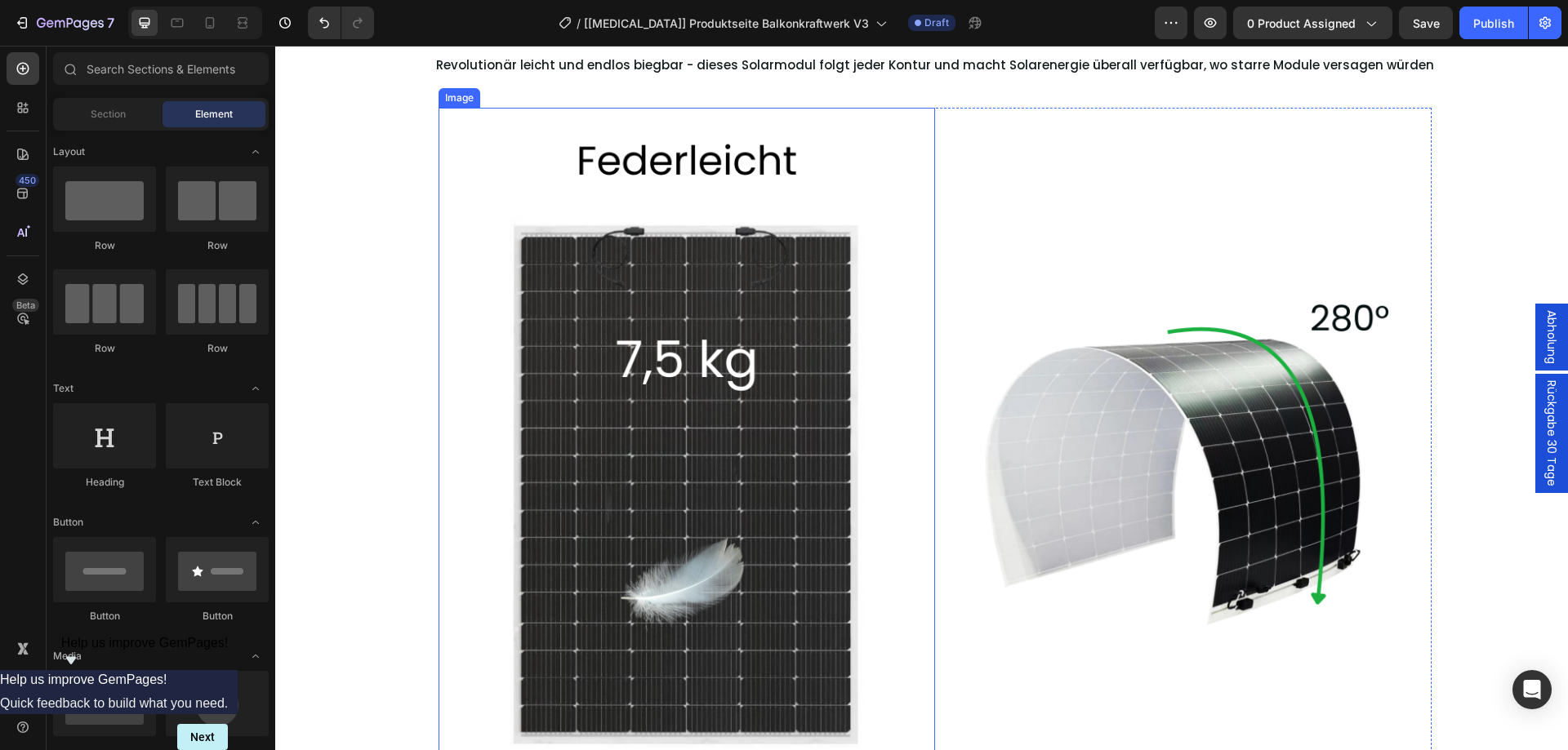
click at [611, 436] on img at bounding box center [686, 438] width 496 height 662
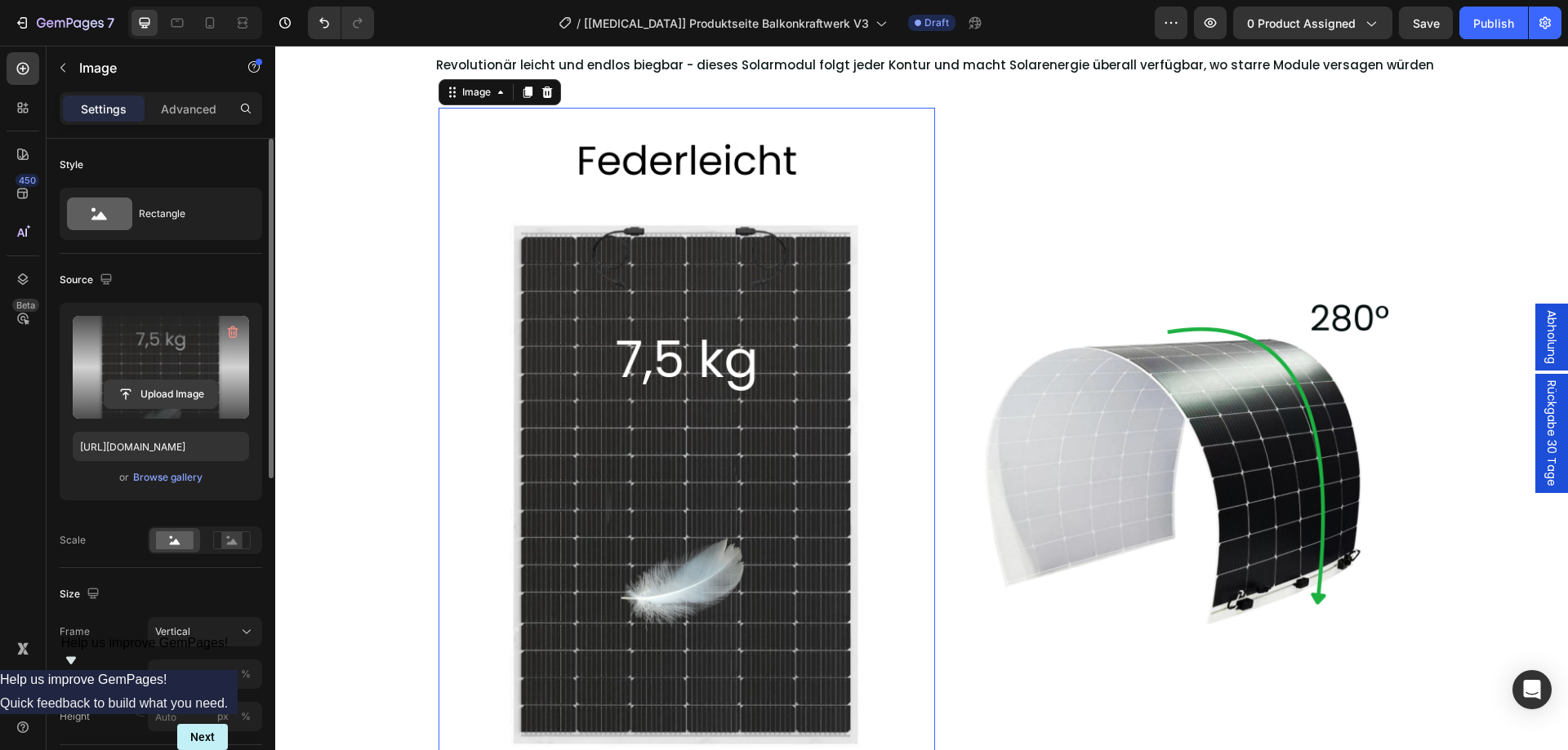
click at [171, 387] on input "file" at bounding box center [161, 394] width 113 height 28
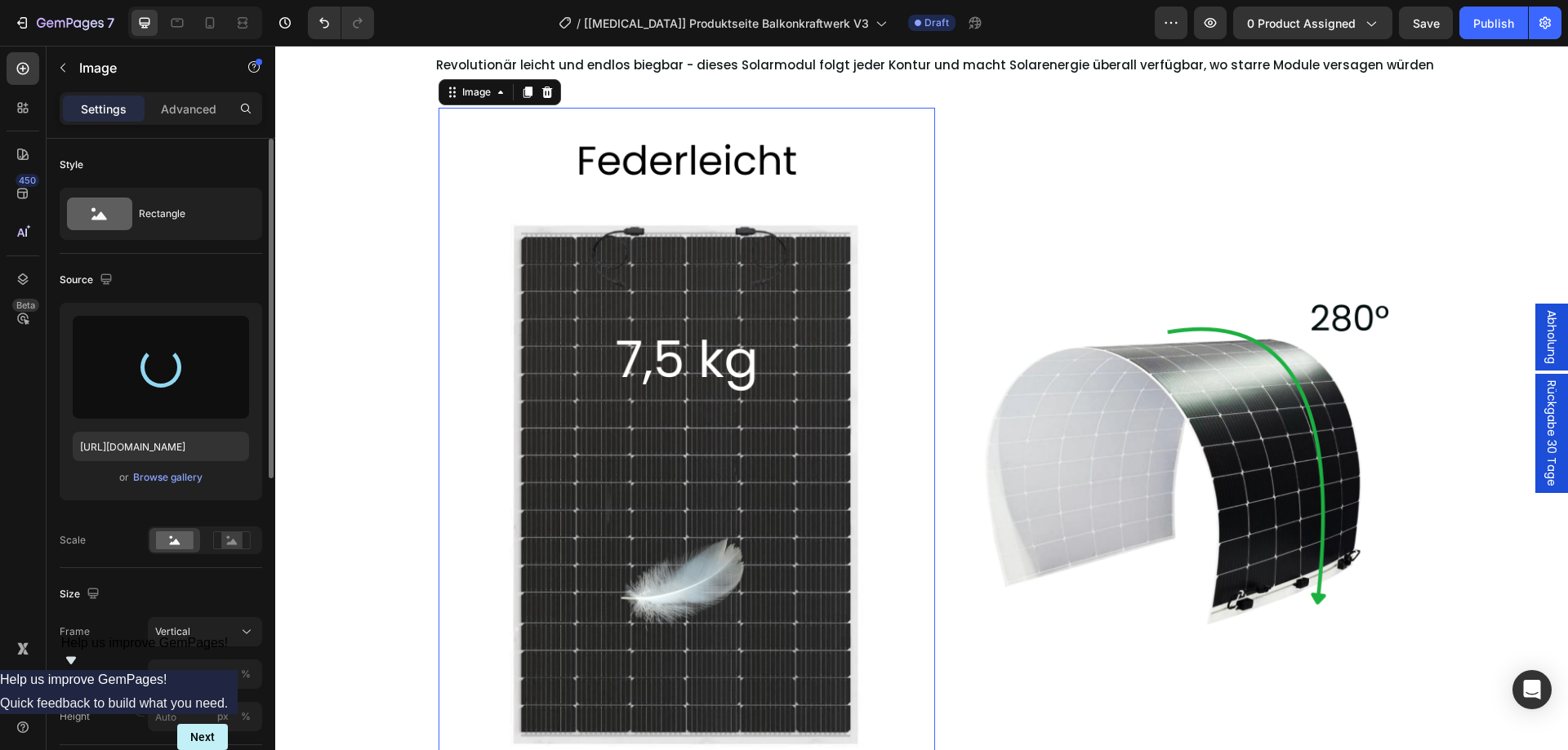
type input "[URL][DOMAIN_NAME]"
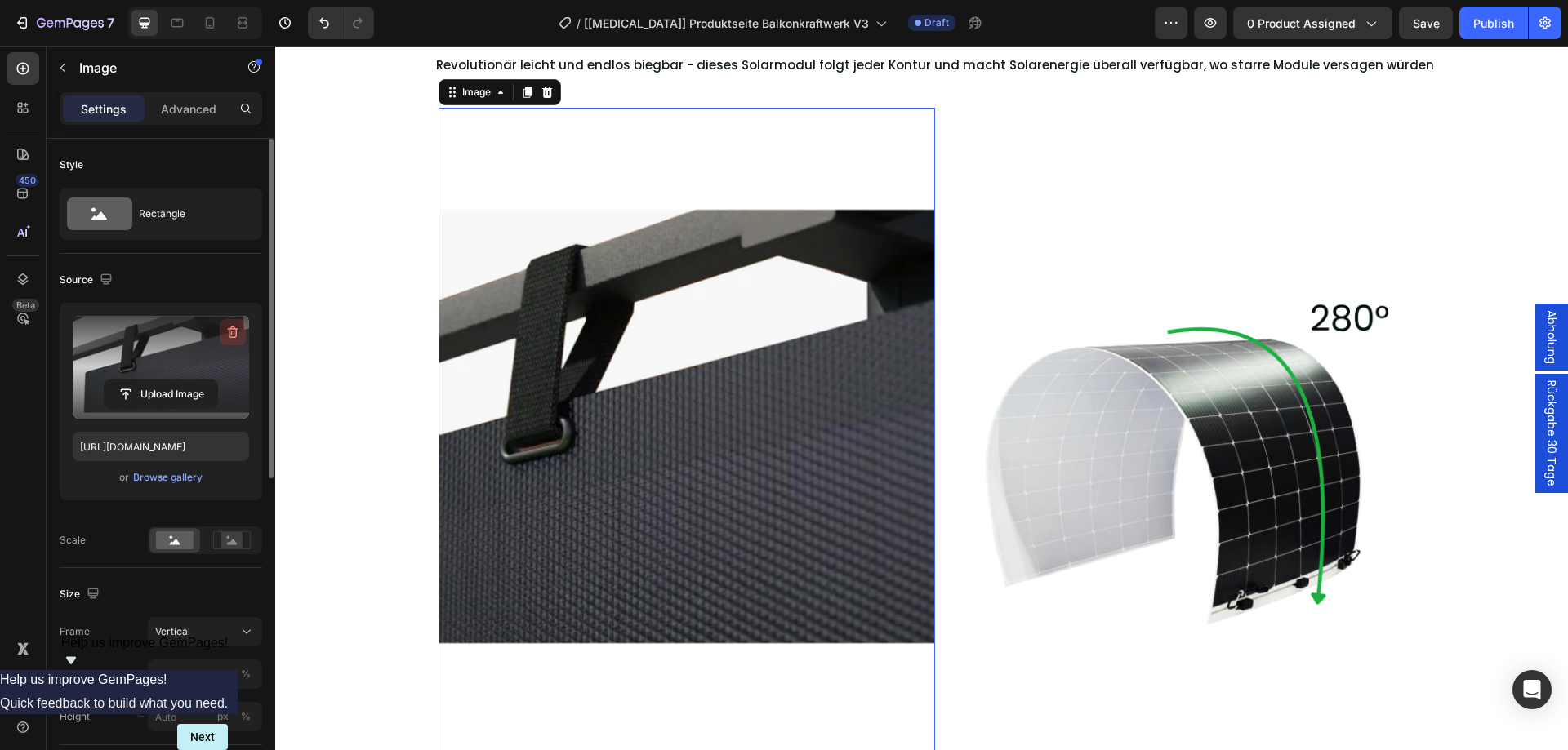
click at [230, 330] on icon "button" at bounding box center [232, 332] width 16 height 16
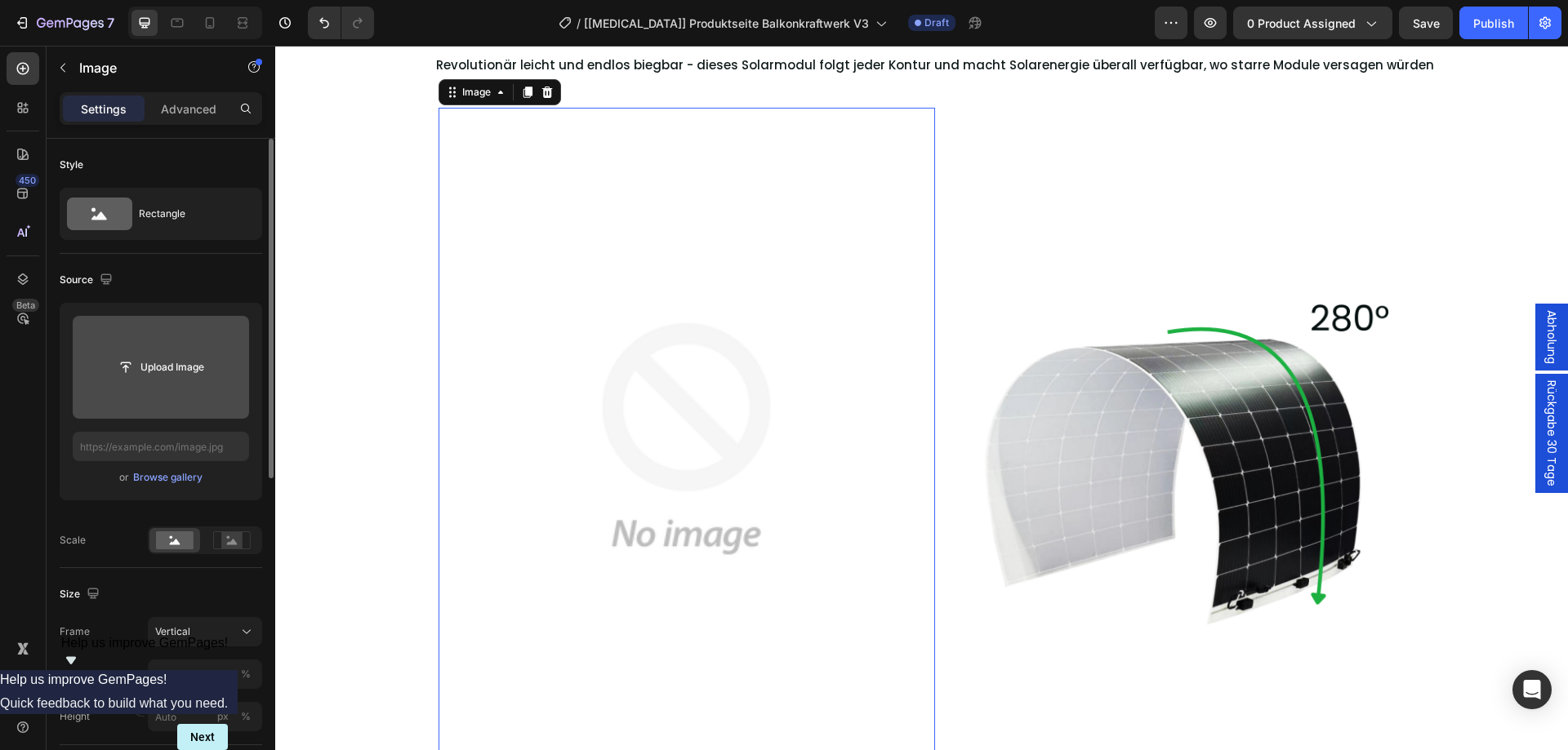
click at [171, 370] on input "file" at bounding box center [161, 367] width 113 height 28
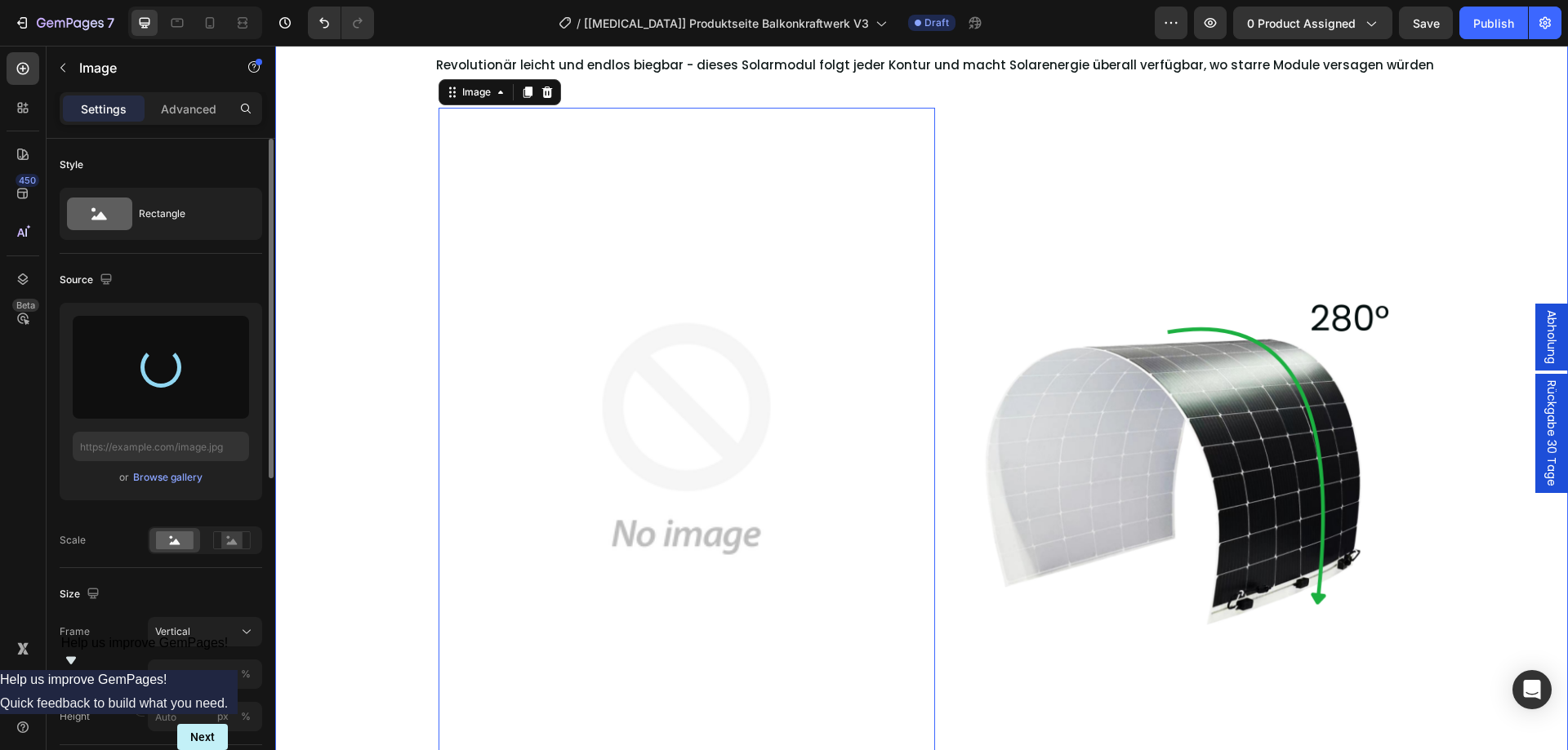
type input "[URL][DOMAIN_NAME]"
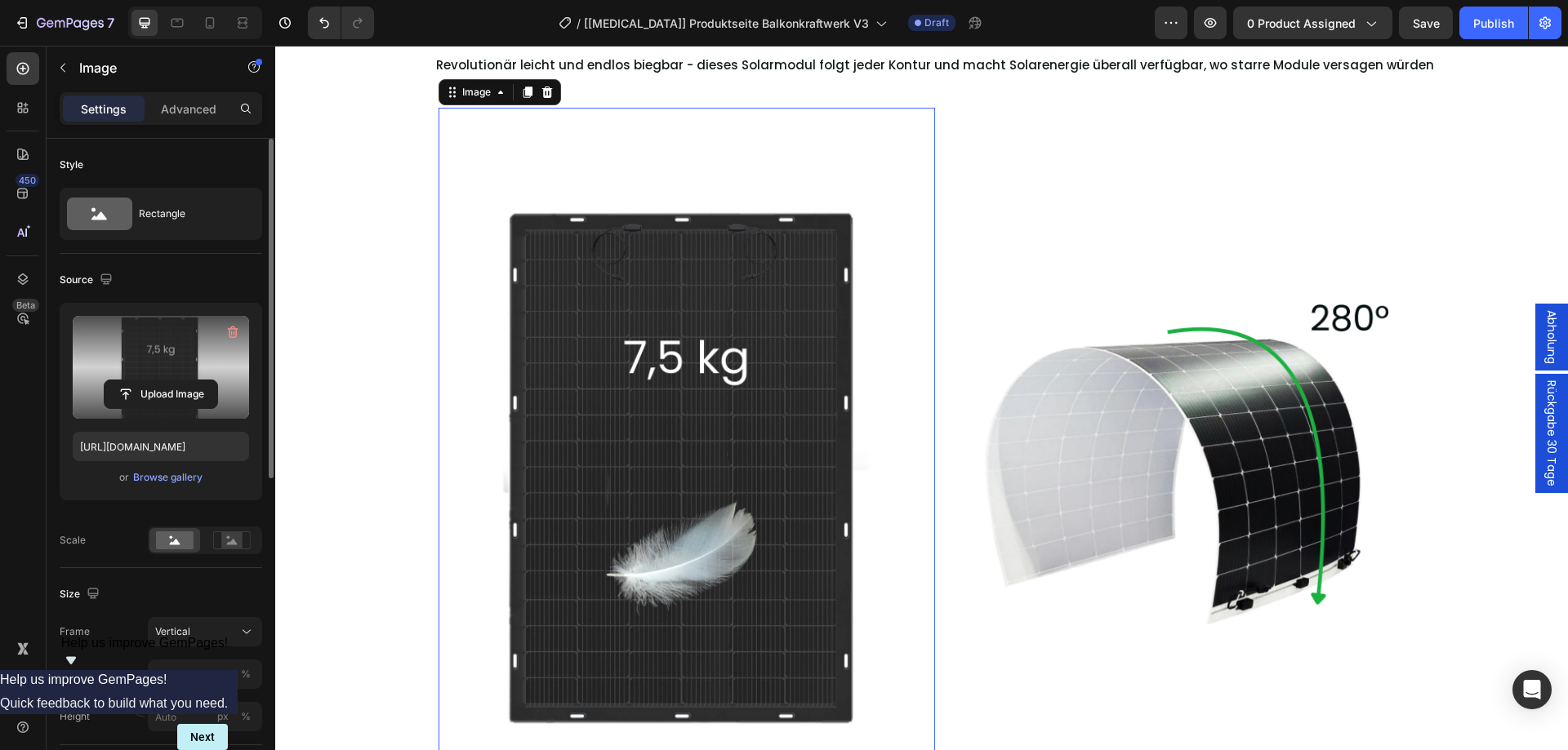
click at [314, 356] on div "Revolutionär leicht und endlos biegbar - dieses Solarmodul folgt jeder Kontur u…" at bounding box center [934, 439] width 1266 height 785
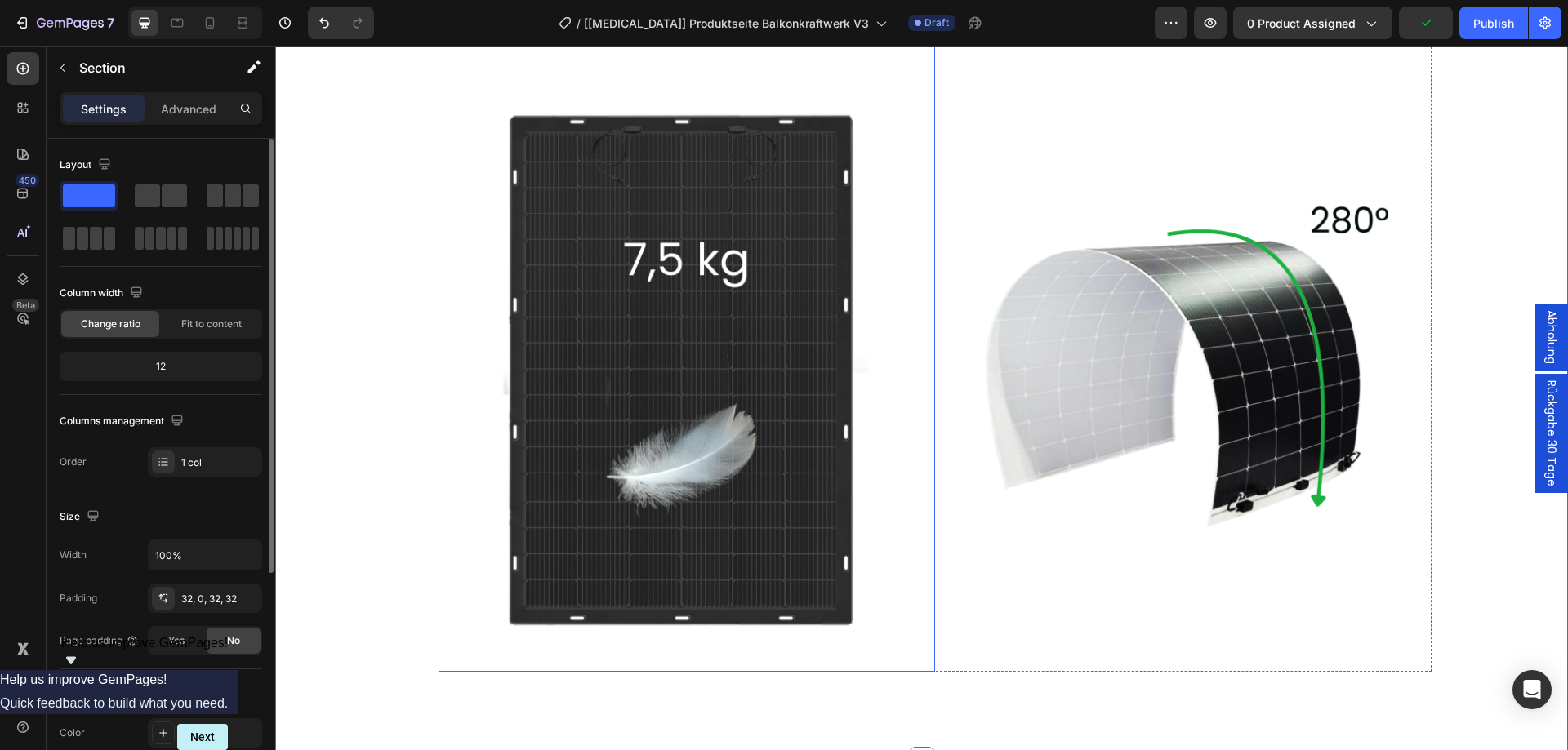
scroll to position [2109, 0]
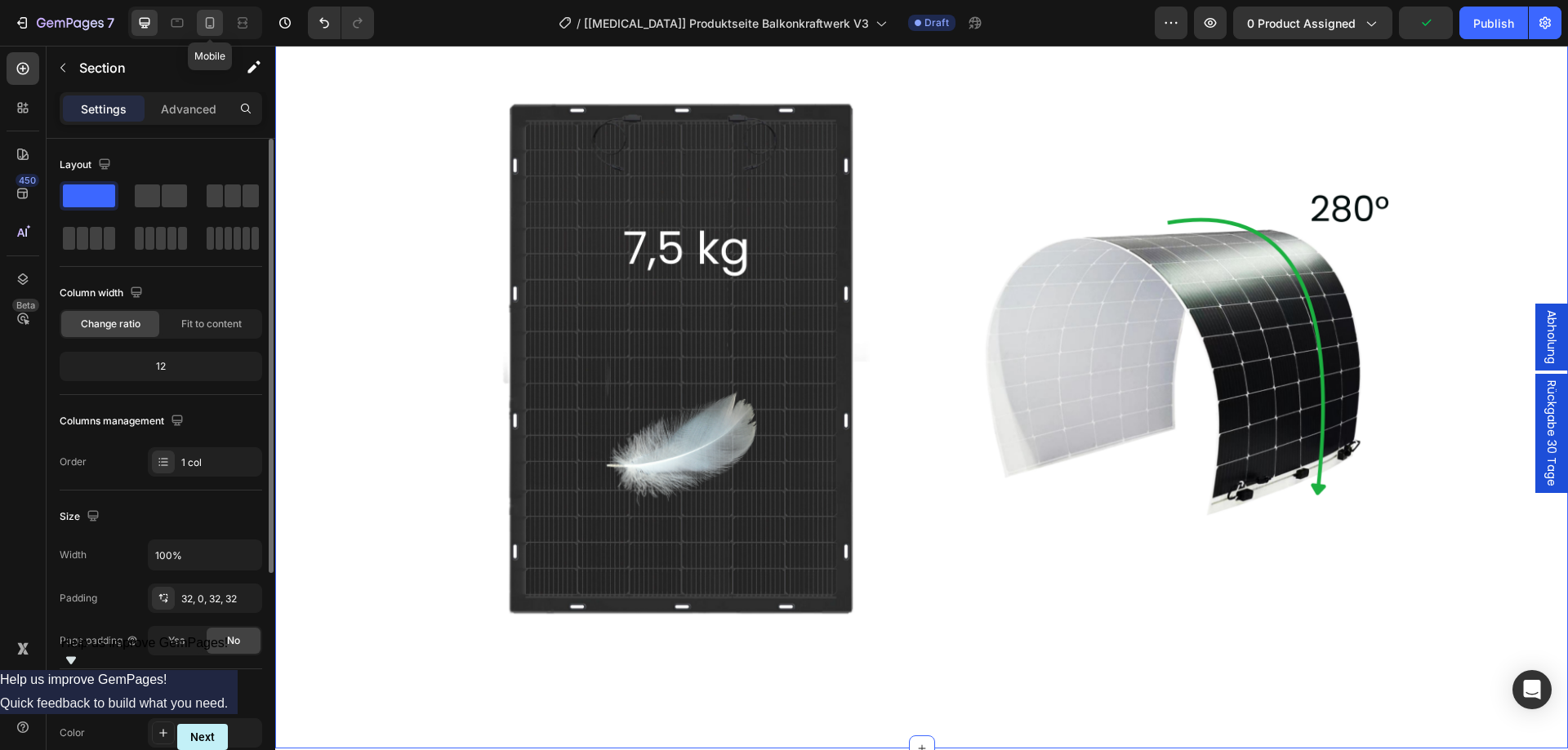
click at [211, 21] on icon at bounding box center [209, 22] width 16 height 16
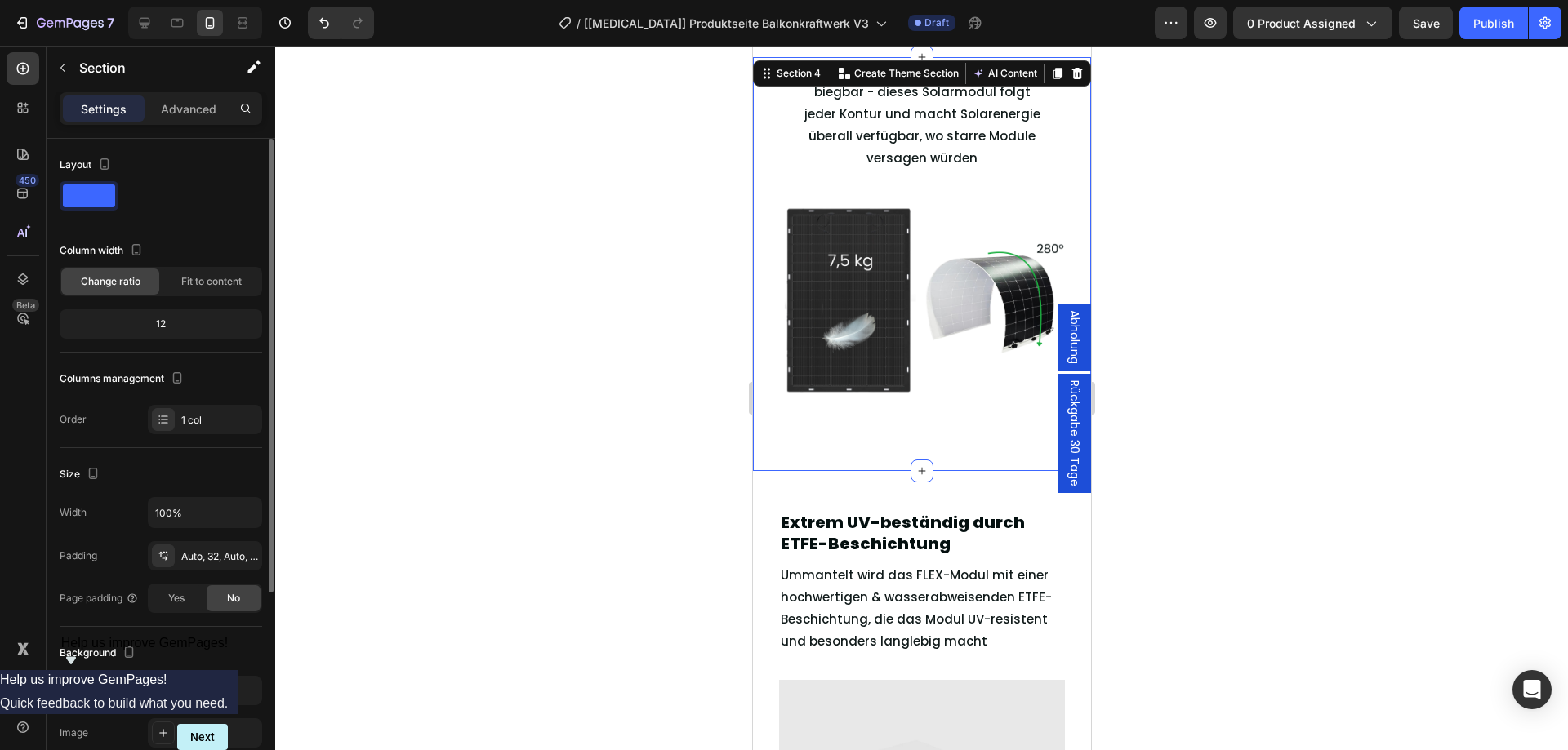
scroll to position [1917, 0]
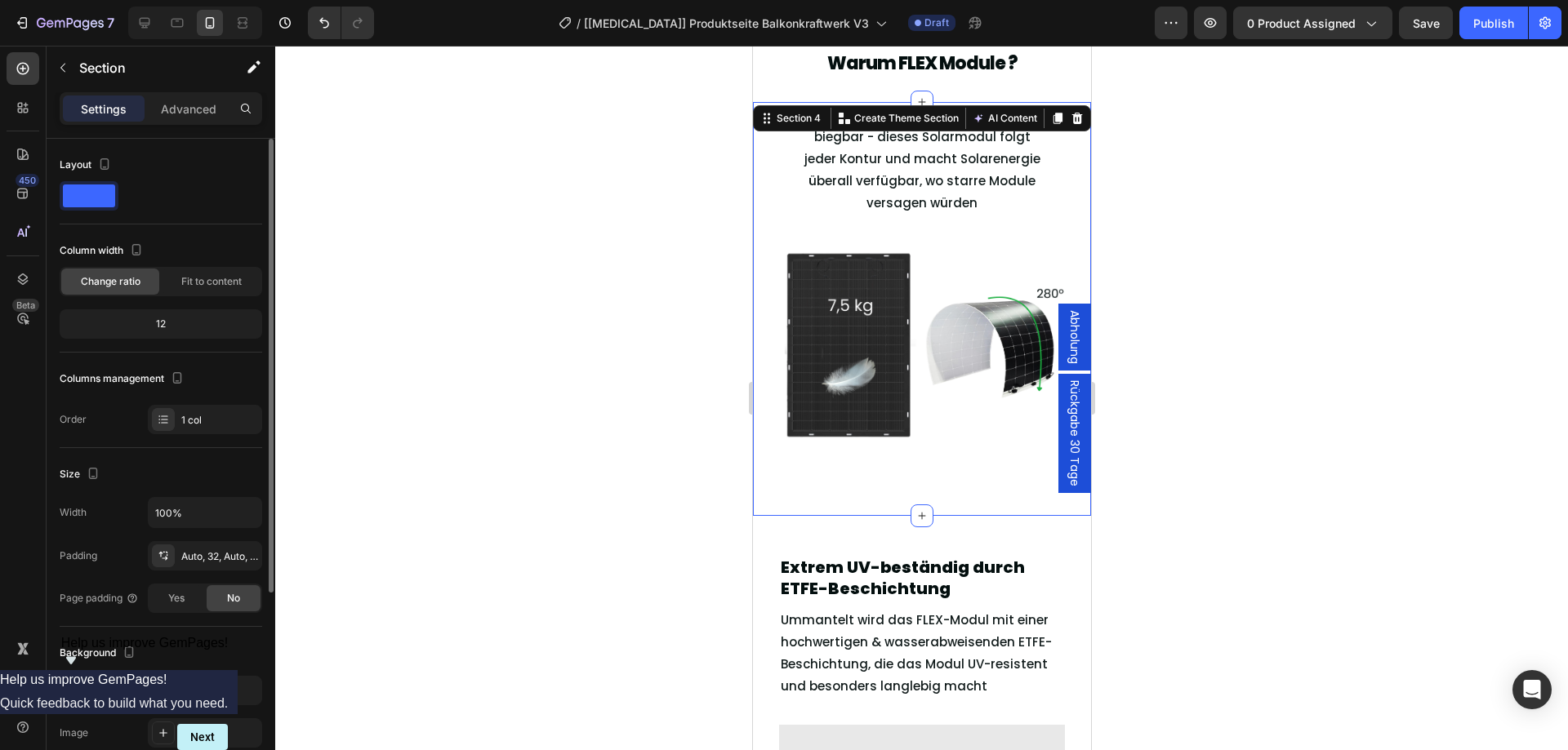
click at [1179, 290] on div at bounding box center [920, 398] width 1292 height 704
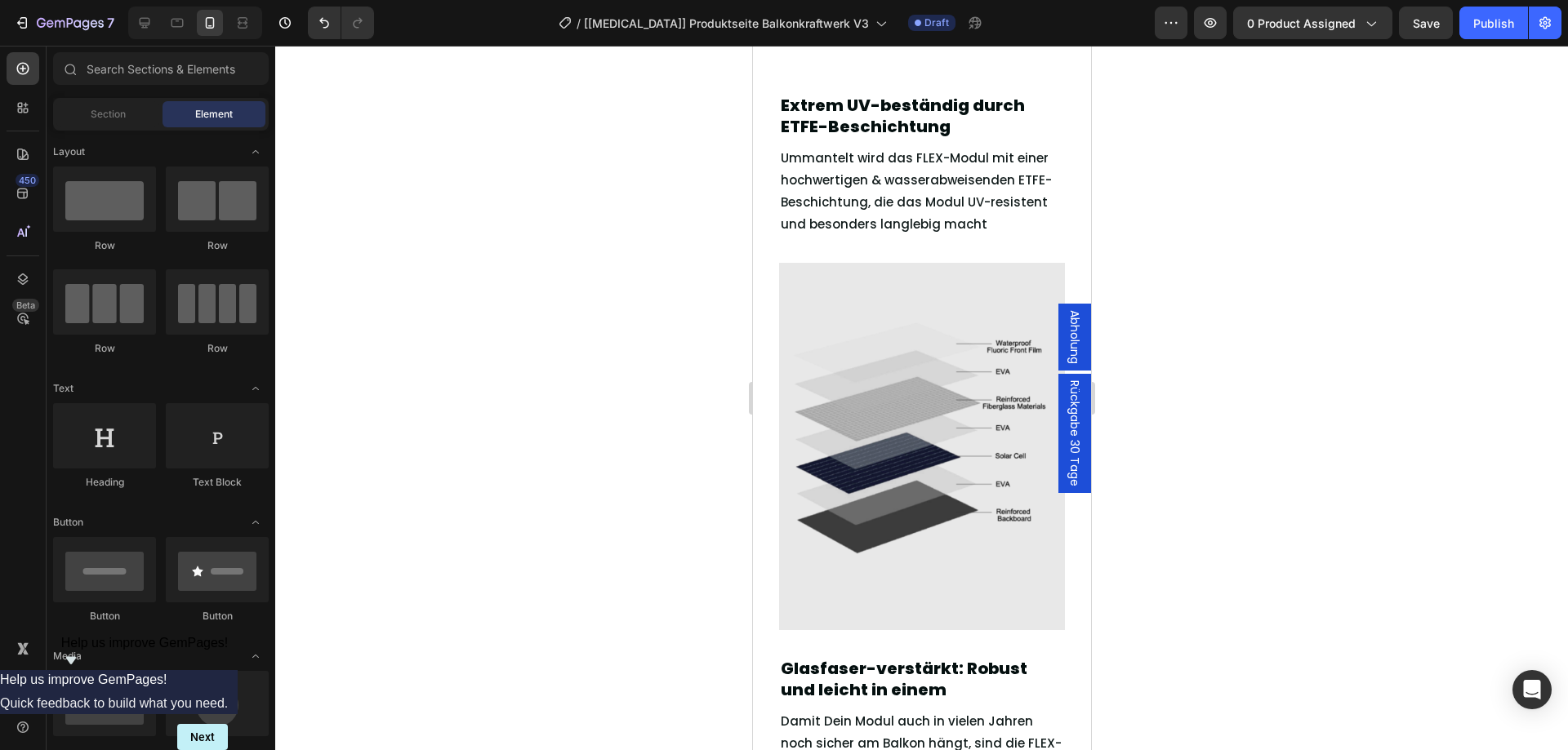
scroll to position [2679, 0]
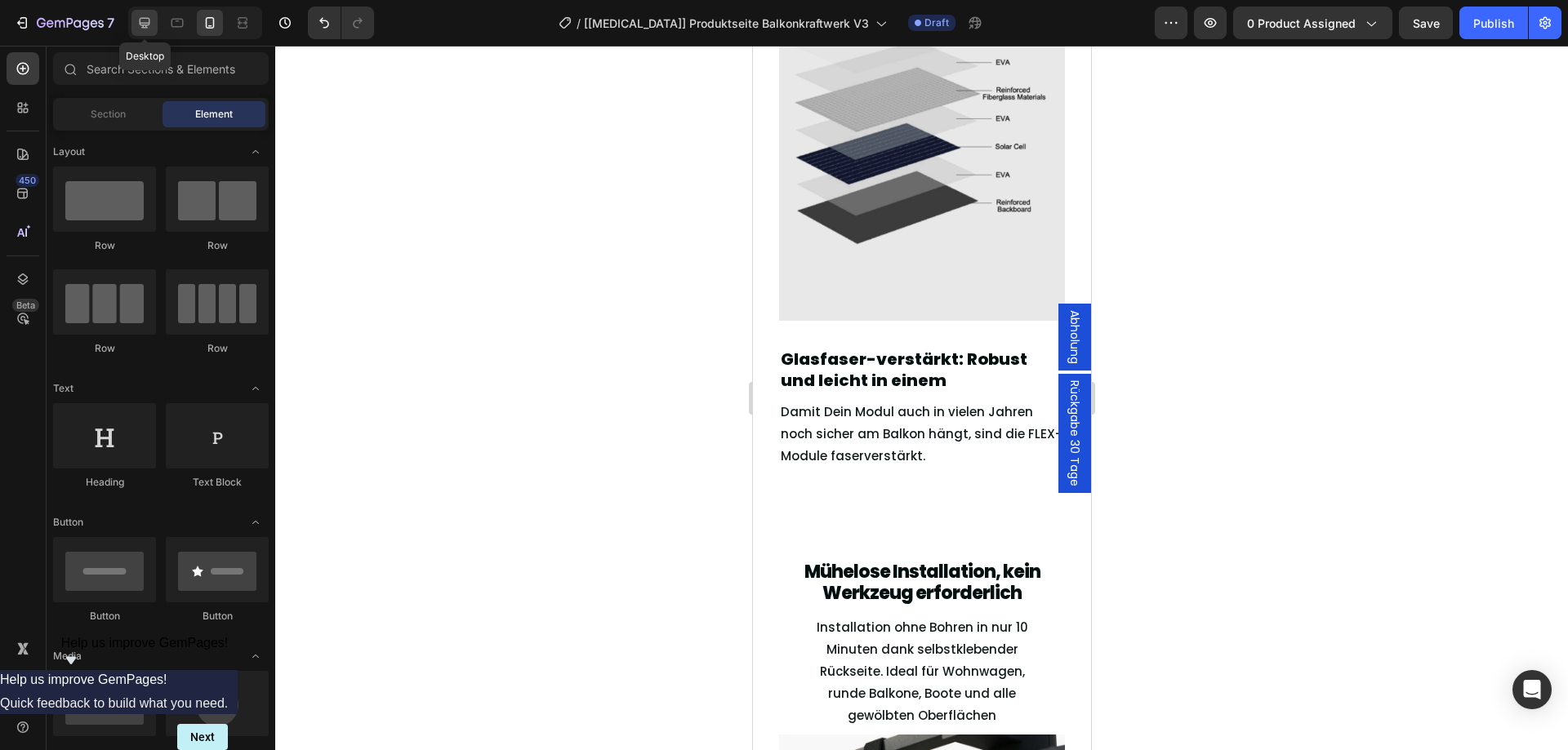
click at [135, 29] on div at bounding box center [145, 22] width 26 height 26
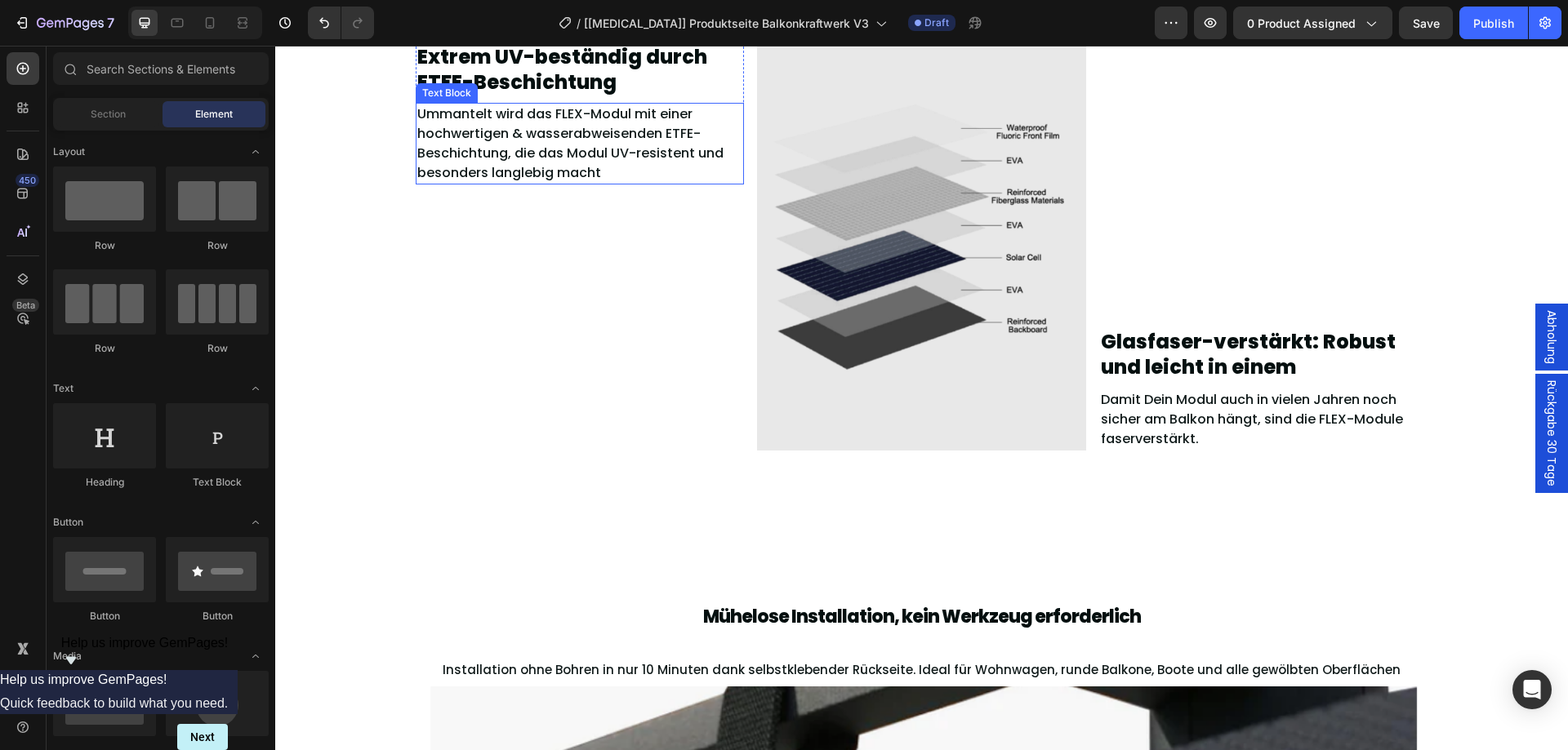
scroll to position [2788, 0]
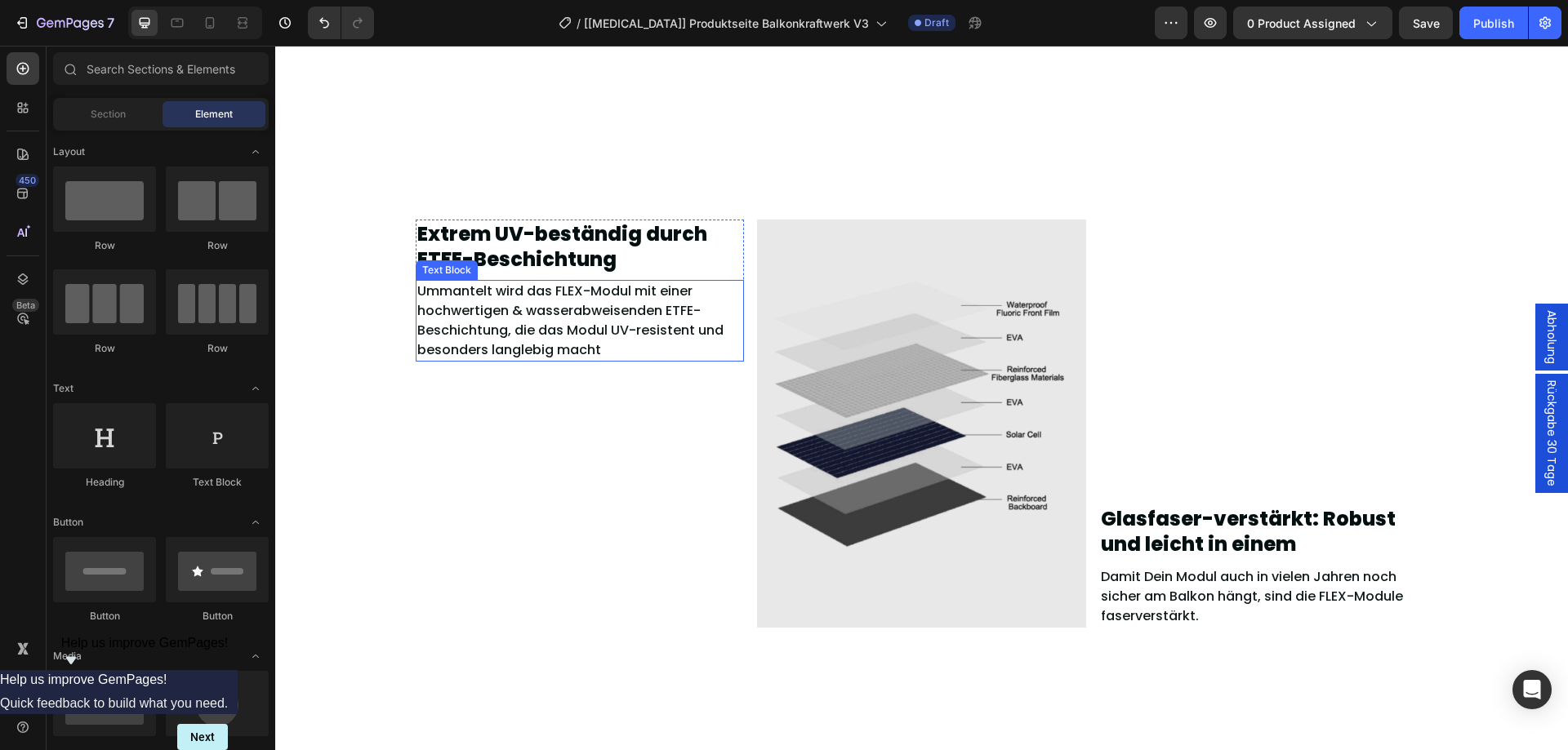
click at [501, 318] on p "Ummantelt wird das FLEX-Modul mit einer hochwertigen & wasserabweisenden ETFE-B…" at bounding box center [579, 320] width 326 height 78
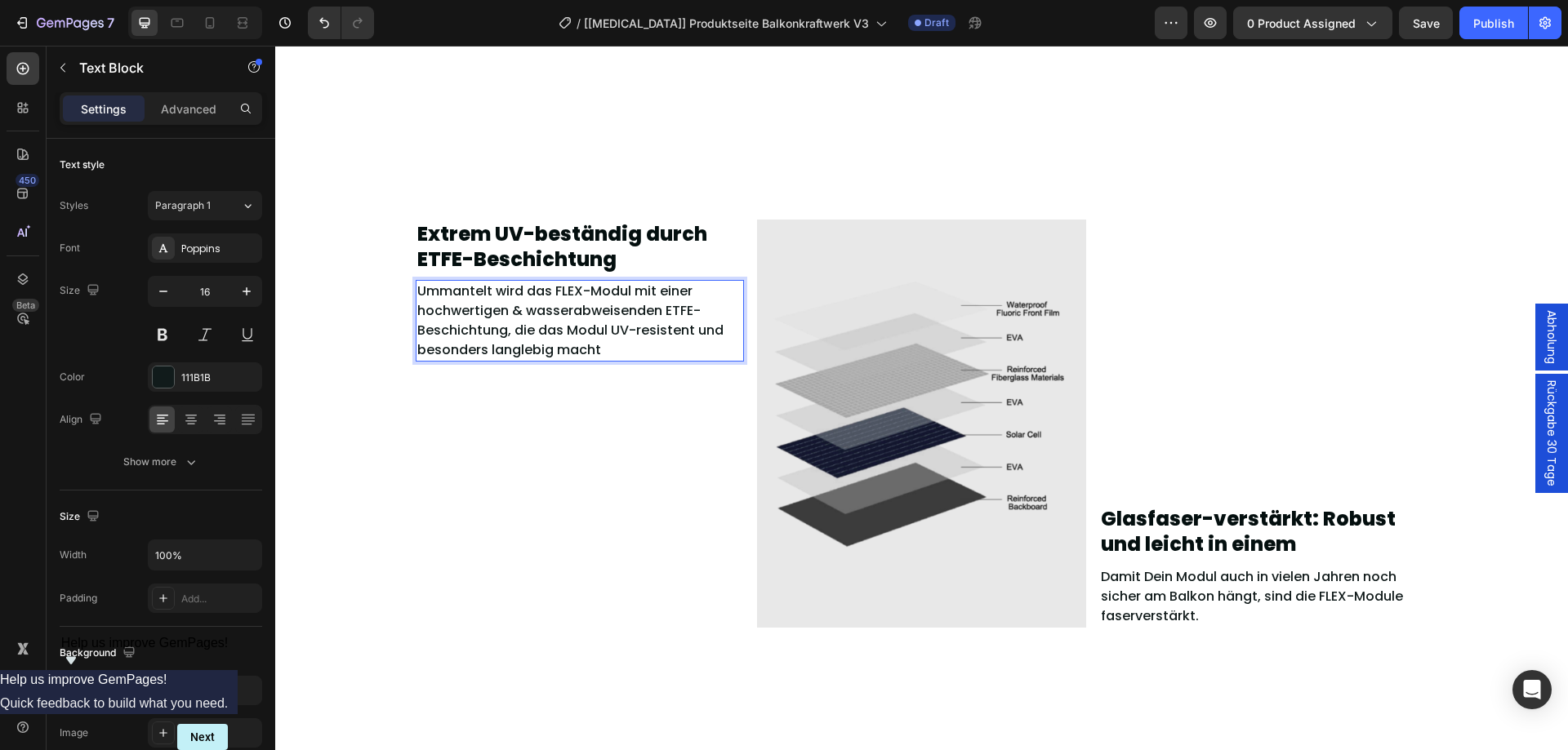
click at [501, 329] on p "Ummantelt wird das FLEX-Modul mit einer hochwertigen & wasserabweisenden ETFE-B…" at bounding box center [579, 320] width 326 height 78
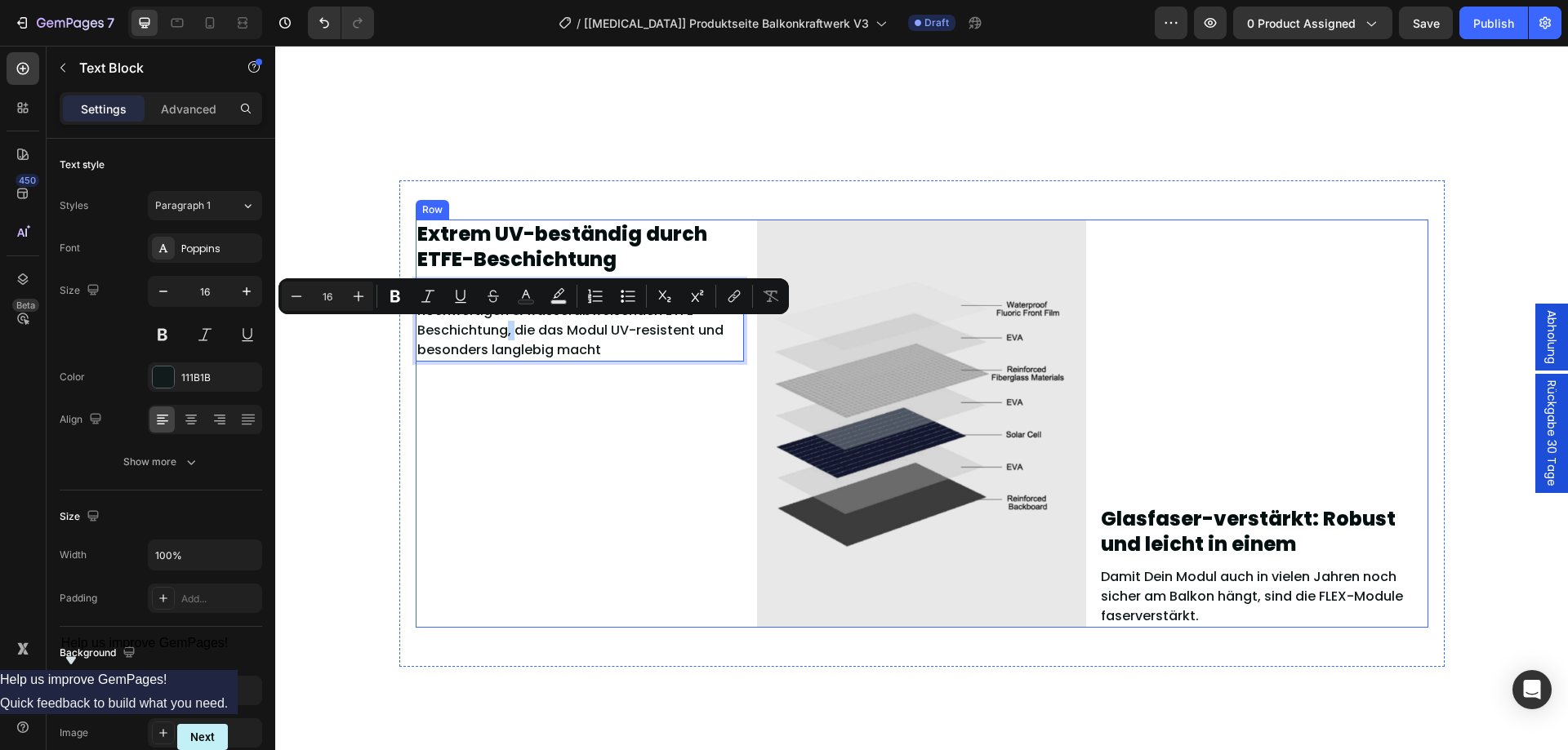
click at [494, 393] on div "Extrem UV-beständig durch ETFE-Beschichtung Heading Ummantelt wird das FLEX-Mod…" at bounding box center [580, 423] width 329 height 408
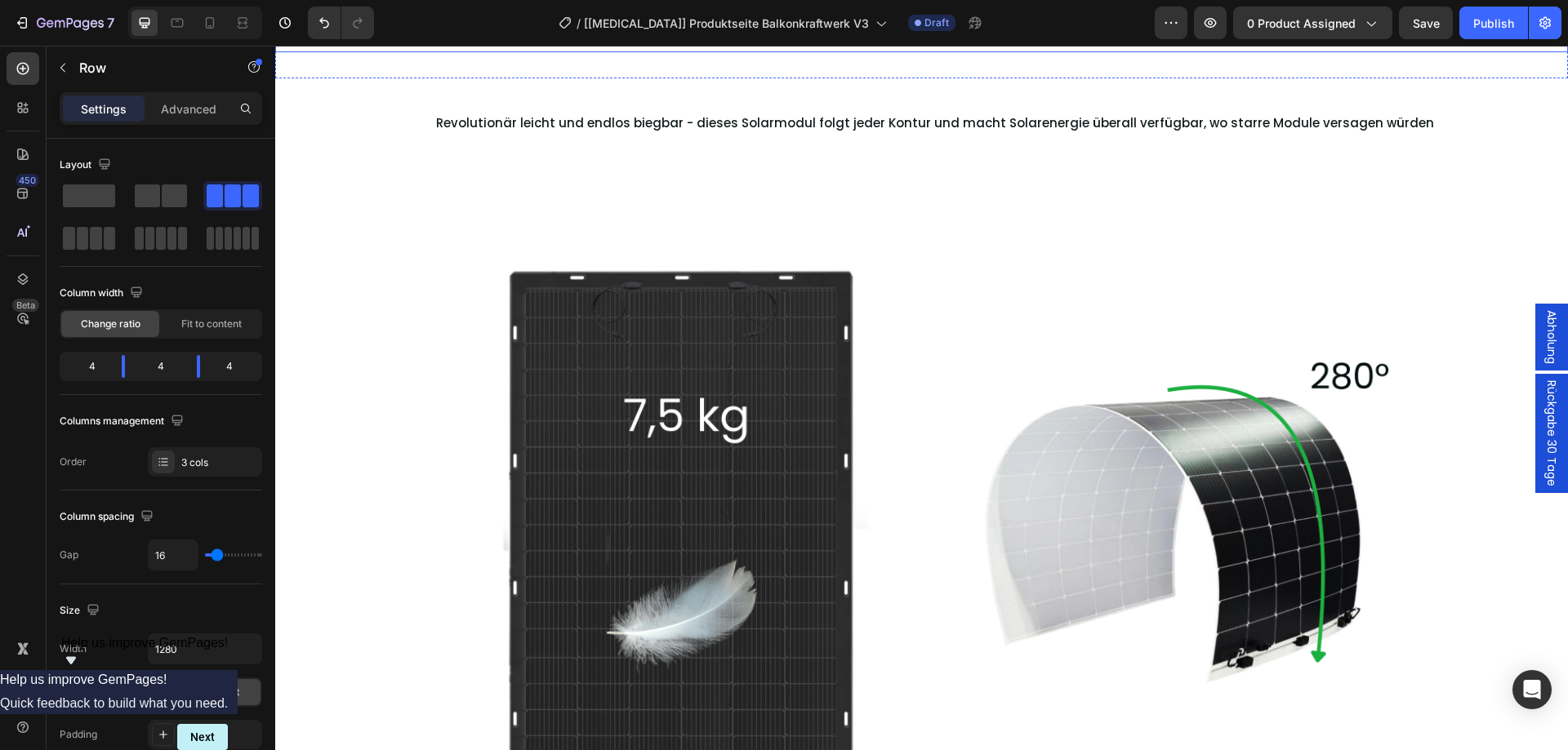
scroll to position [1808, 0]
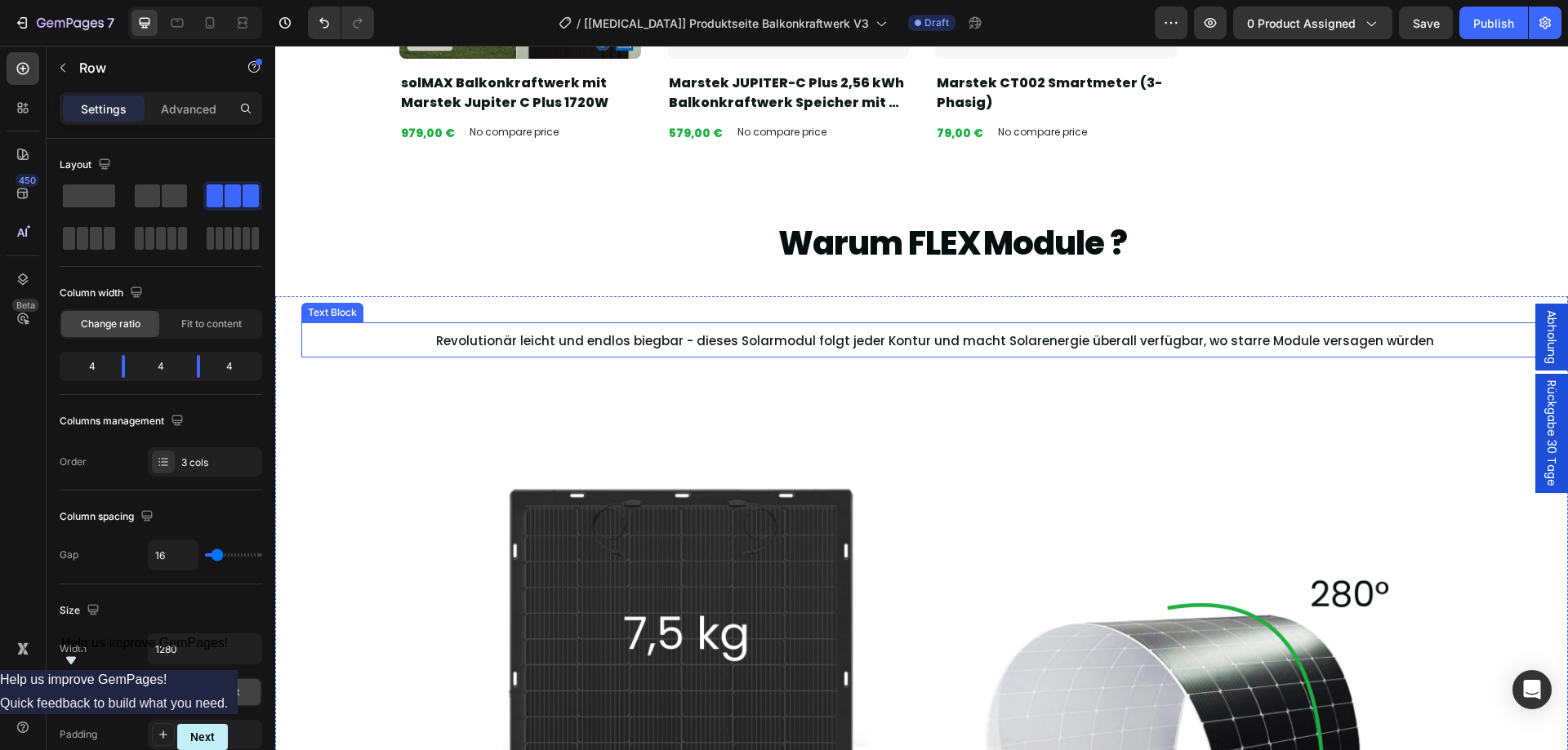
click at [679, 342] on span "Revolutionär leicht und endlos biegbar - dieses Solarmodul folgt jeder Kontur u…" at bounding box center [935, 341] width 998 height 17
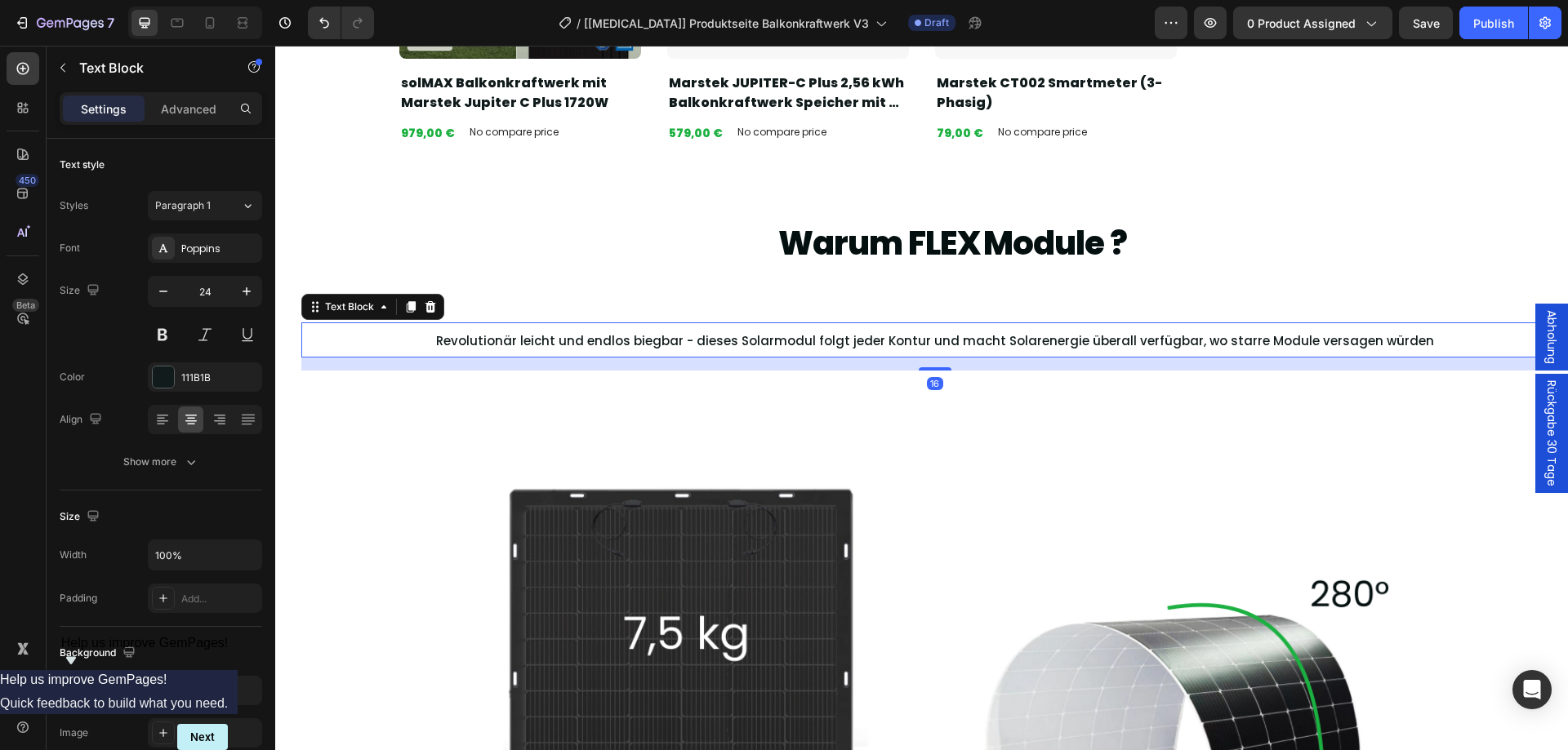
click at [679, 342] on span "Revolutionär leicht und endlos biegbar - dieses Solarmodul folgt jeder Kontur u…" at bounding box center [935, 341] width 998 height 17
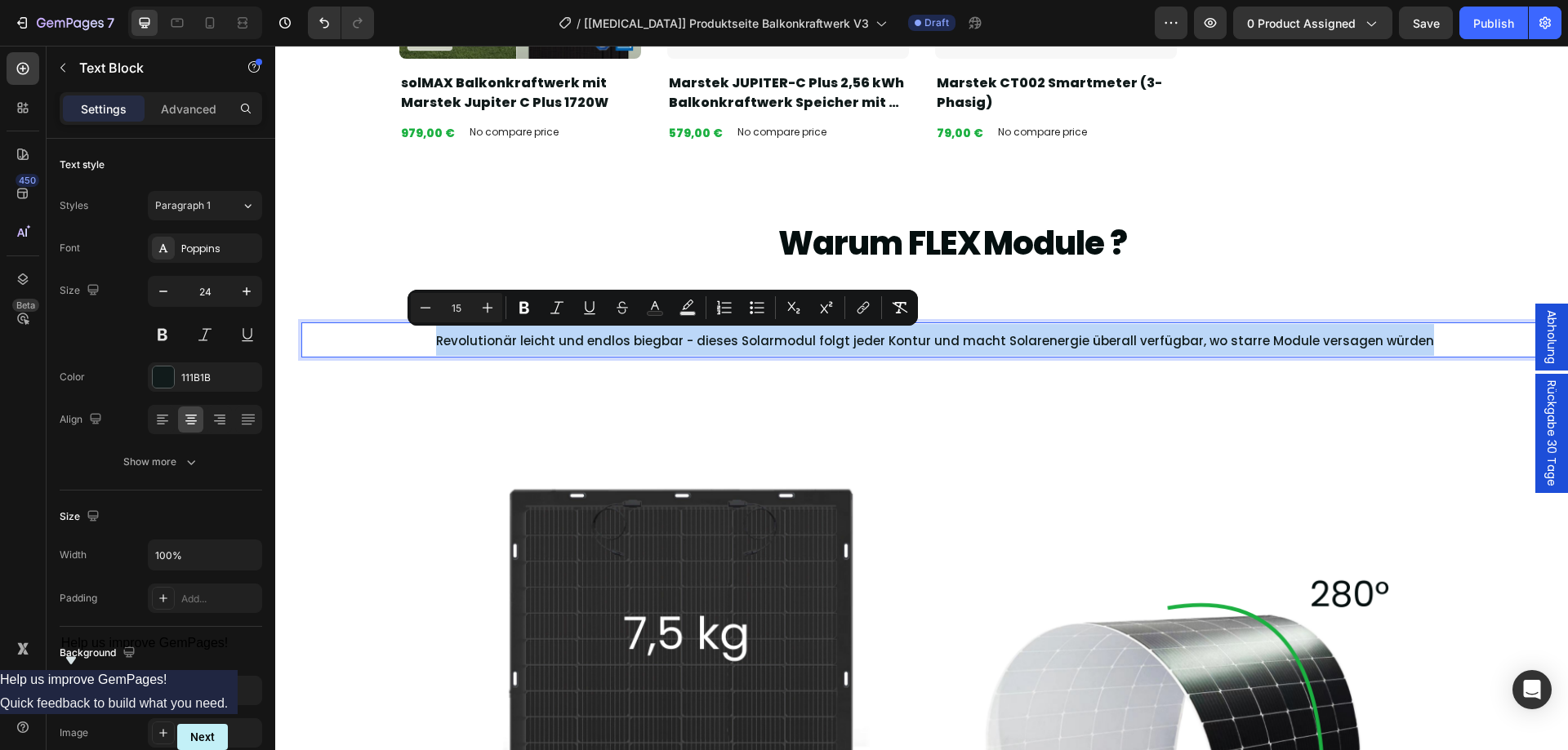
click at [679, 342] on span "Revolutionär leicht und endlos biegbar - dieses Solarmodul folgt jeder Kontur u…" at bounding box center [935, 341] width 998 height 17
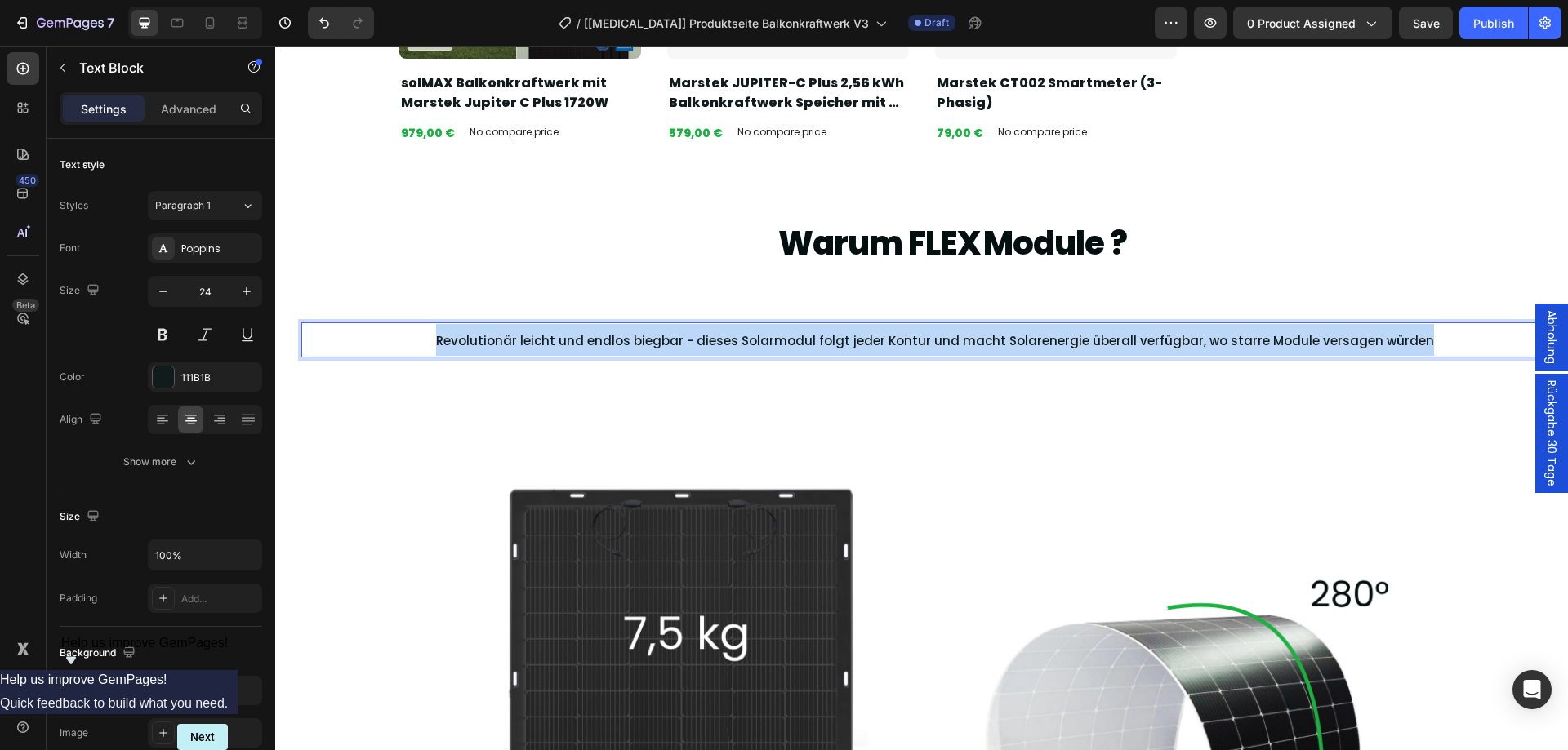
click at [679, 342] on span "Revolutionär leicht und endlos biegbar - dieses Solarmodul folgt jeder Kontur u…" at bounding box center [935, 341] width 998 height 17
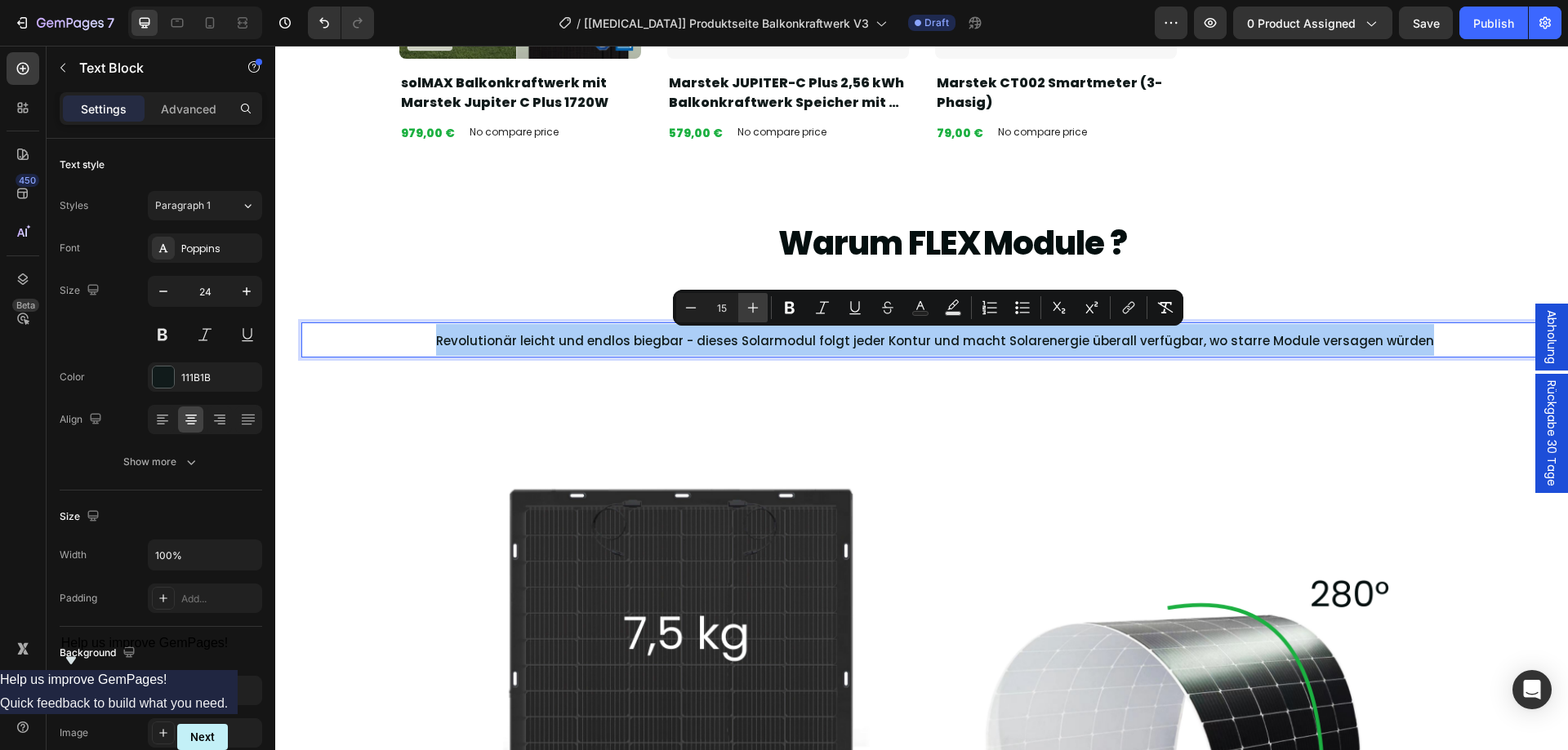
click at [746, 312] on icon "Editor contextual toolbar" at bounding box center [752, 307] width 16 height 16
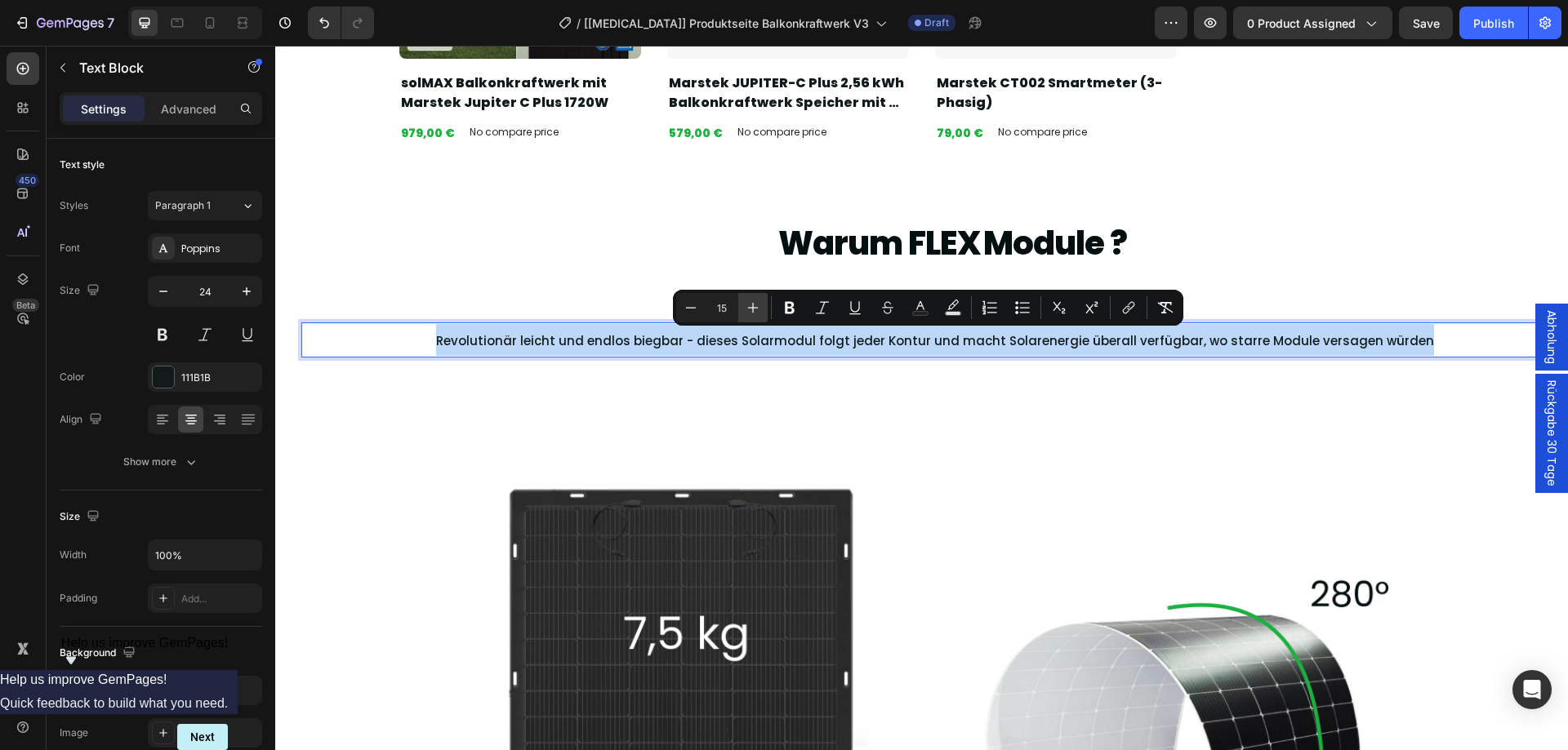
type input "16"
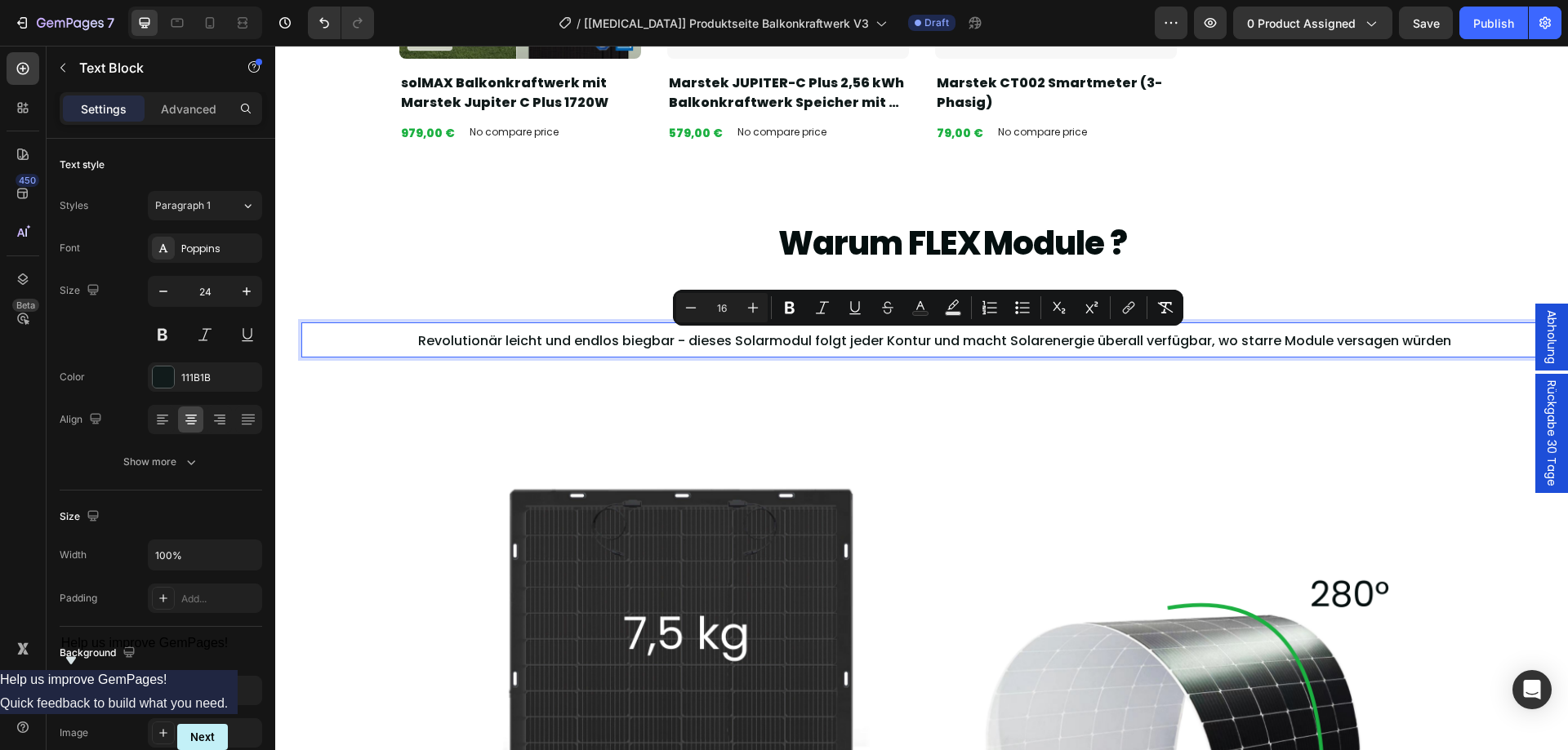
click at [364, 352] on p "Revolutionär leicht und endlos biegbar - dieses Solarmodul folgt jeder Kontur u…" at bounding box center [934, 340] width 1211 height 32
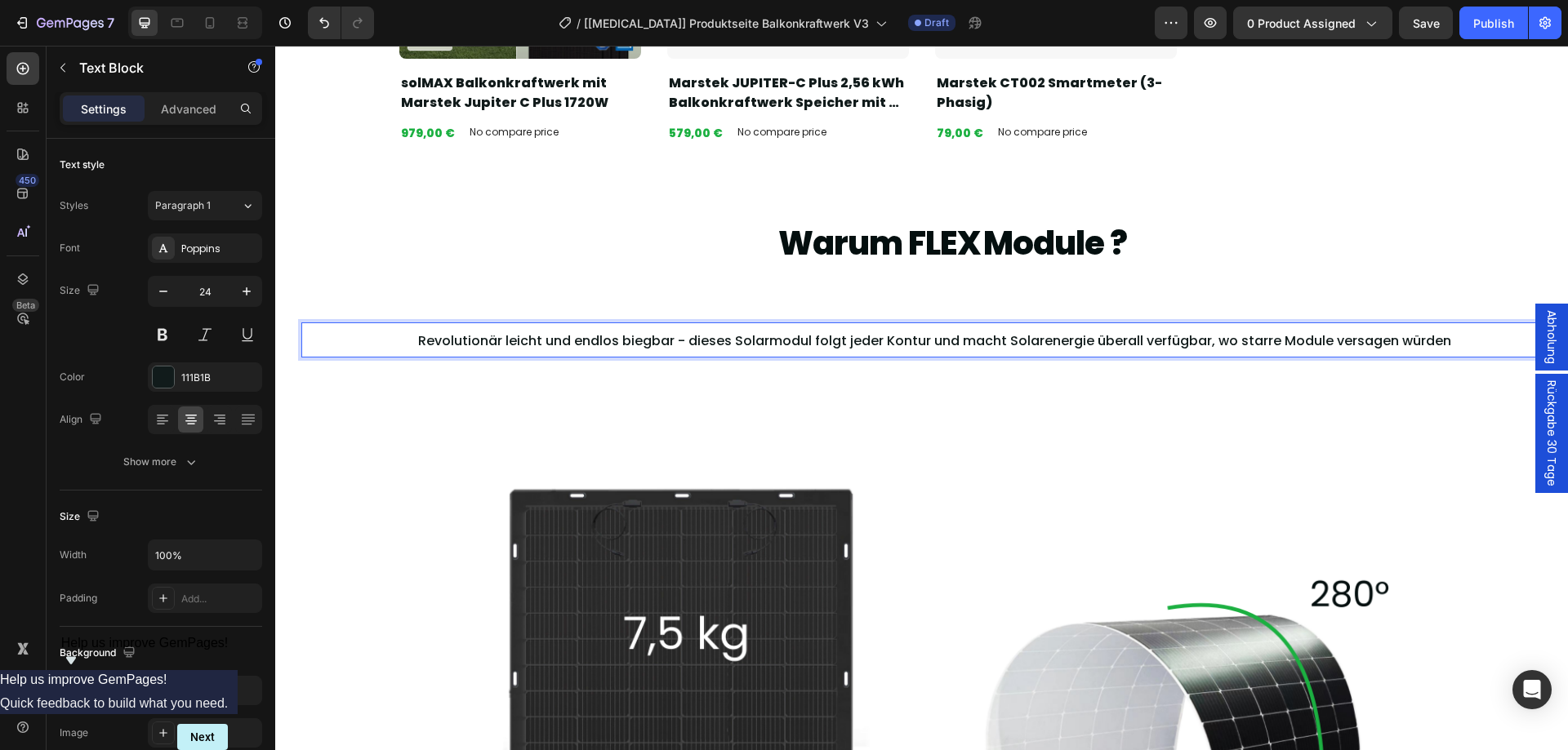
click at [420, 343] on span "Revolutionär leicht und endlos biegbar - dieses Solarmodul folgt jeder Kontur u…" at bounding box center [934, 341] width 1033 height 19
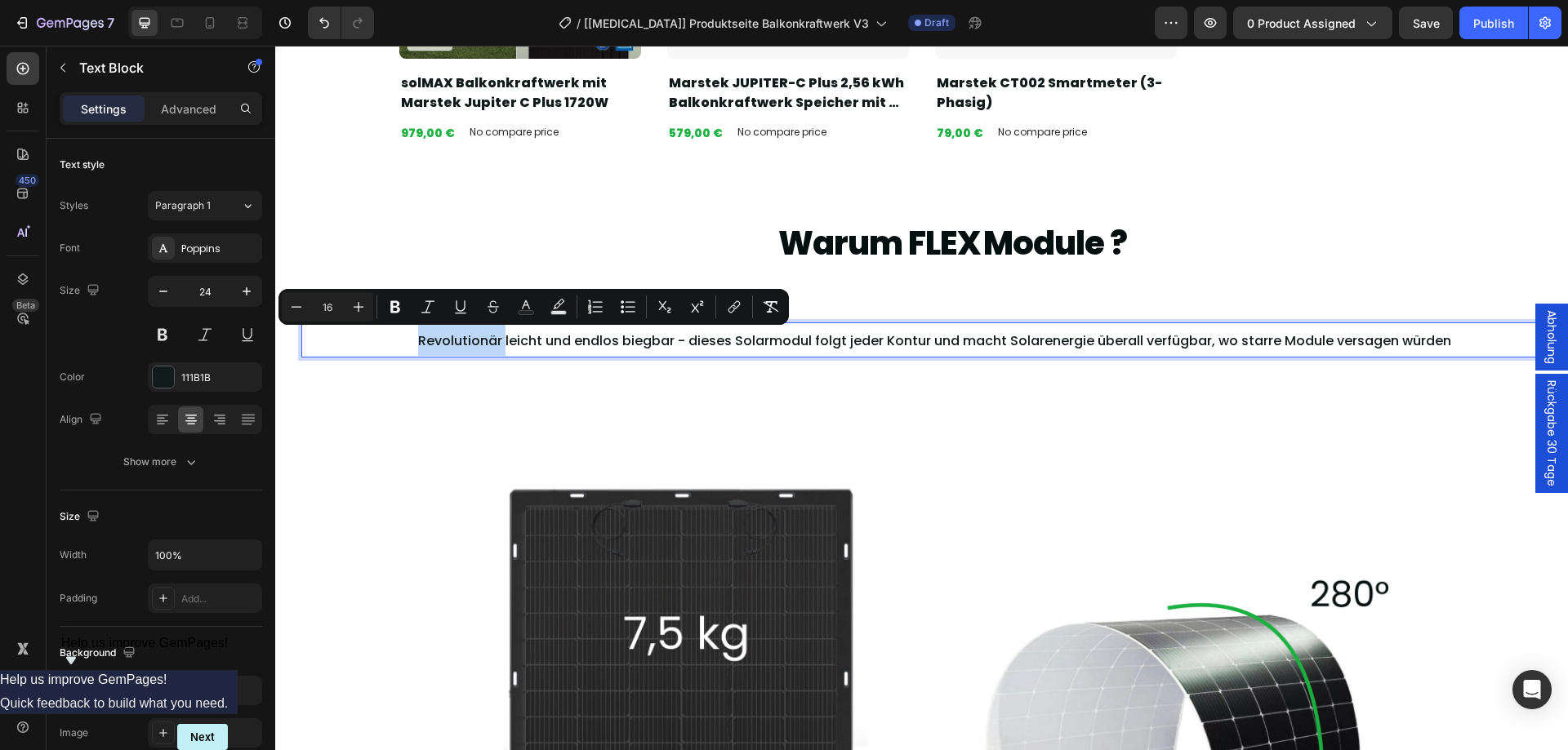
click at [363, 346] on p "Revolutionär leicht und endlos biegbar - dieses Solarmodul folgt jeder Kontur u…" at bounding box center [934, 340] width 1211 height 32
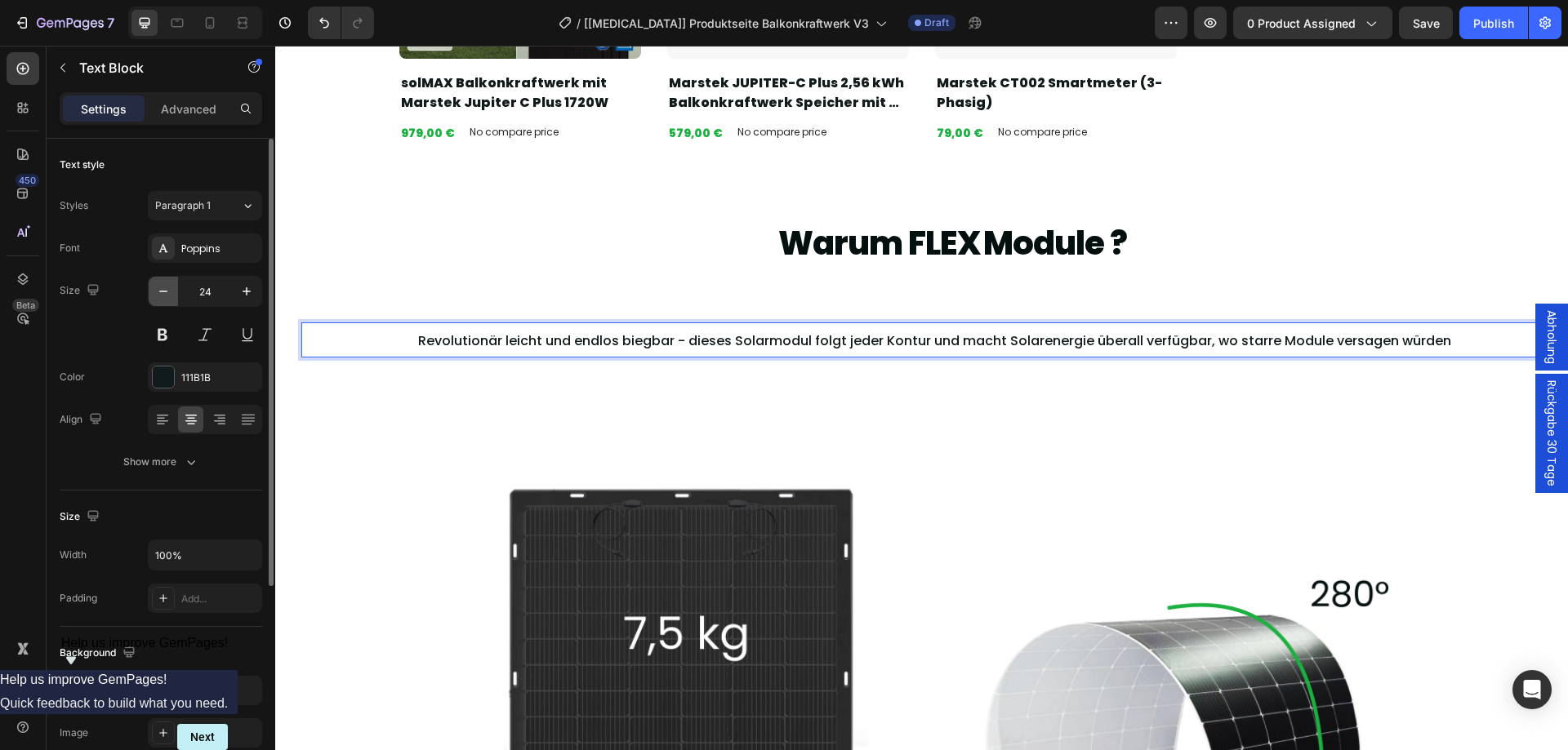
click at [159, 293] on icon "button" at bounding box center [163, 290] width 16 height 16
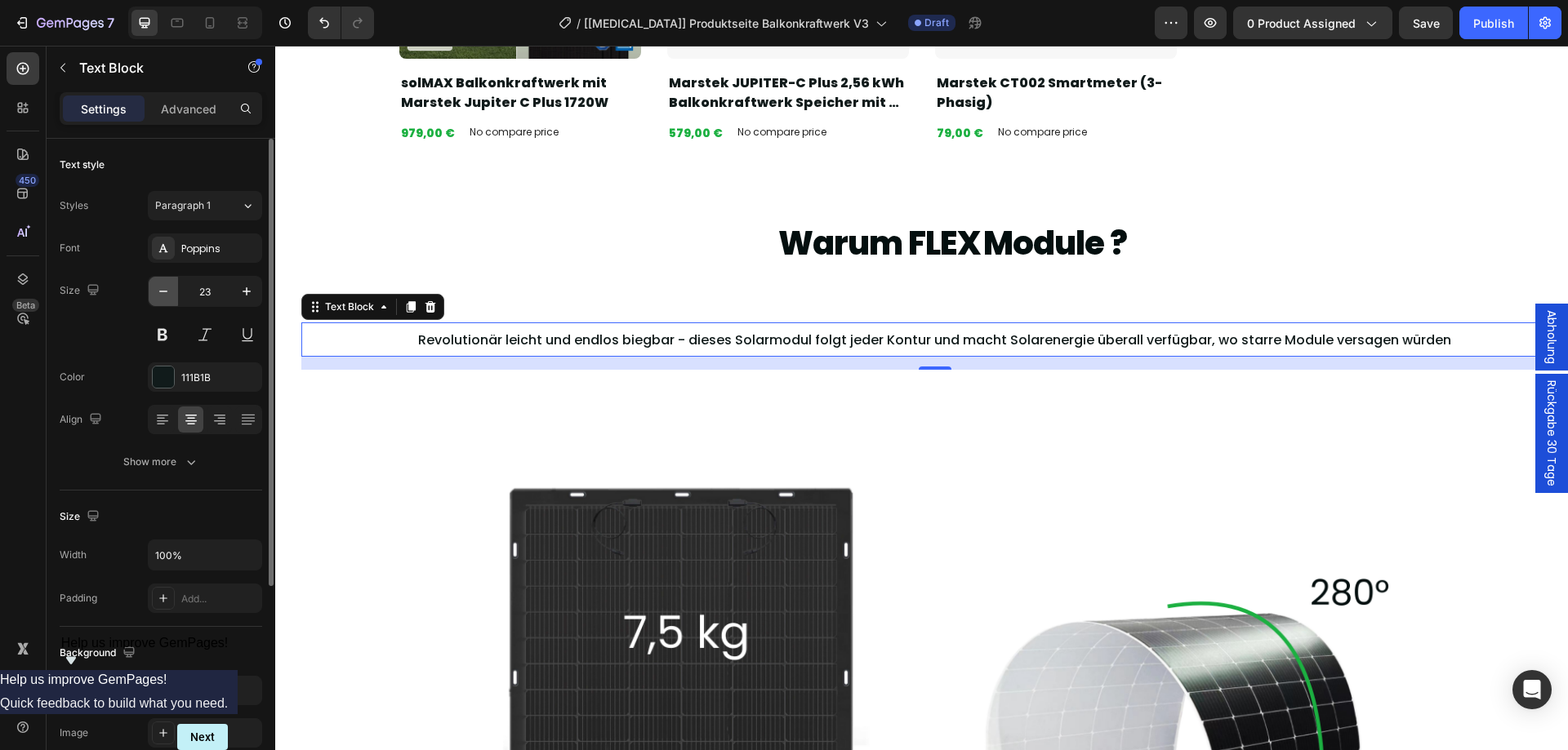
click at [171, 291] on icon "button" at bounding box center [163, 290] width 16 height 16
click at [171, 290] on icon "button" at bounding box center [163, 290] width 16 height 16
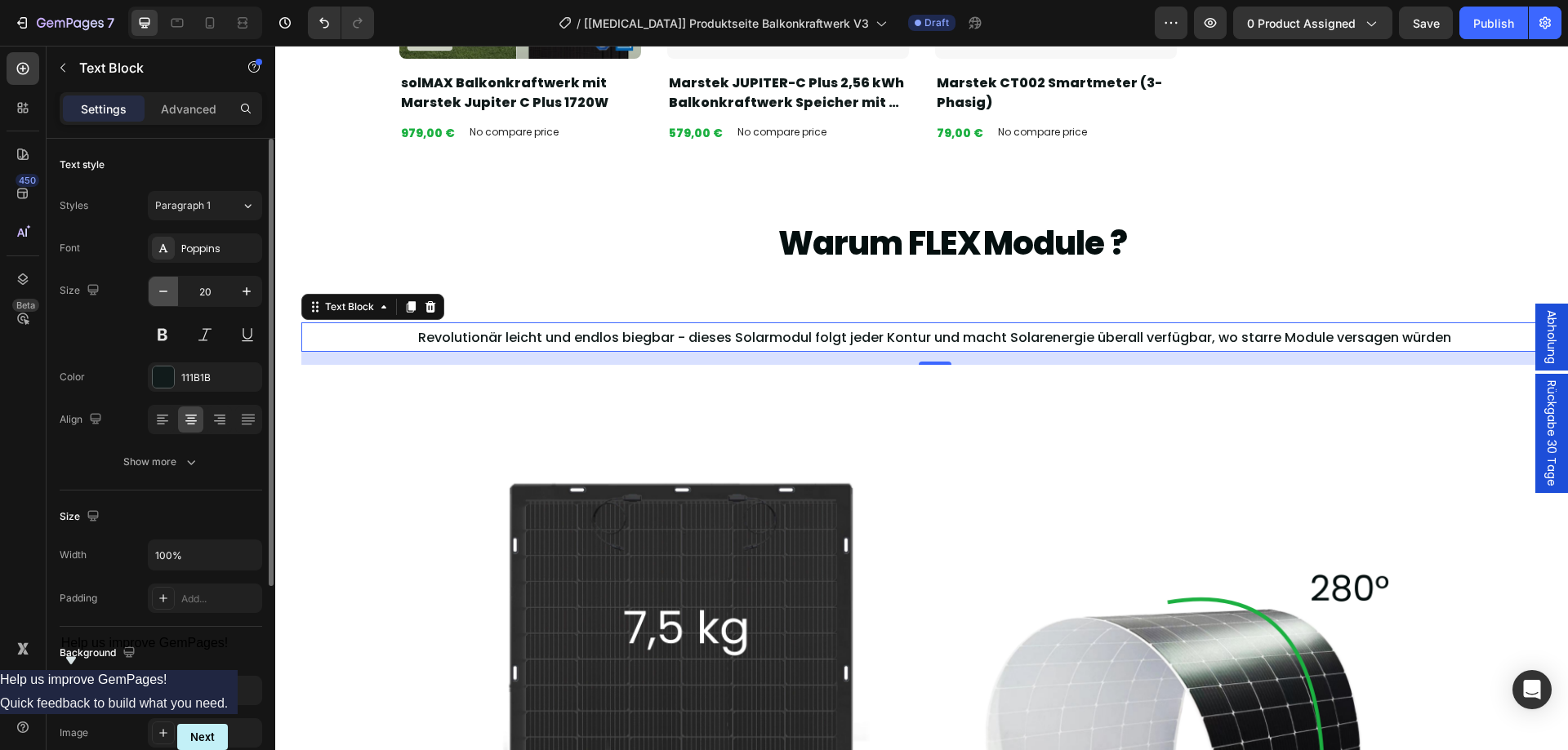
click at [171, 290] on icon "button" at bounding box center [163, 290] width 16 height 16
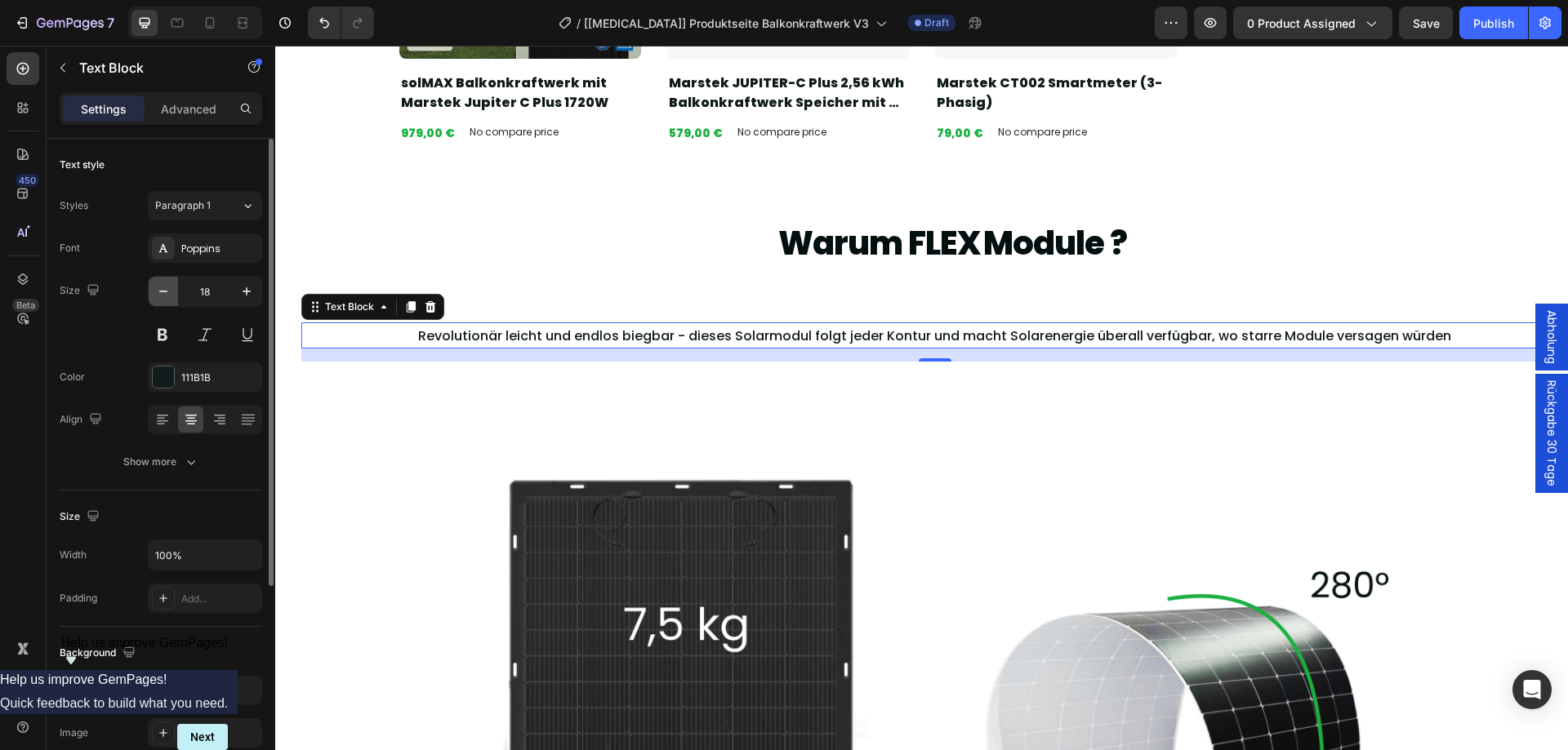
click at [171, 290] on icon "button" at bounding box center [163, 290] width 16 height 16
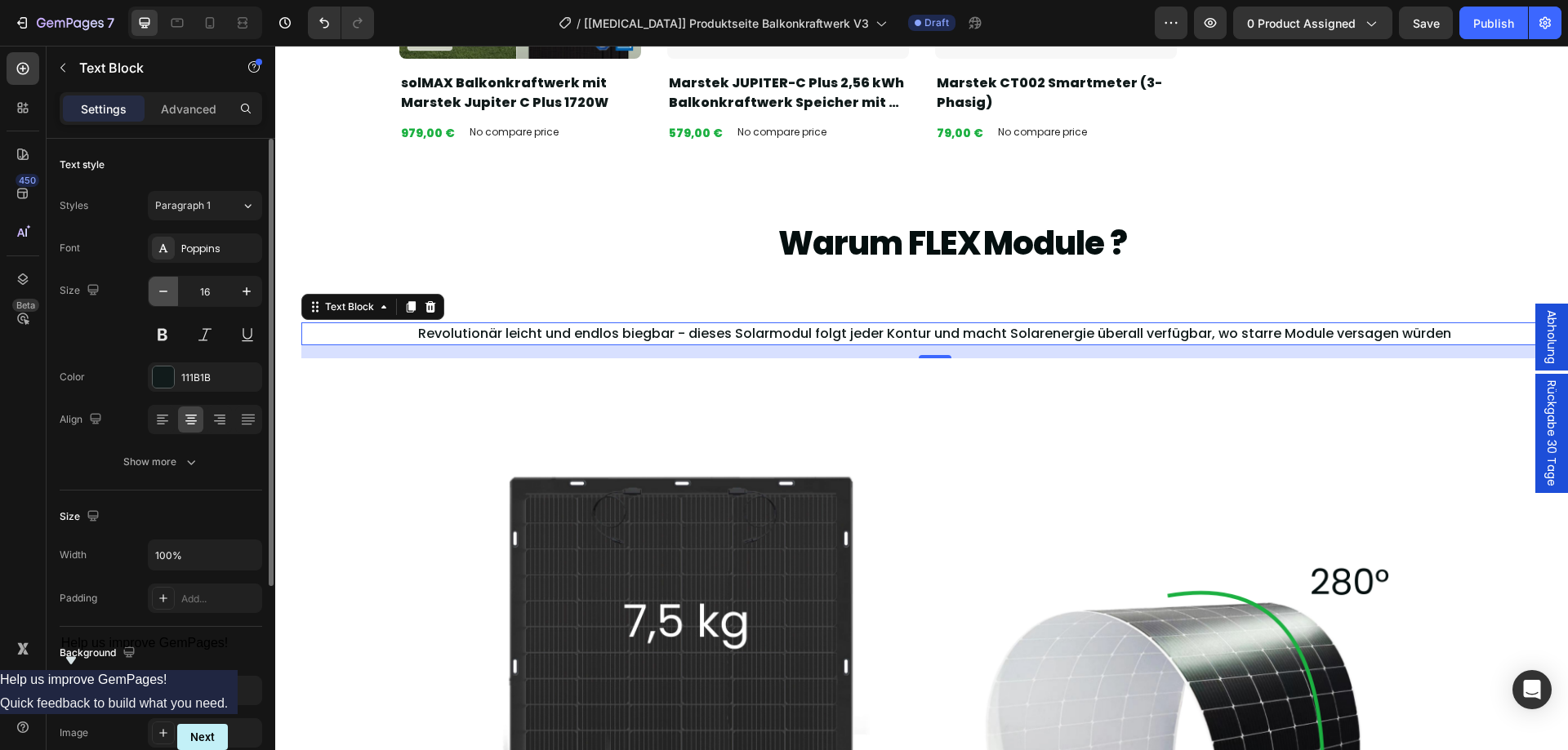
click at [171, 290] on icon "button" at bounding box center [163, 290] width 16 height 16
click at [236, 294] on button "button" at bounding box center [246, 290] width 29 height 29
type input "16"
click at [347, 454] on div "Revolutionär leicht und endlos biegbar - dieses Solarmodul folgt jeder Kontur u…" at bounding box center [934, 708] width 1266 height 772
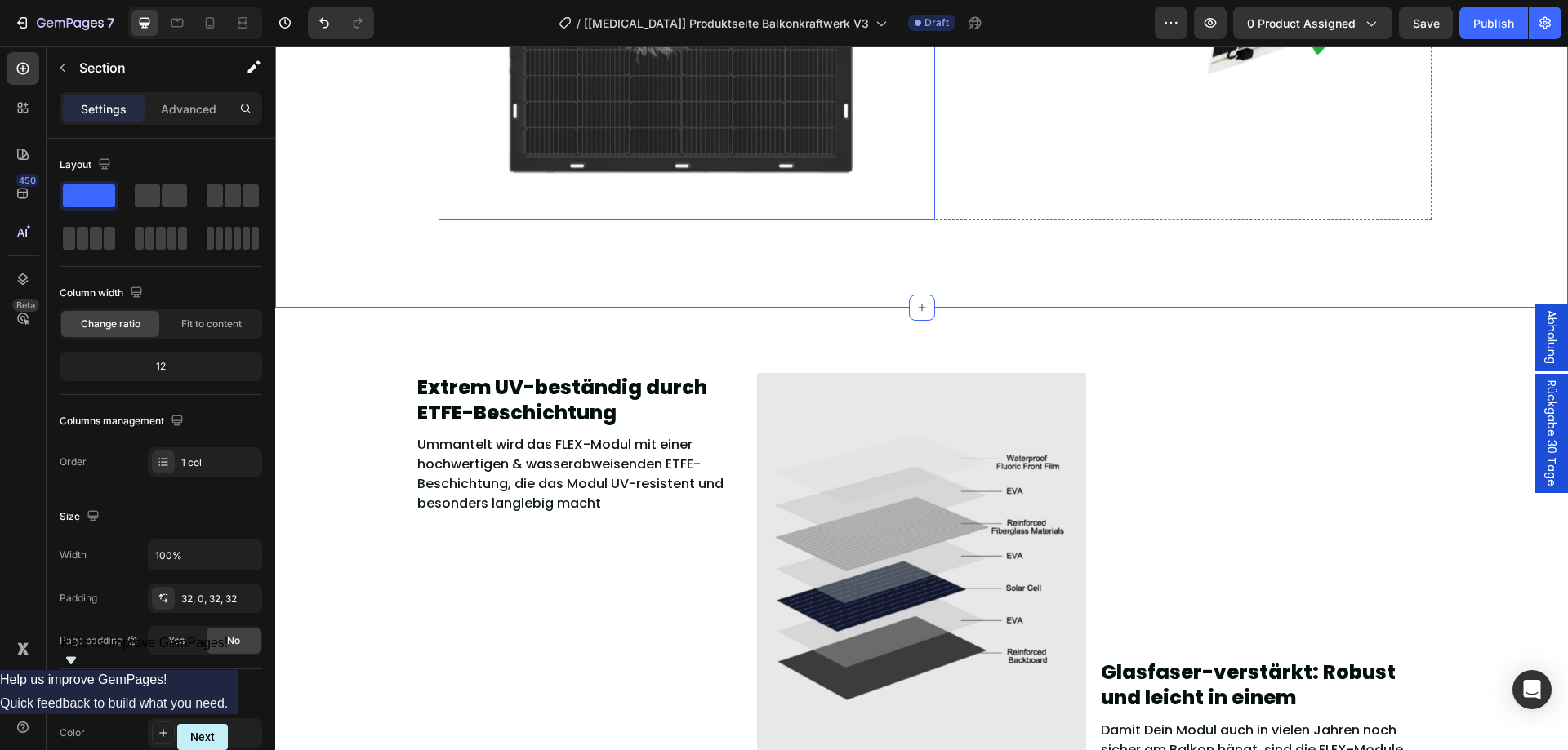
scroll to position [2625, 0]
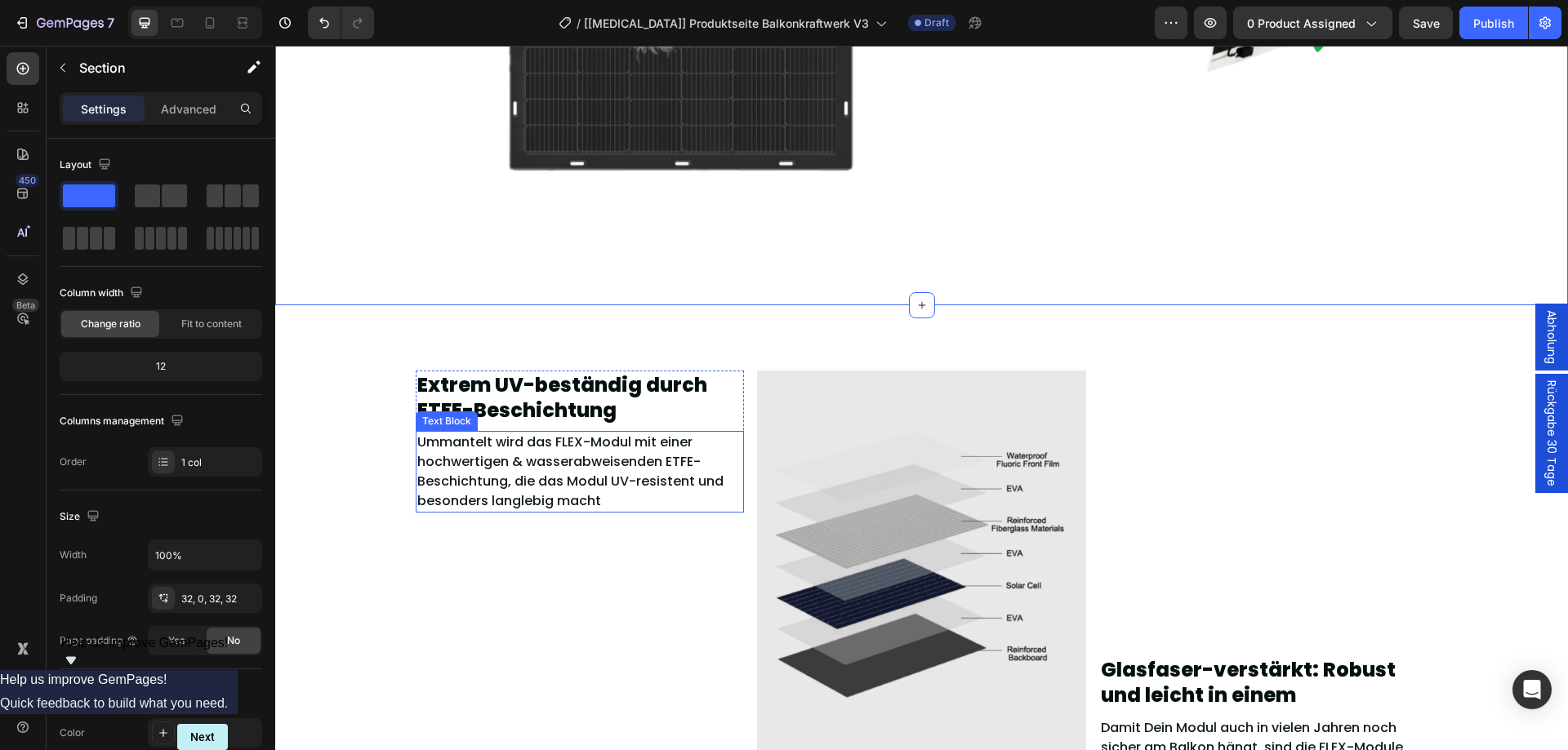
click at [481, 475] on p "Ummantelt wird das FLEX-Modul mit einer hochwertigen & wasserabweisenden ETFE-B…" at bounding box center [579, 472] width 326 height 78
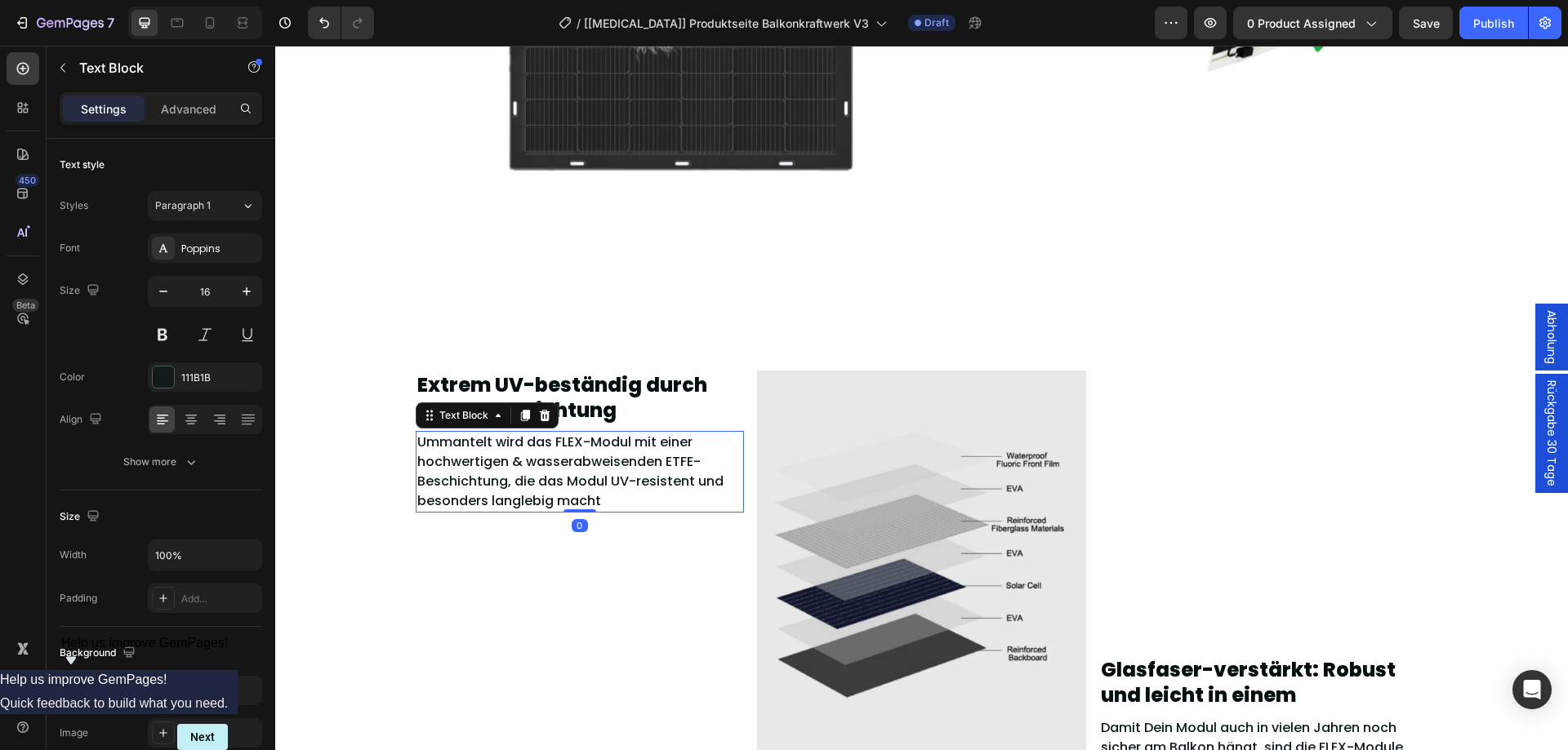
click at [481, 475] on p "Ummantelt wird das FLEX-Modul mit einer hochwertigen & wasserabweisenden ETFE-B…" at bounding box center [579, 472] width 326 height 78
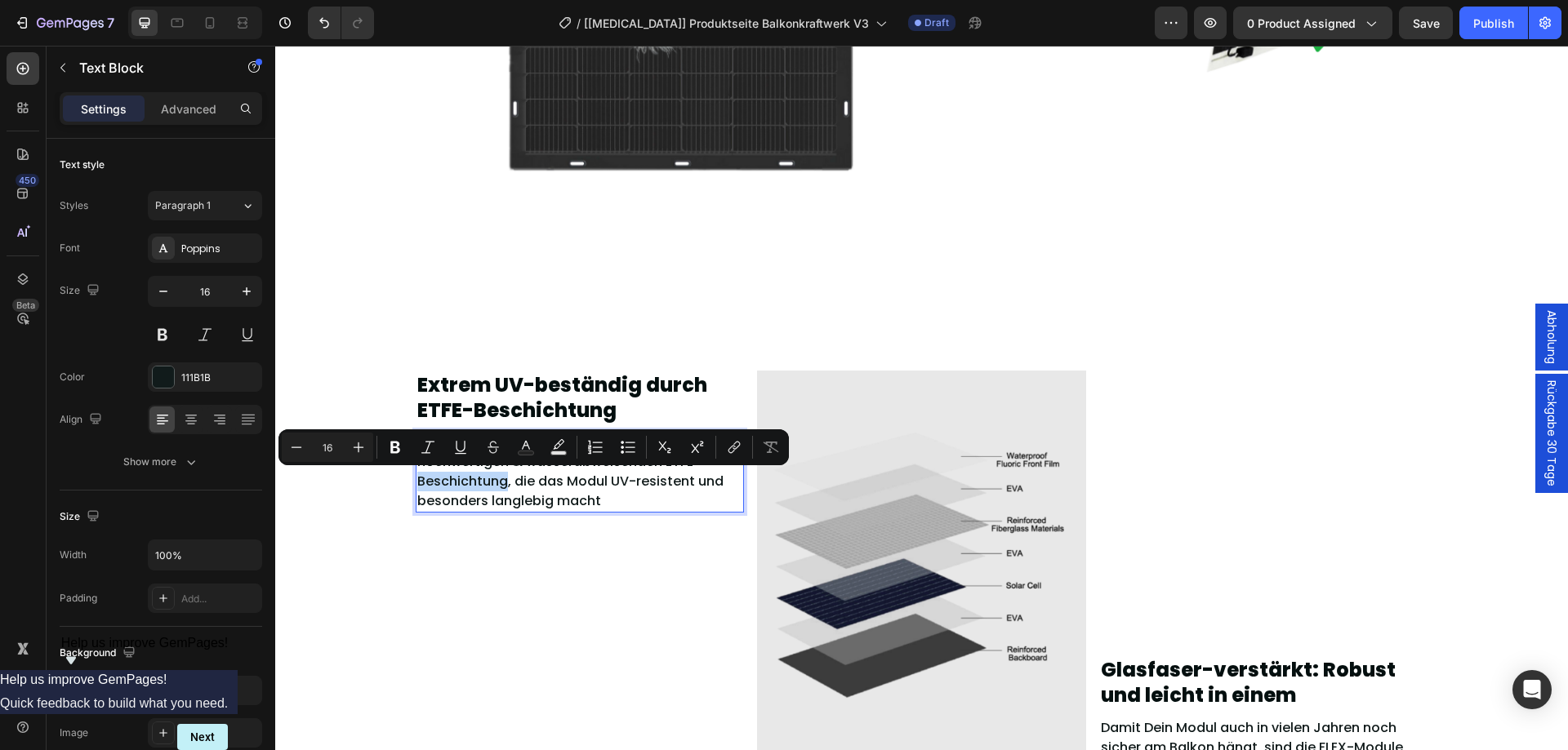
click at [481, 475] on p "Ummantelt wird das FLEX-Modul mit einer hochwertigen & wasserabweisenden ETFE-B…" at bounding box center [579, 472] width 326 height 78
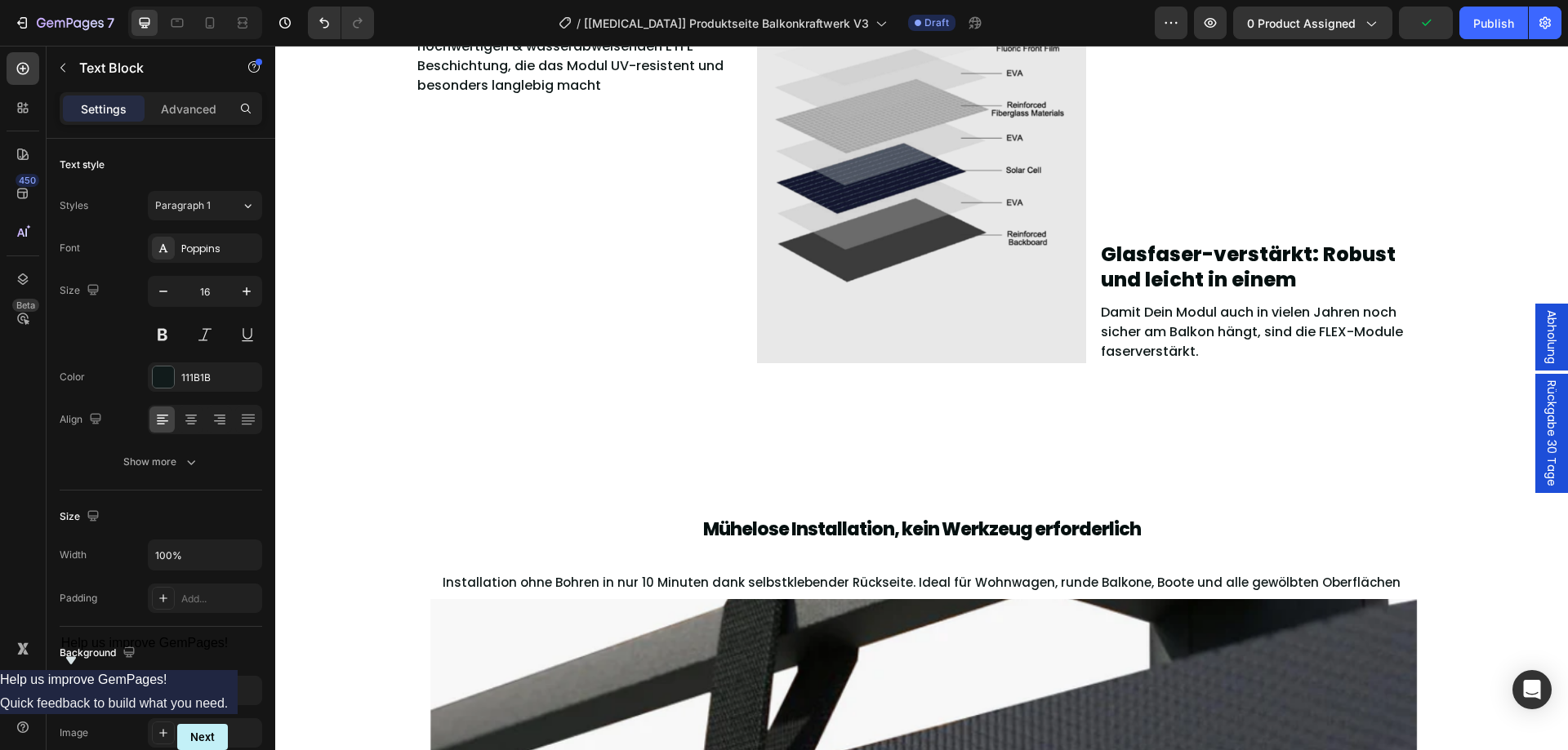
scroll to position [3332, 0]
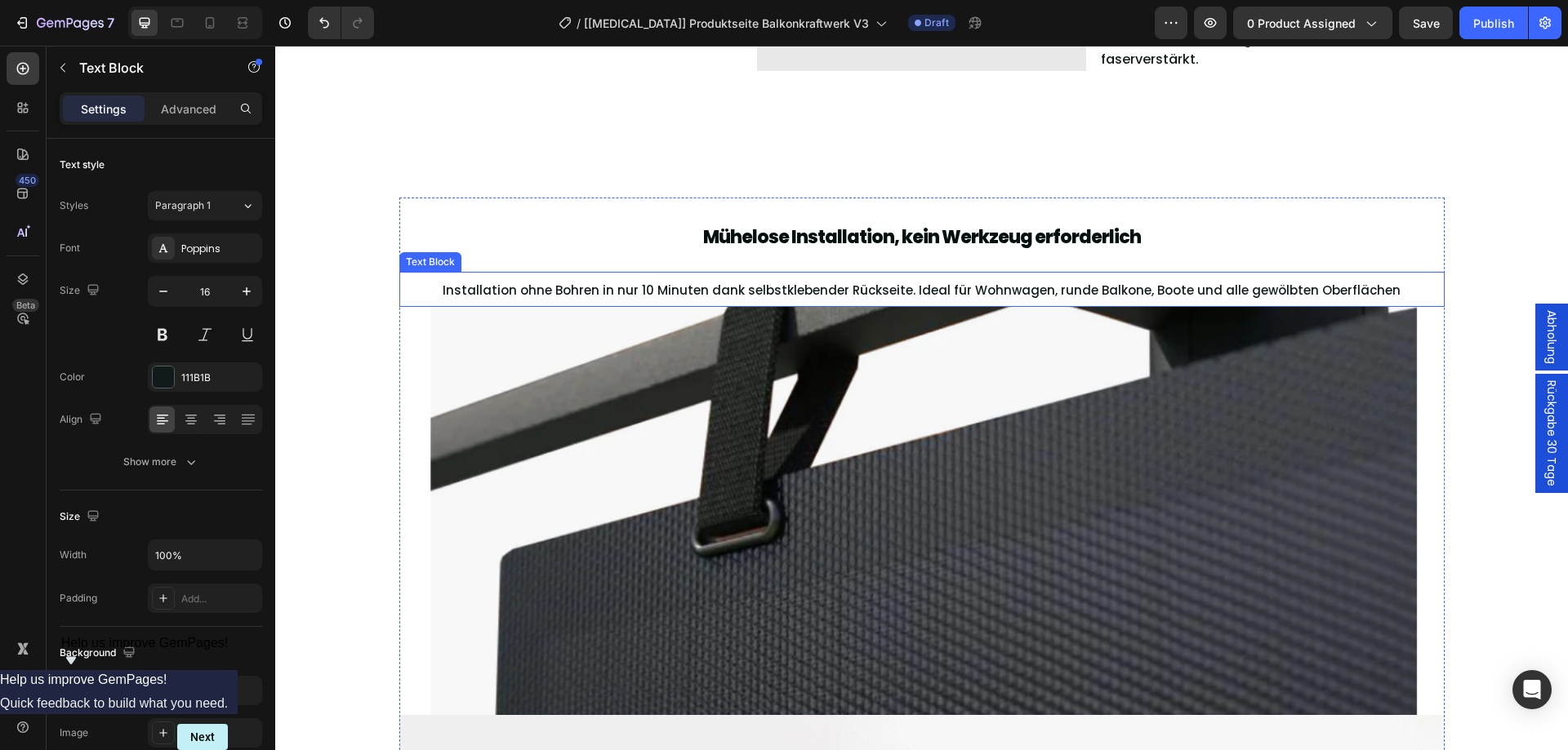
click at [672, 291] on span "Installation ohne Bohren in nur 10 Minuten dank selbstklebender Rückseite. Idea…" at bounding box center [921, 290] width 958 height 17
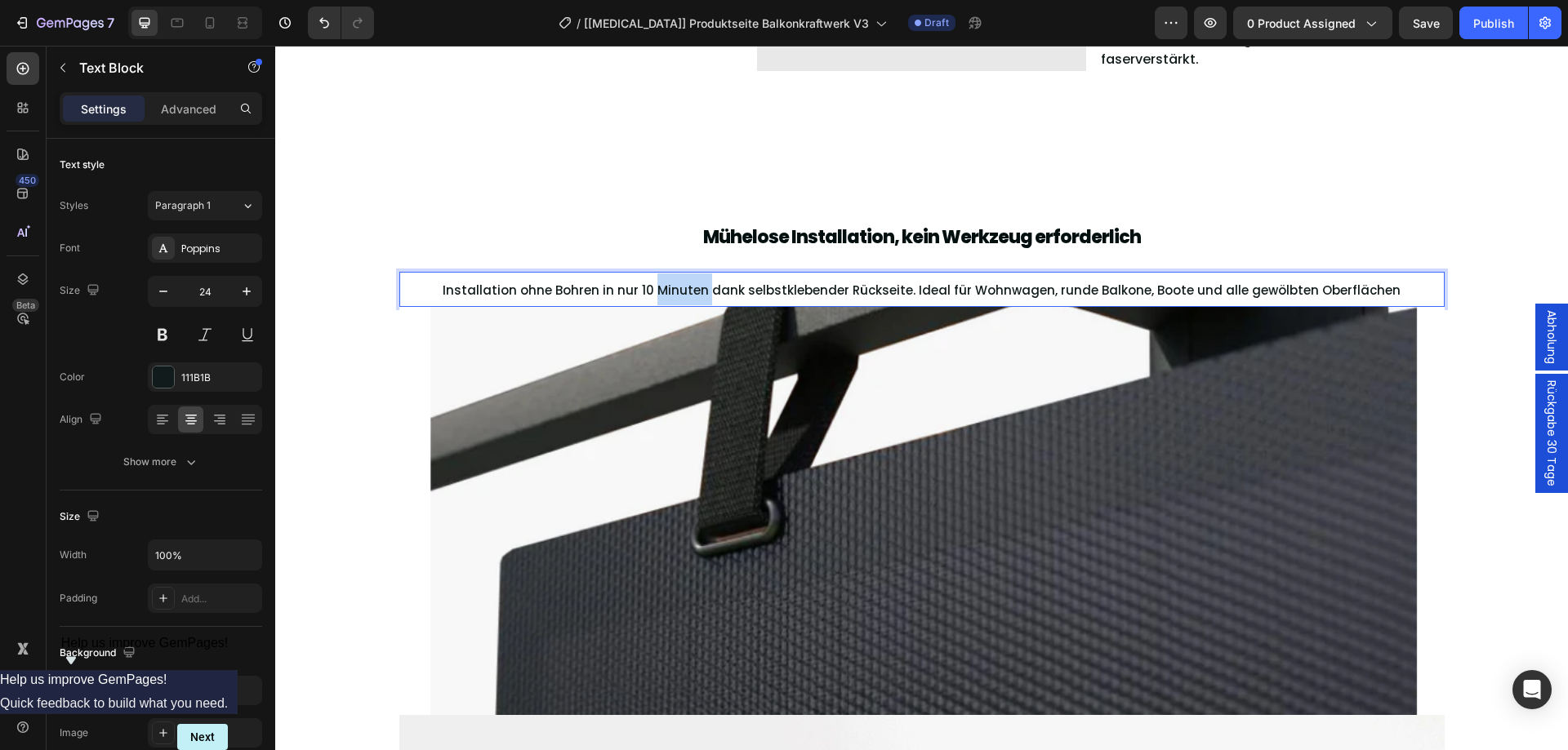
click at [672, 291] on span "Installation ohne Bohren in nur 10 Minuten dank selbstklebender Rückseite. Idea…" at bounding box center [921, 290] width 958 height 17
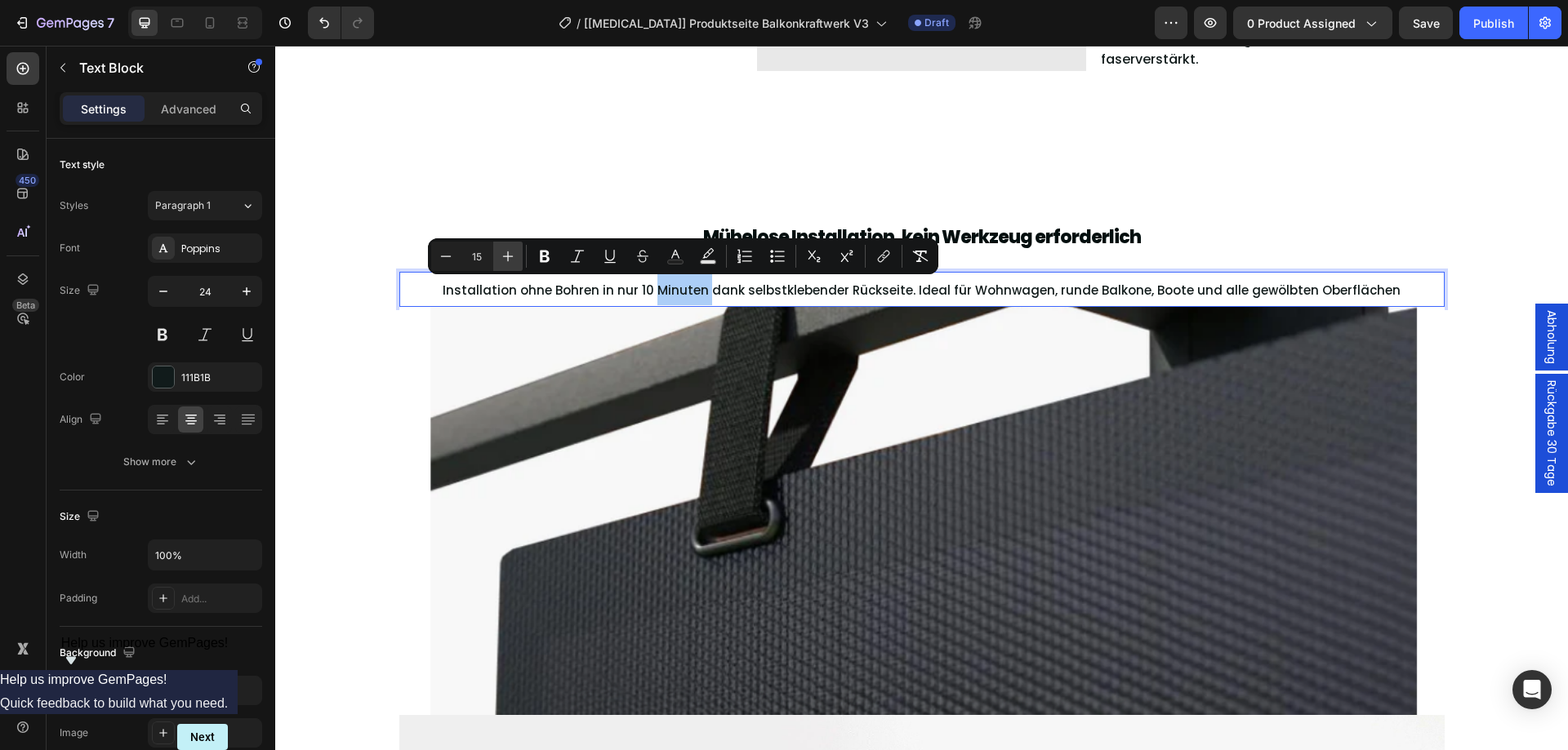
click at [506, 262] on icon "Editor contextual toolbar" at bounding box center [507, 256] width 16 height 16
type input "15"
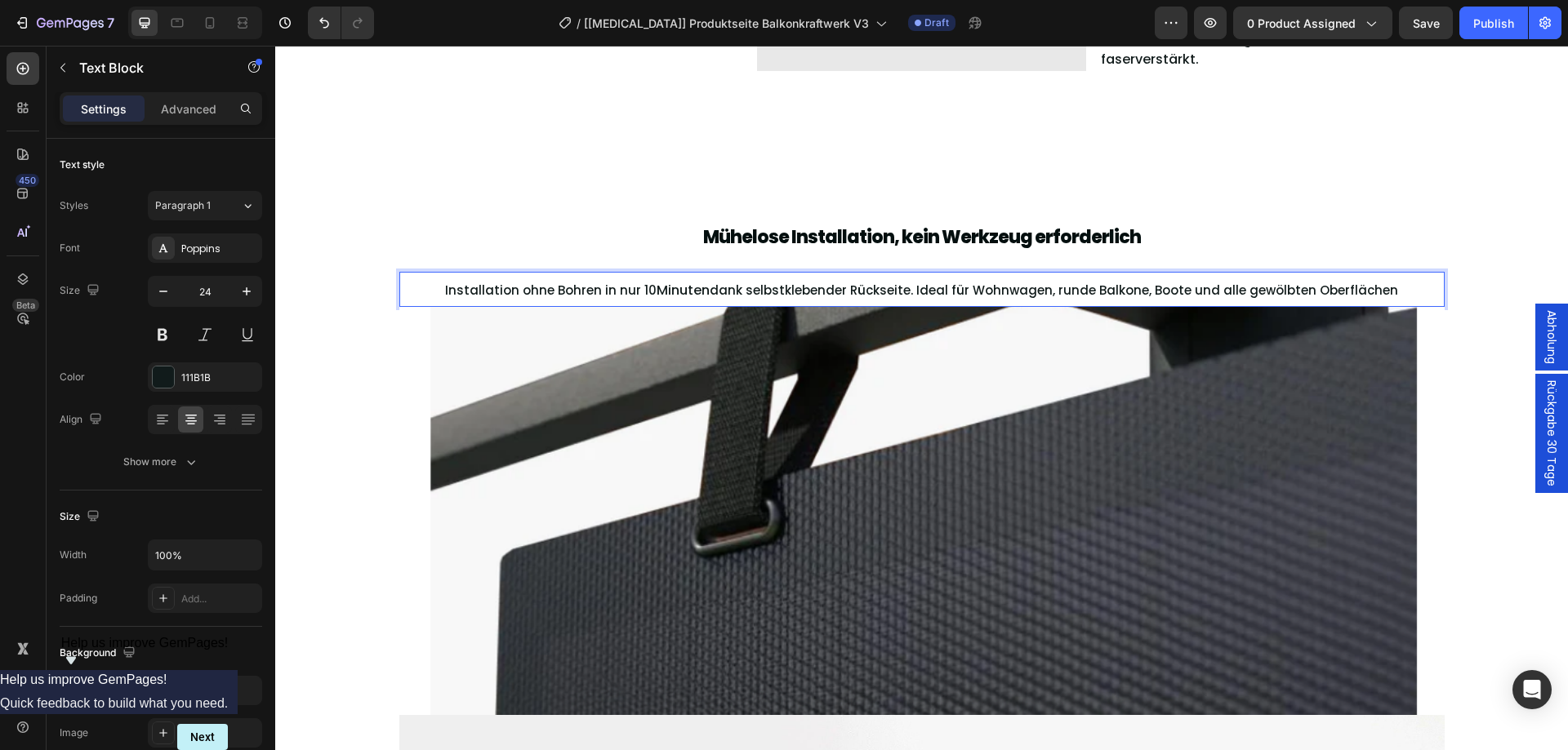
click at [457, 285] on span "Installation ohne Bohren in nur 10" at bounding box center [550, 290] width 211 height 17
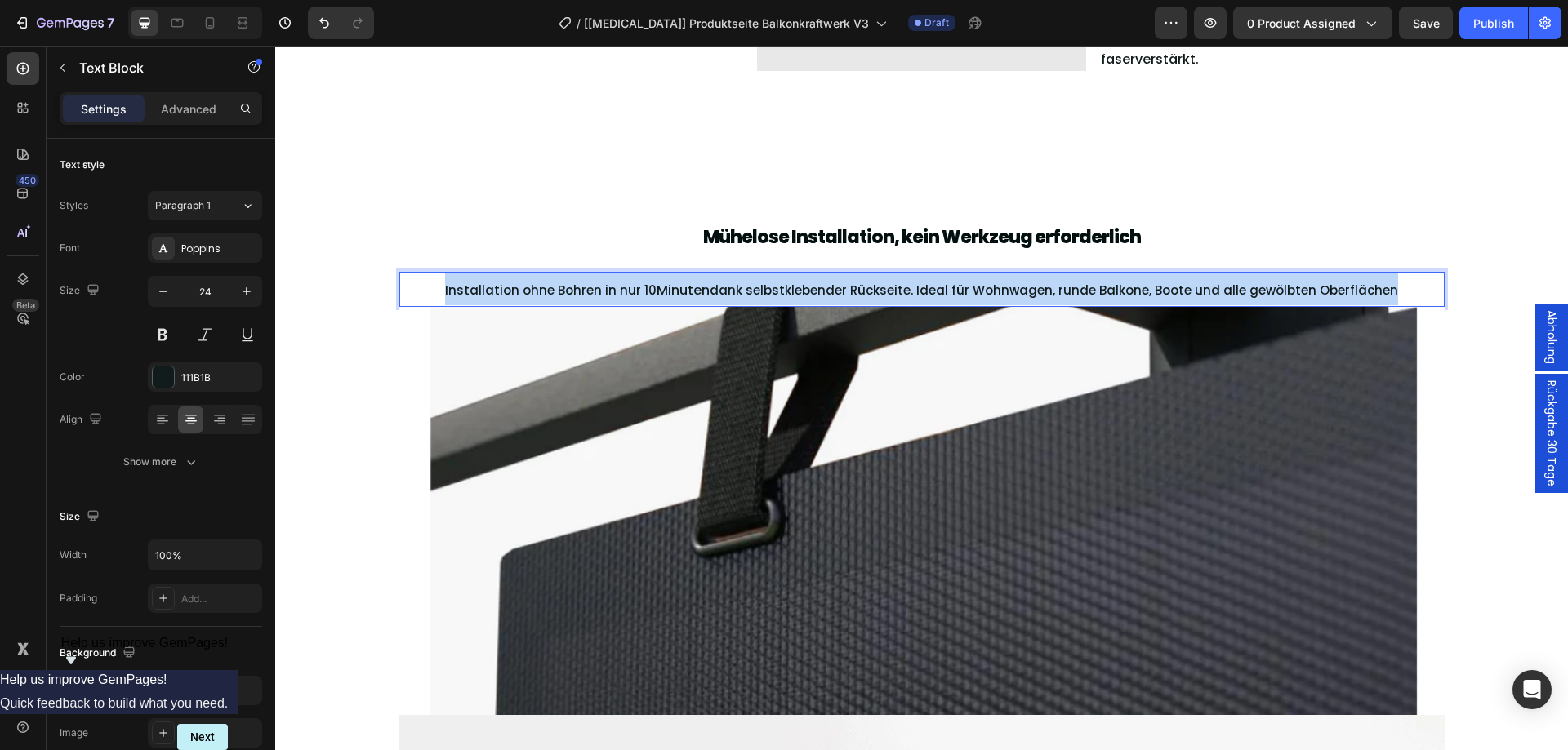
click at [457, 285] on span "Installation ohne Bohren in nur 10" at bounding box center [550, 290] width 211 height 17
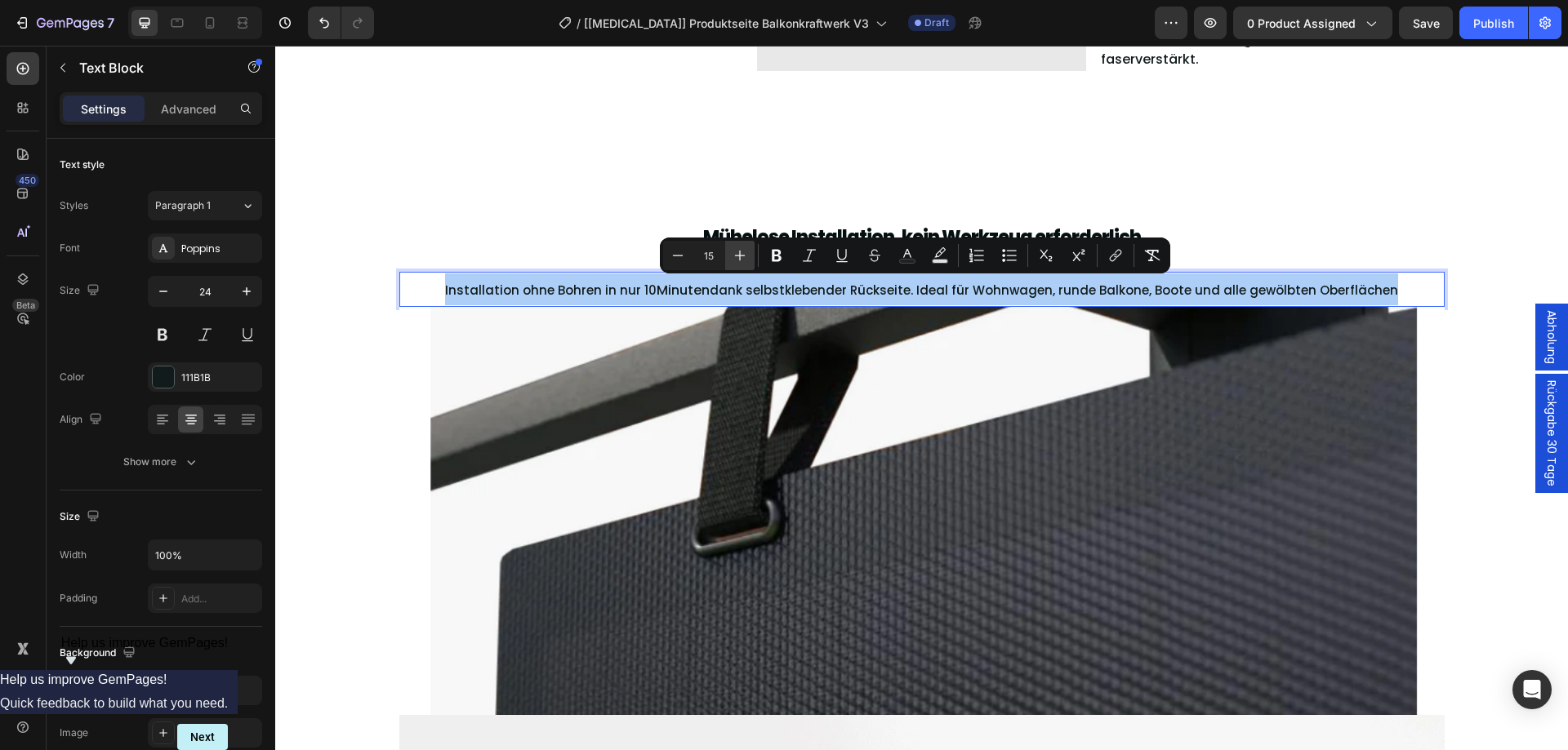
click at [746, 252] on icon "Editor contextual toolbar" at bounding box center [739, 255] width 16 height 16
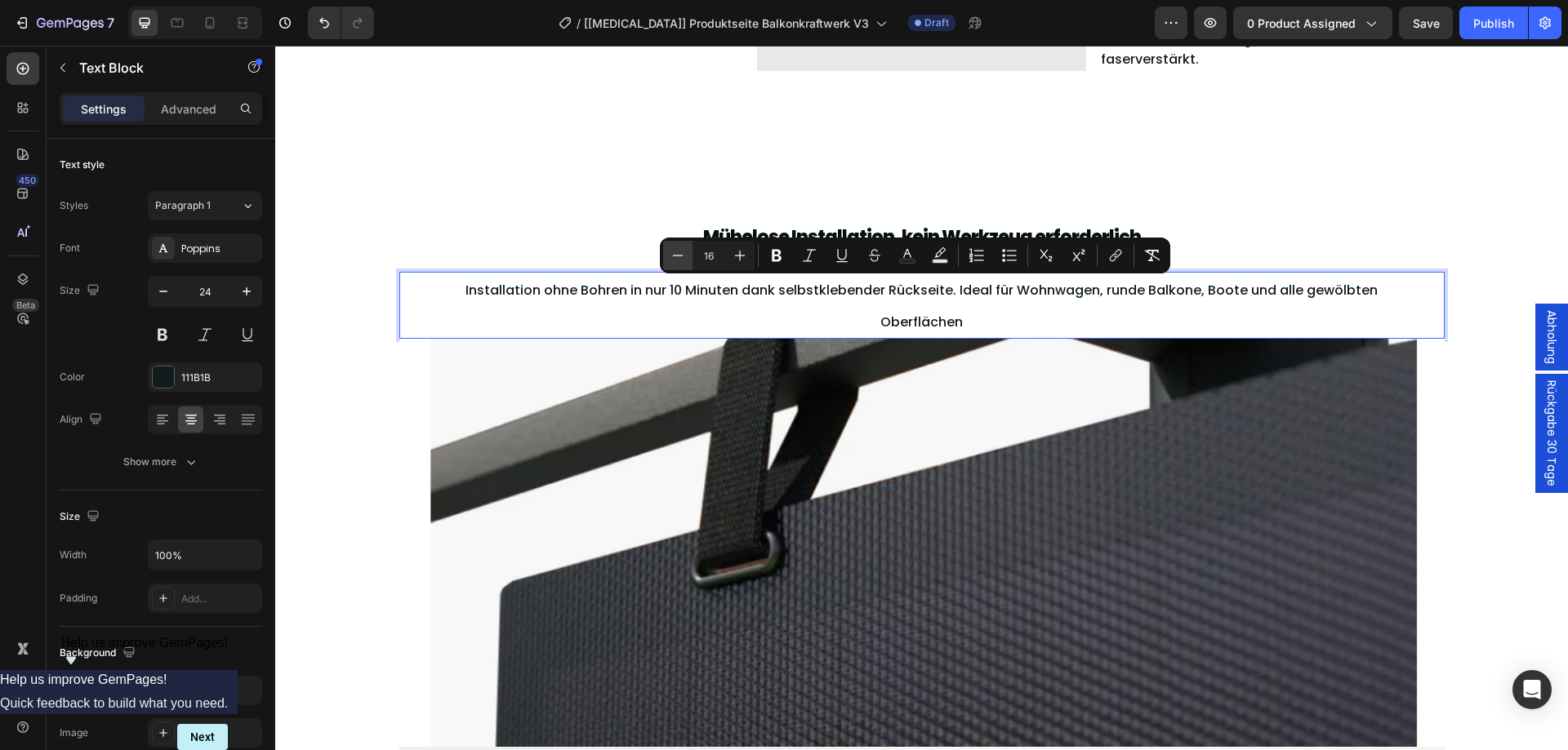
click at [686, 253] on button "Minus" at bounding box center [677, 255] width 29 height 29
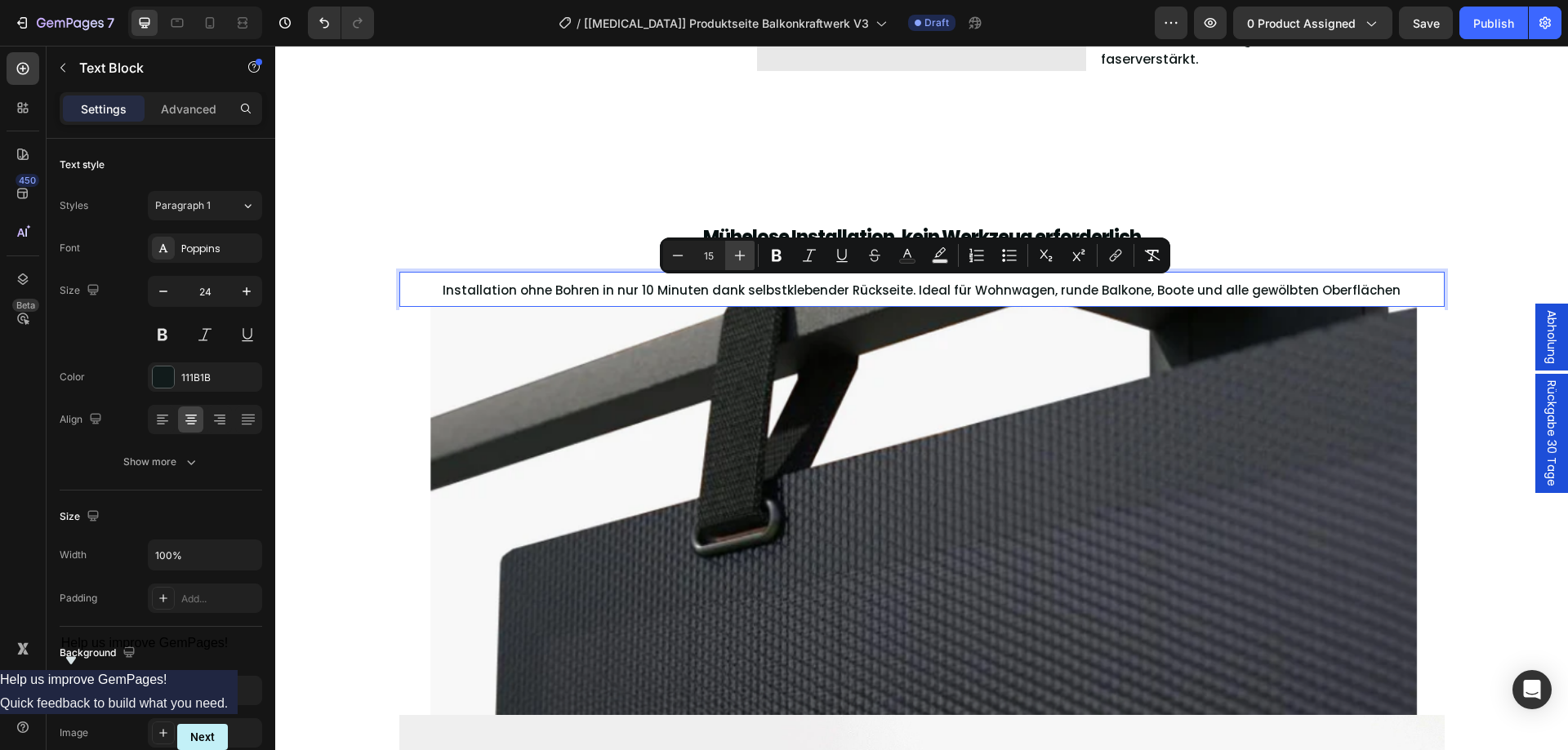
click at [744, 256] on icon "Editor contextual toolbar" at bounding box center [739, 255] width 16 height 16
type input "16"
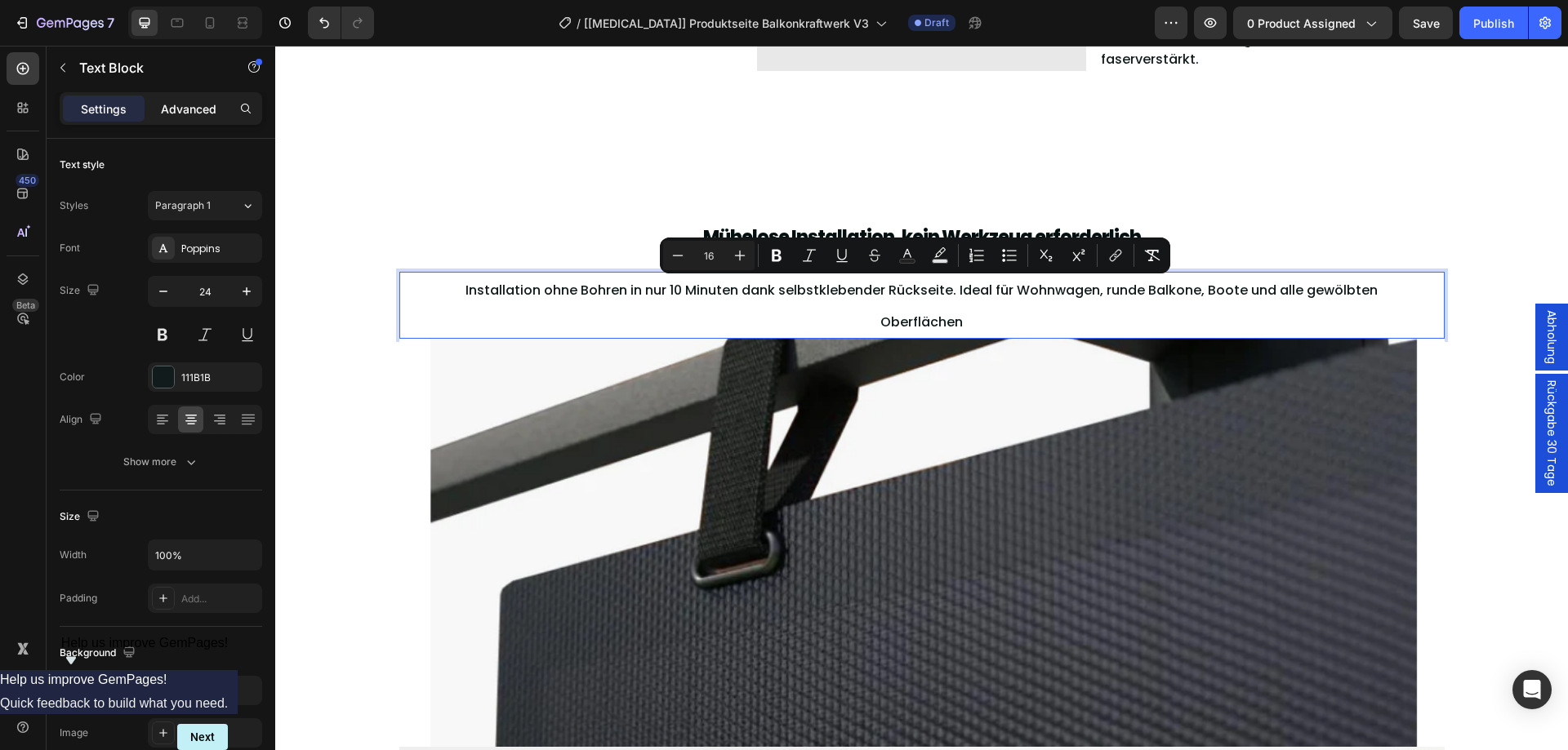
click at [191, 96] on div "Advanced" at bounding box center [188, 108] width 81 height 26
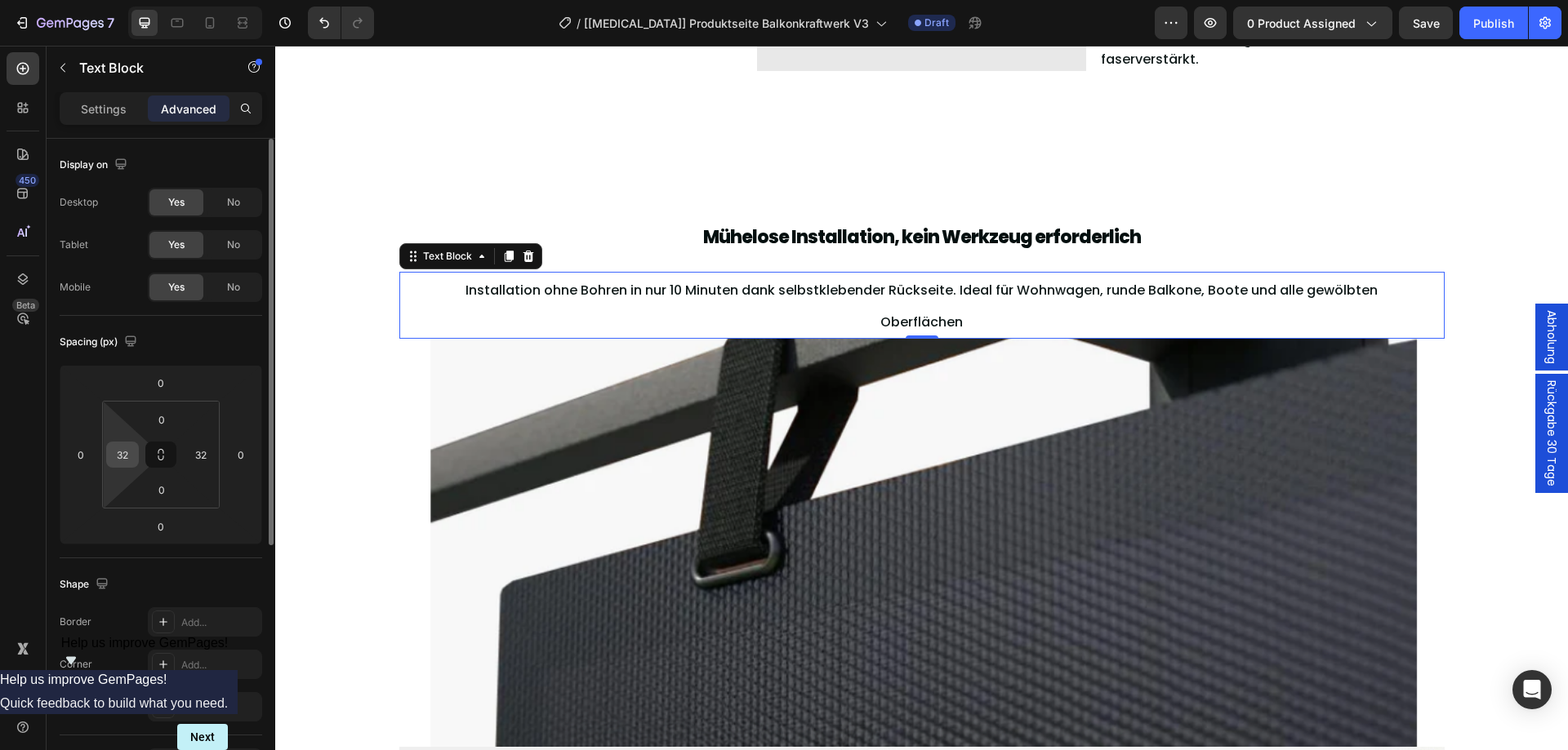
click at [120, 458] on input "32" at bounding box center [122, 455] width 24 height 24
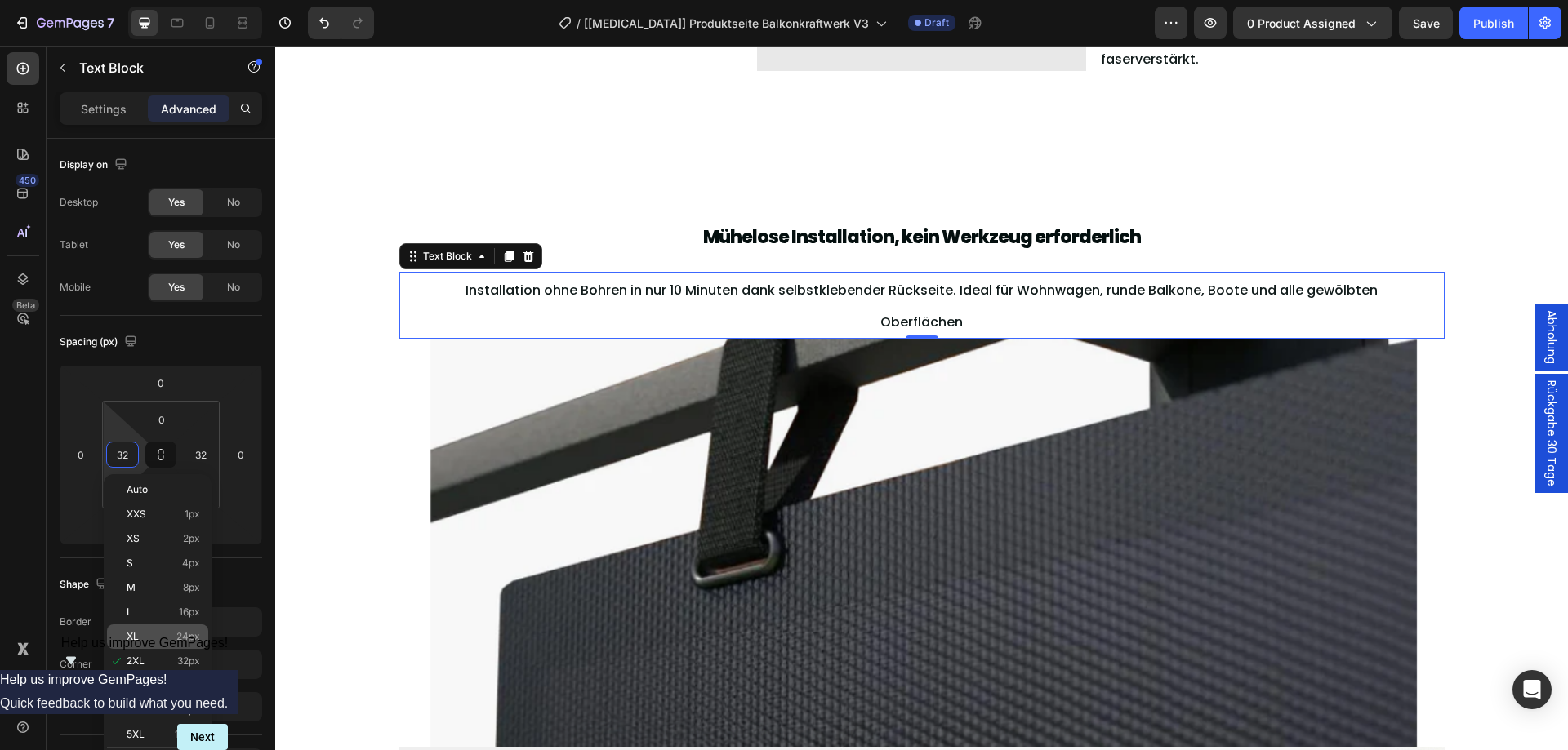
click at [184, 630] on span "24px" at bounding box center [188, 636] width 23 height 11
type input "24"
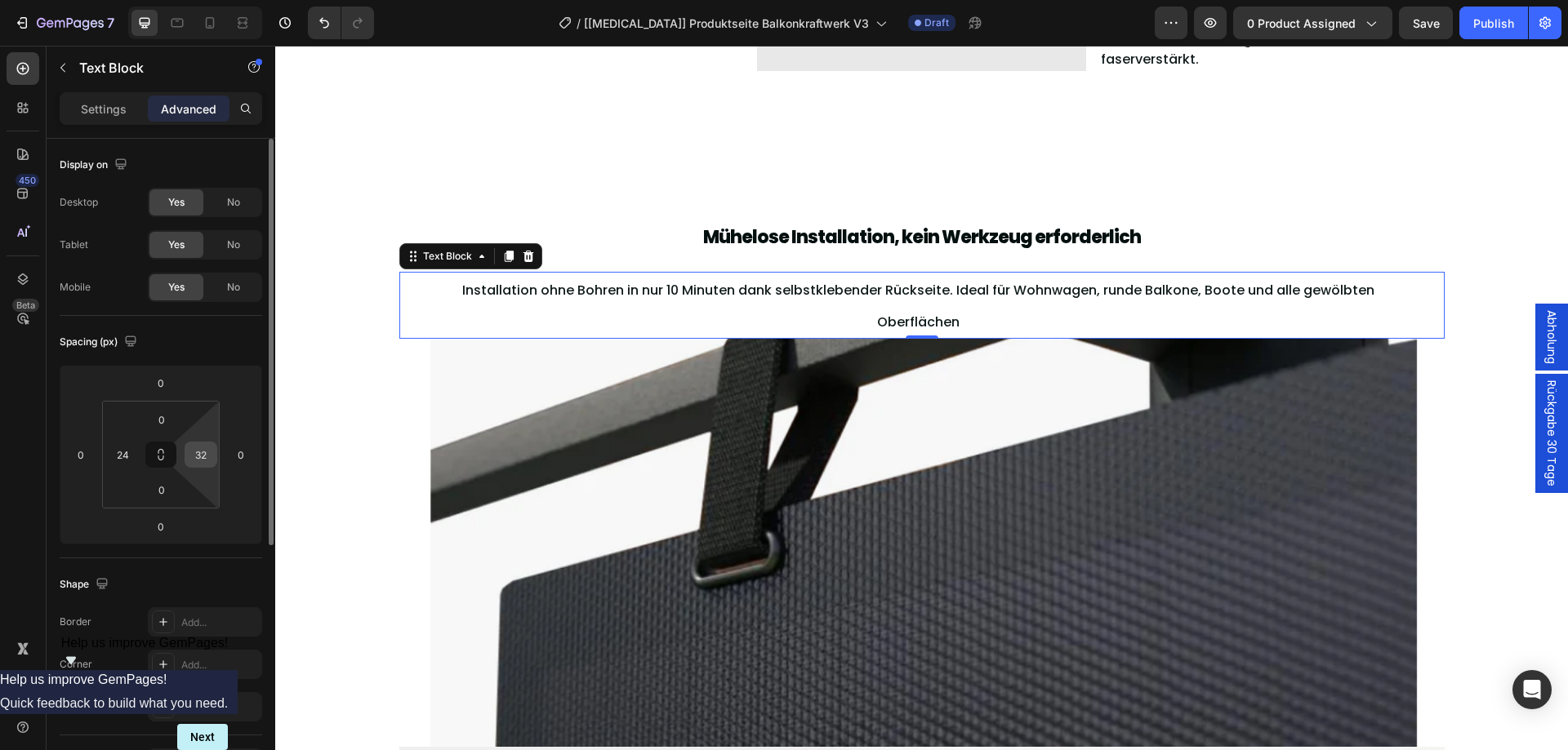
click at [199, 449] on input "32" at bounding box center [201, 455] width 24 height 24
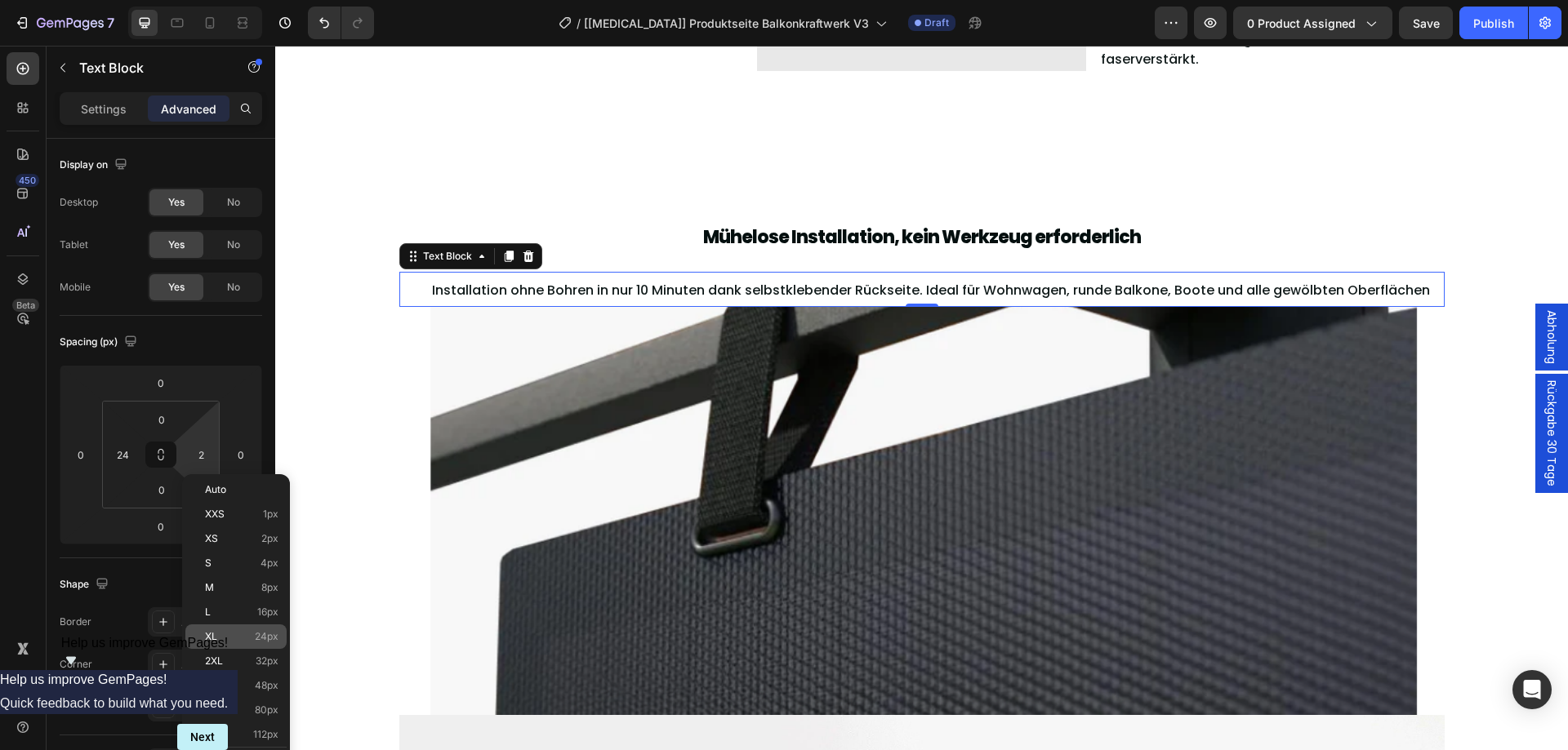
click at [241, 627] on div "XL 24px" at bounding box center [235, 636] width 101 height 24
type input "24"
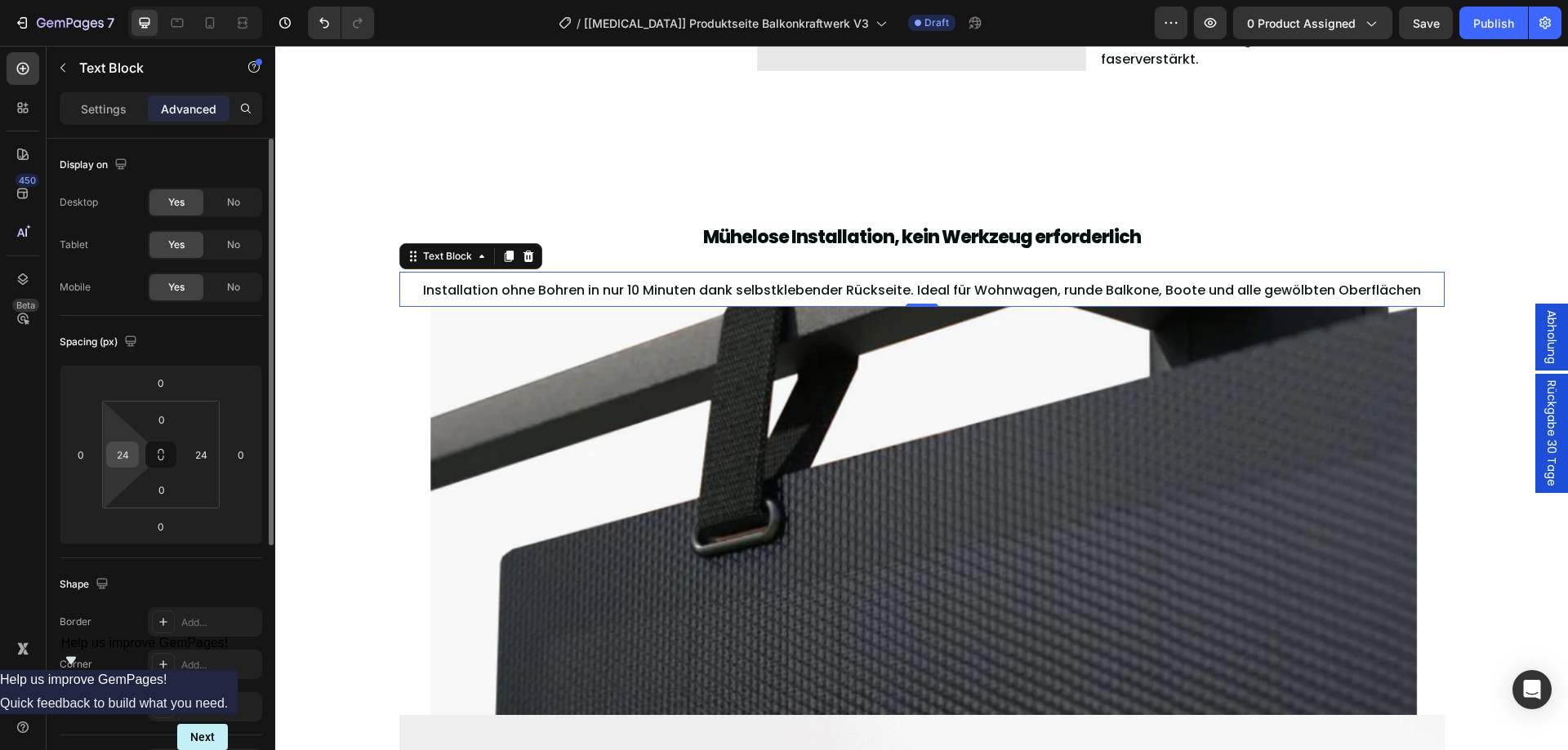
click at [130, 465] on input "24" at bounding box center [122, 455] width 24 height 24
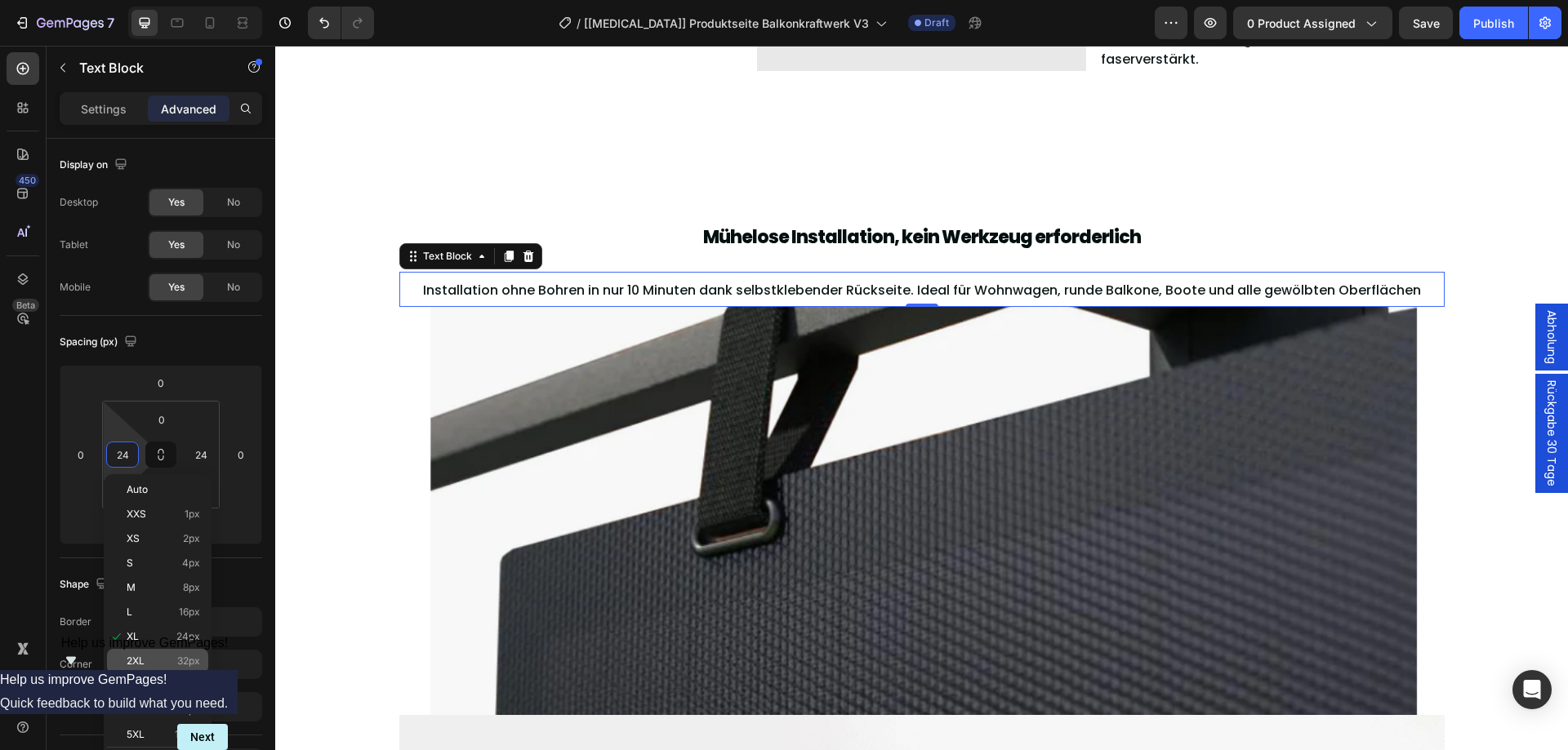
click at [159, 656] on p "2XL 32px" at bounding box center [163, 661] width 74 height 11
type input "32"
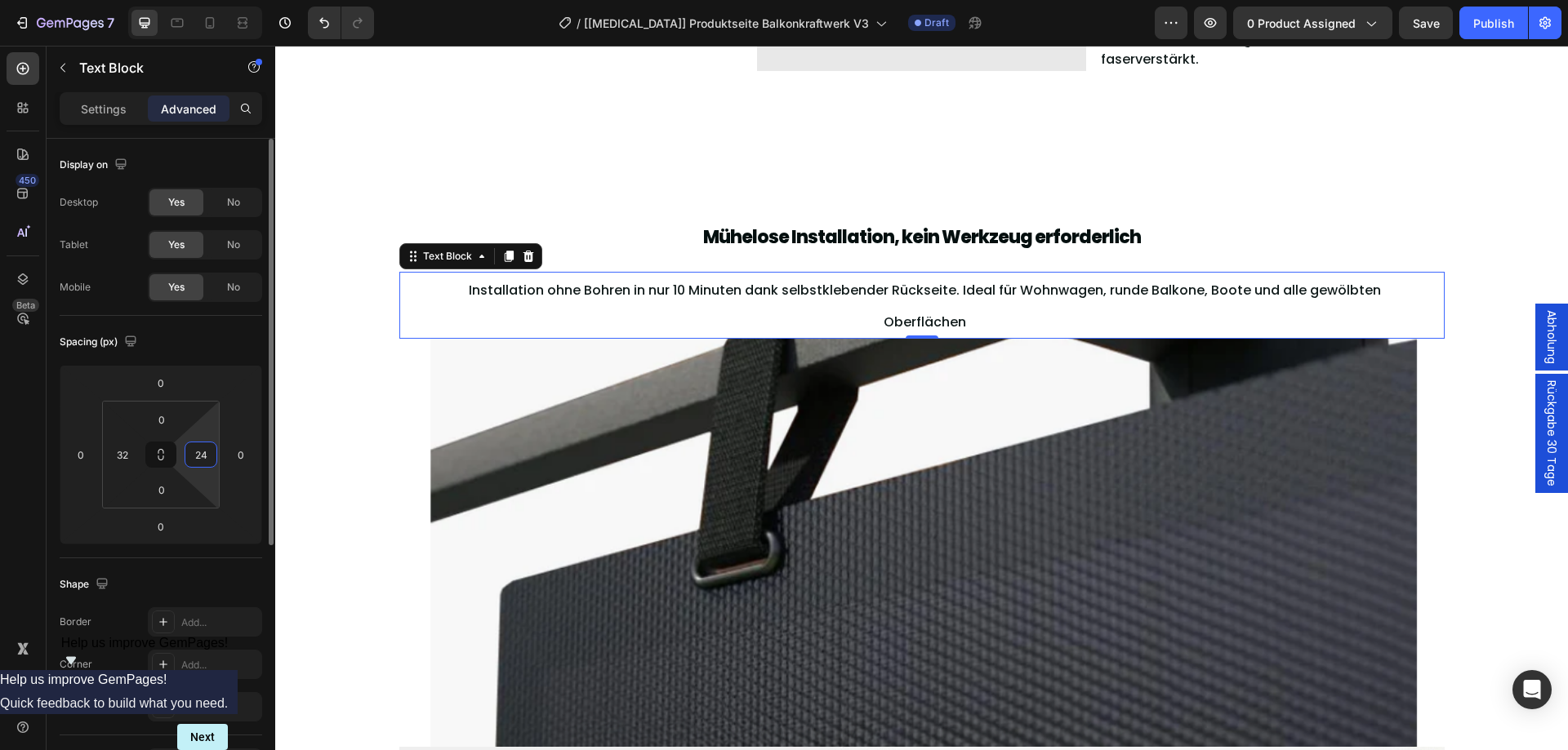
click at [208, 460] on input "24" at bounding box center [201, 455] width 24 height 24
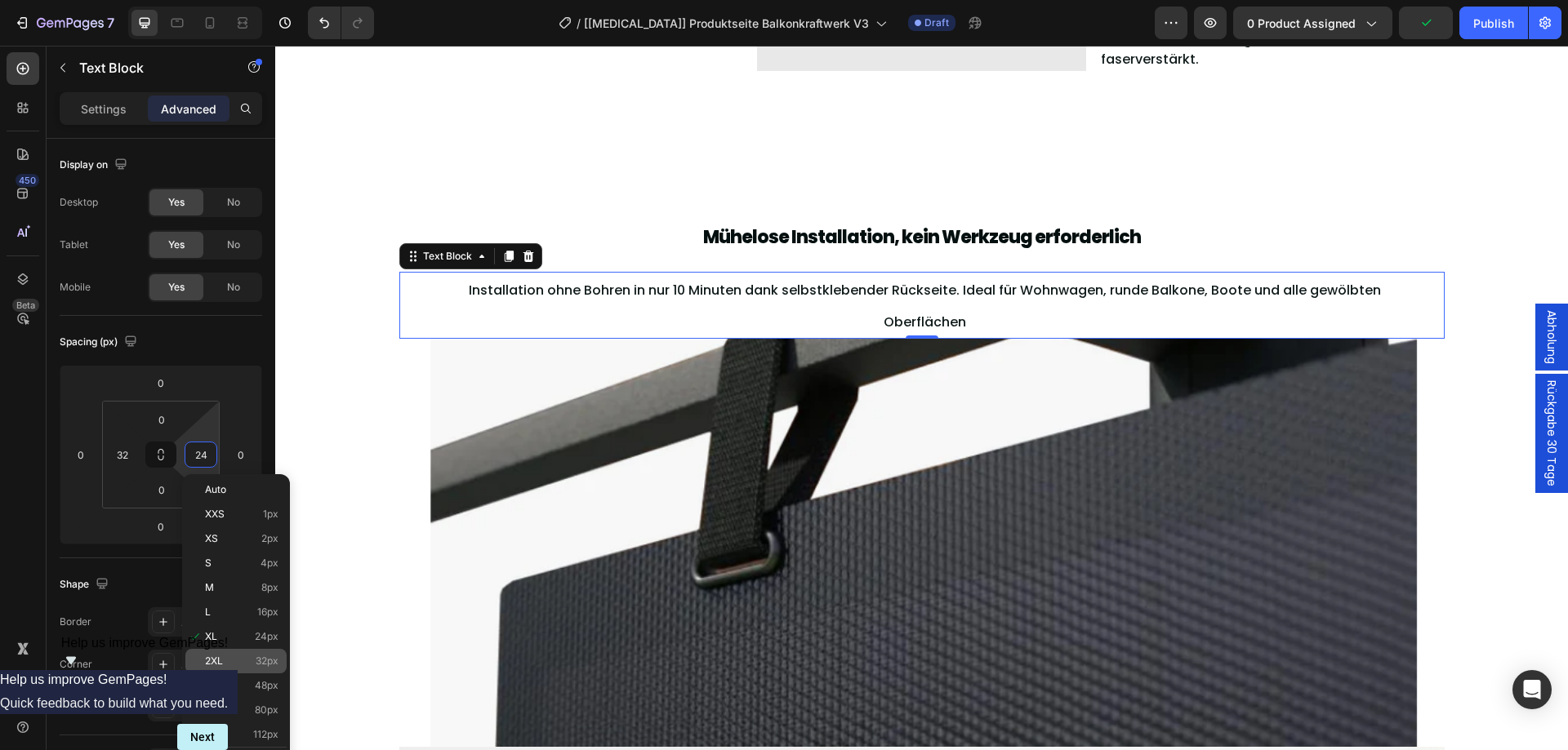
click at [247, 653] on div "2XL 32px" at bounding box center [235, 661] width 101 height 24
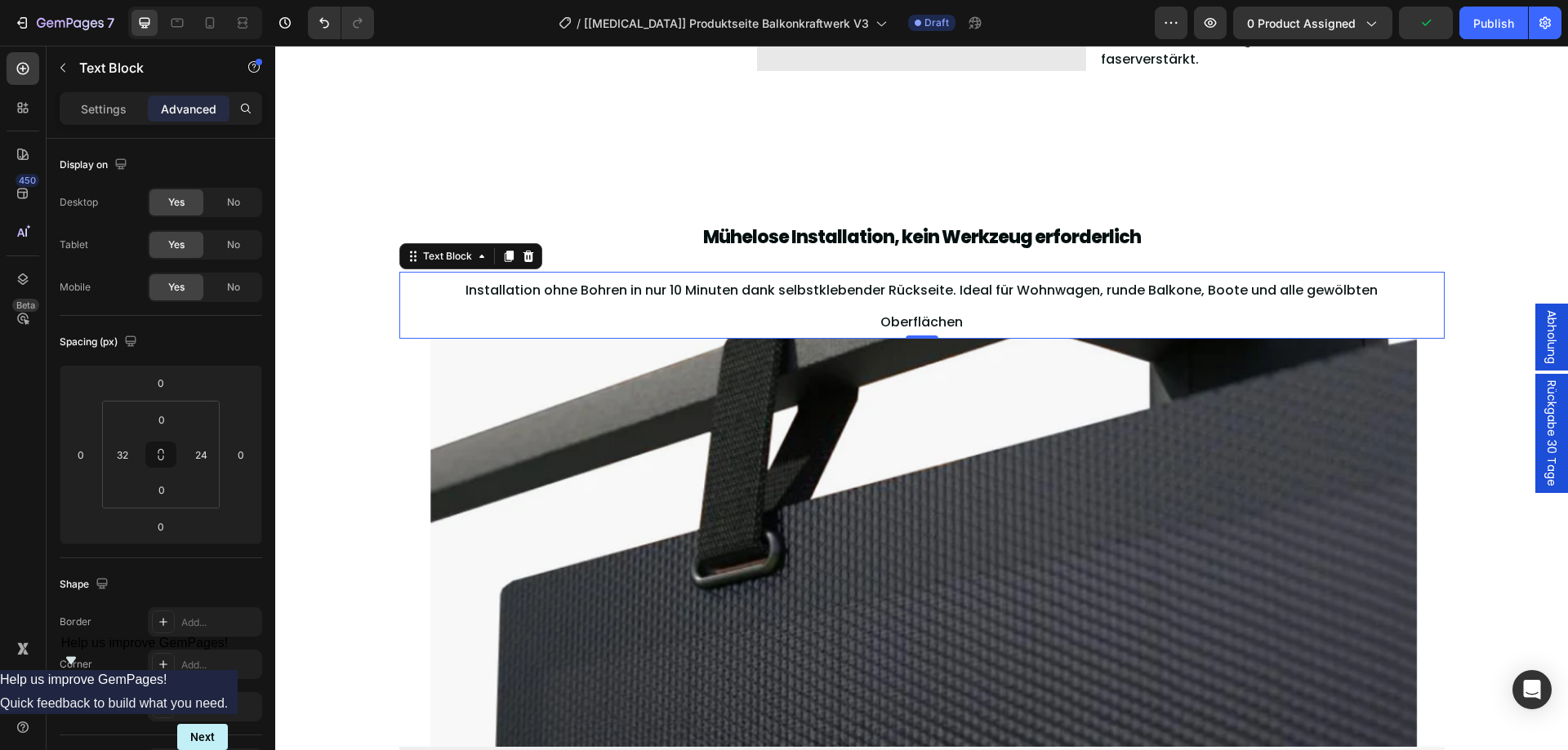
type input "32"
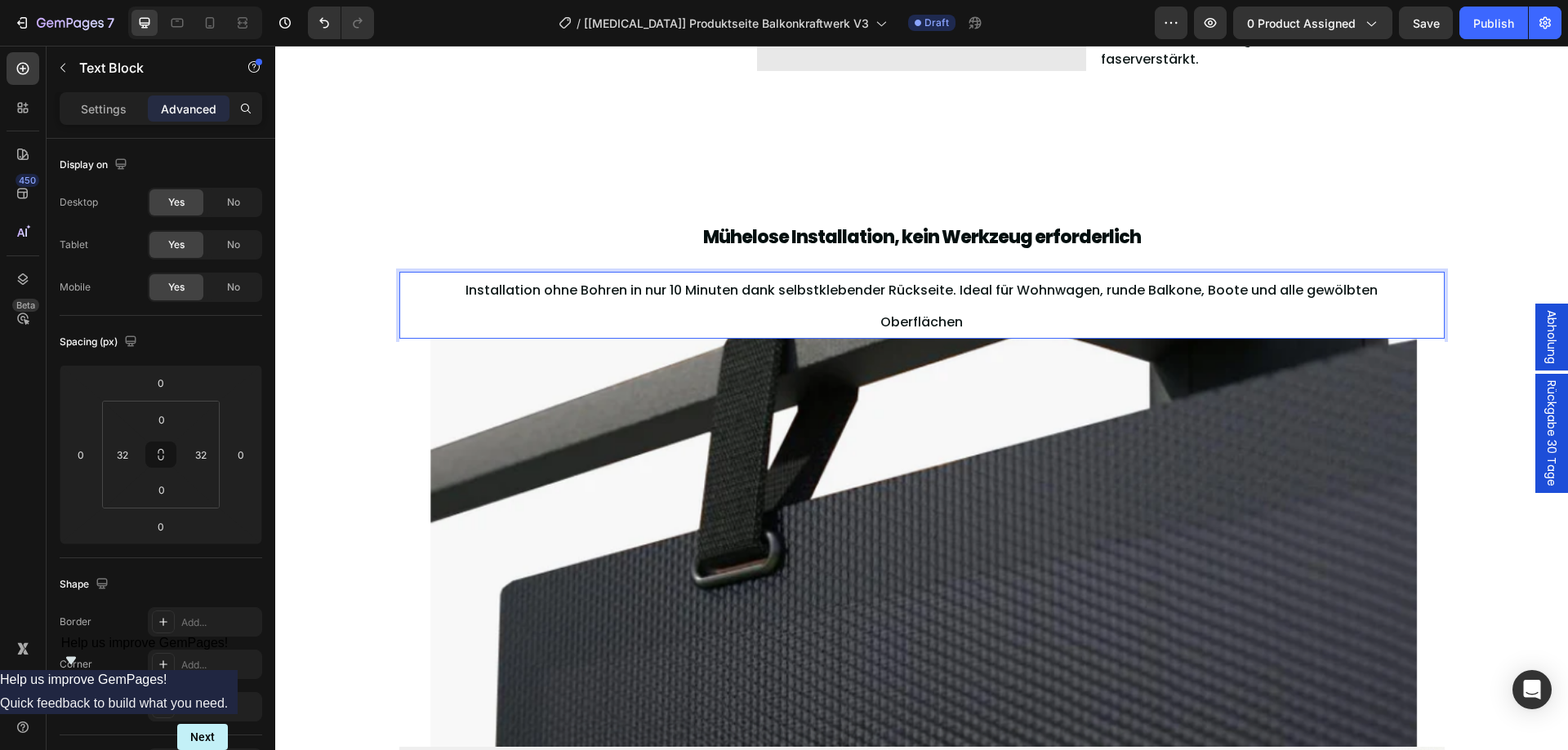
click at [1245, 294] on span "Installation ohne Bohren in nur 10 Minuten dank selbstklebender Rückseite. Idea…" at bounding box center [921, 306] width 912 height 50
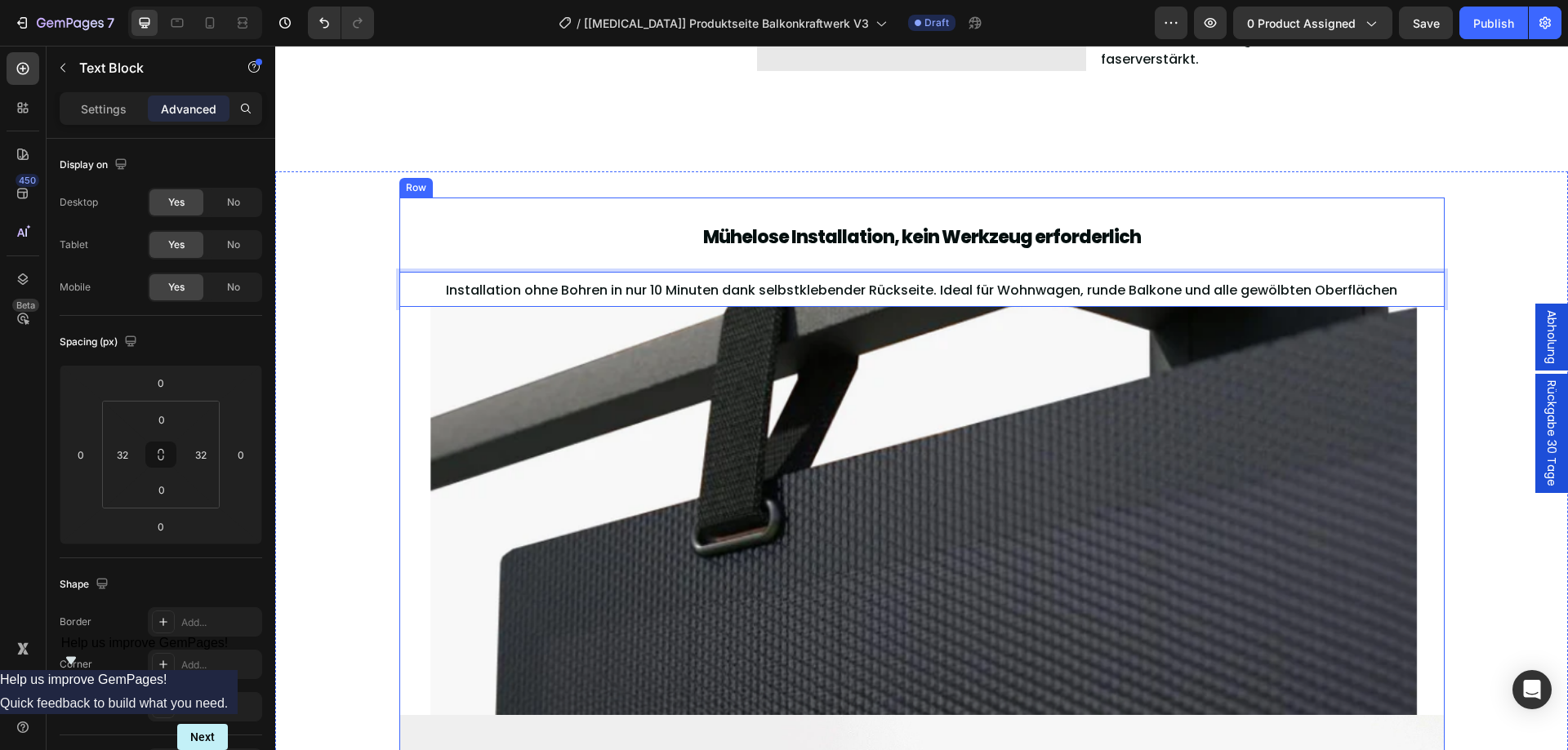
click at [1409, 199] on div "Mühelose Installation, kein Werkzeug erforderlich Heading Installation ohne Boh…" at bounding box center [921, 689] width 1045 height 984
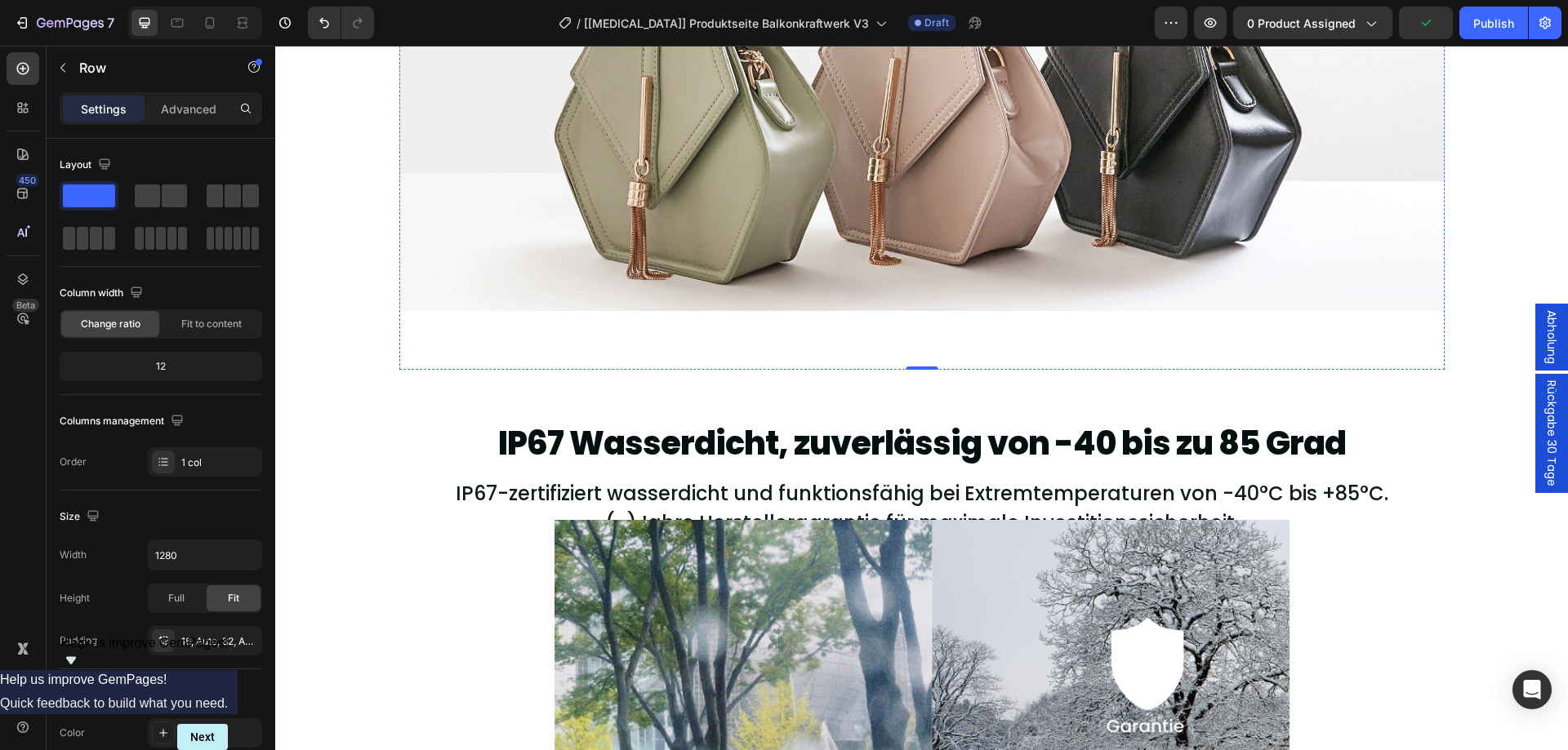
scroll to position [4148, 0]
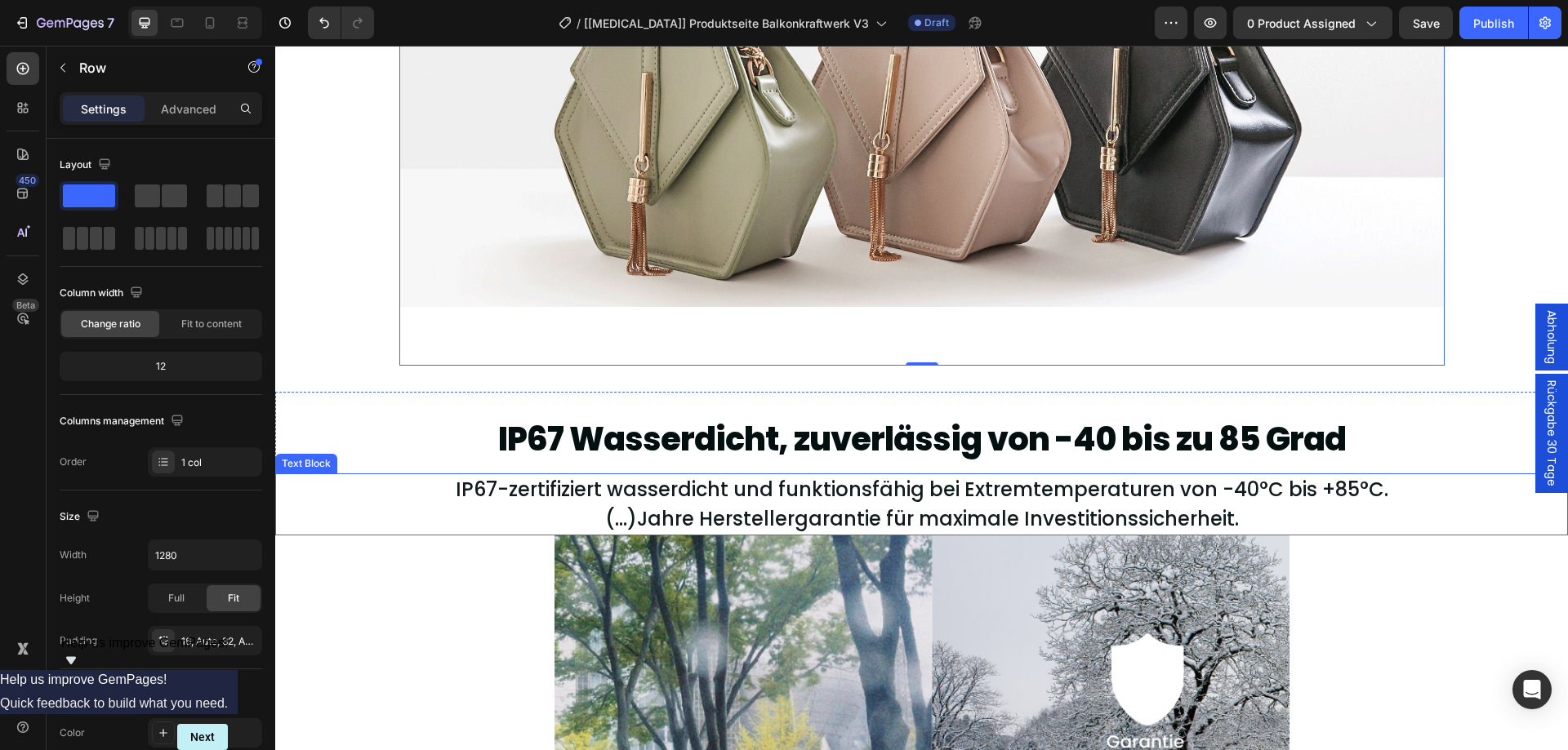
click at [835, 502] on p "IP67-zertifiziert wasserdicht und funktionsfähig bei Extremtemperaturen von -40…" at bounding box center [921, 489] width 1237 height 29
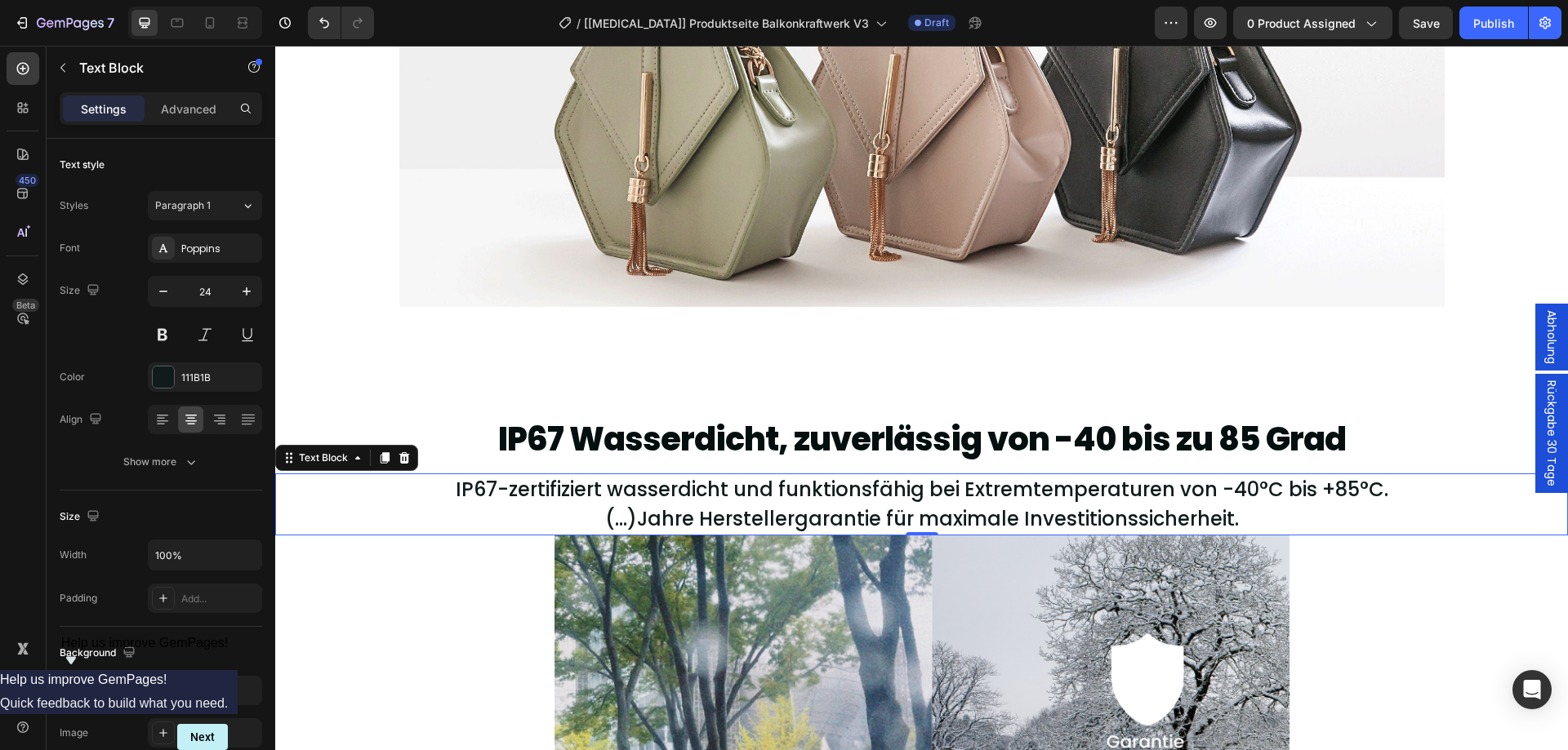
click at [835, 502] on p "IP67-zertifiziert wasserdicht und funktionsfähig bei Extremtemperaturen von -40…" at bounding box center [921, 489] width 1237 height 29
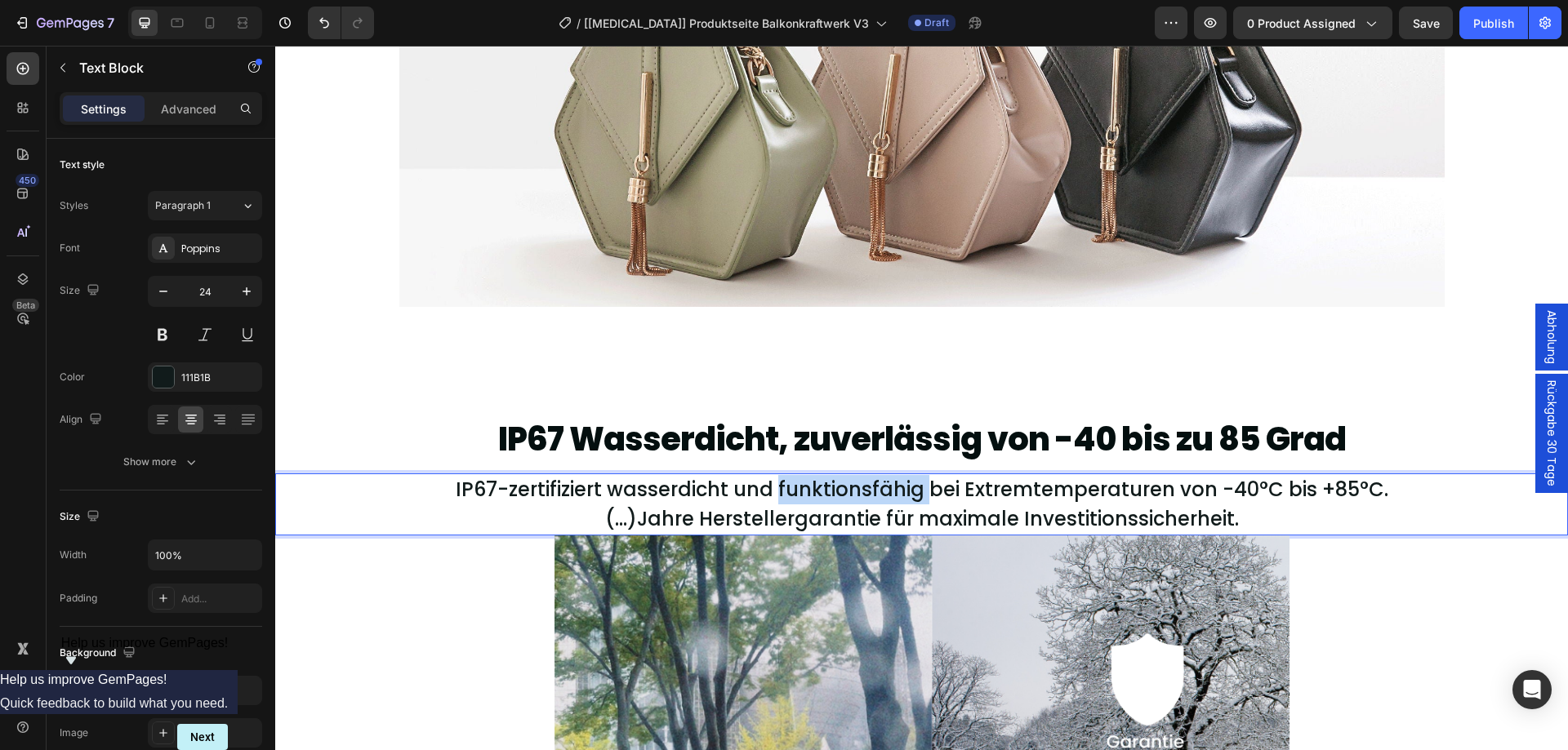
click at [835, 502] on p "IP67-zertifiziert wasserdicht und funktionsfähig bei Extremtemperaturen von -40…" at bounding box center [921, 489] width 1237 height 29
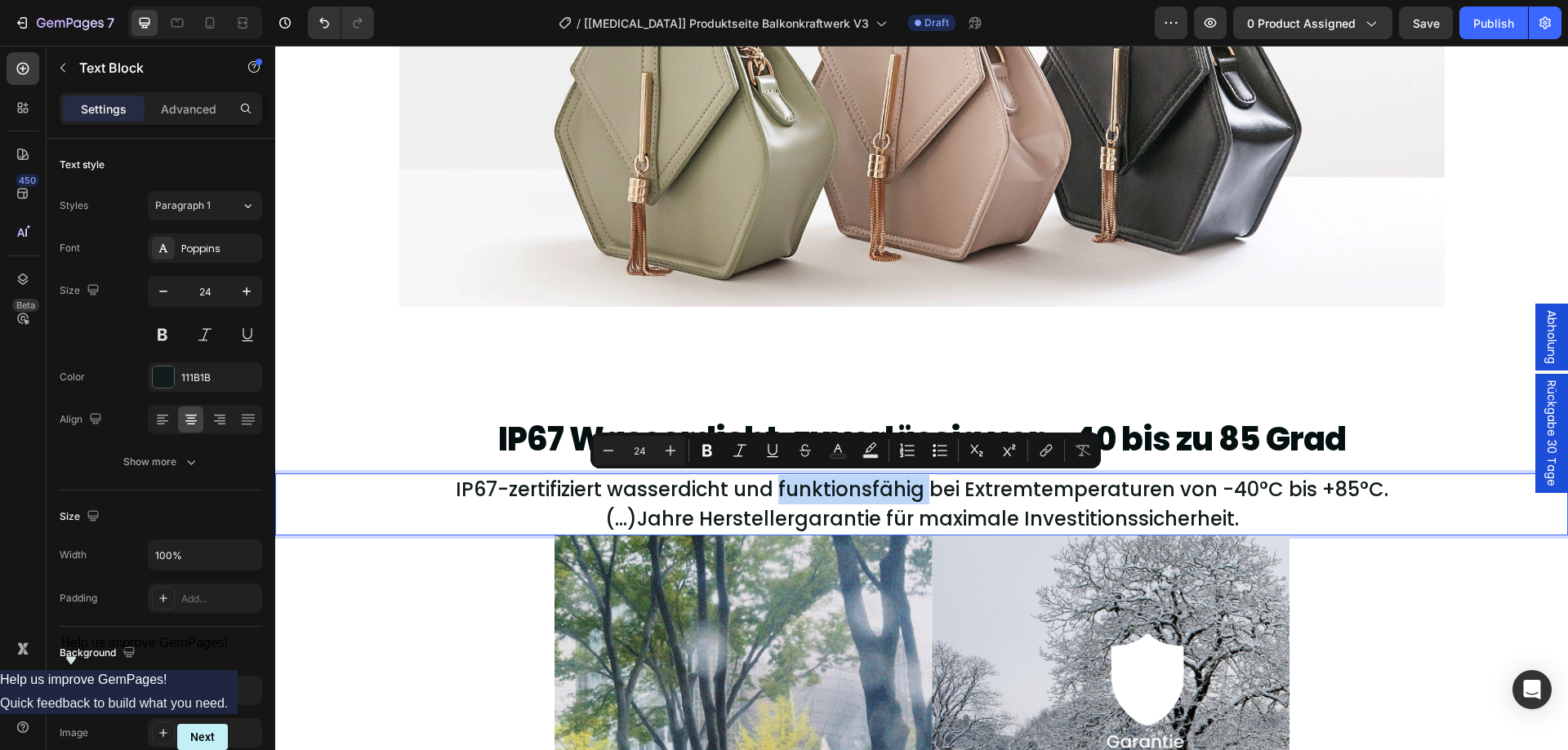
click at [835, 502] on p "IP67-zertifiziert wasserdicht und funktionsfähig bei Extremtemperaturen von -40…" at bounding box center [921, 489] width 1237 height 29
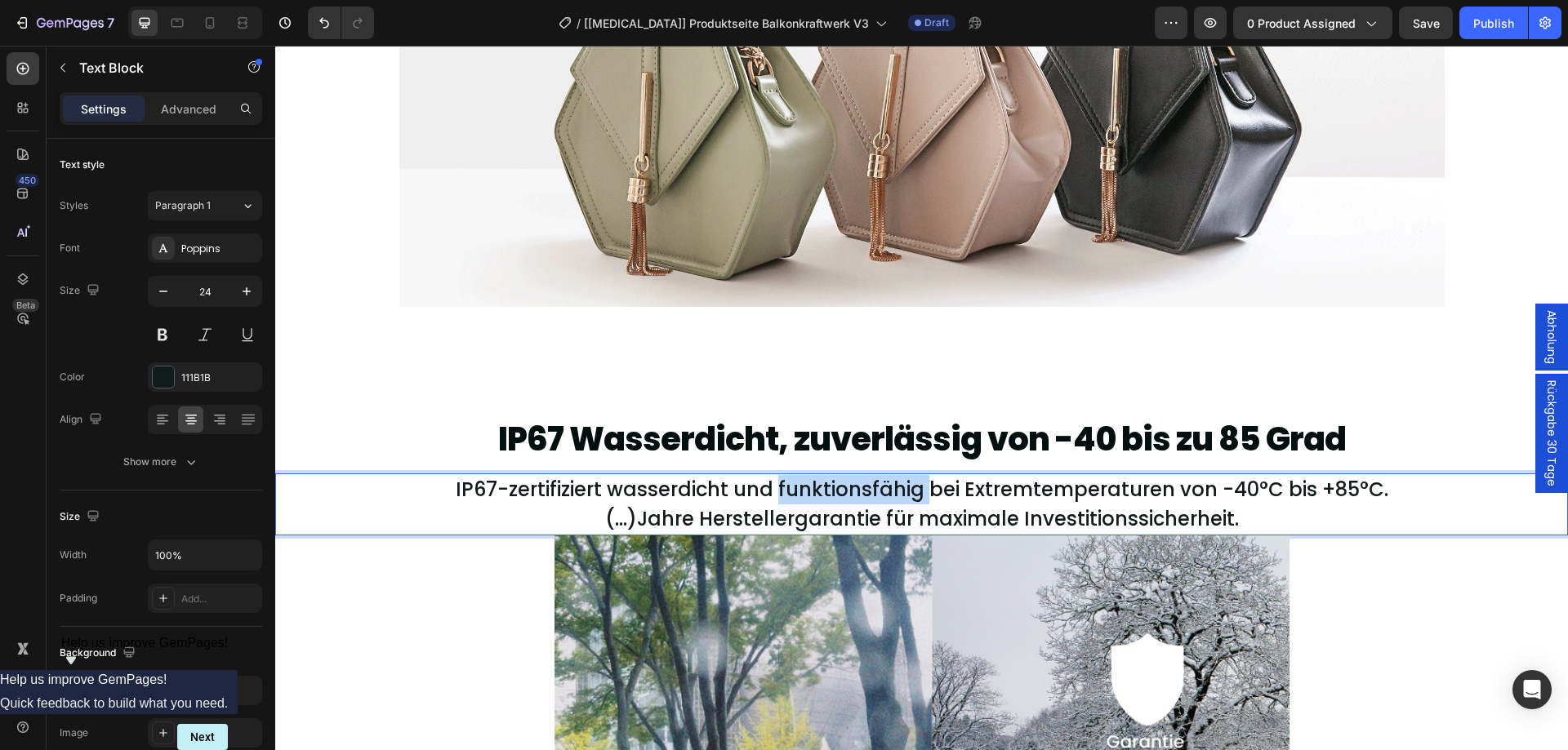
click at [835, 502] on p "IP67-zertifiziert wasserdicht und funktionsfähig bei Extremtemperaturen von -40…" at bounding box center [921, 489] width 1237 height 29
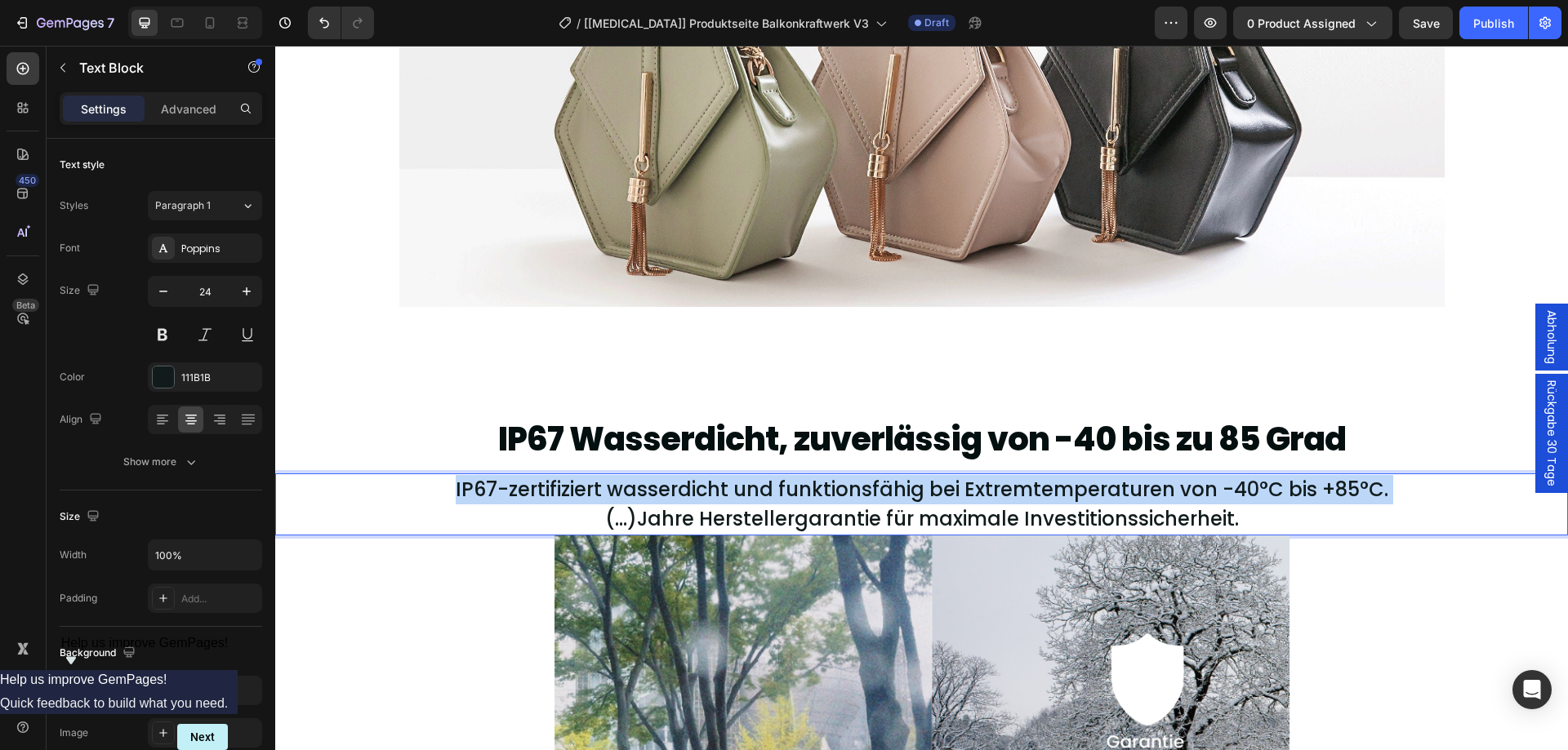
click at [835, 502] on p "IP67-zertifiziert wasserdicht und funktionsfähig bei Extremtemperaturen von -40…" at bounding box center [921, 489] width 1237 height 29
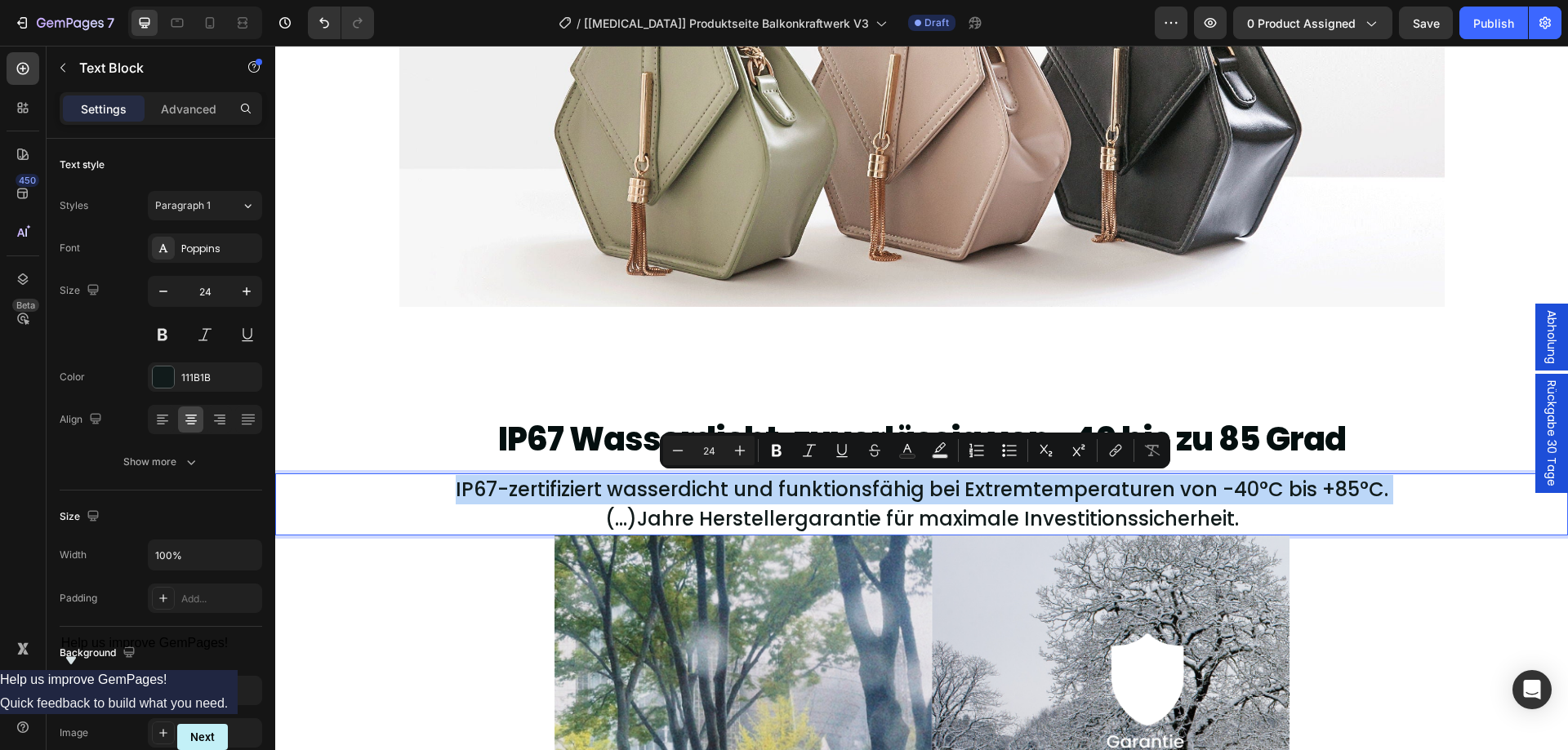
click at [835, 502] on p "IP67-zertifiziert wasserdicht und funktionsfähig bei Extremtemperaturen von -40…" at bounding box center [921, 489] width 1237 height 29
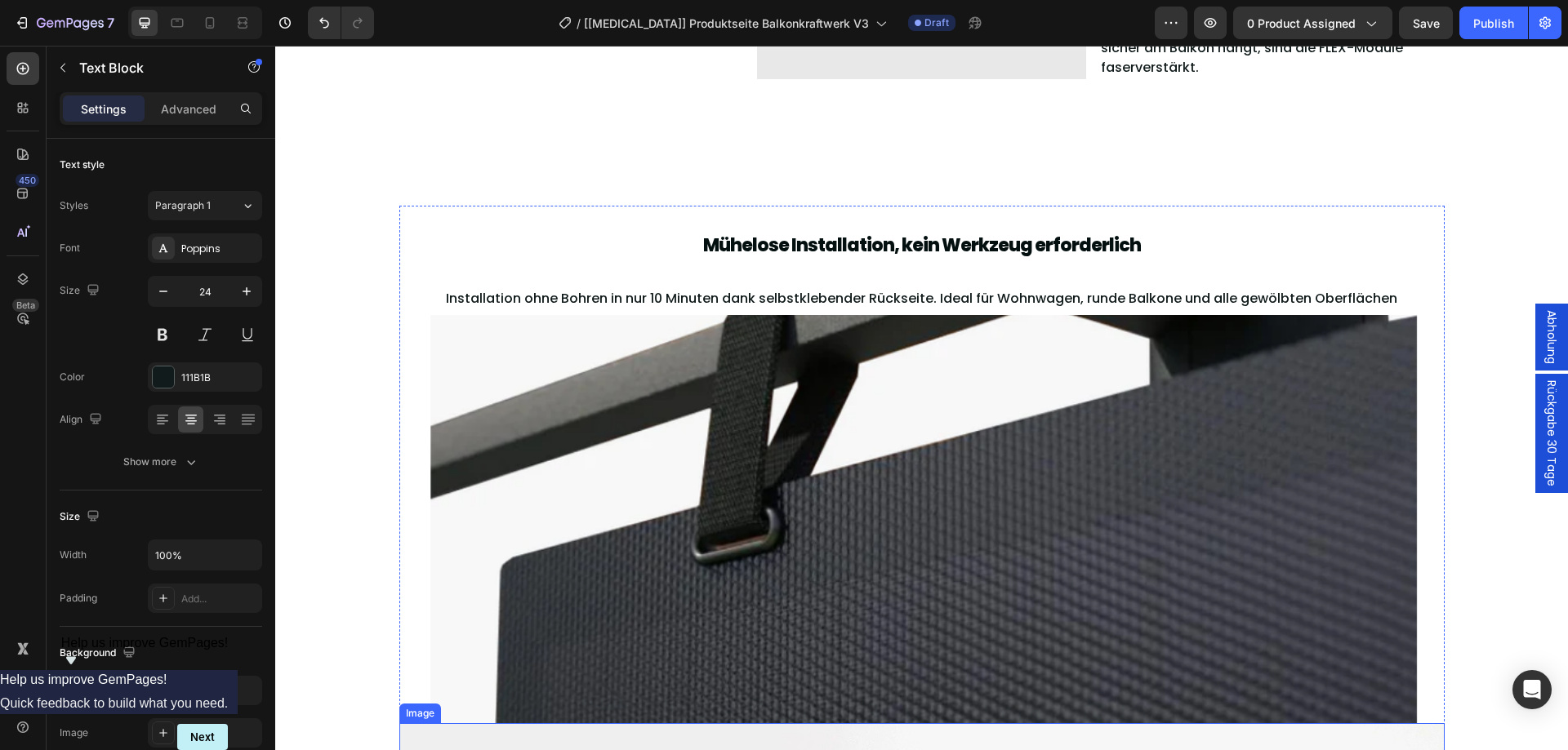
scroll to position [3169, 0]
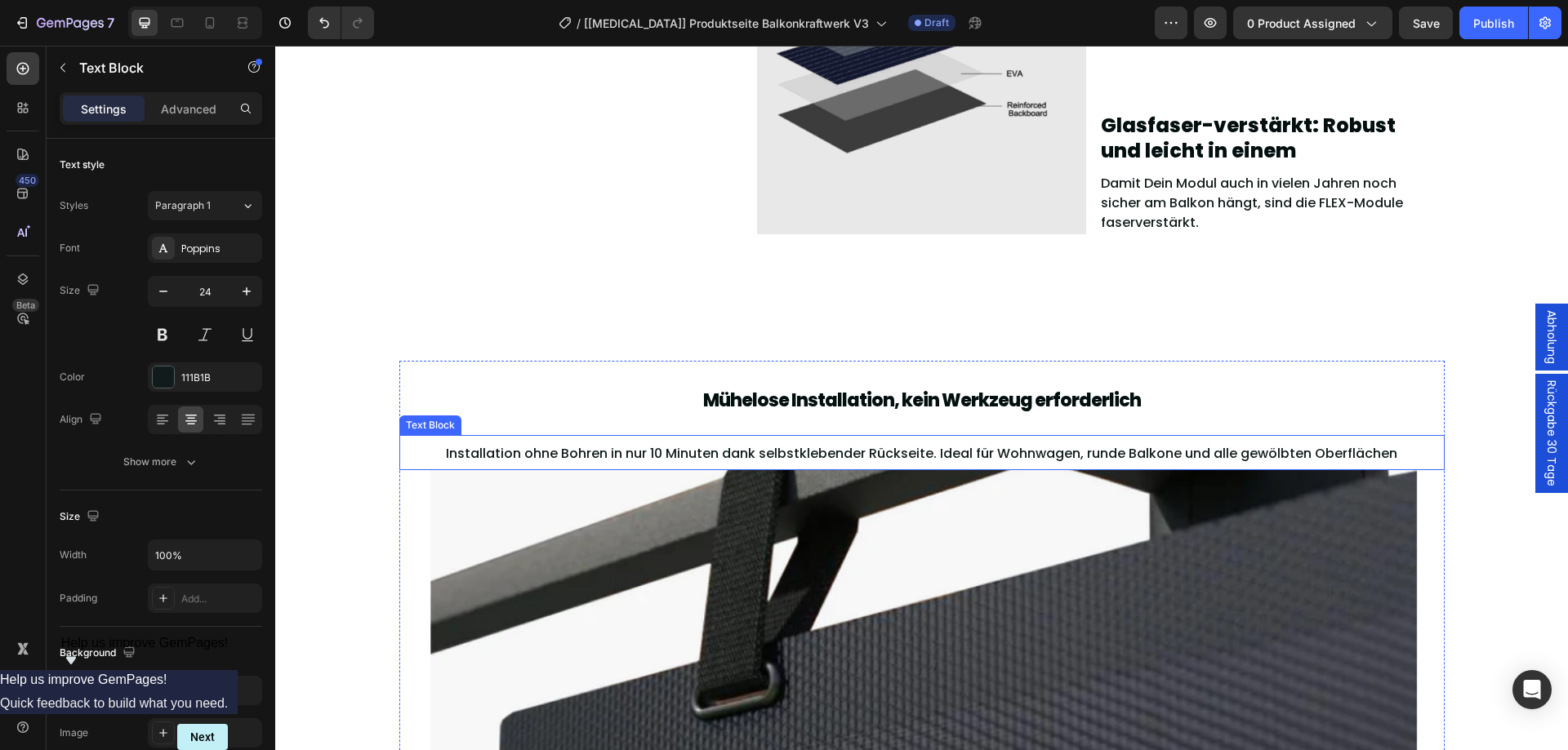
click at [624, 453] on span "Installation ohne Bohren in nur 10 Minuten dank selbstklebender Rückseite. Idea…" at bounding box center [921, 453] width 951 height 19
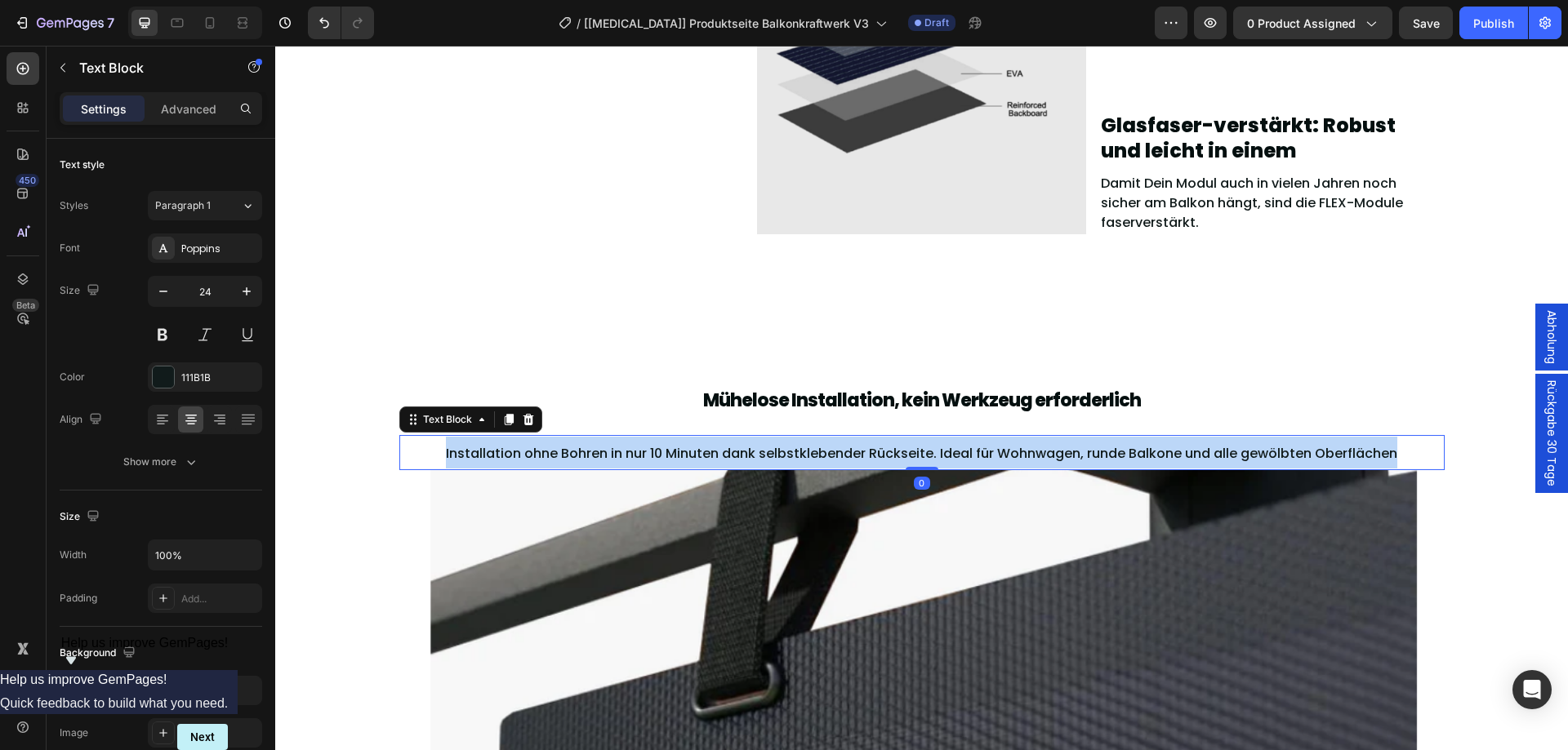
click at [624, 453] on span "Installation ohne Bohren in nur 10 Minuten dank selbstklebender Rückseite. Idea…" at bounding box center [921, 453] width 951 height 19
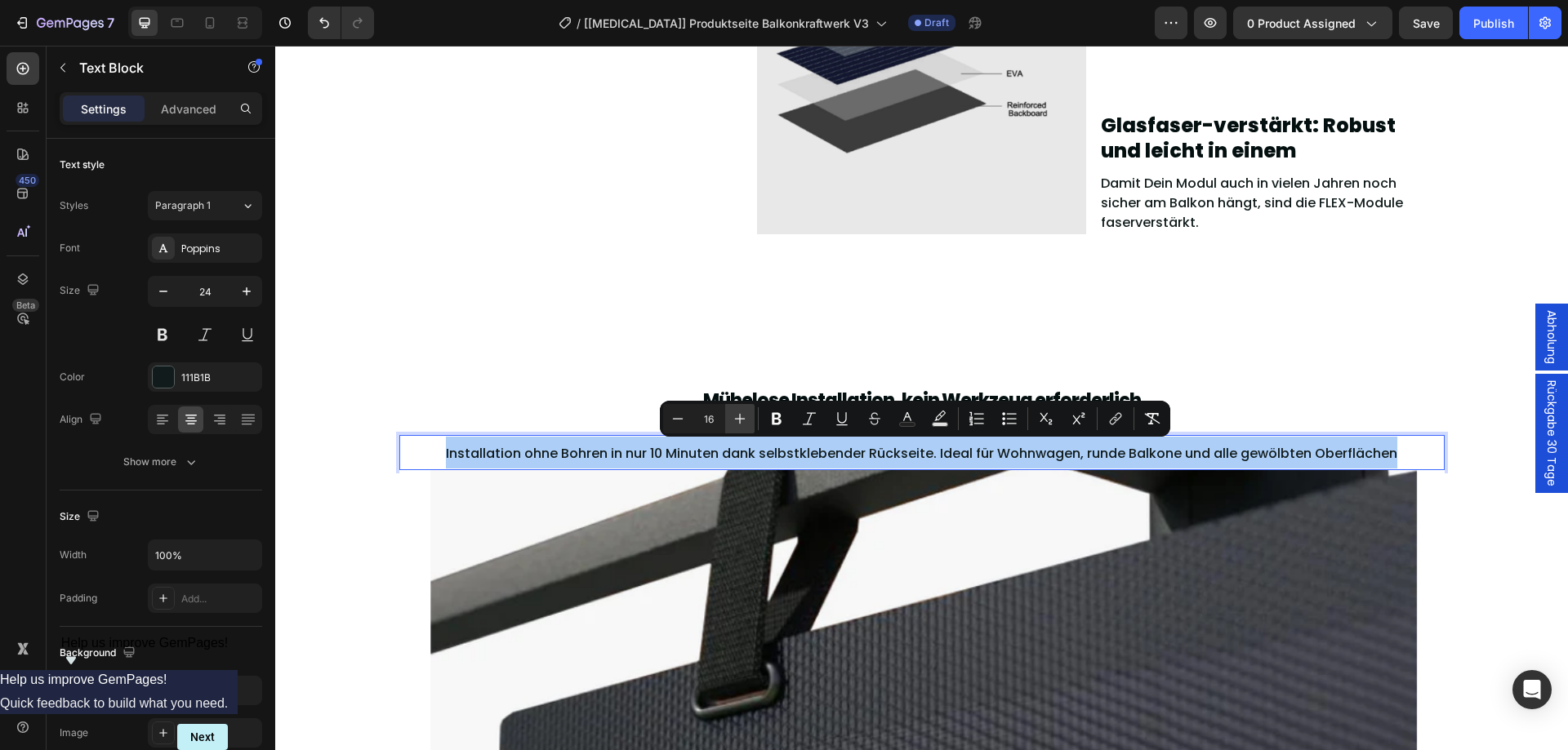
click at [744, 415] on icon "Editor contextual toolbar" at bounding box center [739, 417] width 16 height 16
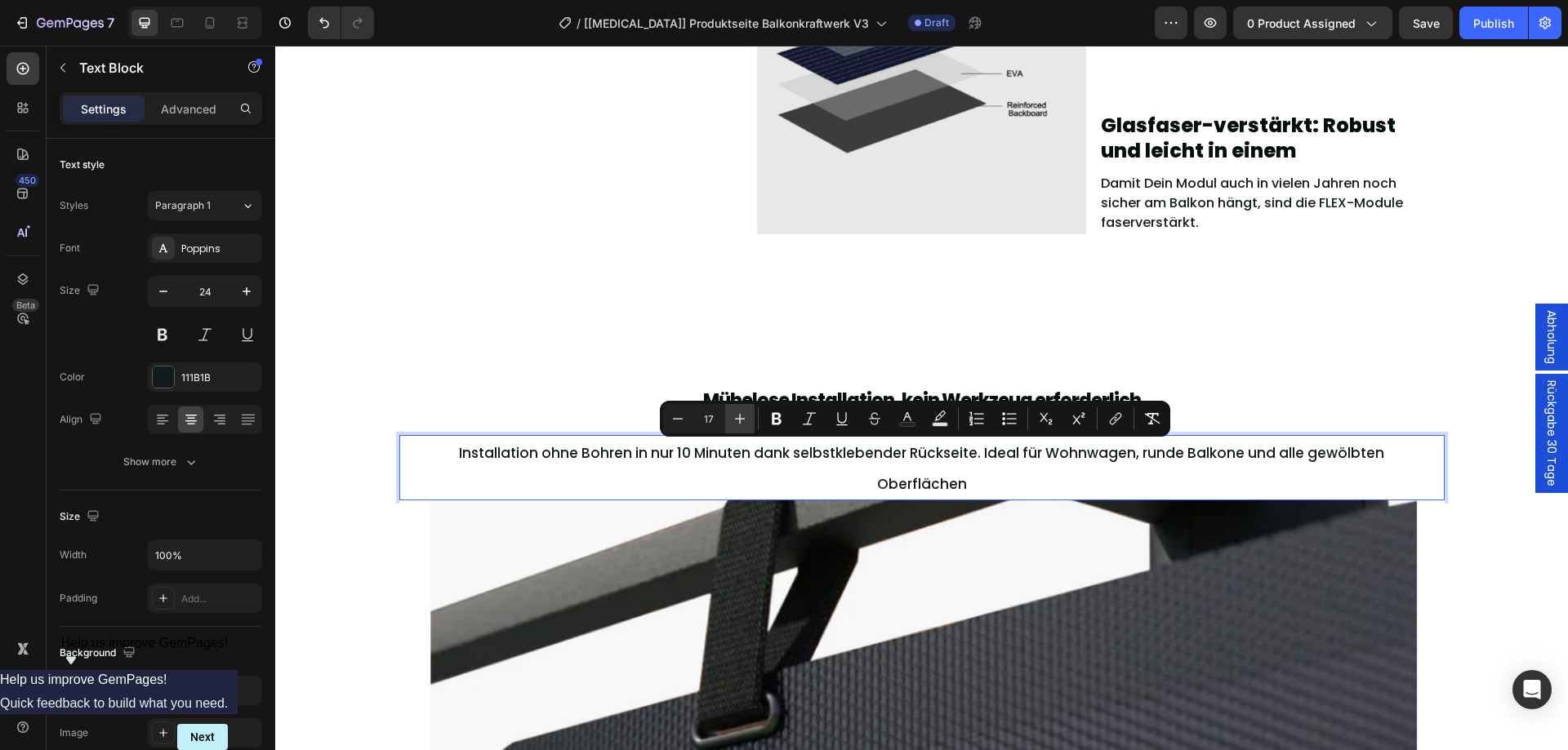
click at [744, 415] on icon "Editor contextual toolbar" at bounding box center [739, 417] width 16 height 16
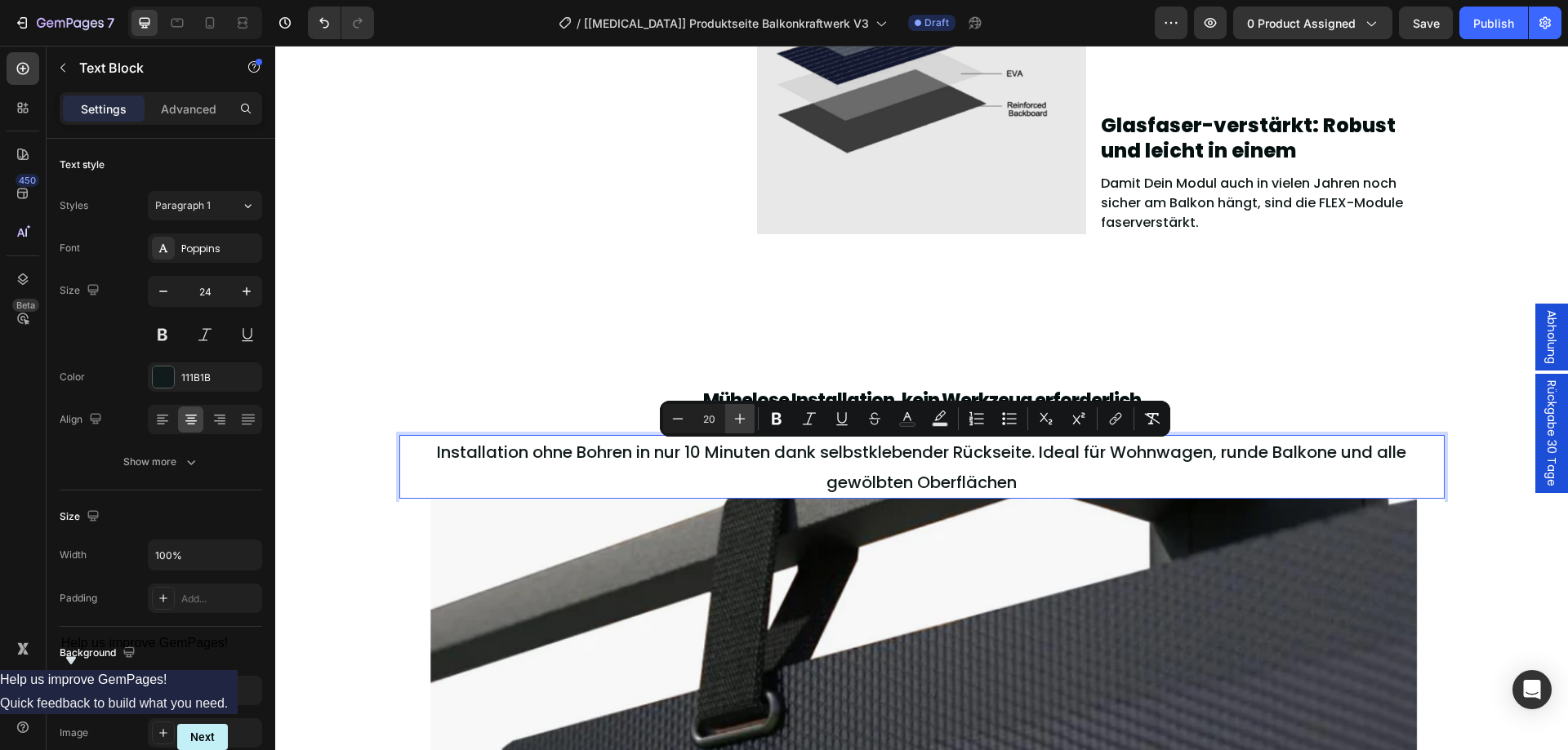
click at [744, 415] on icon "Editor contextual toolbar" at bounding box center [739, 417] width 16 height 16
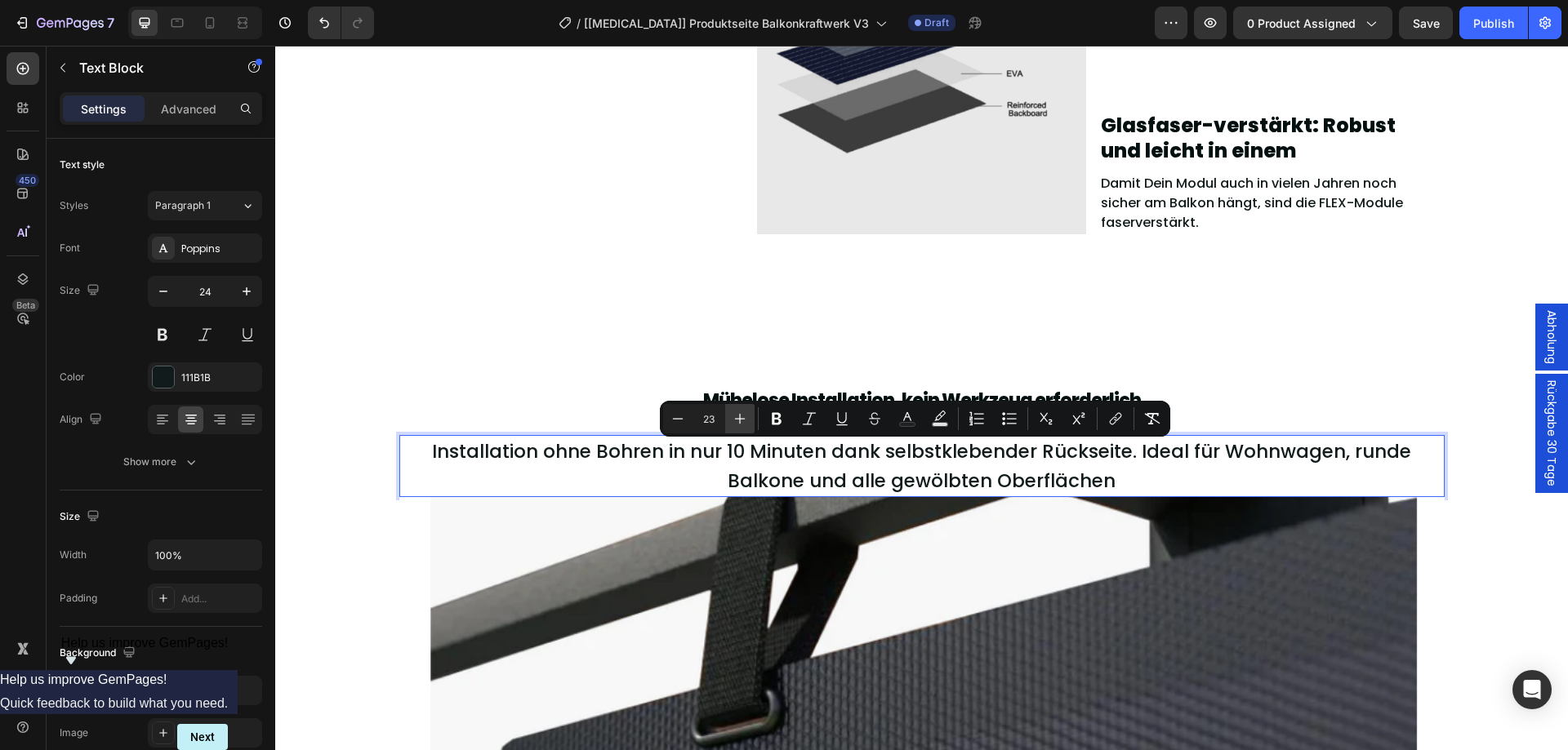
click at [744, 415] on icon "Editor contextual toolbar" at bounding box center [739, 417] width 16 height 16
type input "24"
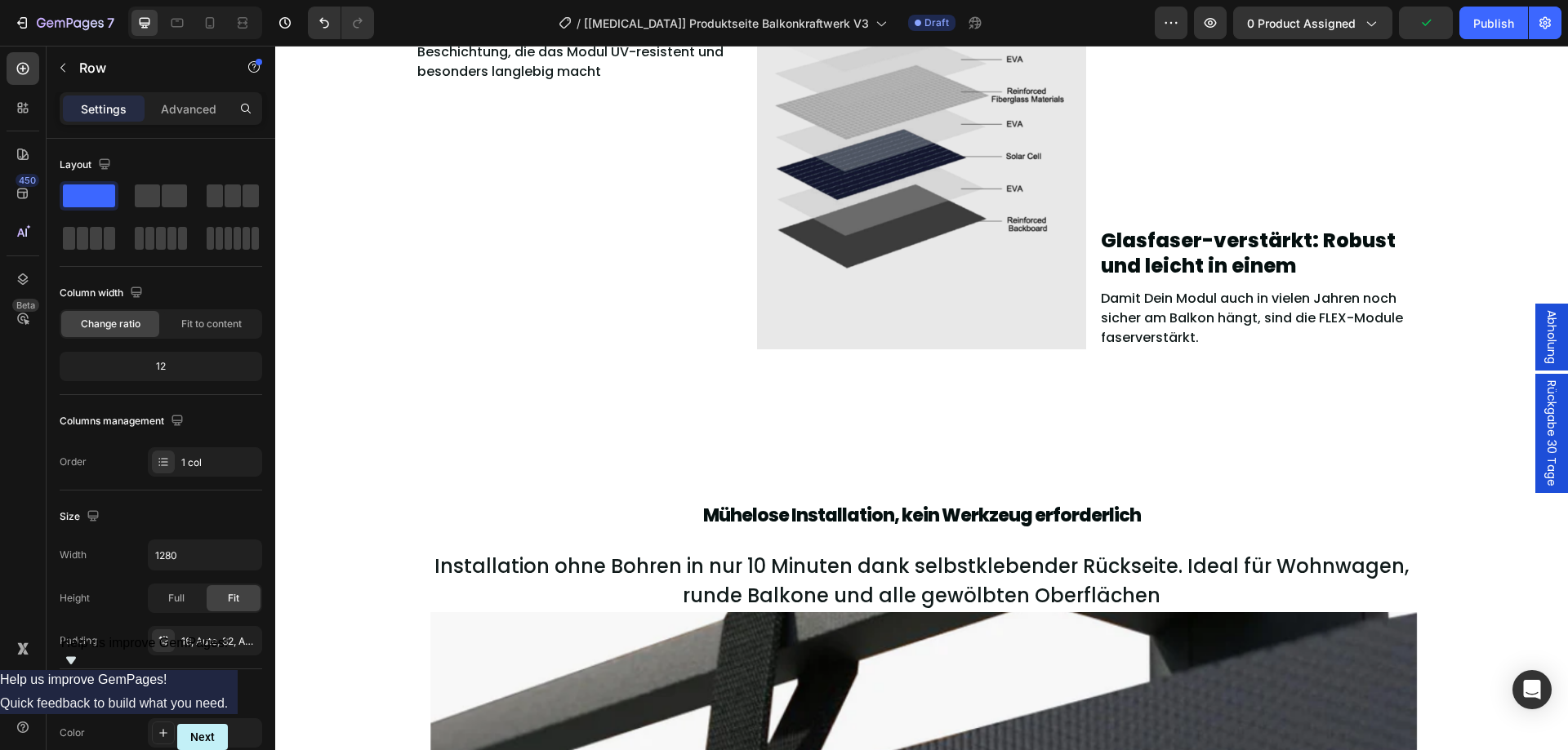
scroll to position [3061, 0]
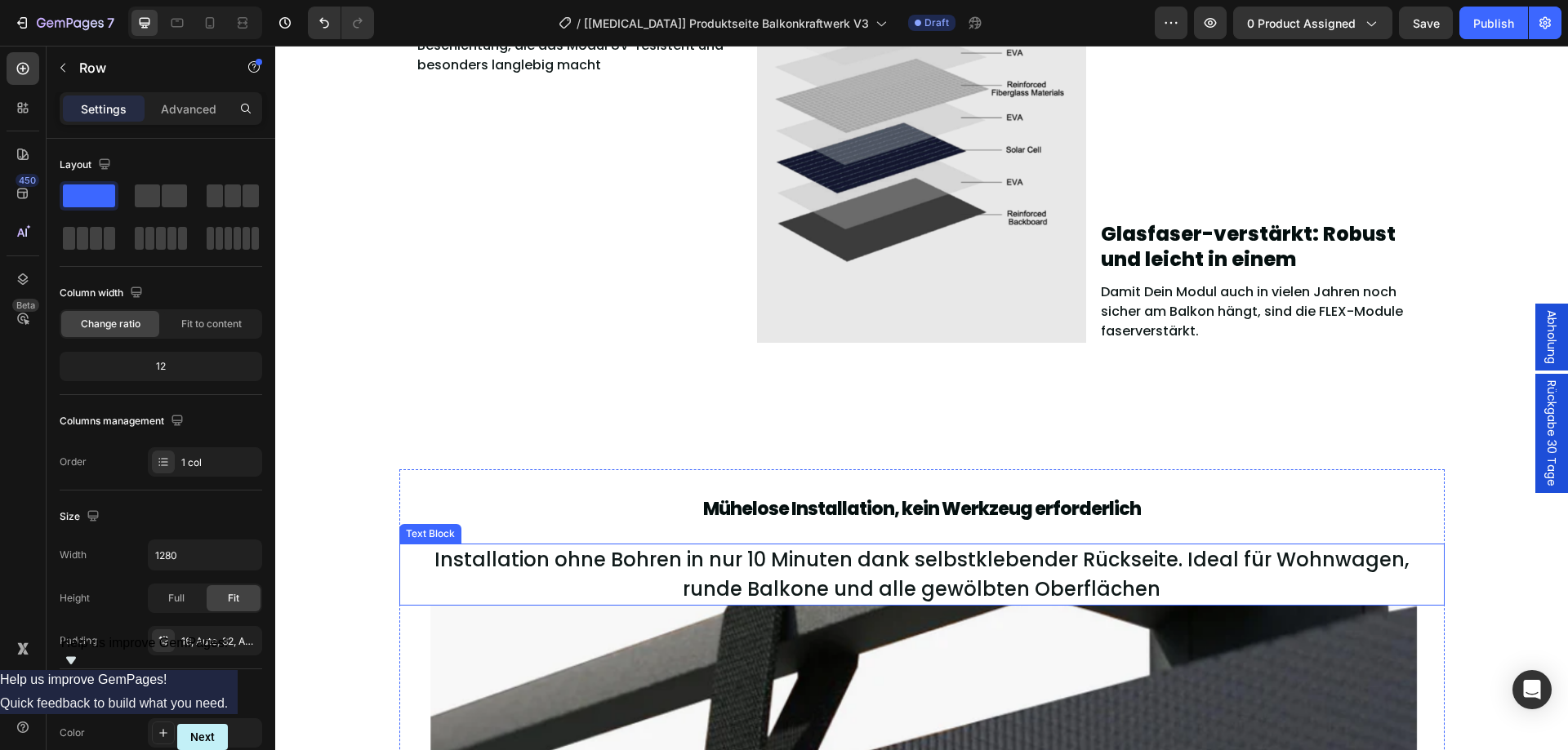
click at [747, 572] on span "Installation ohne Bohren in nur 10 Minuten dank selbstklebender Rückseite. Idea…" at bounding box center [921, 574] width 974 height 56
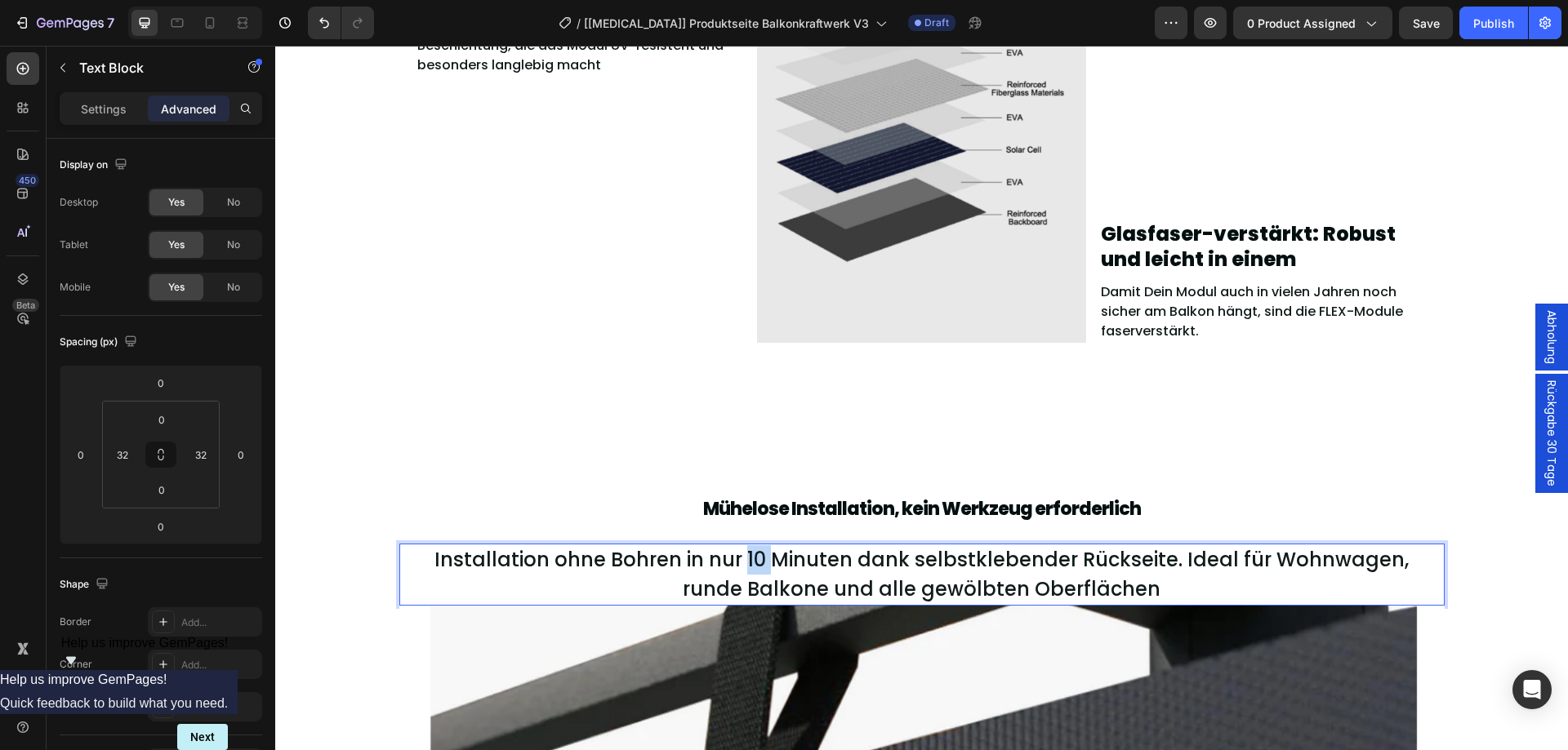
click at [747, 572] on span "Installation ohne Bohren in nur 10 Minuten dank selbstklebender Rückseite. Idea…" at bounding box center [921, 574] width 974 height 56
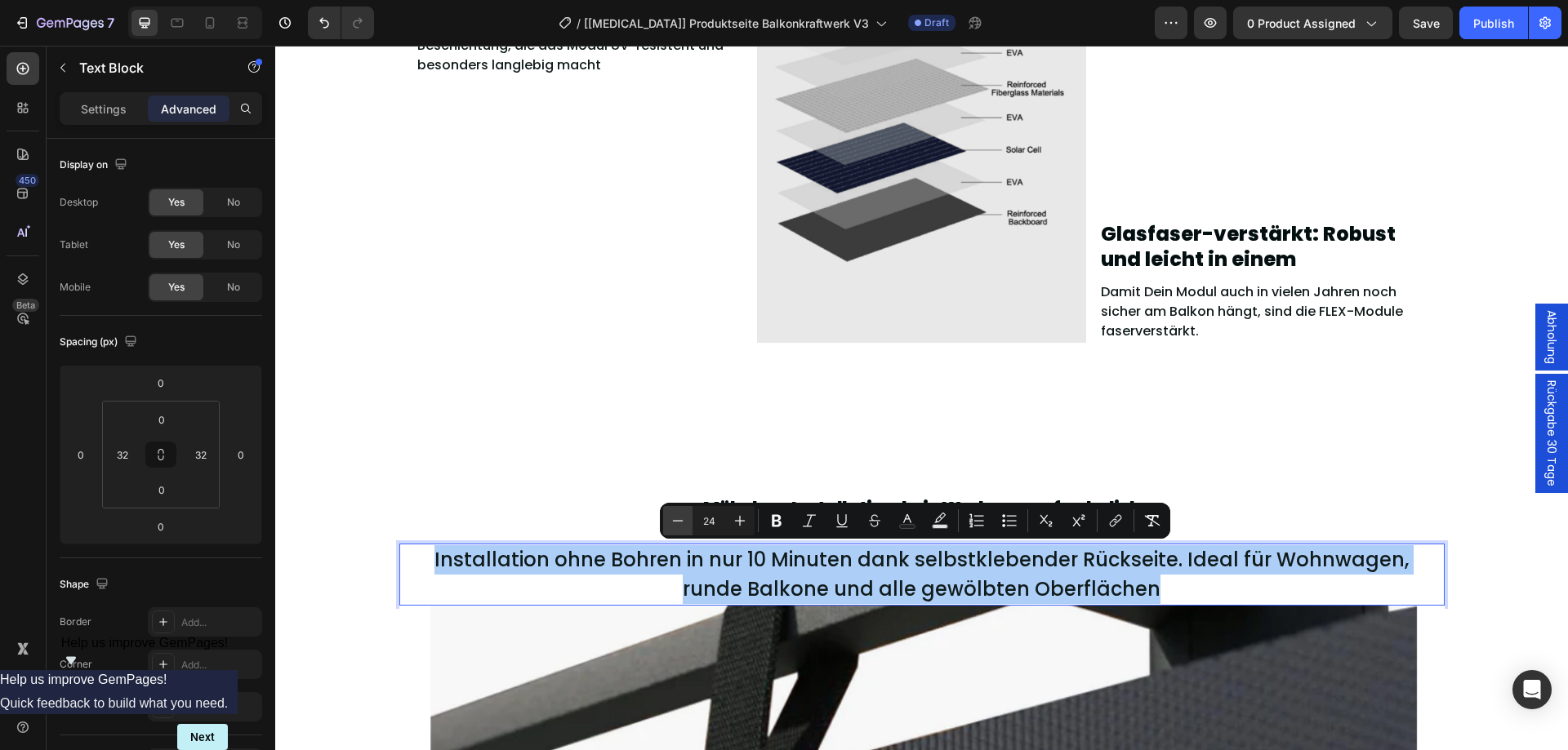
click at [676, 517] on icon "Editor contextual toolbar" at bounding box center [677, 520] width 16 height 16
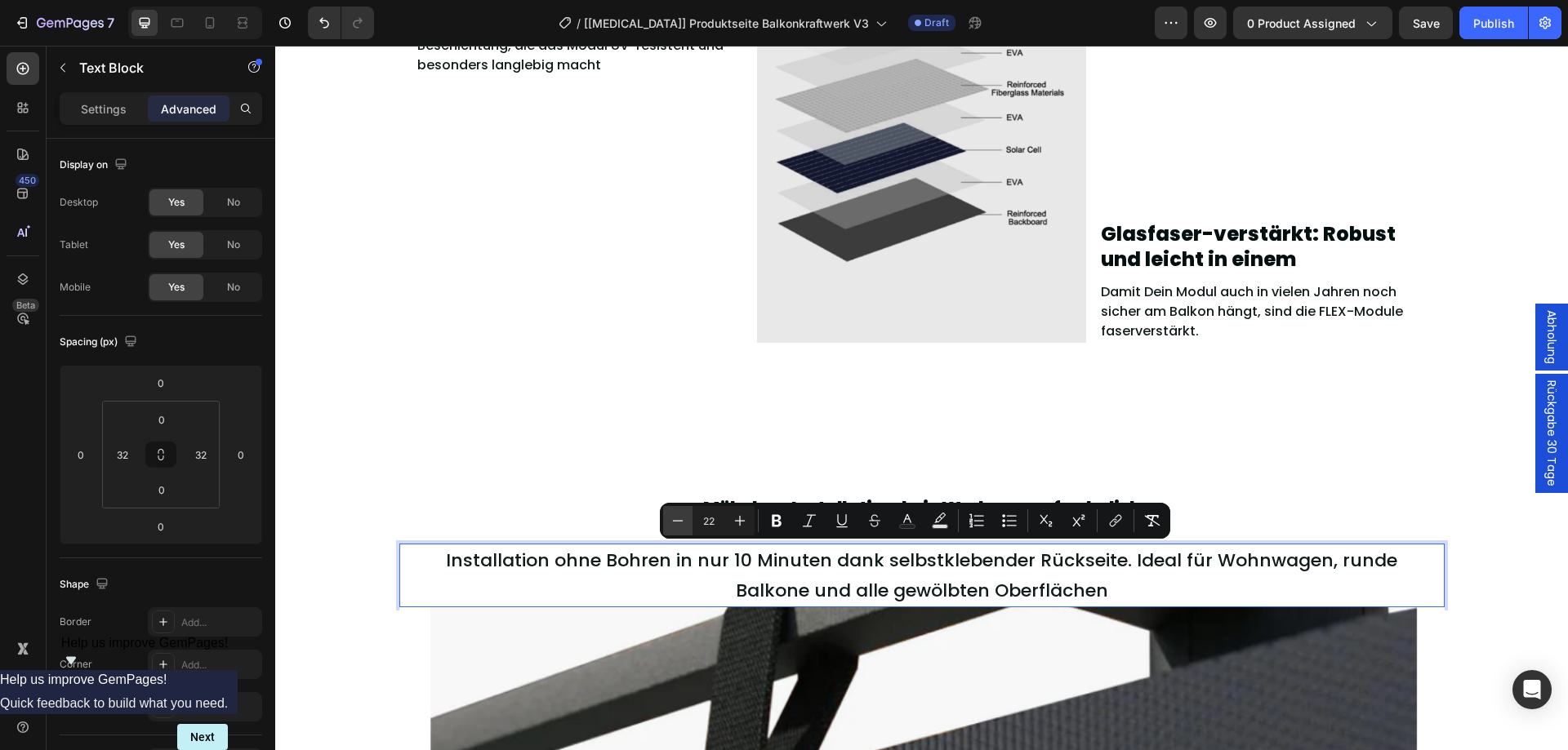
click at [676, 517] on icon "Editor contextual toolbar" at bounding box center [677, 520] width 16 height 16
type input "20"
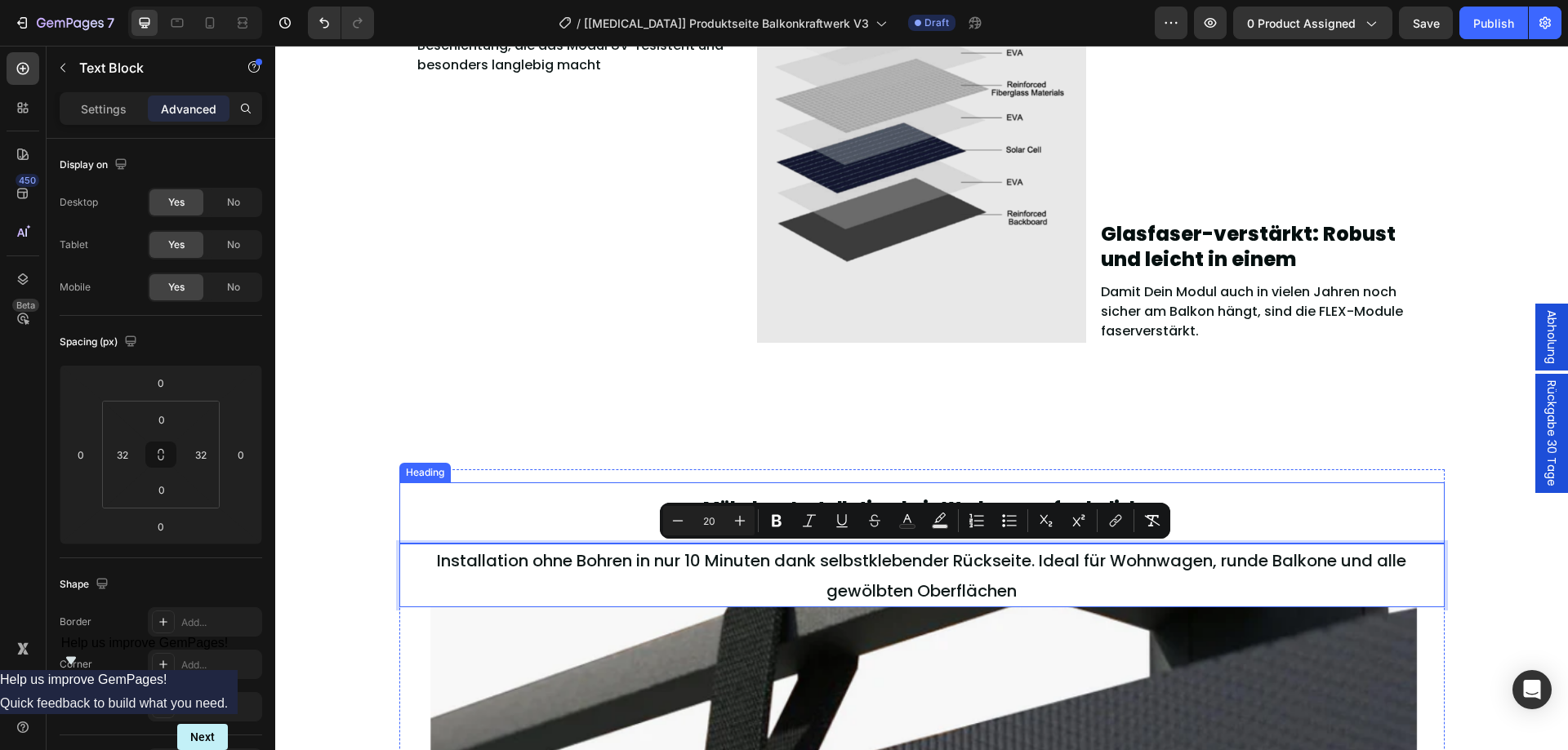
click at [576, 520] on h2 "Mühelose Installation, kein Werkzeug erforderlich" at bounding box center [921, 506] width 992 height 49
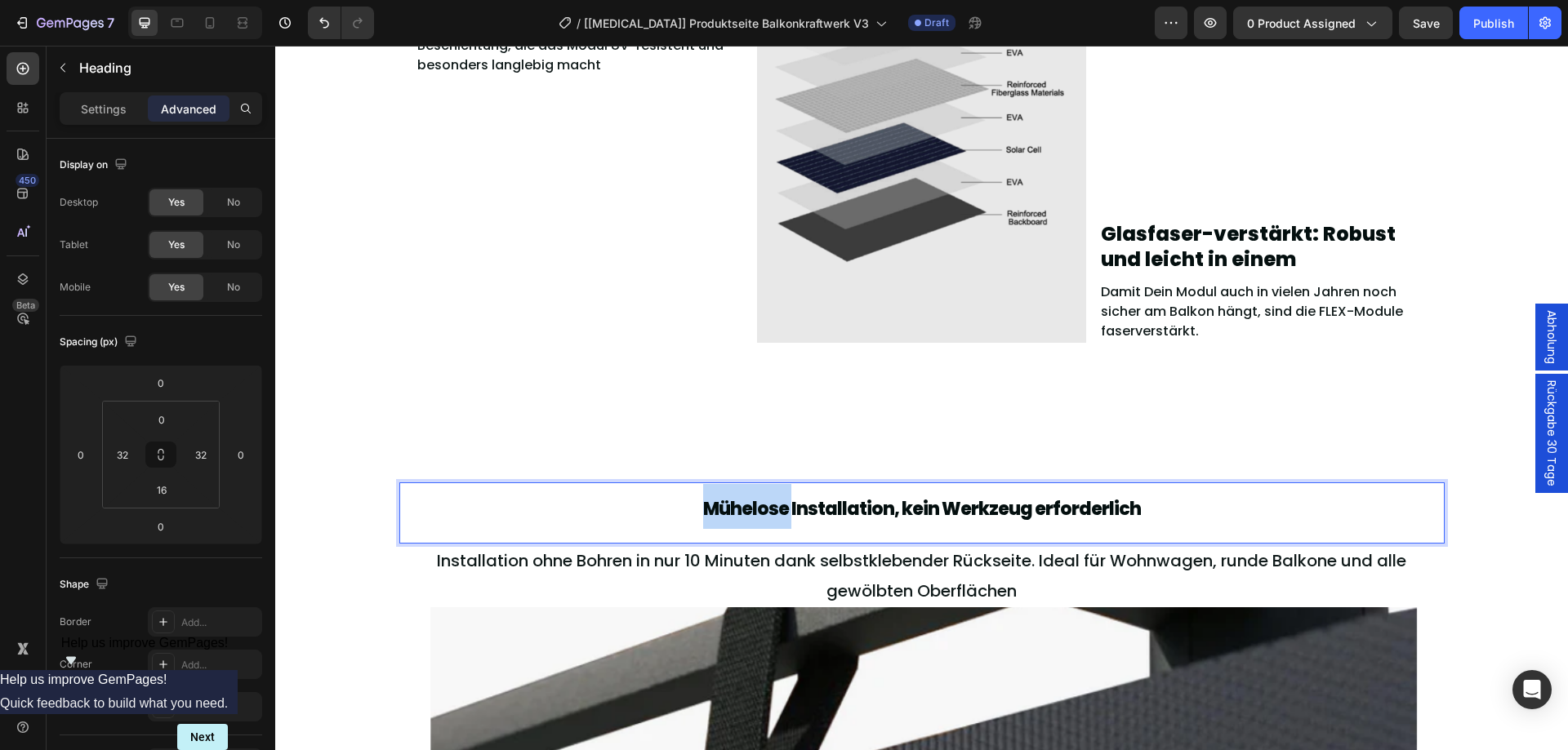
click at [753, 507] on span "Mühelose Installation, kein Werkzeug erforderlich" at bounding box center [921, 508] width 437 height 25
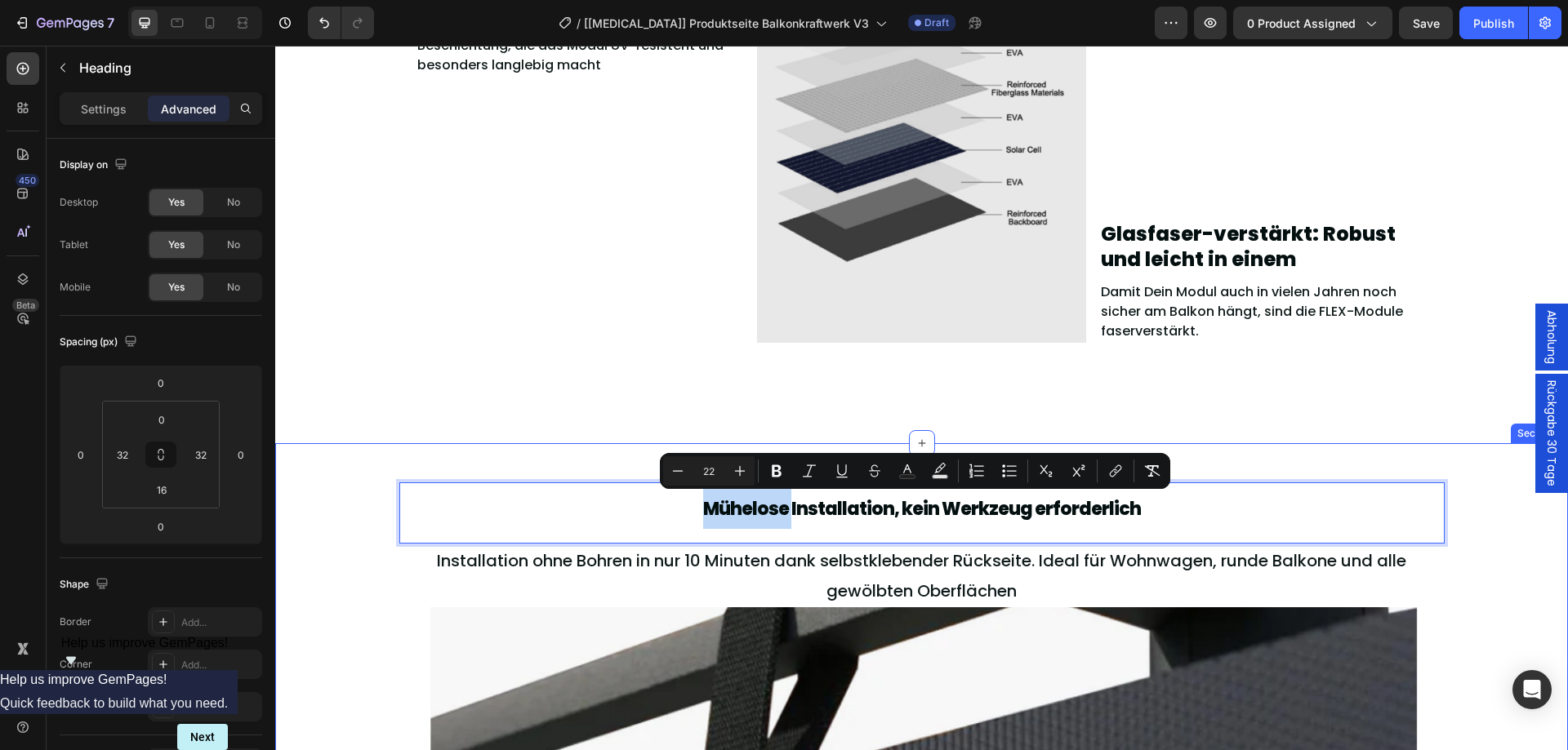
click at [634, 436] on div "Extrem UV-beständig durch ETFE-Beschichtung Heading Ummantelt wird das FLEX-Mod…" at bounding box center [920, 156] width 1292 height 573
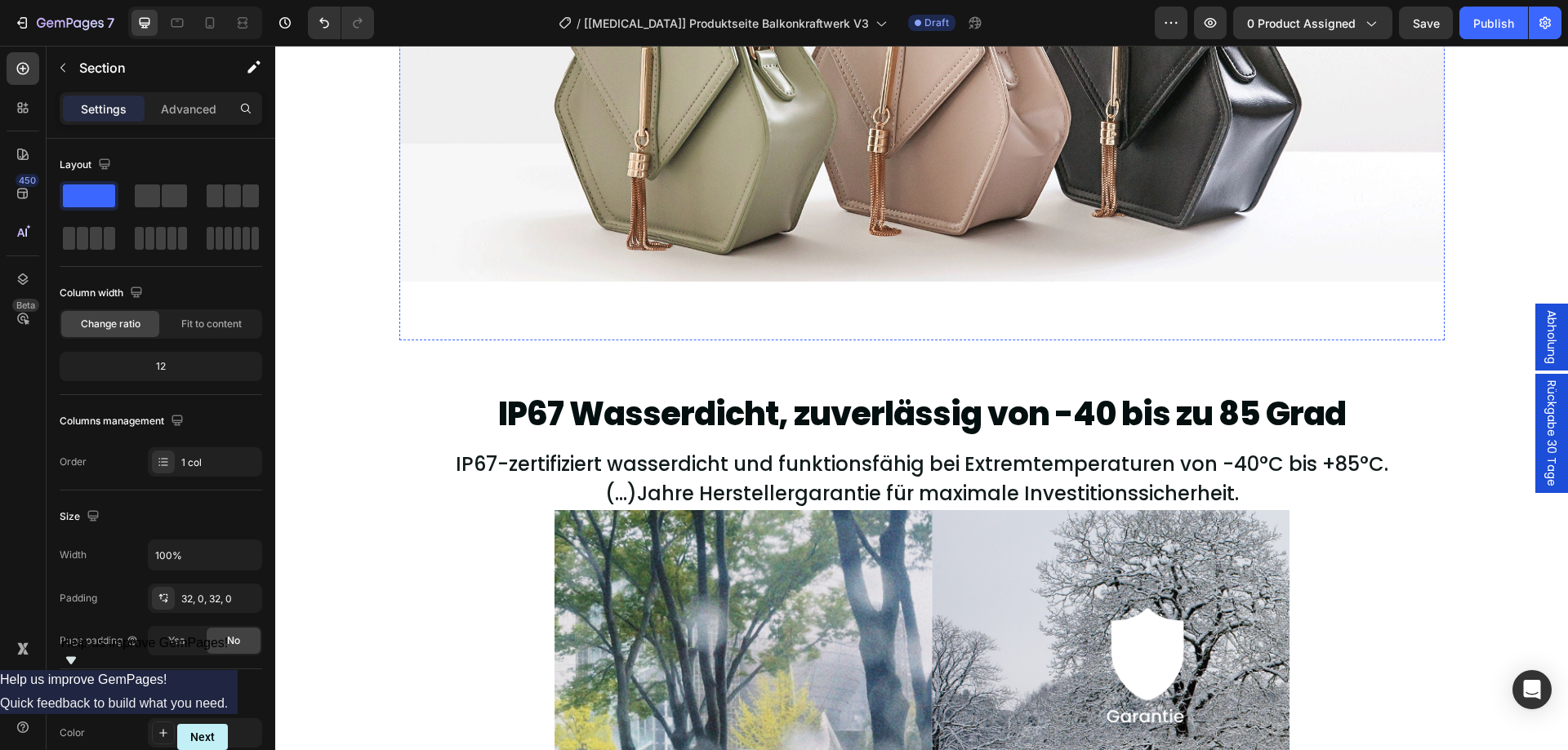
scroll to position [4203, 0]
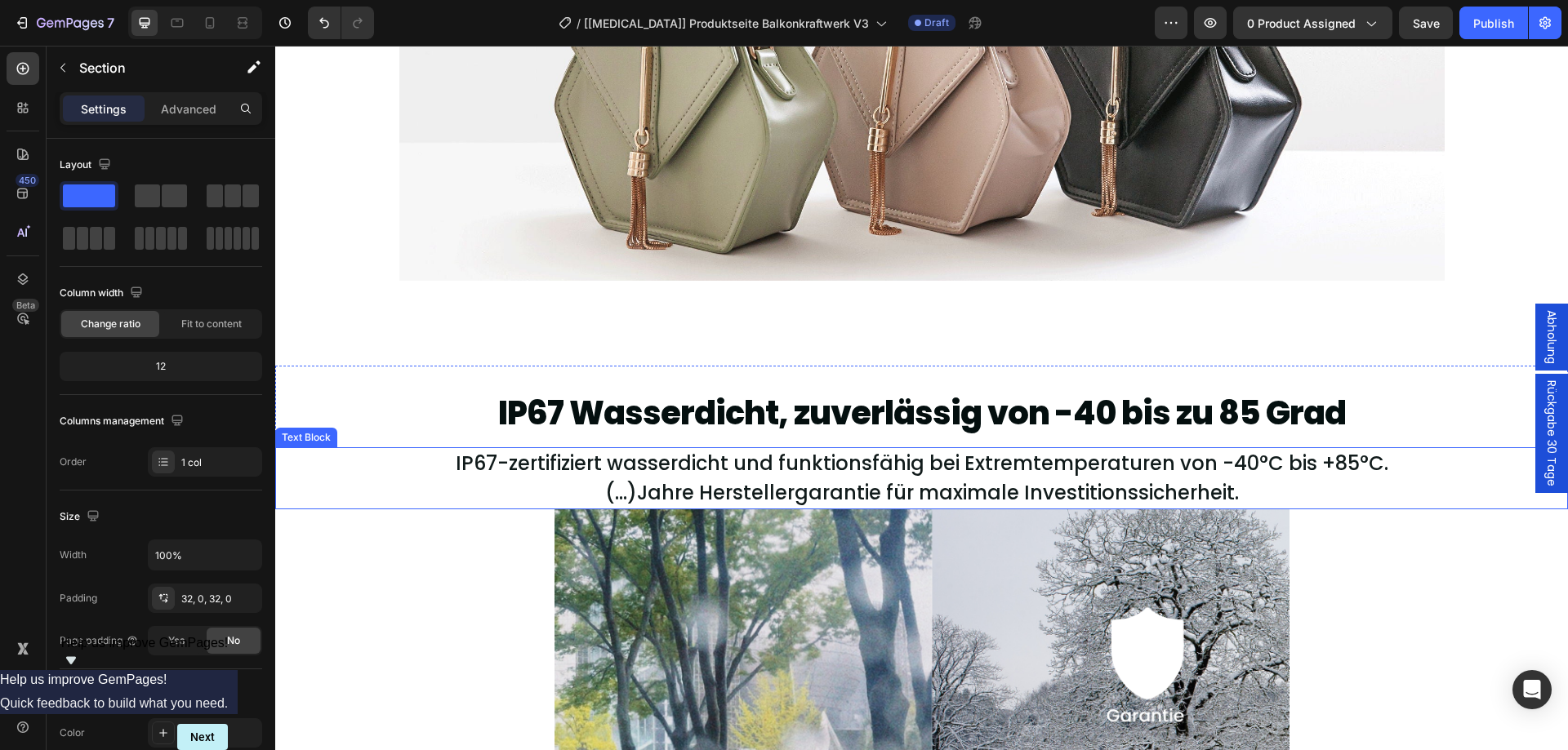
click at [800, 467] on p "IP67-zertifiziert wasserdicht und funktionsfähig bei Extremtemperaturen von -40…" at bounding box center [921, 463] width 1237 height 29
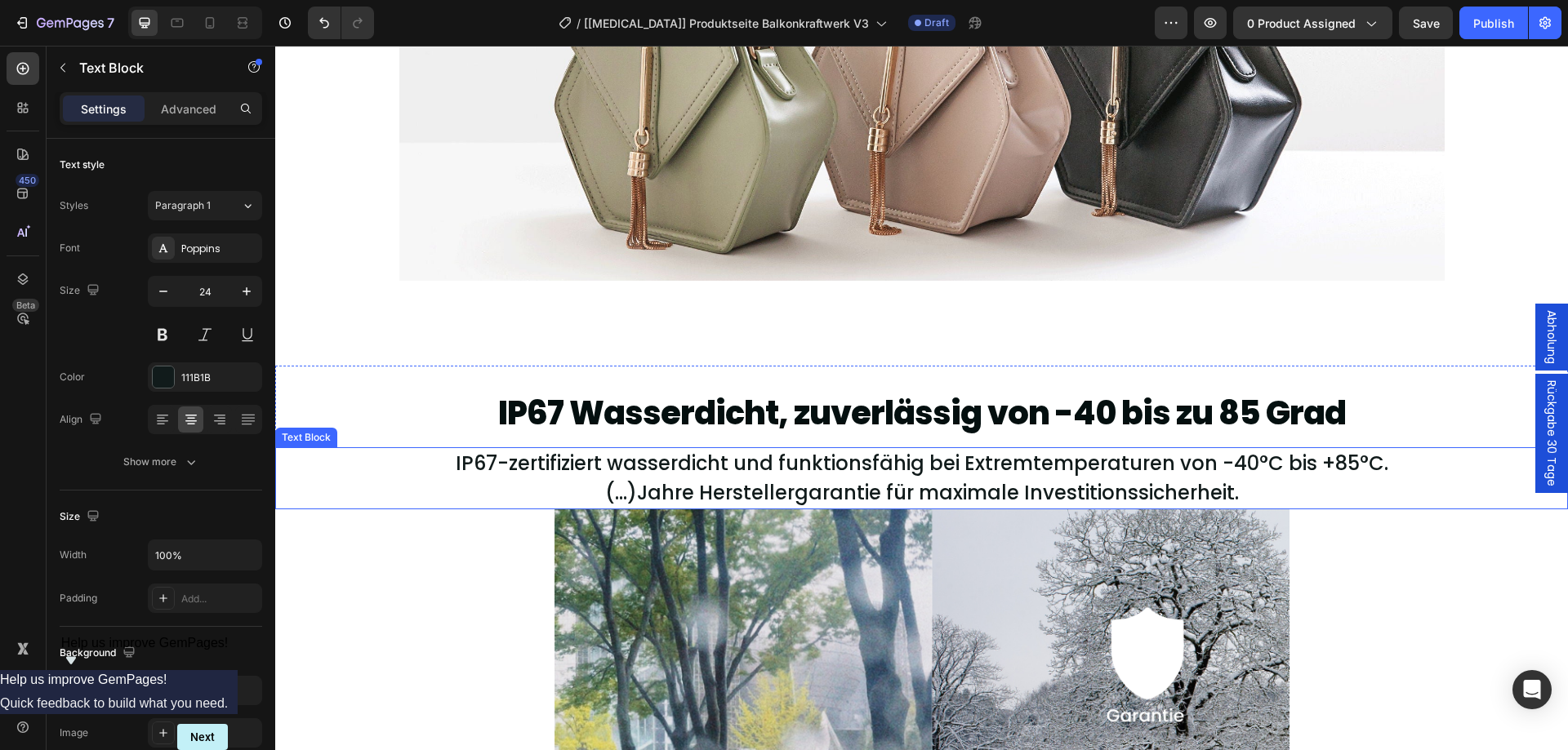
click at [800, 467] on p "IP67-zertifiziert wasserdicht und funktionsfähig bei Extremtemperaturen von -40…" at bounding box center [921, 463] width 1237 height 29
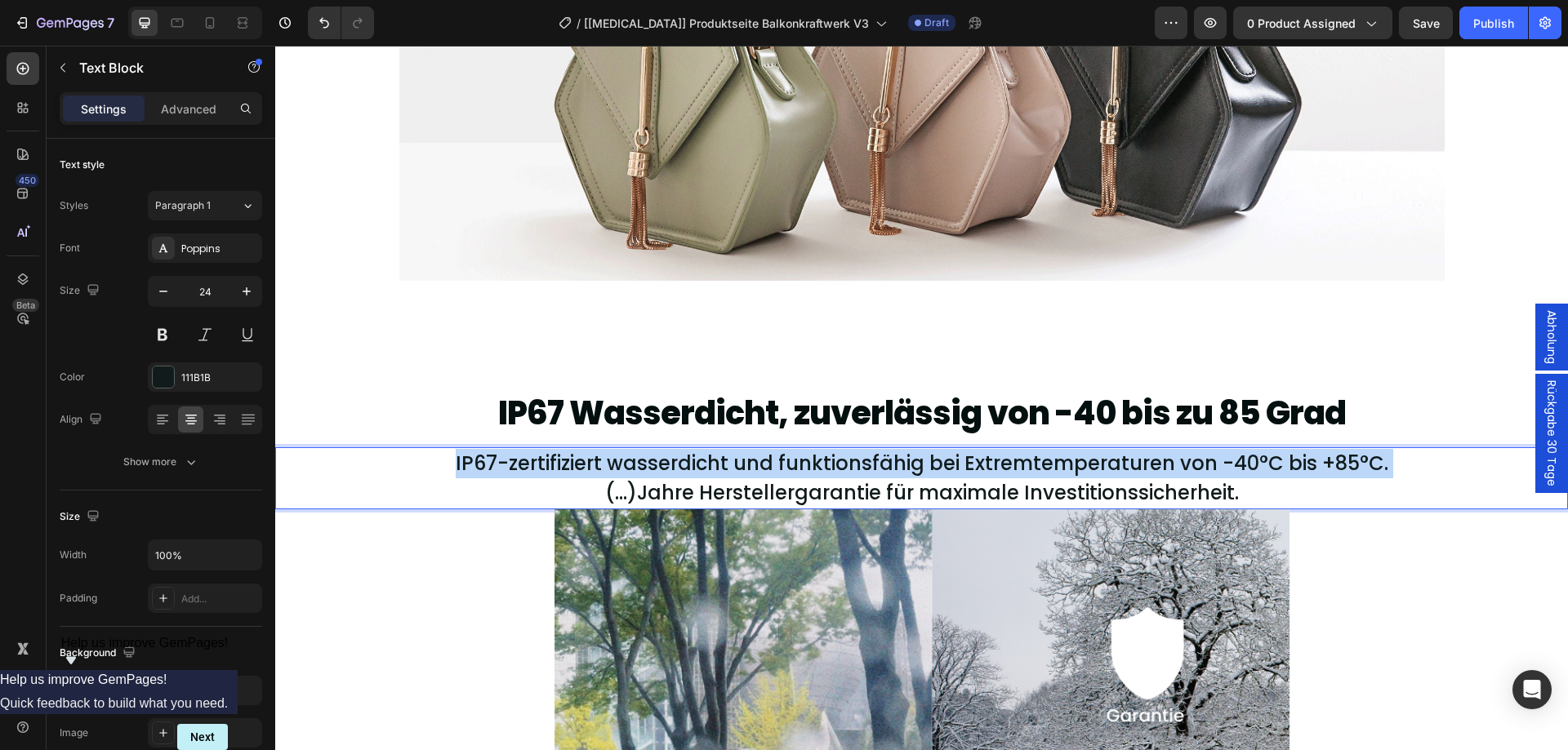
click at [800, 467] on p "IP67-zertifiziert wasserdicht und funktionsfähig bei Extremtemperaturen von -40…" at bounding box center [921, 463] width 1237 height 29
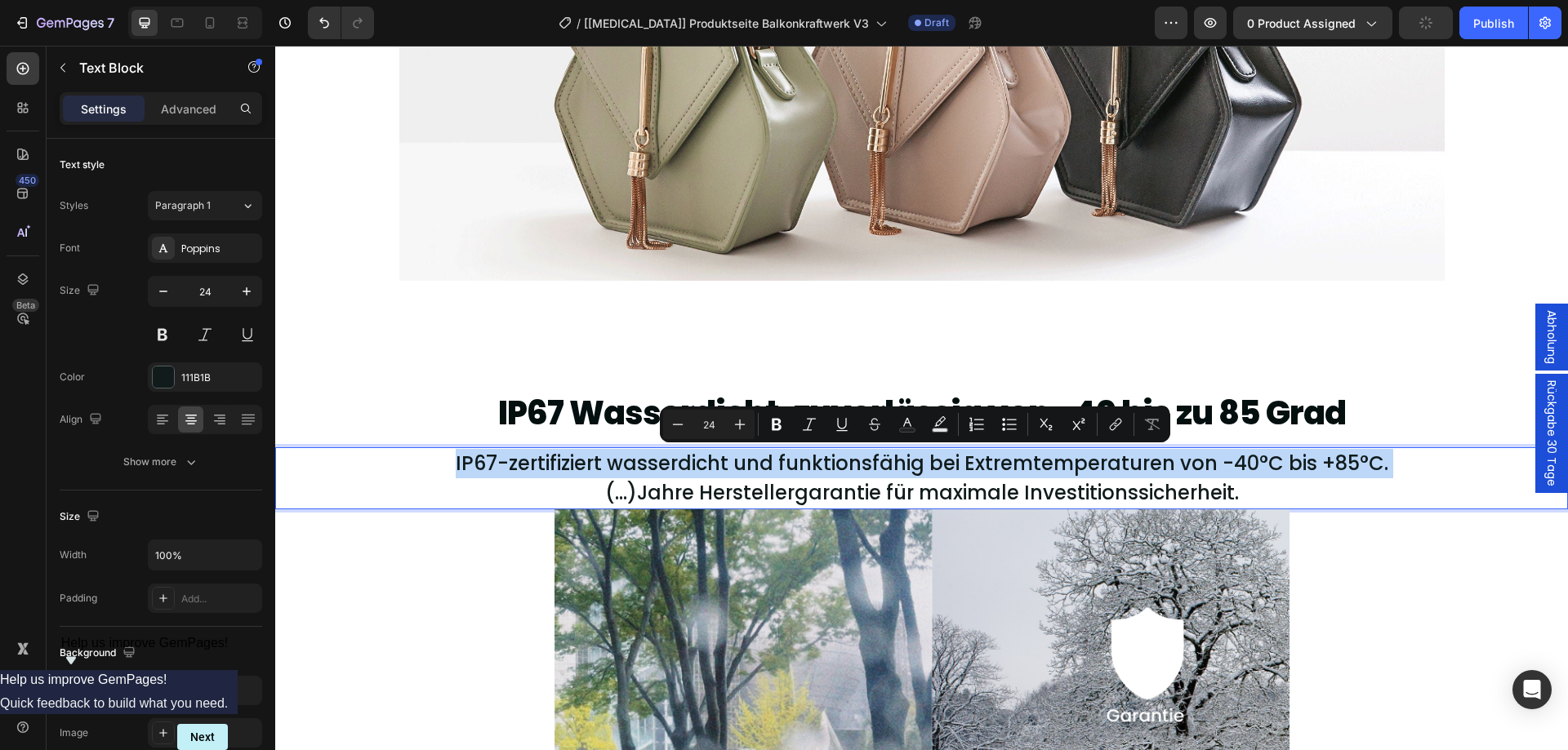
click at [679, 479] on p "(...)Jahre Herstellergarantie für maximale Investitionssicherheit." at bounding box center [921, 492] width 1237 height 29
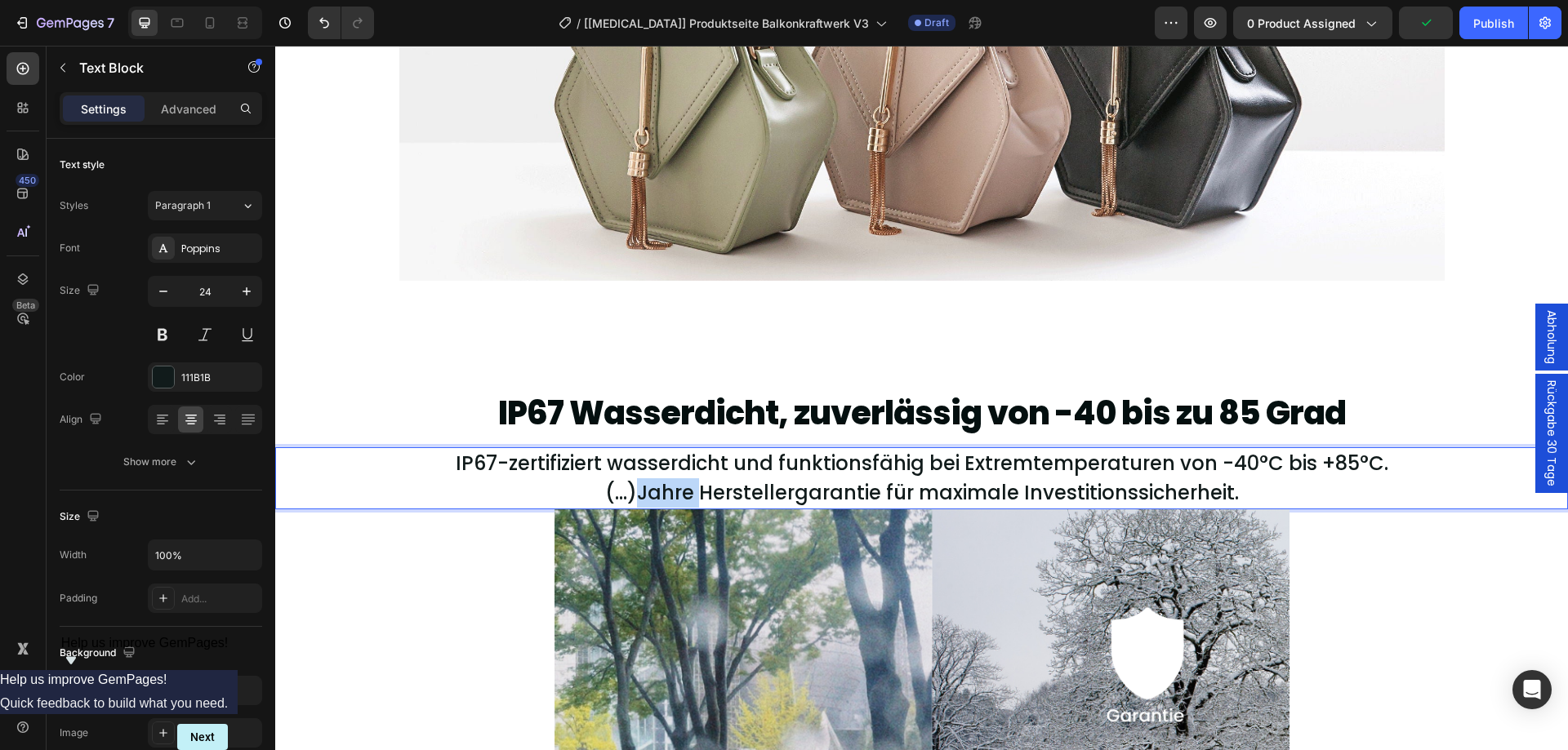
click at [679, 479] on p "(...)Jahre Herstellergarantie für maximale Investitionssicherheit." at bounding box center [921, 492] width 1237 height 29
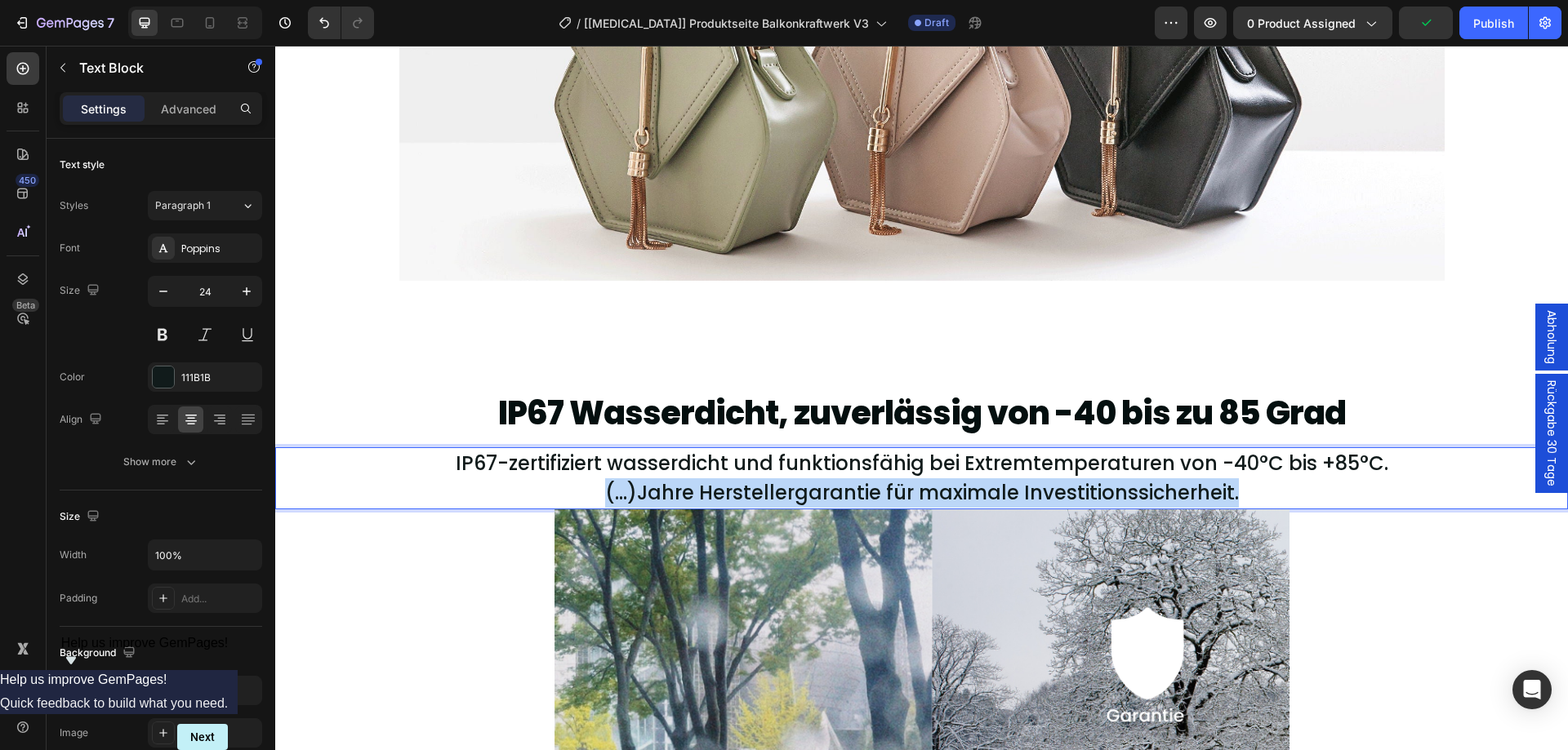
click at [679, 479] on p "(...)Jahre Herstellergarantie für maximale Investitionssicherheit." at bounding box center [921, 492] width 1237 height 29
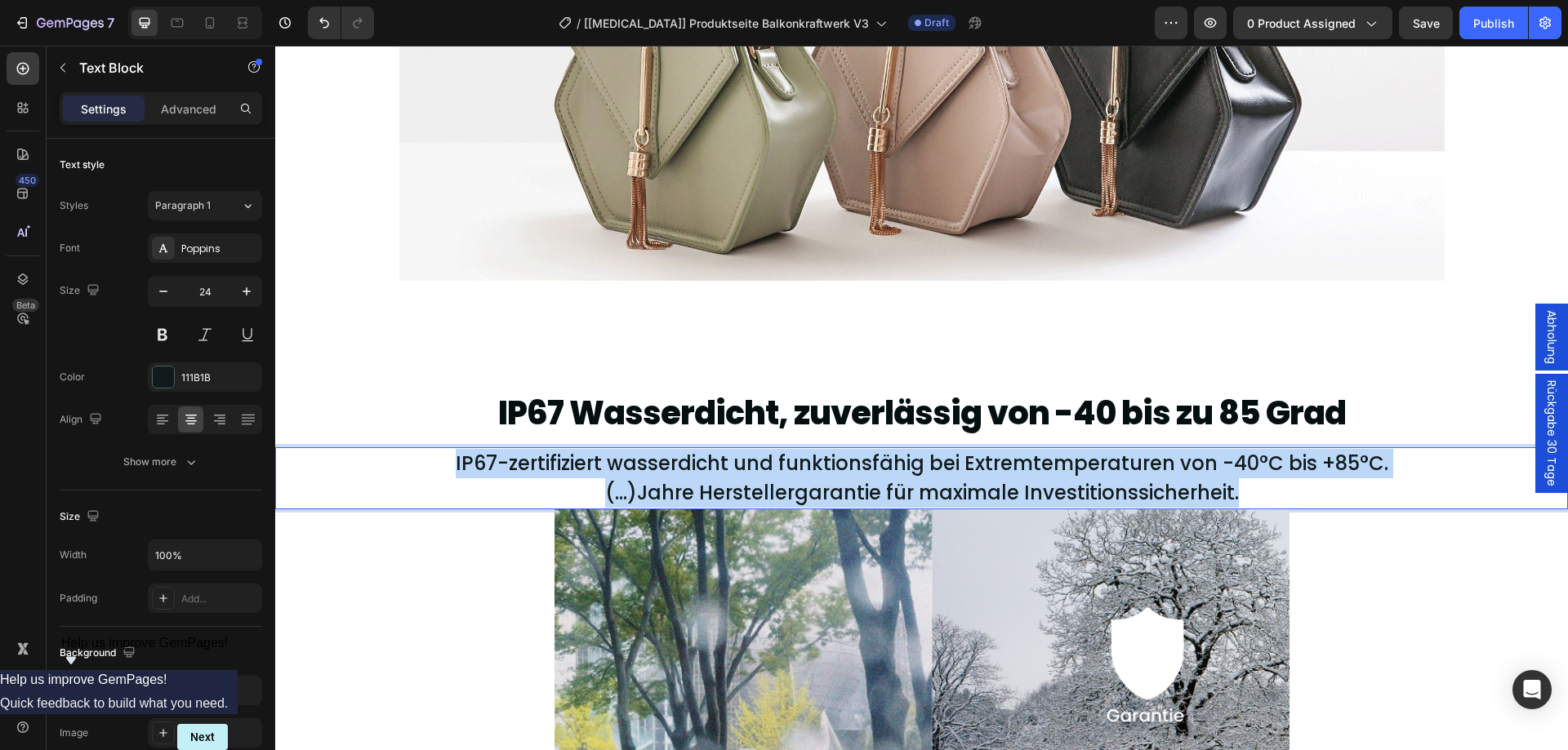
drag, startPoint x: 446, startPoint y: 459, endPoint x: 1232, endPoint y: 494, distance: 786.8
click at [1232, 494] on div "IP67-zertifiziert wasserdicht und funktionsfähig bei Extremtemperaturen von -40…" at bounding box center [920, 478] width 1240 height 62
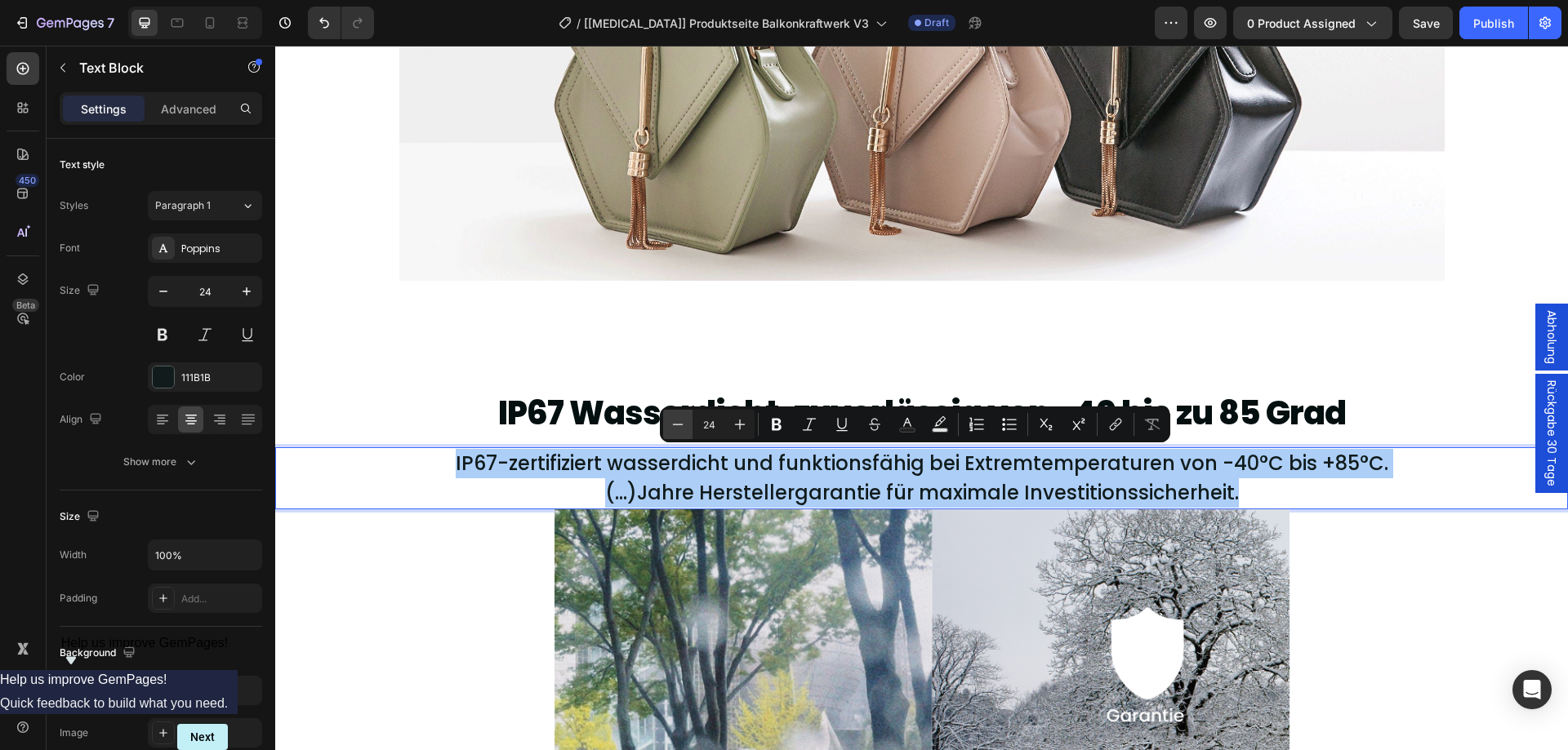
click at [677, 426] on icon "Editor contextual toolbar" at bounding box center [677, 424] width 16 height 16
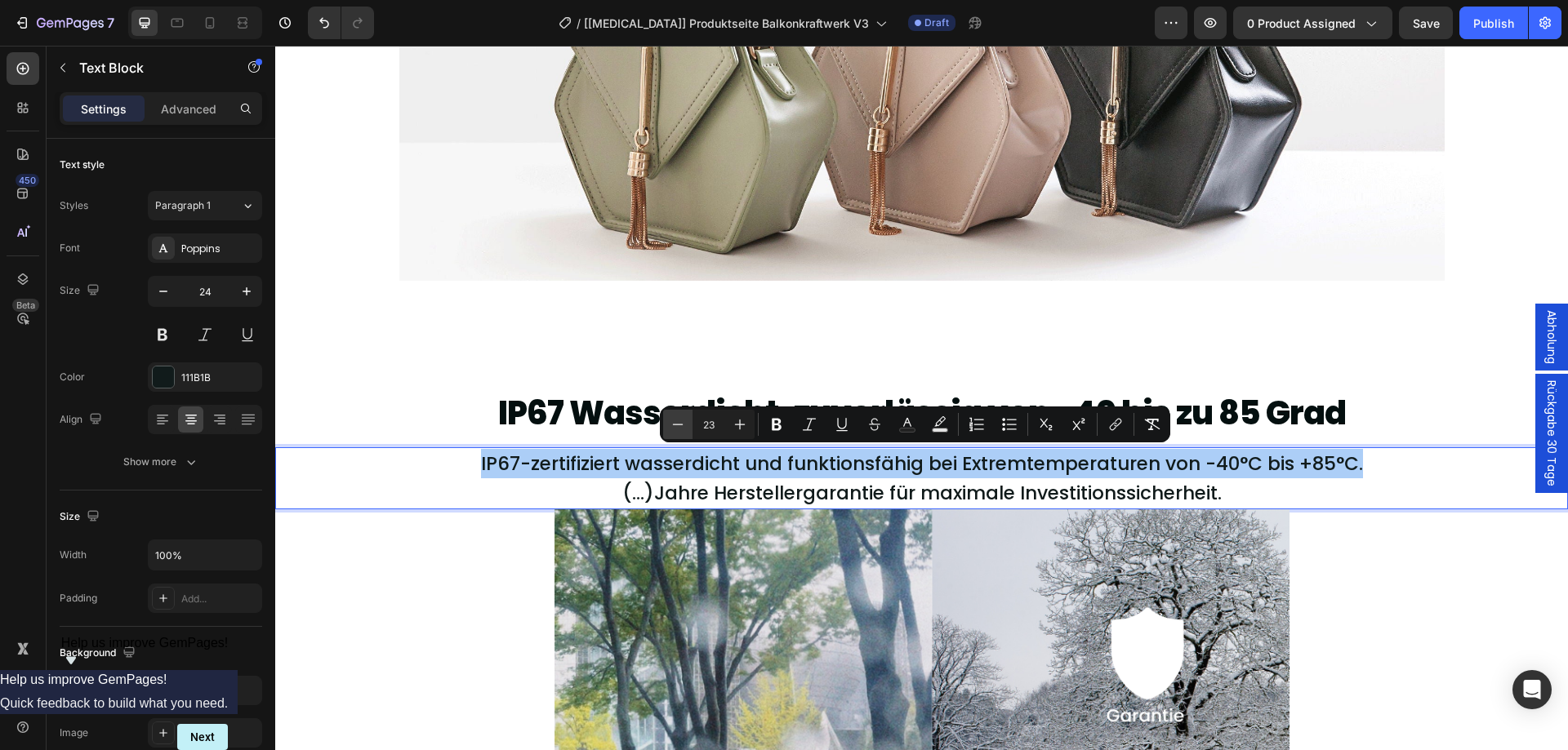
click at [677, 426] on icon "Editor contextual toolbar" at bounding box center [677, 424] width 16 height 16
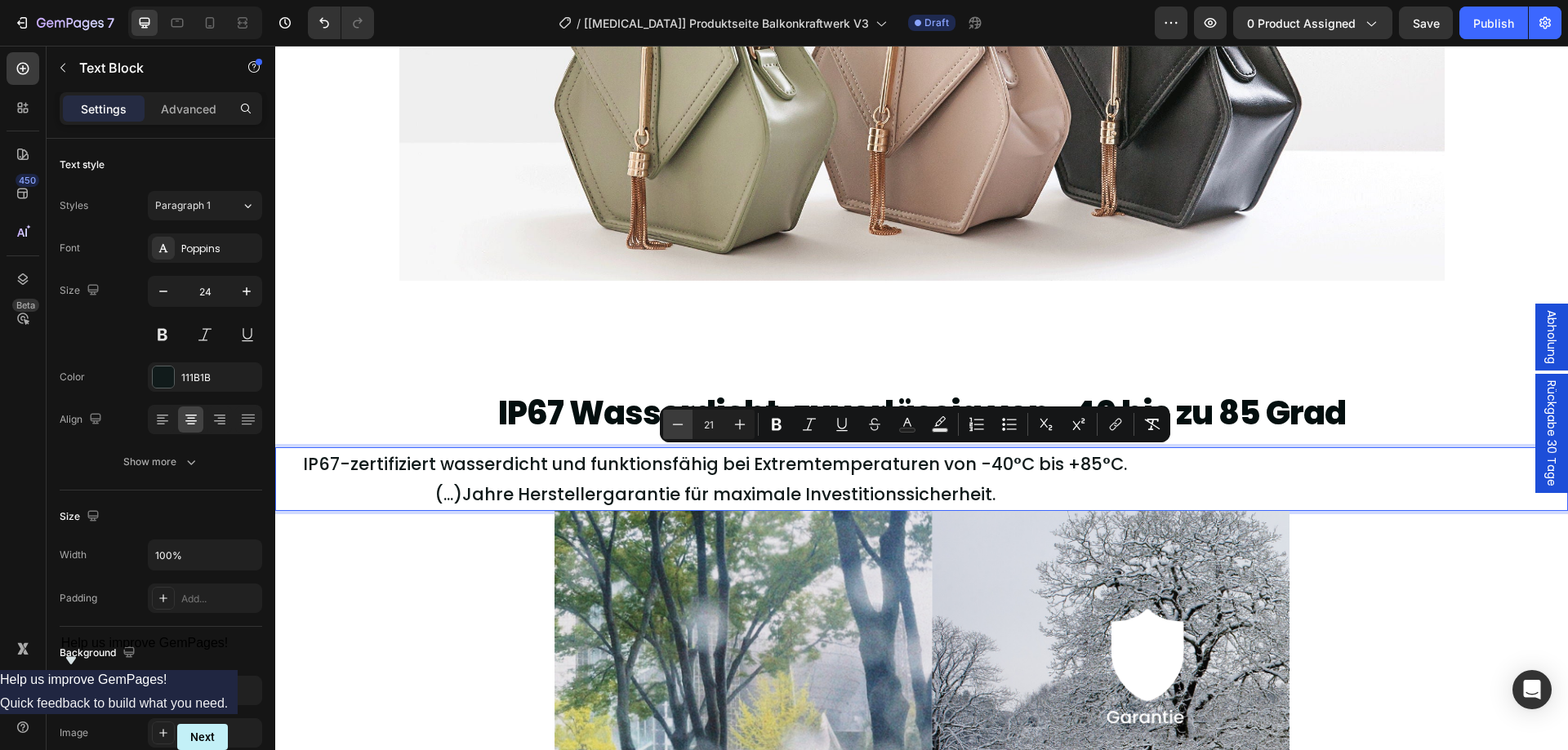
click at [677, 426] on icon "Editor contextual toolbar" at bounding box center [677, 424] width 16 height 16
type input "20"
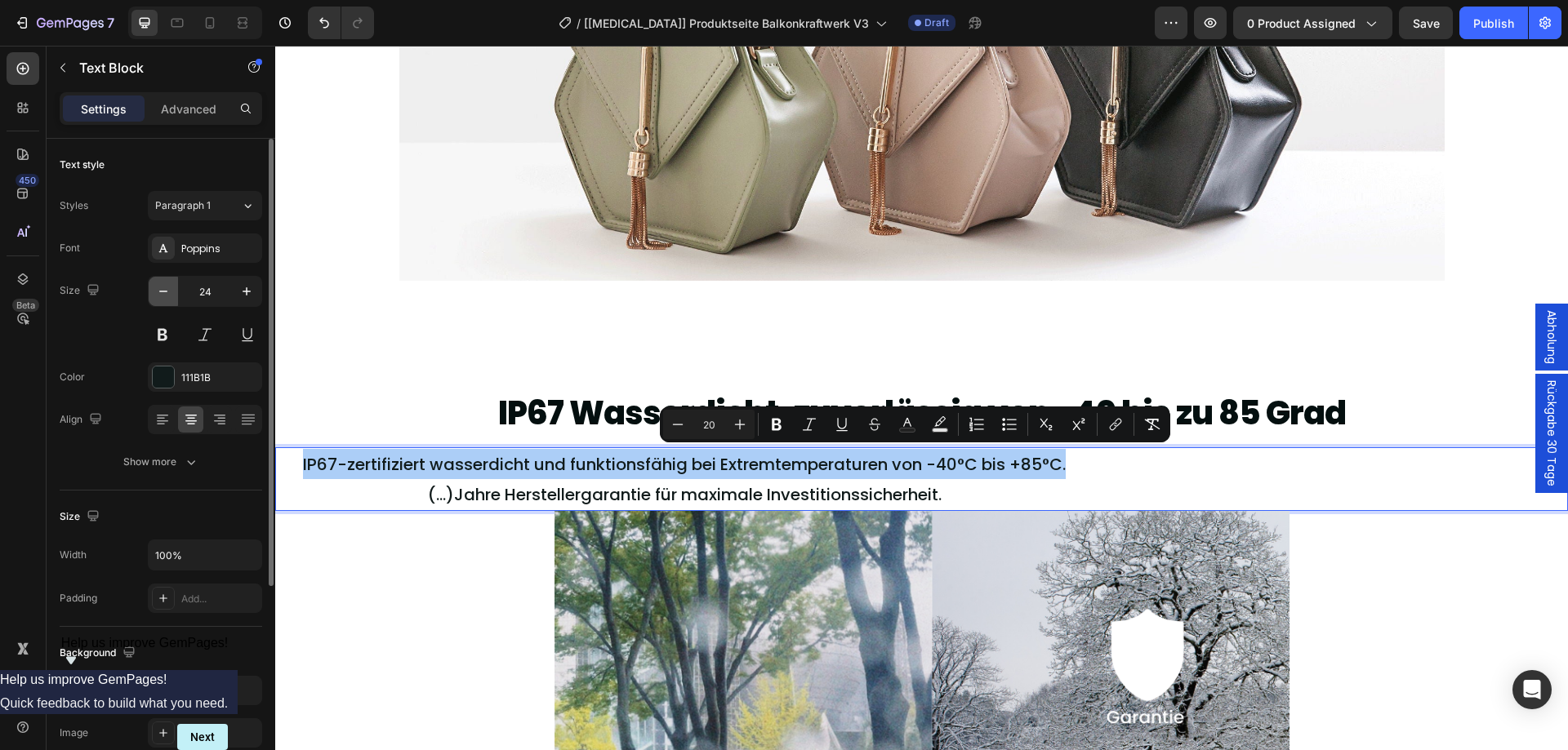
click at [171, 288] on button "button" at bounding box center [163, 290] width 29 height 29
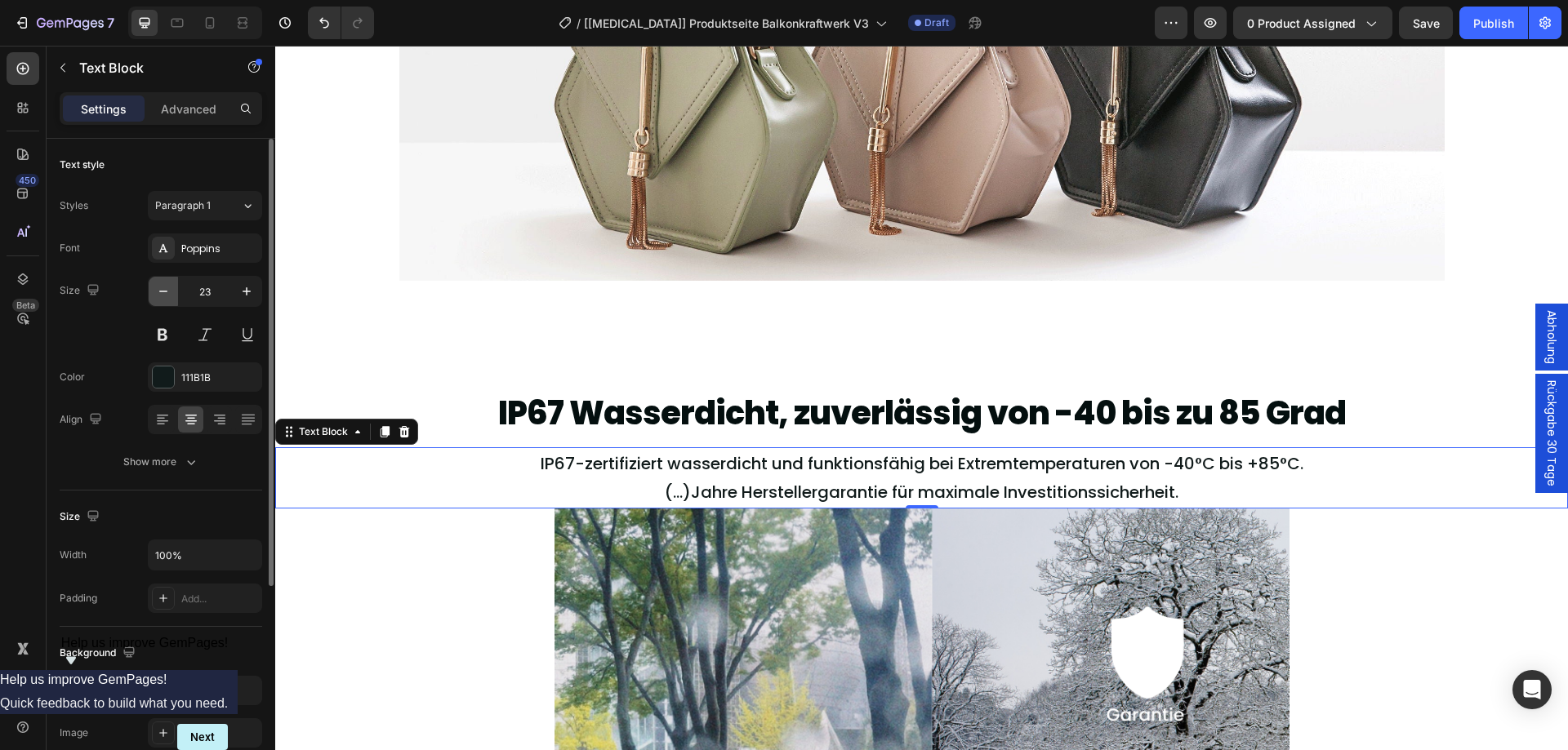
click at [171, 288] on button "button" at bounding box center [163, 290] width 29 height 29
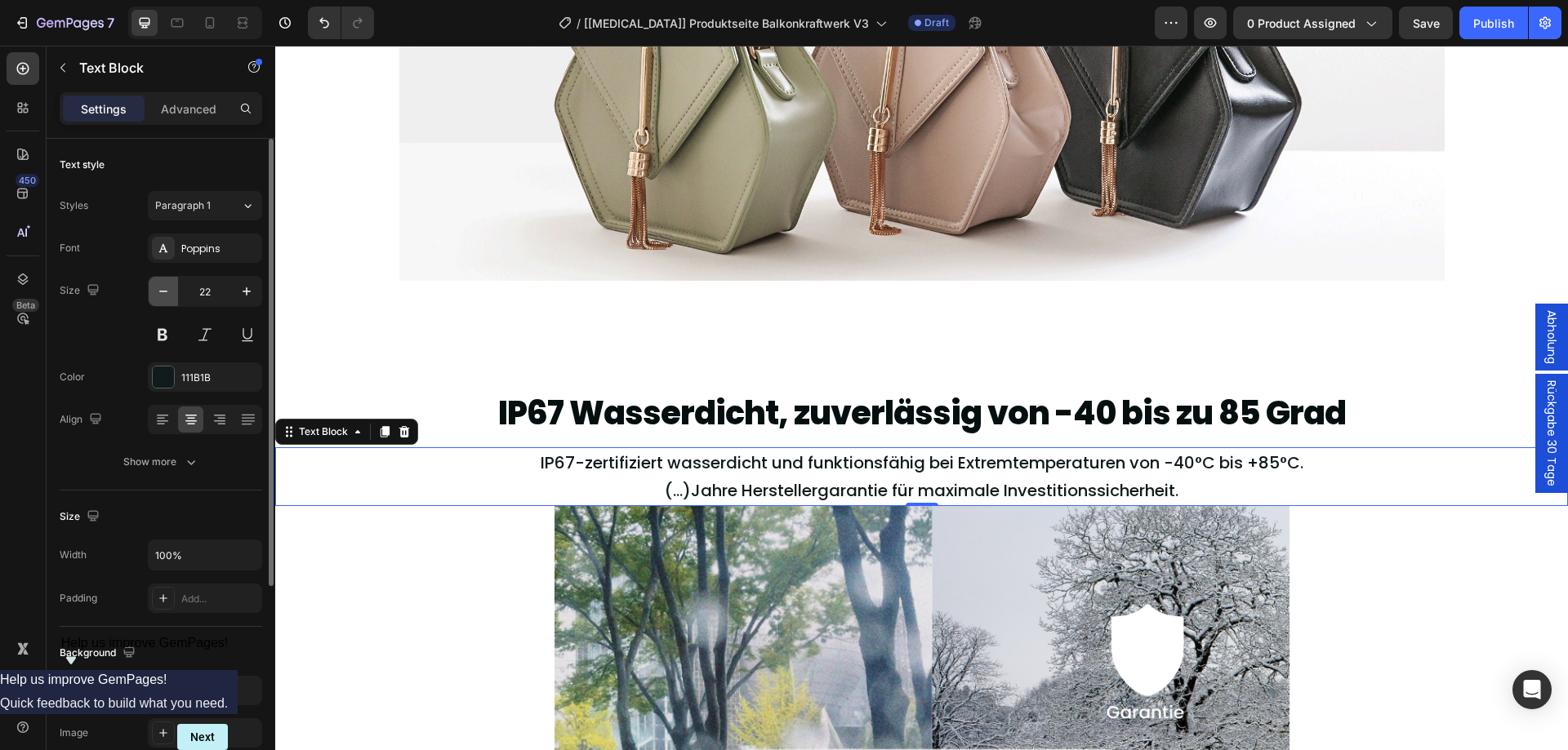
click at [171, 288] on button "button" at bounding box center [163, 290] width 29 height 29
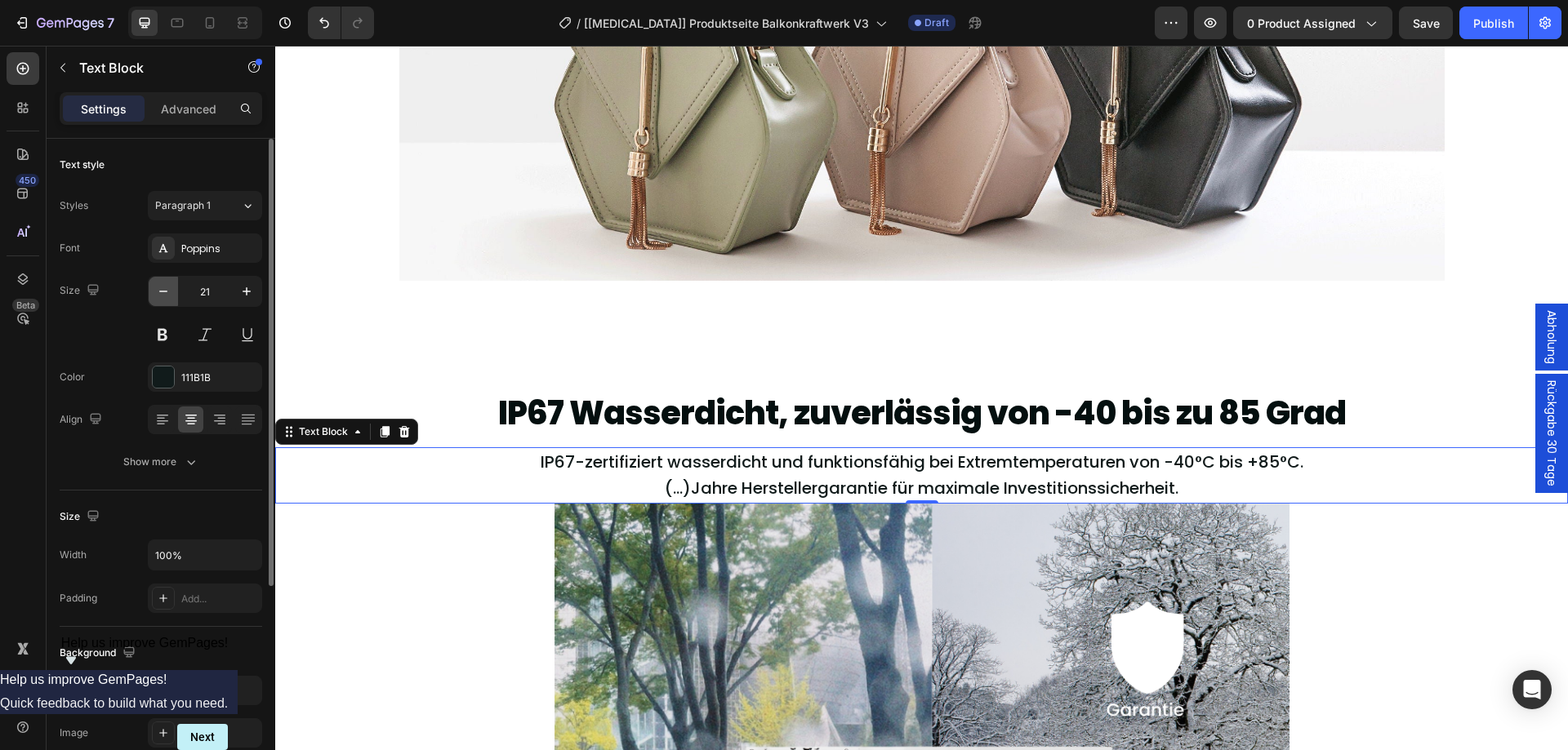
click at [159, 294] on icon "button" at bounding box center [163, 290] width 16 height 16
type input "20"
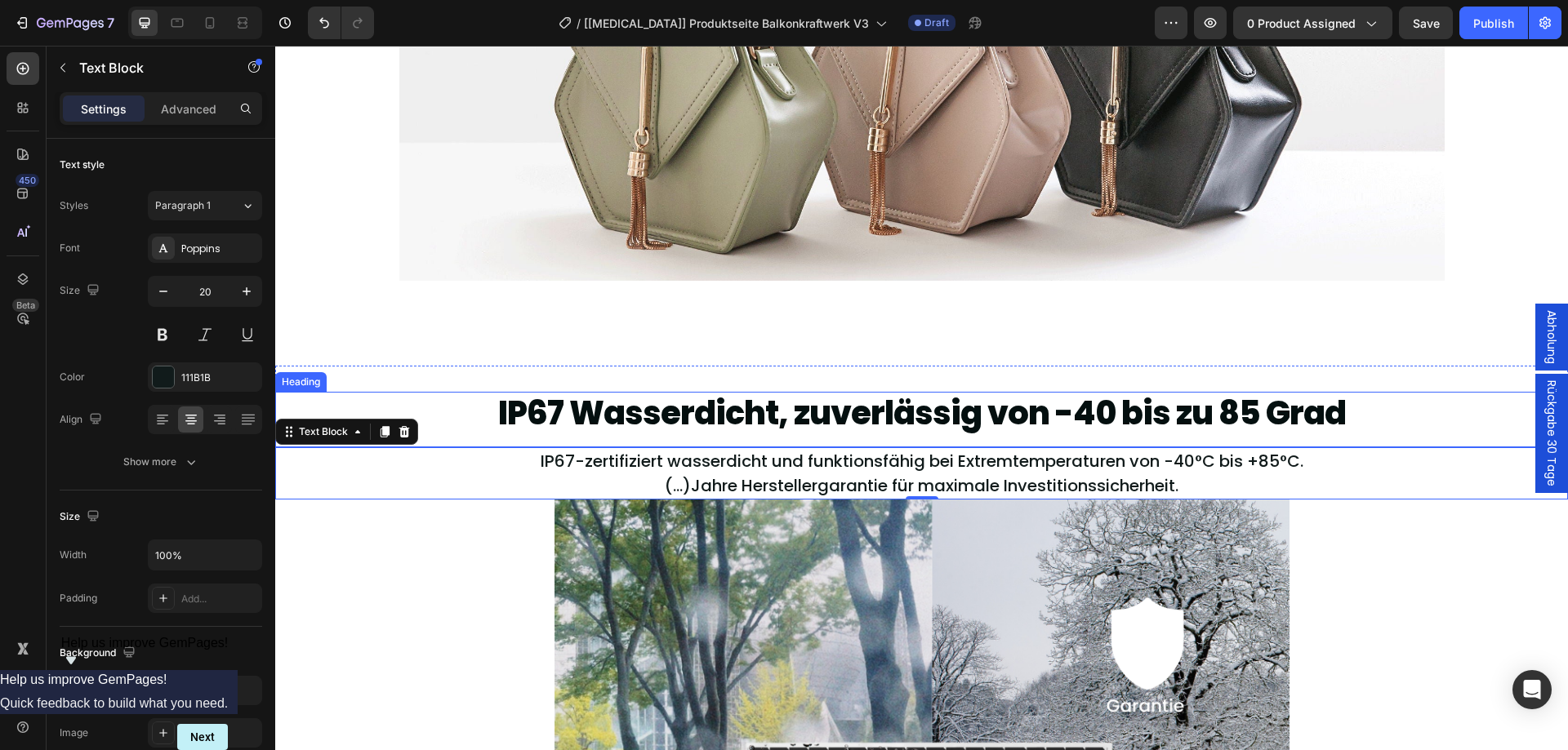
click at [611, 416] on h2 "IP67 Wasserdicht, zuverlässig von -40 bis zu 85 Grad" at bounding box center [921, 412] width 1045 height 42
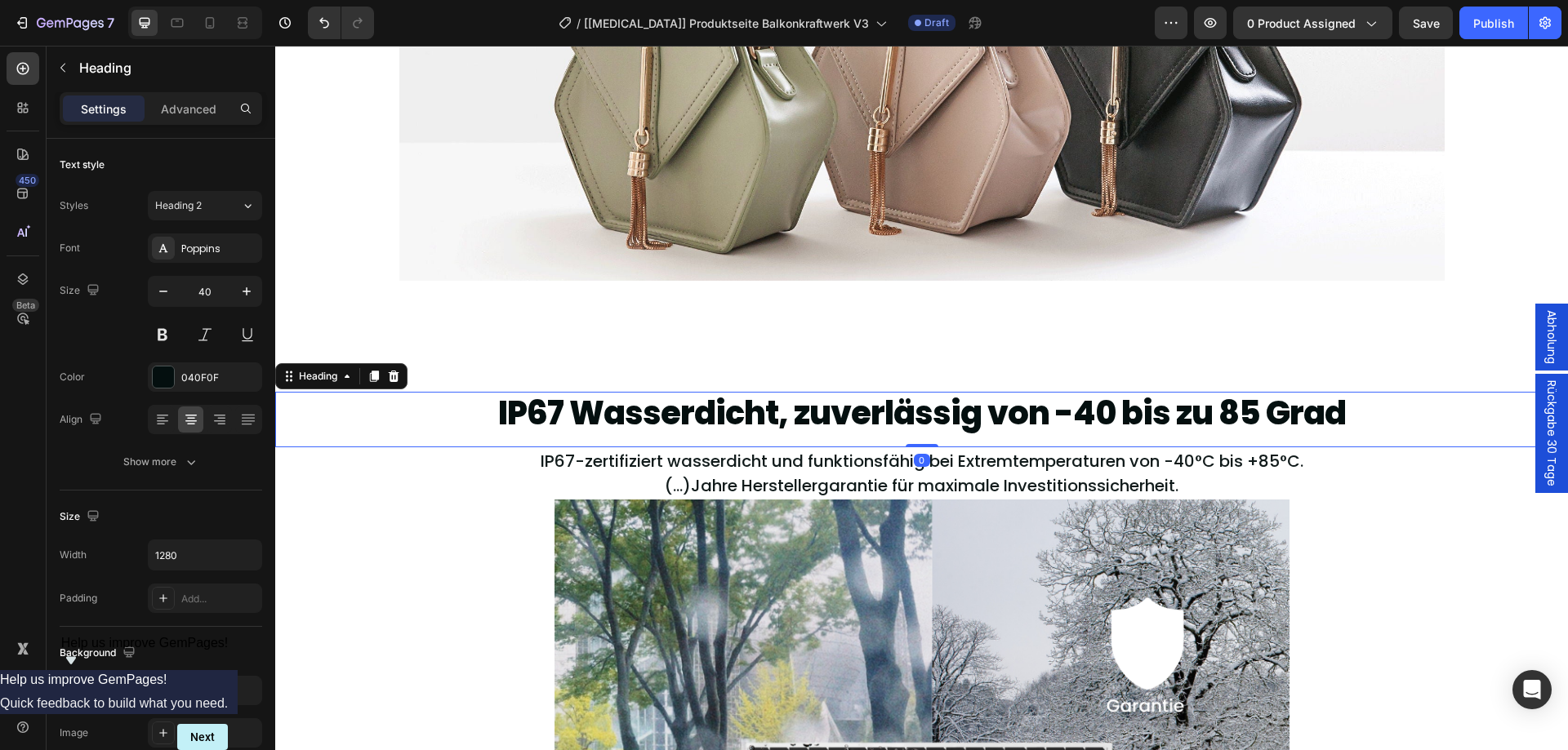
click at [611, 416] on h2 "IP67 Wasserdicht, zuverlässig von -40 bis zu 85 Grad" at bounding box center [921, 412] width 1045 height 42
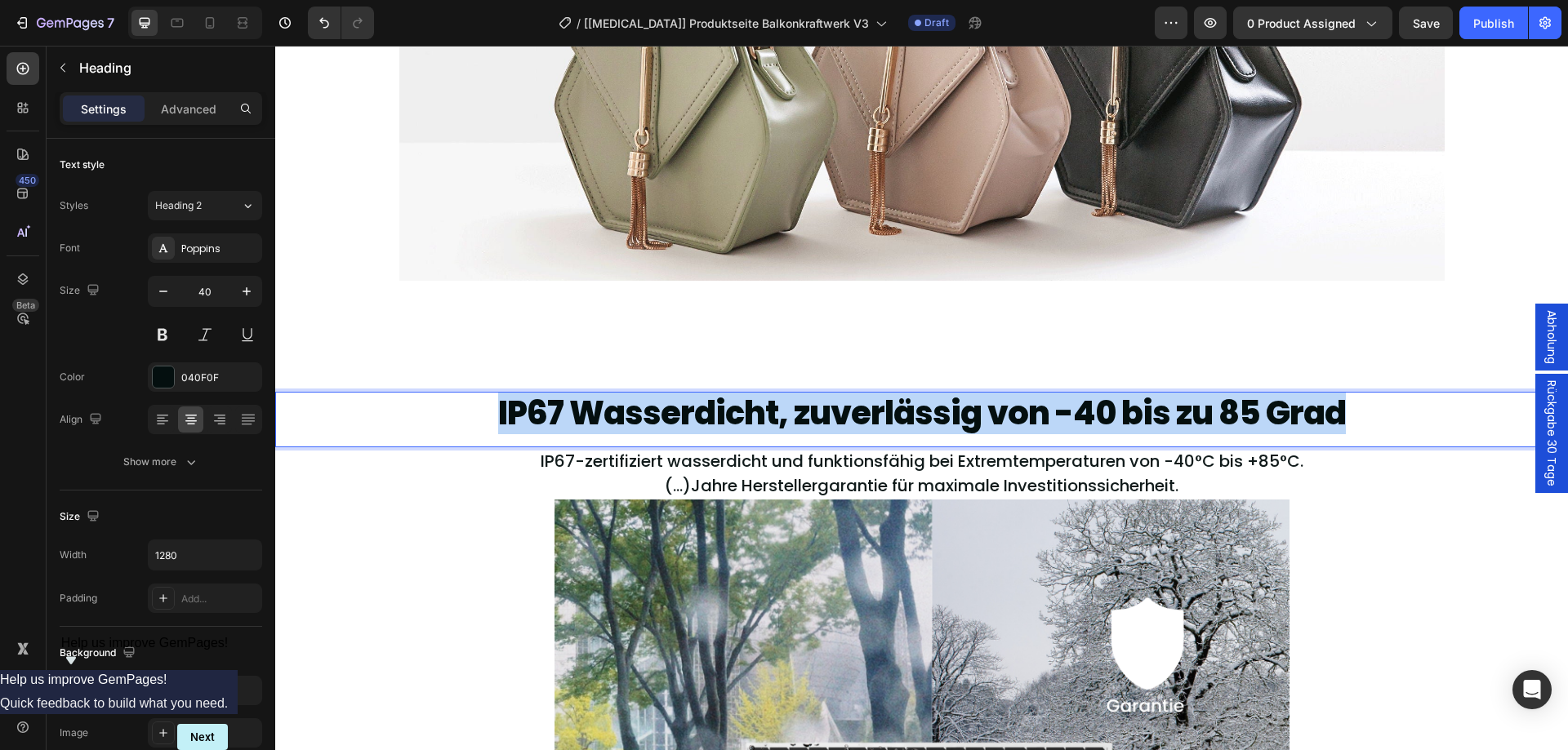
click at [611, 416] on p "IP67 Wasserdicht, zuverlässig von -40 bis zu 85 Grad" at bounding box center [921, 413] width 1042 height 39
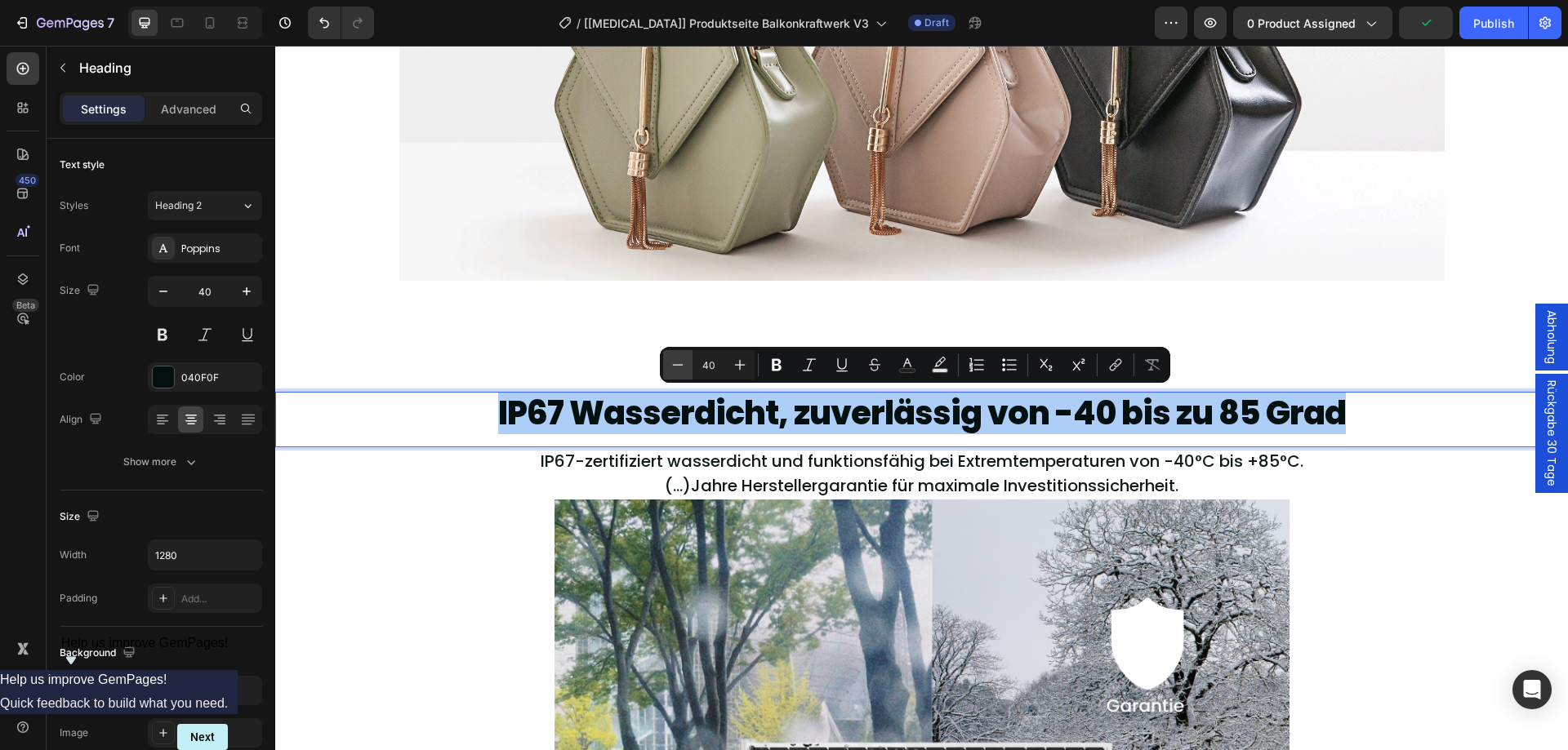
click at [679, 367] on icon "Editor contextual toolbar" at bounding box center [677, 364] width 16 height 16
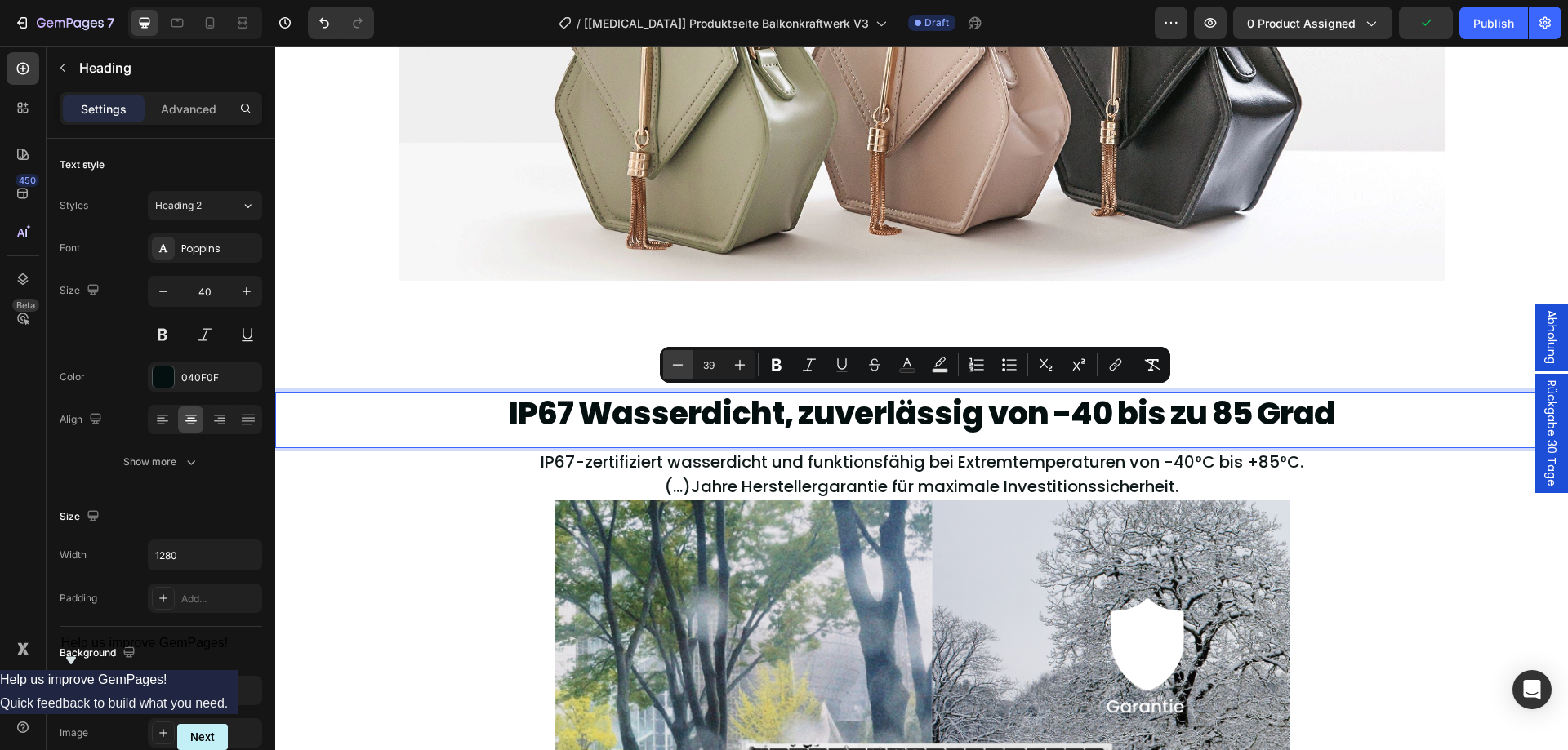
click at [679, 367] on icon "Editor contextual toolbar" at bounding box center [677, 364] width 16 height 16
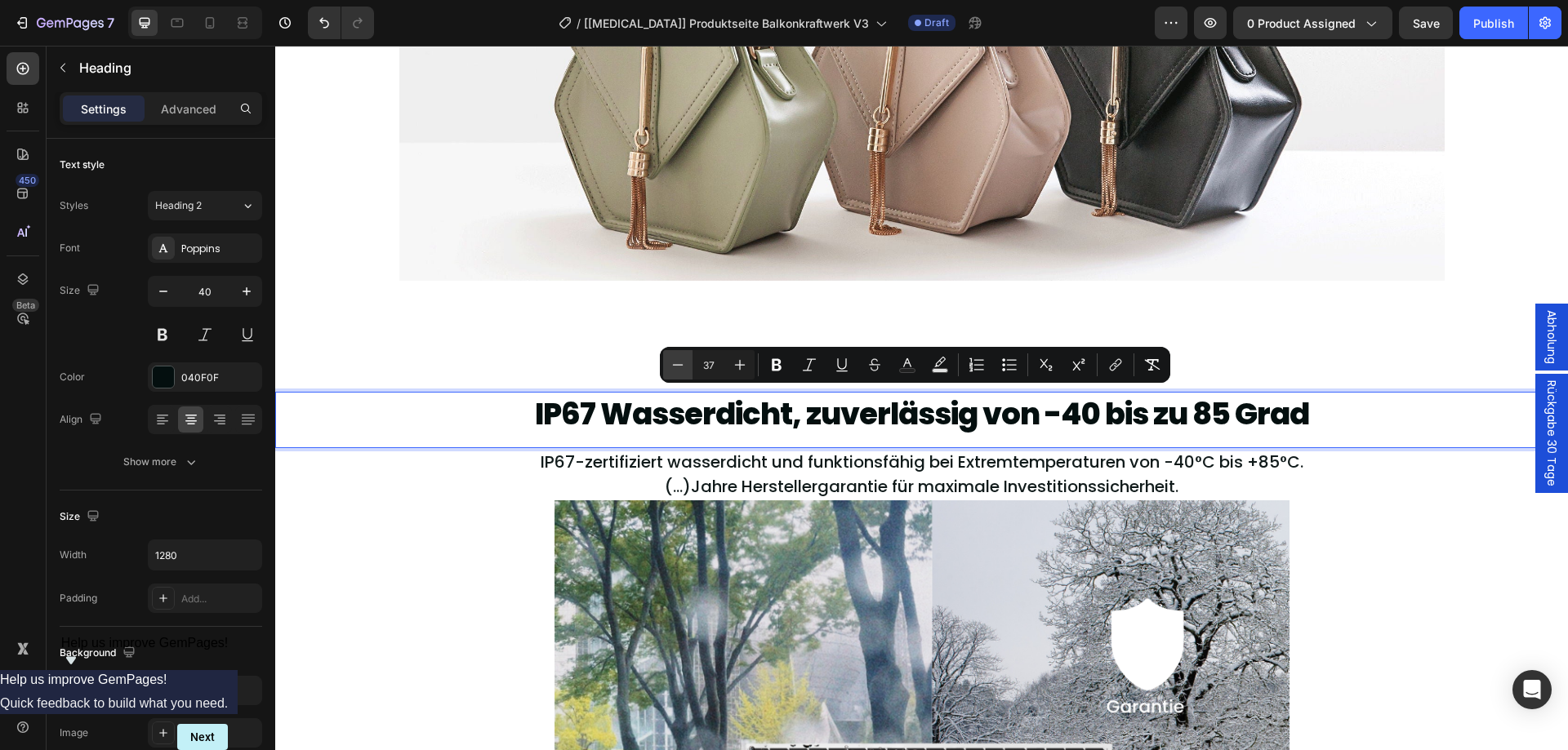
click at [679, 367] on icon "Editor contextual toolbar" at bounding box center [677, 364] width 16 height 16
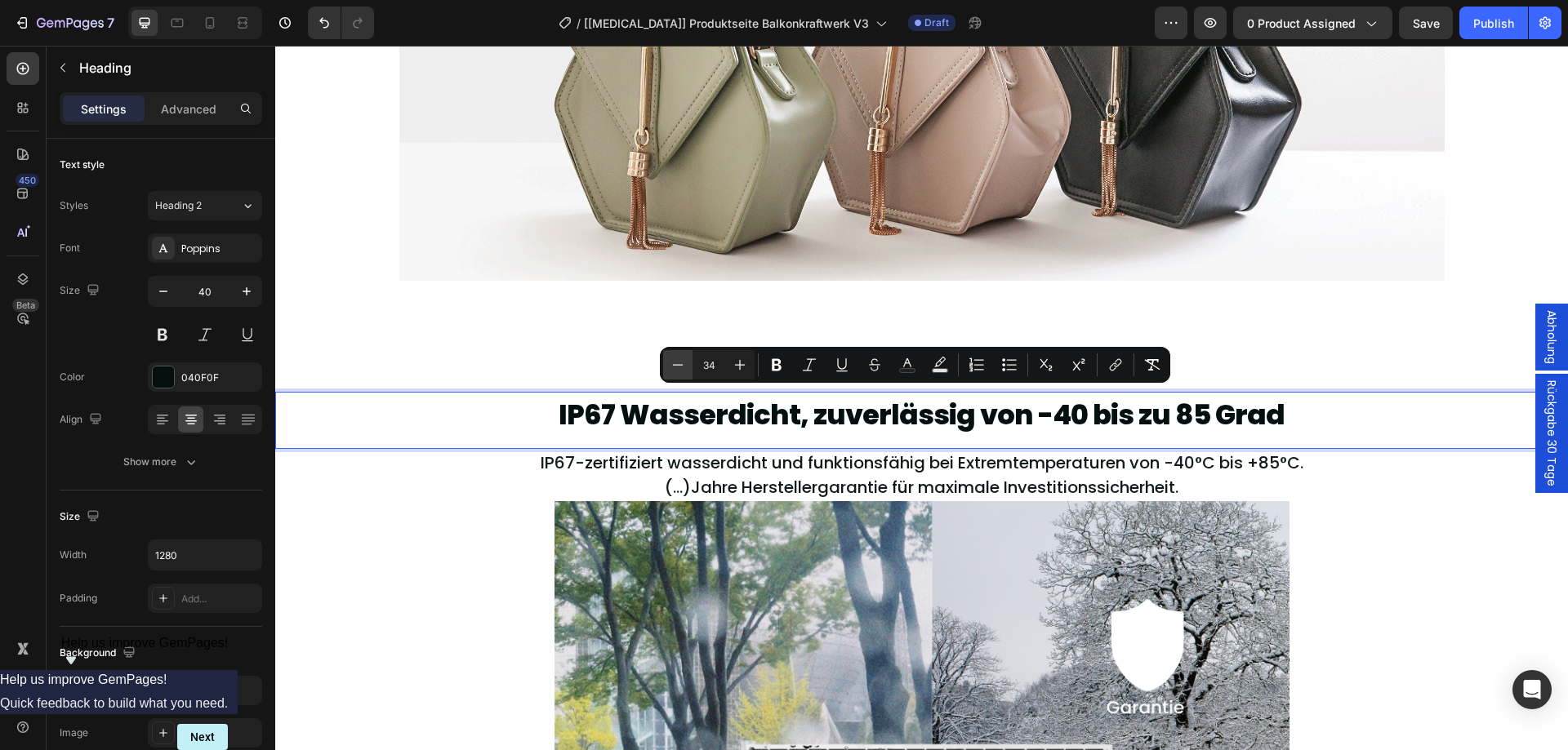
click at [679, 367] on icon "Editor contextual toolbar" at bounding box center [677, 364] width 16 height 16
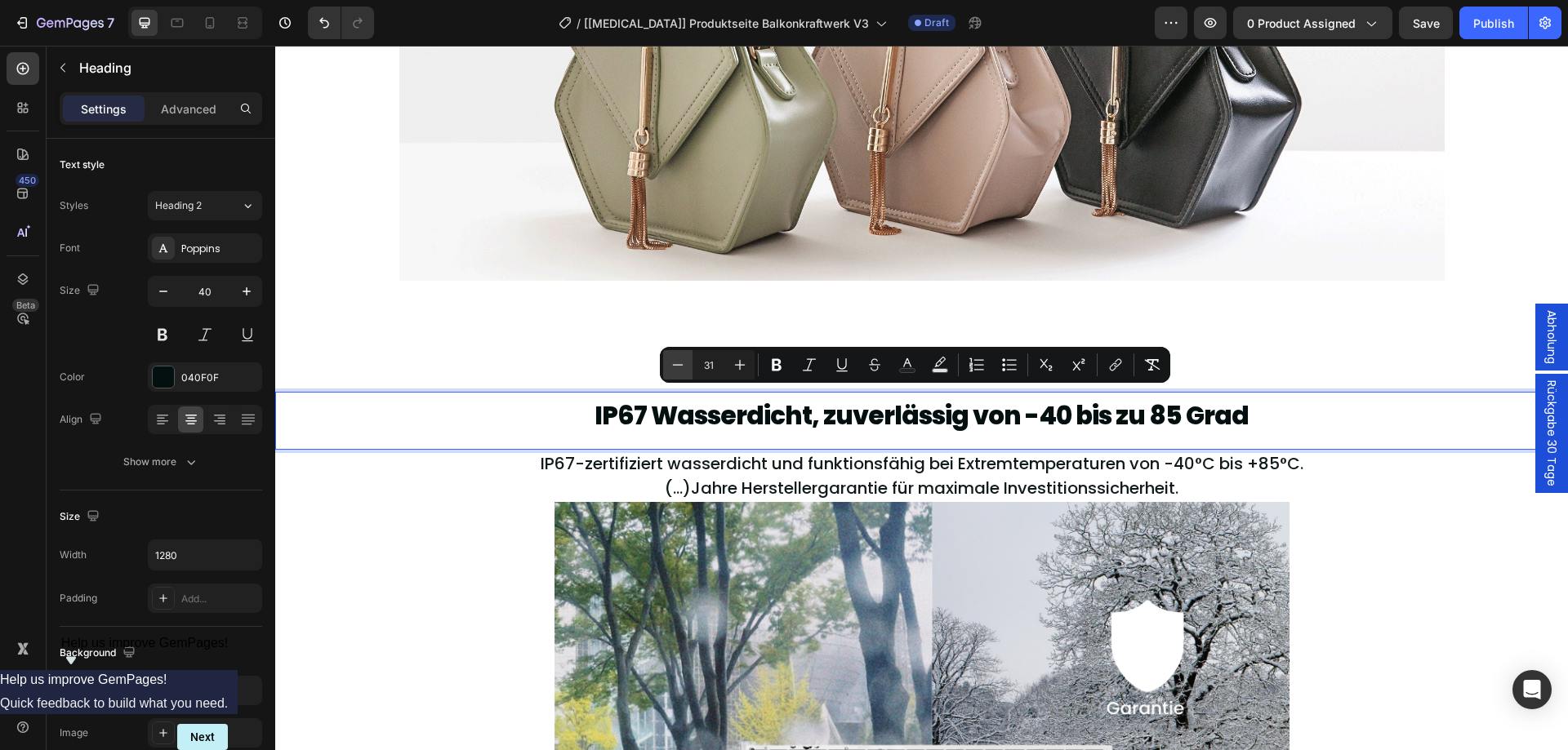
click at [679, 367] on icon "Editor contextual toolbar" at bounding box center [677, 364] width 16 height 16
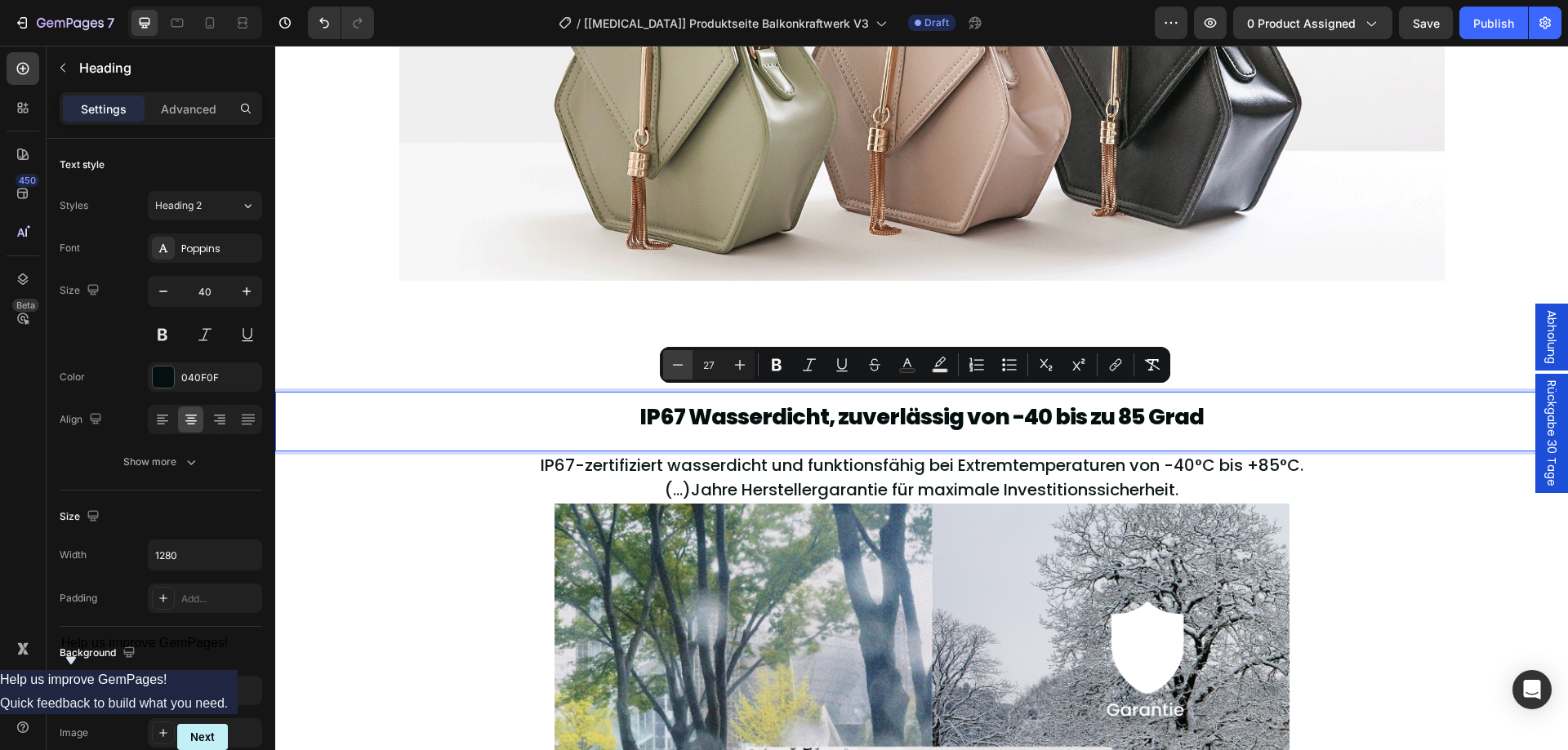
click at [679, 367] on icon "Editor contextual toolbar" at bounding box center [677, 364] width 16 height 16
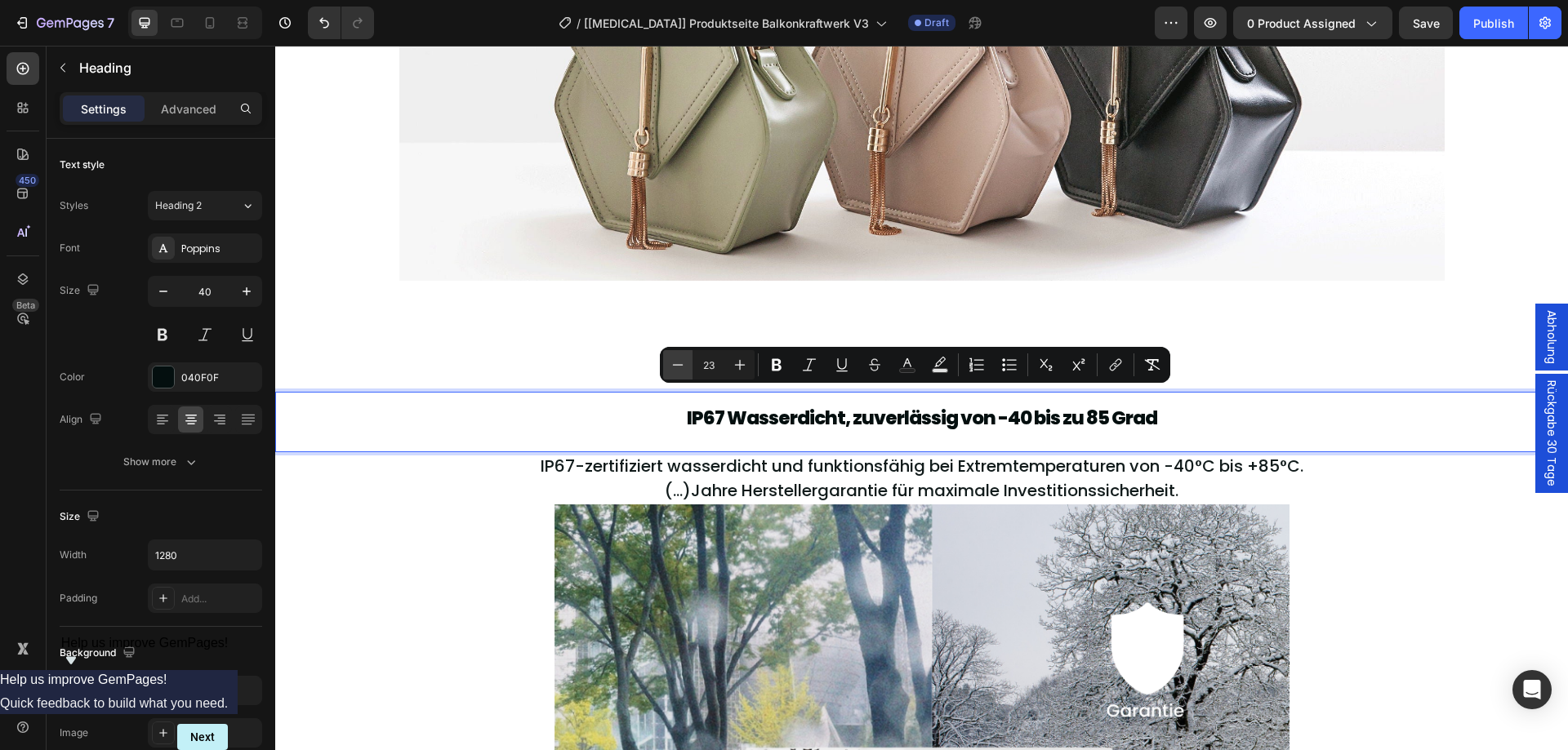
type input "22"
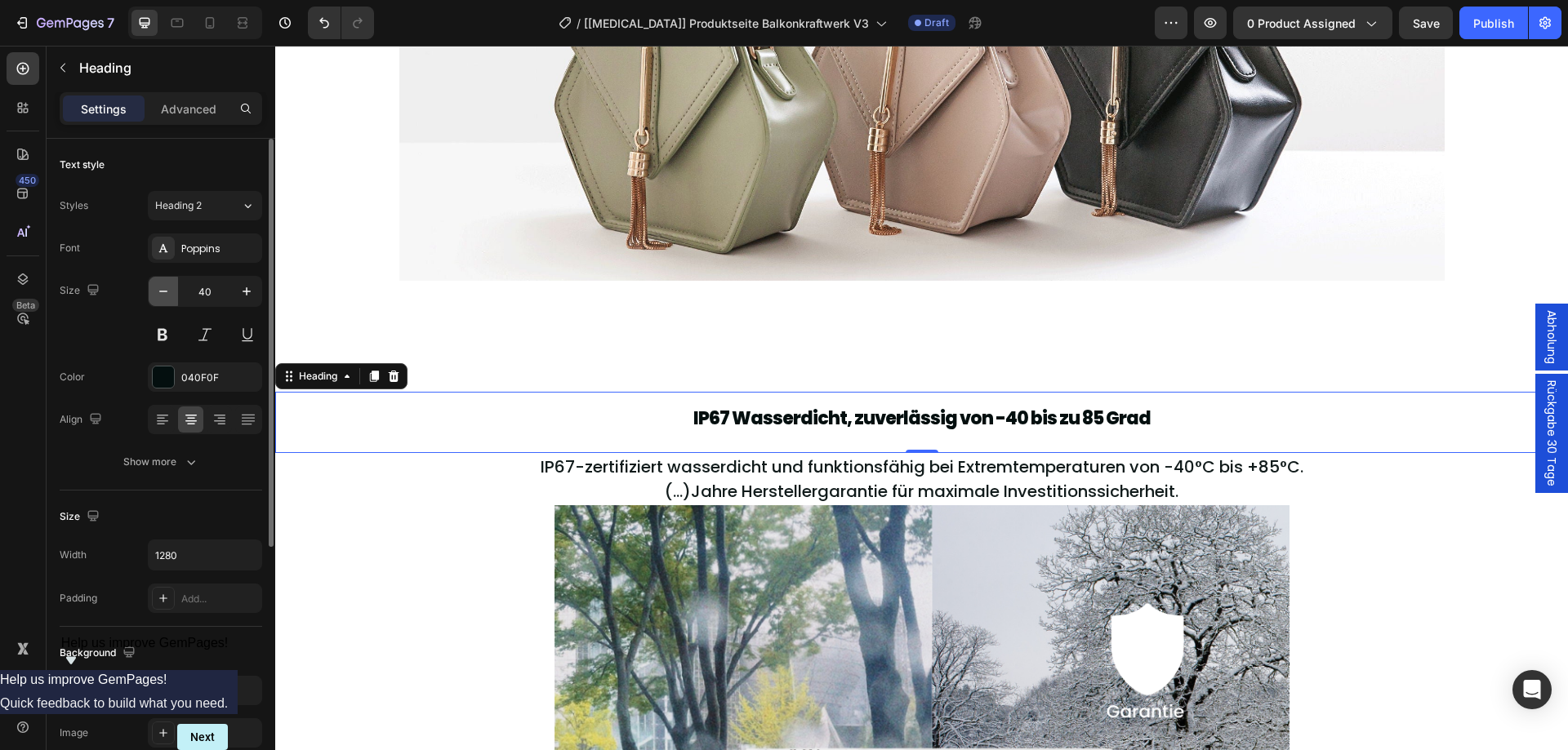
click at [177, 290] on button "button" at bounding box center [163, 290] width 29 height 29
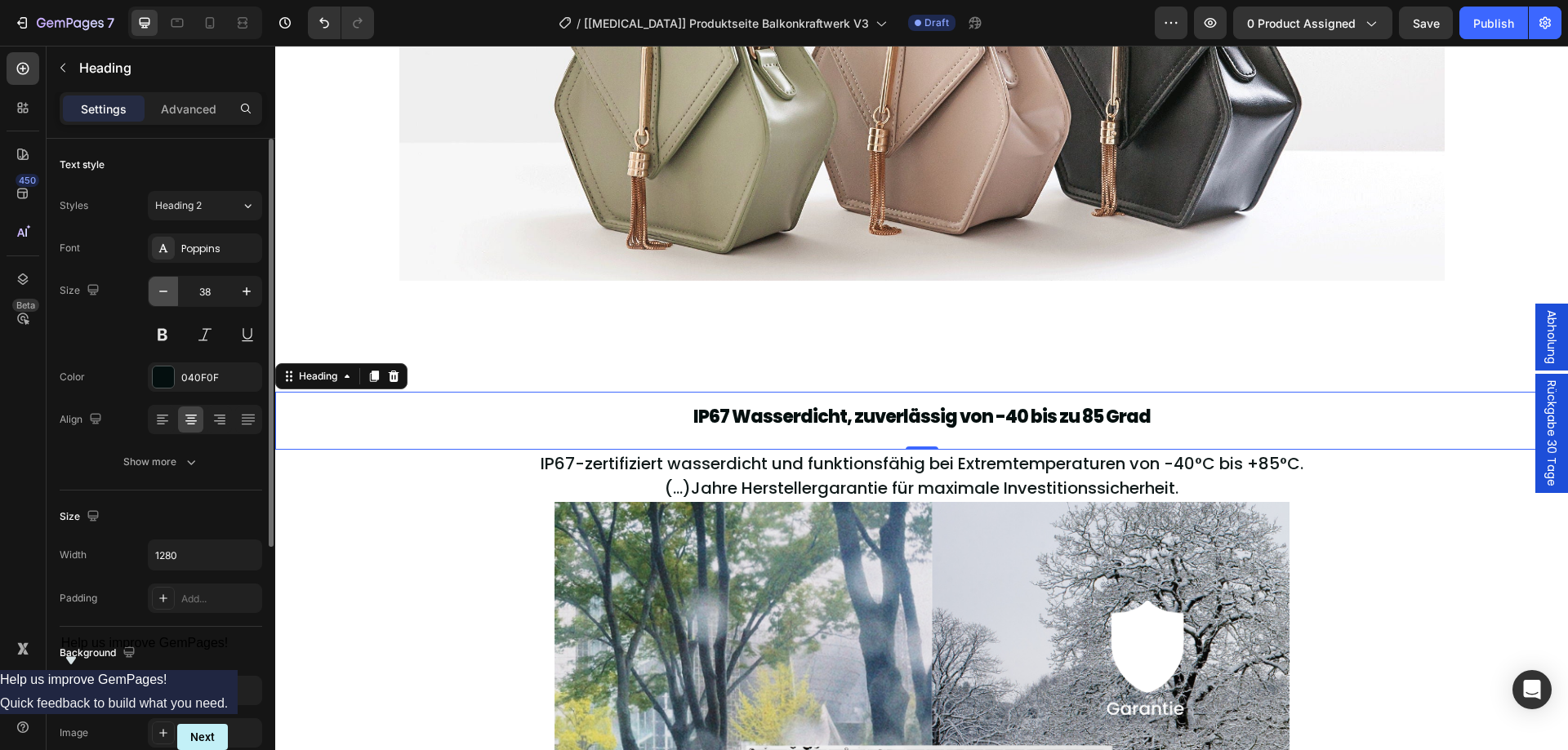
click at [177, 290] on button "button" at bounding box center [163, 290] width 29 height 29
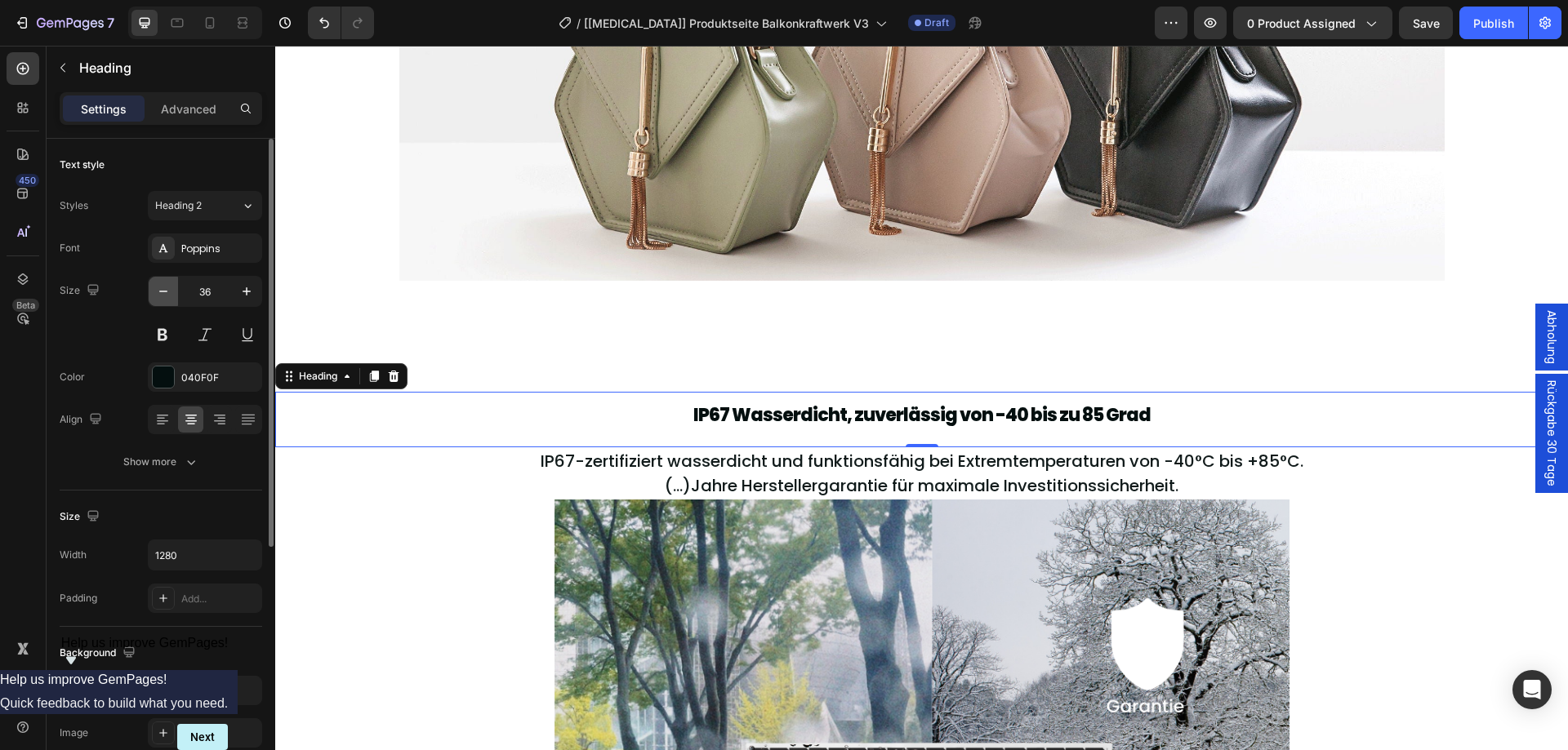
click at [174, 290] on button "button" at bounding box center [163, 290] width 29 height 29
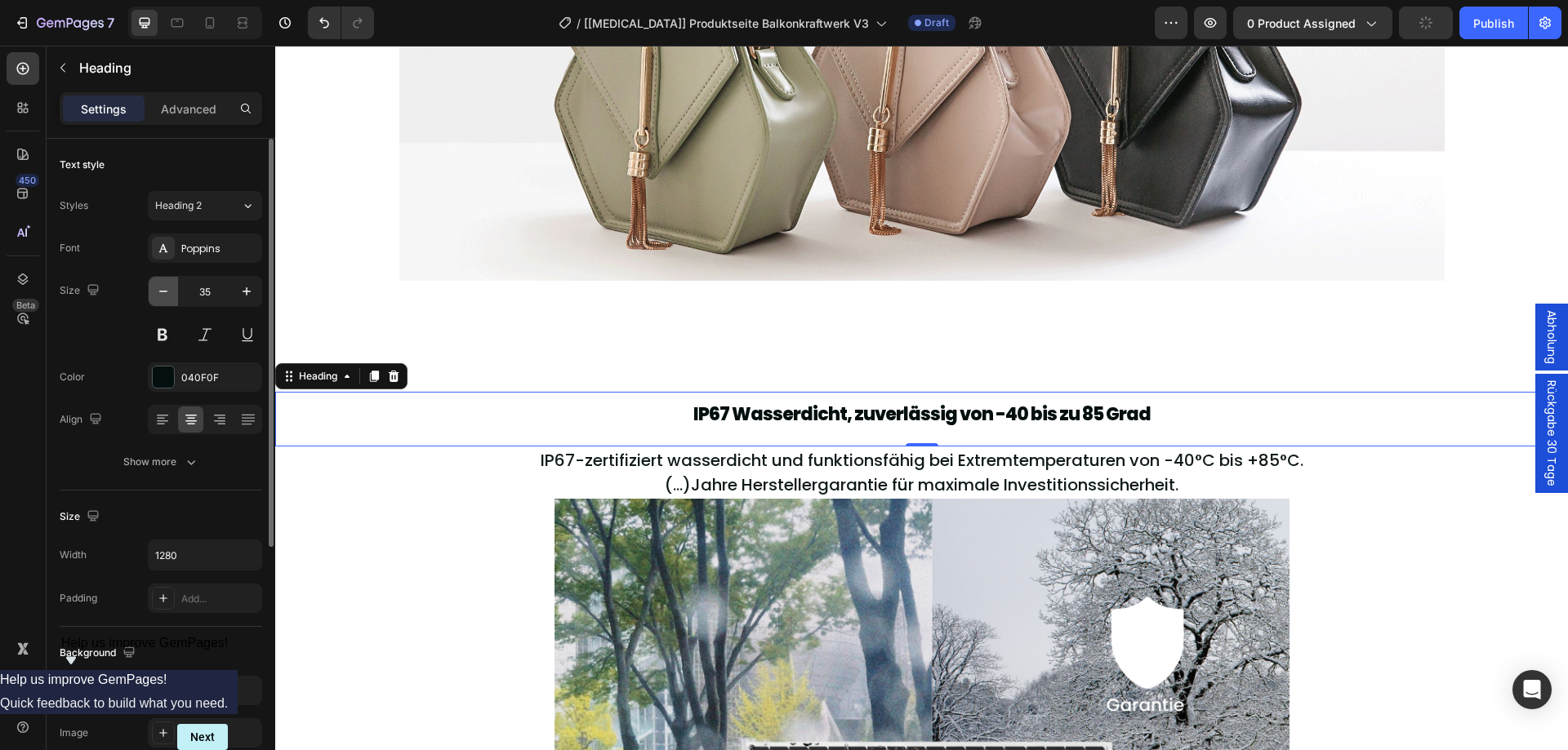
click at [174, 290] on button "button" at bounding box center [163, 290] width 29 height 29
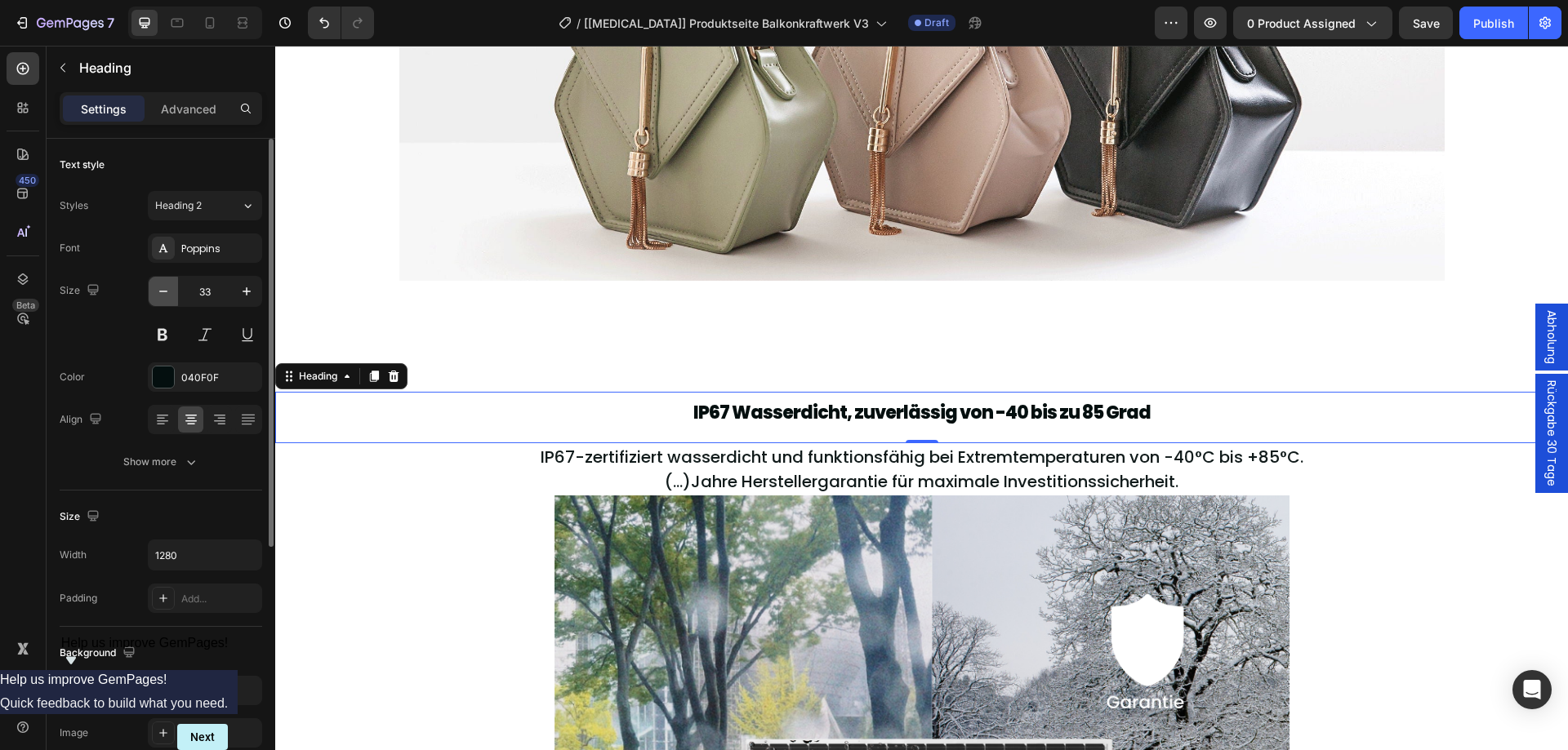
click at [174, 290] on button "button" at bounding box center [163, 290] width 29 height 29
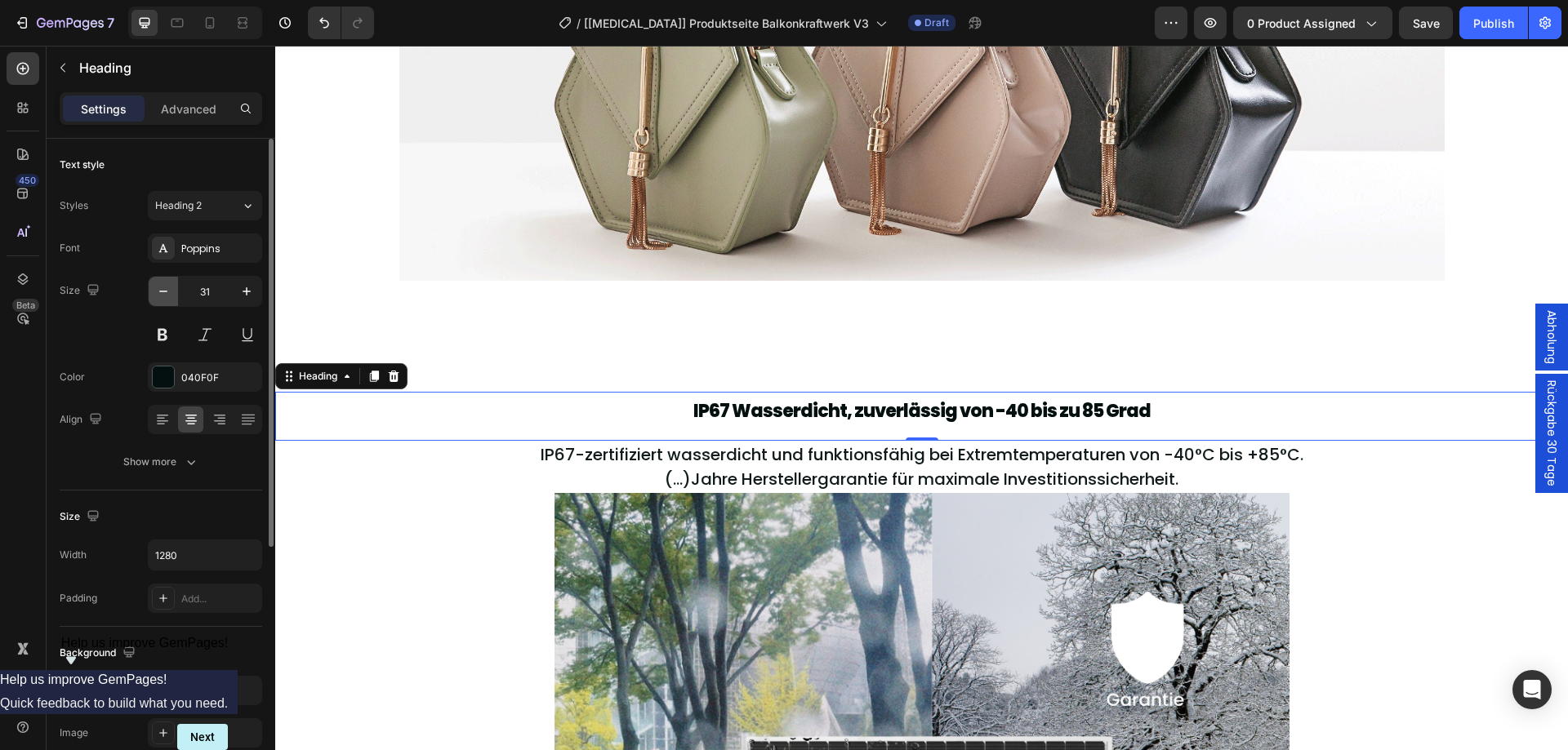
click at [174, 290] on button "button" at bounding box center [163, 290] width 29 height 29
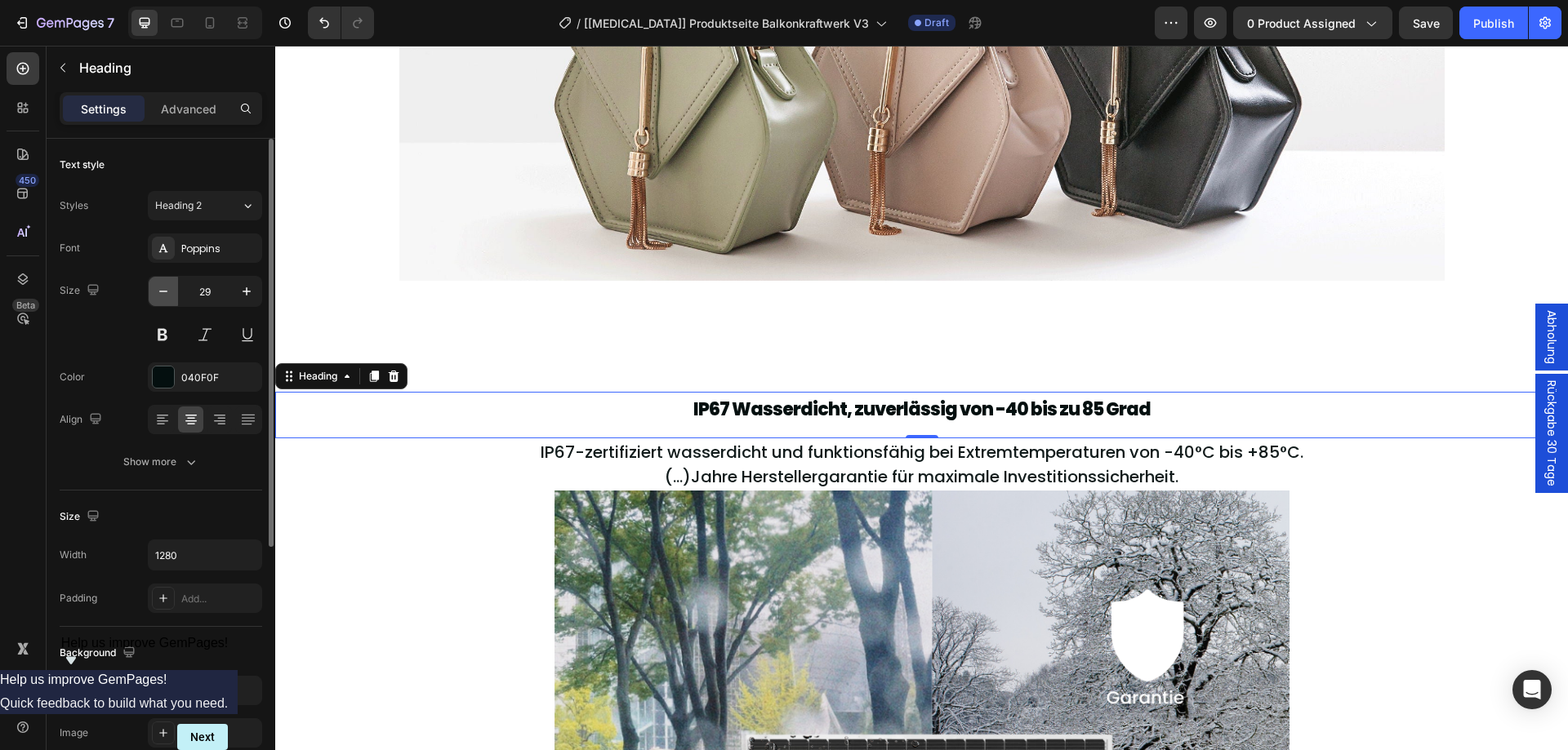
click at [174, 290] on button "button" at bounding box center [163, 290] width 29 height 29
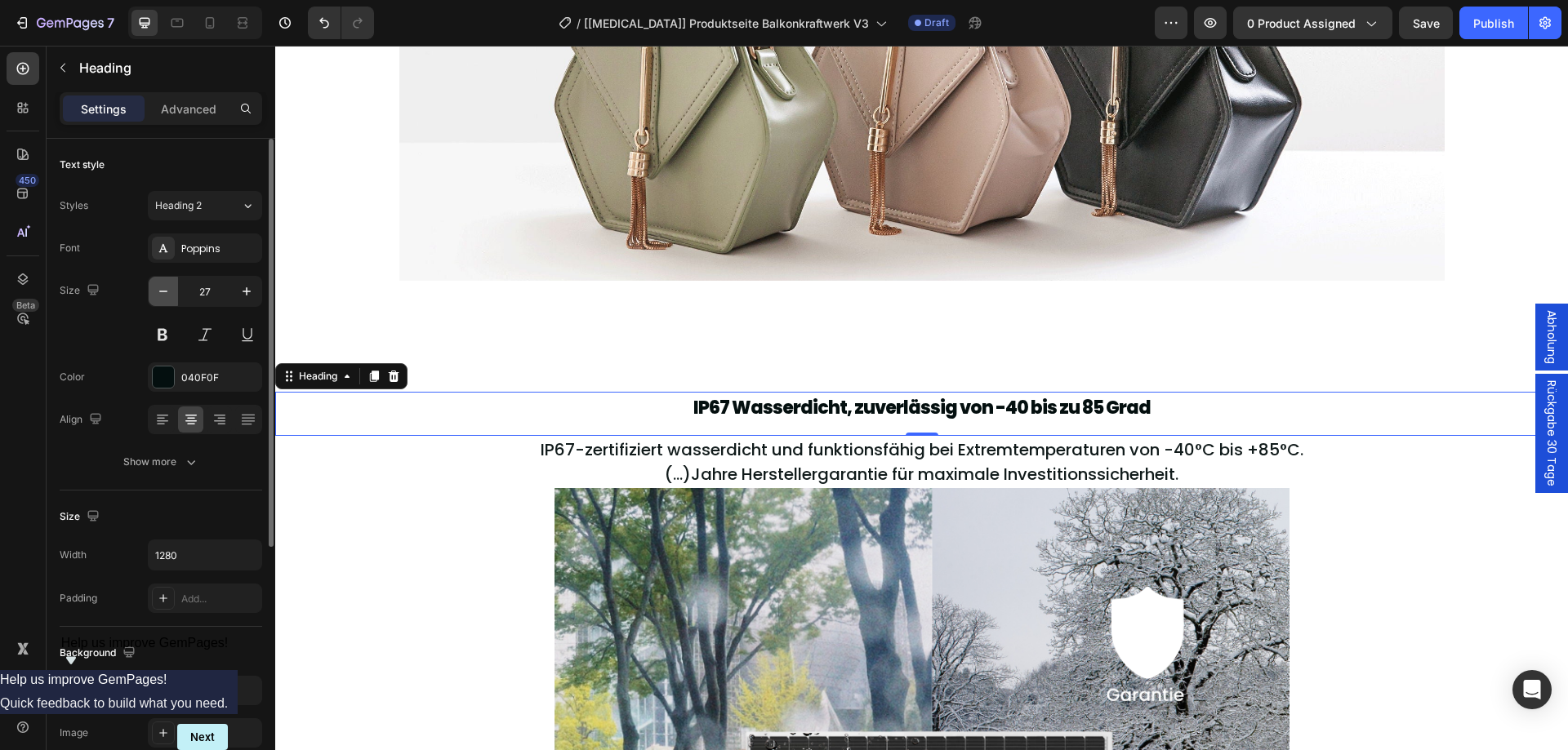
click at [174, 290] on button "button" at bounding box center [163, 290] width 29 height 29
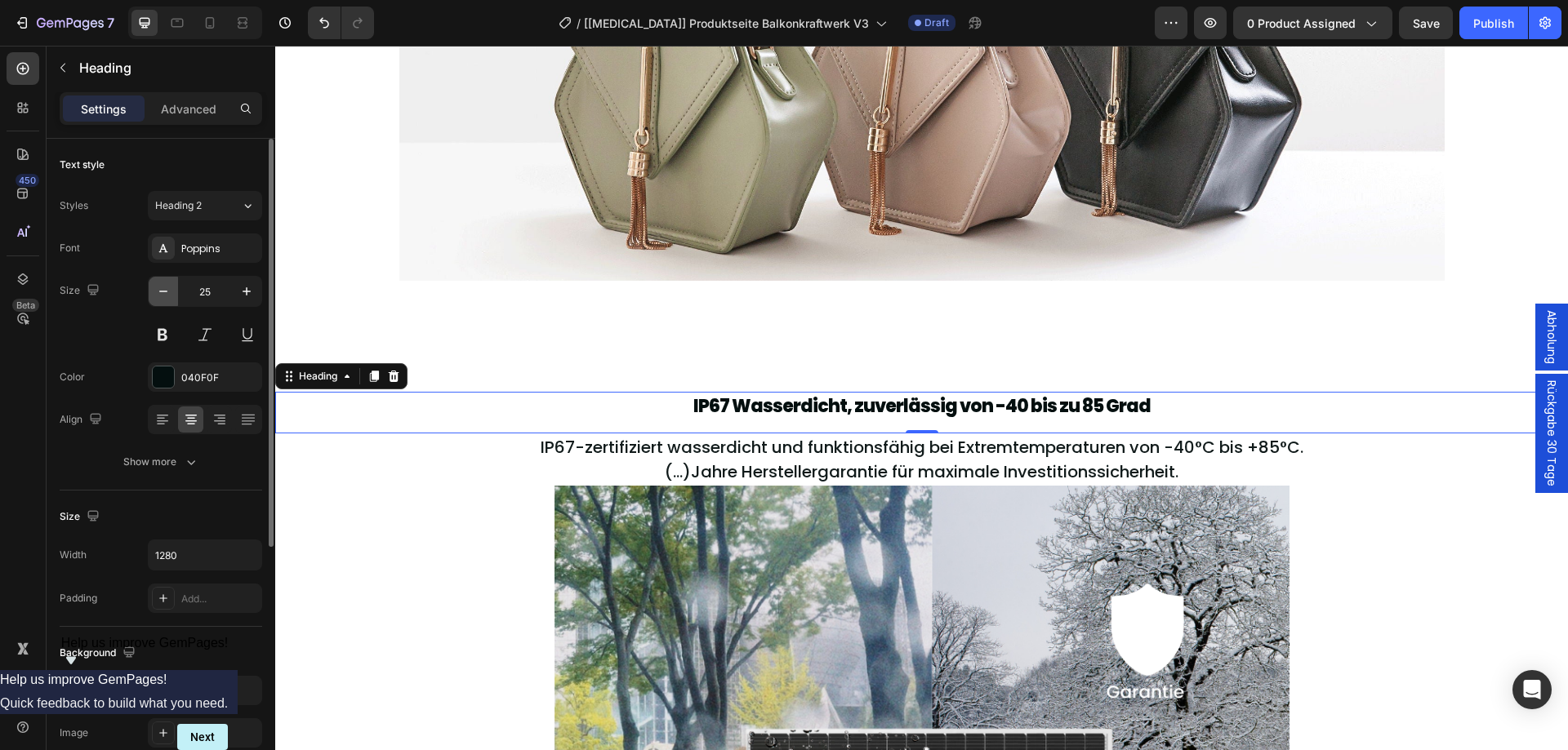
click at [174, 290] on button "button" at bounding box center [163, 290] width 29 height 29
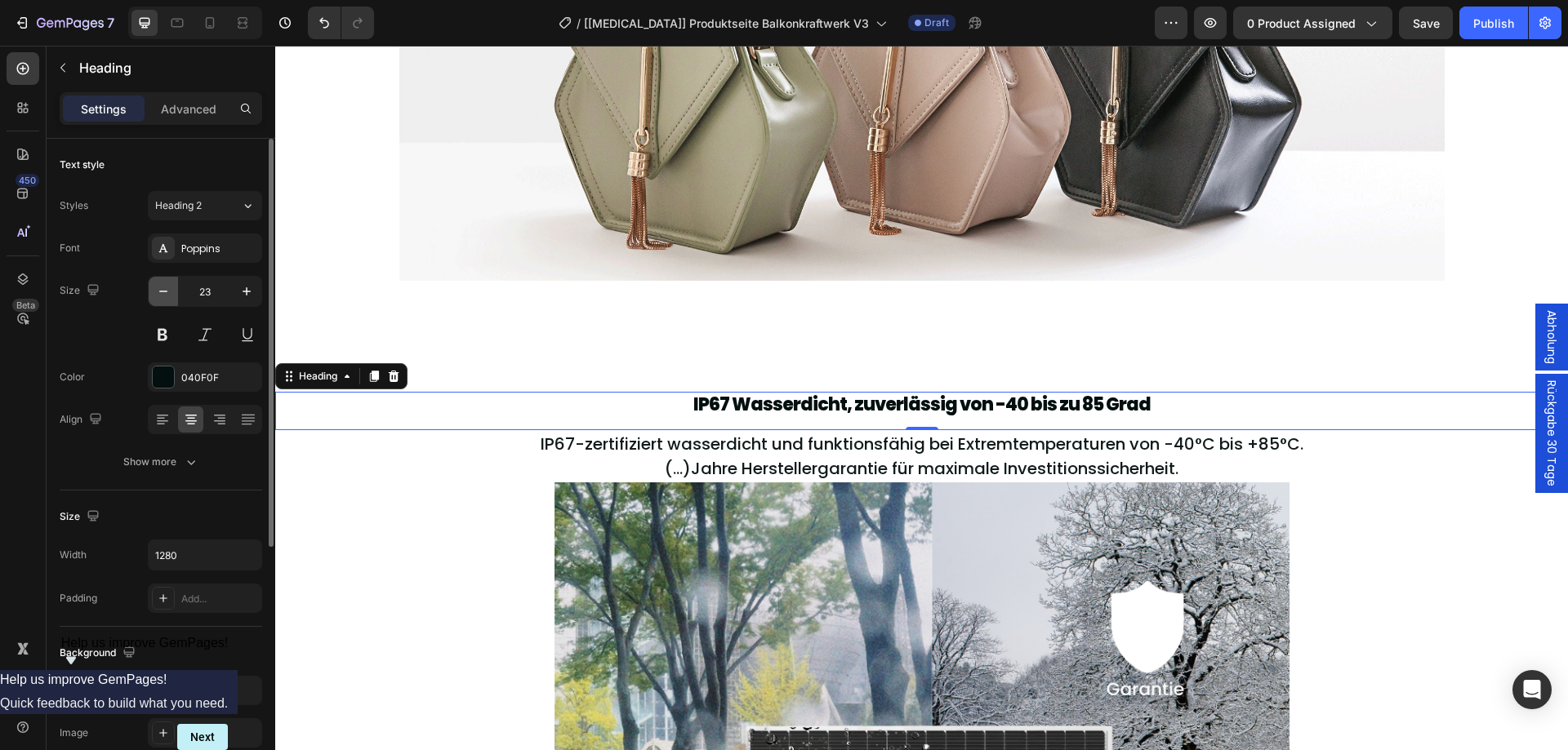
click at [174, 290] on button "button" at bounding box center [163, 290] width 29 height 29
type input "21"
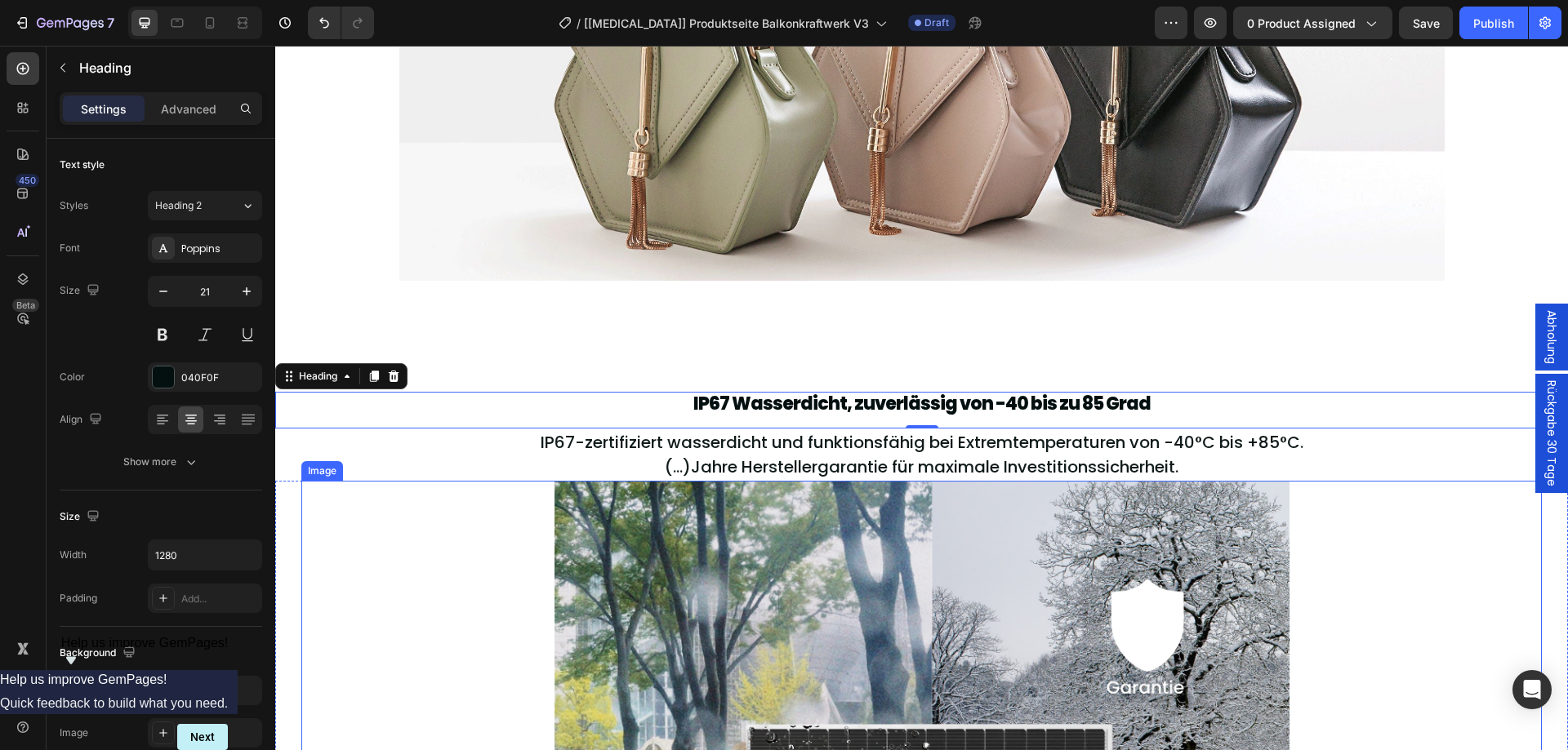
click at [367, 617] on div "Image" at bounding box center [920, 726] width 1240 height 489
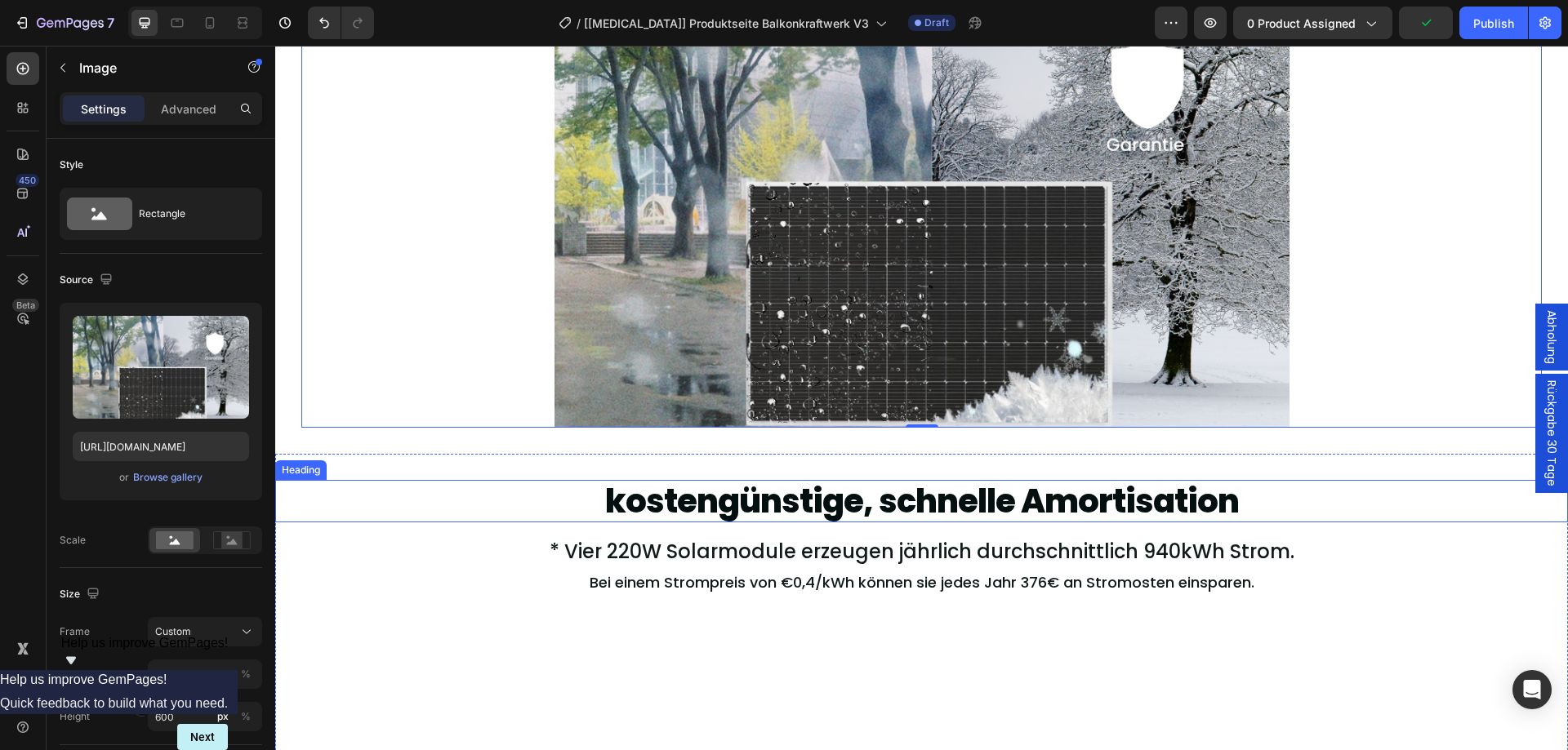
scroll to position [4747, 0]
click at [887, 489] on h2 "kostengünstige, schnelle Amortisation" at bounding box center [921, 500] width 1045 height 42
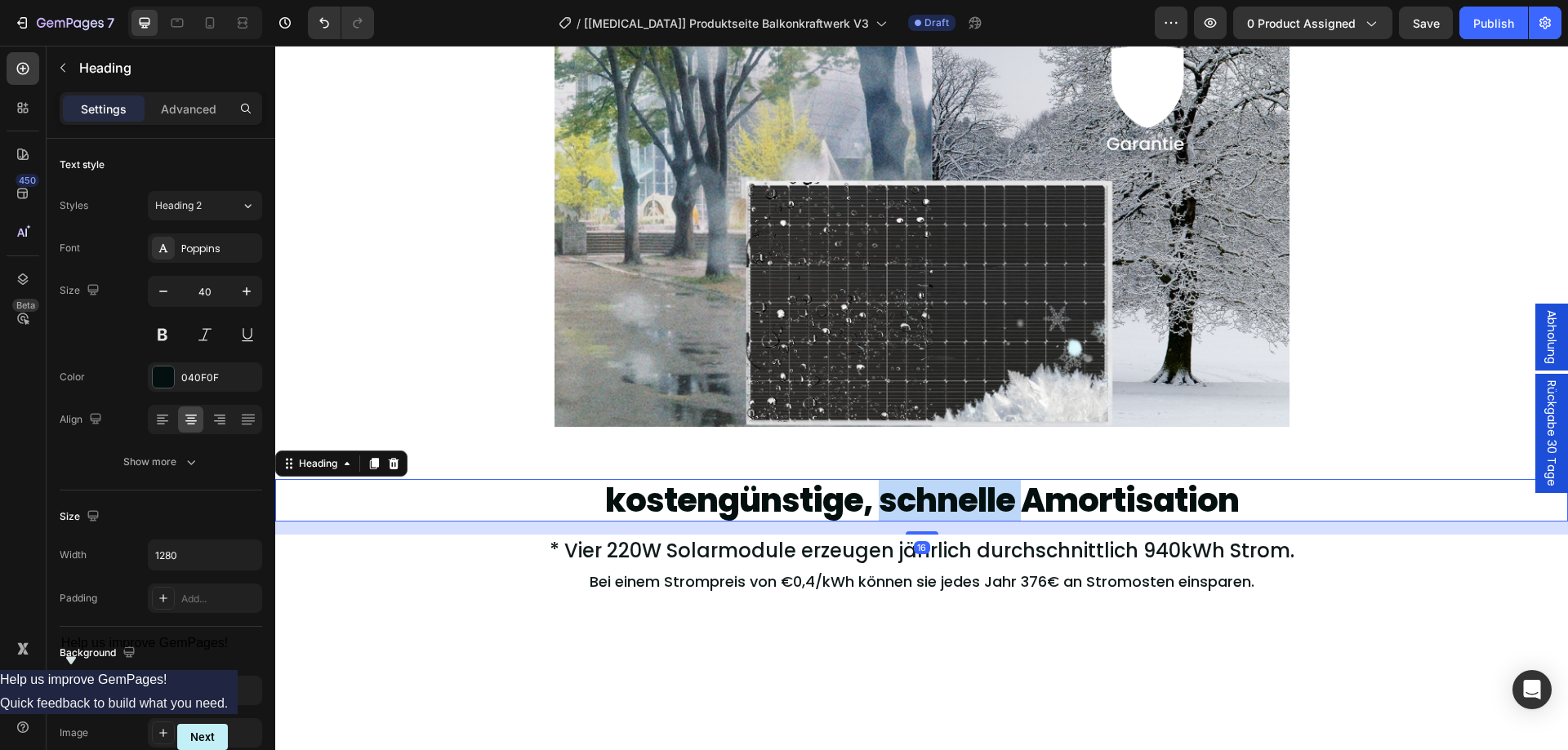
click at [887, 489] on h2 "kostengünstige, schnelle Amortisation" at bounding box center [921, 500] width 1045 height 42
click at [887, 489] on p "kostengünstige, schnelle Amortisation" at bounding box center [921, 501] width 1042 height 39
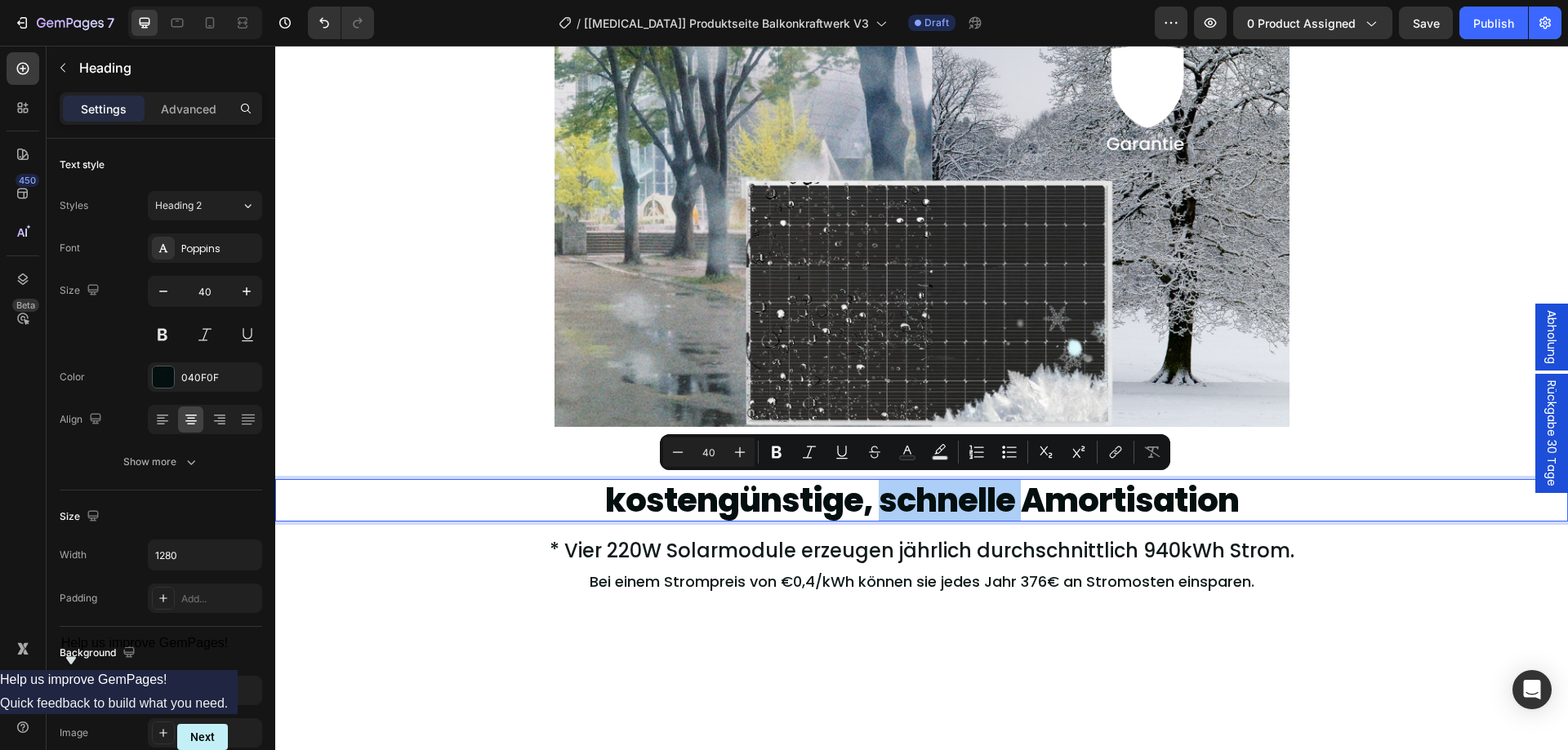
click at [715, 450] on input "40" at bounding box center [708, 452] width 33 height 20
type input "4"
